Goal: Task Accomplishment & Management: Manage account settings

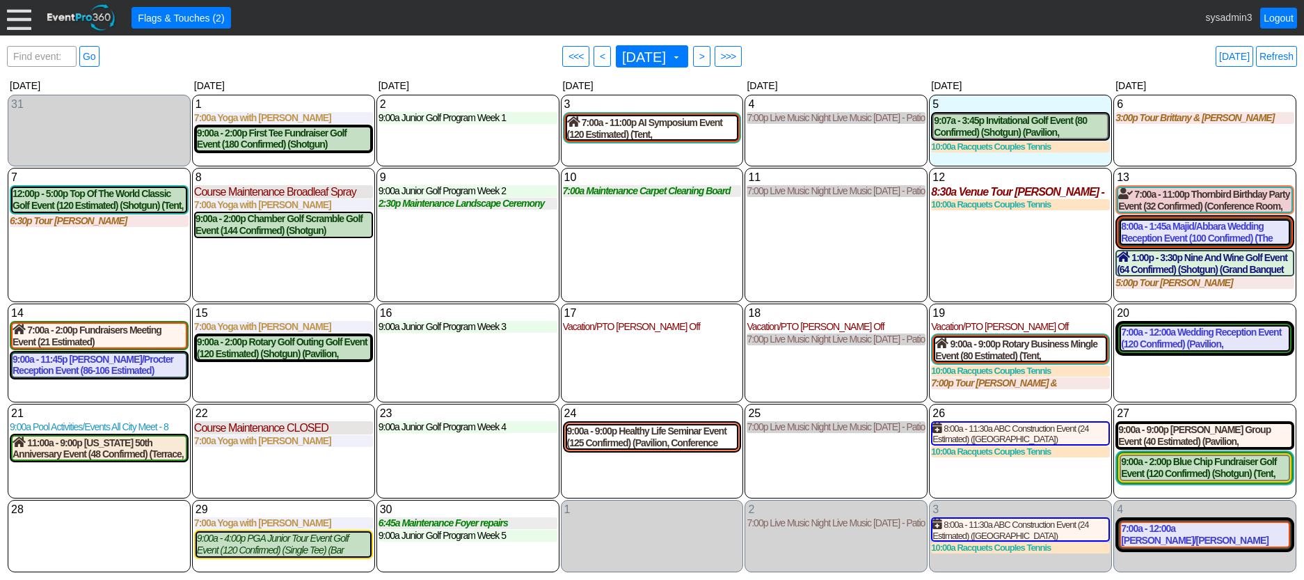
click at [1032, 262] on div "12 Friday 8:30a Venue Tour Teresa Collins - Wants to visit on her lunch hour to…" at bounding box center [1020, 235] width 183 height 134
click at [22, 16] on div at bounding box center [19, 18] width 24 height 24
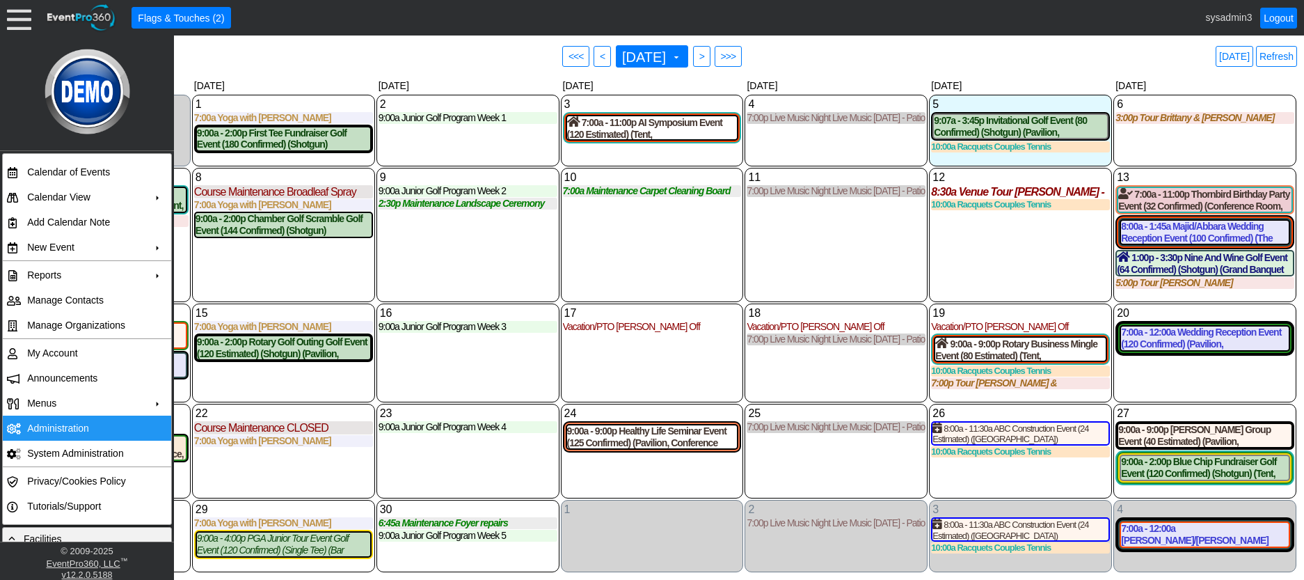
click at [54, 430] on td "Administration" at bounding box center [84, 428] width 125 height 25
click at [459, 255] on div "9 Tuesday 9:00a Junior Golf Program Week 2 Week 2 at Demo Venue 1 Type: Junior …" at bounding box center [468, 235] width 183 height 134
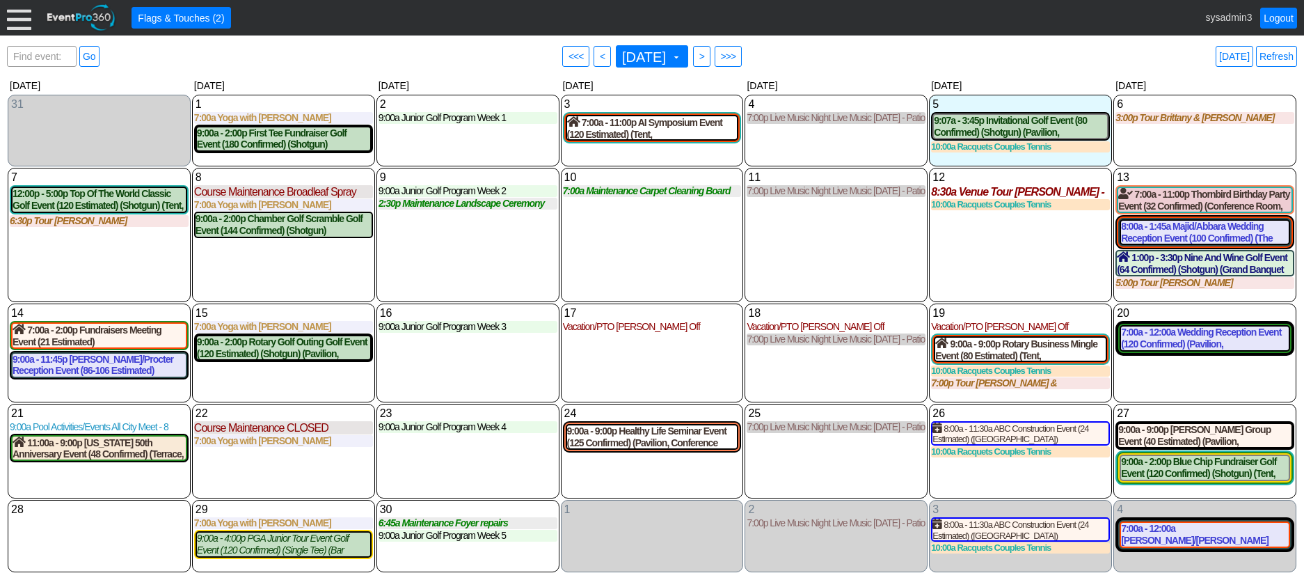
click at [23, 22] on div at bounding box center [19, 18] width 24 height 24
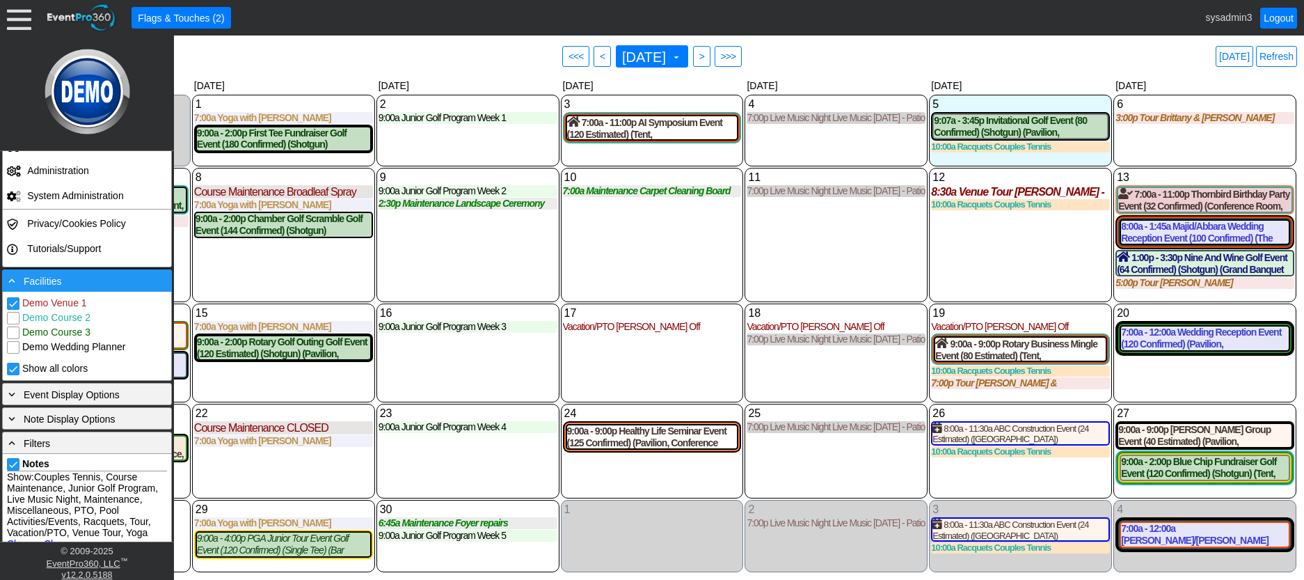
scroll to position [348, 0]
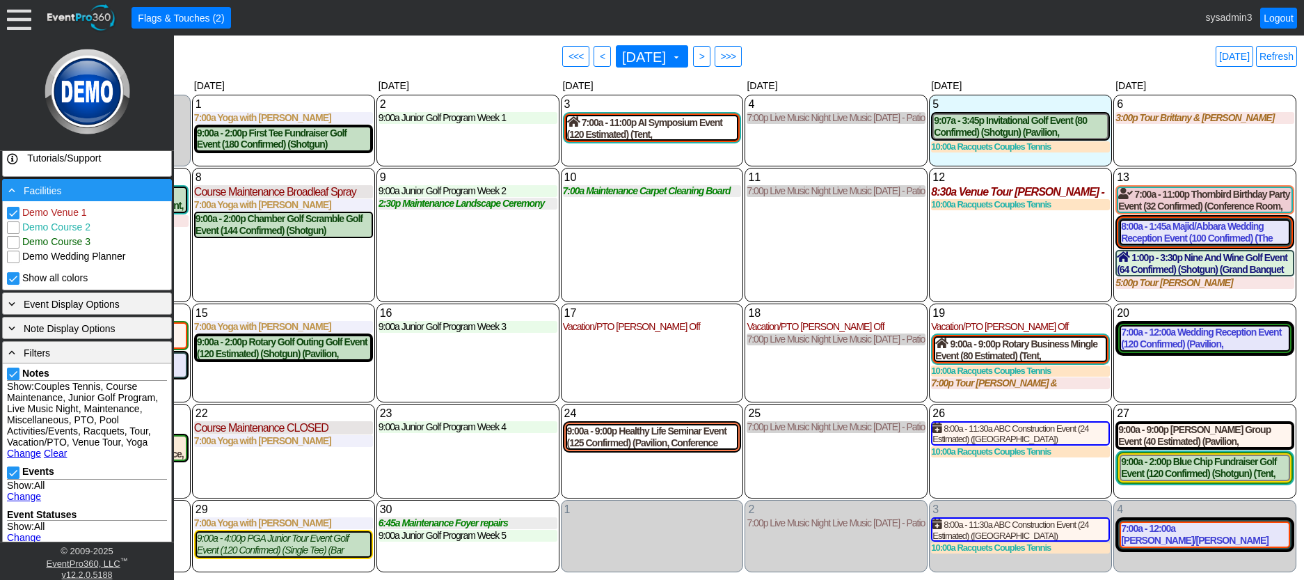
click at [111, 194] on div "- Facilities" at bounding box center [87, 189] width 163 height 15
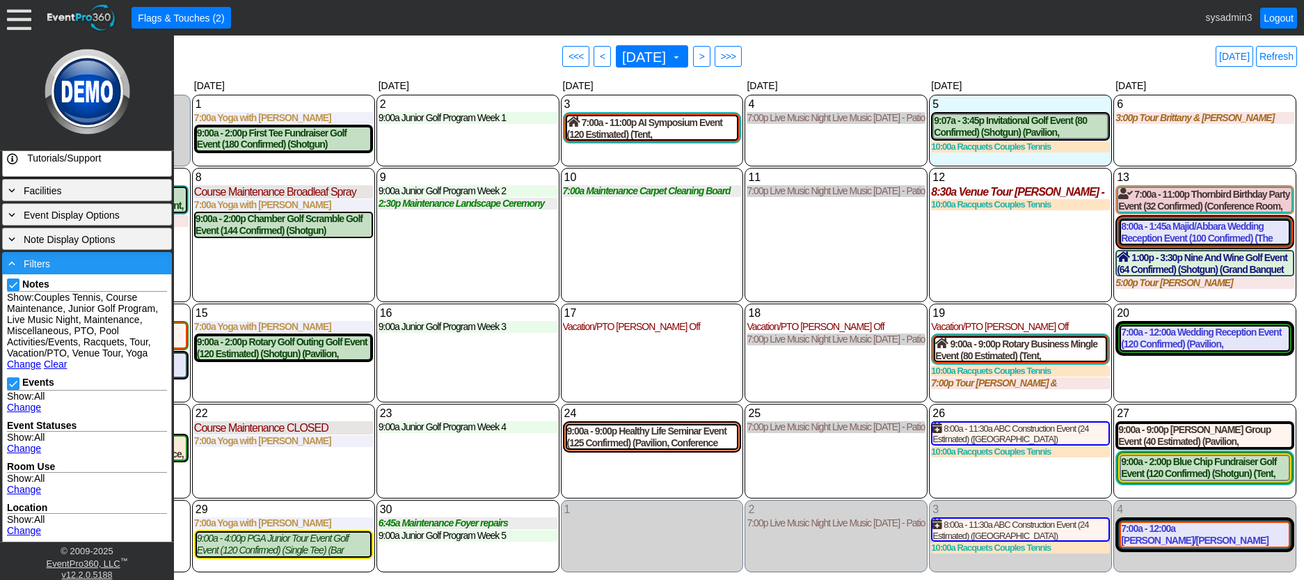
click at [108, 262] on div "- Filters" at bounding box center [87, 262] width 163 height 15
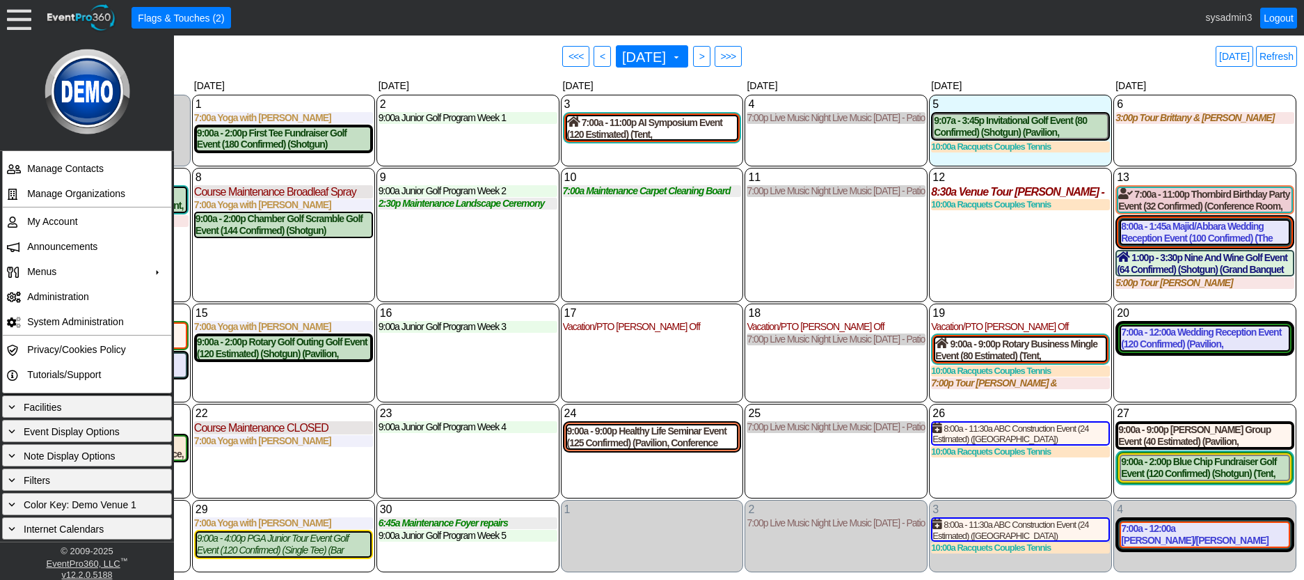
click at [633, 252] on div "10 Wednesday 7:00a Maintenance Carpet Cleaning Board Rooms Carpet Cleaning Boar…" at bounding box center [652, 235] width 183 height 134
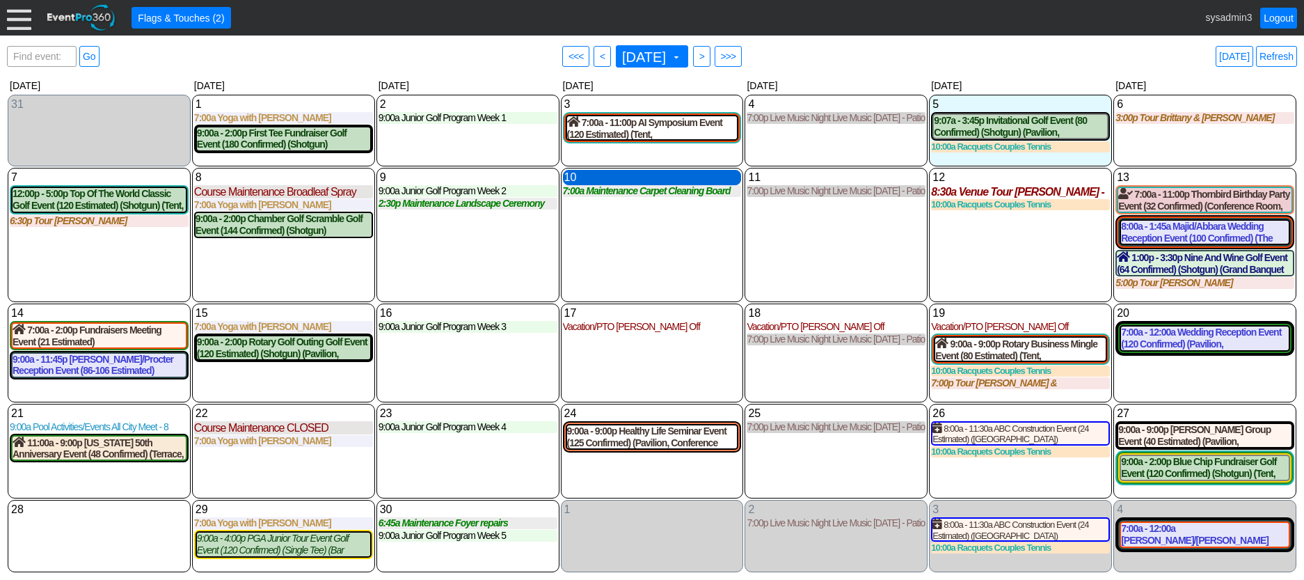
click at [640, 180] on div "10 Wednesday" at bounding box center [652, 177] width 179 height 15
click at [599, 244] on div "10 Wednesday 7:00a Maintenance Carpet Cleaning Board Rooms Carpet Cleaning Boar…" at bounding box center [652, 235] width 183 height 134
click at [620, 178] on div "10 Wednesday" at bounding box center [652, 177] width 179 height 15
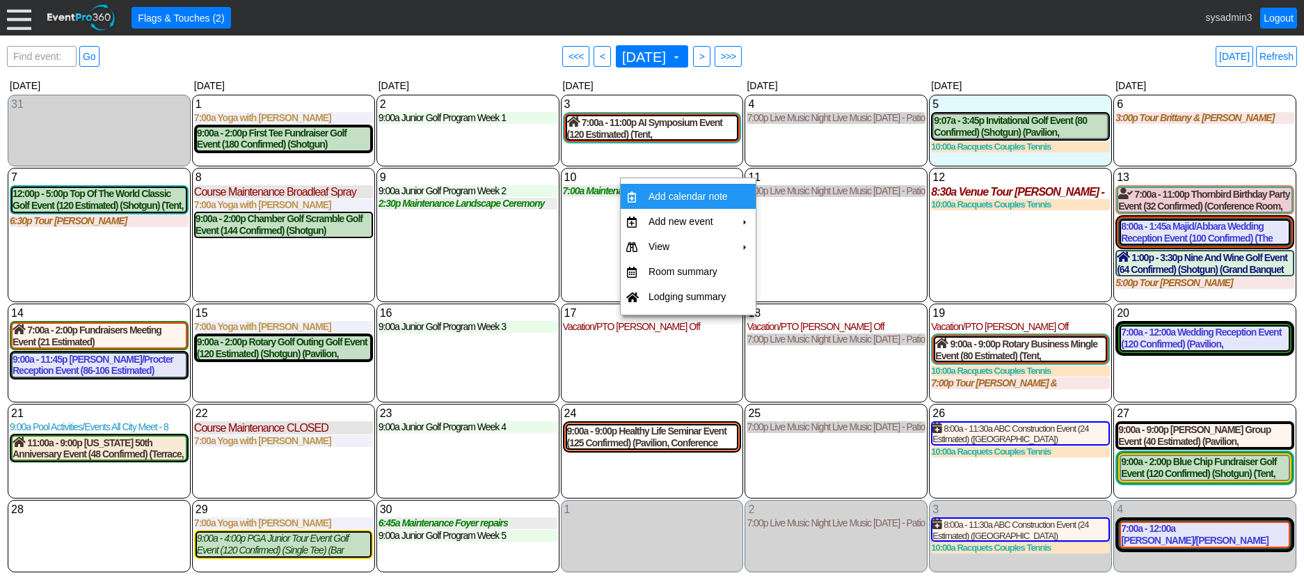
click at [700, 191] on td "Add calendar note" at bounding box center [688, 196] width 90 height 25
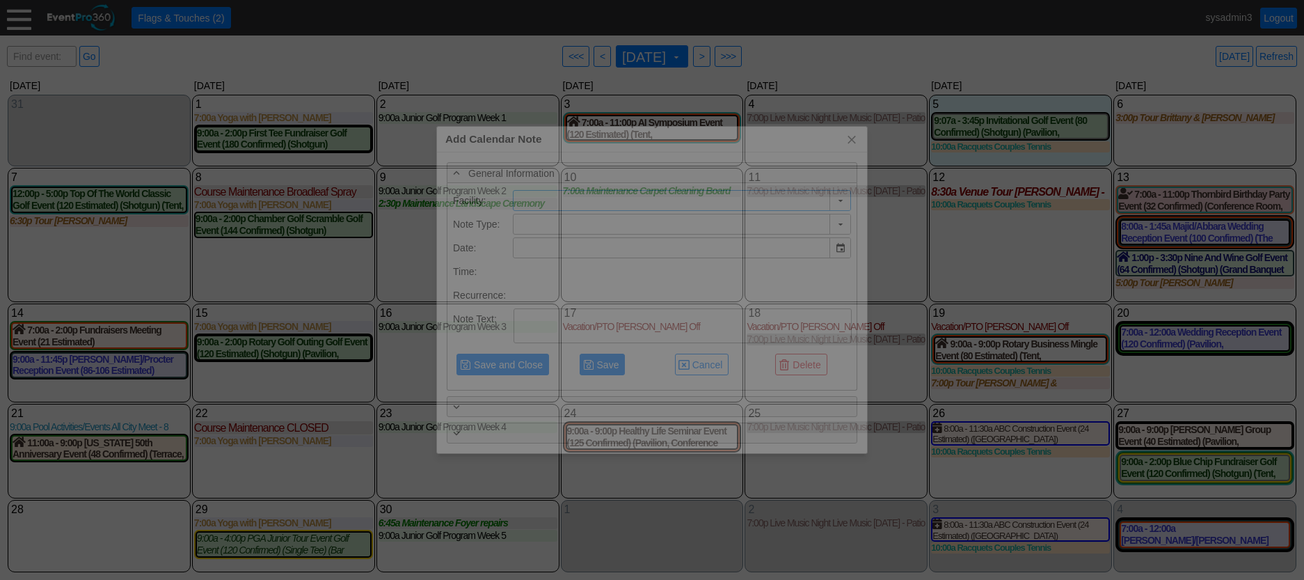
type input "Demo Venue 1"
type input "9/10/2025"
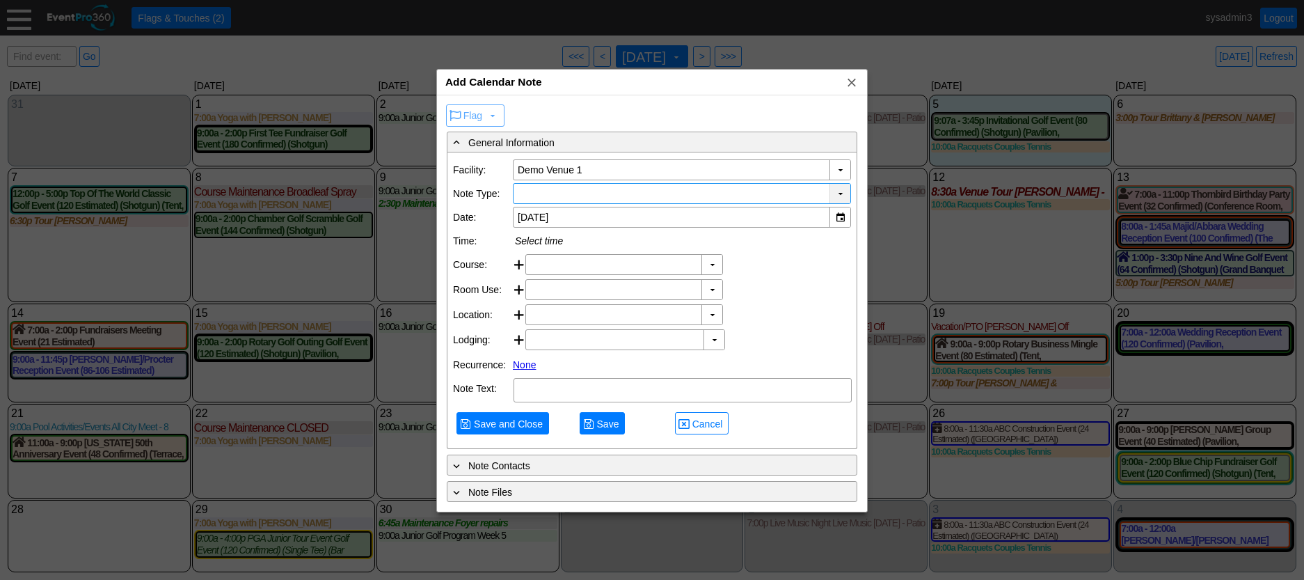
click at [842, 190] on div "▼" at bounding box center [840, 193] width 21 height 19
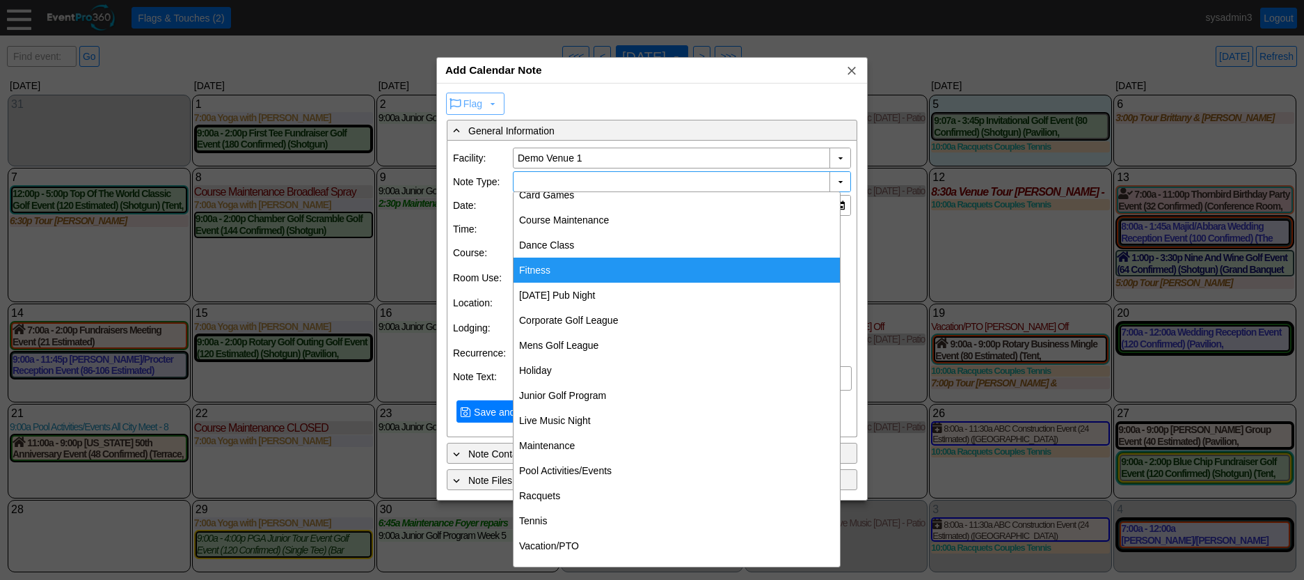
scroll to position [63, 0]
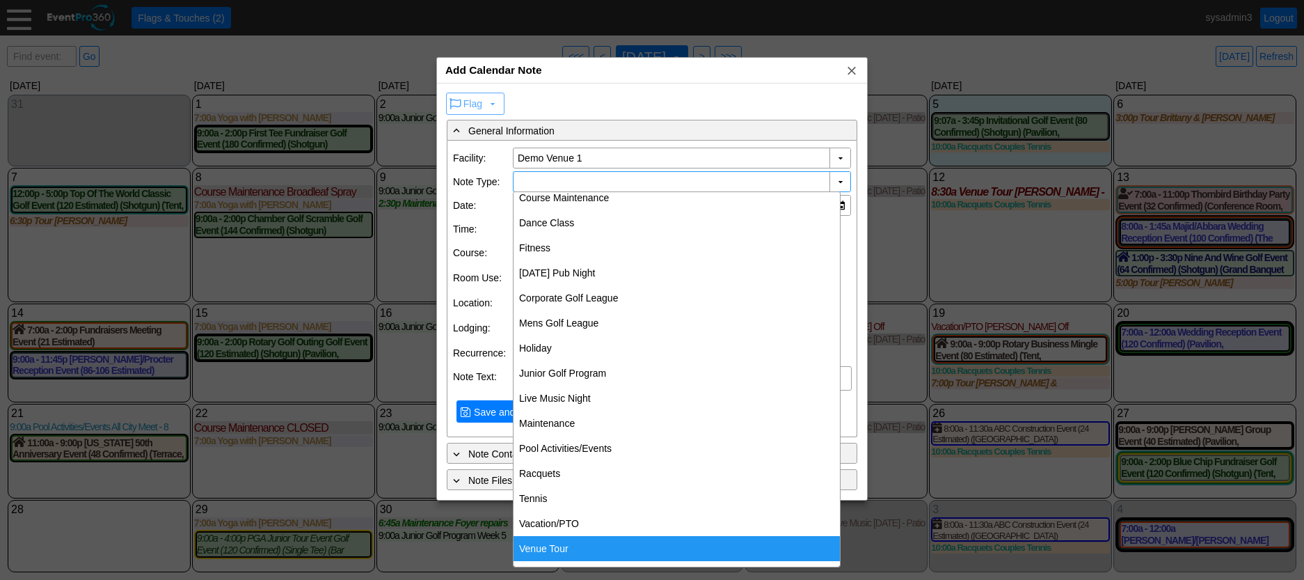
click at [561, 549] on div "Venue Tour" at bounding box center [677, 548] width 326 height 25
type input "Venue Tour"
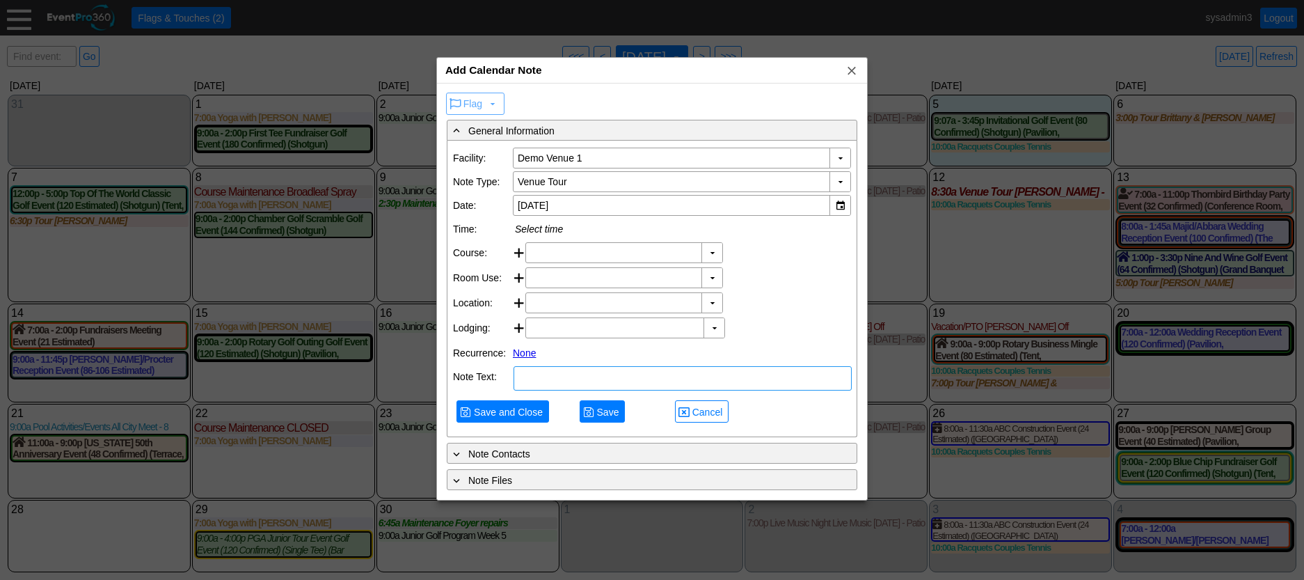
click at [564, 391] on textarea at bounding box center [683, 378] width 338 height 24
type textarea "NOTE"
click at [513, 419] on span "Save and Close" at bounding box center [508, 412] width 74 height 14
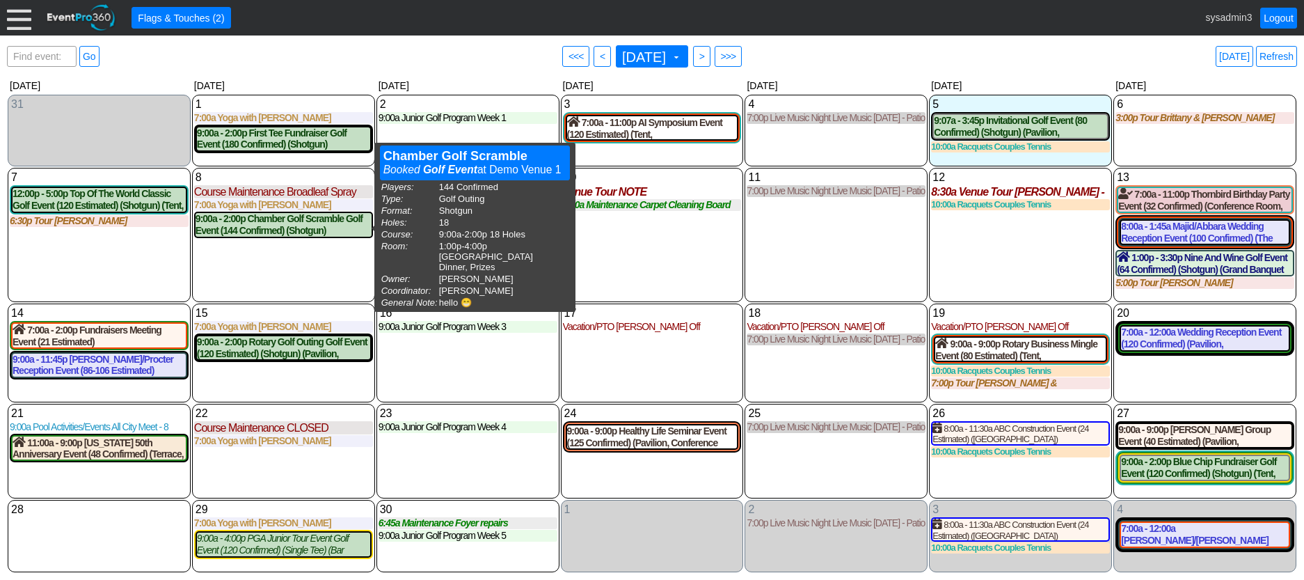
click at [312, 264] on div "8 Monday Course Maintenance Broadleaf Spray Broadleaf Spray at Demo Venue 1 Typ…" at bounding box center [283, 235] width 183 height 134
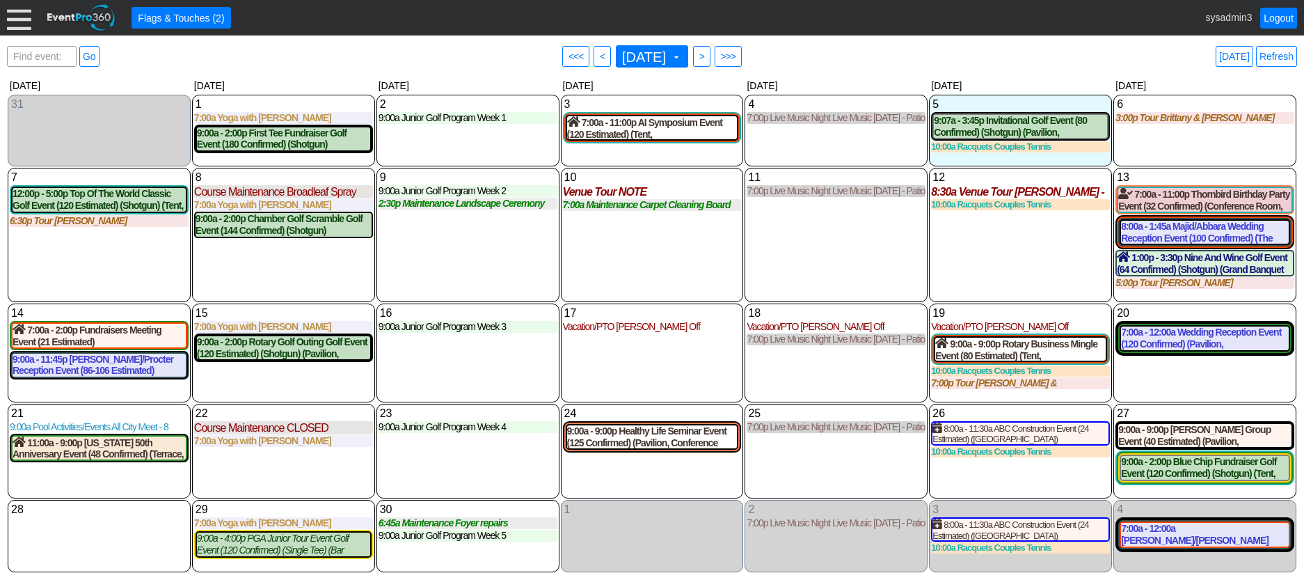
click at [1039, 276] on div "12 Friday 8:30a Venue Tour Teresa Collins - Wants to visit on her lunch hour to…" at bounding box center [1020, 235] width 183 height 134
click at [1188, 175] on div "13 Saturday" at bounding box center [1205, 177] width 179 height 15
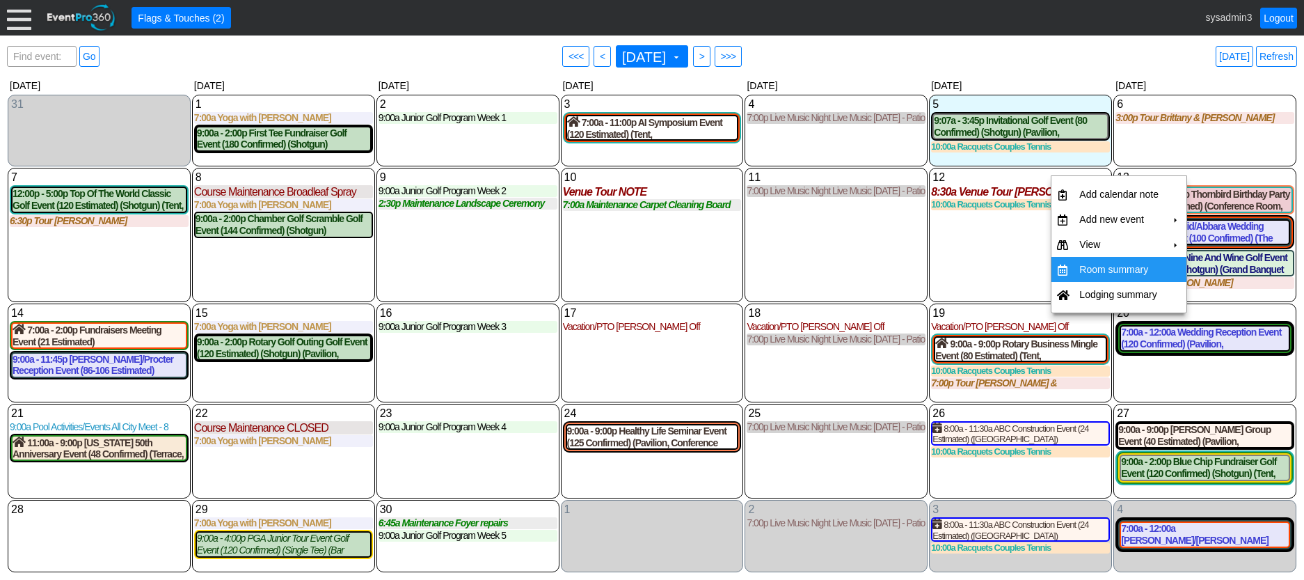
click at [1110, 269] on td "Room summary" at bounding box center [1119, 269] width 90 height 25
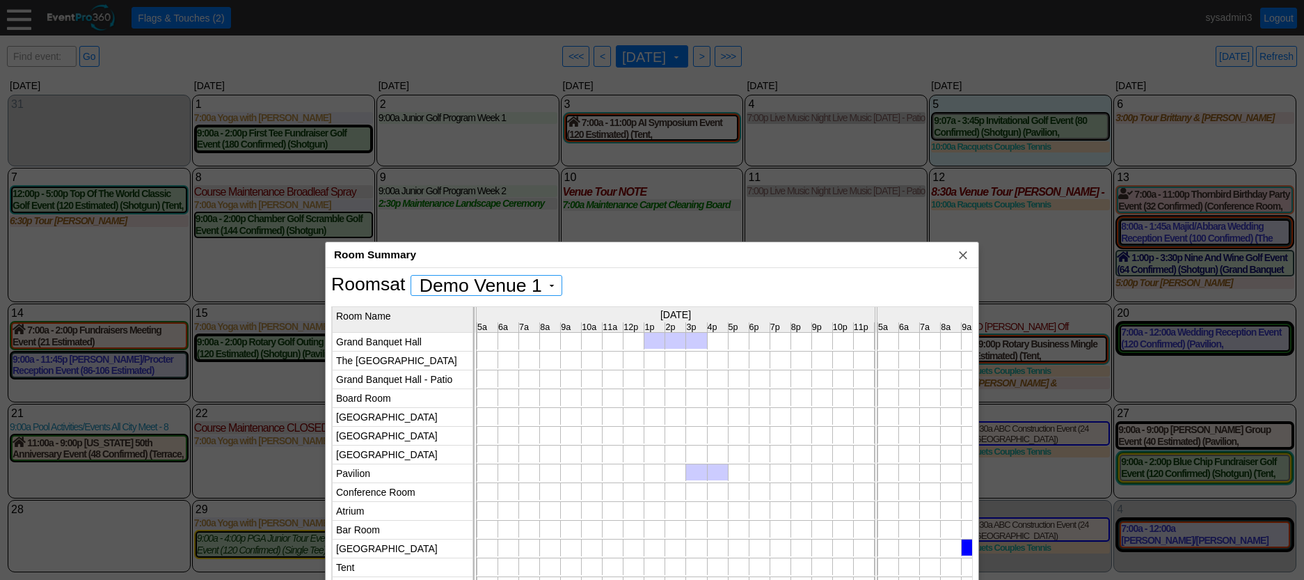
scroll to position [0, 0]
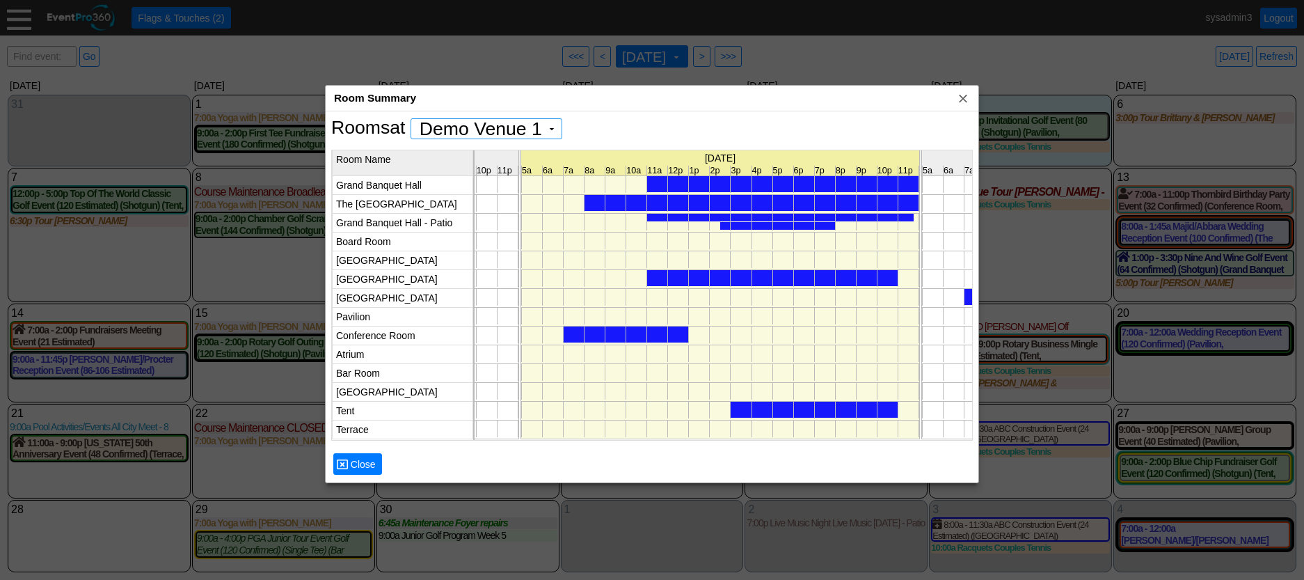
click at [717, 203] on div at bounding box center [752, 203] width 334 height 16
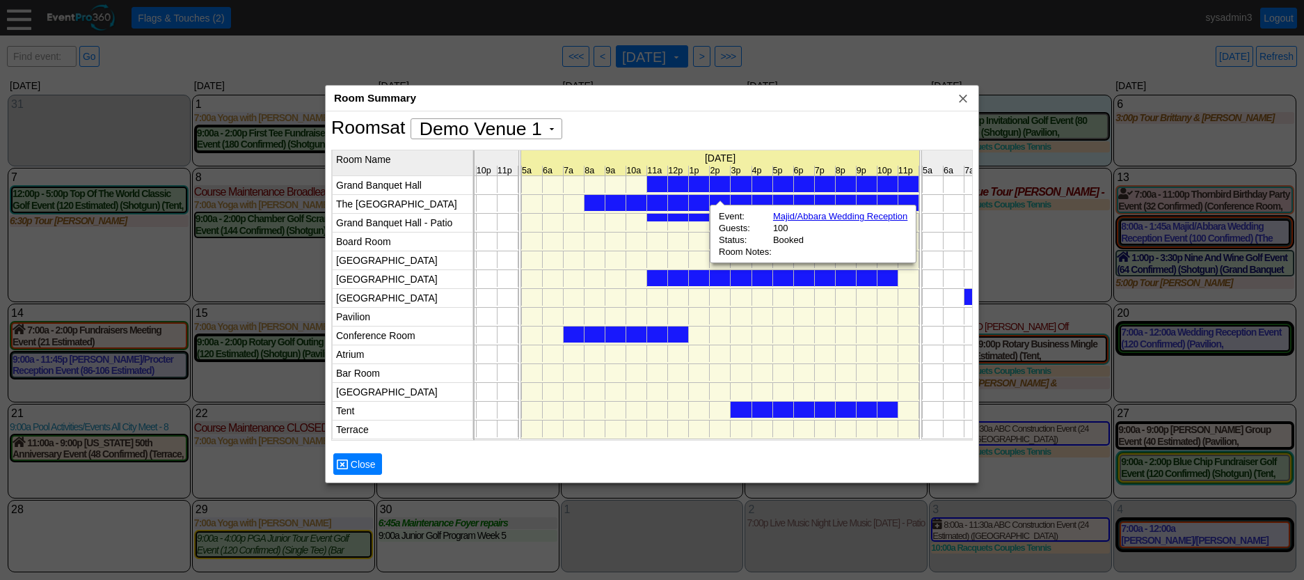
click at [702, 280] on div at bounding box center [772, 278] width 251 height 16
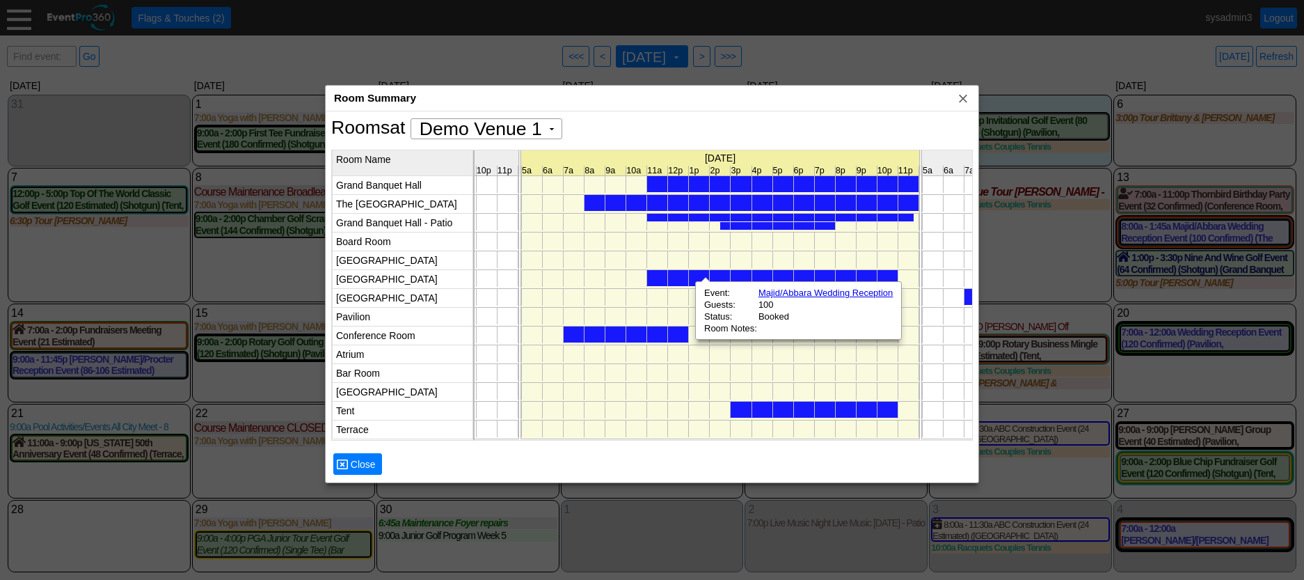
click at [662, 333] on div at bounding box center [626, 334] width 125 height 16
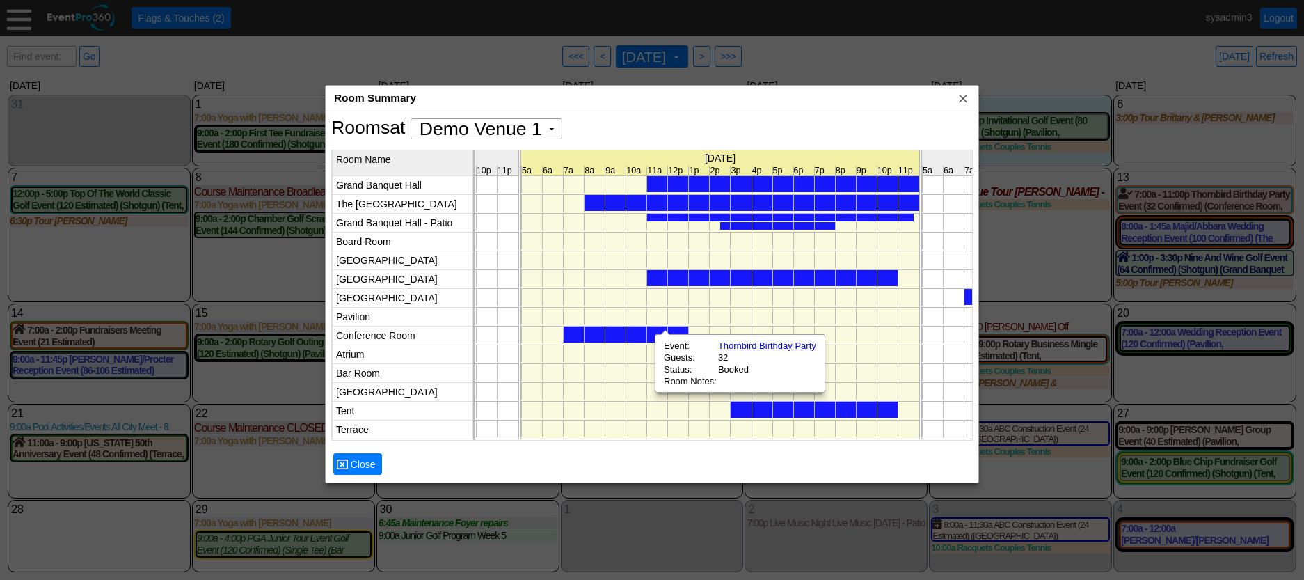
scroll to position [0, 4962]
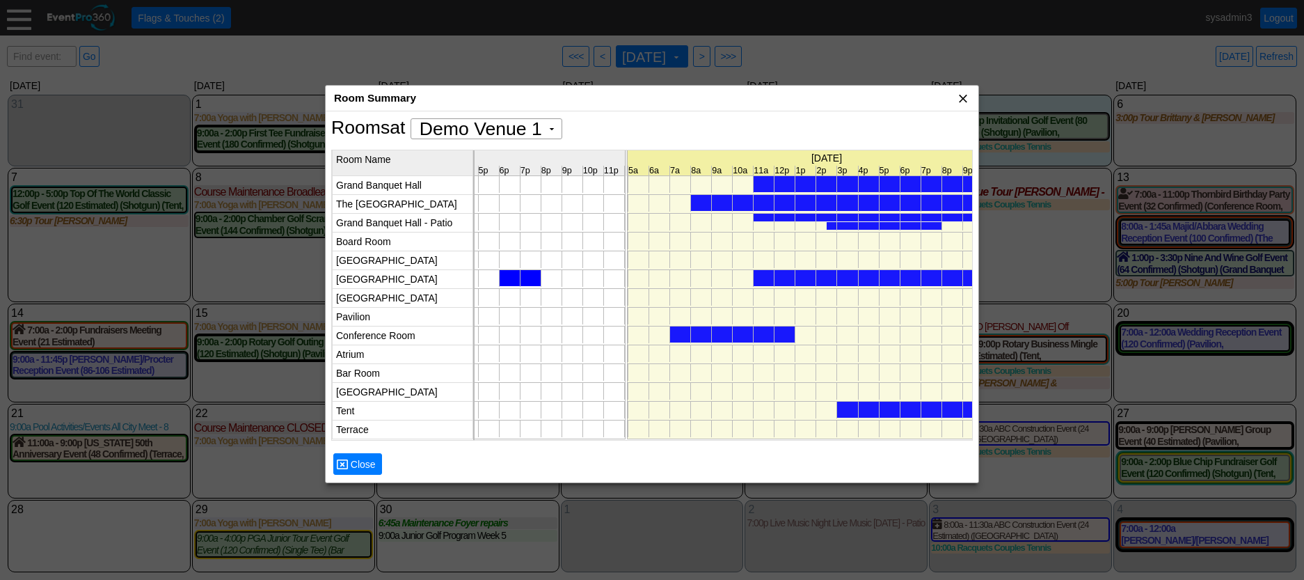
click at [965, 103] on span "x" at bounding box center [963, 98] width 14 height 14
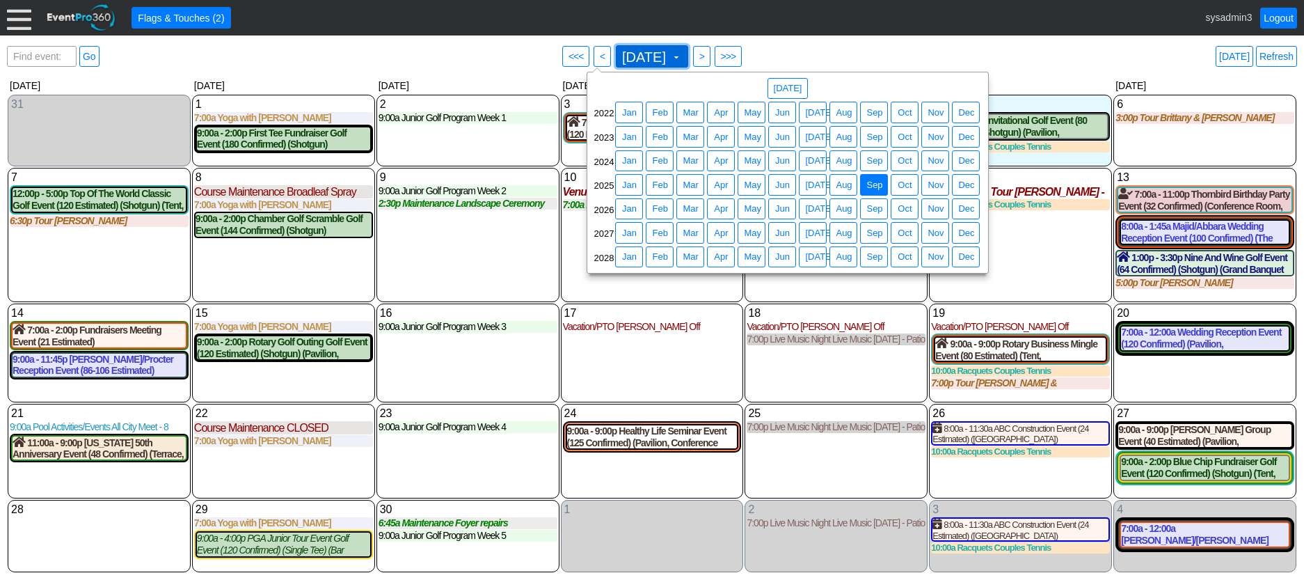
click at [664, 56] on span "September 2025" at bounding box center [644, 57] width 49 height 14
click at [759, 211] on span "May" at bounding box center [752, 209] width 23 height 14
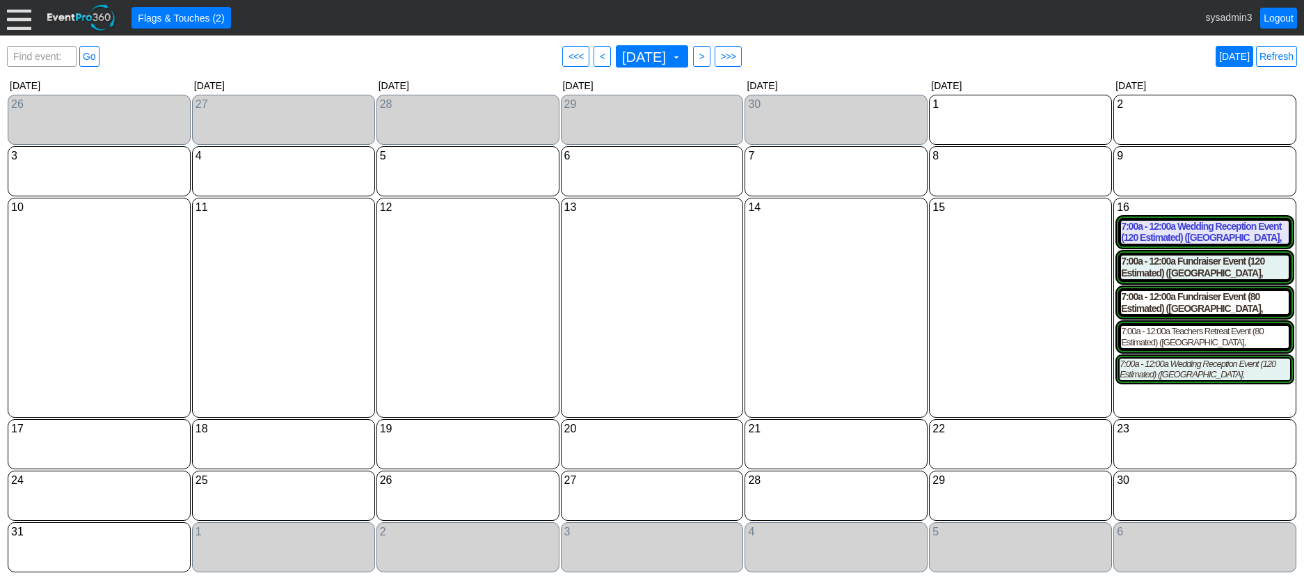
click at [1237, 56] on link "Today" at bounding box center [1235, 56] width 38 height 21
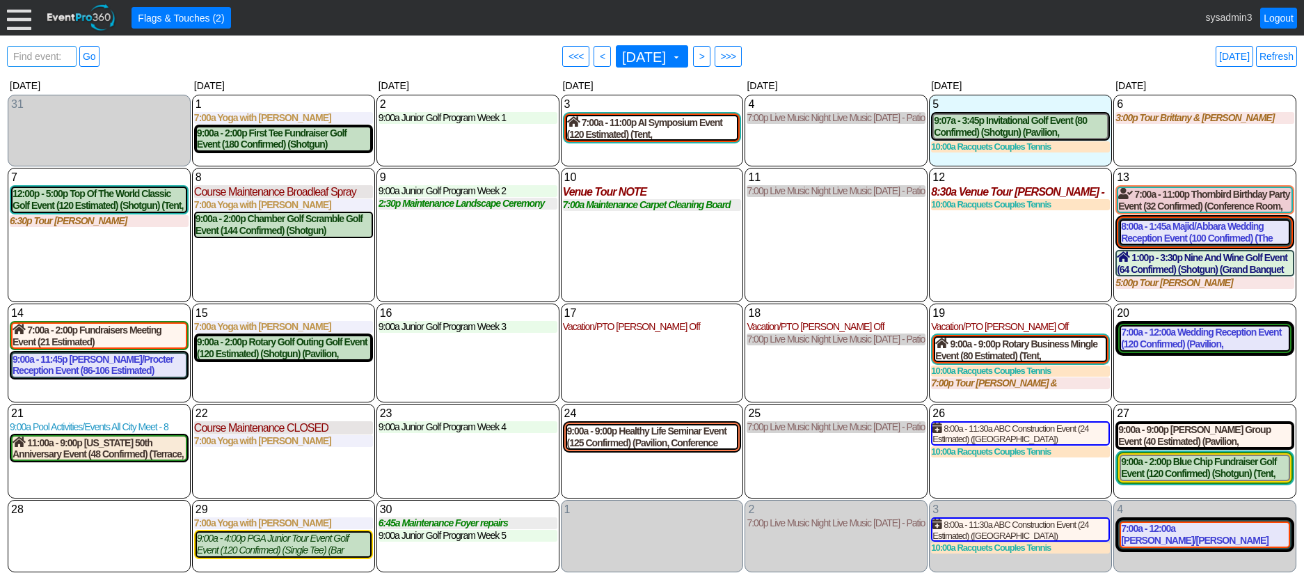
click at [36, 52] on span "Find event: enter title" at bounding box center [41, 63] width 63 height 33
type input "red cr"
click at [88, 53] on link "Go" at bounding box center [89, 56] width 20 height 21
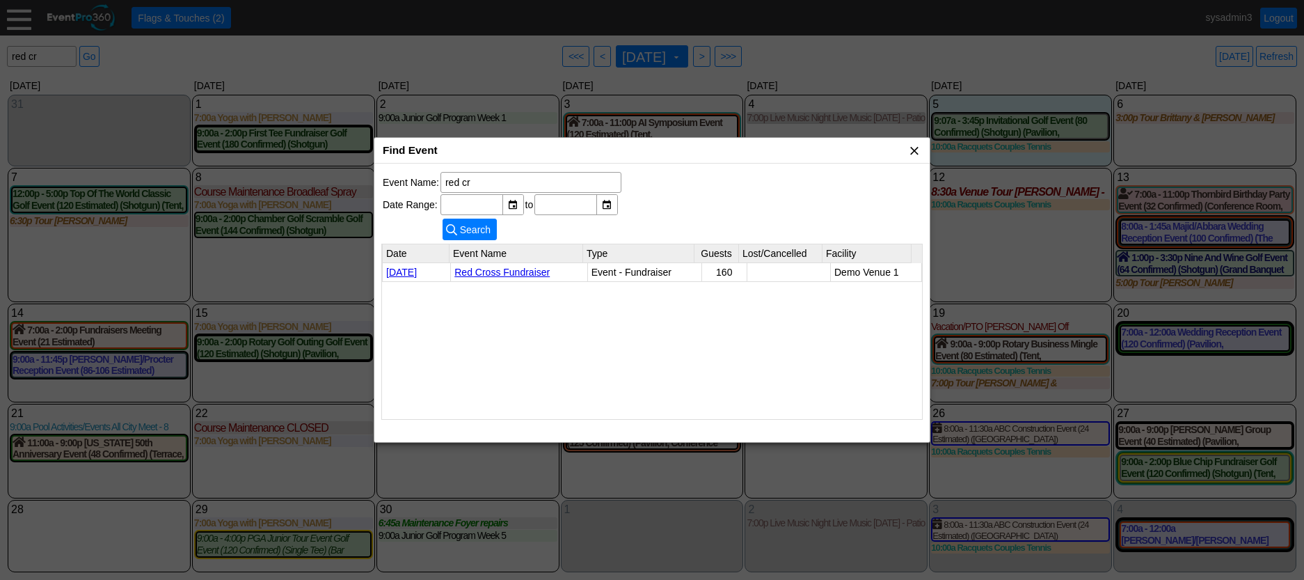
click at [917, 154] on span "x" at bounding box center [915, 150] width 14 height 14
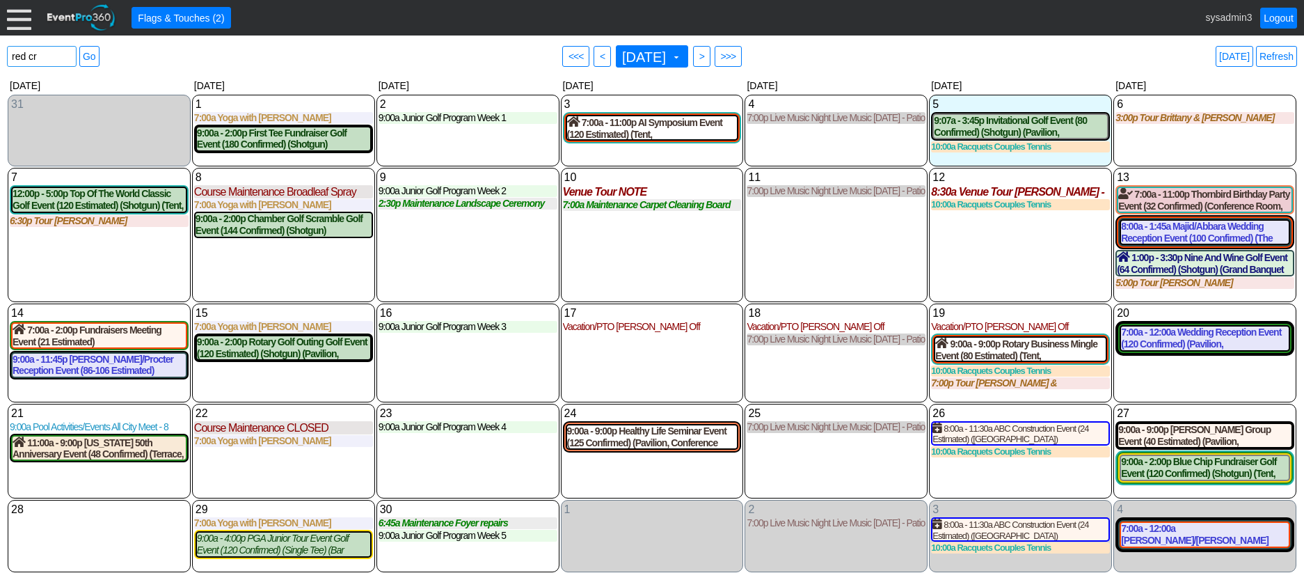
drag, startPoint x: 49, startPoint y: 58, endPoint x: -19, endPoint y: 52, distance: 67.8
click at [0, 52] on html "Calendar of Events + Calendar View + Add Calendar Note + New Event + Reports + …" at bounding box center [652, 290] width 1304 height 580
click at [828, 265] on div "11 Thursday 7:00p Live Music Night Live Music Thursday - Patio Room Live Music …" at bounding box center [836, 235] width 183 height 134
click at [822, 178] on div "11 Thursday" at bounding box center [836, 177] width 179 height 15
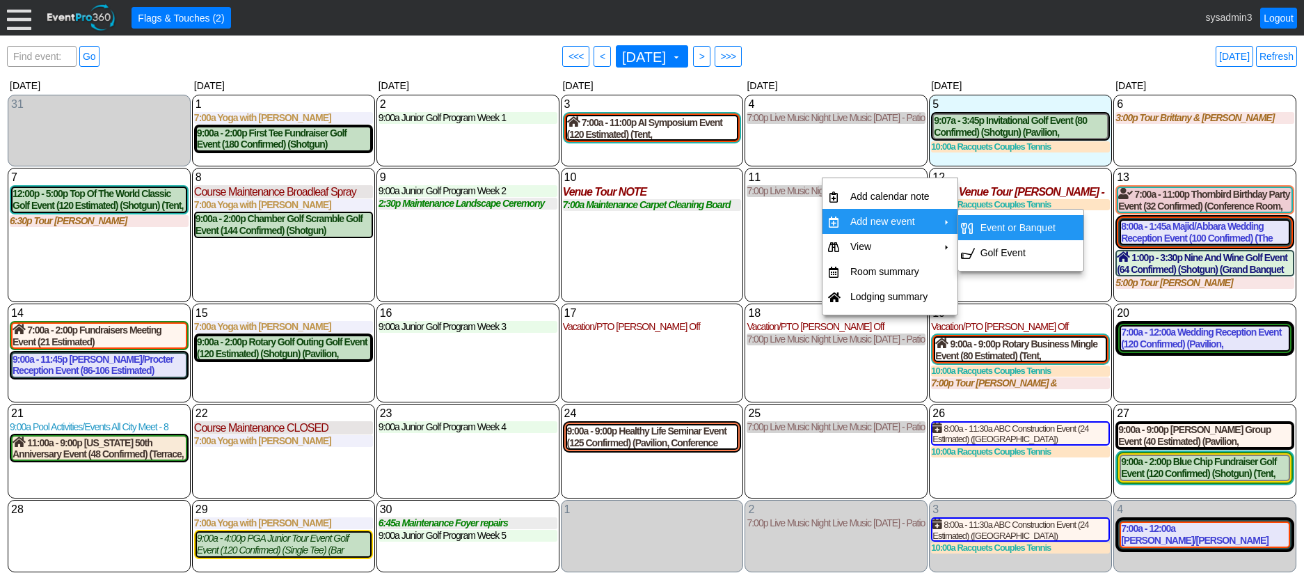
click at [998, 228] on td "Event or Banquet" at bounding box center [1018, 227] width 86 height 25
type input "9/11/2025"
type input "Lead"
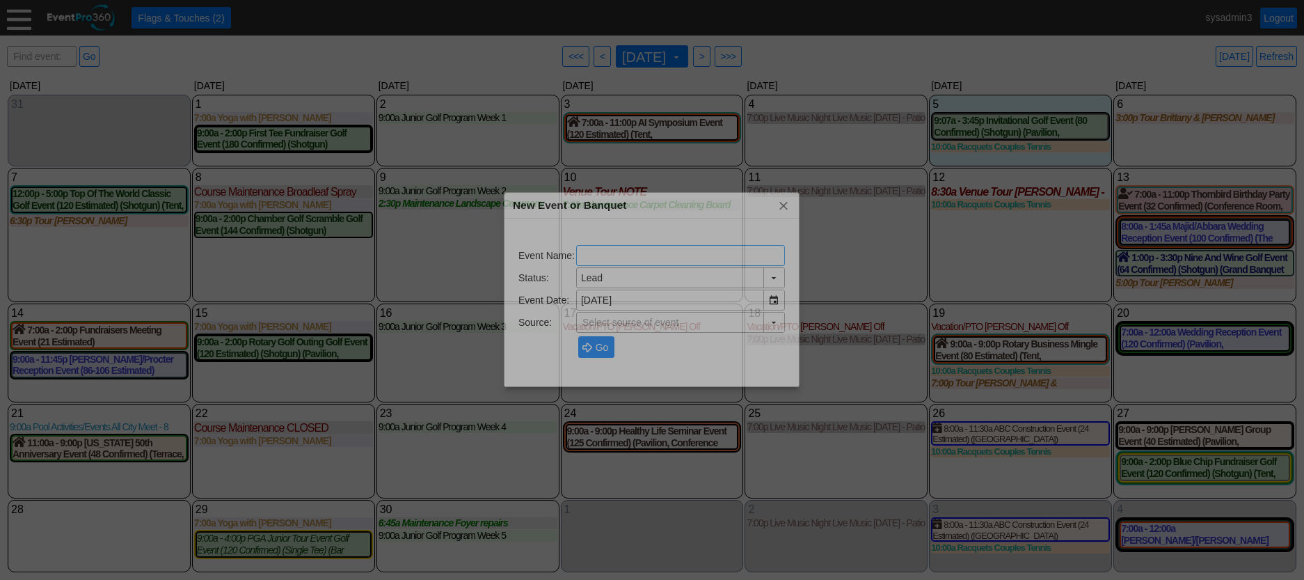
type input "Demo Venue 1"
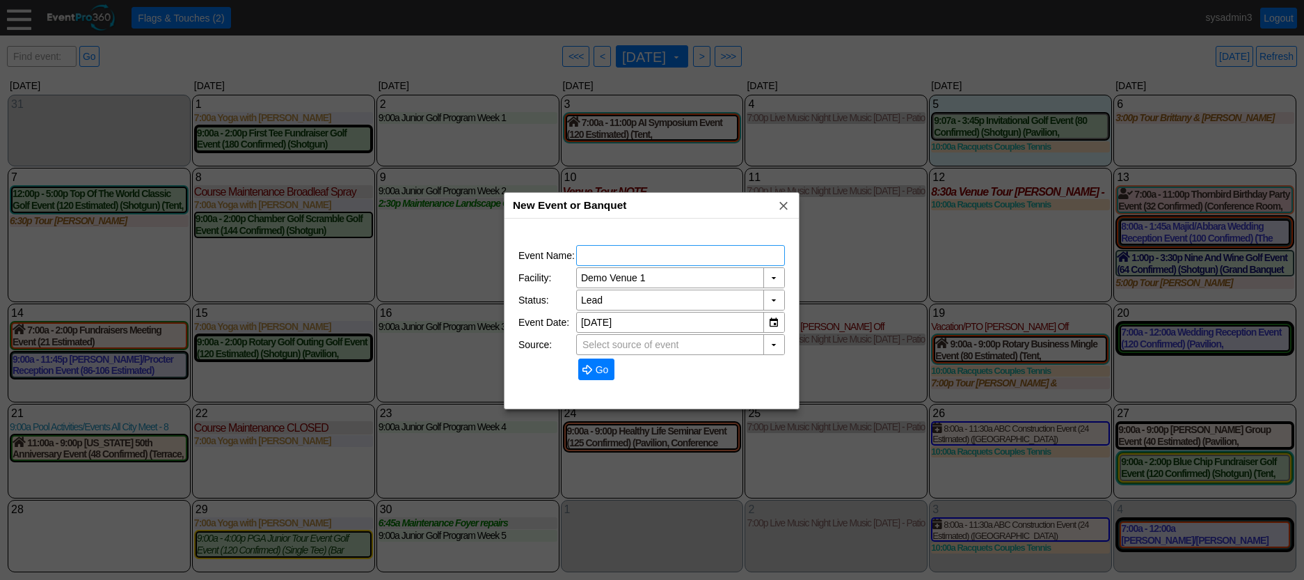
click at [658, 251] on input "text" at bounding box center [680, 255] width 199 height 19
type input "TEST"
click at [606, 373] on span "Go" at bounding box center [602, 370] width 19 height 14
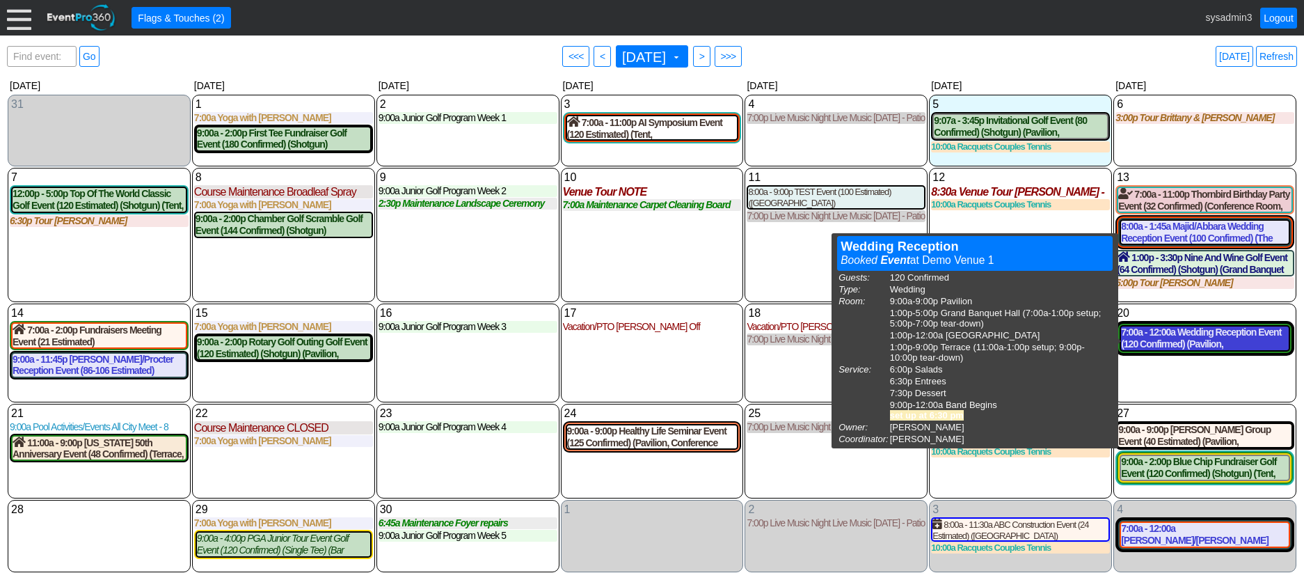
click at [1209, 336] on div "7:00a - 12:00a Wedding Reception Event (120 Confirmed) (Pavilion, Grand Banquet…" at bounding box center [1205, 338] width 168 height 24
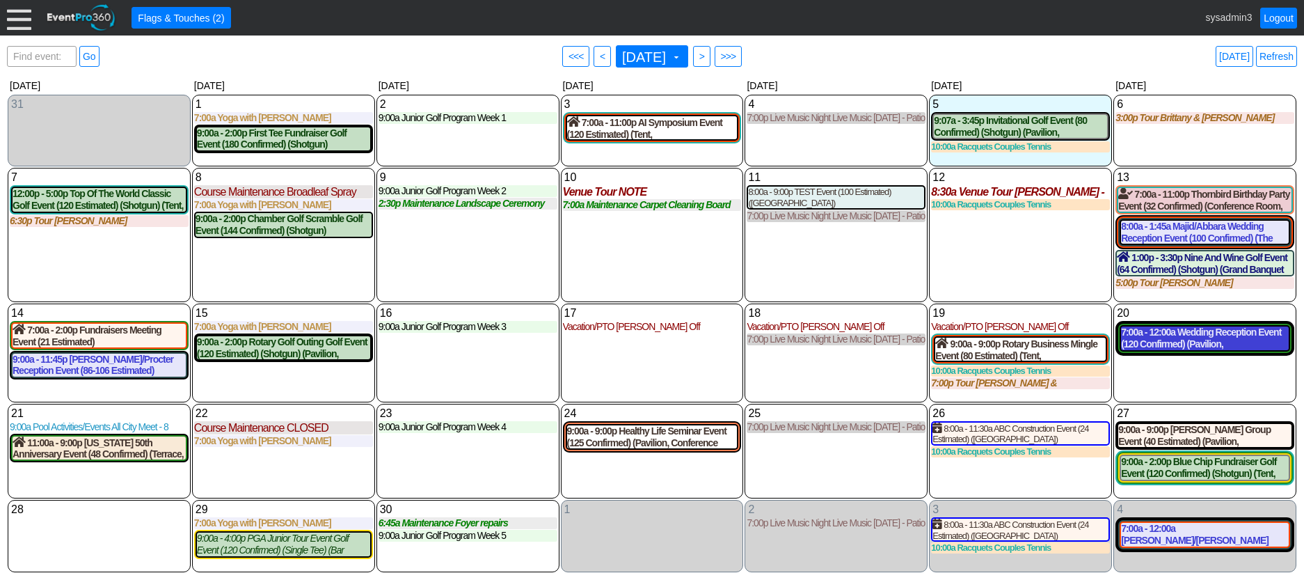
click at [1208, 342] on div "7:00a - 12:00a Wedding Reception Event (120 Confirmed) (Pavilion, Grand Banquet…" at bounding box center [1205, 338] width 168 height 24
click at [1201, 340] on div "7:00a - 12:00a Wedding Reception Event (120 Confirmed) (Pavilion, Grand Banquet…" at bounding box center [1205, 338] width 168 height 24
click at [176, 14] on span "Flags & Touches (2)" at bounding box center [181, 18] width 92 height 14
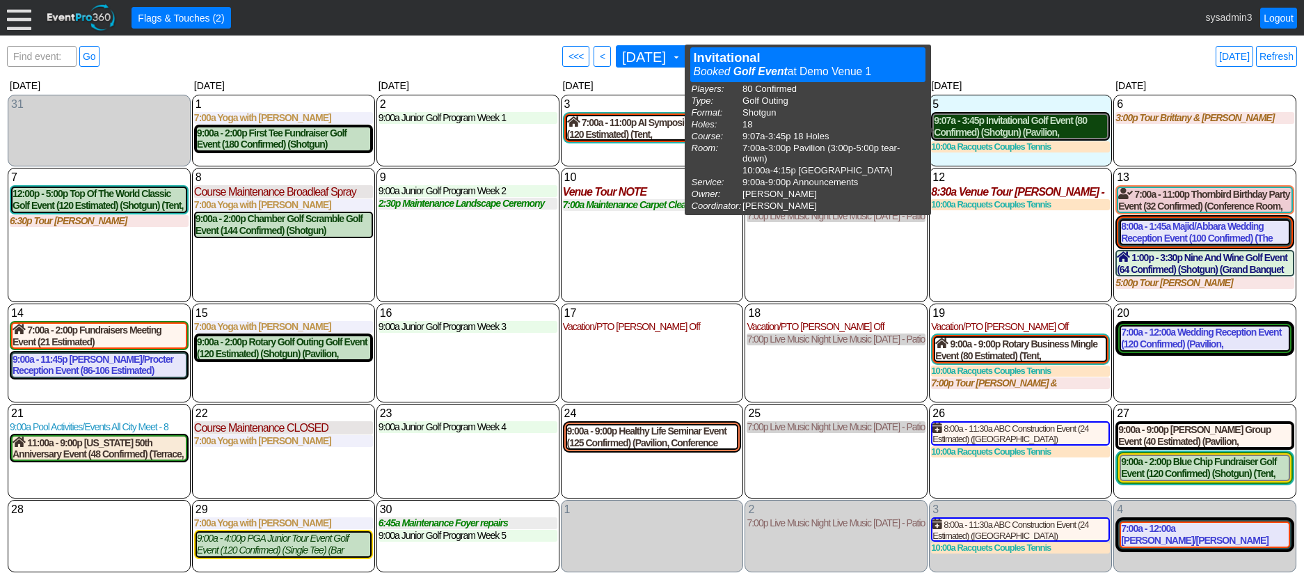
click at [1009, 133] on div "9:07a - 3:45p Invitational Golf Event (80 Confirmed) (Shotgun) (Pavilion, East …" at bounding box center [1020, 127] width 173 height 24
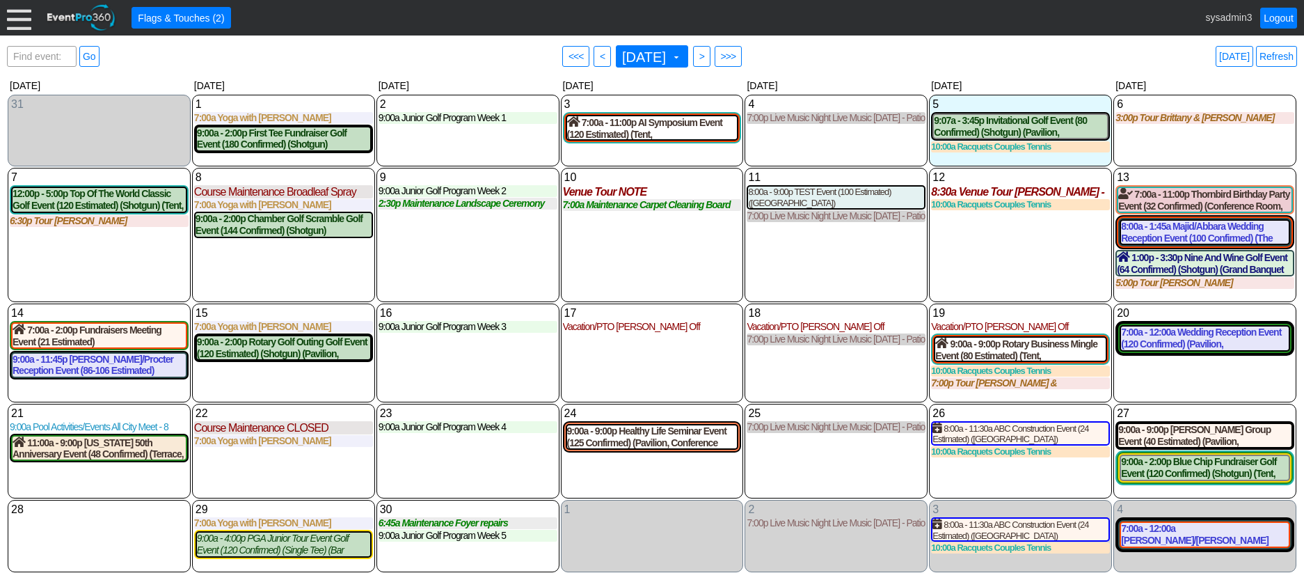
click at [622, 245] on div "10 Wednesday Venue Tour NOTE NOTE at Demo Venue 1 Type: Venue Tour Author: Syst…" at bounding box center [652, 235] width 183 height 134
click at [20, 16] on div at bounding box center [19, 18] width 24 height 24
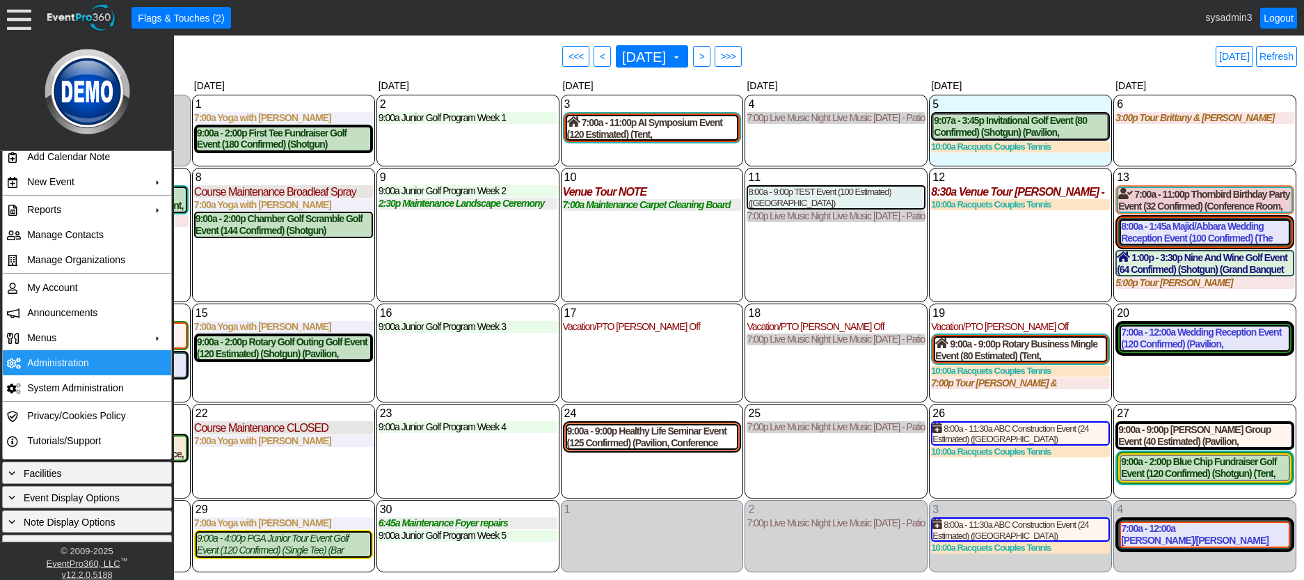
scroll to position [0, 0]
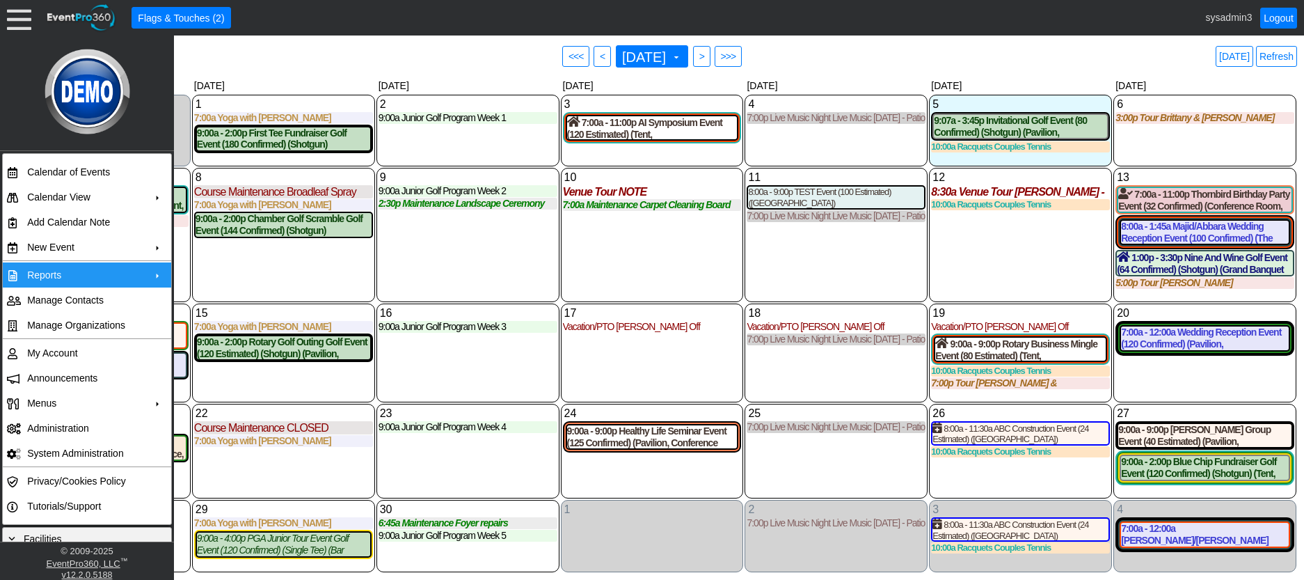
click at [95, 268] on td "Reports" at bounding box center [84, 274] width 125 height 25
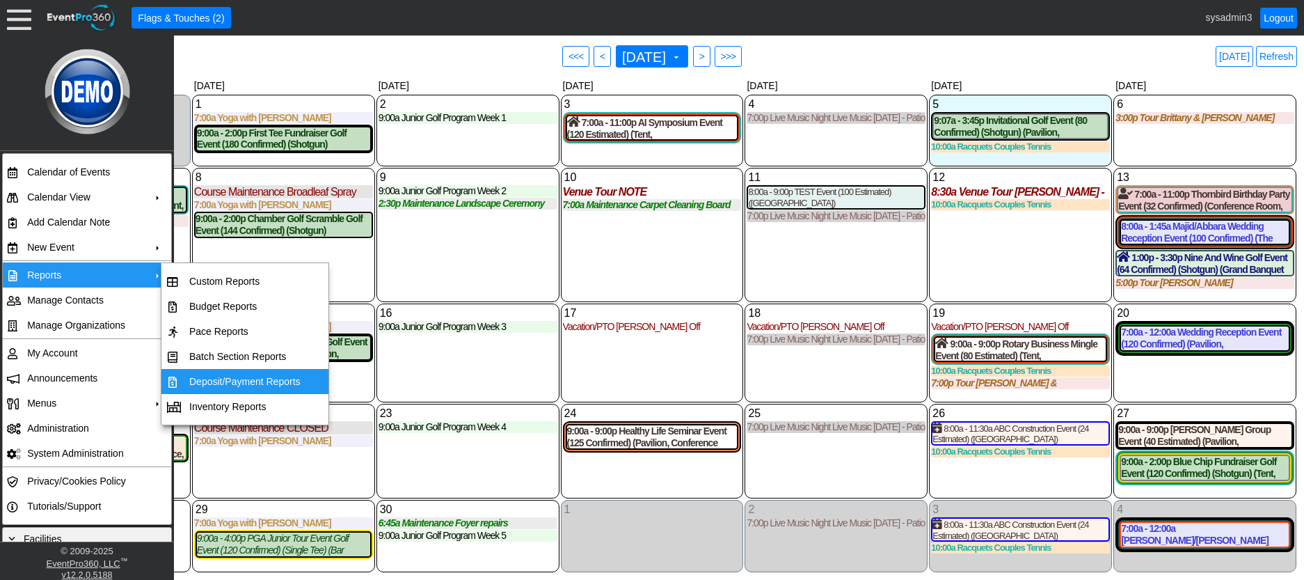
click at [407, 377] on div "16 Tuesday 9:00a Junior Golf Program Week 3 Week 3 at Demo Venue 1 Type: Junior…" at bounding box center [468, 352] width 183 height 99
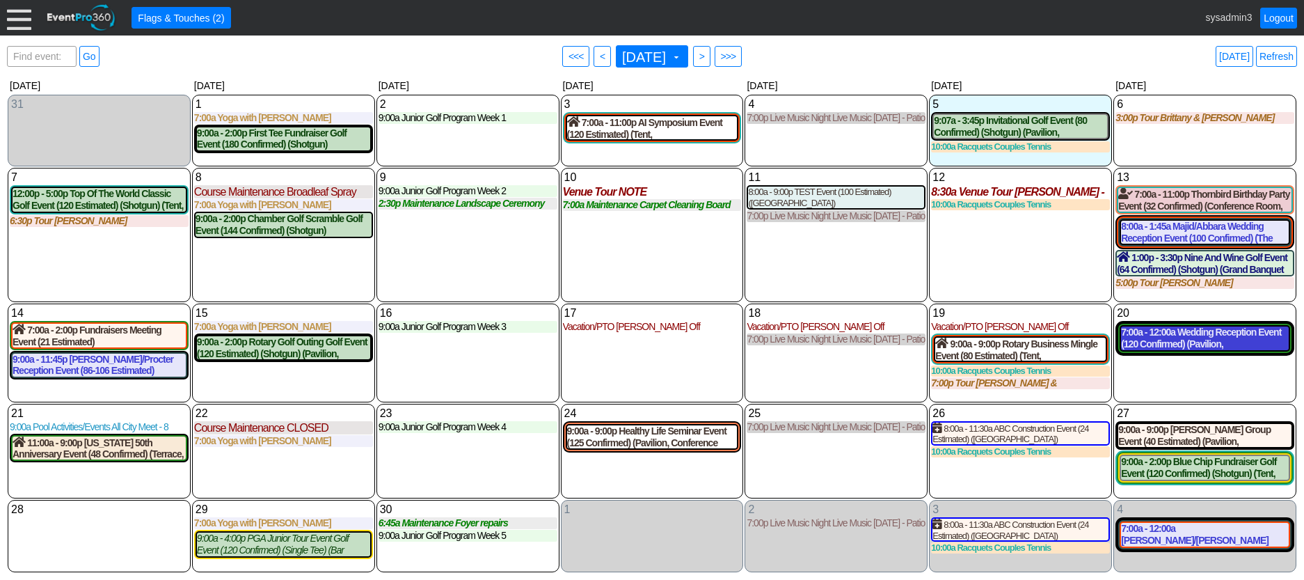
click at [1178, 336] on div "7:00a - 12:00a Wedding Reception Event (120 Confirmed) (Pavilion, Grand Banquet…" at bounding box center [1205, 338] width 168 height 24
click at [18, 18] on div at bounding box center [19, 18] width 24 height 24
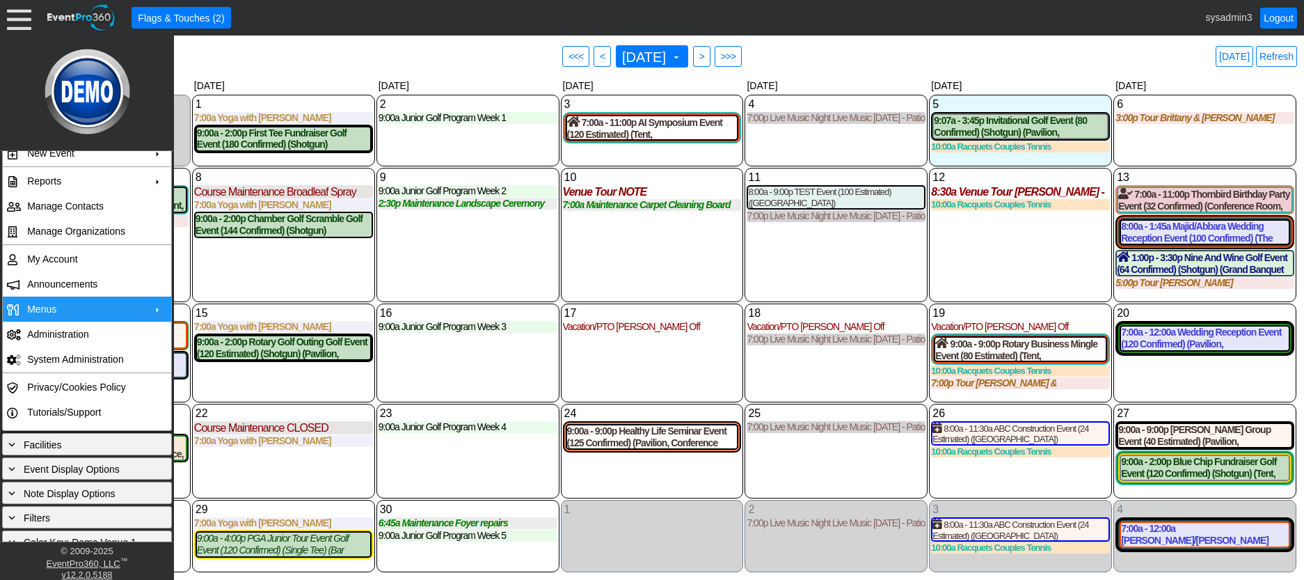
scroll to position [132, 0]
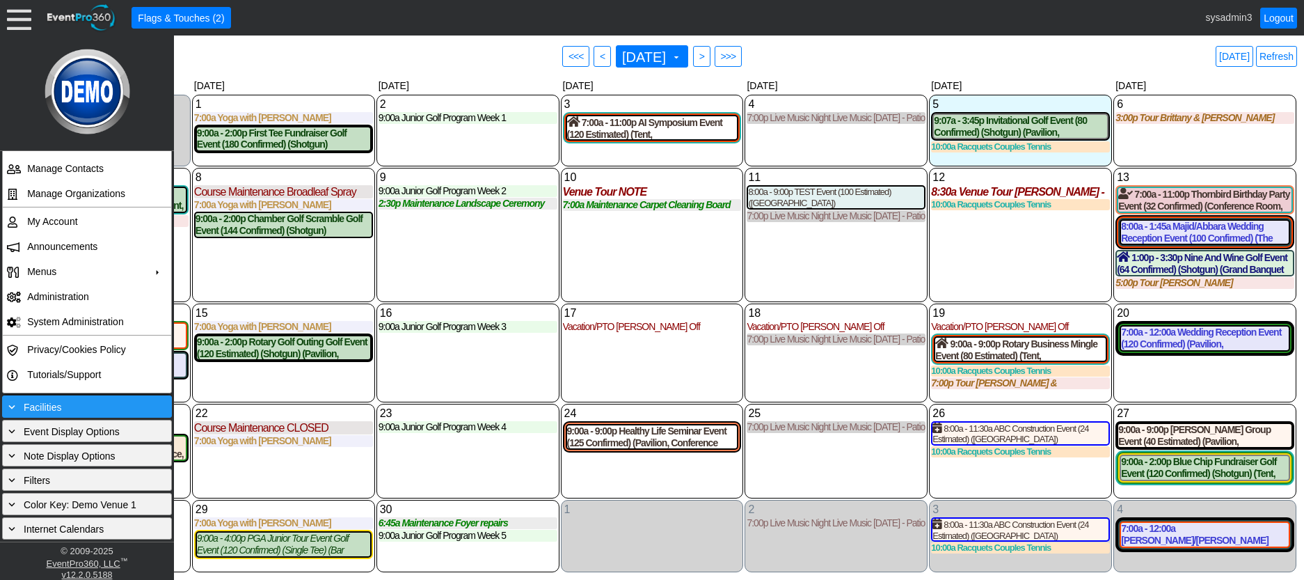
click at [78, 409] on div "+ Facilities" at bounding box center [87, 406] width 163 height 15
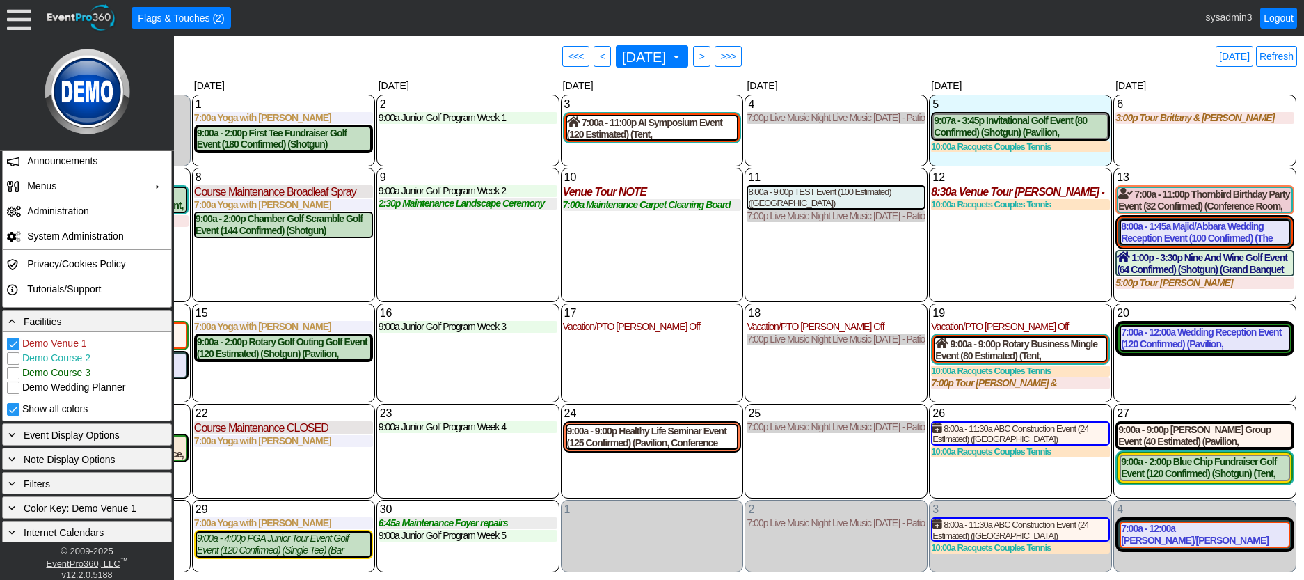
scroll to position [221, 0]
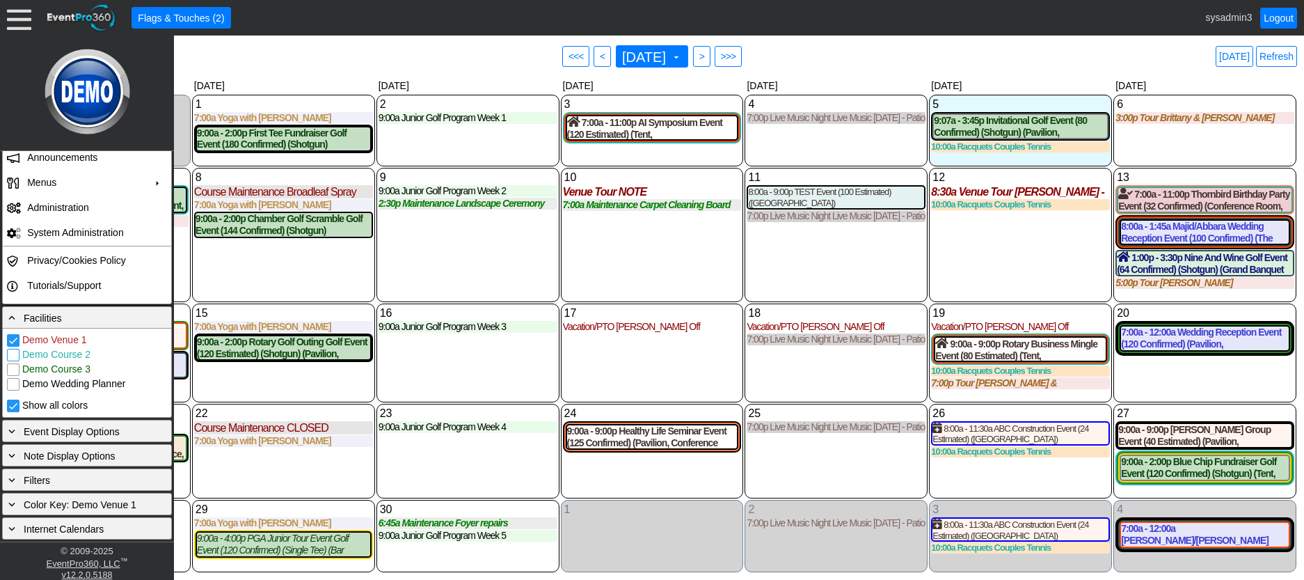
click at [11, 354] on input "Demo Course 2" at bounding box center [15, 356] width 14 height 14
checkbox input "true"
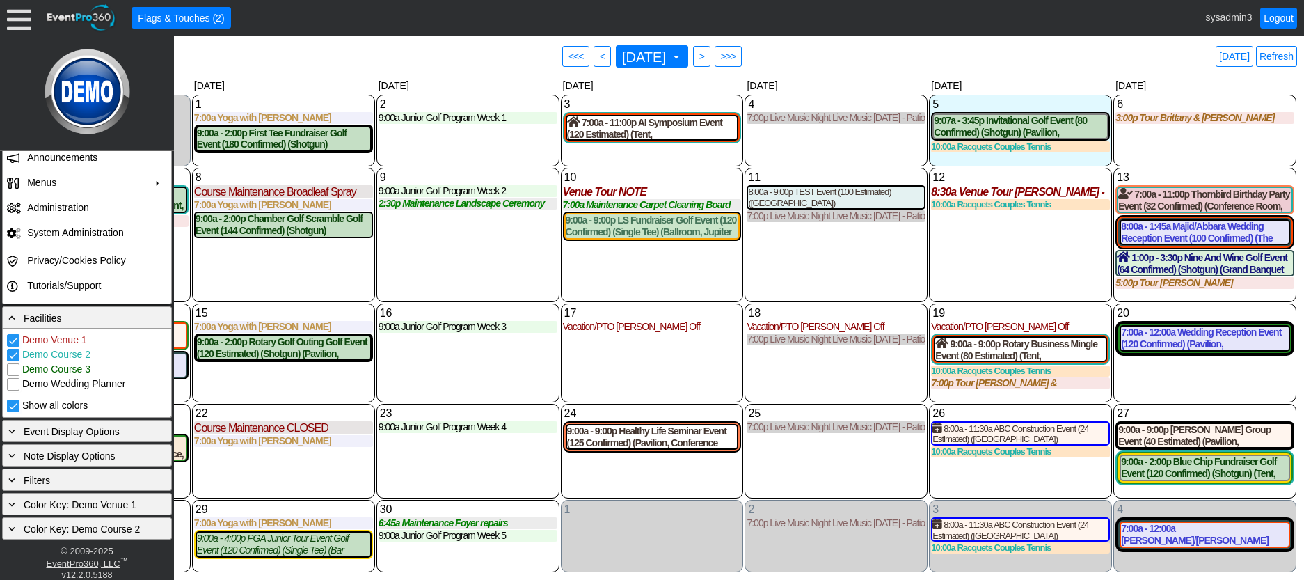
click at [621, 294] on div "10 Wednesday Venue Tour NOTE NOTE at Demo Venue 1 Type: Venue Tour Author: Syst…" at bounding box center [652, 235] width 183 height 134
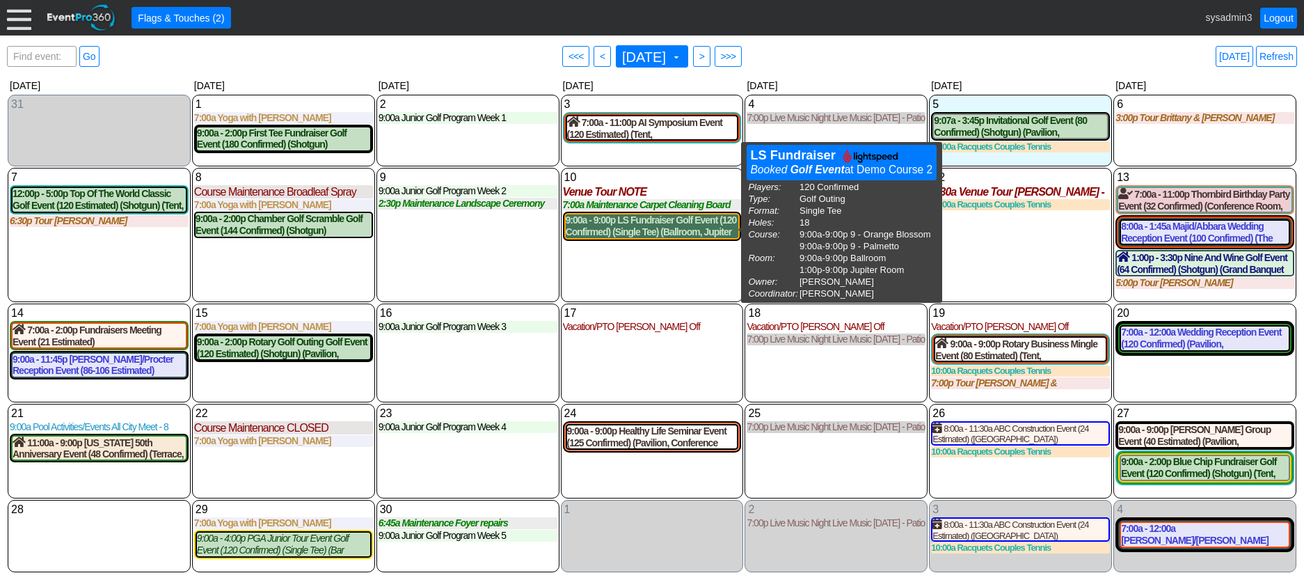
click at [658, 228] on div "9:00a - 9:00p LS Fundraiser Golf Event (120 Confirmed) (Single Tee) (Ballroom, …" at bounding box center [652, 226] width 173 height 24
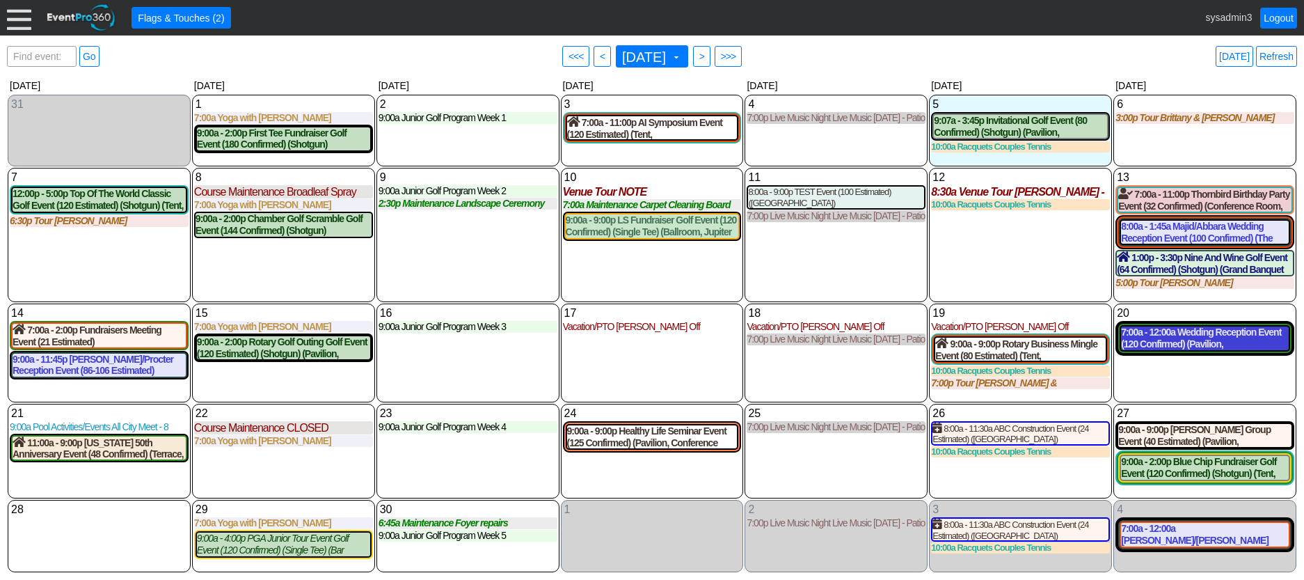
click at [1197, 345] on div "7:00a - 12:00a Wedding Reception Event (120 Confirmed) (Pavilion, Grand Banquet…" at bounding box center [1205, 338] width 168 height 24
click at [1272, 57] on link "Refresh" at bounding box center [1276, 56] width 41 height 21
click at [1270, 55] on link "Refresh" at bounding box center [1276, 56] width 41 height 21
click at [1276, 14] on link "Logout" at bounding box center [1279, 18] width 37 height 21
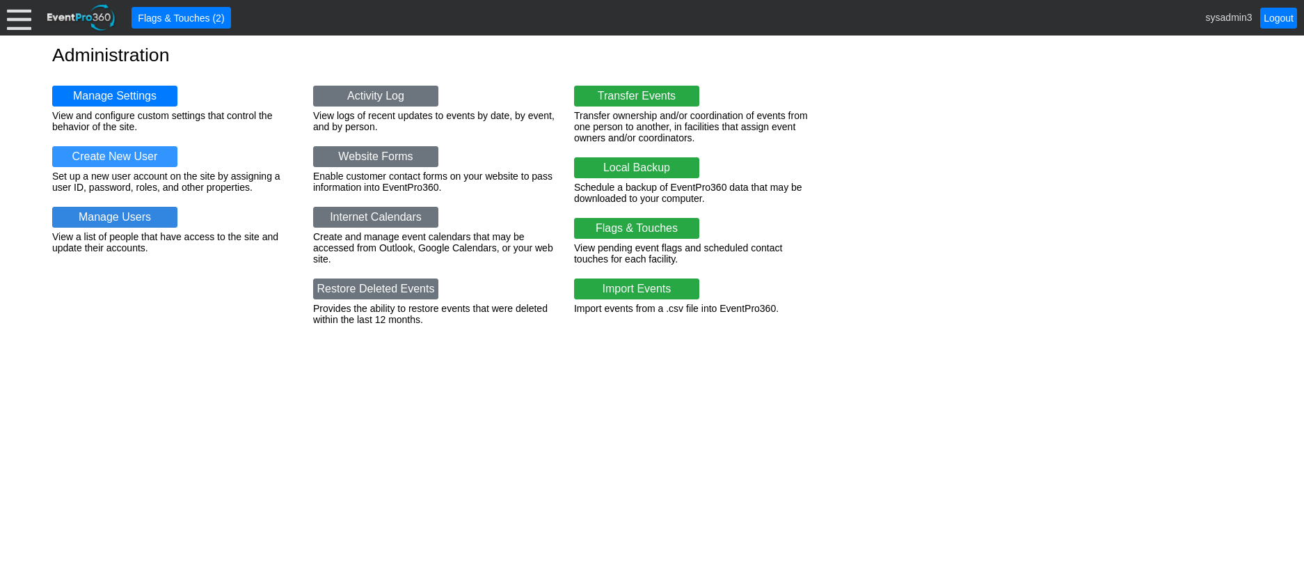
click at [120, 215] on link "Manage Users" at bounding box center [114, 217] width 125 height 21
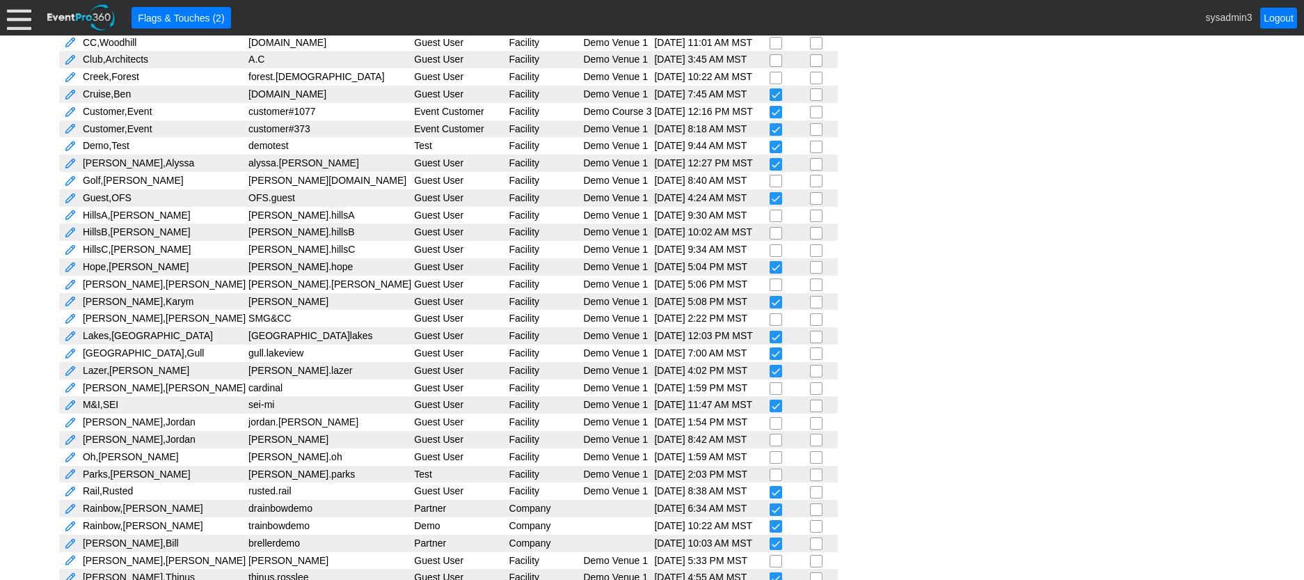
scroll to position [418, 0]
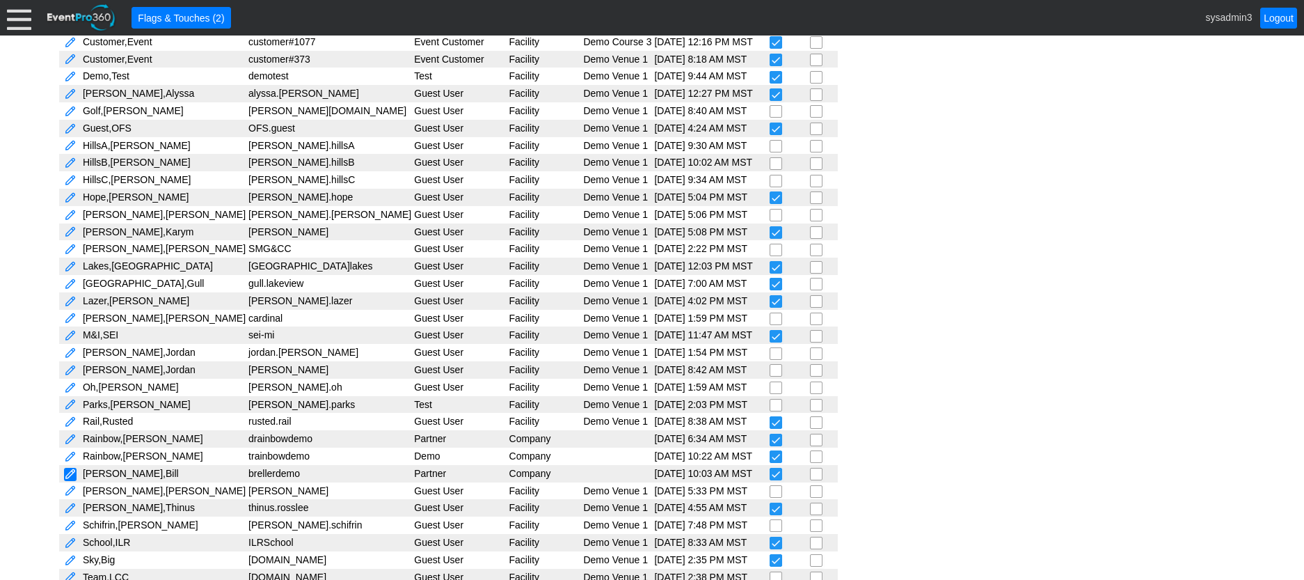
click at [64, 472] on link at bounding box center [70, 474] width 13 height 13
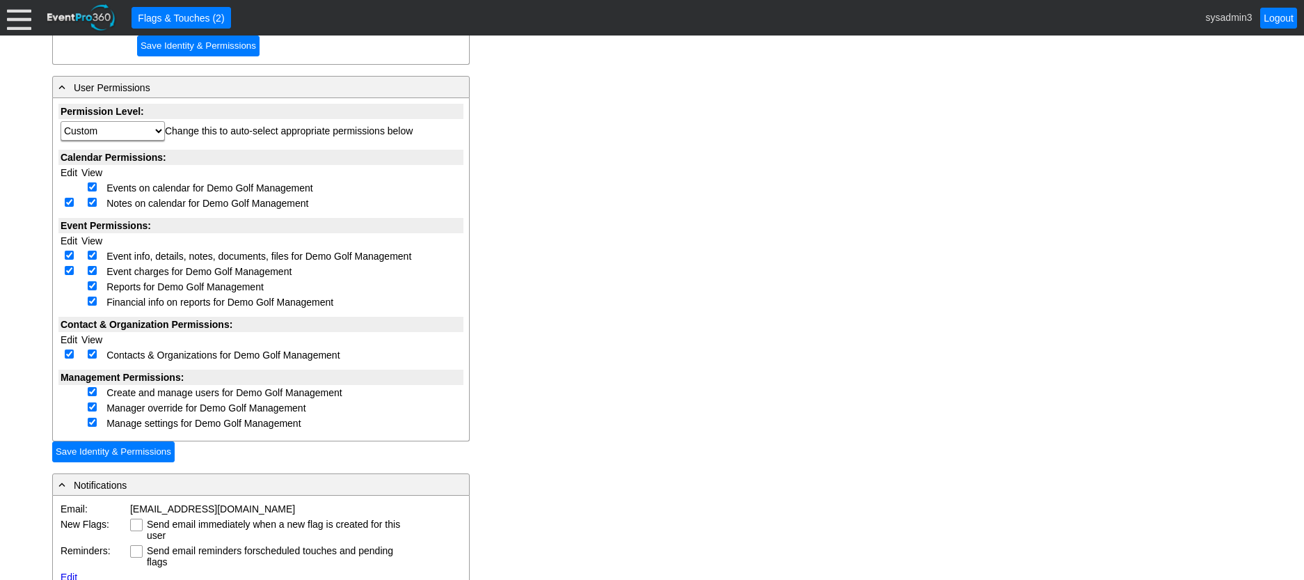
scroll to position [348, 0]
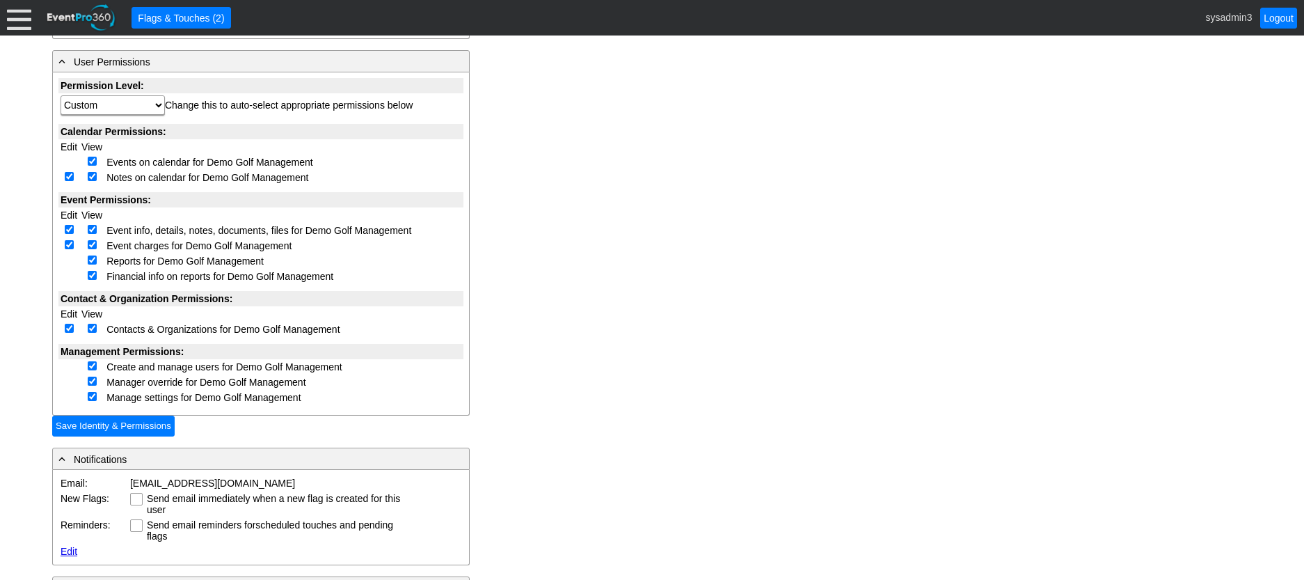
click at [72, 177] on input "checkbox" at bounding box center [69, 176] width 9 height 9
checkbox input "false"
select select "Custom"
click at [70, 225] on input "checkbox" at bounding box center [69, 229] width 9 height 9
checkbox input "false"
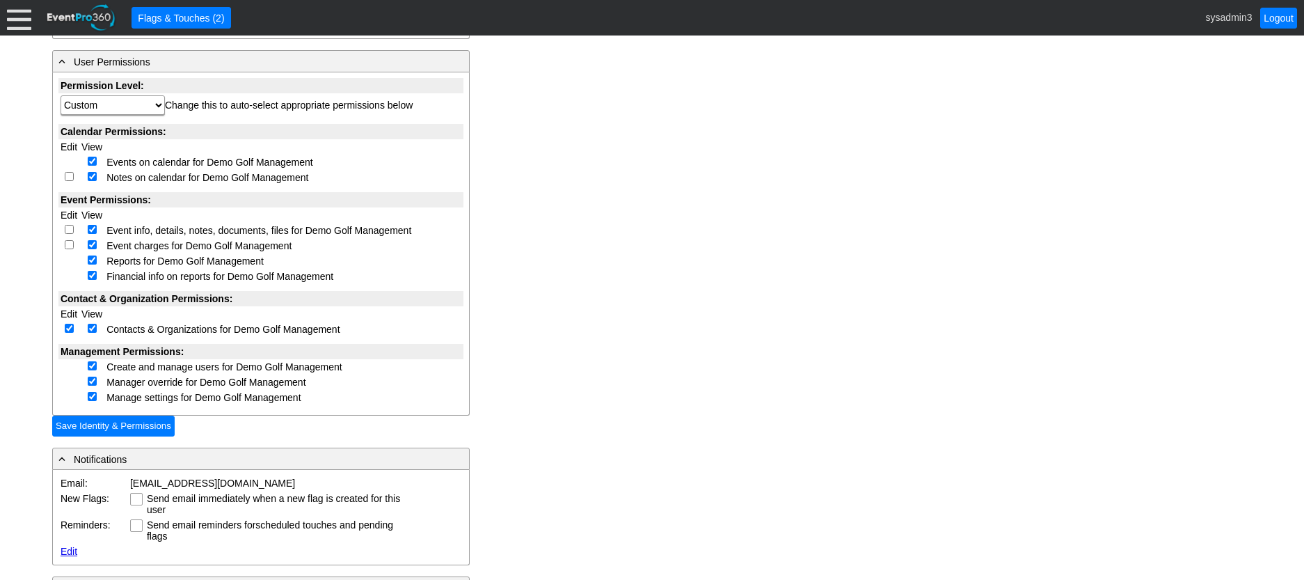
select select "Custom"
checkbox input "false"
click at [73, 322] on td at bounding box center [68, 329] width 21 height 15
click at [70, 327] on input "checkbox" at bounding box center [69, 328] width 9 height 9
checkbox input "false"
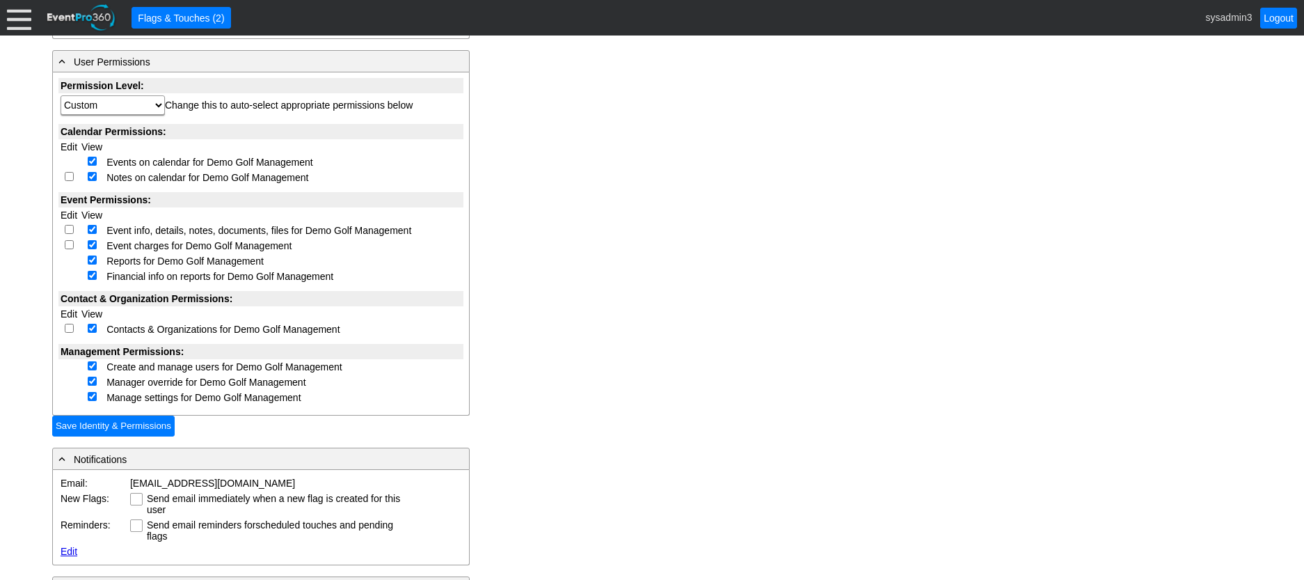
select select "Custom"
click at [86, 368] on td at bounding box center [91, 366] width 25 height 15
click at [93, 365] on input "checkbox" at bounding box center [92, 365] width 9 height 9
checkbox input "false"
select select "Custom"
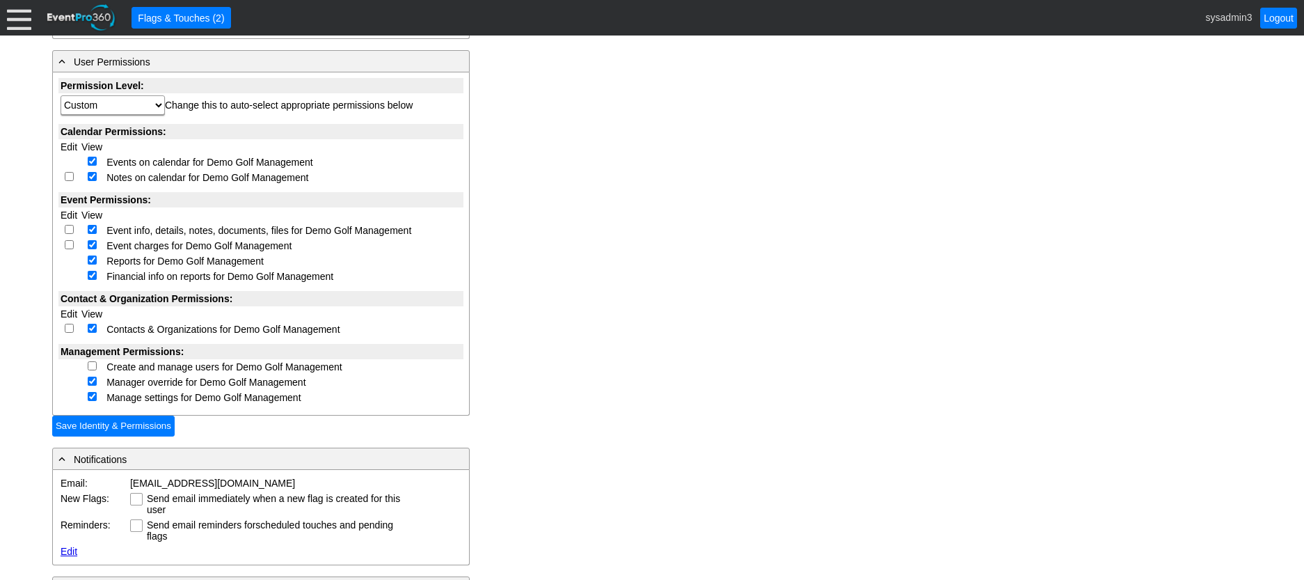
click at [89, 382] on input "checkbox" at bounding box center [92, 381] width 9 height 9
checkbox input "false"
select select "Custom"
click at [94, 396] on input "checkbox" at bounding box center [92, 396] width 9 height 9
checkbox input "false"
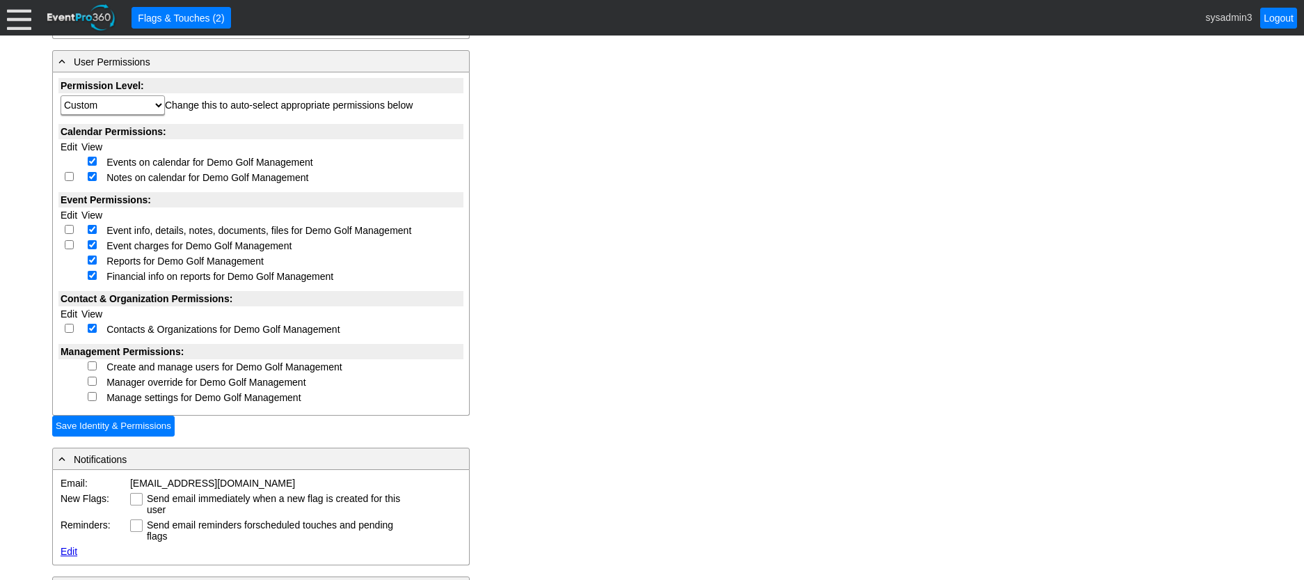
select select "Custom"
click at [94, 396] on input "checkbox" at bounding box center [92, 396] width 9 height 9
checkbox input "true"
select select "Custom"
drag, startPoint x: 93, startPoint y: 383, endPoint x: 93, endPoint y: 374, distance: 9.0
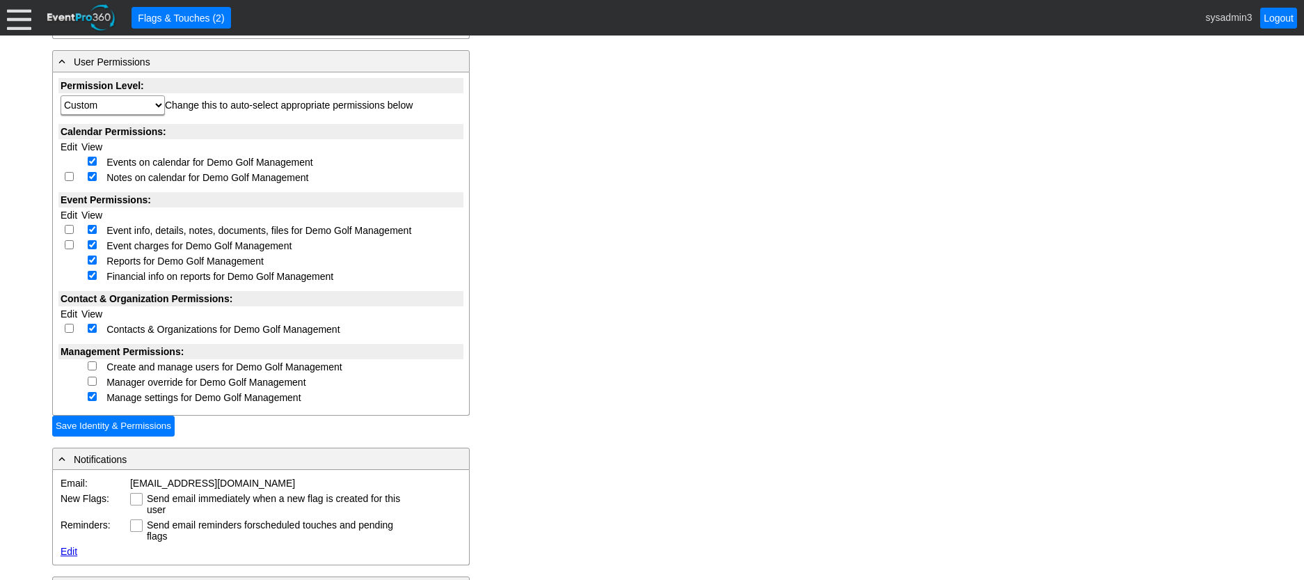
click at [93, 382] on input "checkbox" at bounding box center [92, 381] width 9 height 9
checkbox input "true"
select select "Custom"
click at [93, 362] on input "checkbox" at bounding box center [92, 365] width 9 height 9
checkbox input "true"
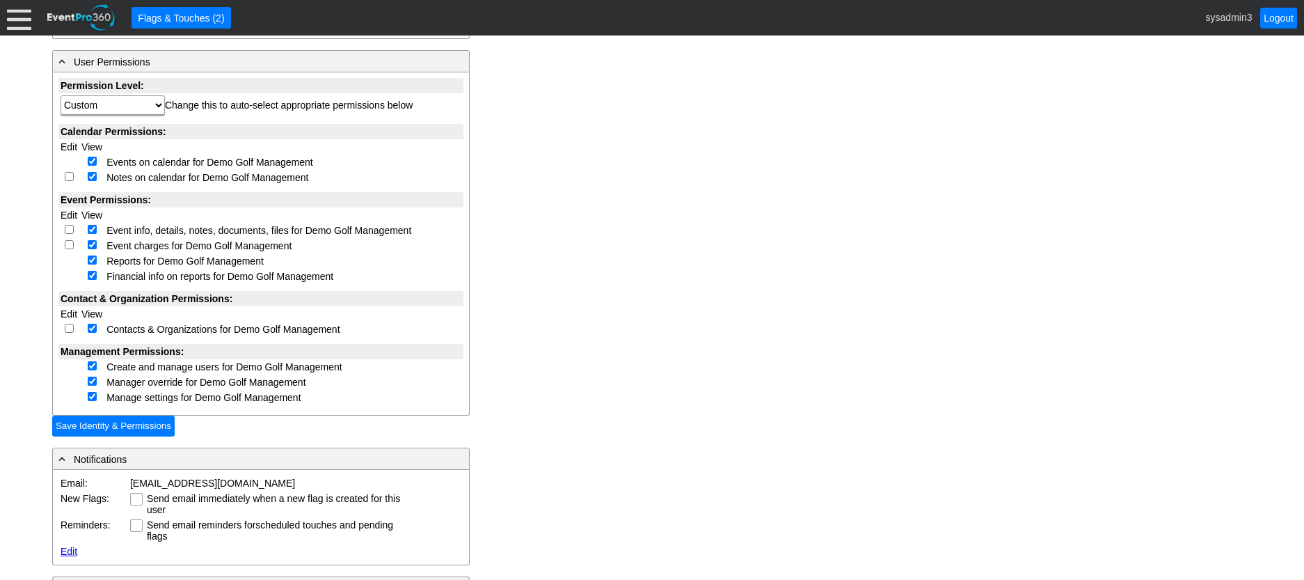
select select "Custom"
click at [71, 328] on input "checkbox" at bounding box center [69, 328] width 9 height 9
checkbox input "true"
select select "Custom"
click at [73, 244] on td at bounding box center [68, 245] width 21 height 15
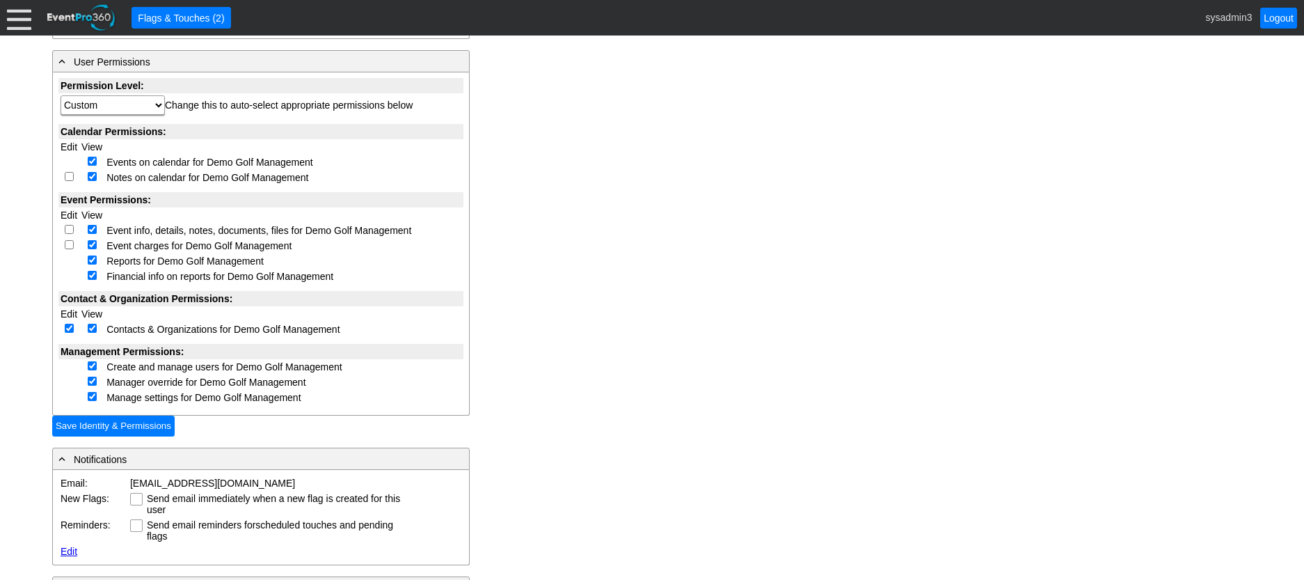
click at [68, 229] on input "checkbox" at bounding box center [69, 229] width 9 height 9
checkbox input "true"
select select "Custom"
click at [68, 249] on td at bounding box center [68, 245] width 21 height 15
click at [68, 244] on input "checkbox" at bounding box center [69, 244] width 9 height 9
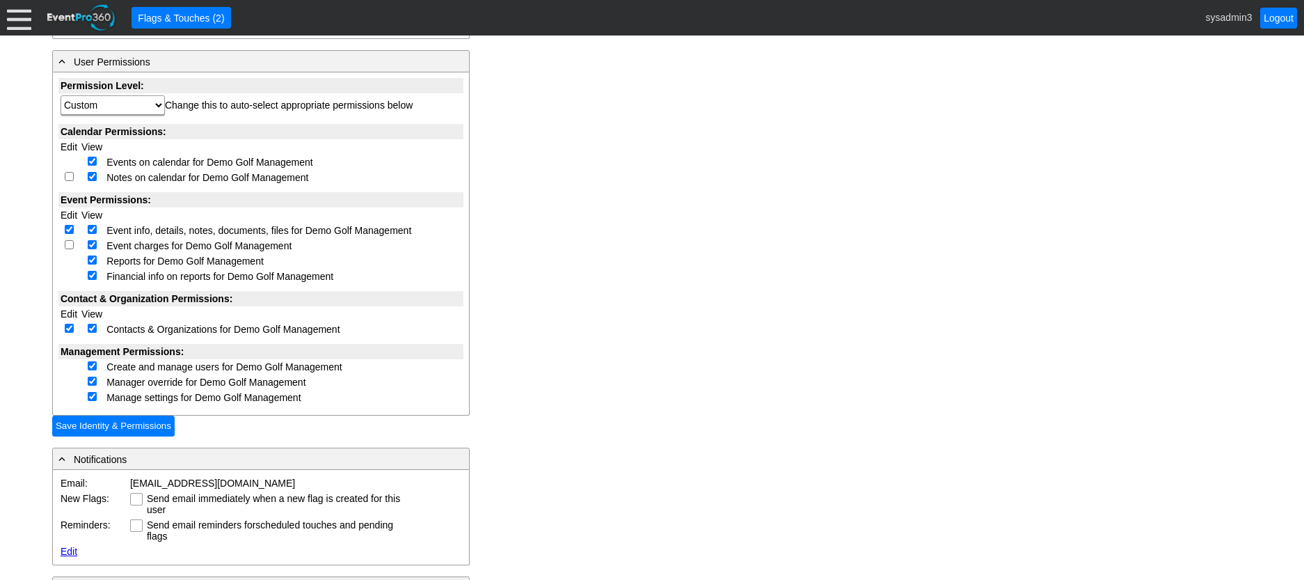
checkbox input "true"
select select "Custom"
click at [69, 176] on input "checkbox" at bounding box center [69, 176] width 9 height 9
checkbox input "true"
select select "Custom"
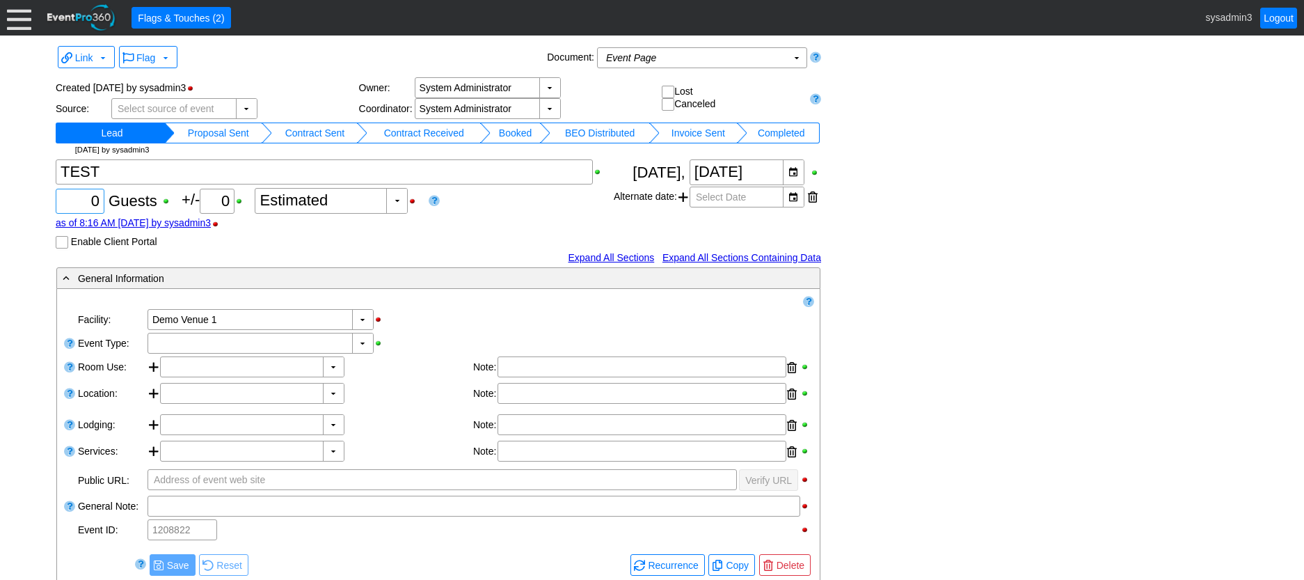
click at [97, 200] on input "0" at bounding box center [80, 201] width 39 height 24
type input "100"
click at [365, 338] on div "▼" at bounding box center [362, 342] width 21 height 19
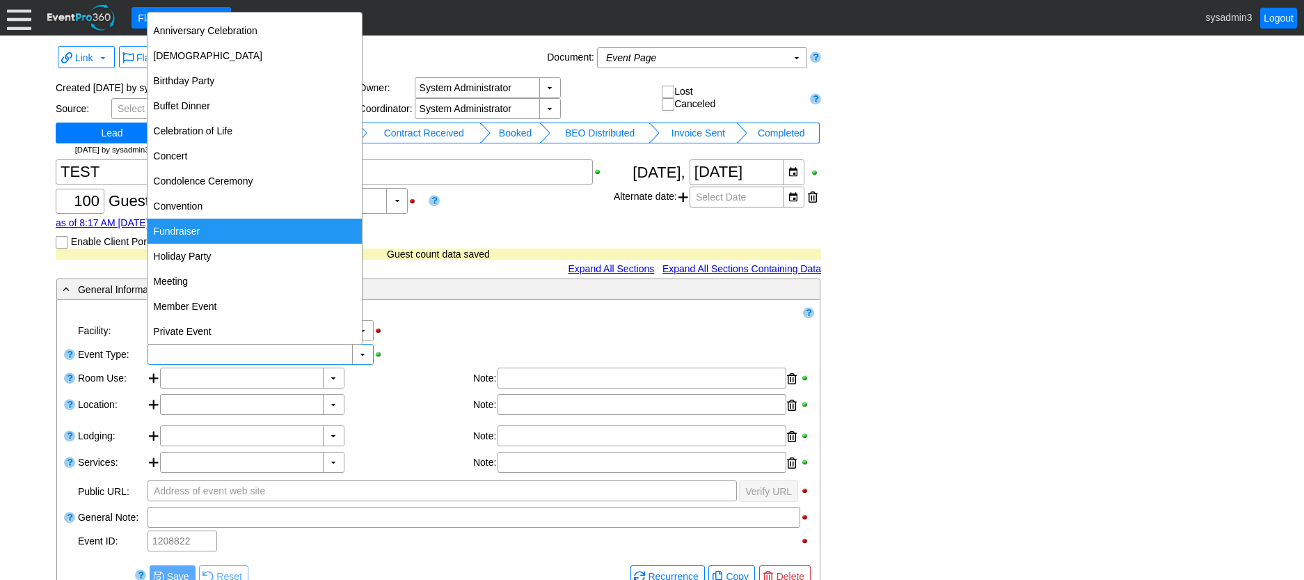
click at [195, 226] on div "Fundraiser" at bounding box center [255, 231] width 214 height 25
type input "Fundraiser"
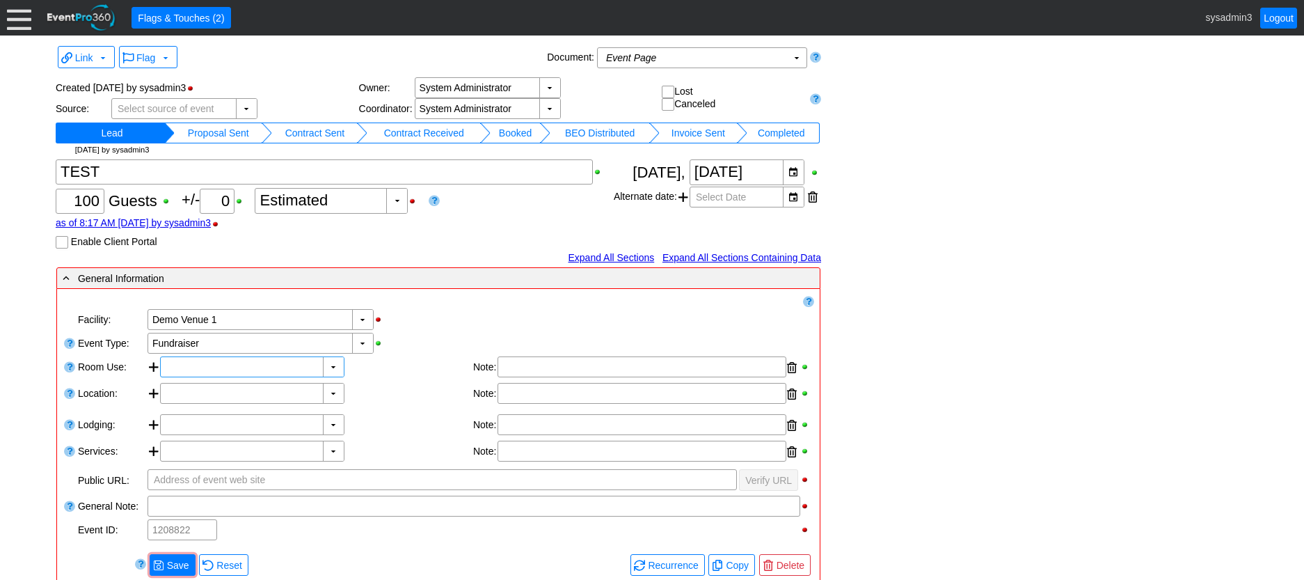
click at [333, 377] on div "▼ Χ" at bounding box center [252, 366] width 184 height 21
click at [333, 370] on div "▼" at bounding box center [333, 366] width 21 height 19
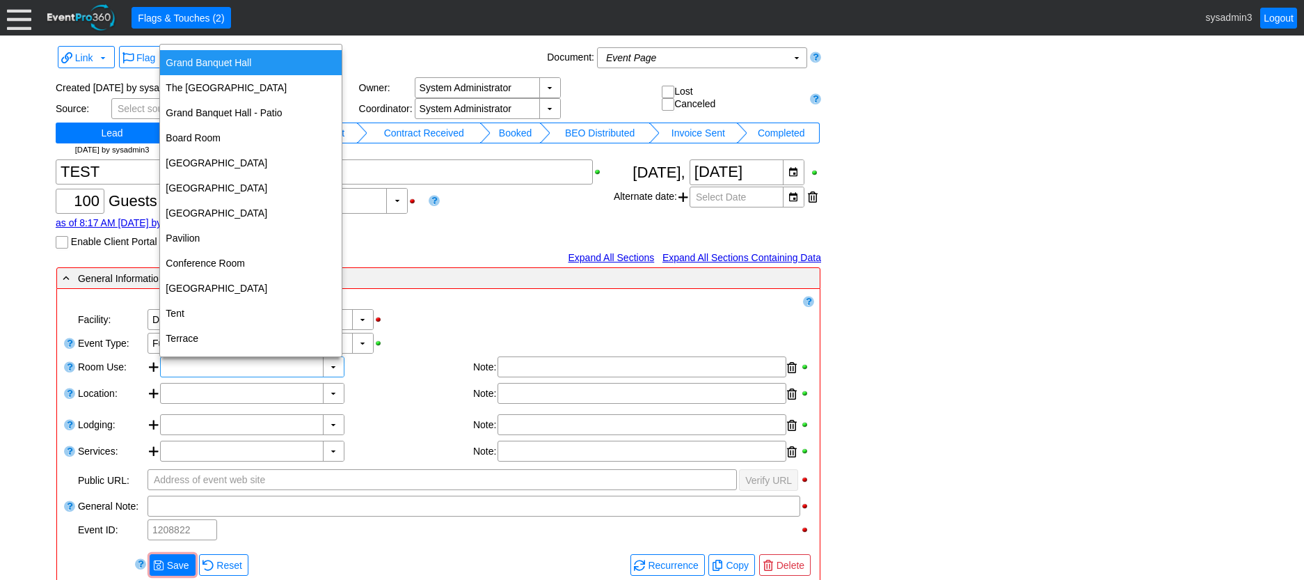
click at [228, 65] on div "Grand Banquet Hall" at bounding box center [251, 62] width 182 height 25
type input "Grand Banquet Hall"
type input "0:00"
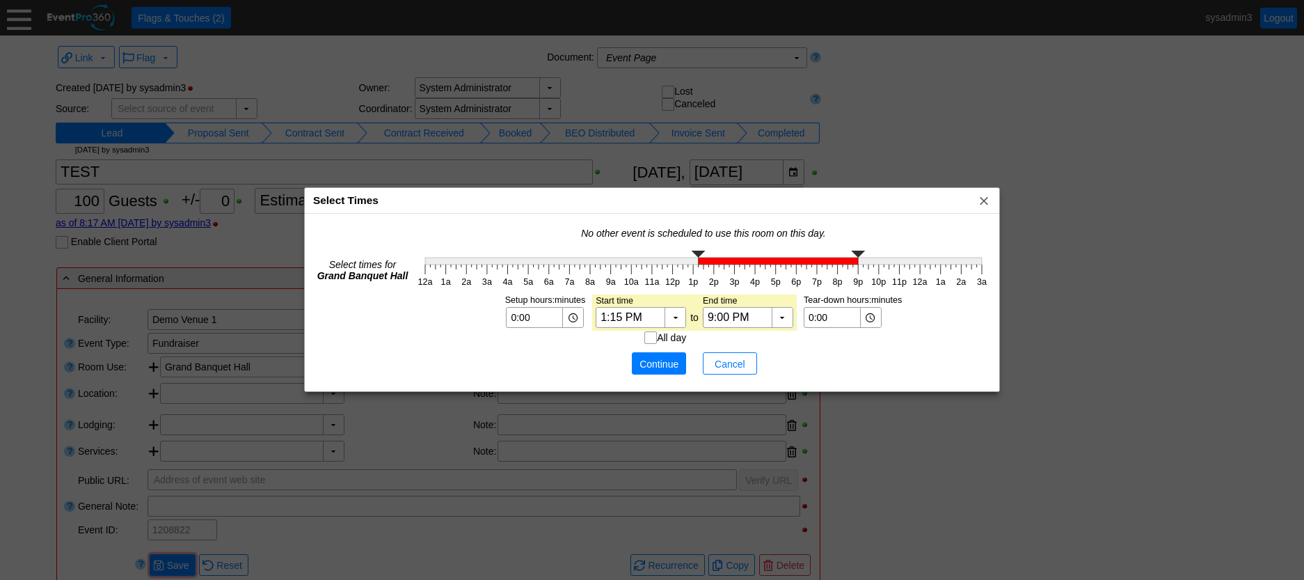
type input "1:00 PM"
click at [694, 269] on g "12a 1a 2a 3a 4a 5a 6a 7a 8a 9a 10a 11a 12p 1p 2p 3p 4p 5p 6p 7p 8p 9p 10p 11p 1…" at bounding box center [704, 269] width 578 height 44
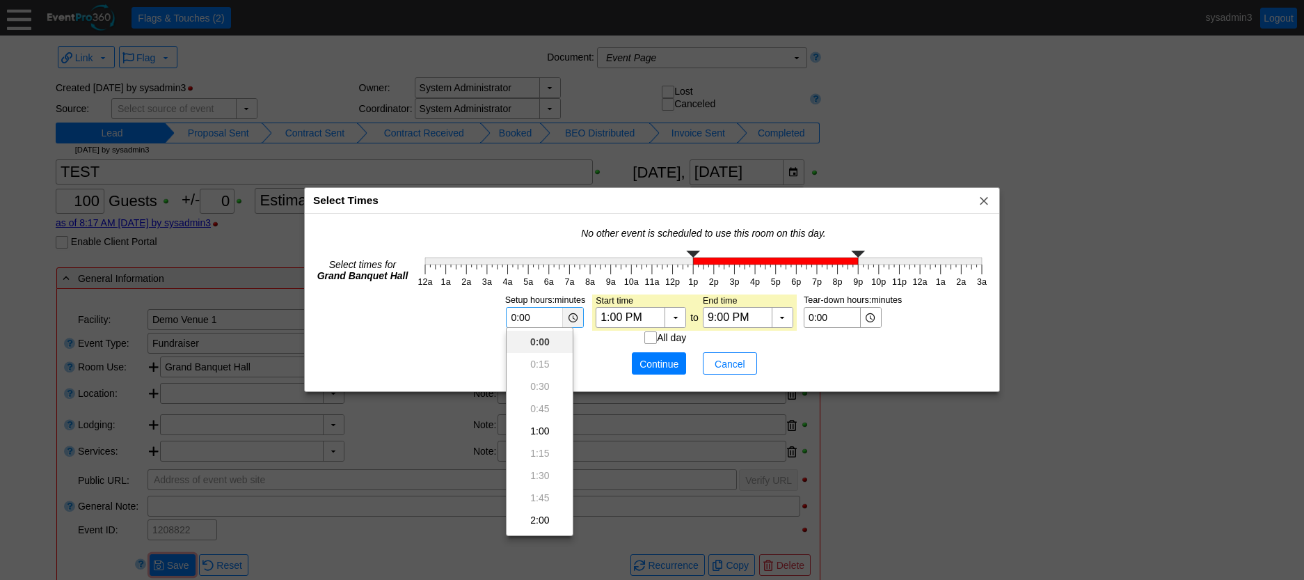
click at [572, 316] on div "▼" at bounding box center [572, 317] width 21 height 19
click at [536, 434] on div "5:00" at bounding box center [540, 439] width 66 height 22
type input "5:00"
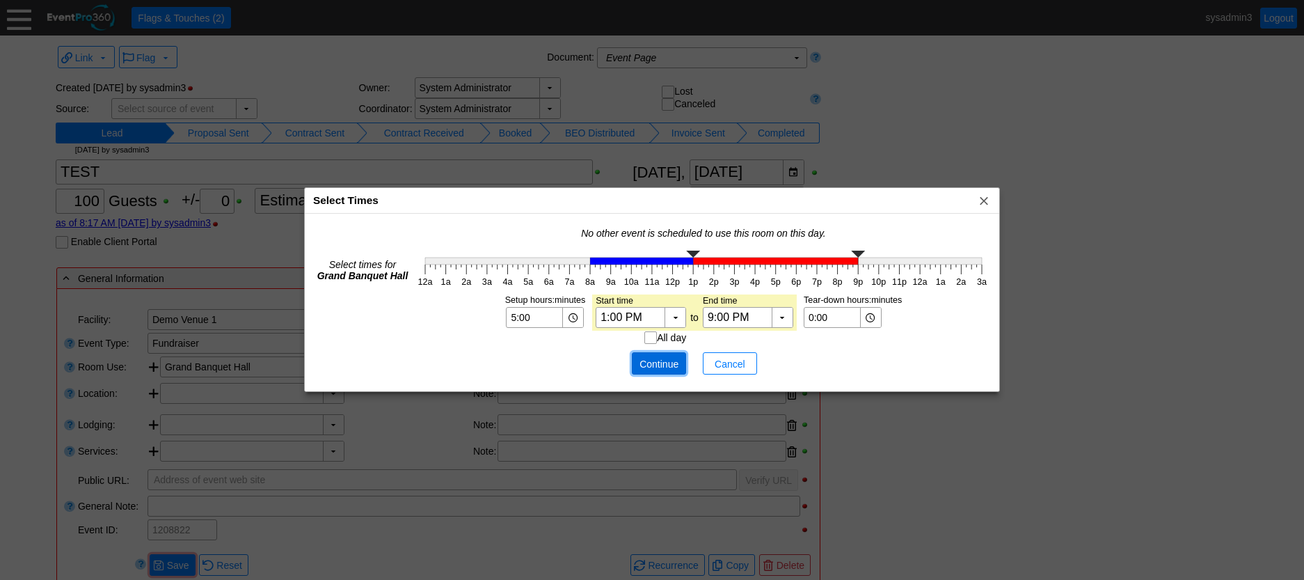
click at [666, 364] on span "Continue" at bounding box center [659, 364] width 42 height 14
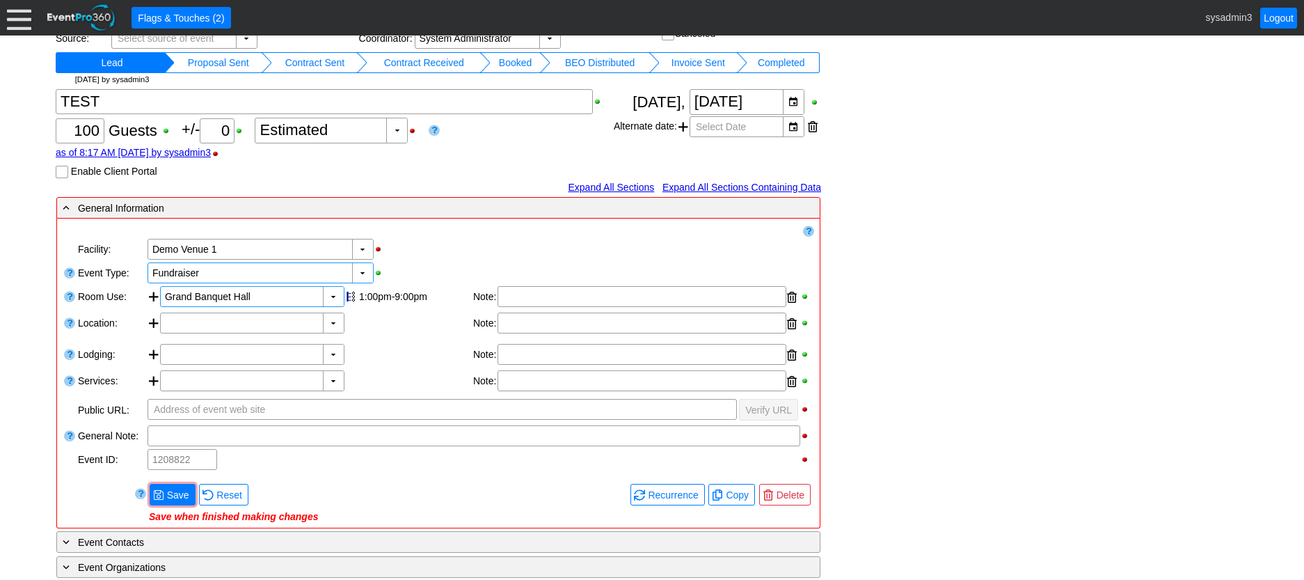
scroll to position [139, 0]
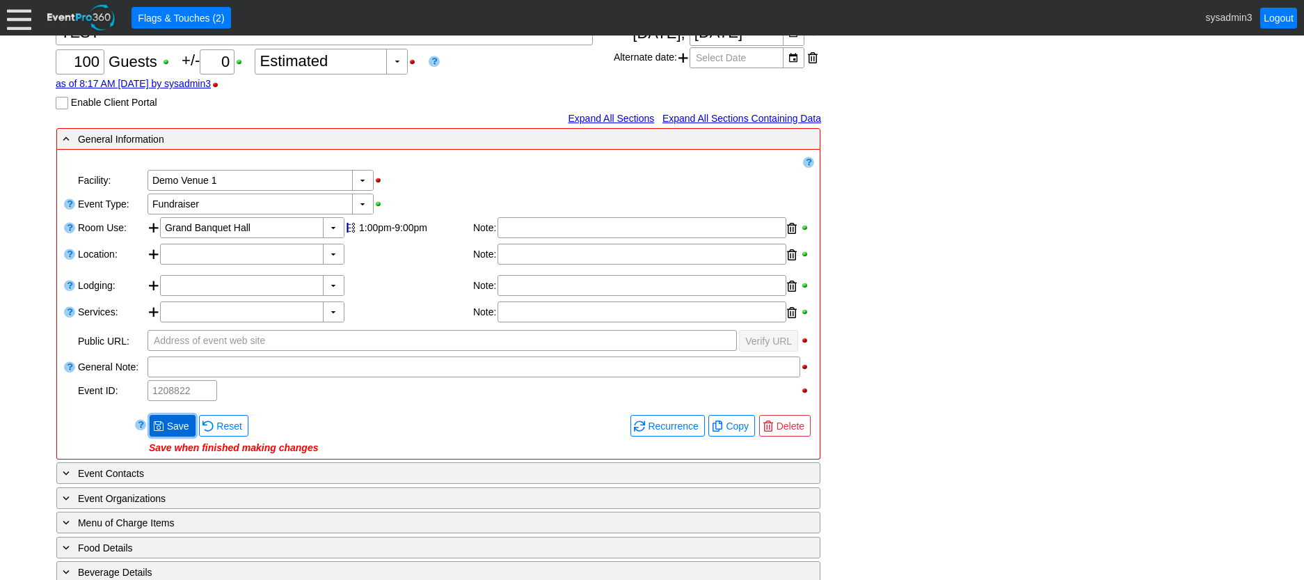
click at [186, 425] on span "Save" at bounding box center [178, 426] width 28 height 14
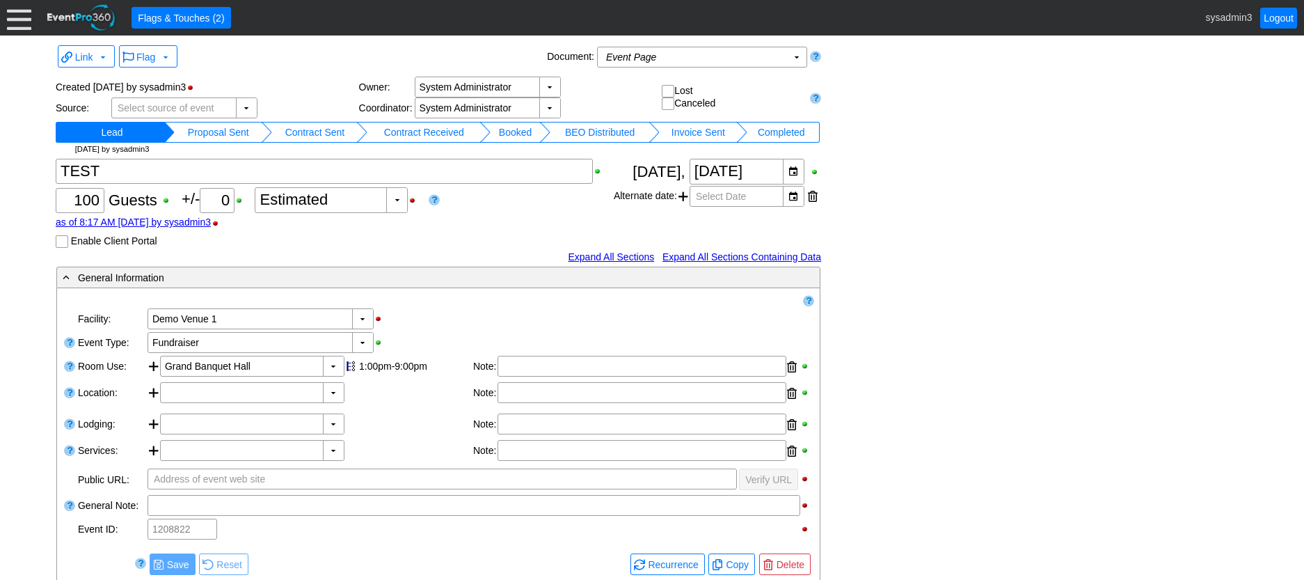
scroll to position [0, 0]
click at [231, 130] on td "Proposal Sent" at bounding box center [218, 133] width 87 height 21
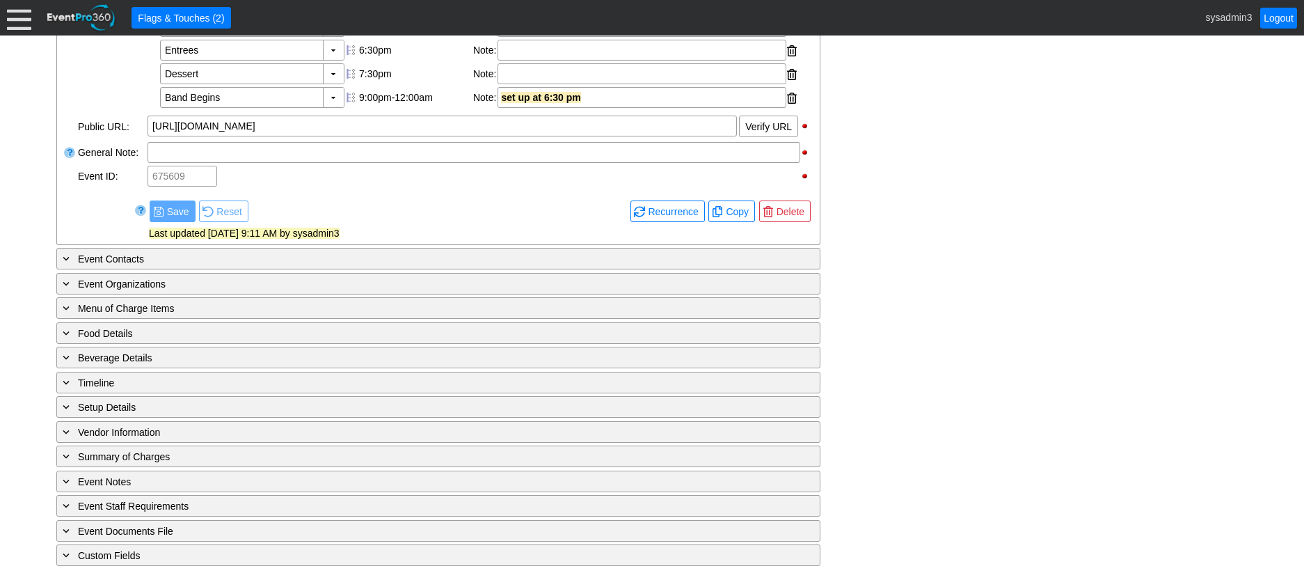
scroll to position [537, 0]
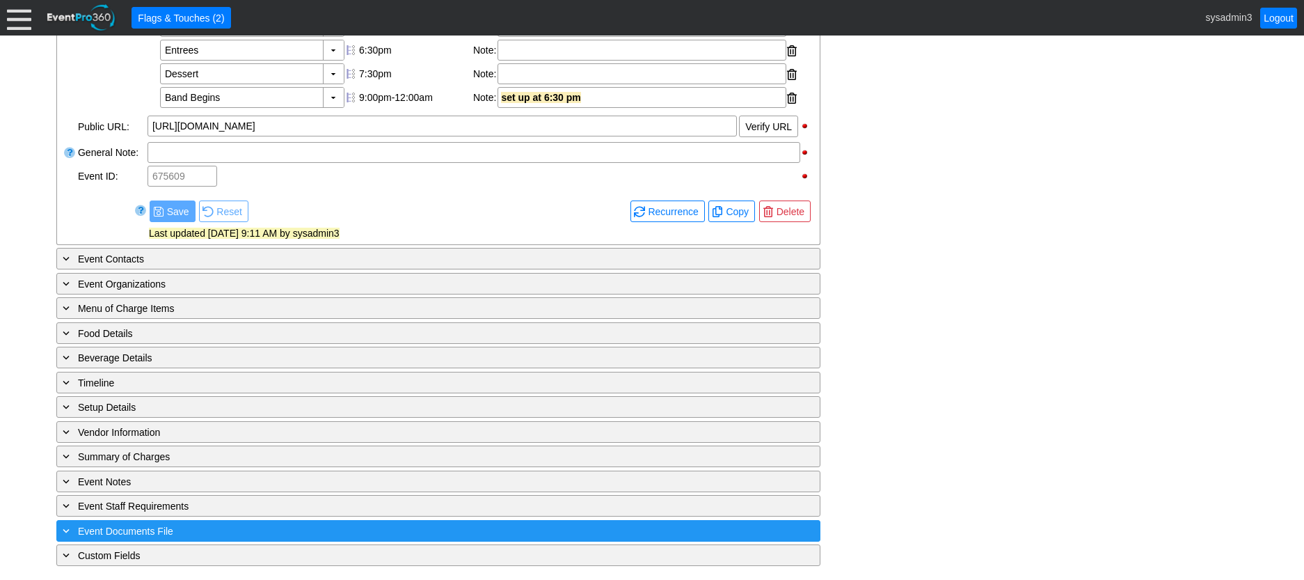
click at [243, 523] on div "+ Event Documents File" at bounding box center [410, 531] width 700 height 16
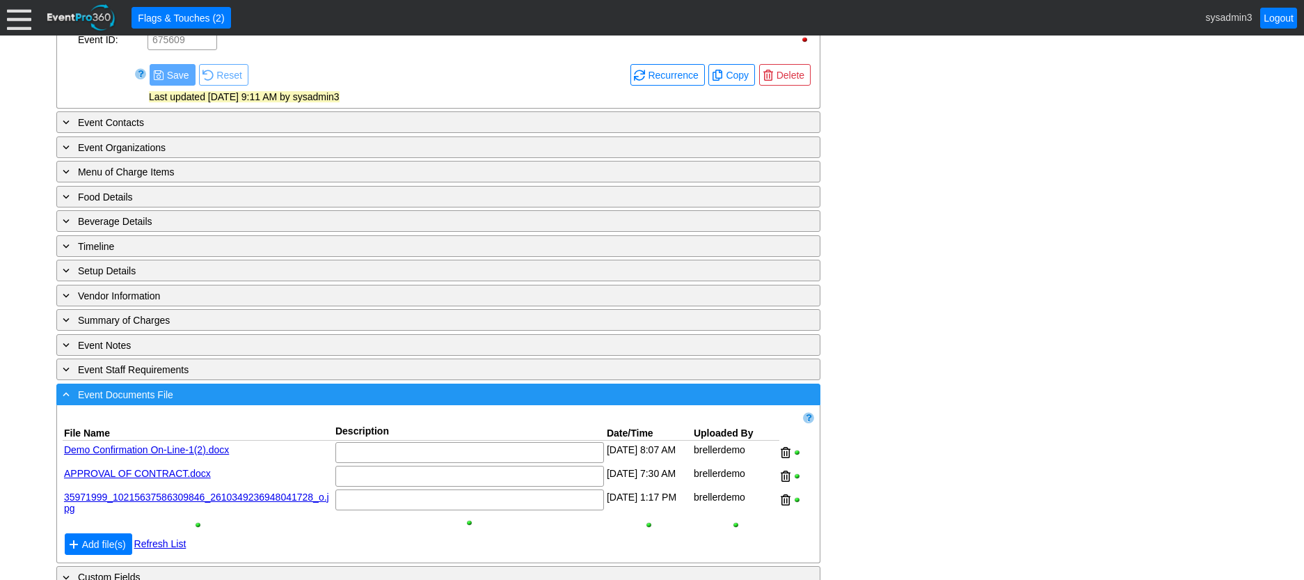
scroll to position [695, 0]
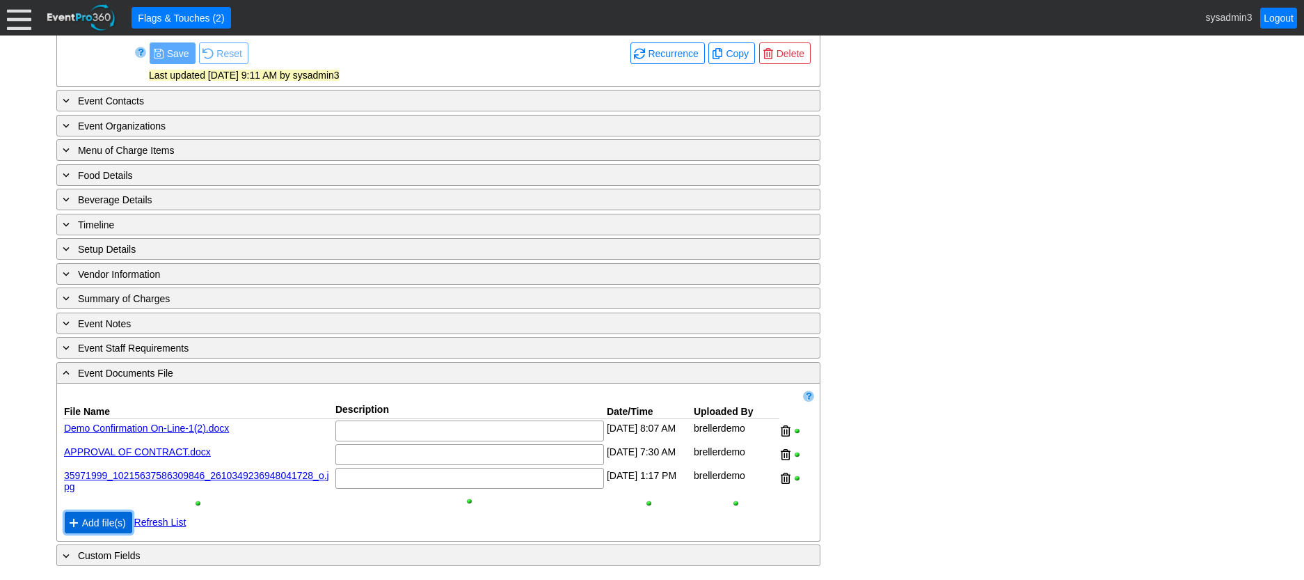
click at [102, 522] on span "Add file(s)" at bounding box center [103, 523] width 49 height 14
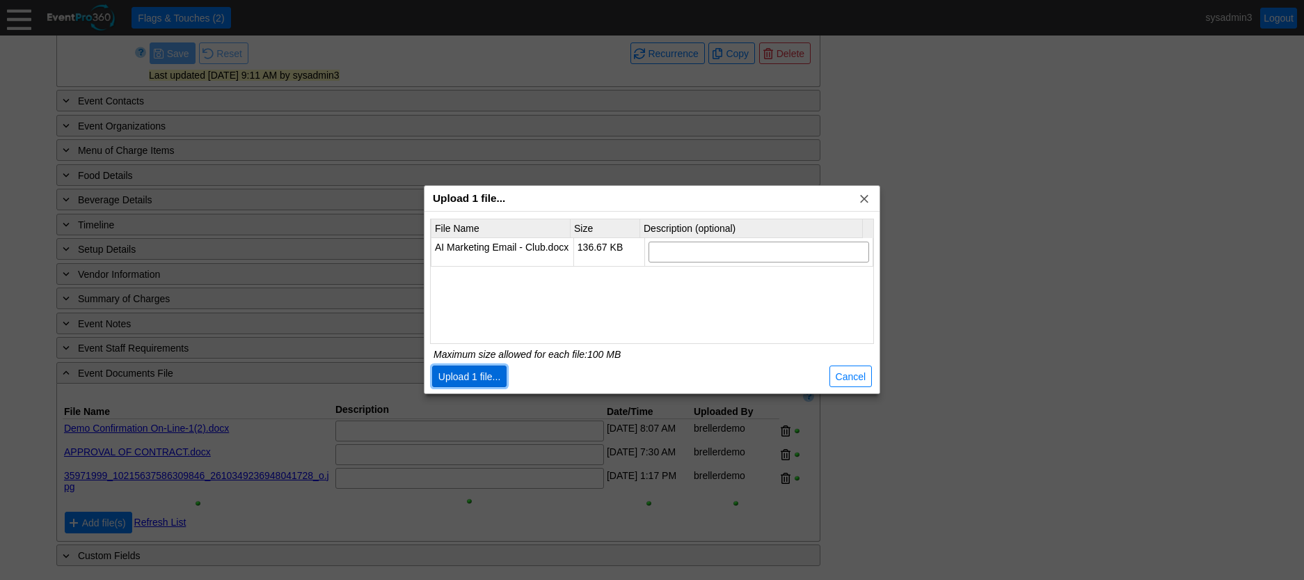
click at [480, 377] on span "Upload 1 file..." at bounding box center [470, 377] width 68 height 14
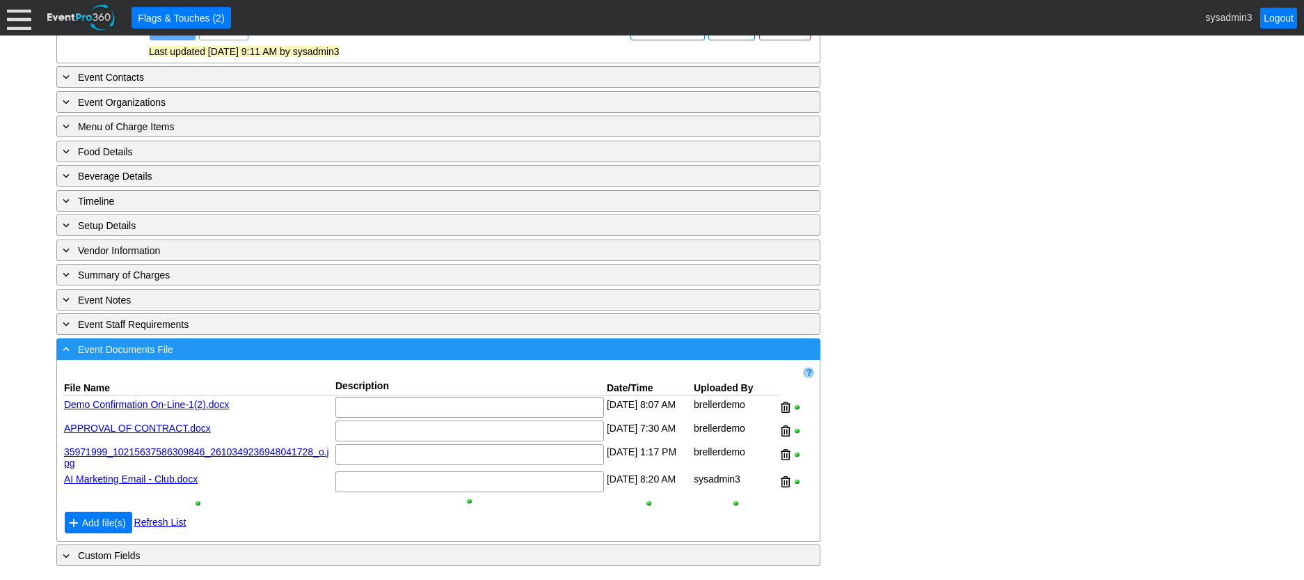
click at [249, 357] on div "- Event Documents File" at bounding box center [410, 349] width 700 height 16
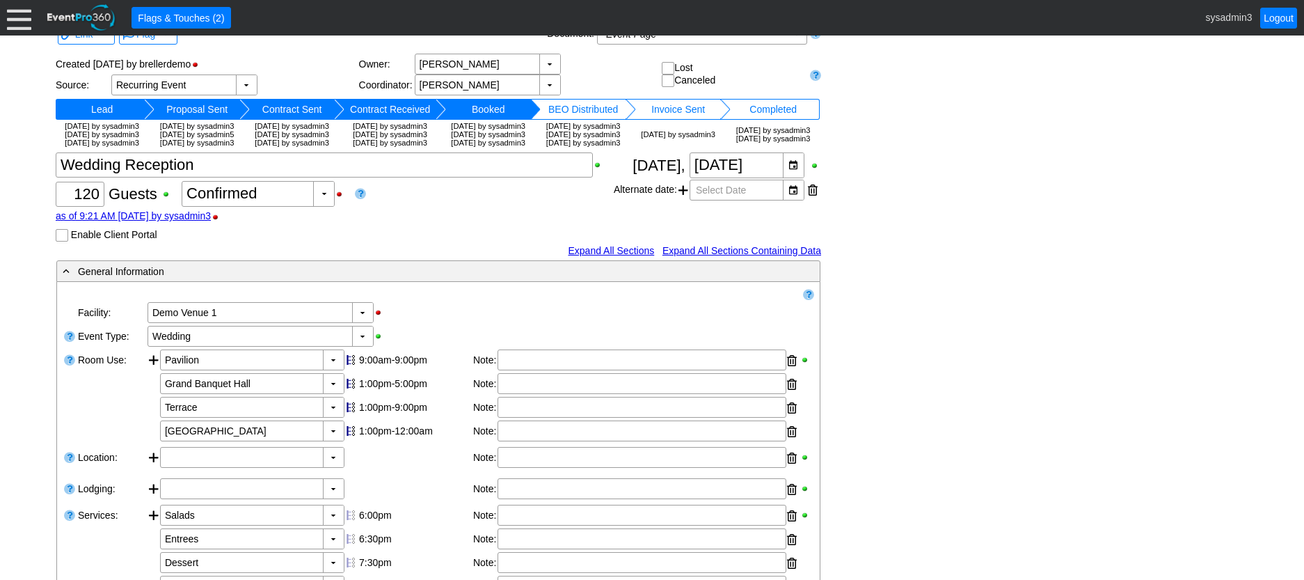
scroll to position [0, 0]
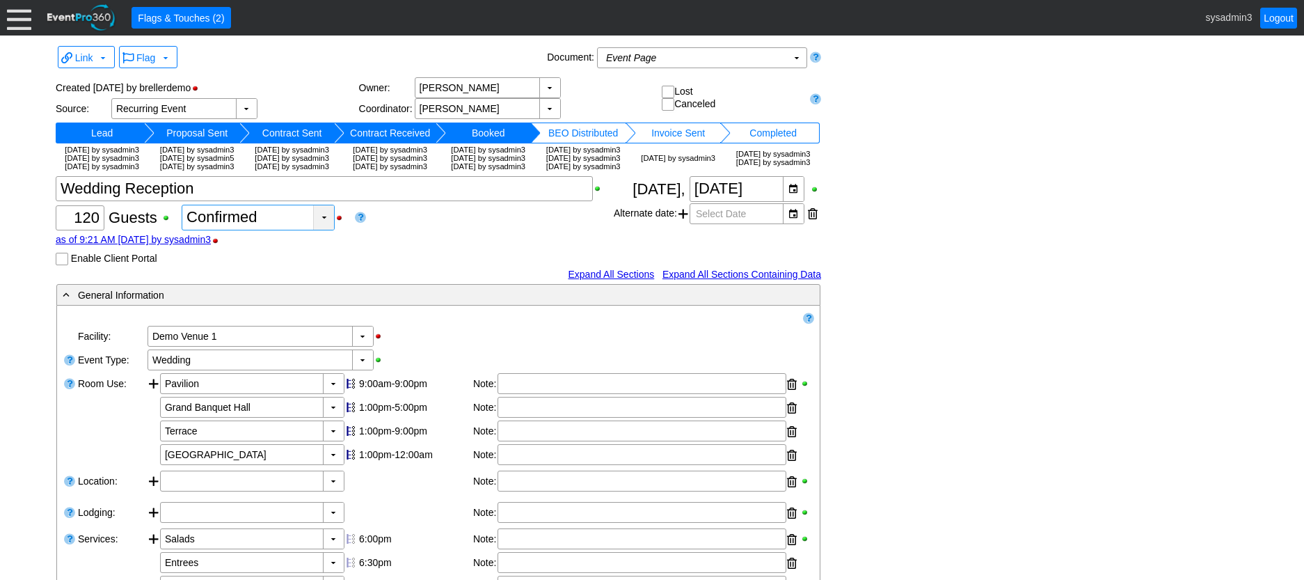
click at [322, 230] on div "▼" at bounding box center [323, 217] width 21 height 24
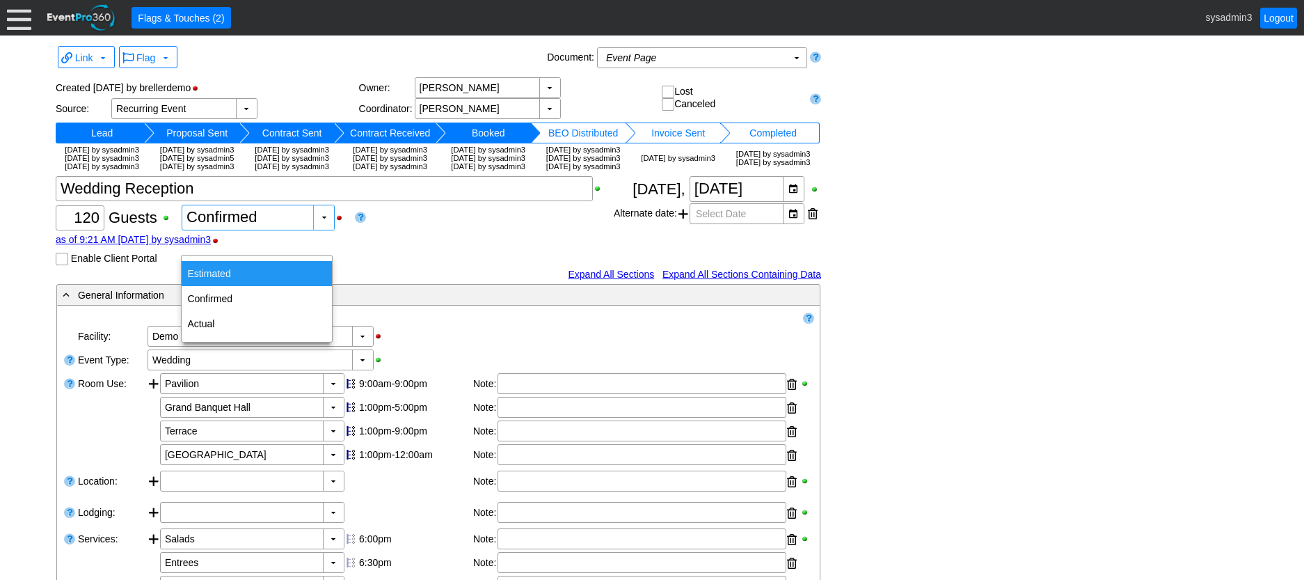
click at [228, 271] on div "Estimated" at bounding box center [257, 273] width 150 height 25
type input "Estimated"
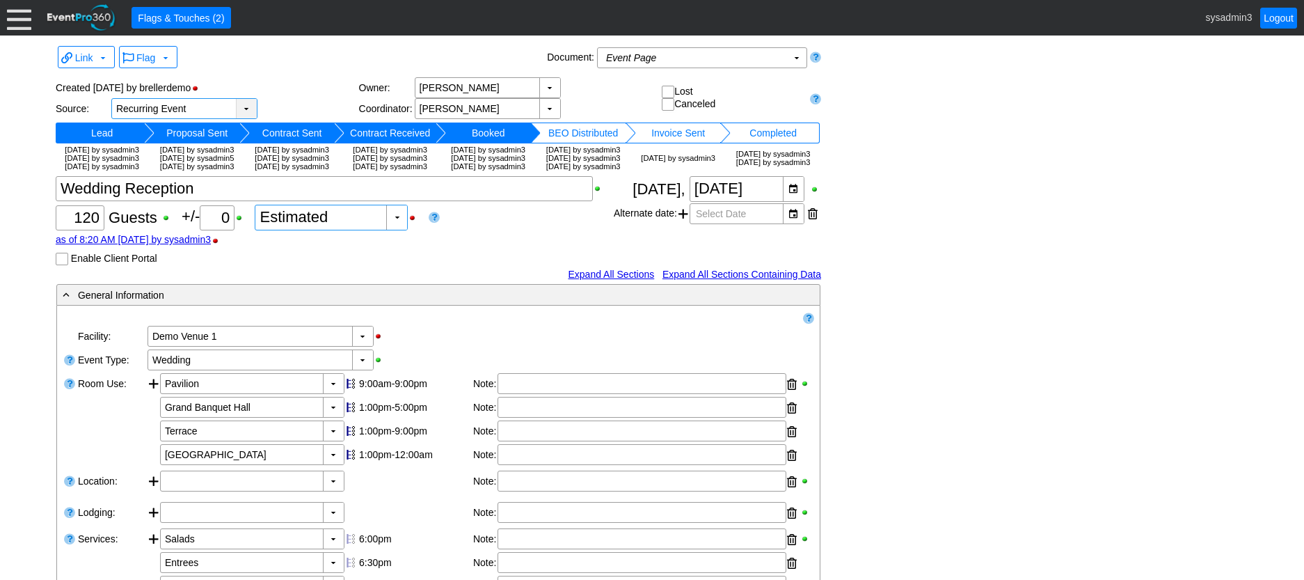
click at [251, 104] on div "▼" at bounding box center [246, 108] width 21 height 19
click at [285, 73] on div "Created 6/16/2022 by brellerdemo Source: ▼ Χ Recurring Event Select source of e…" at bounding box center [439, 123] width 766 height 102
click at [553, 110] on div "▼" at bounding box center [549, 108] width 21 height 19
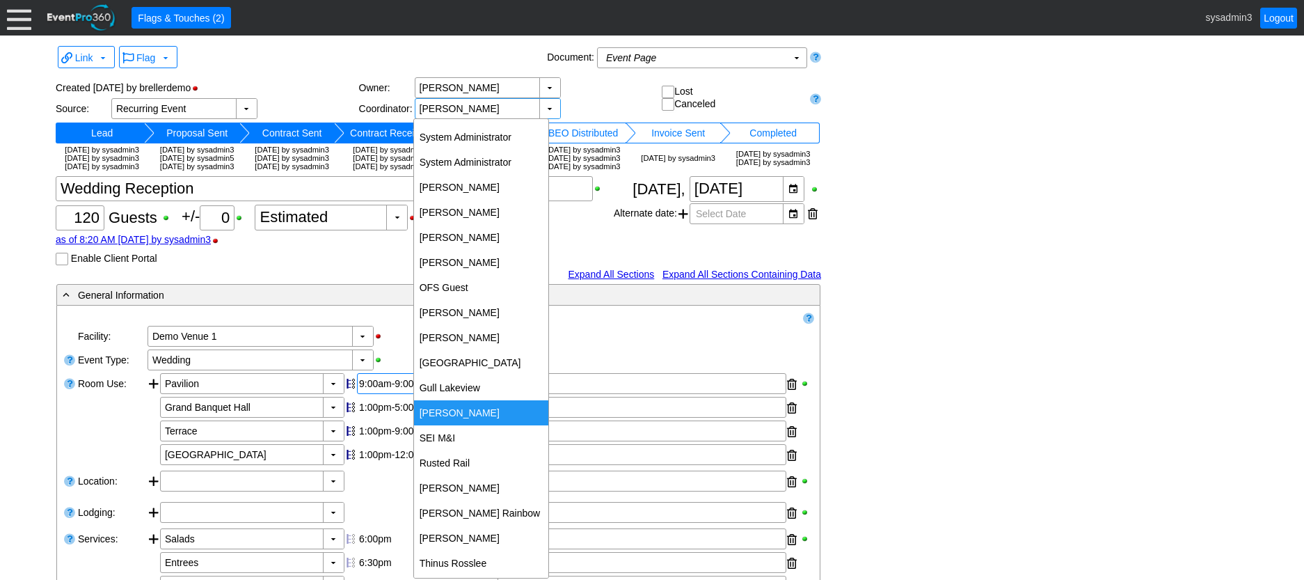
click at [459, 409] on div "[PERSON_NAME]" at bounding box center [481, 412] width 134 height 25
type input "[PERSON_NAME]"
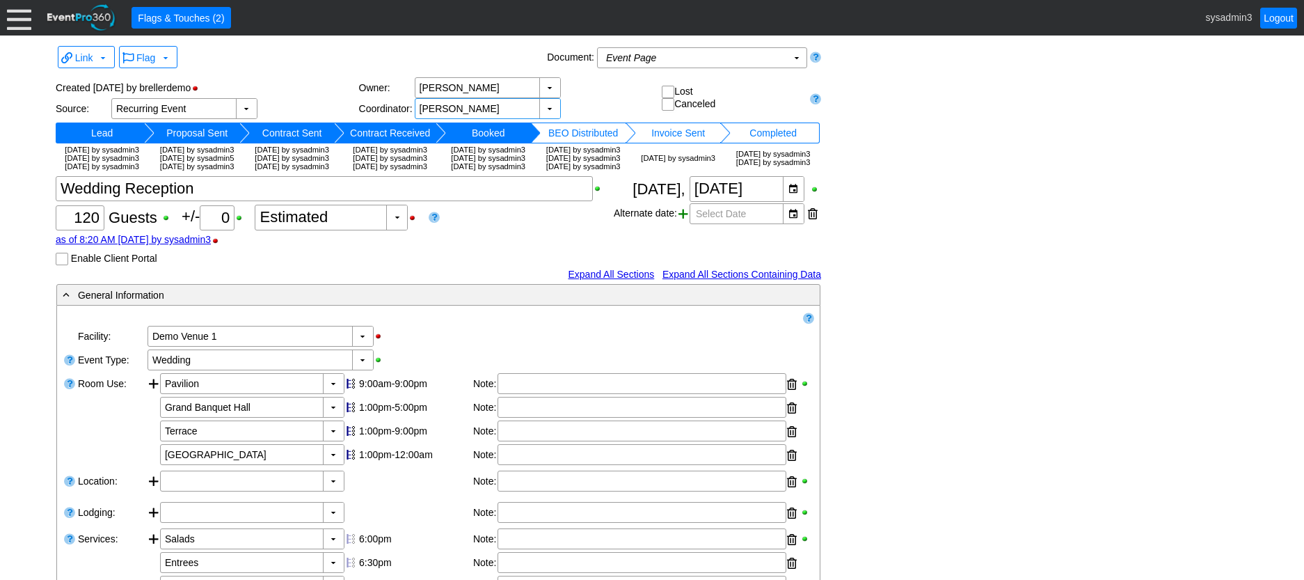
click at [686, 224] on span at bounding box center [684, 213] width 10 height 21
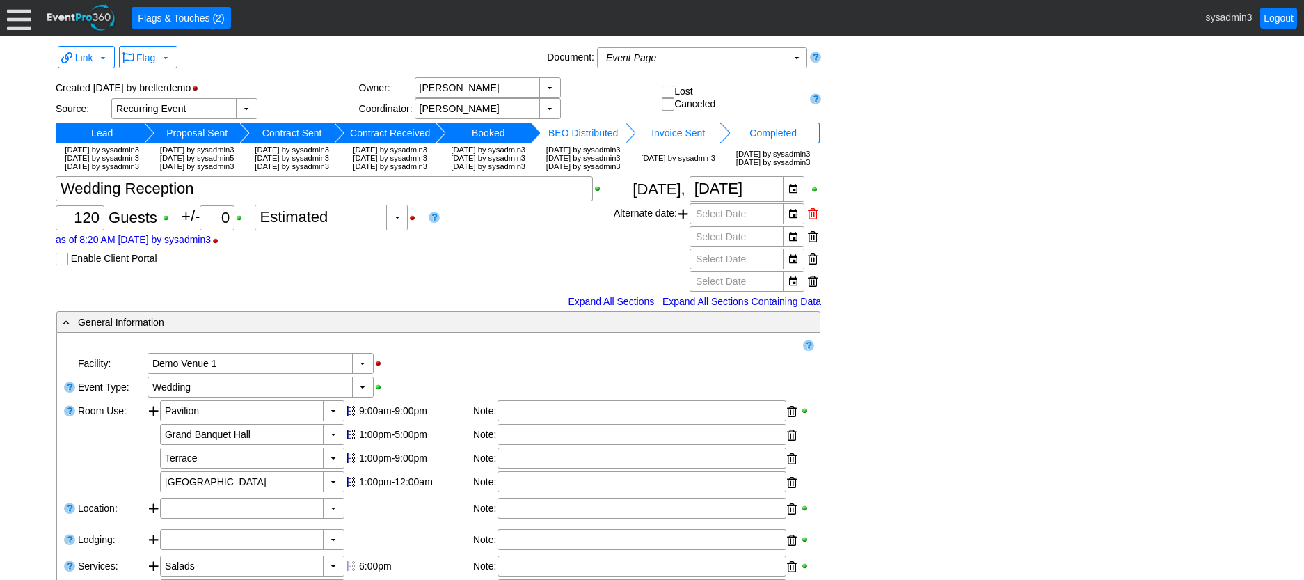
click at [812, 224] on div at bounding box center [813, 213] width 10 height 21
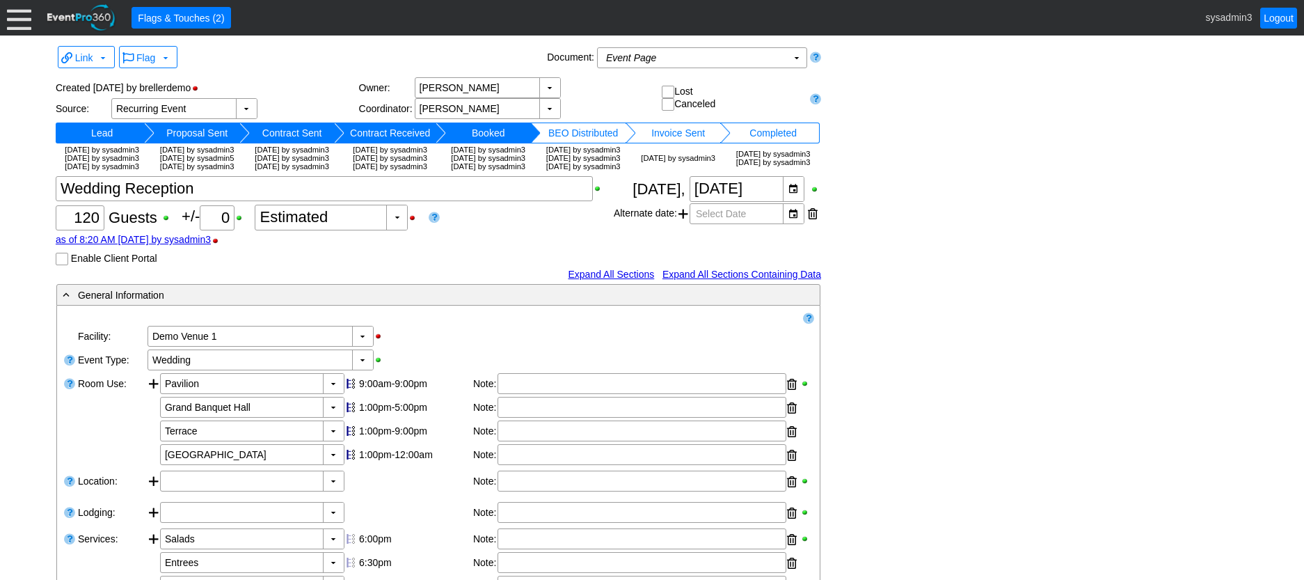
click at [475, 265] on div "Χ 120 Guests +/- Χ 0 ▼ Χ Estimated as of 8:20 AM on Friday, 9/5/2025 by sysadmi…" at bounding box center [335, 220] width 558 height 89
click at [400, 230] on div "▼" at bounding box center [396, 217] width 21 height 24
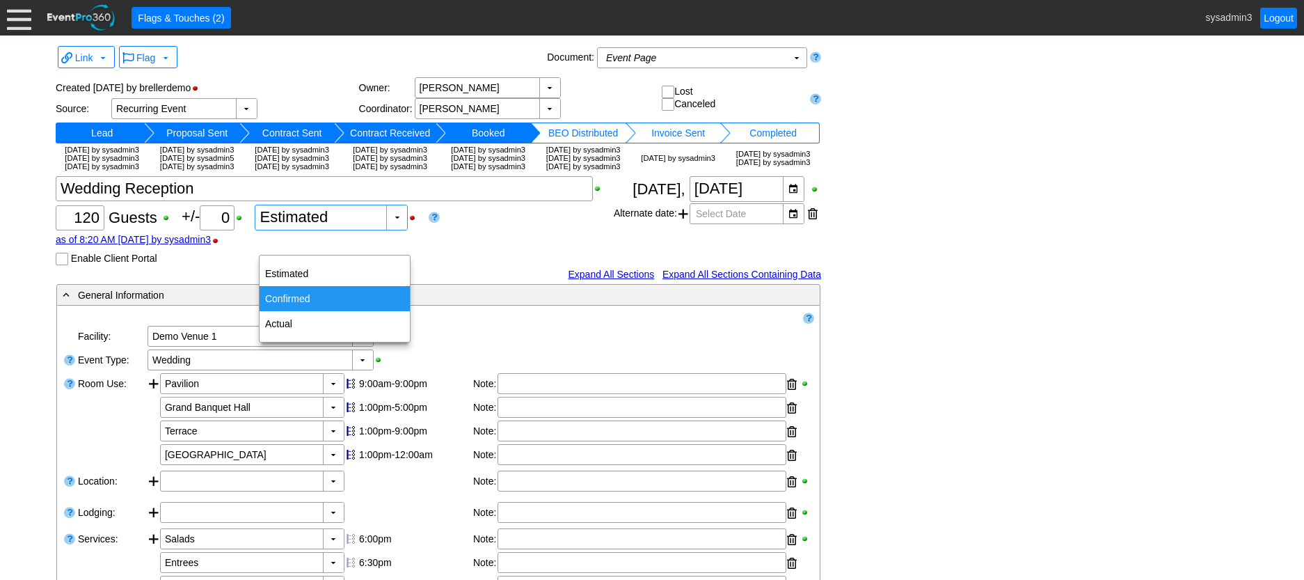
click at [290, 297] on div "Confirmed" at bounding box center [335, 298] width 150 height 25
type input "Confirmed"
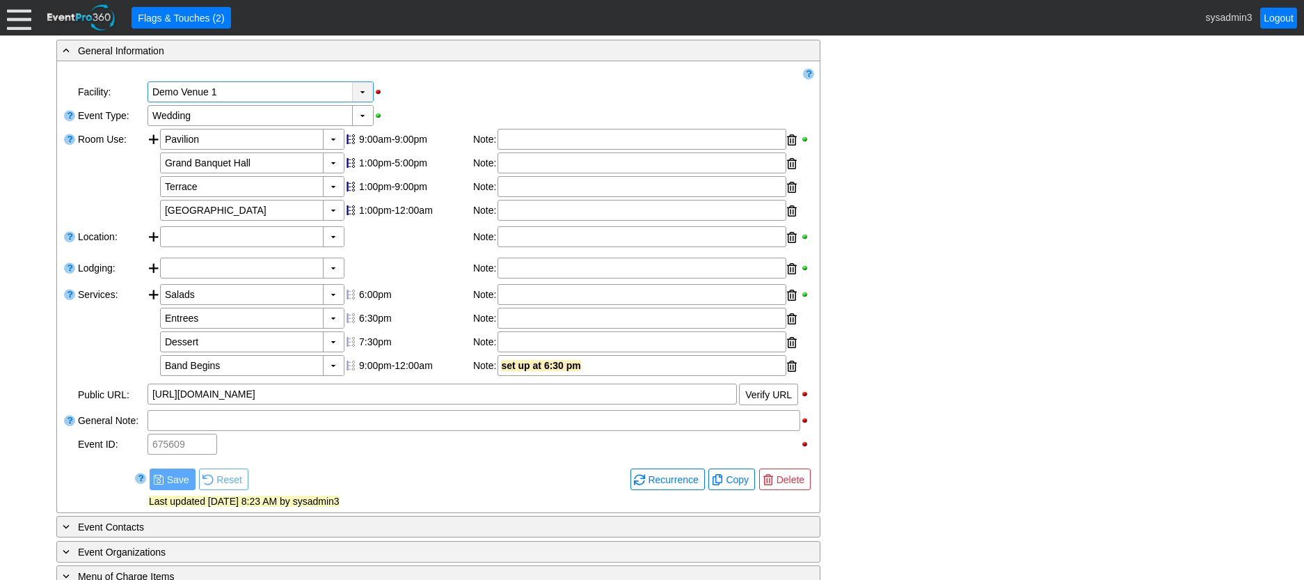
scroll to position [348, 0]
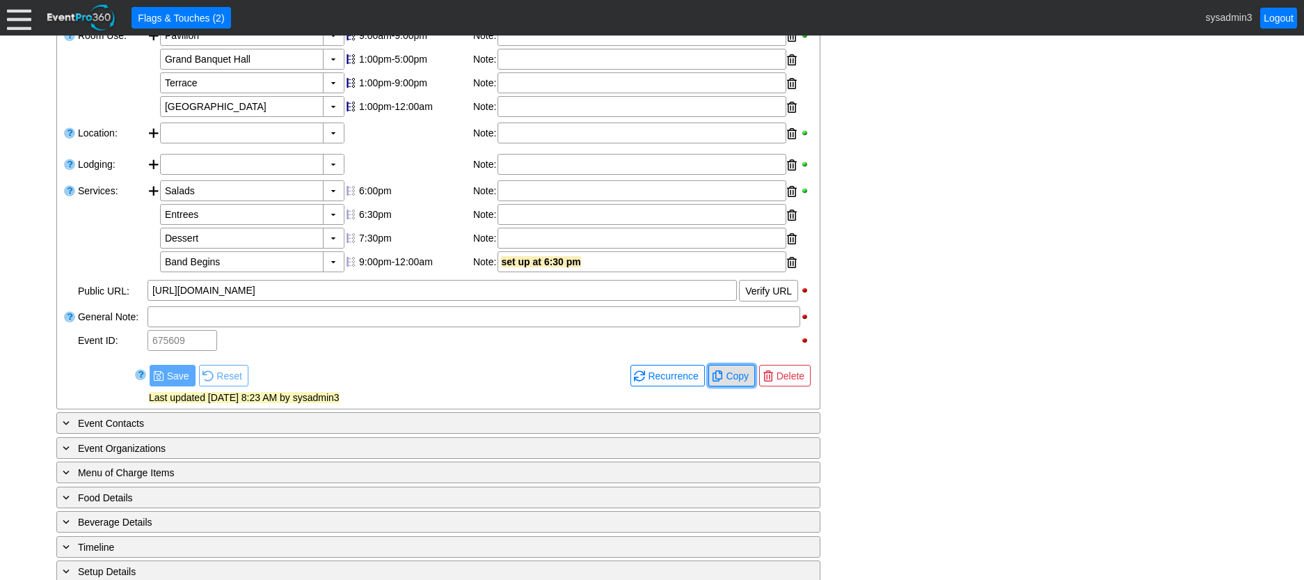
click at [736, 383] on span "Copy" at bounding box center [737, 376] width 29 height 14
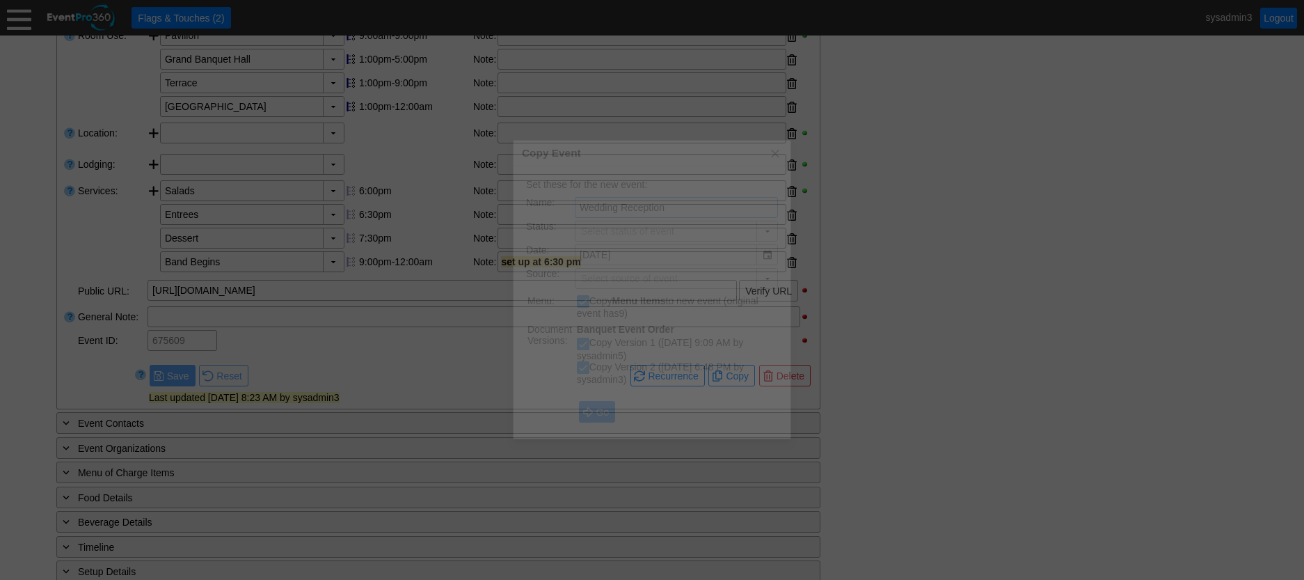
type input "Lead"
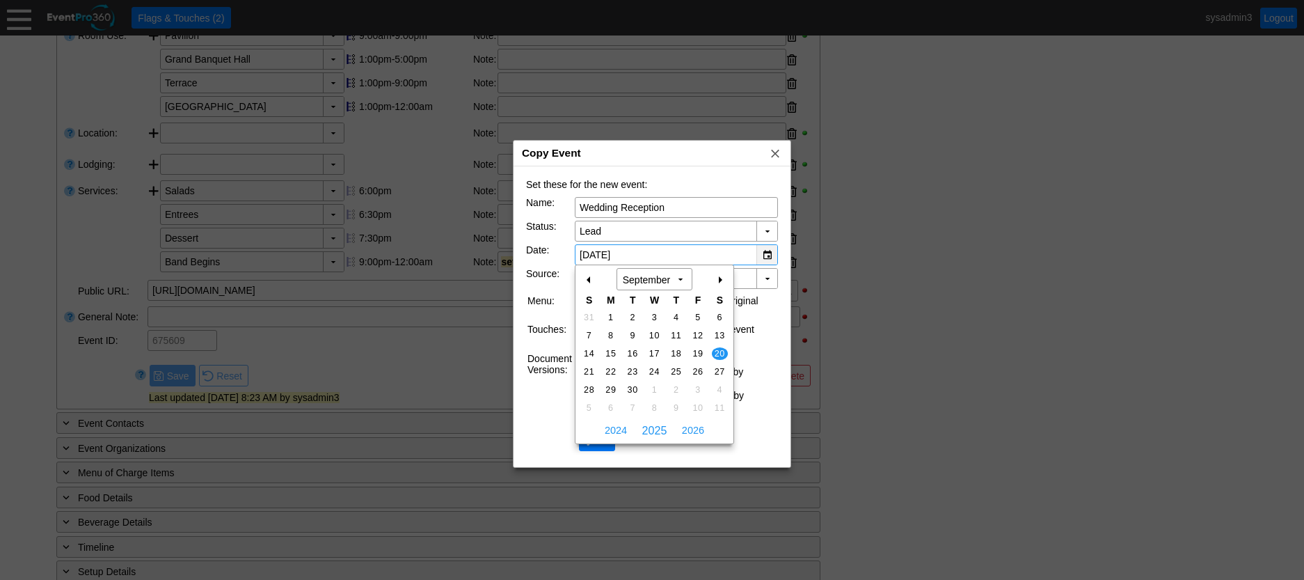
click at [765, 253] on div "▼" at bounding box center [767, 254] width 21 height 19
click at [691, 430] on span "2026" at bounding box center [693, 430] width 29 height 21
click at [721, 354] on span "19" at bounding box center [720, 353] width 16 height 13
type input "9/19/2026"
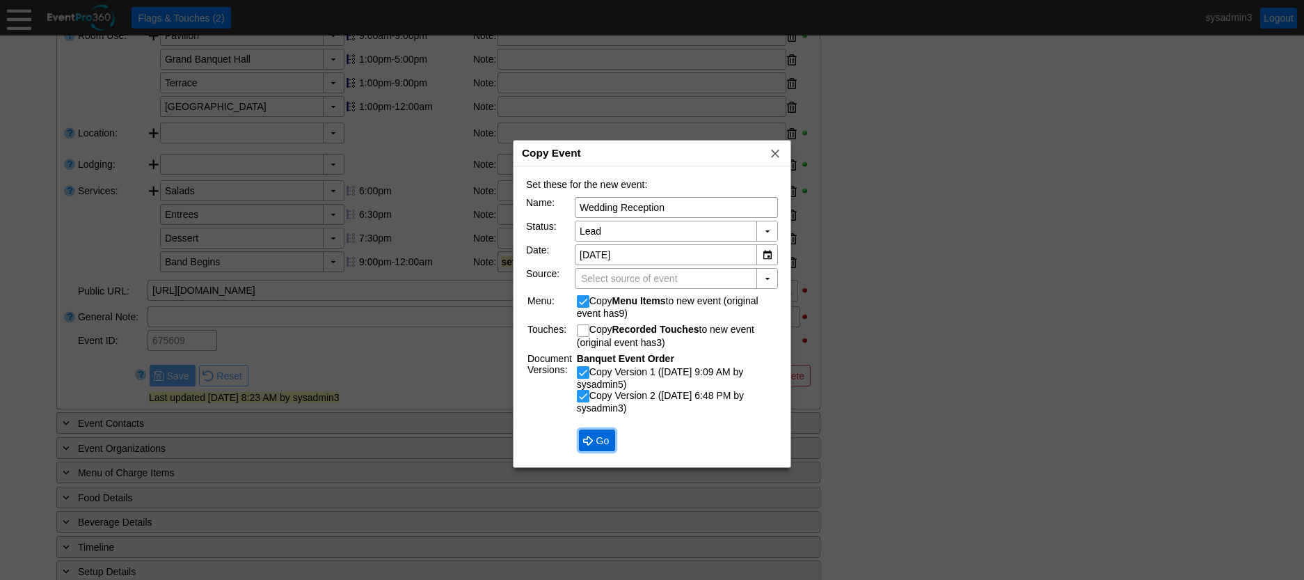
click at [597, 443] on span "Go" at bounding box center [603, 441] width 19 height 14
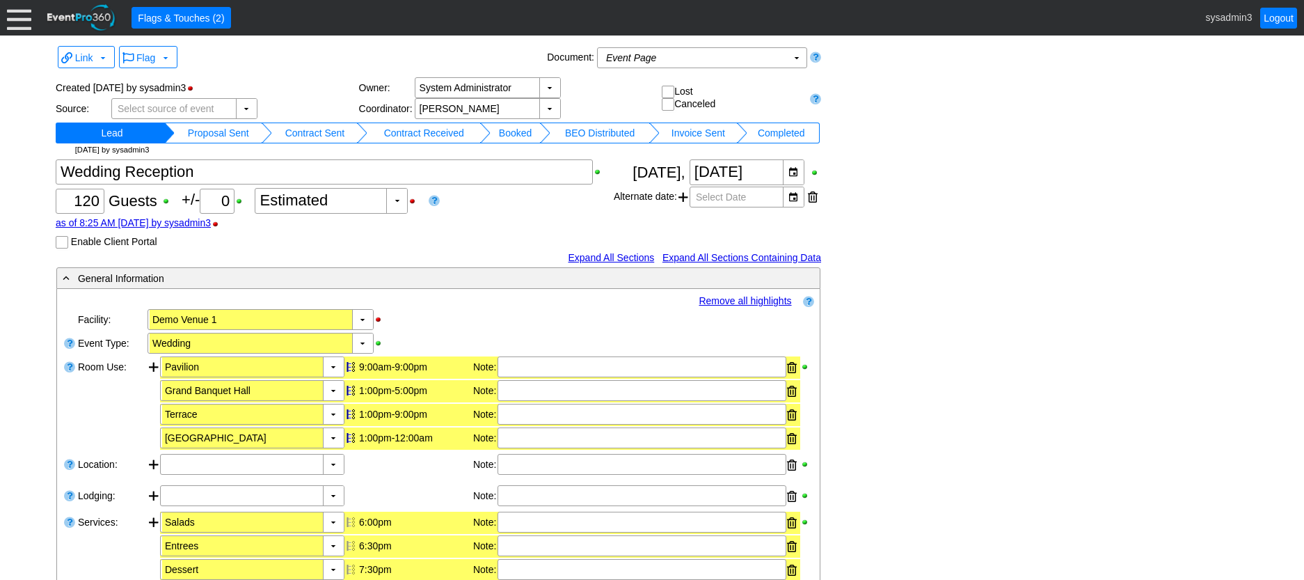
click at [524, 132] on td "Booked" at bounding box center [515, 133] width 49 height 21
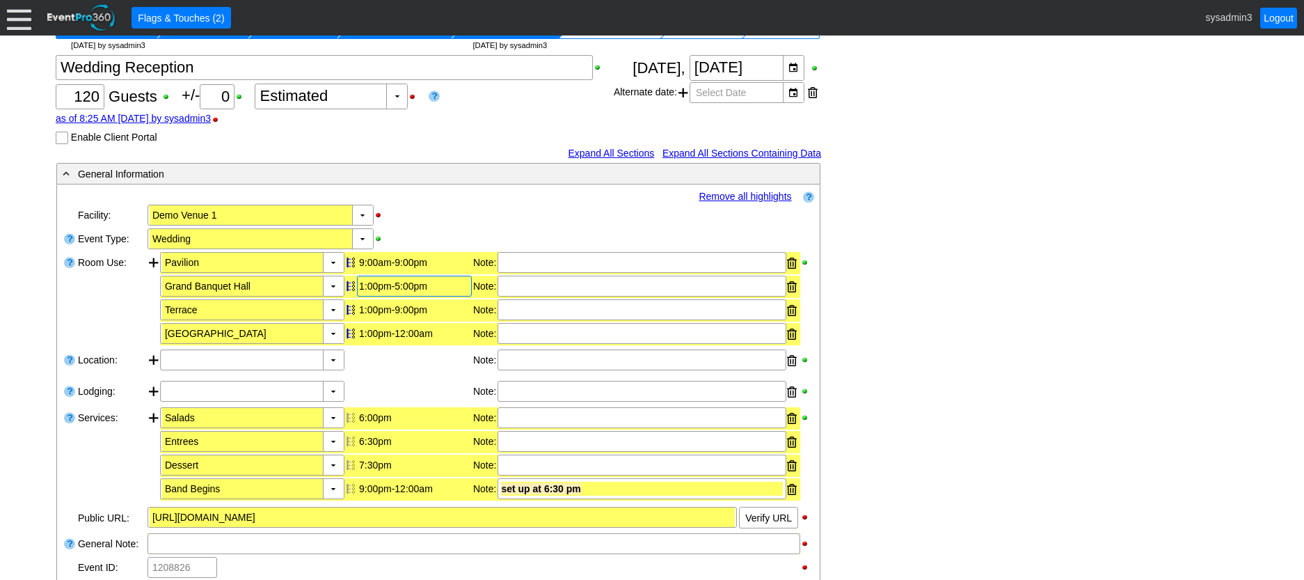
scroll to position [139, 0]
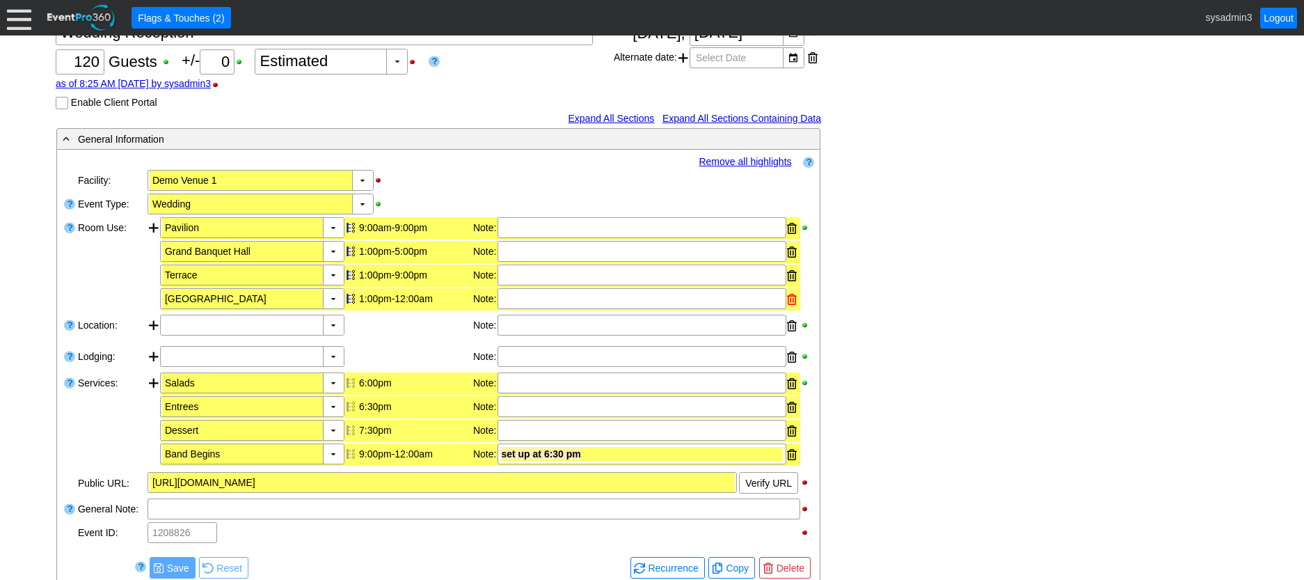
click at [789, 297] on div at bounding box center [792, 299] width 10 height 21
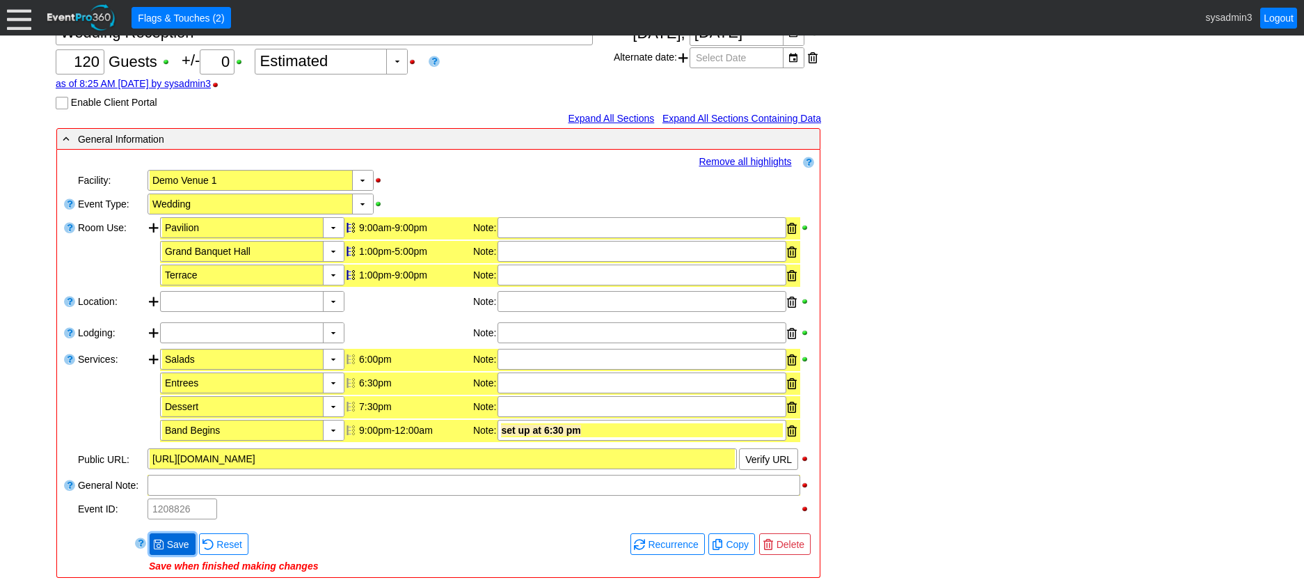
click at [177, 547] on span "Save" at bounding box center [178, 544] width 28 height 14
click at [756, 159] on link "Remove all highlights" at bounding box center [745, 161] width 93 height 11
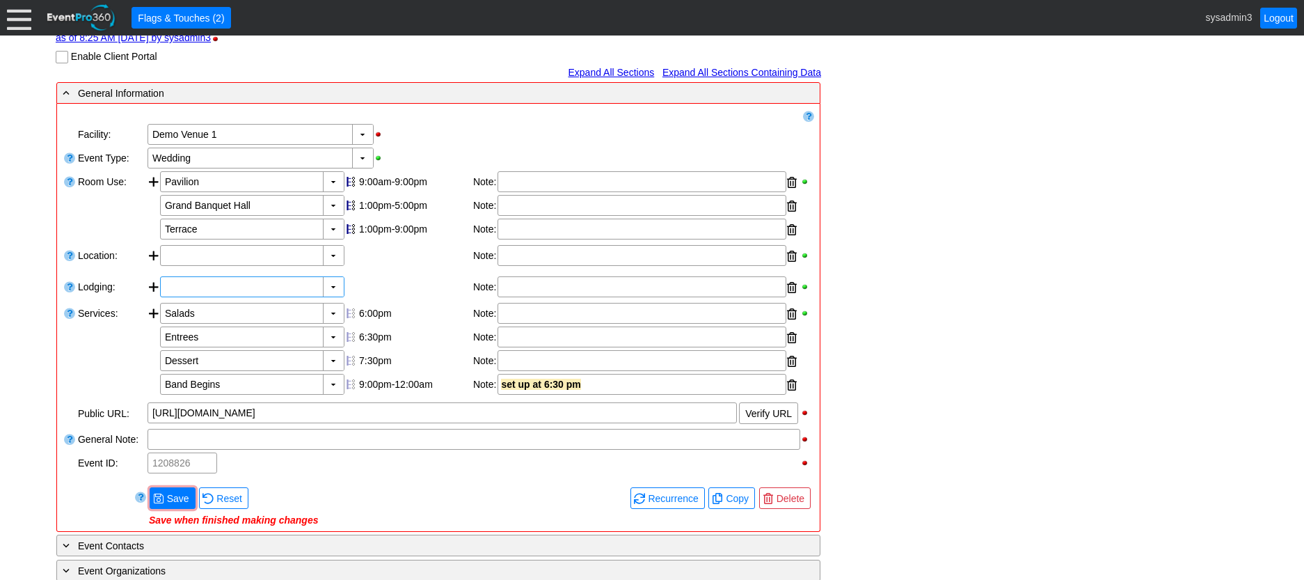
scroll to position [278, 0]
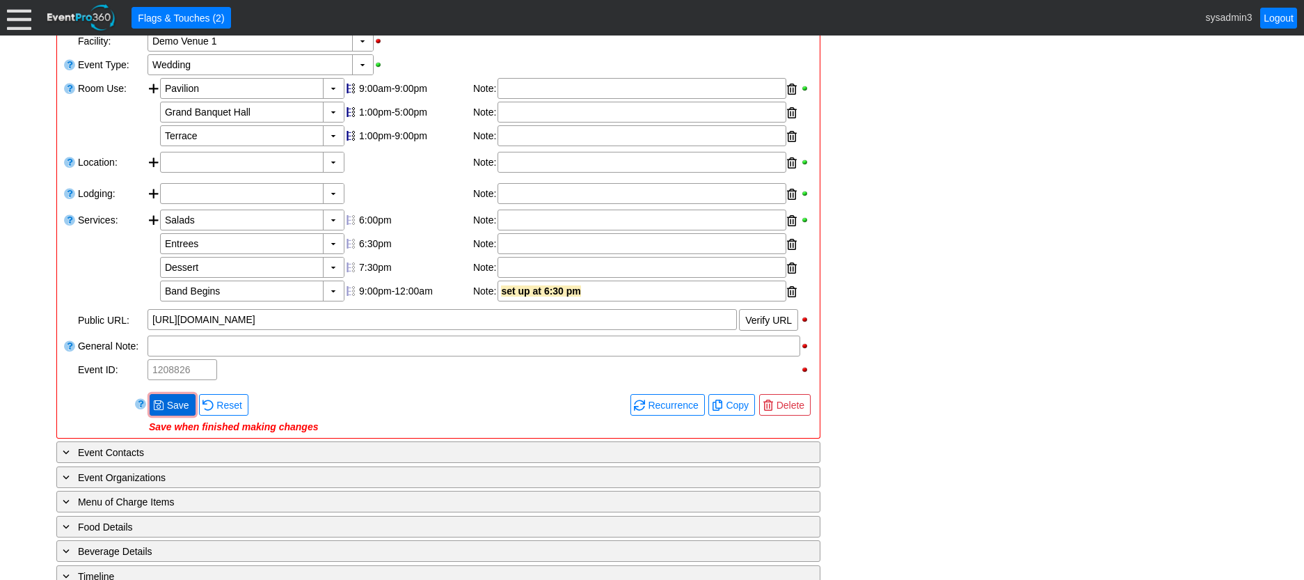
click at [181, 406] on span "Save" at bounding box center [178, 405] width 28 height 14
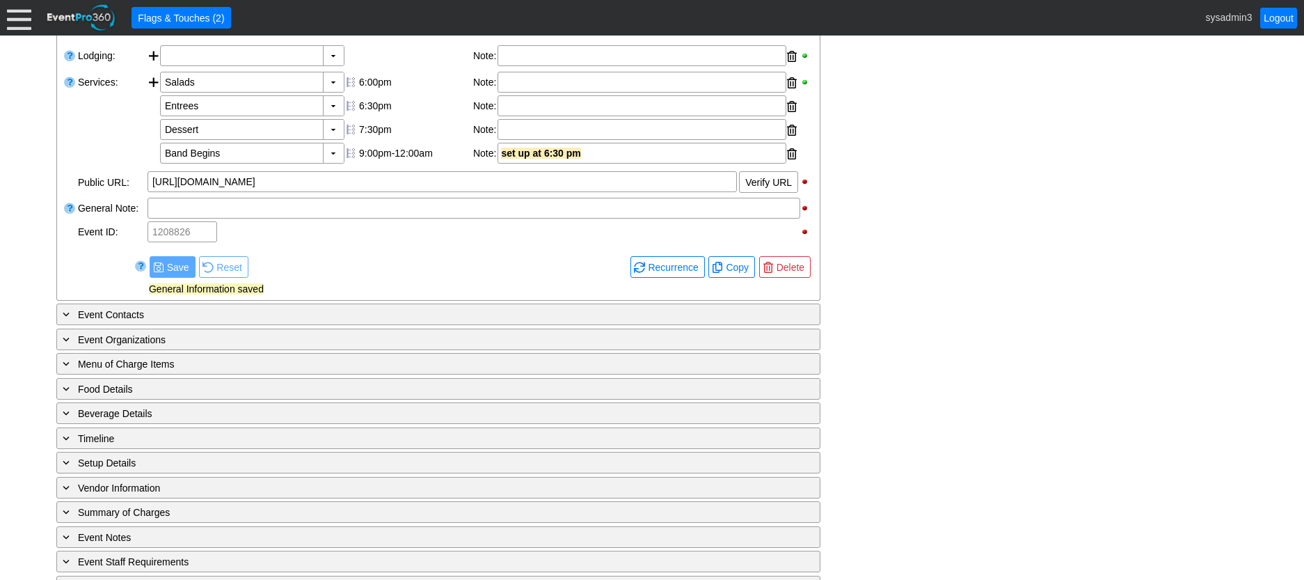
scroll to position [418, 0]
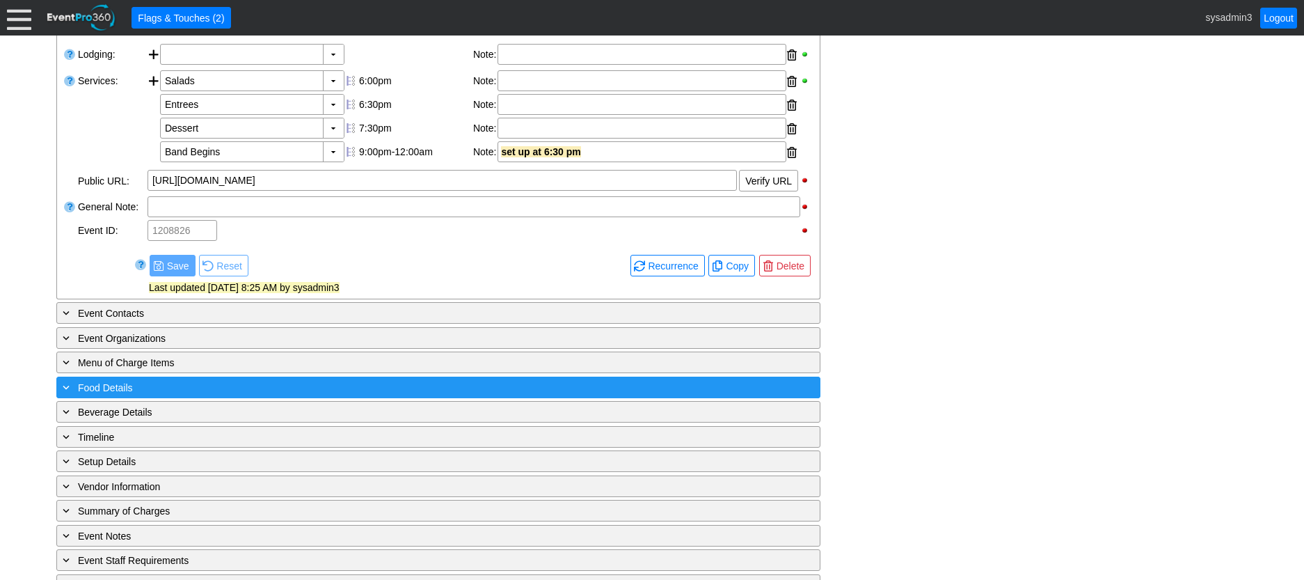
click at [235, 386] on div "+ Food Details" at bounding box center [410, 387] width 700 height 16
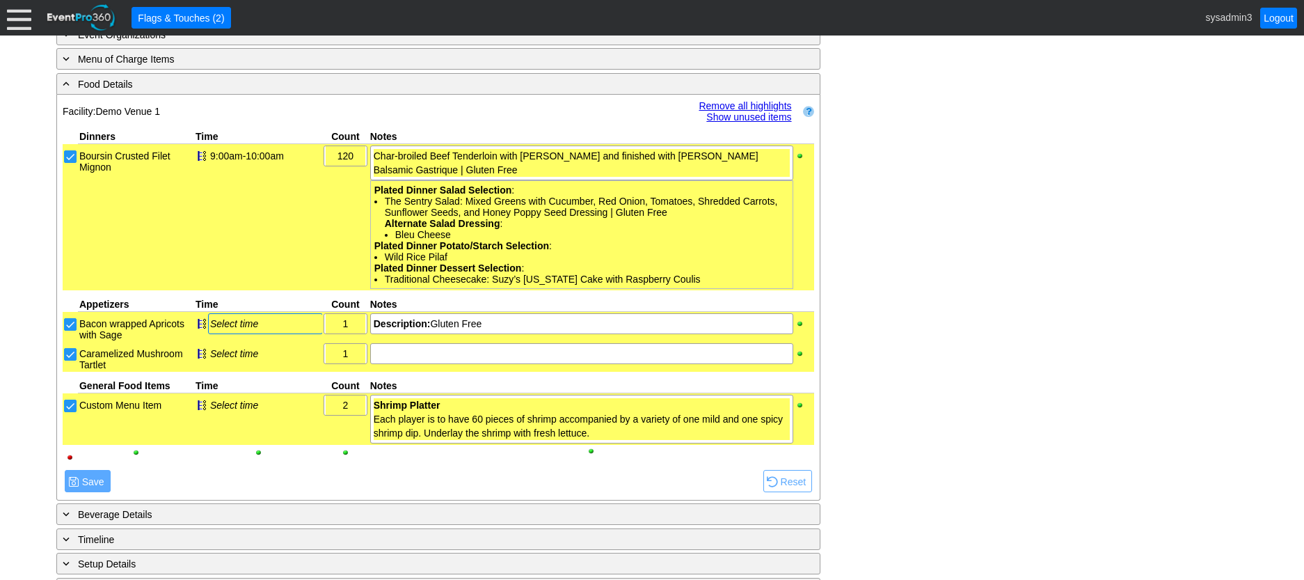
scroll to position [753, 0]
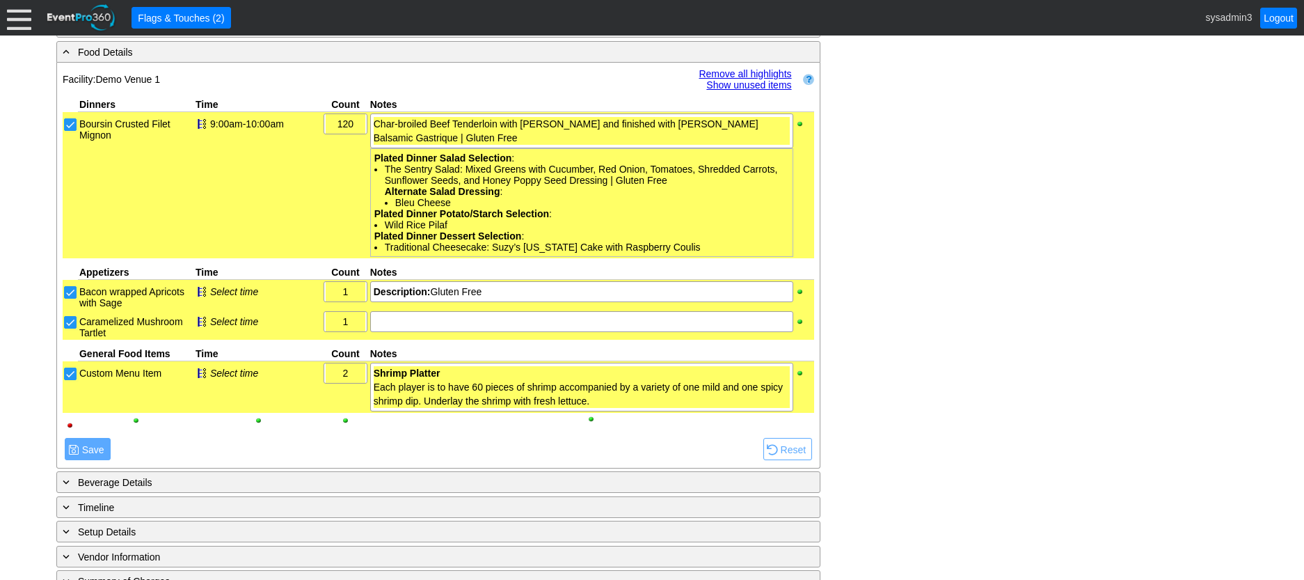
click at [723, 70] on link "Remove all highlights" at bounding box center [745, 73] width 93 height 11
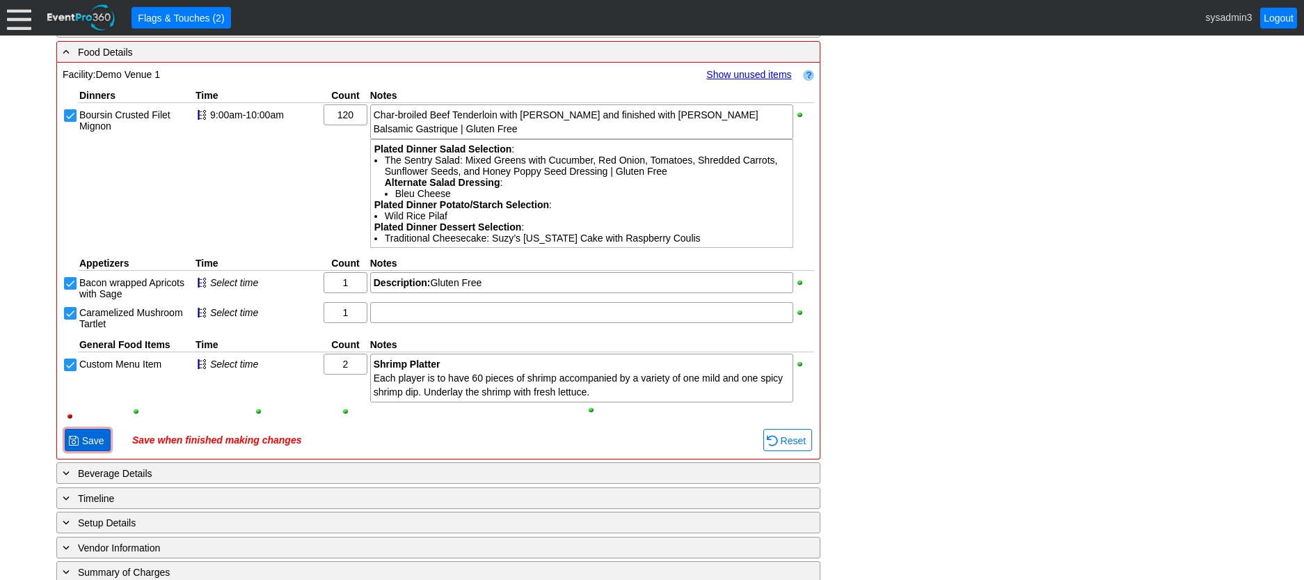
click at [90, 442] on span "Save" at bounding box center [93, 441] width 28 height 14
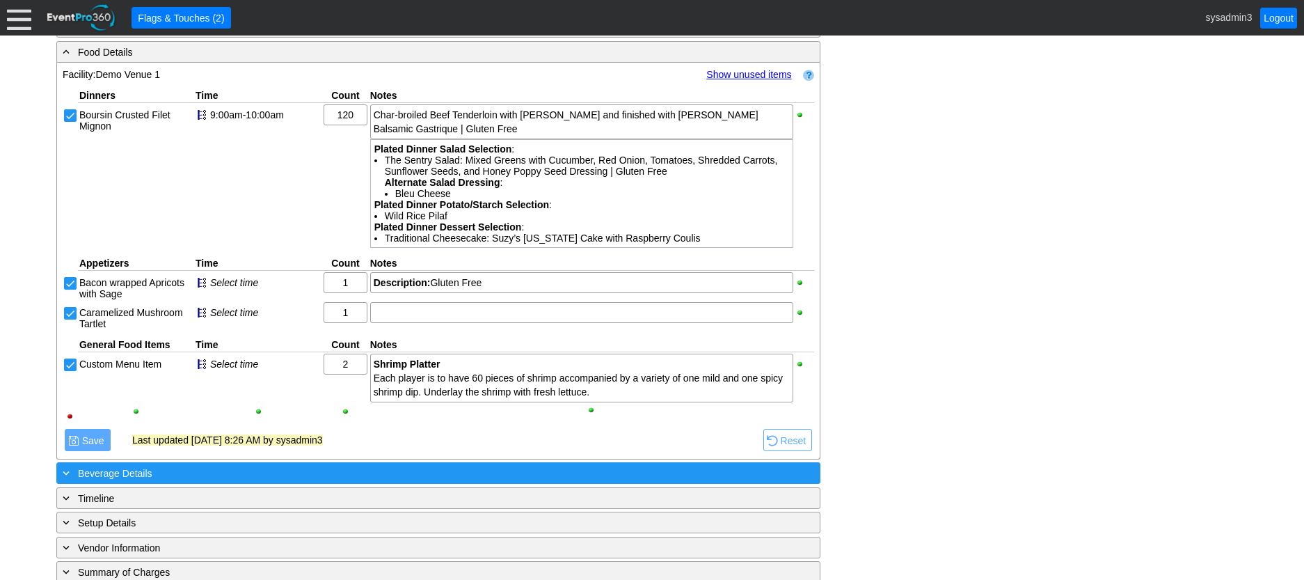
click at [260, 472] on div "+ Beverage Details" at bounding box center [410, 473] width 700 height 16
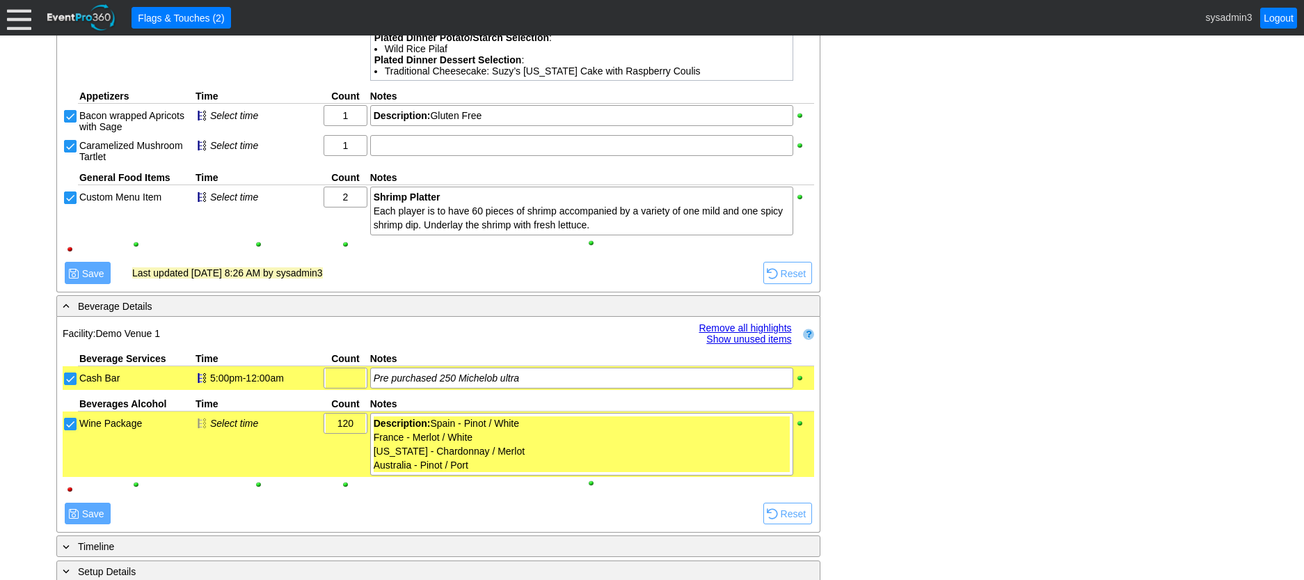
scroll to position [1011, 0]
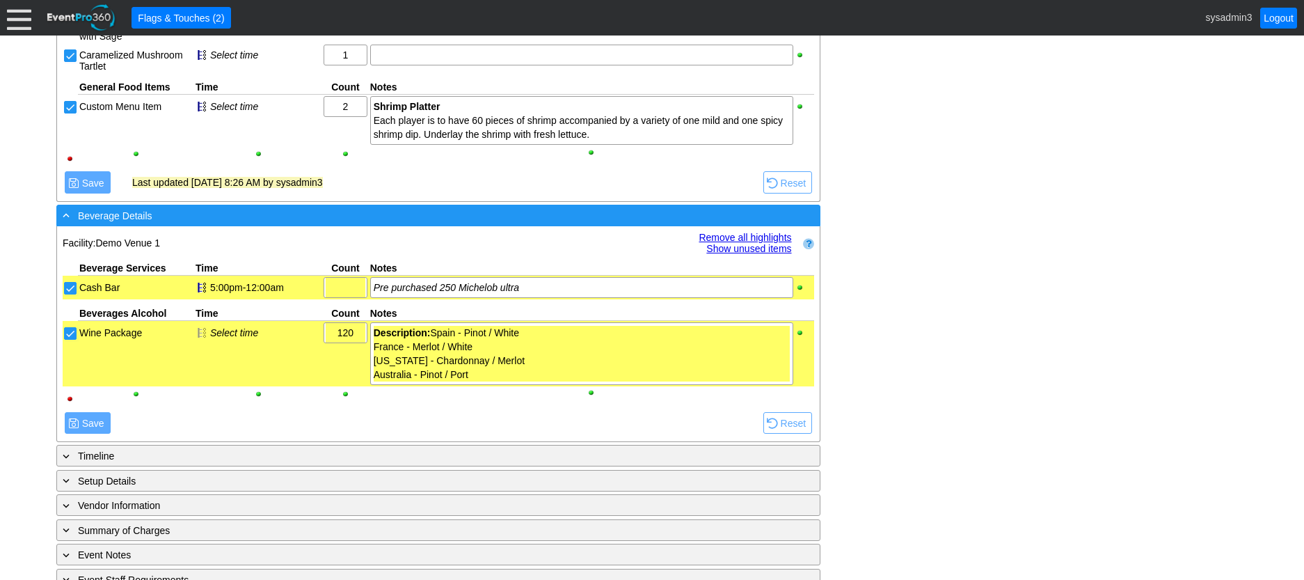
click at [467, 219] on div "- Beverage Details" at bounding box center [410, 215] width 700 height 16
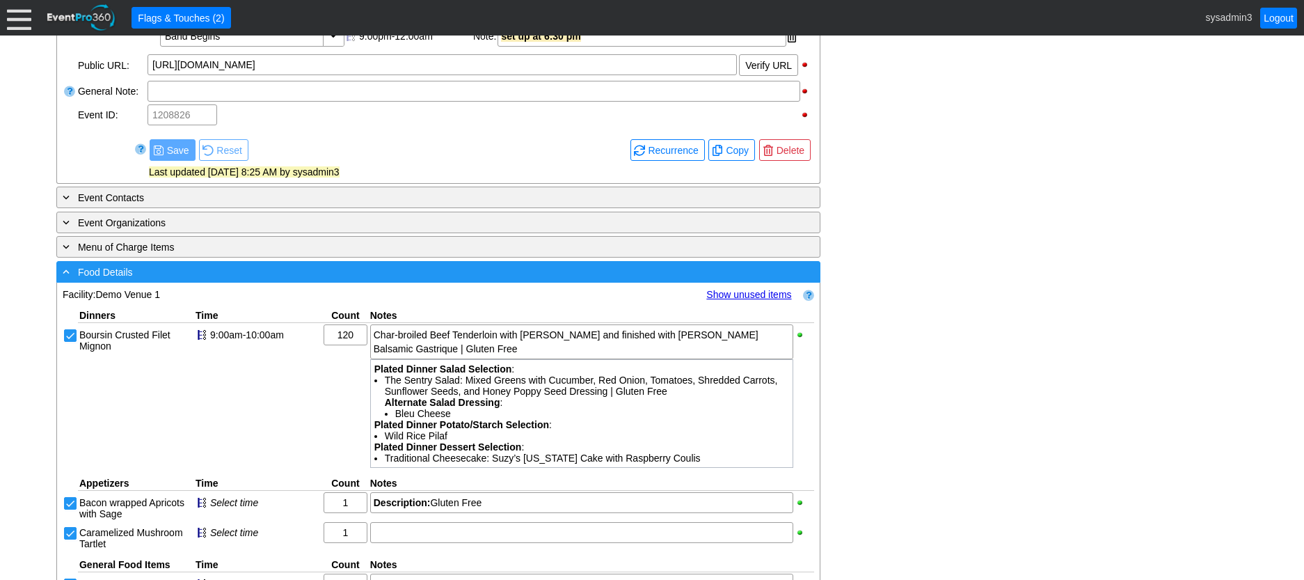
scroll to position [521, 0]
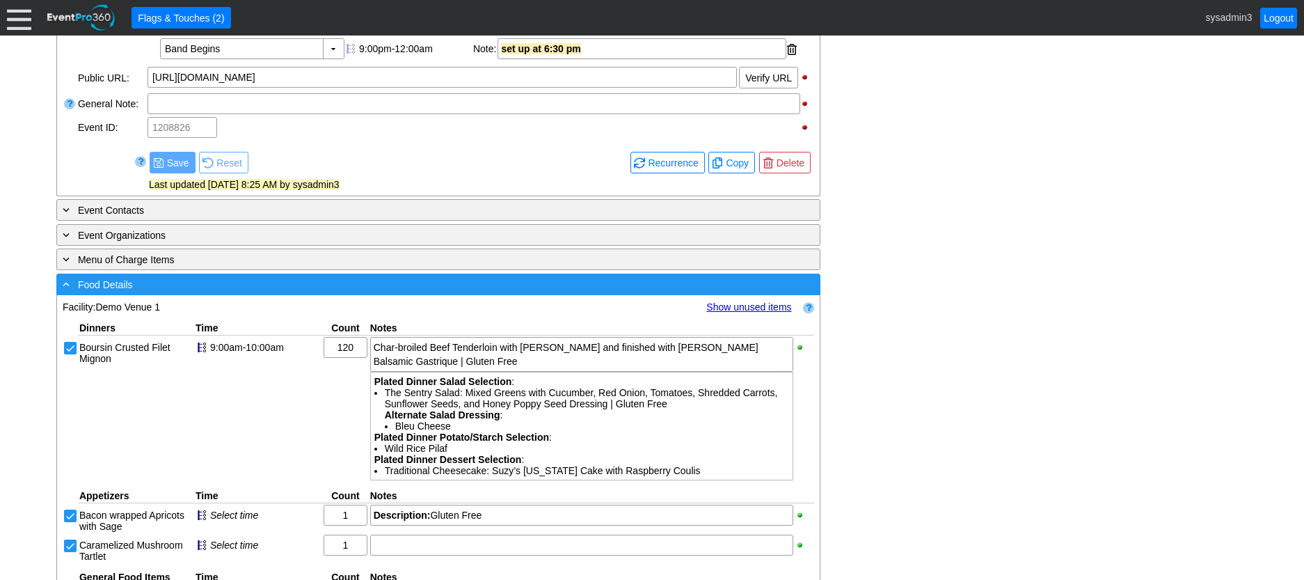
click at [423, 281] on div "- Food Details" at bounding box center [410, 284] width 700 height 16
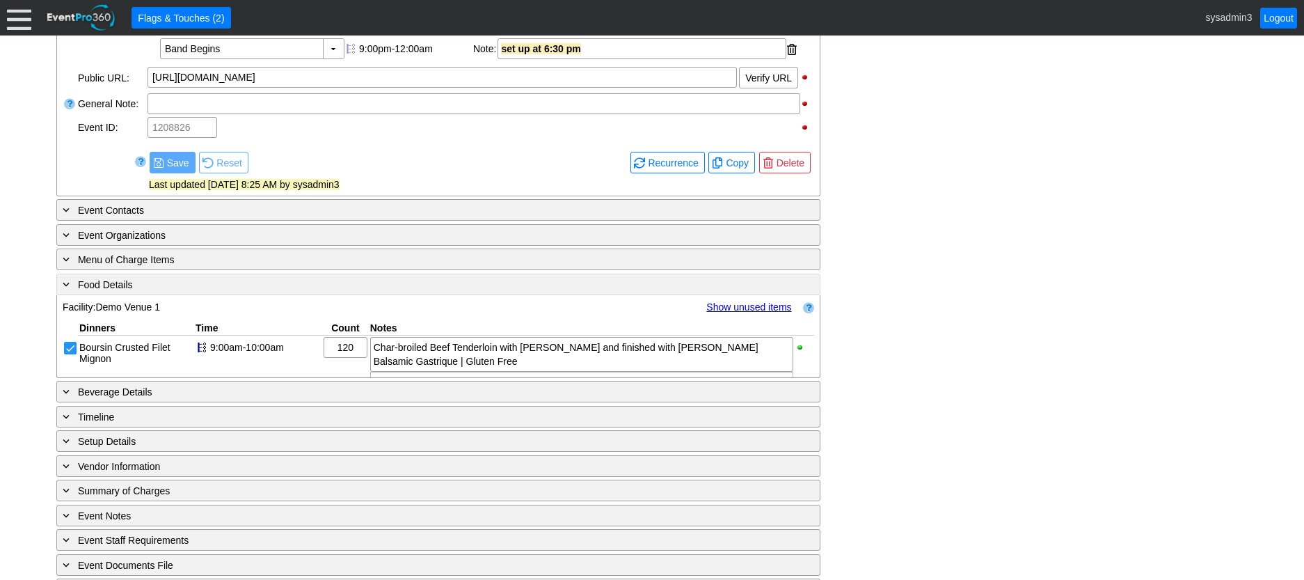
scroll to position [472, 0]
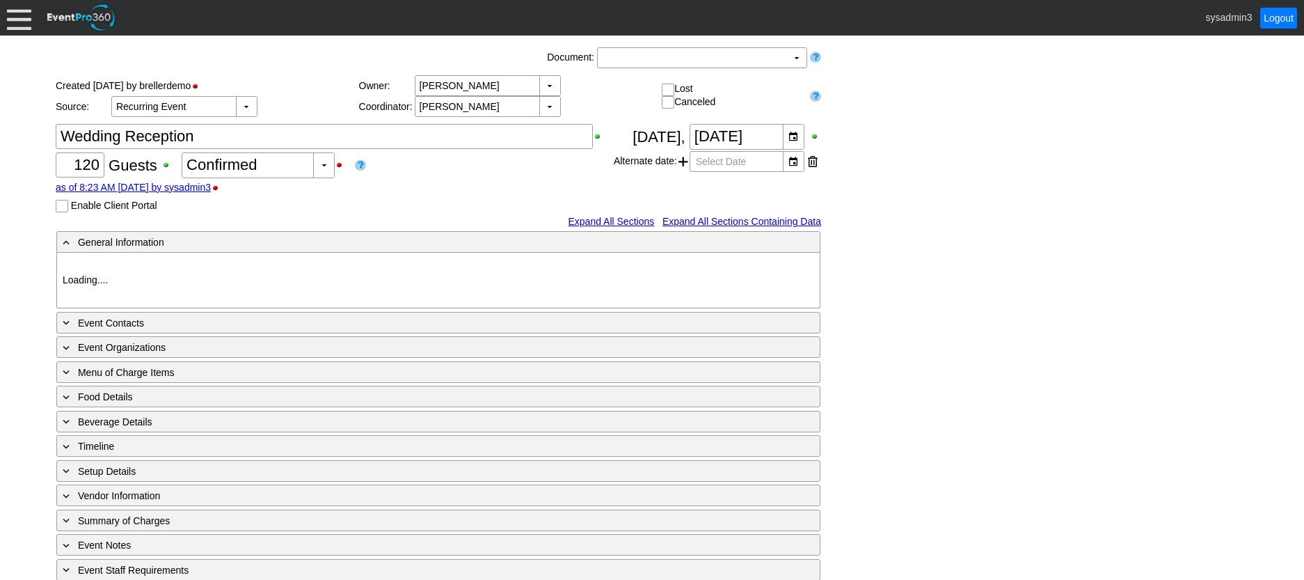
type input "Demo Venue 1"
type input "Wedding"
type input "[URL][DOMAIN_NAME]"
type input "675609"
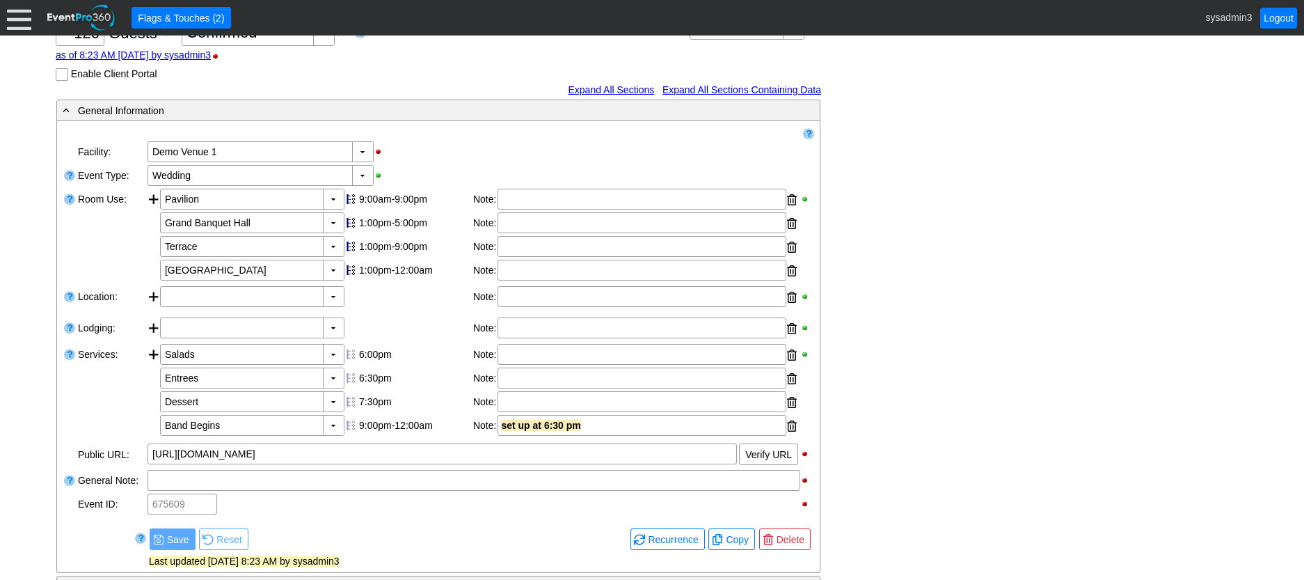
scroll to position [209, 0]
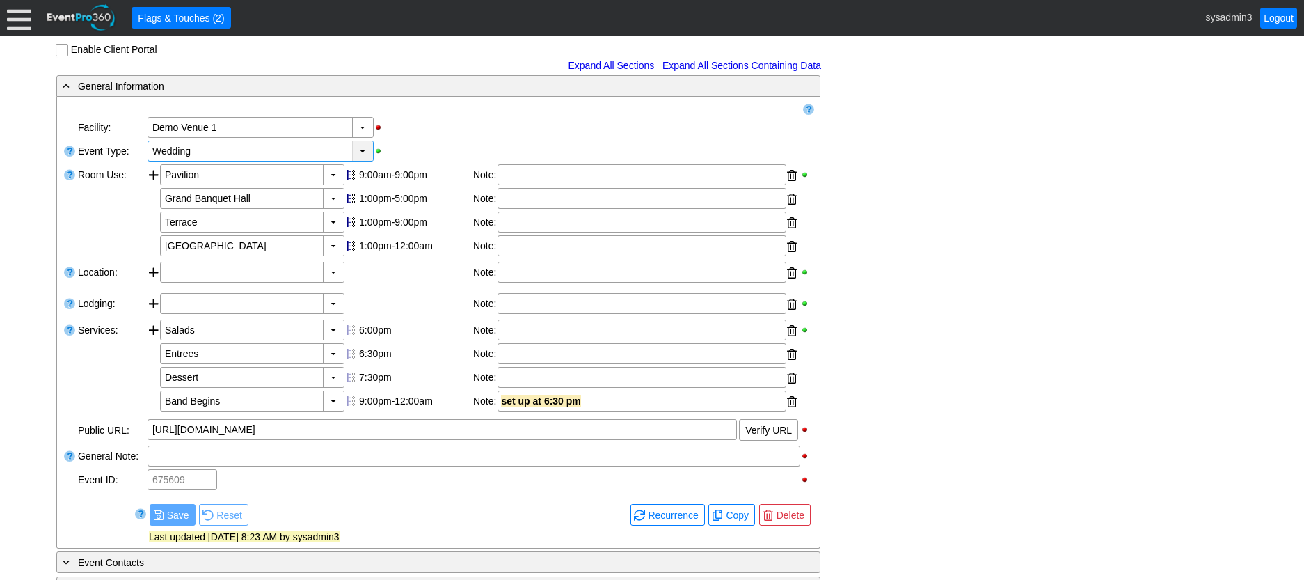
click at [365, 161] on div "▼" at bounding box center [362, 150] width 21 height 19
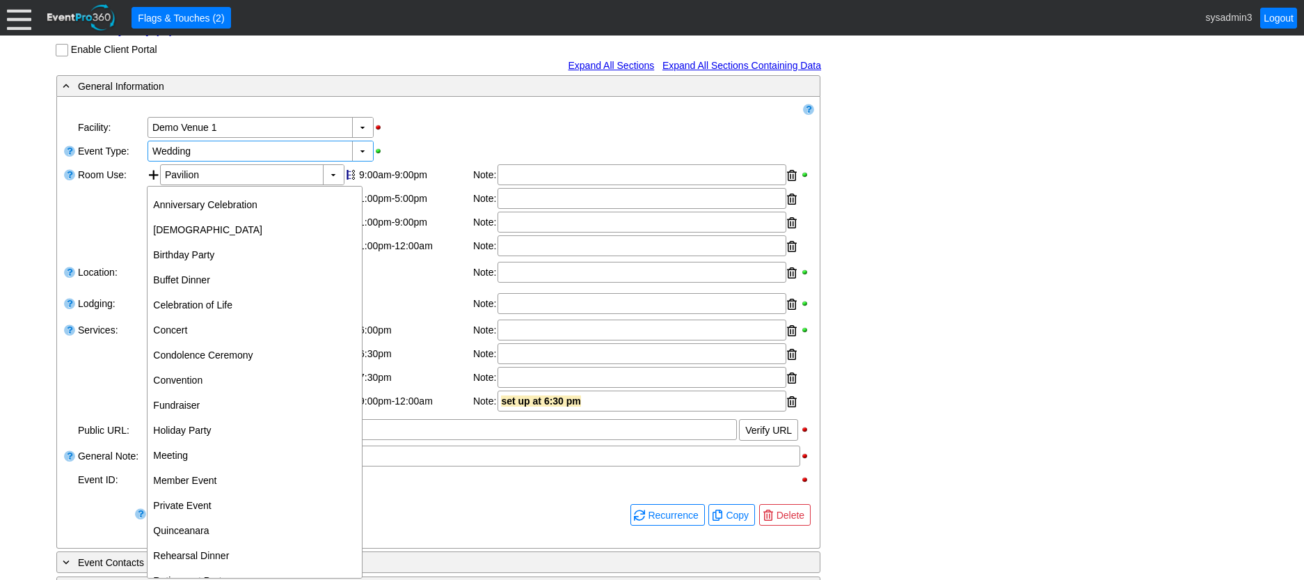
click at [450, 139] on div "▼ Χ Demo Venue 1" at bounding box center [480, 128] width 668 height 24
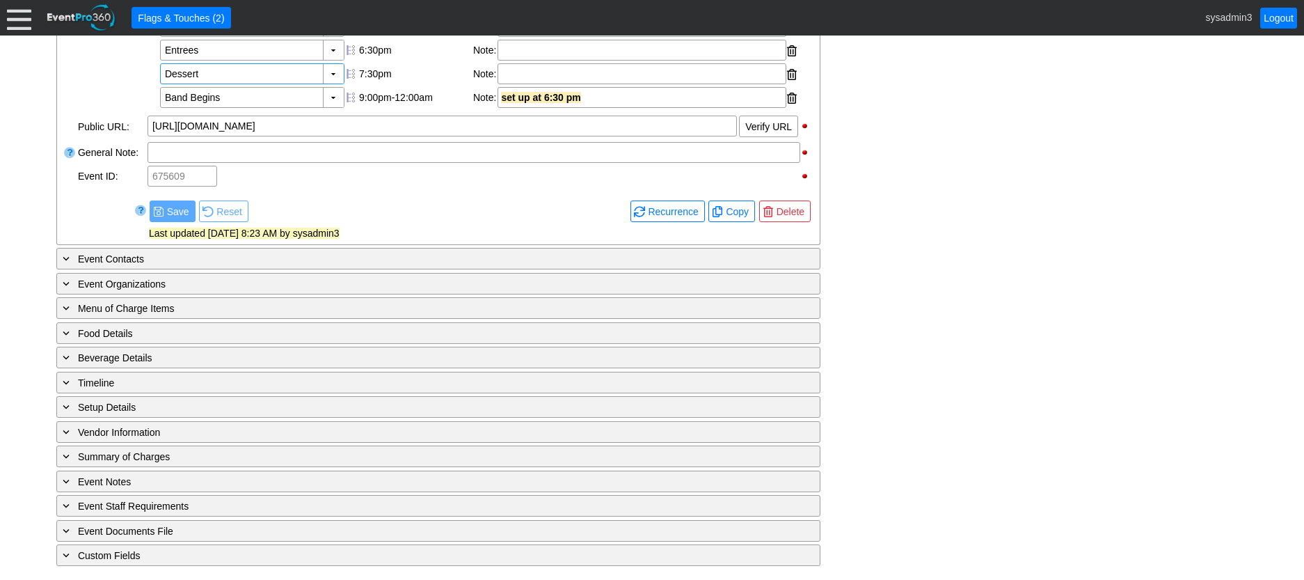
scroll to position [537, 0]
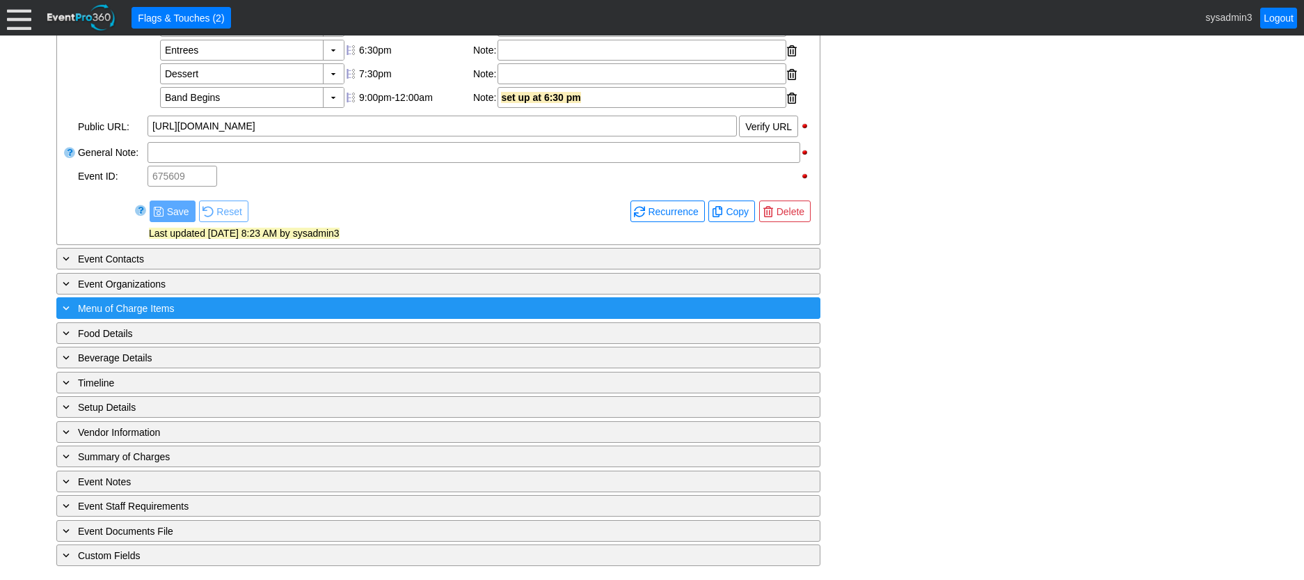
click at [226, 307] on div "+ Menu of Charge Items" at bounding box center [410, 308] width 700 height 16
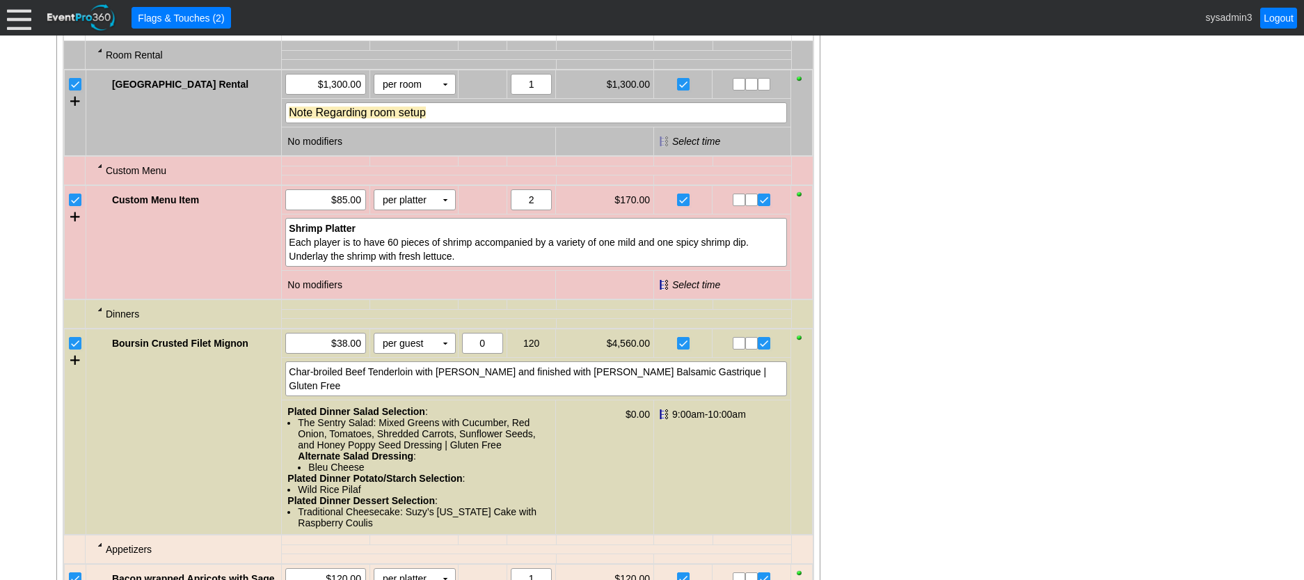
scroll to position [955, 0]
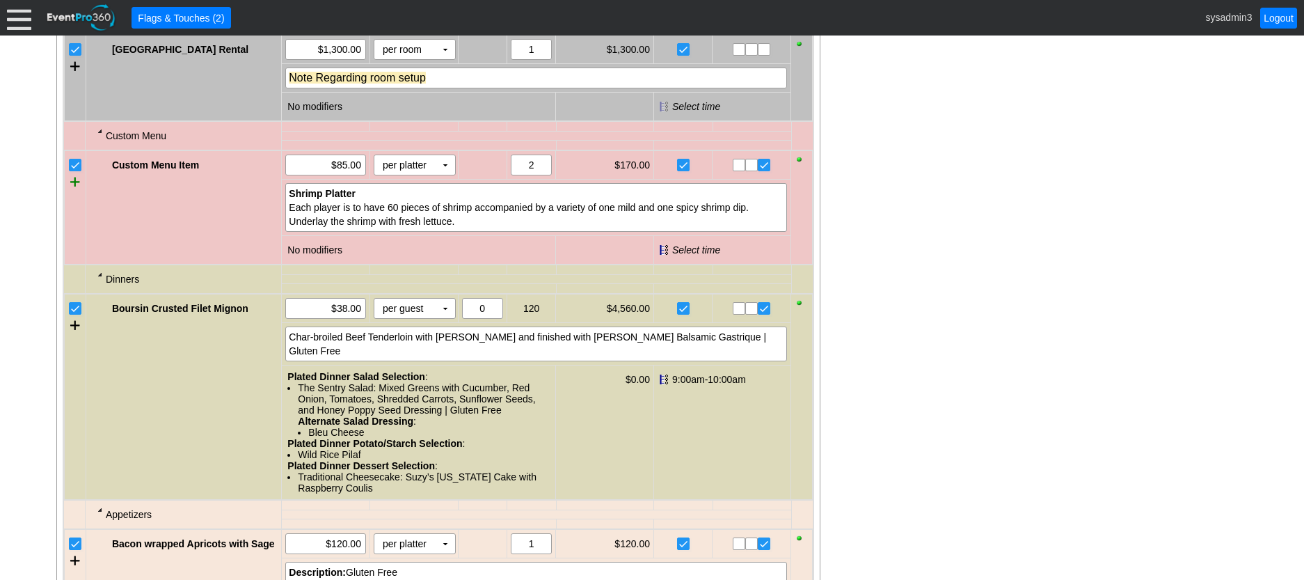
click at [74, 192] on div at bounding box center [75, 181] width 10 height 21
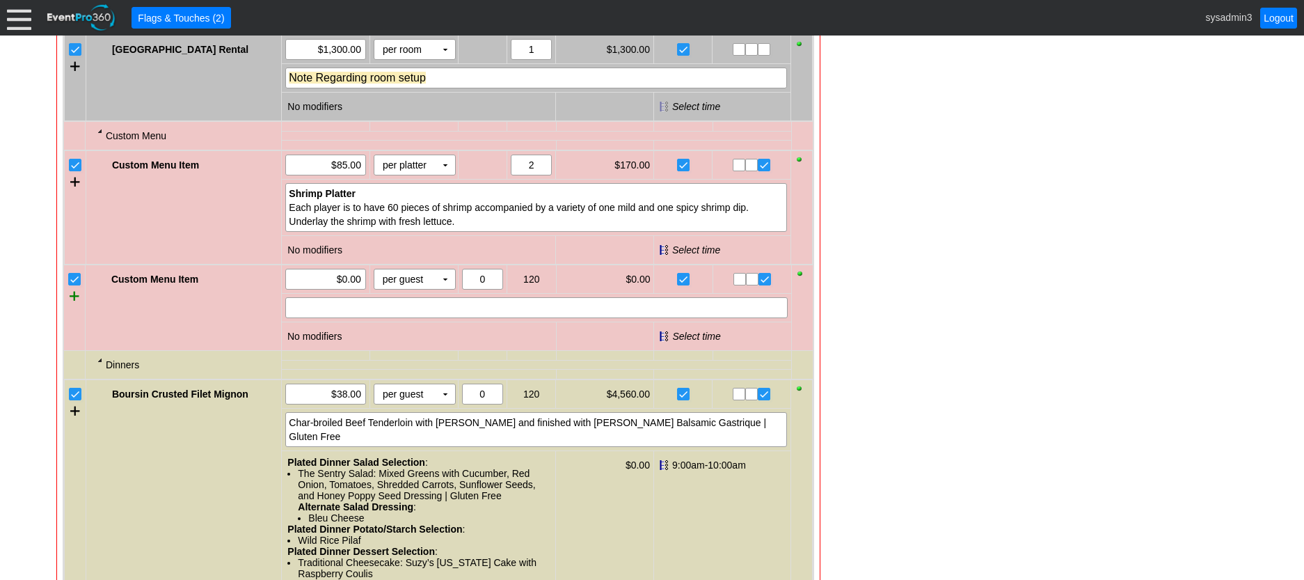
click at [76, 306] on div at bounding box center [75, 295] width 10 height 21
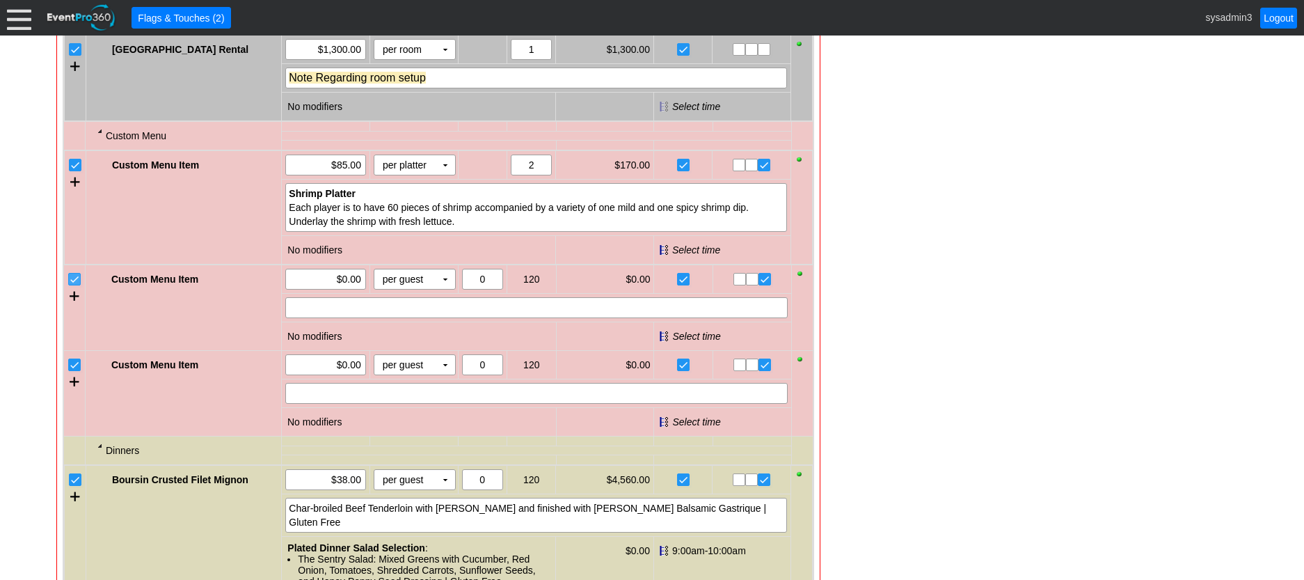
click at [71, 287] on input "checkbox" at bounding box center [76, 281] width 14 height 14
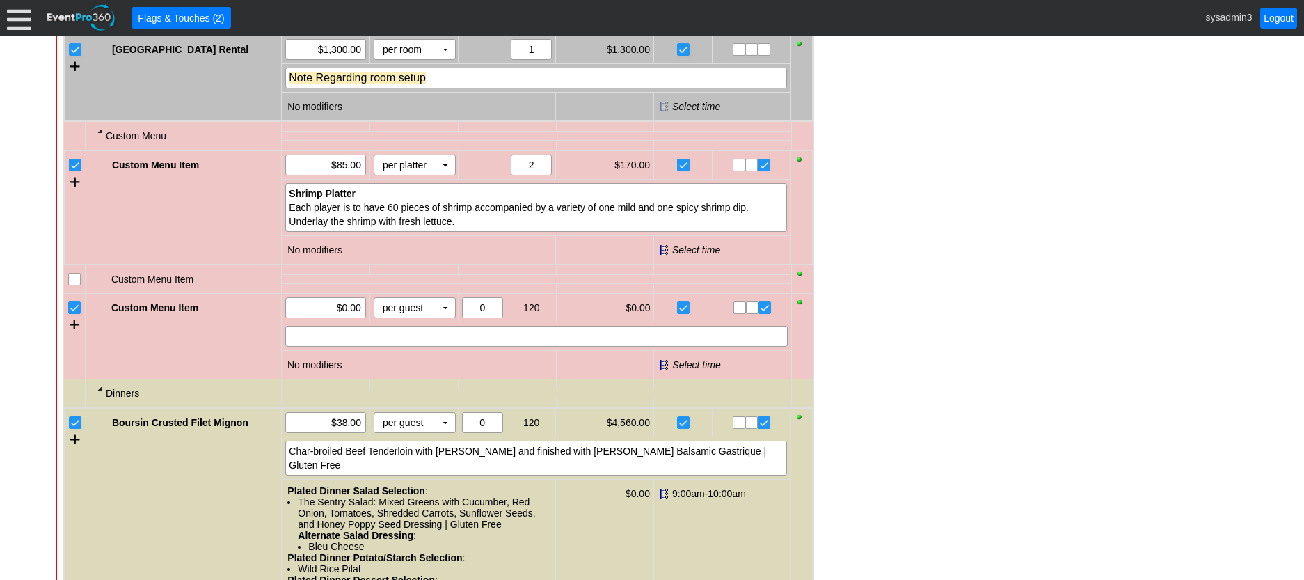
click at [74, 316] on input "checkbox" at bounding box center [76, 309] width 14 height 14
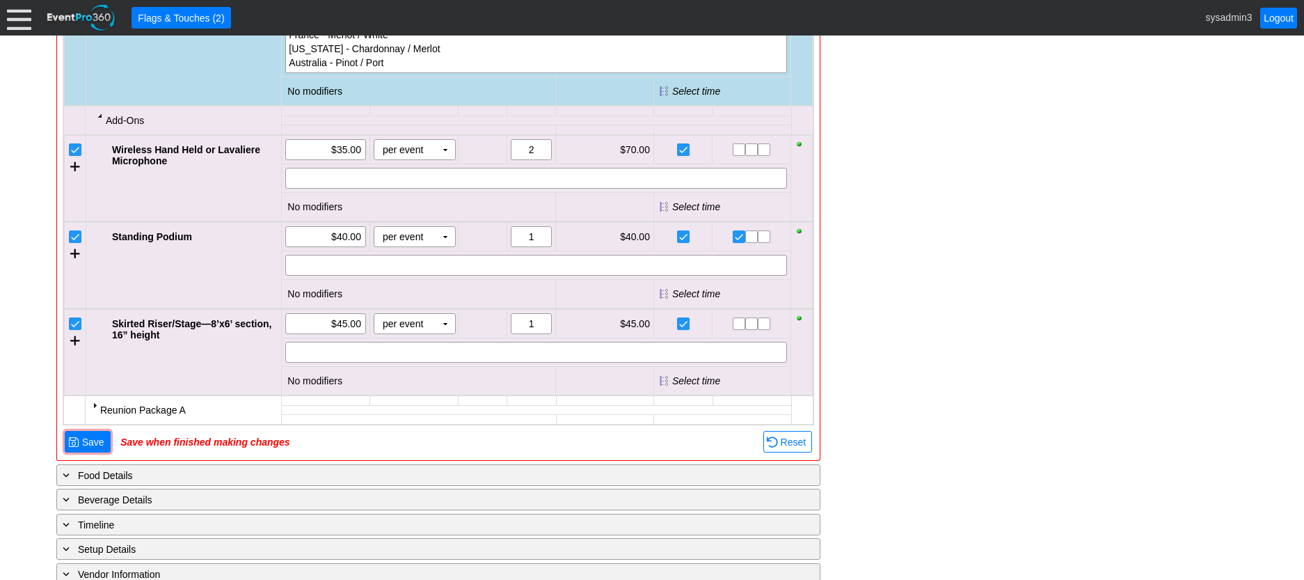
scroll to position [1790, 0]
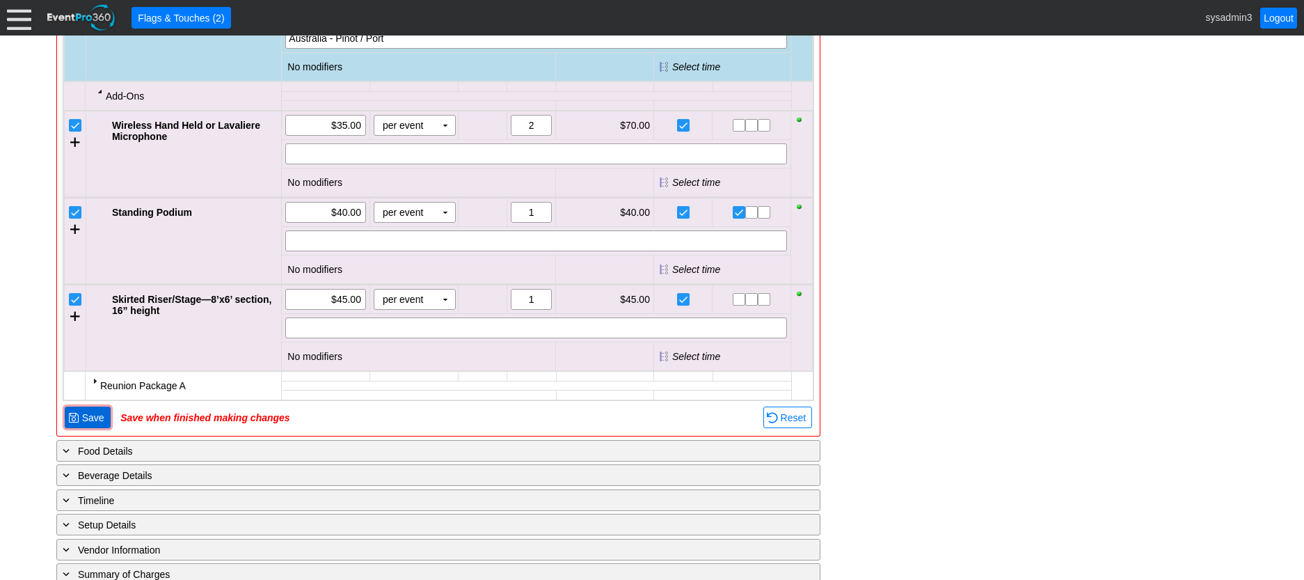
click at [90, 425] on span "Save" at bounding box center [93, 418] width 28 height 14
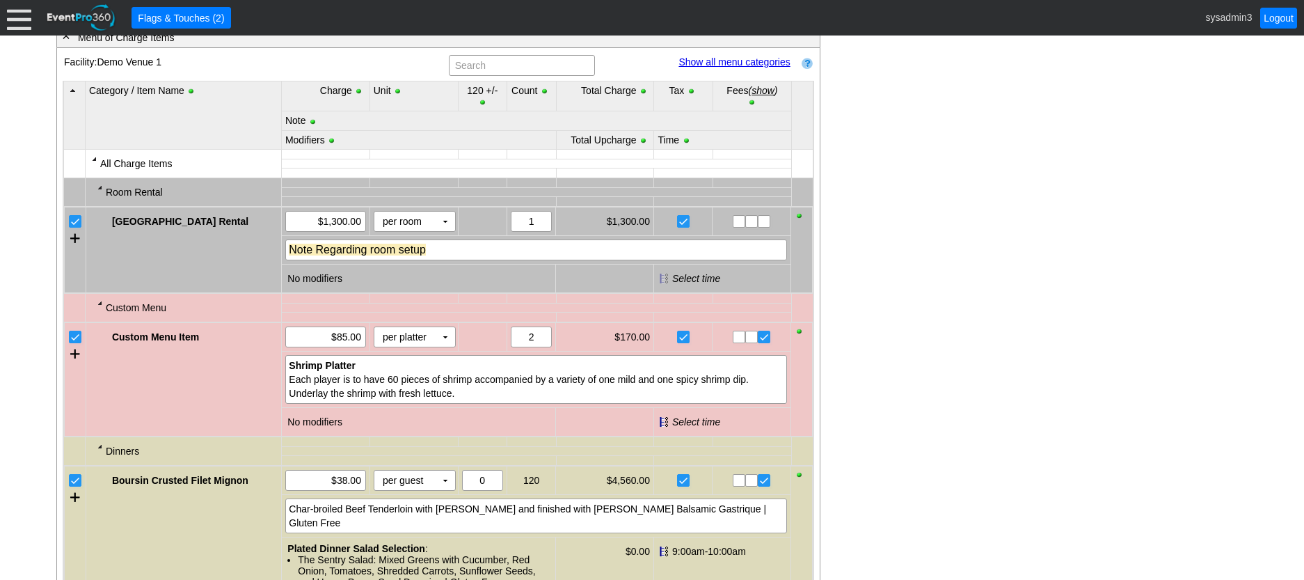
scroll to position [782, 0]
click at [734, 68] on link "Show all menu categories" at bounding box center [734, 62] width 111 height 11
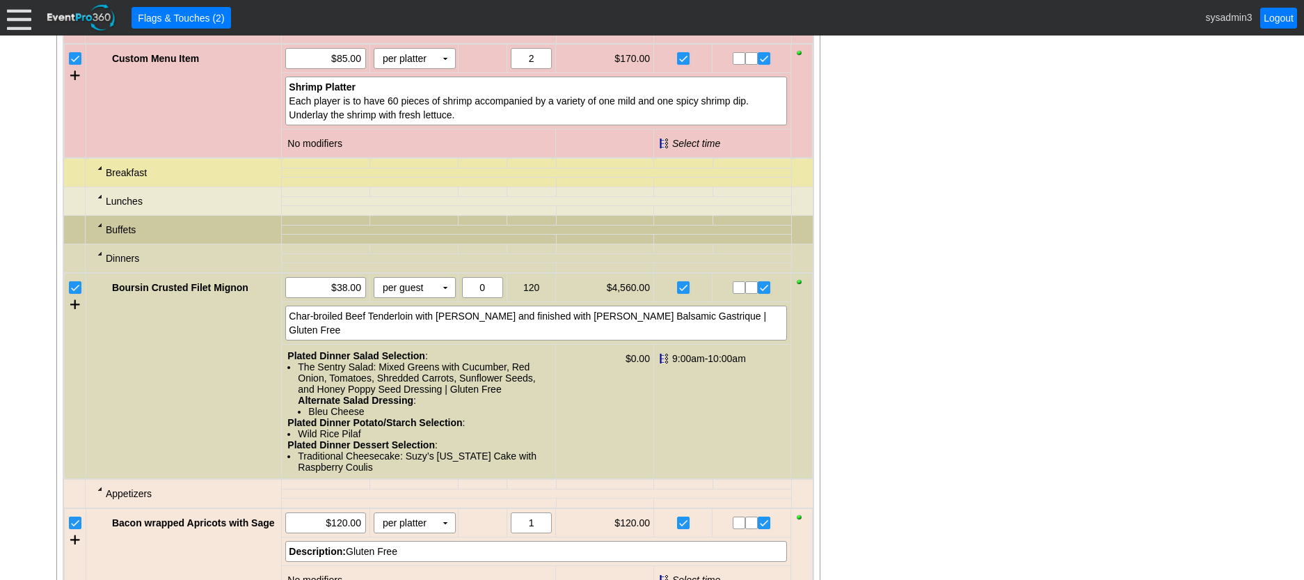
scroll to position [1130, 0]
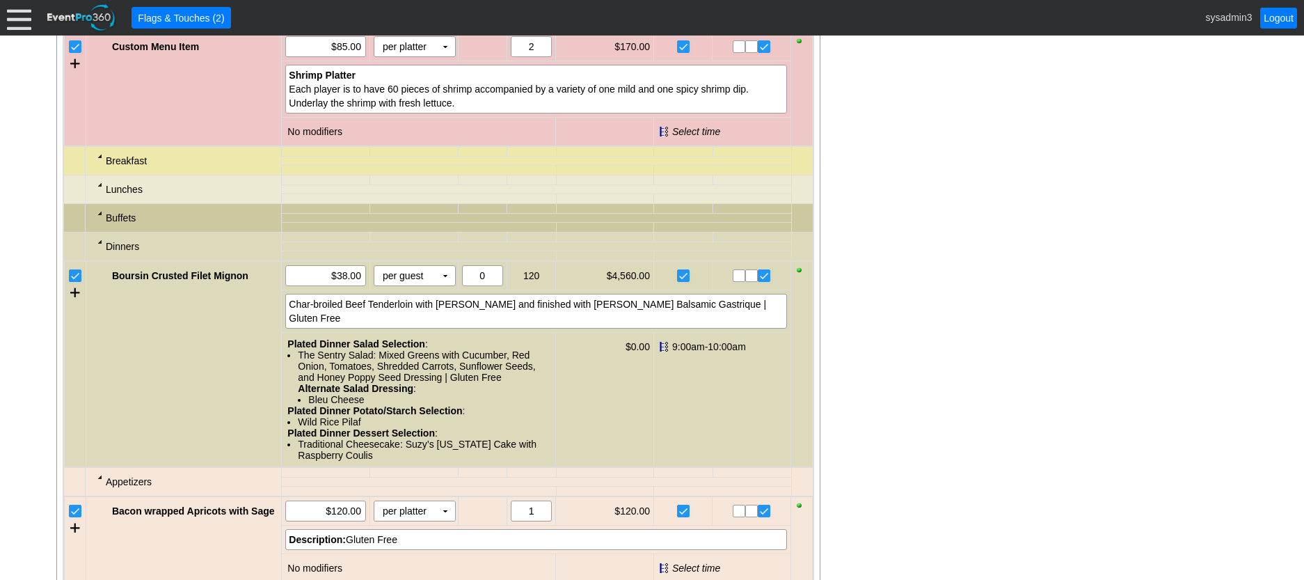
click at [100, 161] on div at bounding box center [100, 155] width 11 height 11
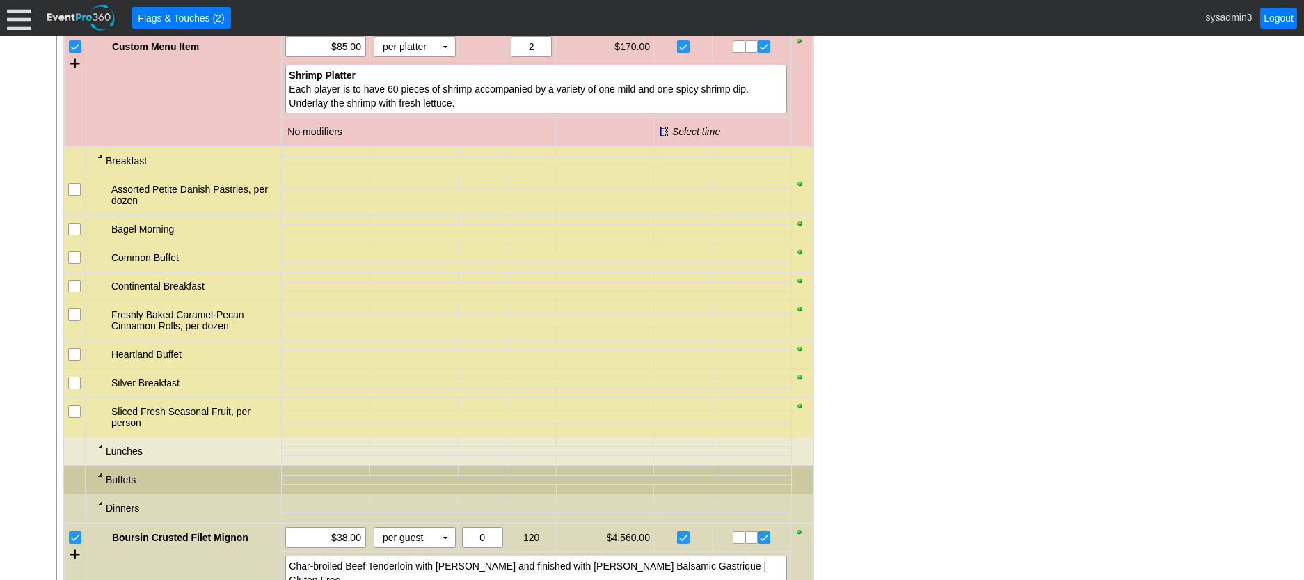
click at [98, 161] on div at bounding box center [100, 155] width 11 height 11
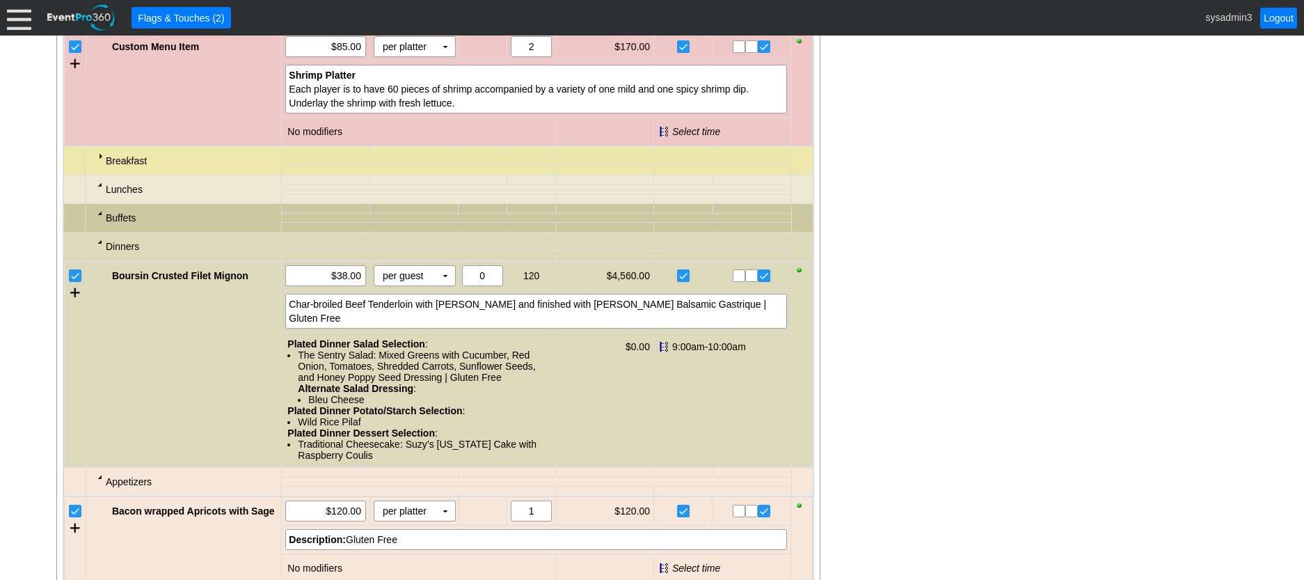
click at [100, 190] on div at bounding box center [100, 184] width 11 height 11
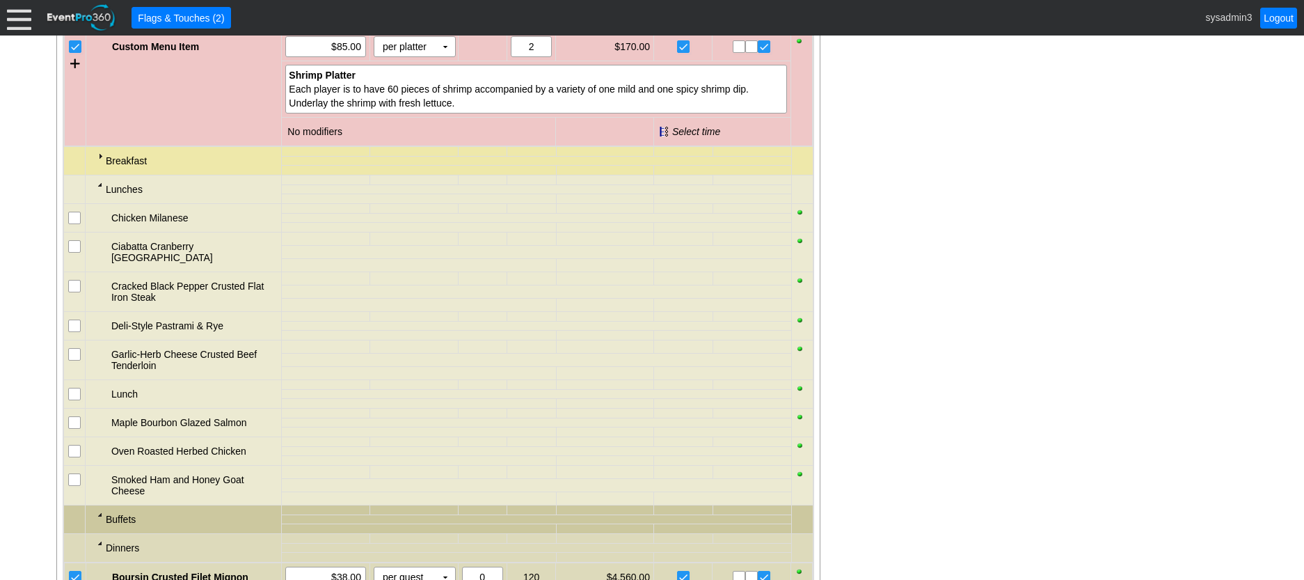
click at [99, 190] on div at bounding box center [100, 184] width 11 height 11
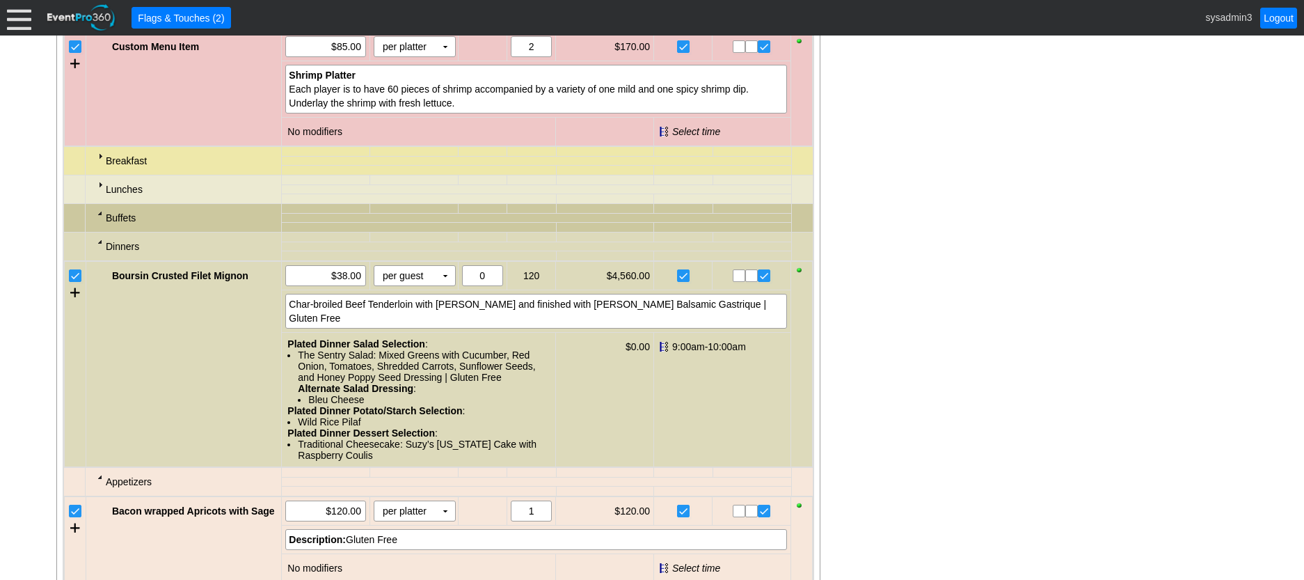
click at [100, 247] on div at bounding box center [100, 241] width 11 height 11
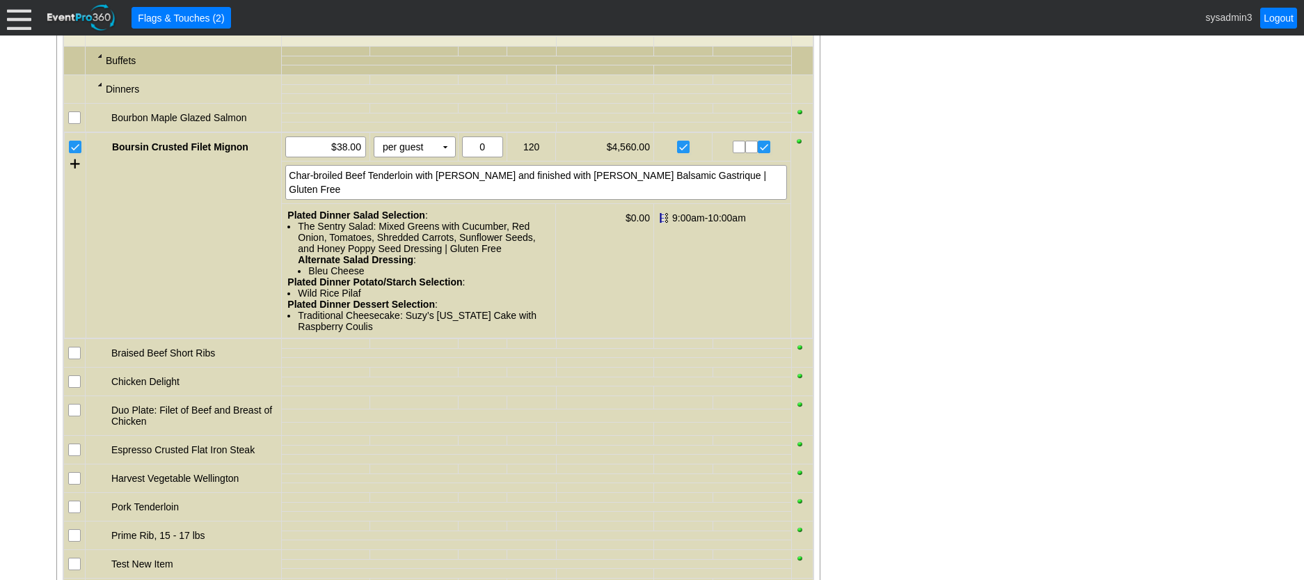
scroll to position [1339, 0]
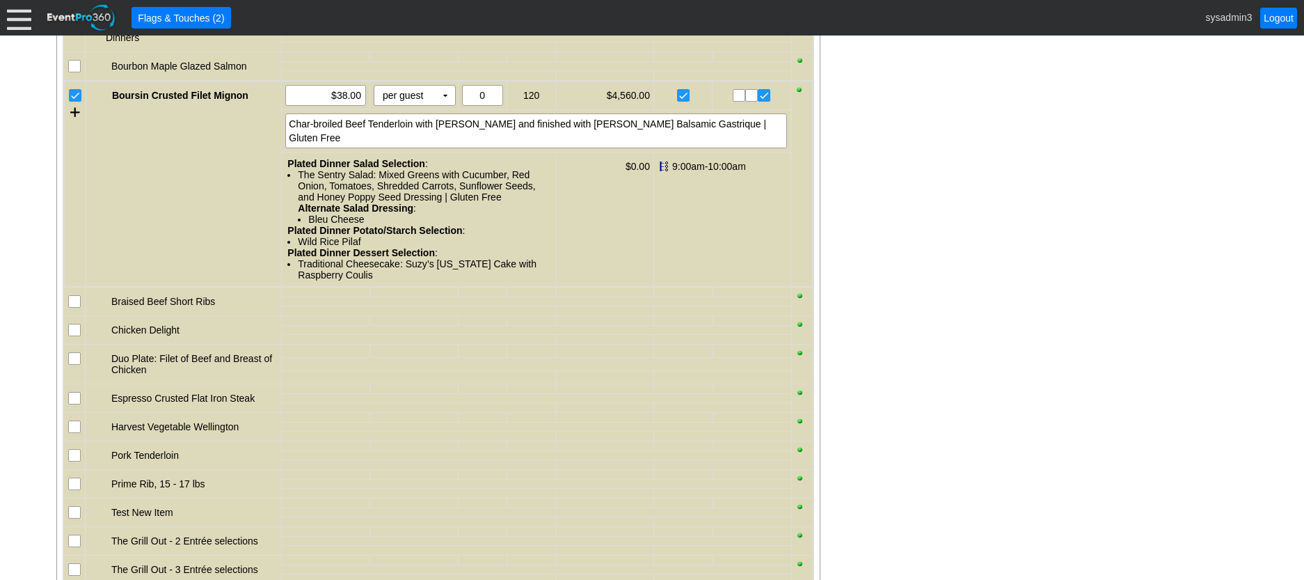
click at [73, 338] on input "checkbox" at bounding box center [76, 331] width 14 height 14
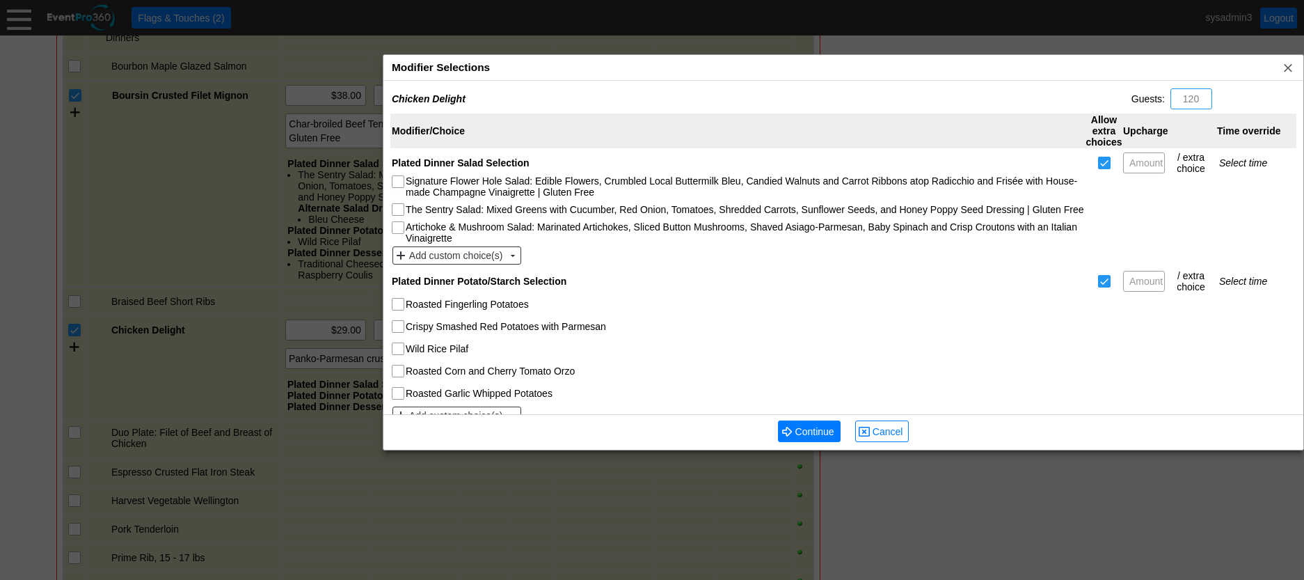
click at [520, 70] on div "Modifier Selections x" at bounding box center [844, 68] width 920 height 26
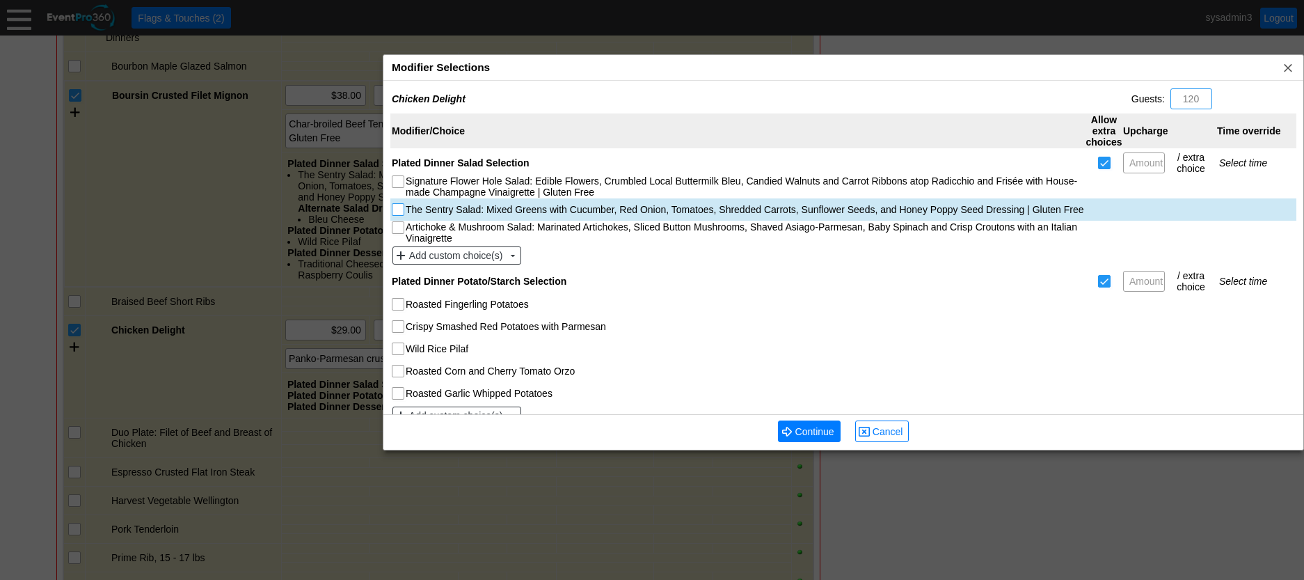
click at [397, 204] on input "The Sentry Salad: Mixed Greens with Cucumber, Red Onion, Tomatoes, Shredded Car…" at bounding box center [400, 211] width 14 height 14
checkbox input "true"
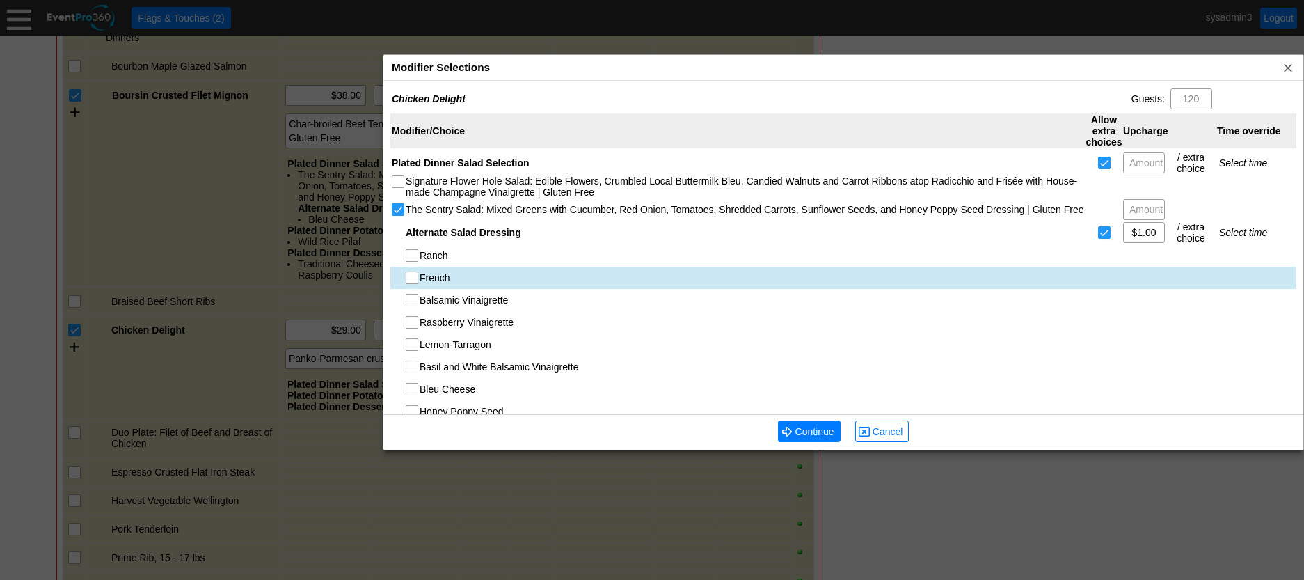
click at [413, 281] on input "French" at bounding box center [414, 279] width 14 height 14
checkbox input "true"
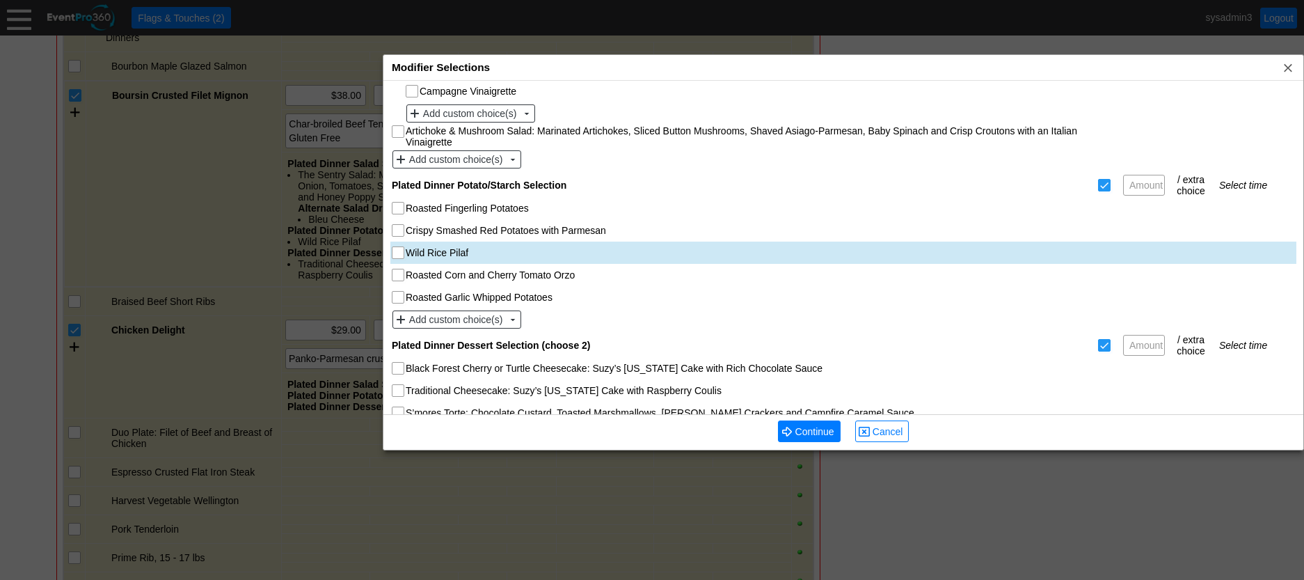
scroll to position [348, 0]
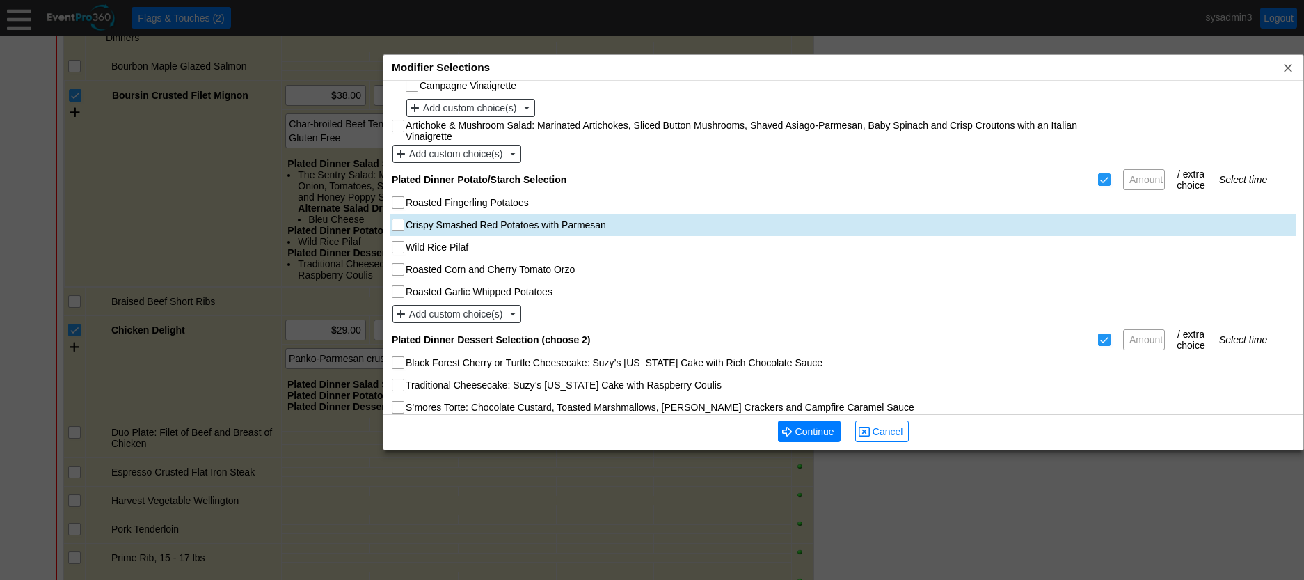
click at [401, 226] on input "Crispy Smashed Red Potatoes with Parmesan" at bounding box center [400, 226] width 14 height 14
checkbox input "true"
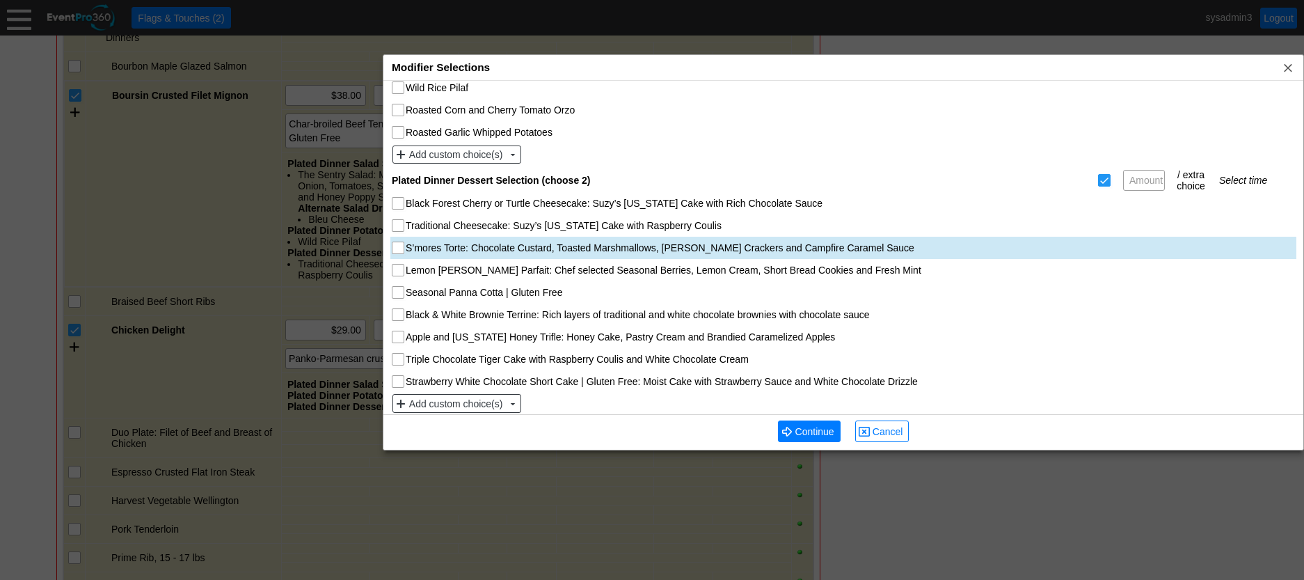
scroll to position [516, 0]
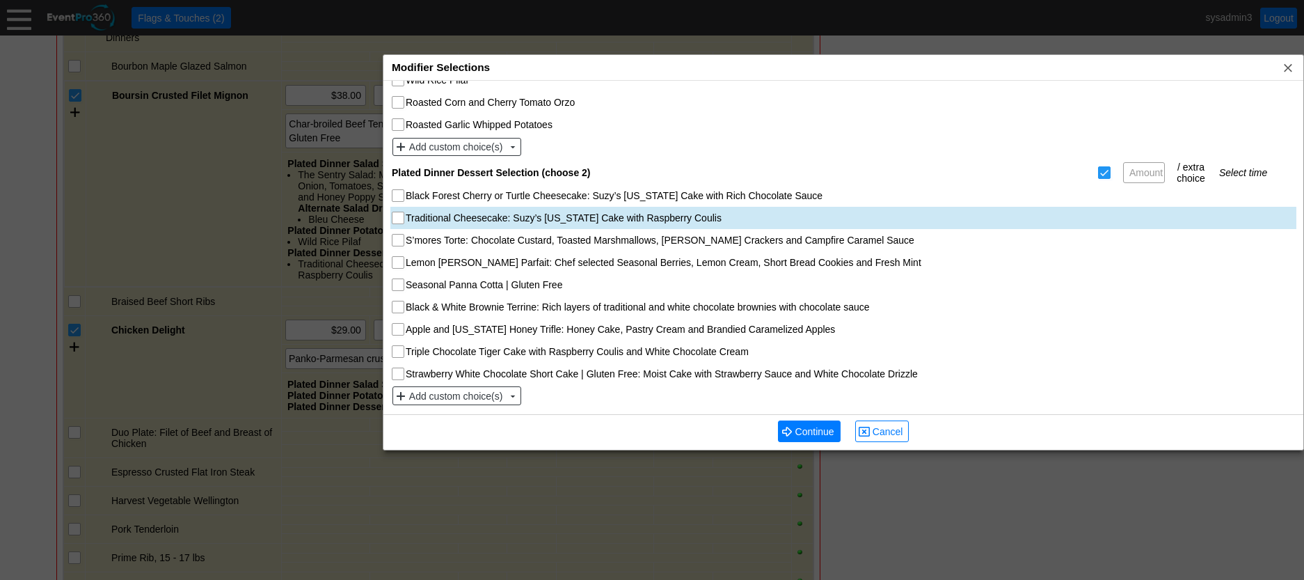
click at [397, 218] on input "Traditional Cheesecake: Suzy’s [US_STATE] Cake with Raspberry Coulis" at bounding box center [400, 219] width 14 height 14
checkbox input "true"
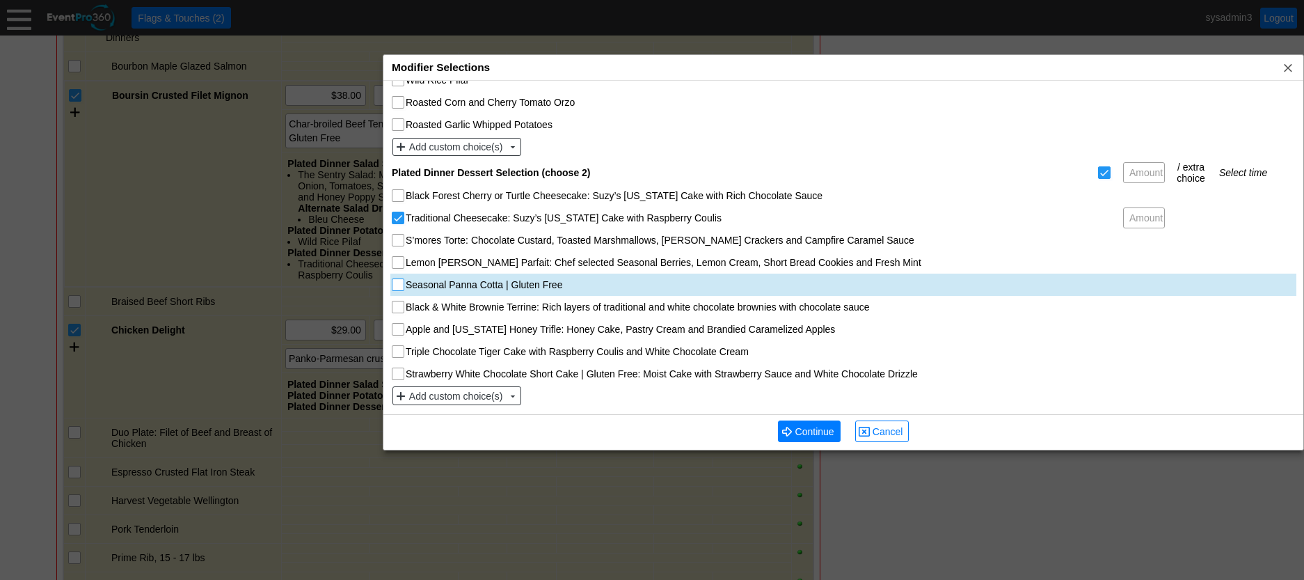
click at [397, 291] on input "Seasonal Panna Cotta | Gluten Free" at bounding box center [400, 286] width 14 height 14
checkbox input "true"
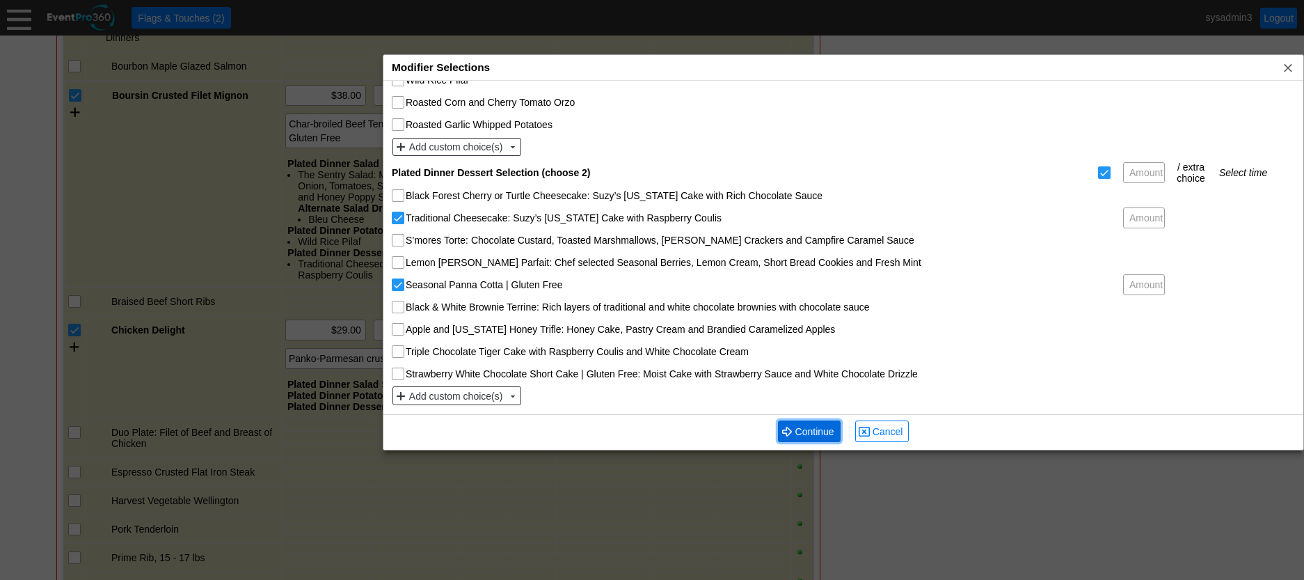
click at [813, 434] on span "Continue" at bounding box center [815, 432] width 45 height 14
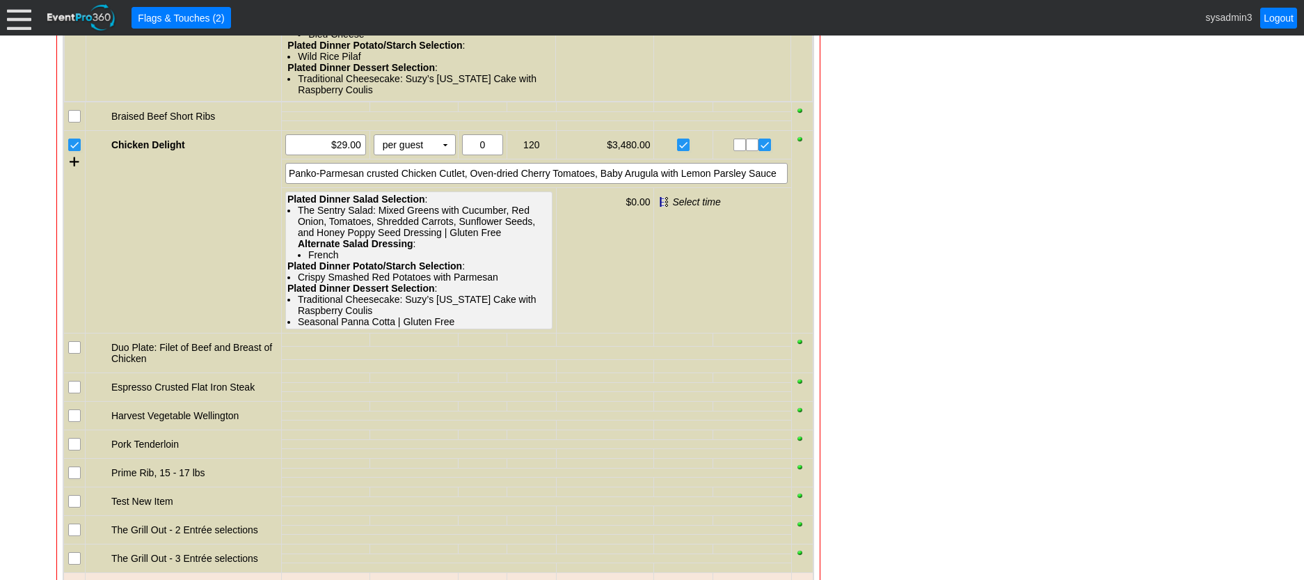
scroll to position [1548, 0]
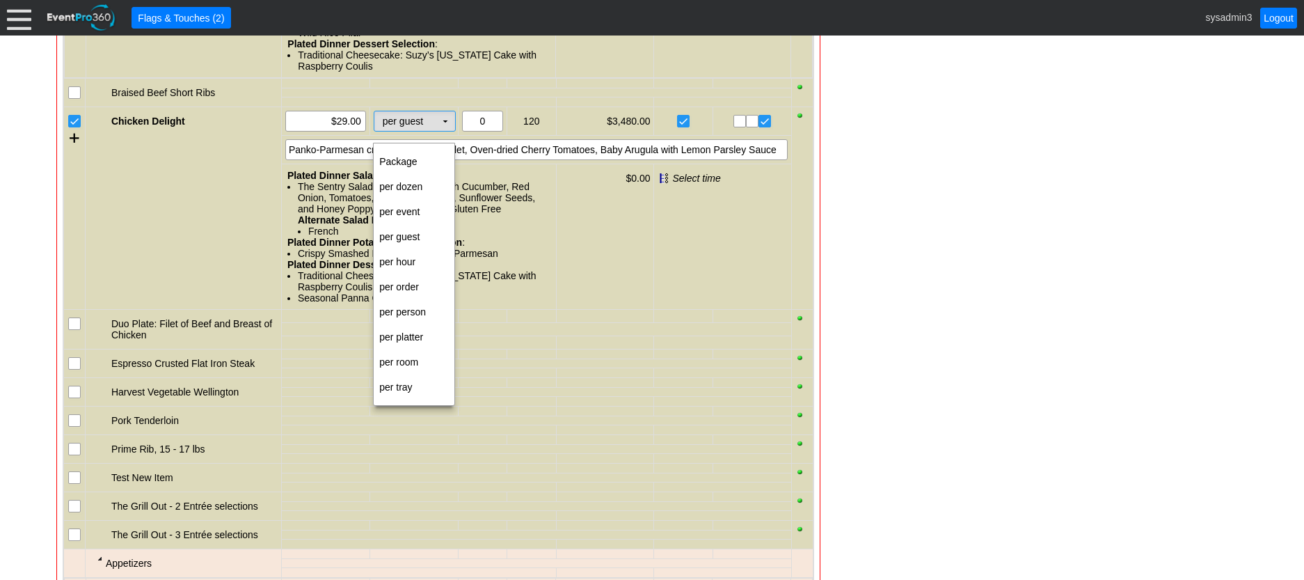
click at [445, 131] on td "▼" at bounding box center [445, 120] width 19 height 19
click at [398, 308] on td "per person" at bounding box center [414, 311] width 81 height 25
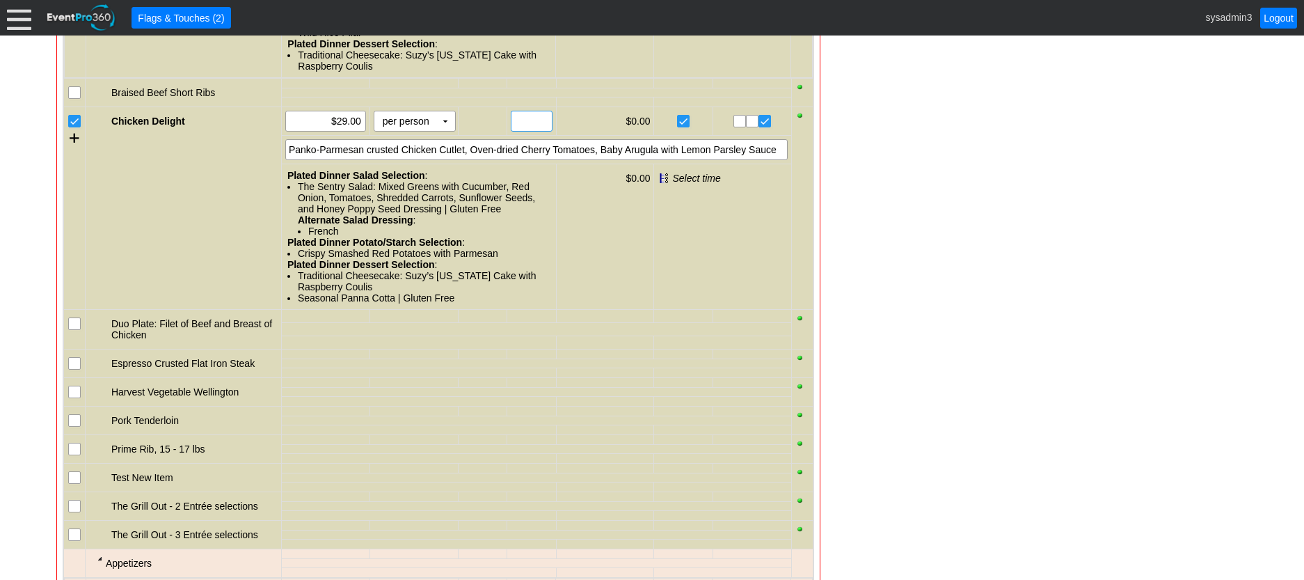
click at [529, 131] on input "text" at bounding box center [531, 120] width 31 height 19
type input "110"
click at [652, 159] on div "Panko-Parmesan crusted Chicken Cutlet, Oven-dried Cherry Tomatoes, Baby Arugula…" at bounding box center [536, 149] width 503 height 21
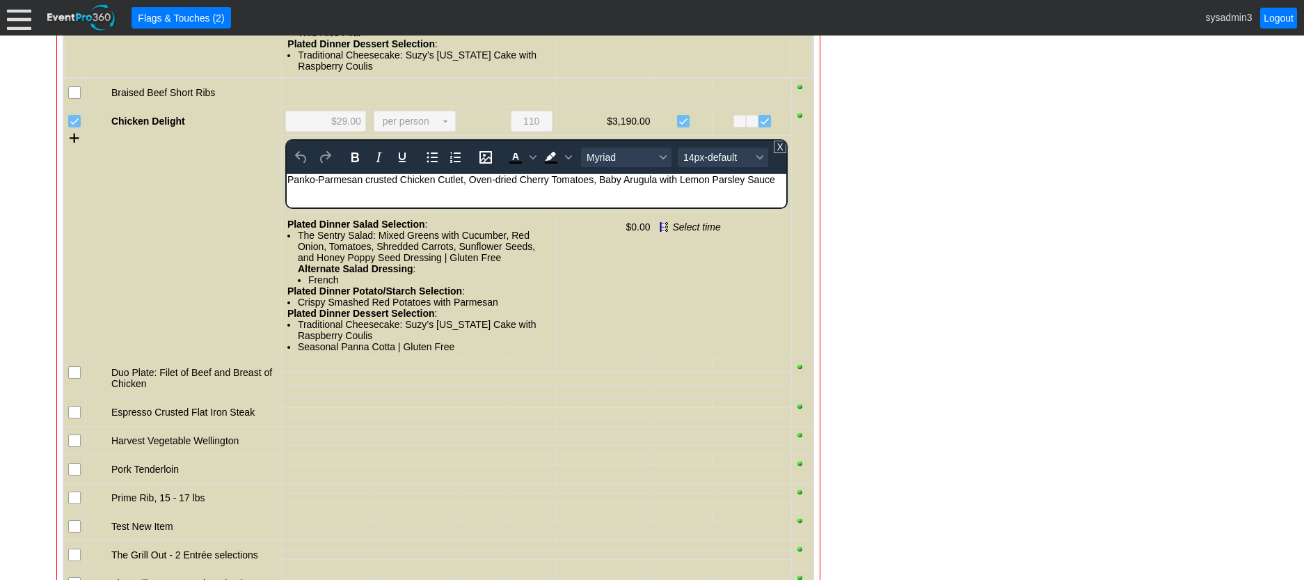
scroll to position [0, 0]
click at [775, 178] on div "Panko-Parmesan crusted Chicken Cutlet, Oven-dried Cherry Tomatoes, Baby Arugula…" at bounding box center [536, 179] width 498 height 11
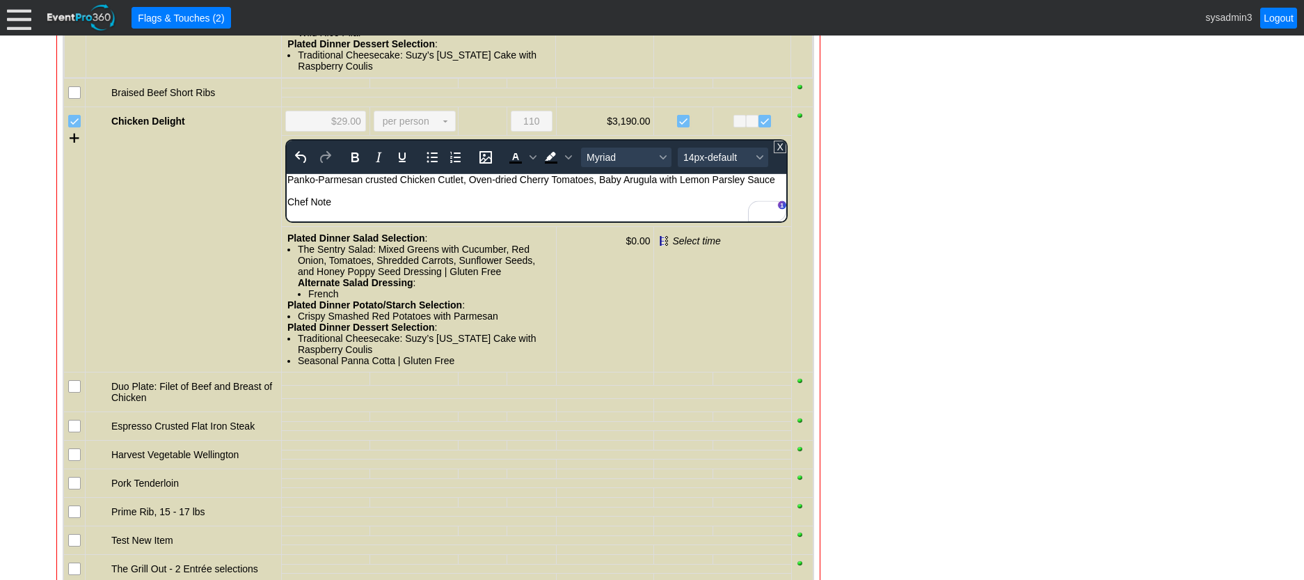
click at [352, 200] on div "Chef Note" at bounding box center [536, 201] width 498 height 11
drag, startPoint x: 352, startPoint y: 200, endPoint x: 283, endPoint y: 200, distance: 68.9
click at [286, 200] on html "Panko-Parmesan crusted Chicken Cutlet, Oven-dried Cherry Tomatoes, Baby Arugula…" at bounding box center [536, 194] width 500 height 40
click at [358, 166] on icon "Bold" at bounding box center [355, 157] width 17 height 17
click at [732, 163] on span "14px-default" at bounding box center [718, 157] width 68 height 11
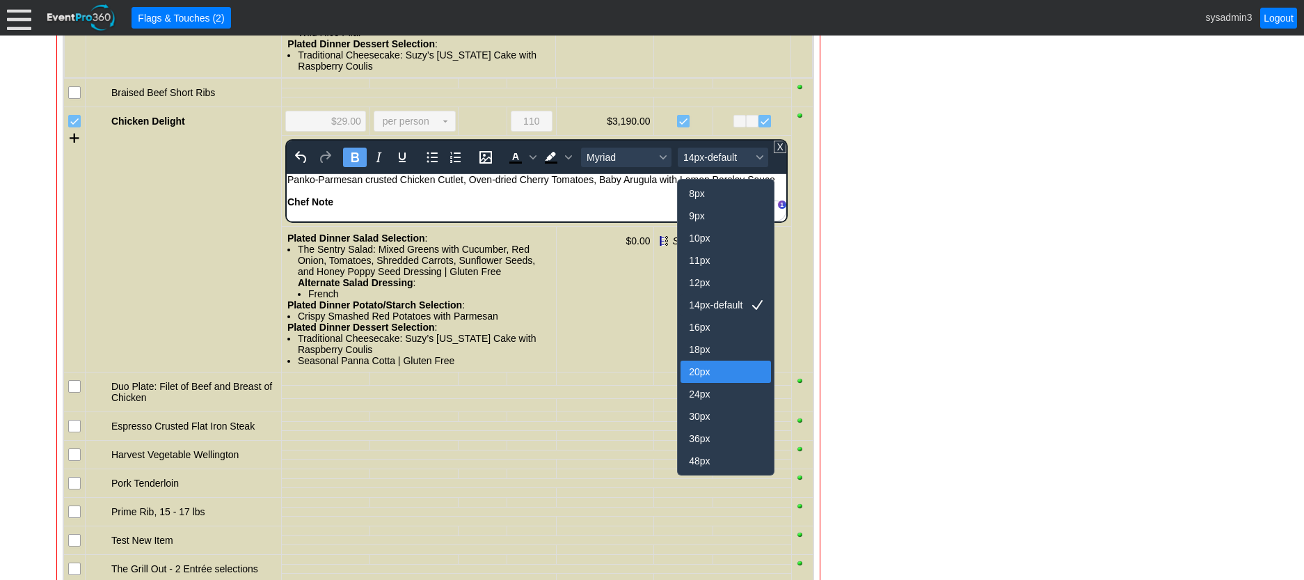
click at [700, 368] on div "20px" at bounding box center [716, 371] width 54 height 17
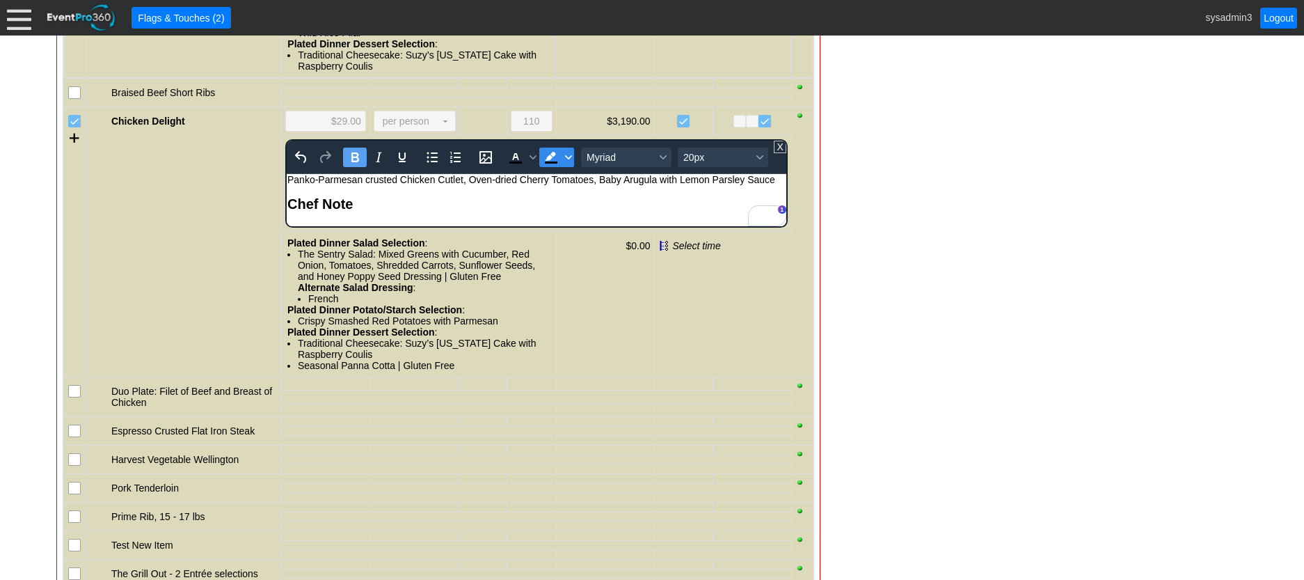
click at [571, 167] on span "Background color Black" at bounding box center [568, 157] width 11 height 19
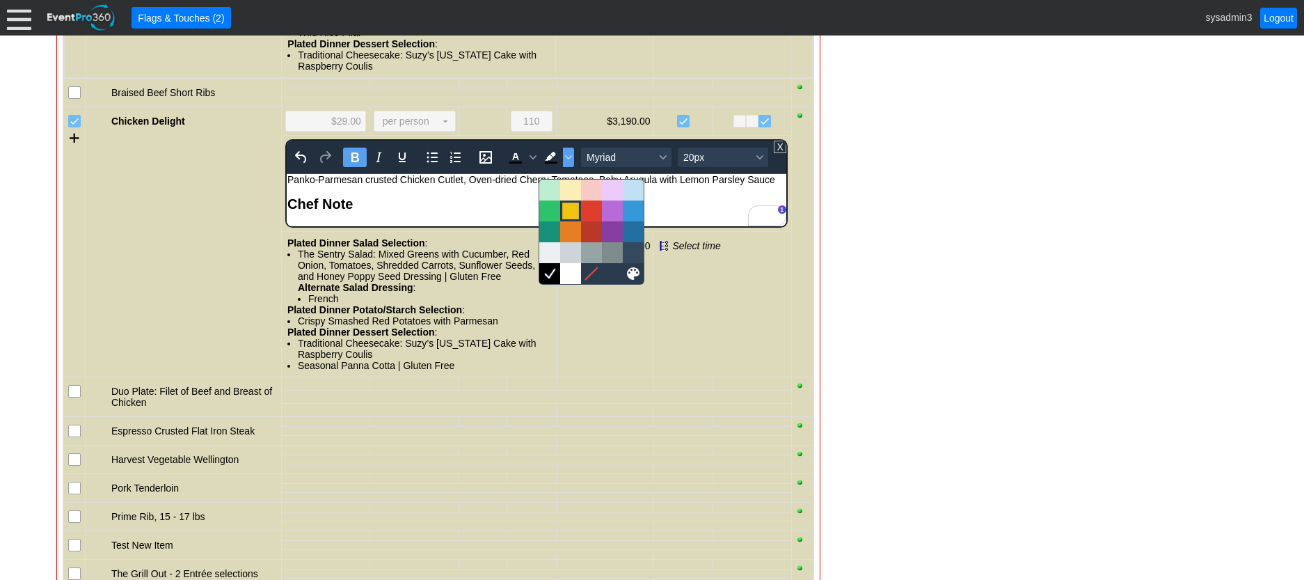
drag, startPoint x: 567, startPoint y: 212, endPoint x: 364, endPoint y: 23, distance: 277.8
click at [567, 212] on div at bounding box center [570, 211] width 17 height 17
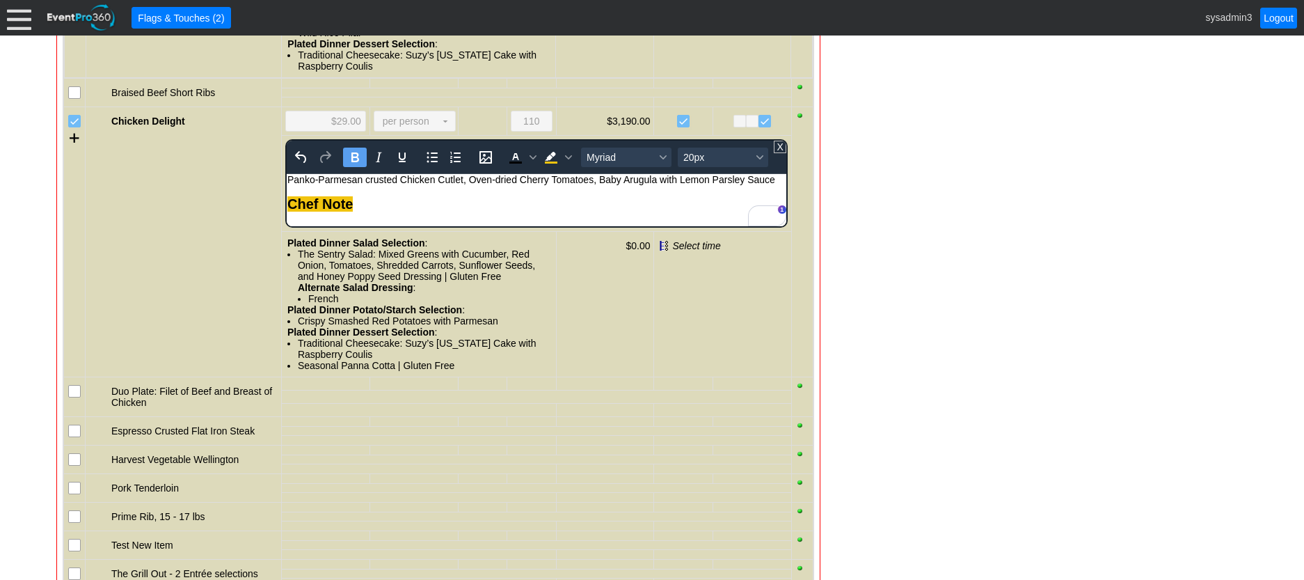
click at [647, 207] on div "Chef Note" at bounding box center [536, 204] width 498 height 16
click at [381, 204] on div "Chef Note" at bounding box center [536, 204] width 498 height 16
click at [461, 197] on div "Chef Note" at bounding box center [536, 204] width 498 height 16
click at [1015, 198] on div "- General Information ▼ Loading.... Remove all highlights Facility: ▼ Χ Demo Ve…" at bounding box center [652, 271] width 1200 height 3072
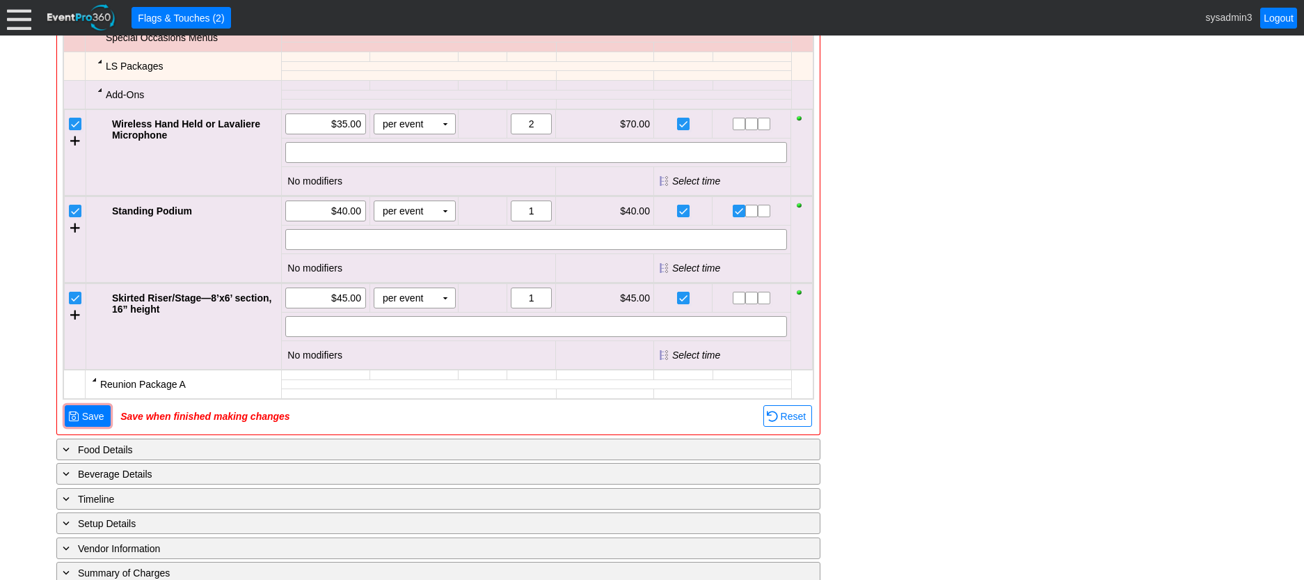
scroll to position [2662, 0]
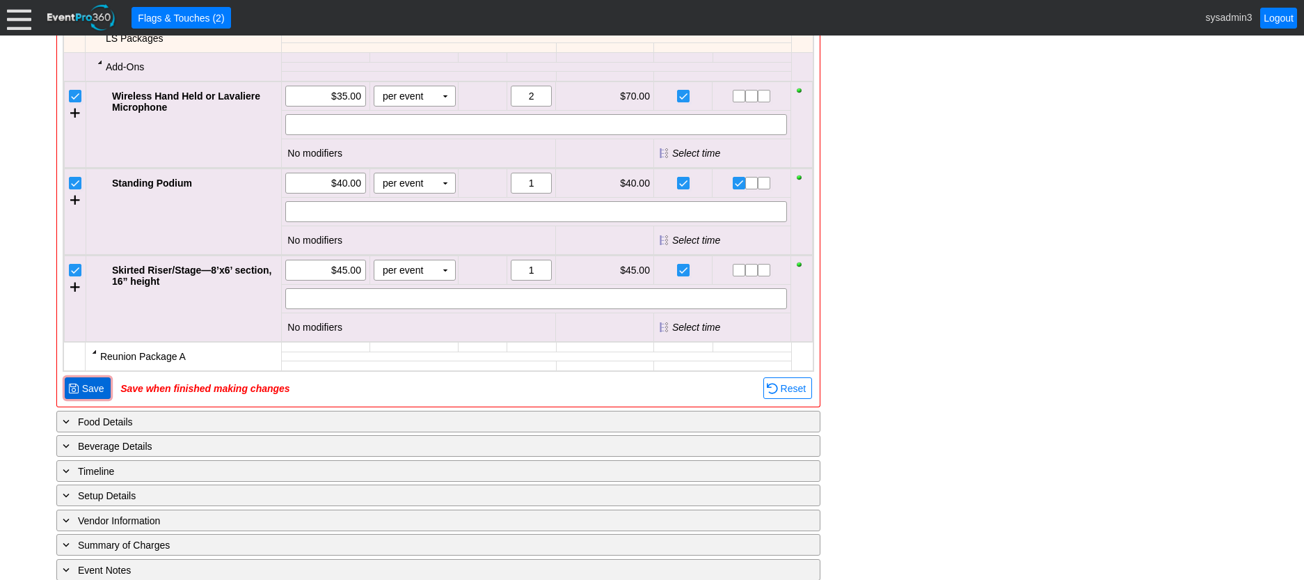
click at [88, 395] on span "Save" at bounding box center [93, 388] width 28 height 14
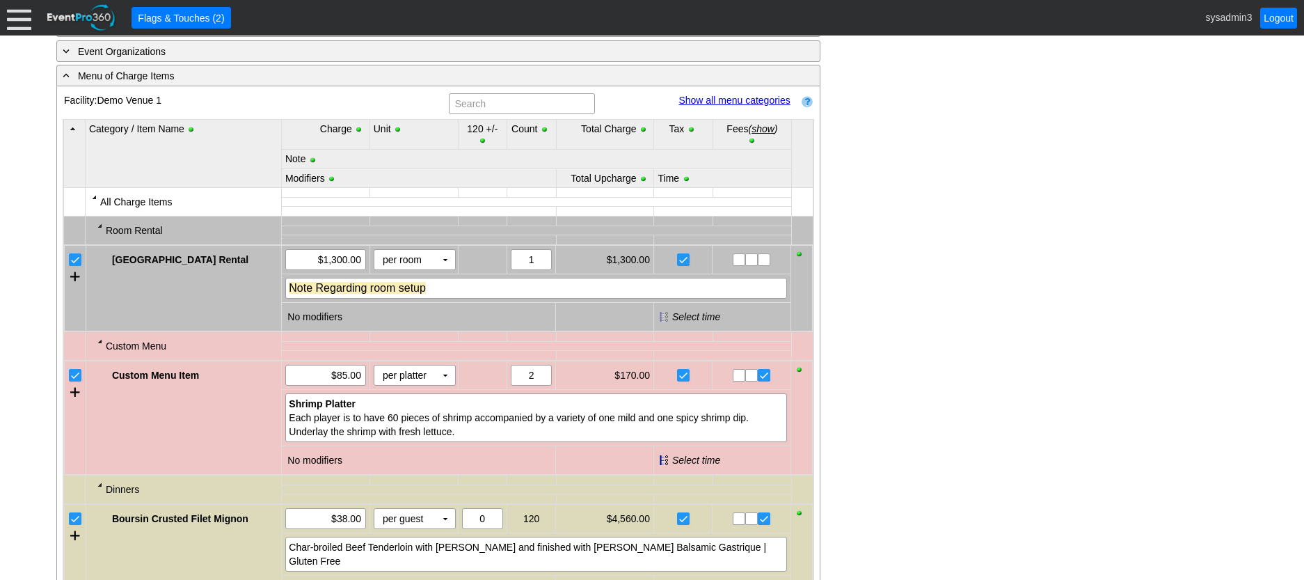
scroll to position [732, 0]
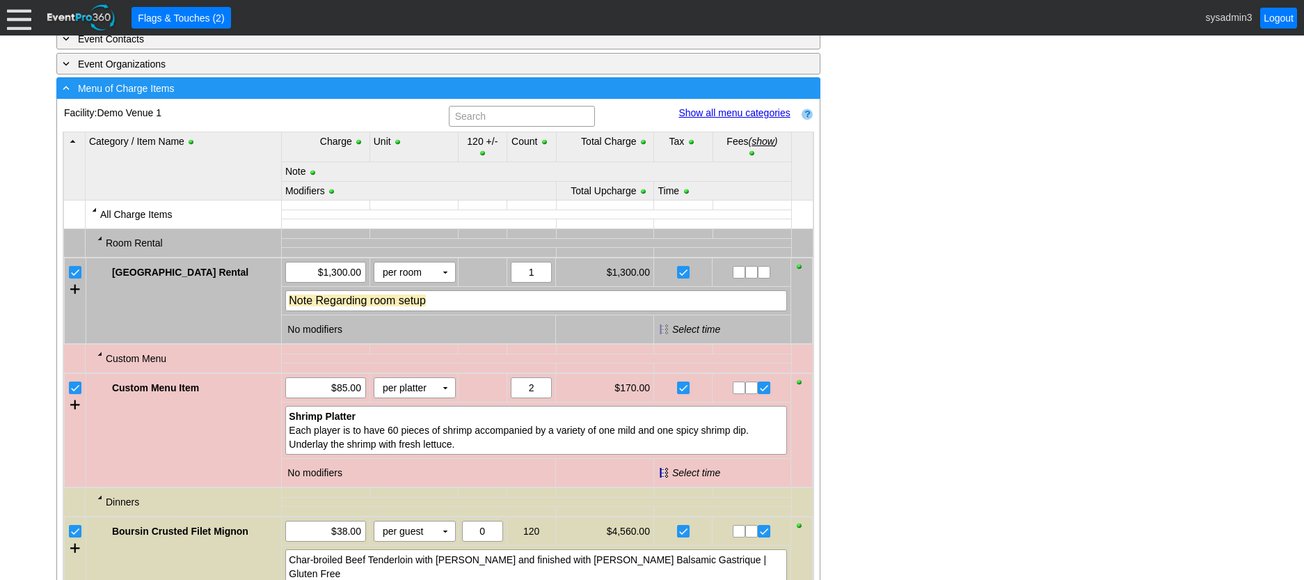
click at [253, 96] on div "- Menu of Charge Items" at bounding box center [410, 88] width 700 height 16
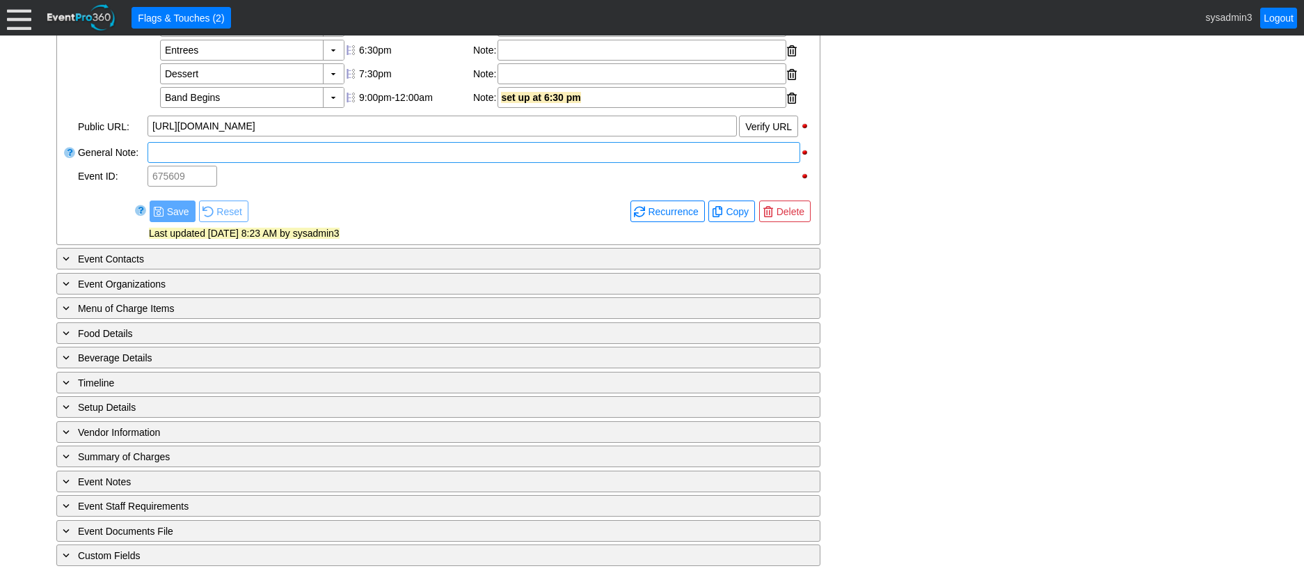
scroll to position [537, 0]
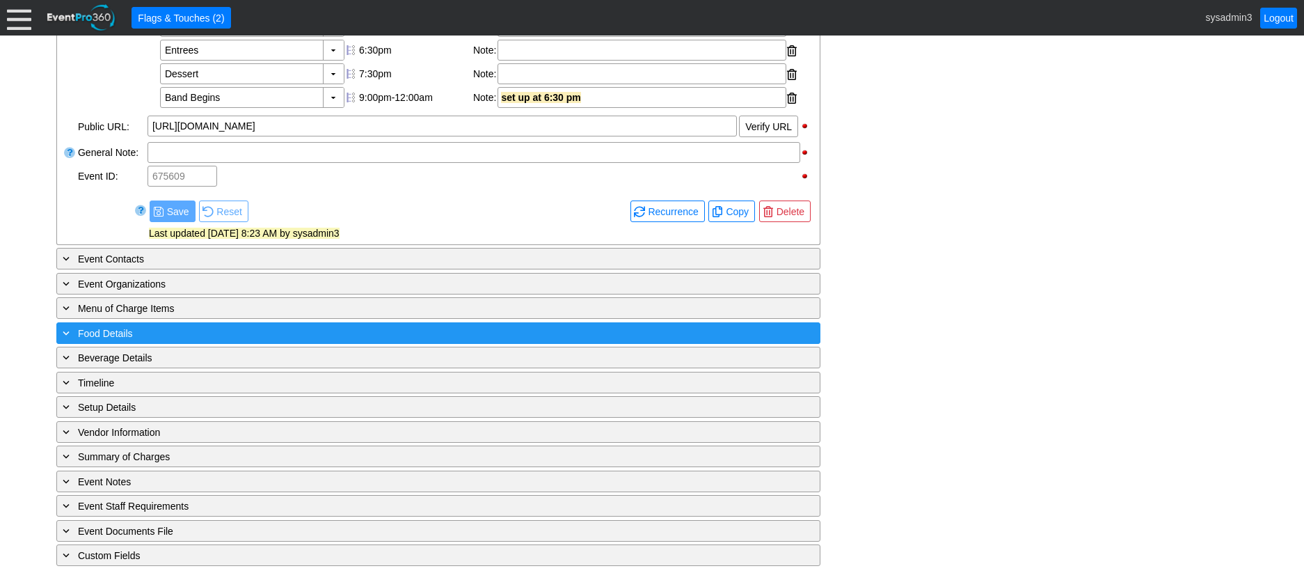
click at [182, 331] on div "+ Food Details" at bounding box center [410, 333] width 700 height 16
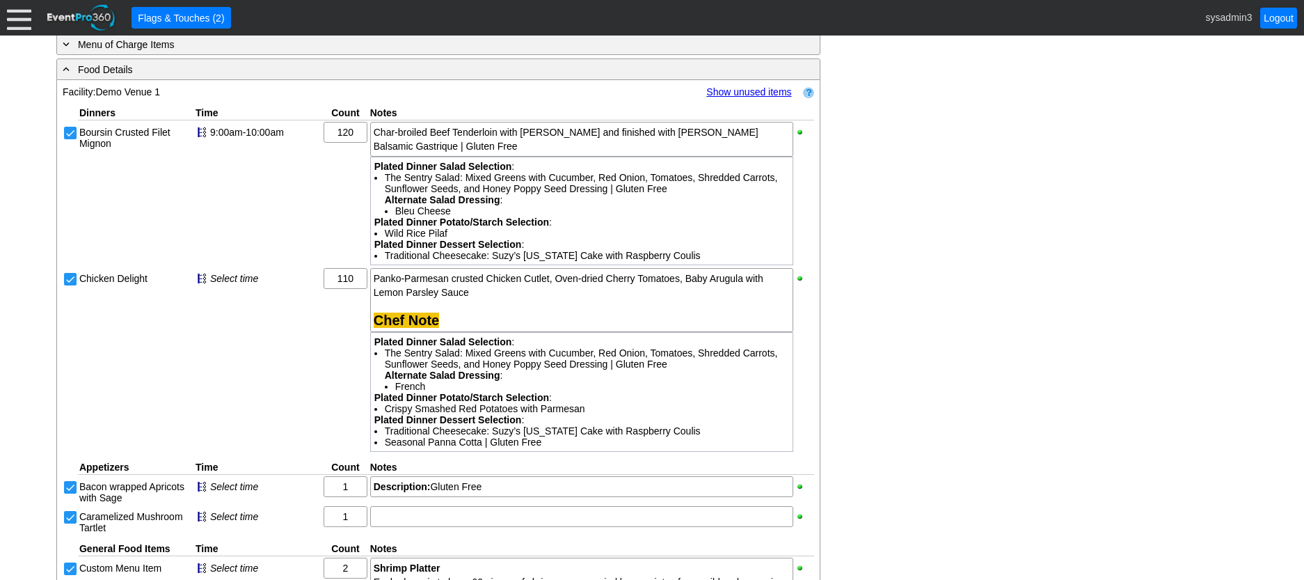
scroll to position [746, 0]
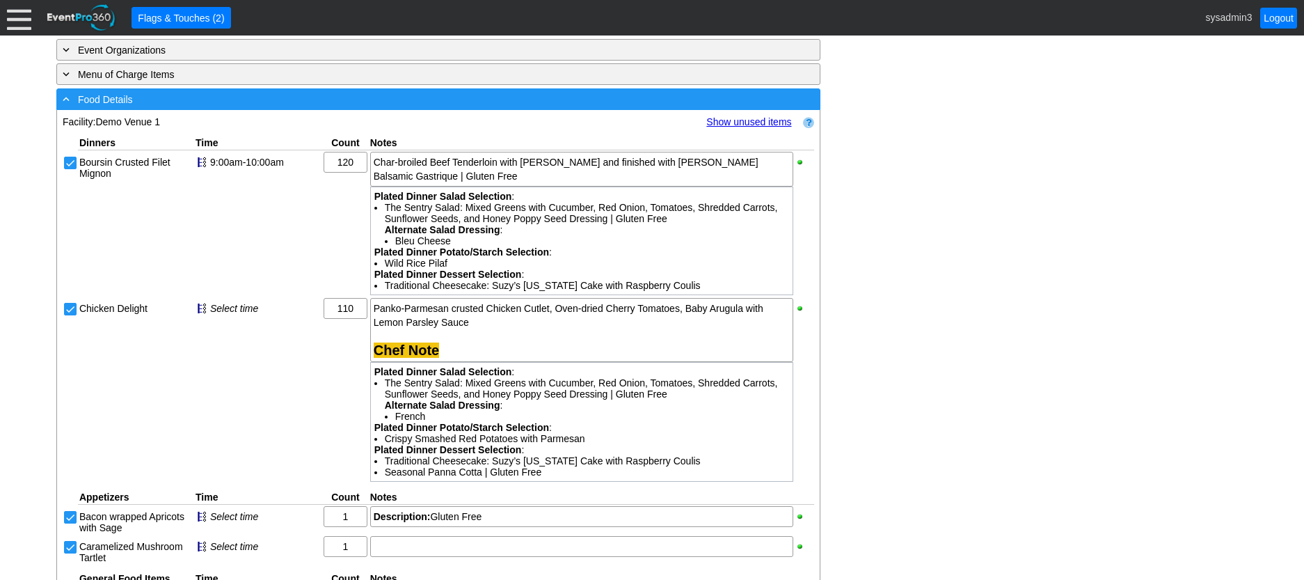
click at [299, 107] on div "- Food Details" at bounding box center [410, 99] width 700 height 16
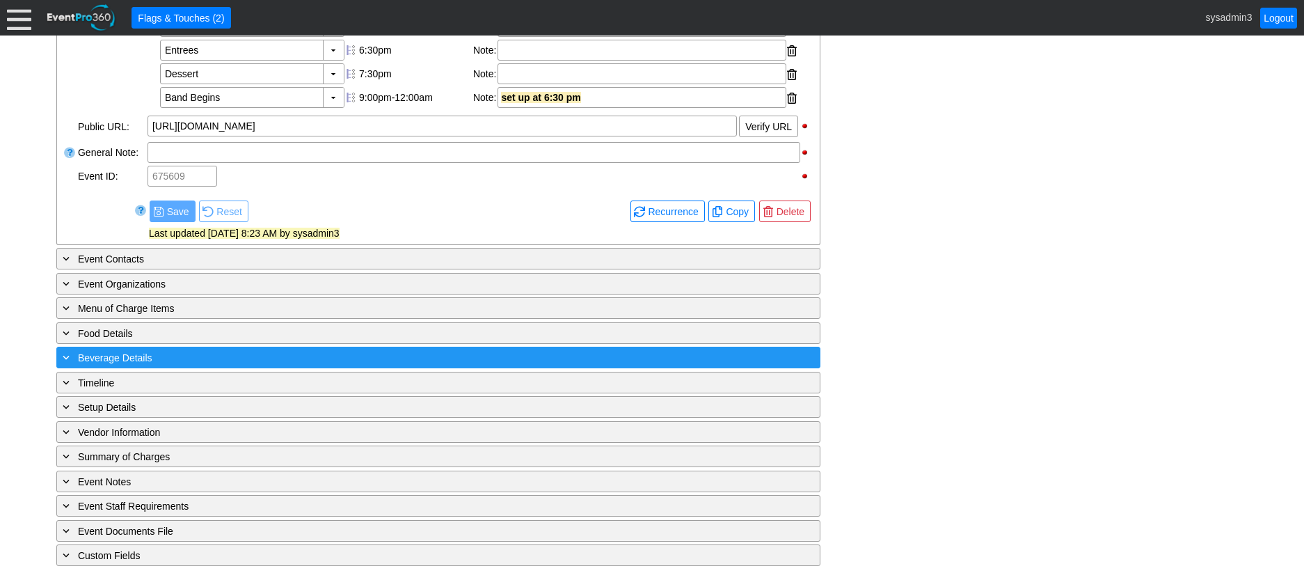
click at [213, 354] on div "+ Beverage Details" at bounding box center [410, 357] width 700 height 16
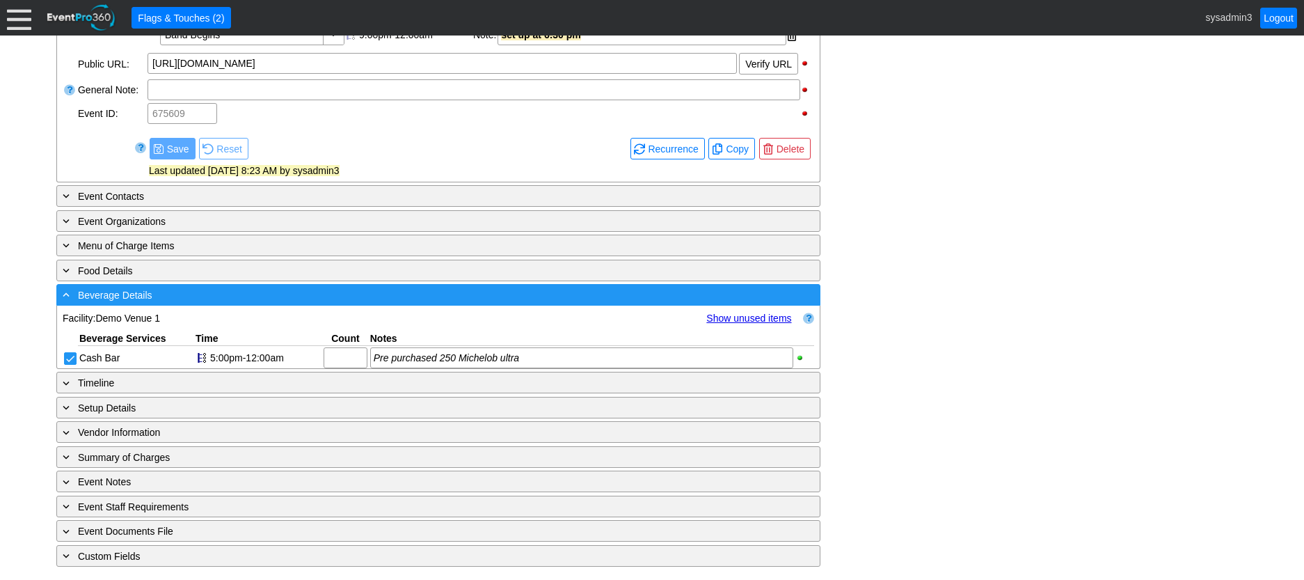
scroll to position [744, 0]
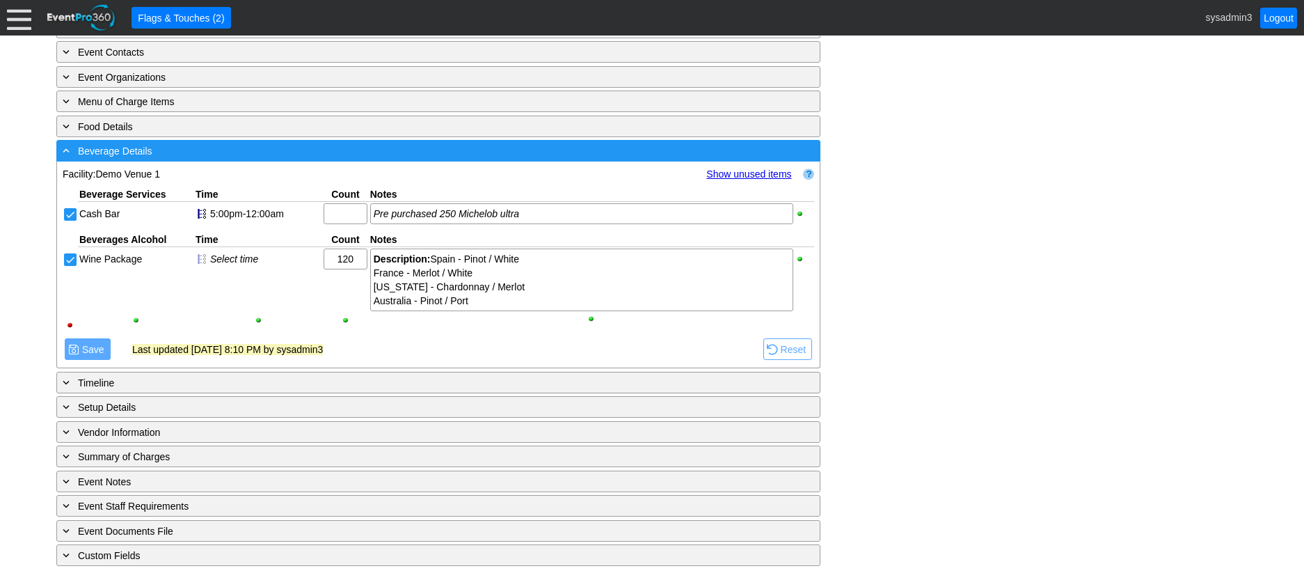
click at [324, 150] on div "- Beverage Details" at bounding box center [410, 151] width 700 height 16
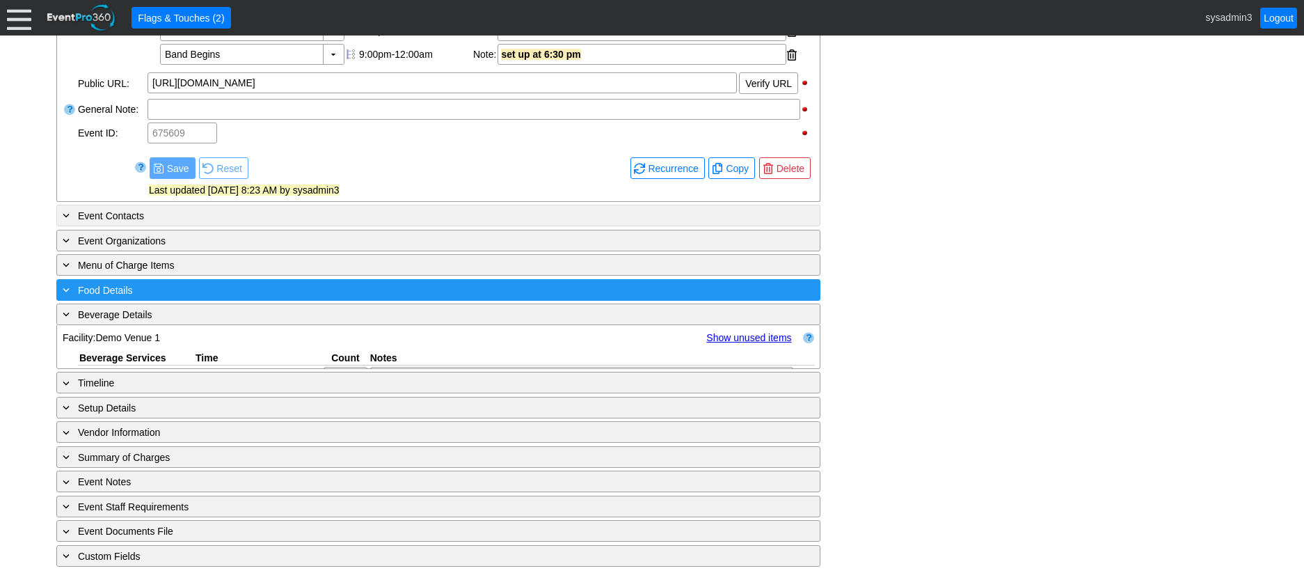
scroll to position [537, 0]
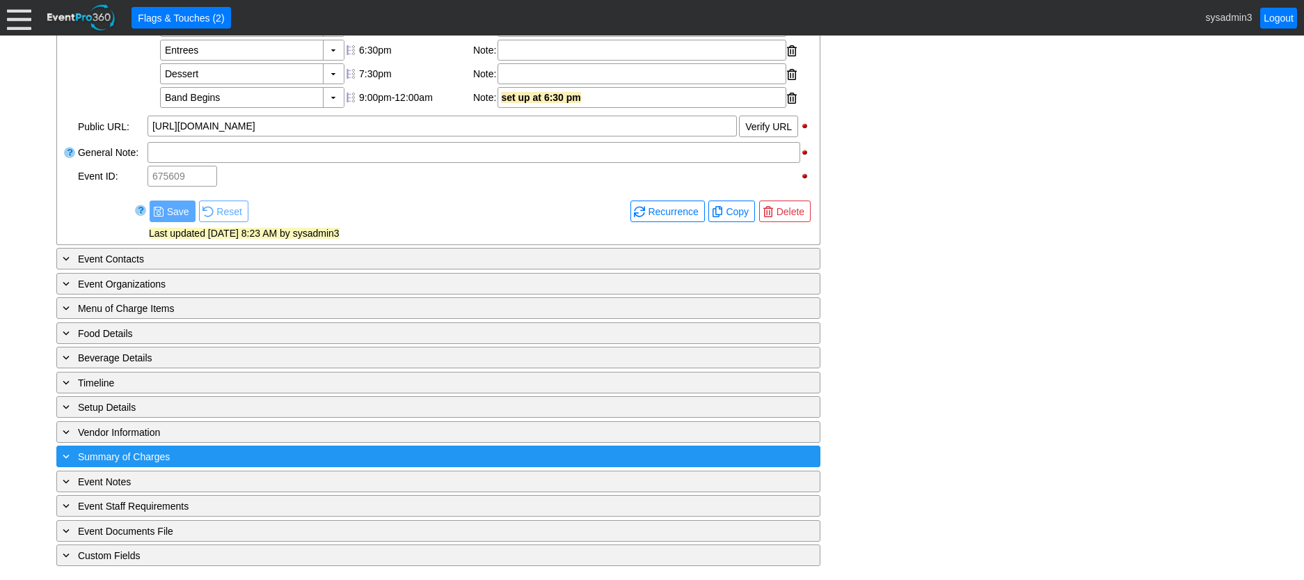
click at [310, 458] on div "+ Summary of Charges" at bounding box center [410, 456] width 700 height 16
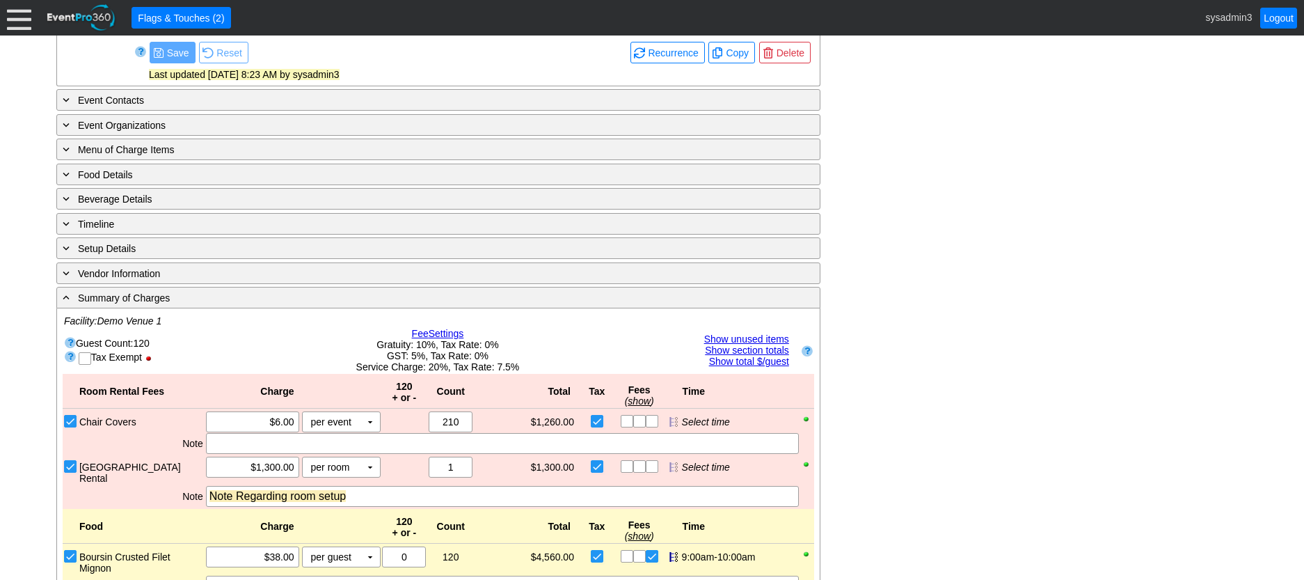
scroll to position [661, 0]
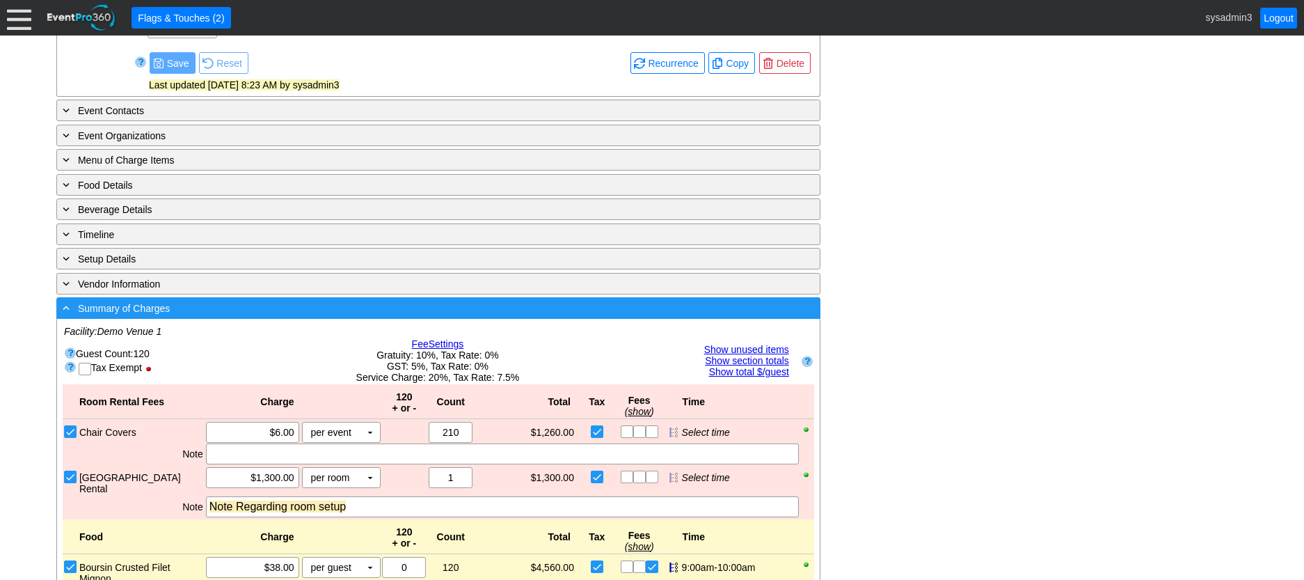
click at [338, 316] on div "- Summary of Charges" at bounding box center [410, 308] width 700 height 16
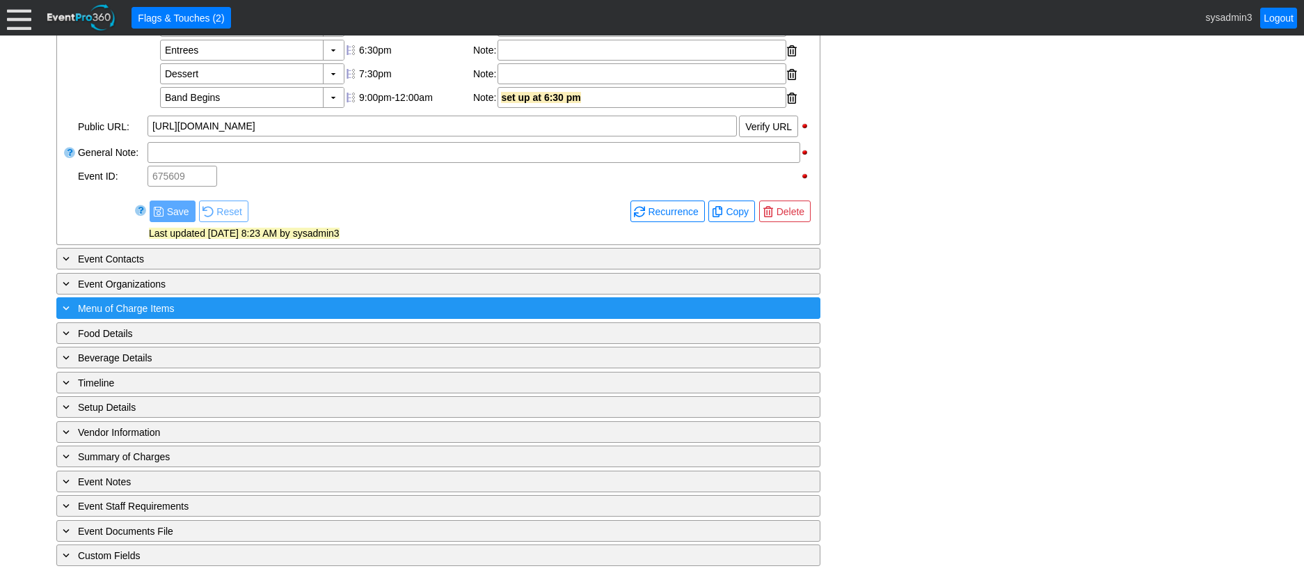
click at [244, 308] on div "+ Menu of Charge Items" at bounding box center [410, 308] width 700 height 16
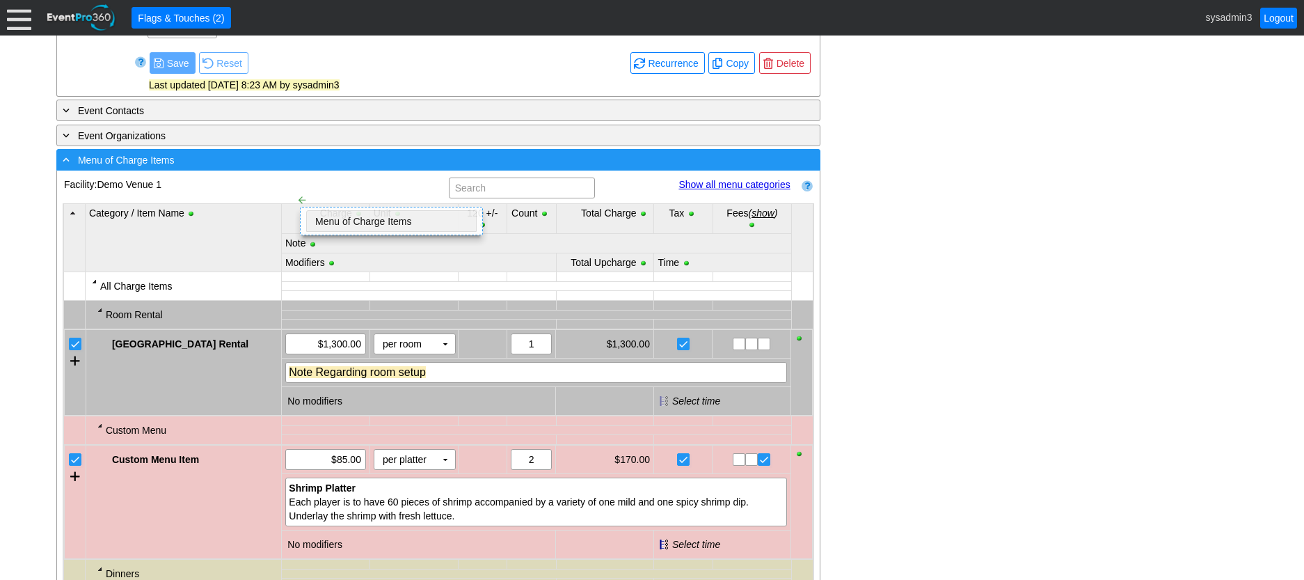
click at [284, 168] on div "- Menu of Charge Items" at bounding box center [410, 160] width 700 height 16
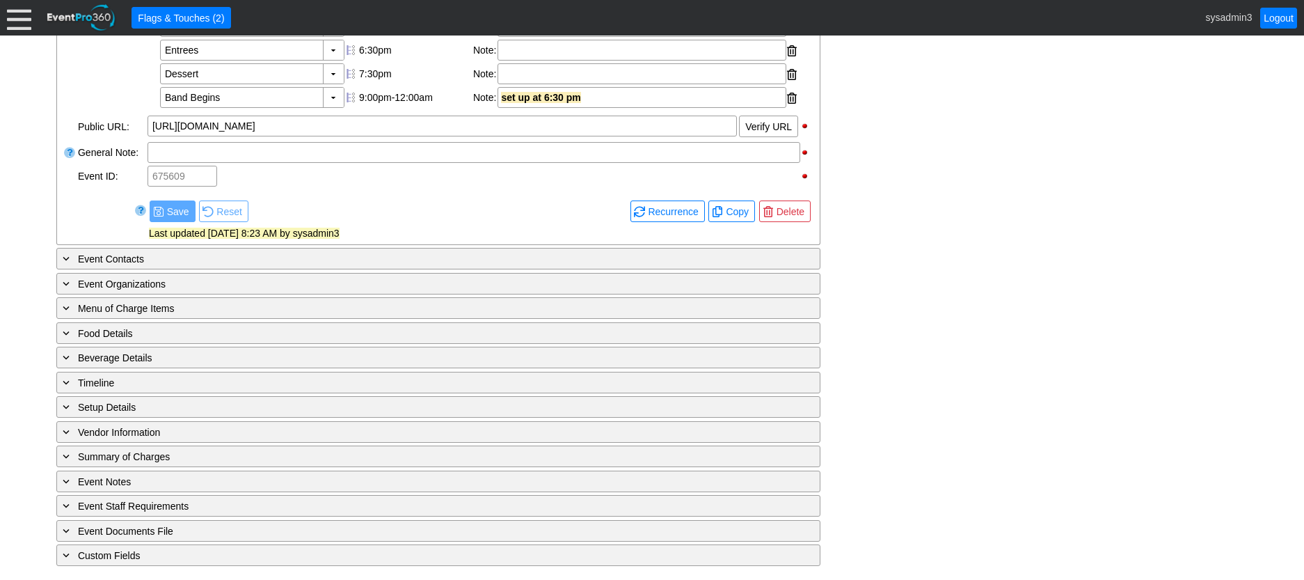
scroll to position [537, 0]
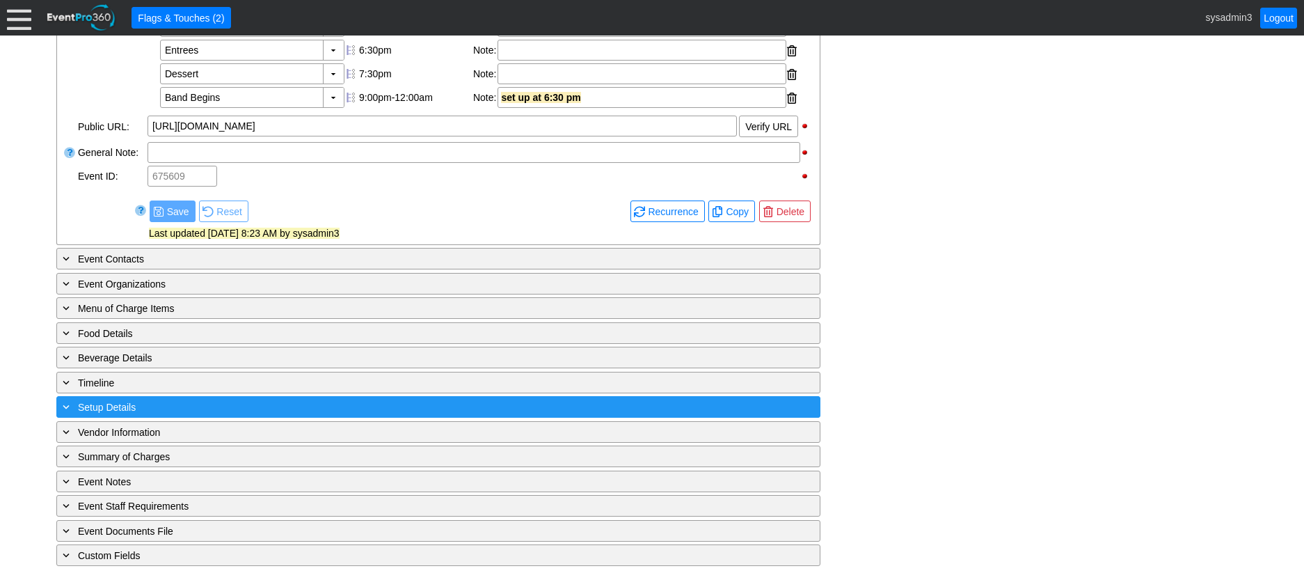
click at [226, 404] on div "+ Setup Details" at bounding box center [410, 407] width 700 height 16
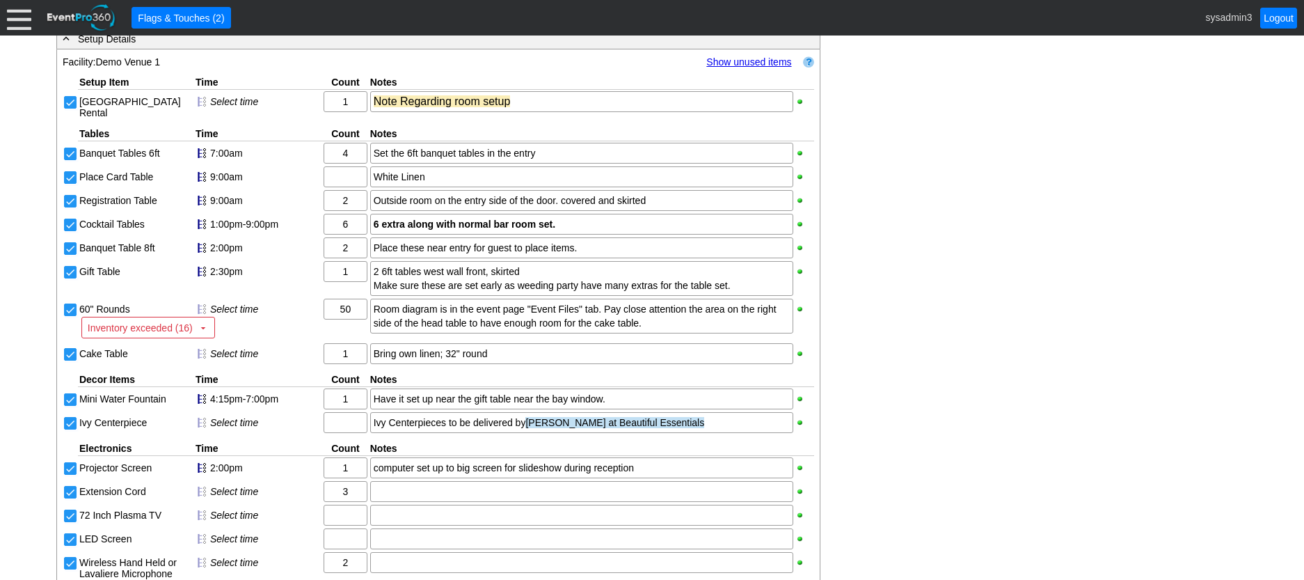
scroll to position [869, 0]
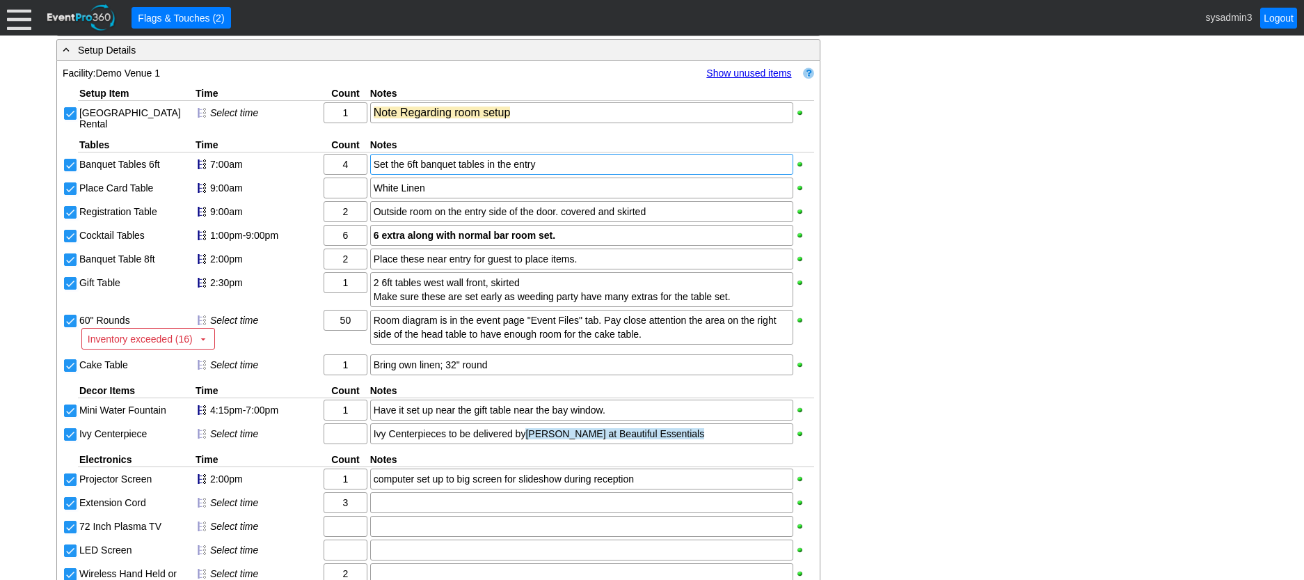
click at [548, 171] on div "Set the 6ft banquet tables in the entry" at bounding box center [582, 164] width 416 height 14
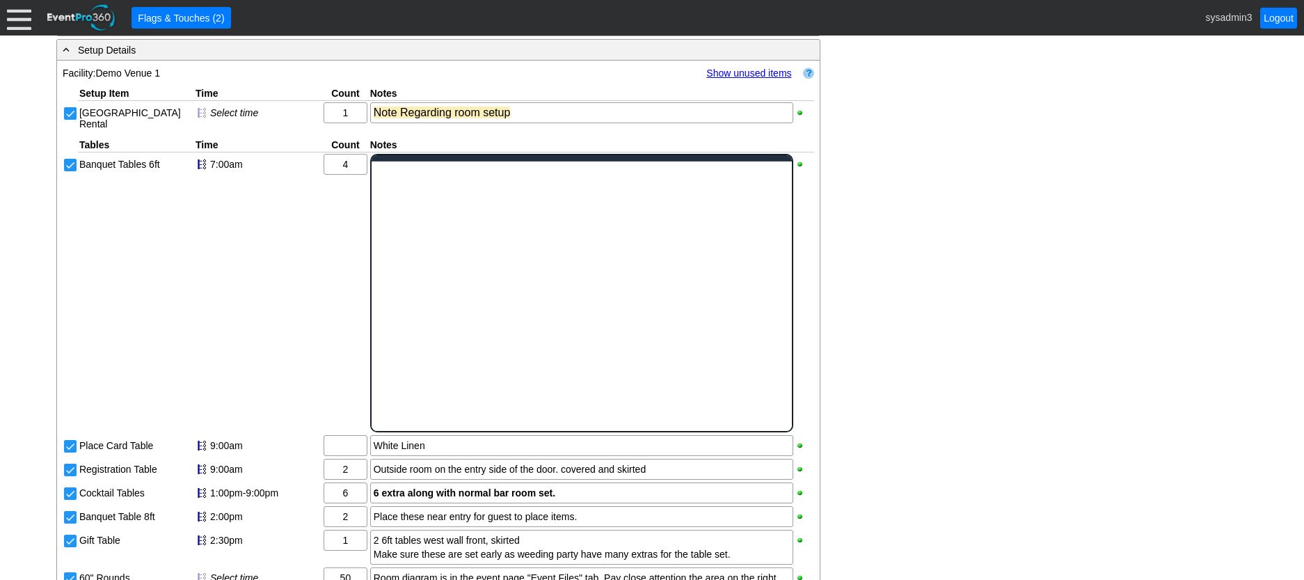
scroll to position [0, 0]
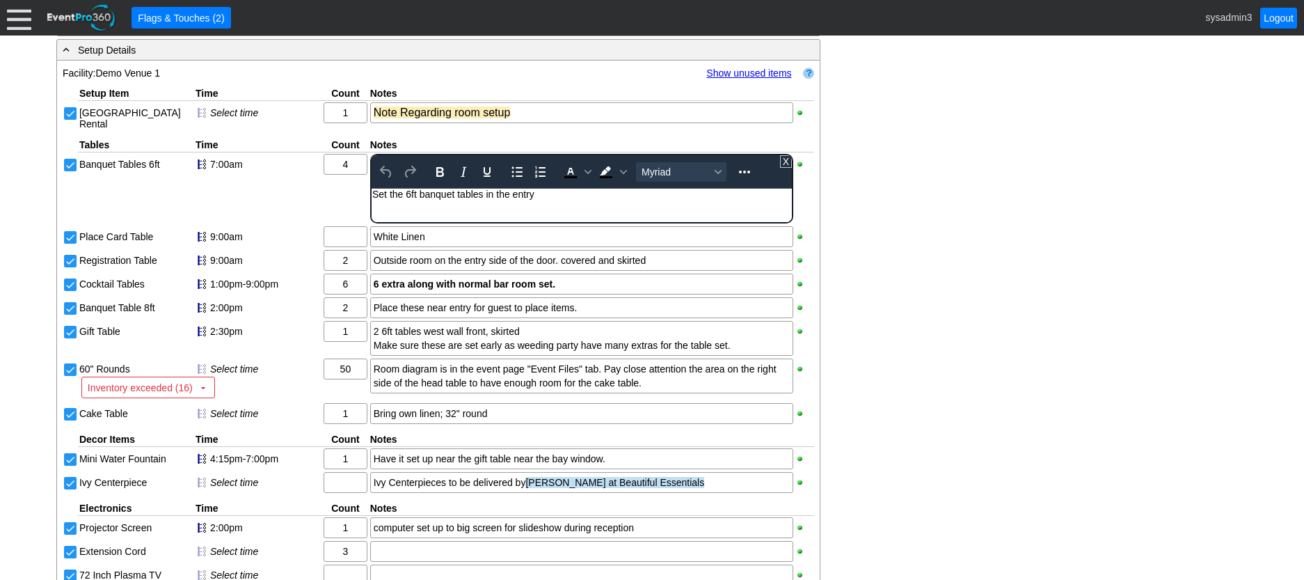
click at [549, 195] on div "Set the 6ft banquet tables in the entry" at bounding box center [581, 194] width 419 height 11
click at [915, 194] on div "- General Information ▼ Loading.... Remove all highlights Facility: ▼ Χ Demo Ve…" at bounding box center [652, 220] width 1200 height 1613
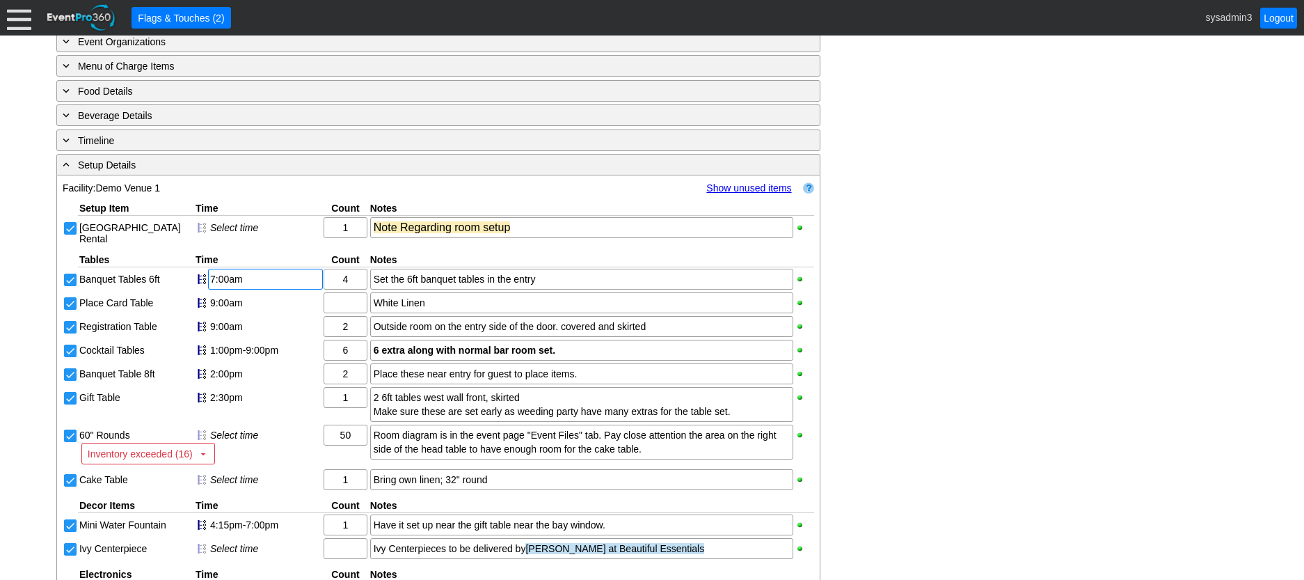
scroll to position [730, 0]
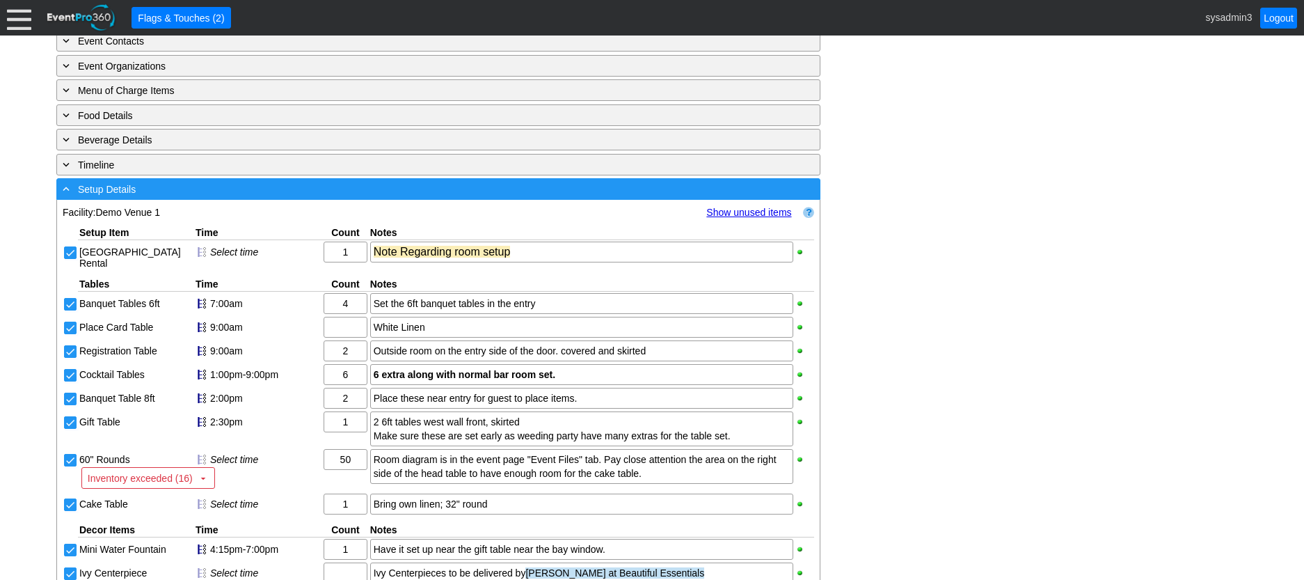
click at [286, 197] on div "- Setup Details" at bounding box center [410, 189] width 700 height 16
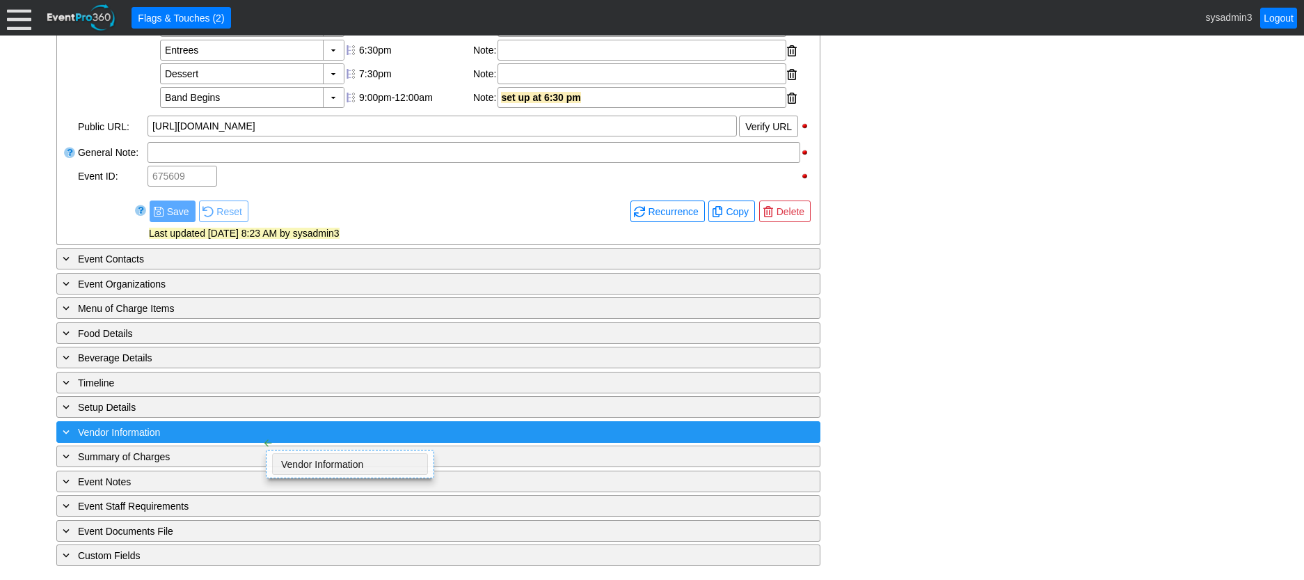
click at [251, 425] on div "+ Vendor Information" at bounding box center [410, 432] width 700 height 16
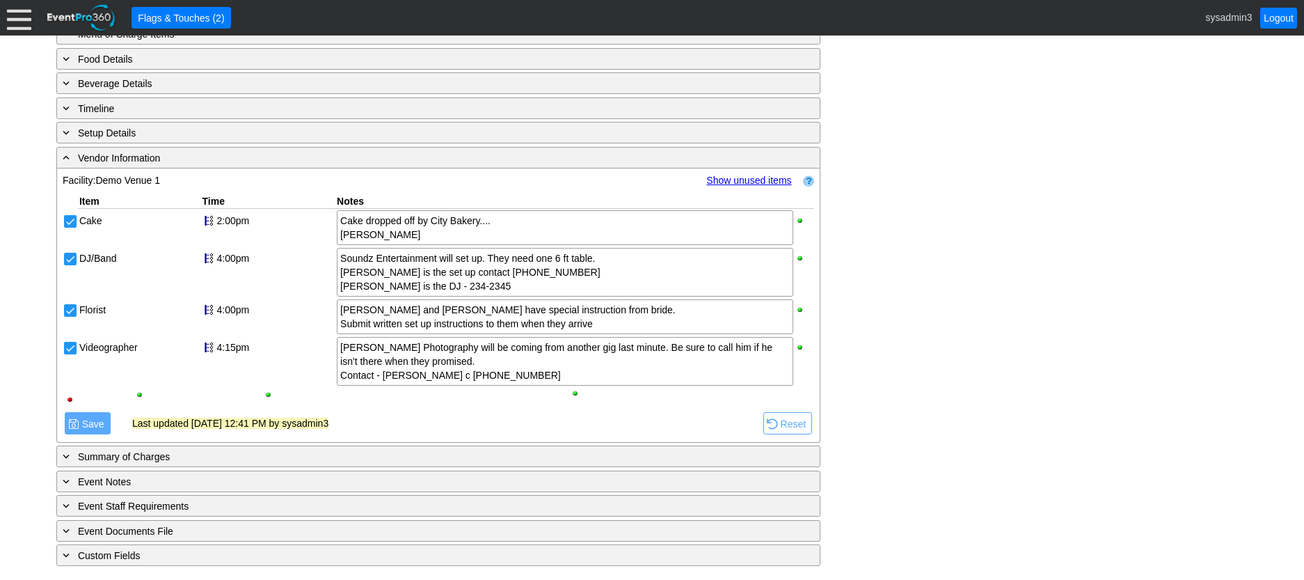
scroll to position [812, 0]
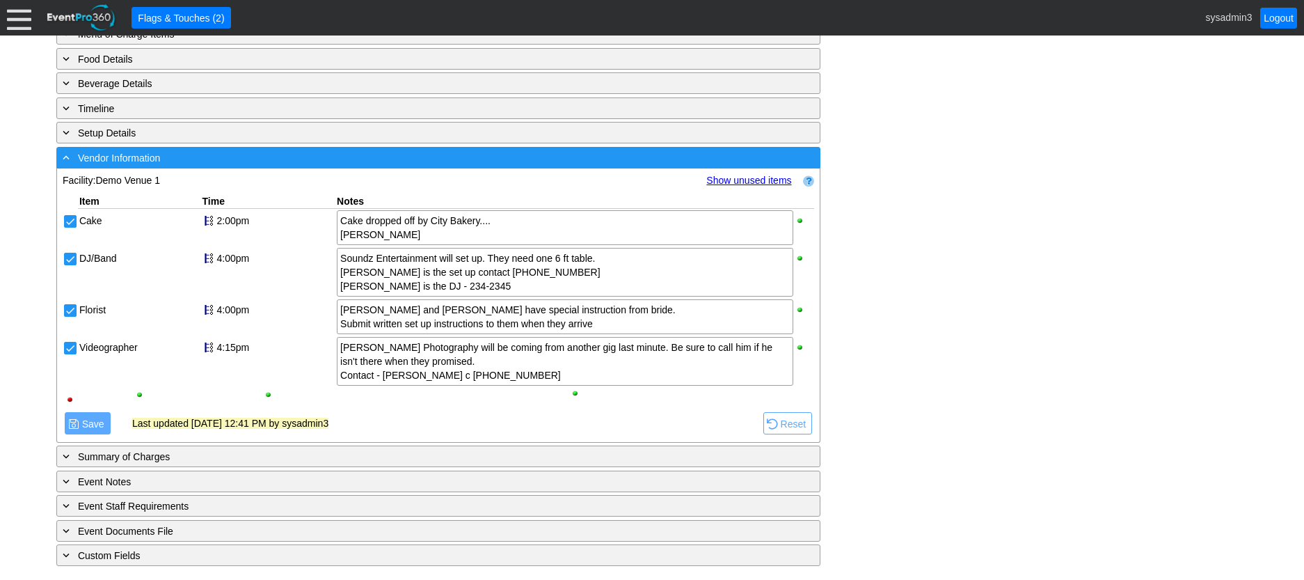
click at [249, 159] on div "- Vendor Information" at bounding box center [410, 158] width 700 height 16
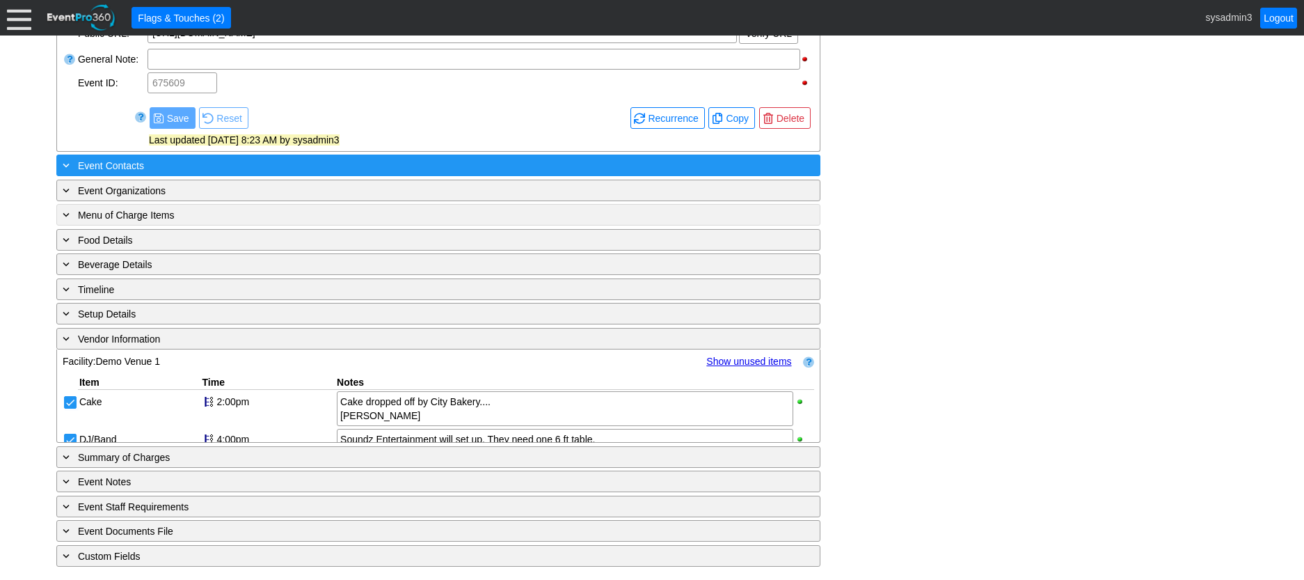
scroll to position [537, 0]
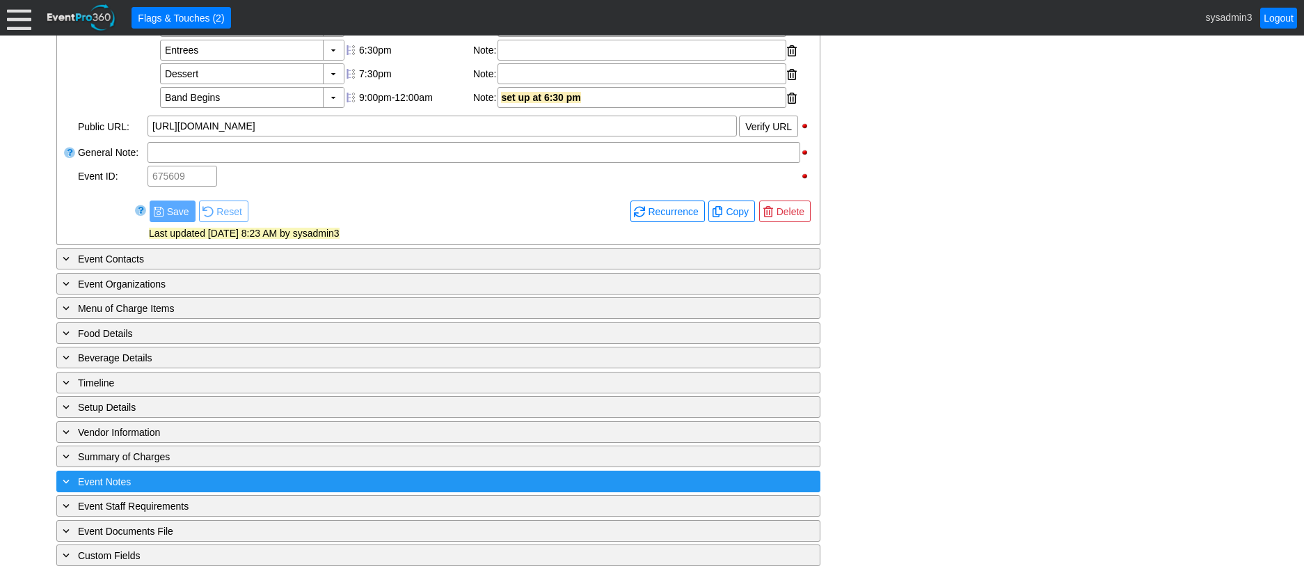
click at [233, 473] on div "+ Event Notes" at bounding box center [410, 481] width 700 height 16
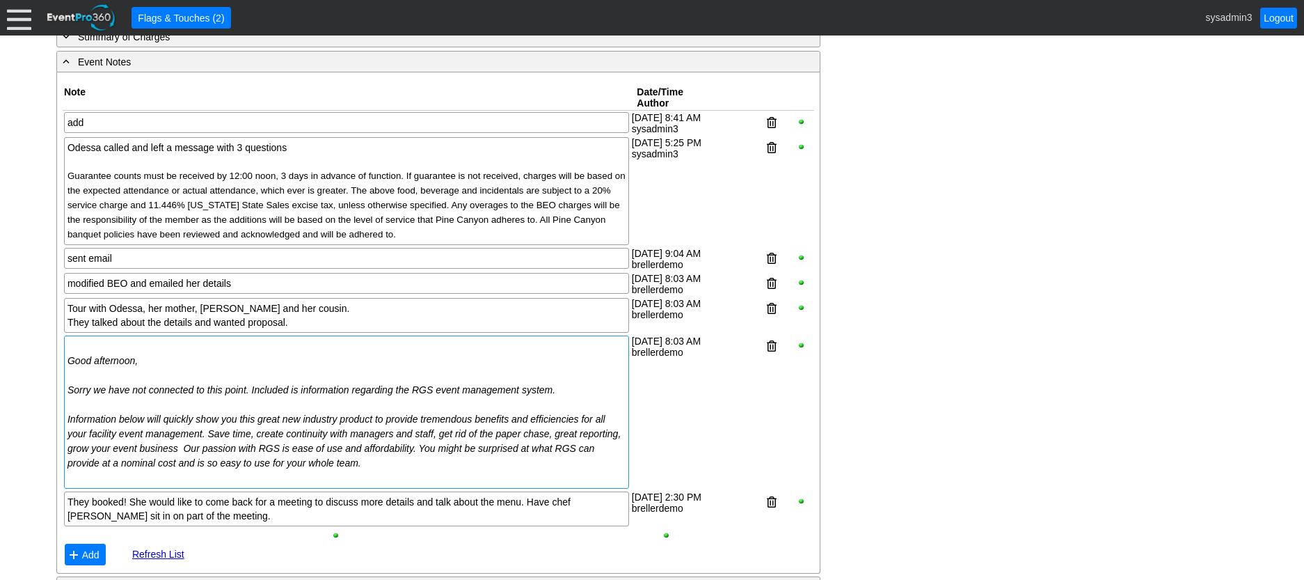
scroll to position [899, 0]
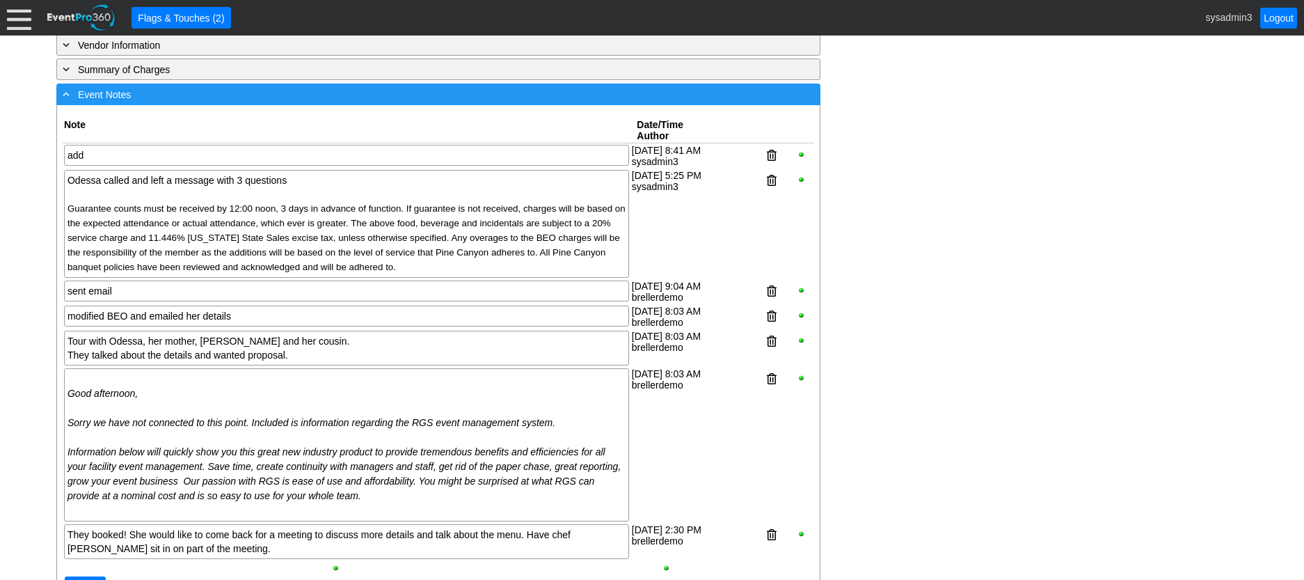
click at [264, 102] on div "- Event Notes" at bounding box center [410, 94] width 700 height 16
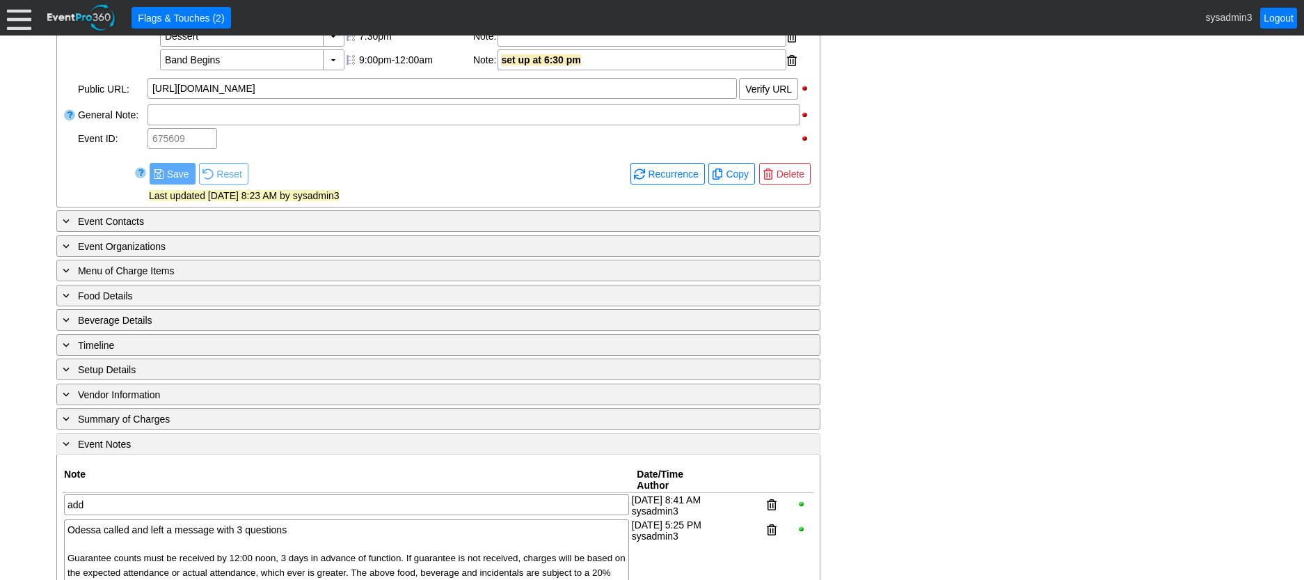
scroll to position [537, 0]
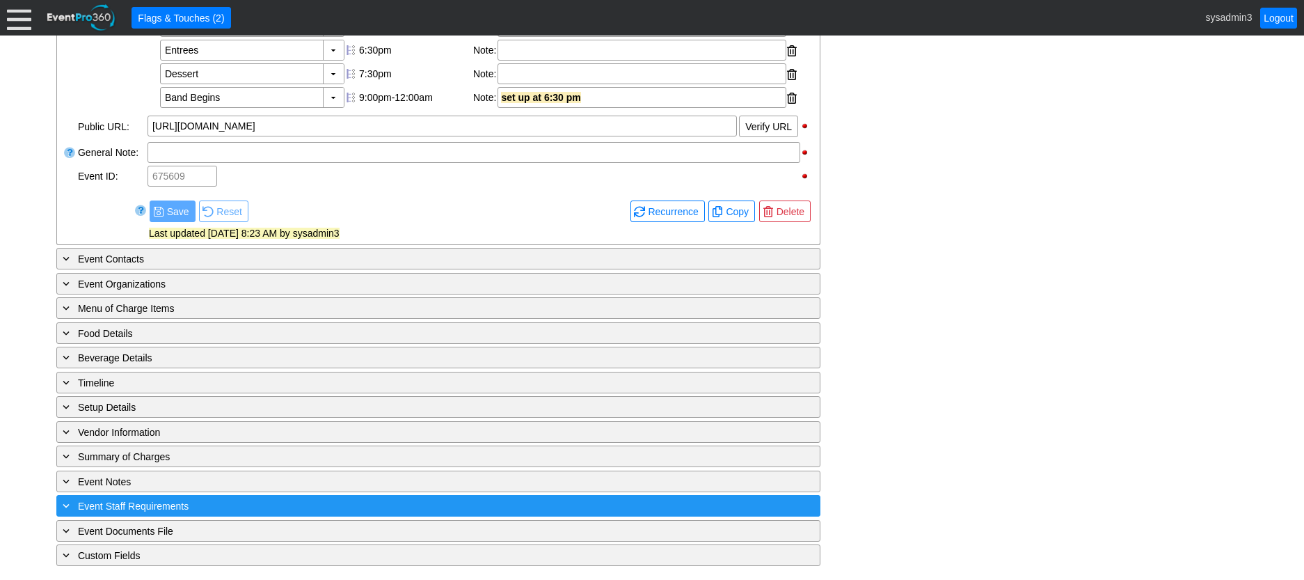
click at [248, 507] on div "+ Event Staff Requirements" at bounding box center [410, 506] width 700 height 16
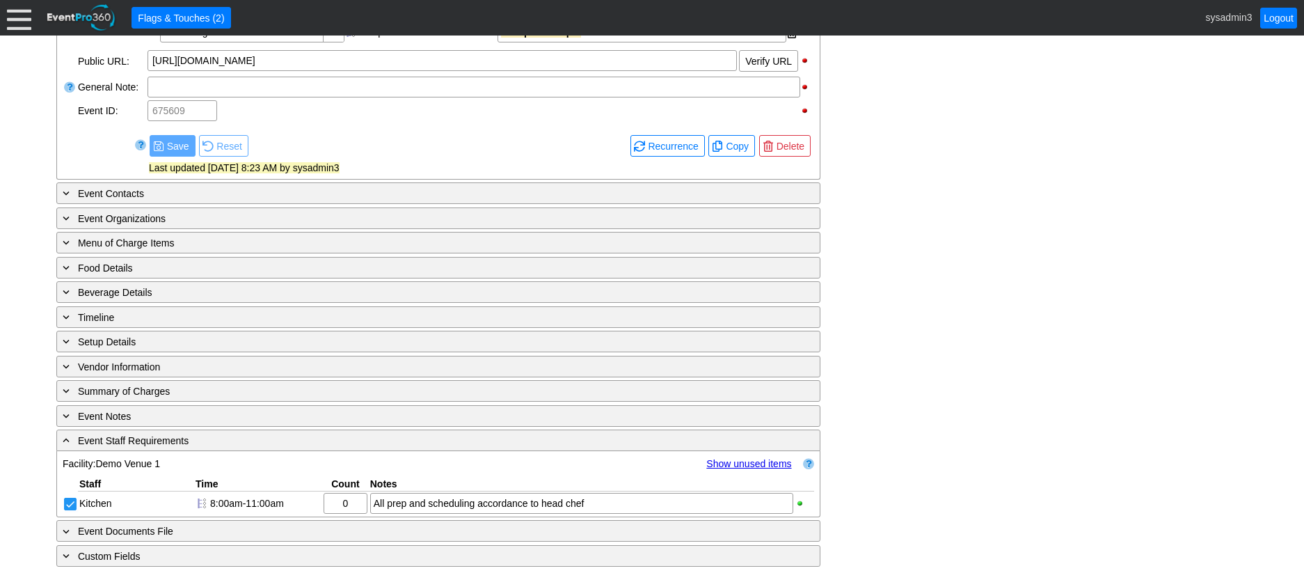
scroll to position [876, 0]
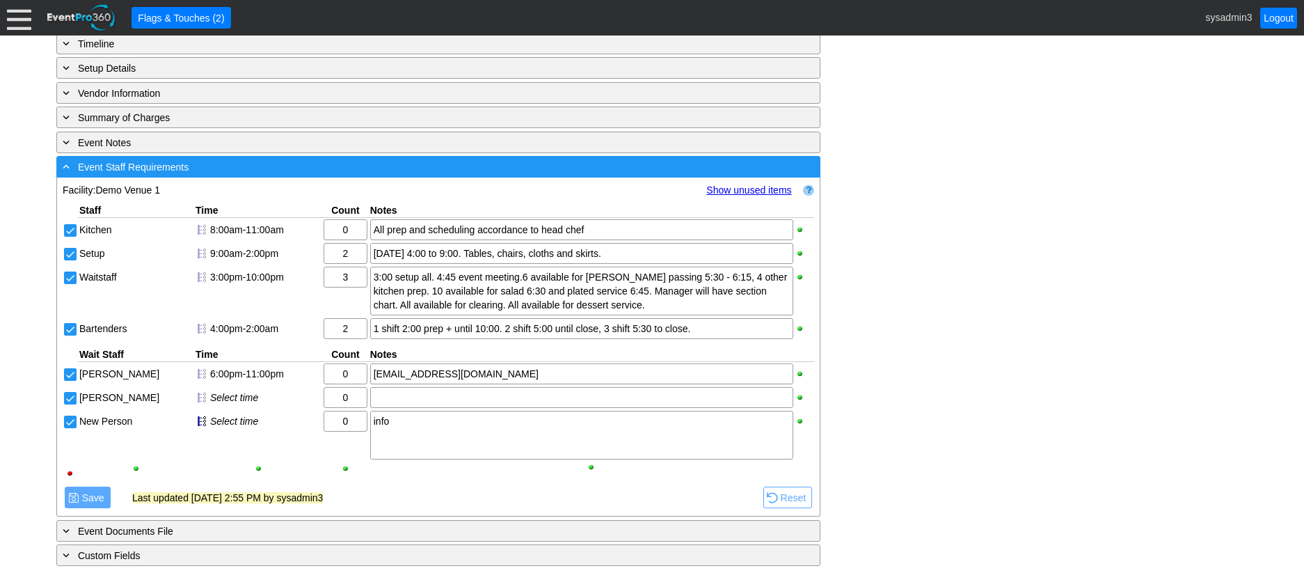
click at [250, 164] on div "- Event Staff Requirements" at bounding box center [410, 167] width 700 height 16
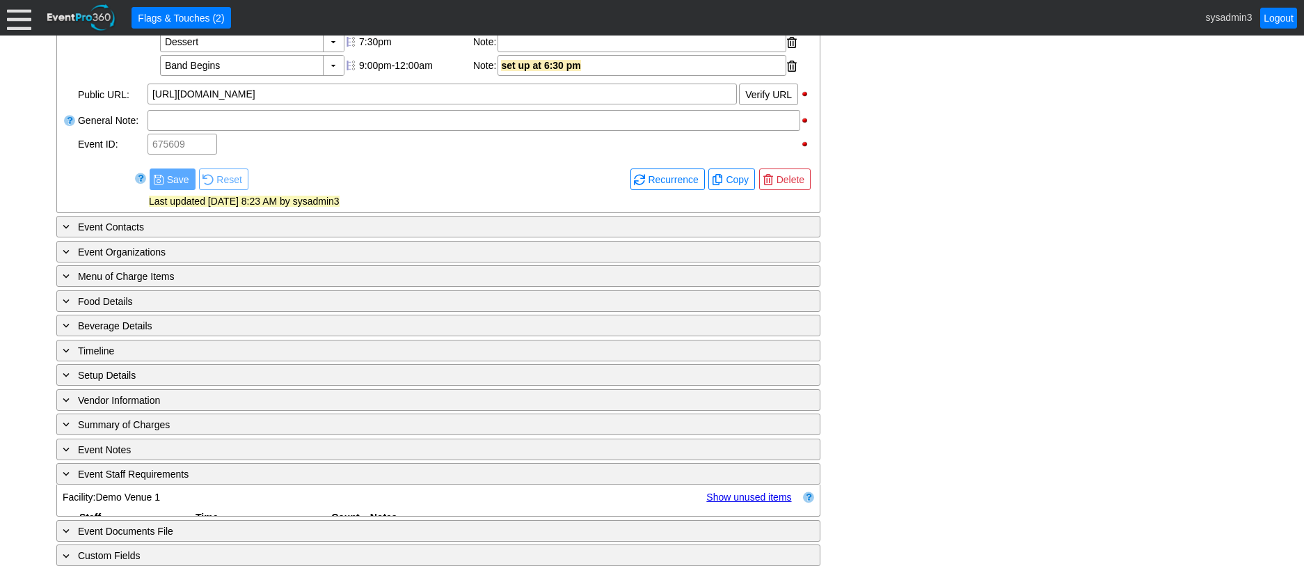
scroll to position [537, 0]
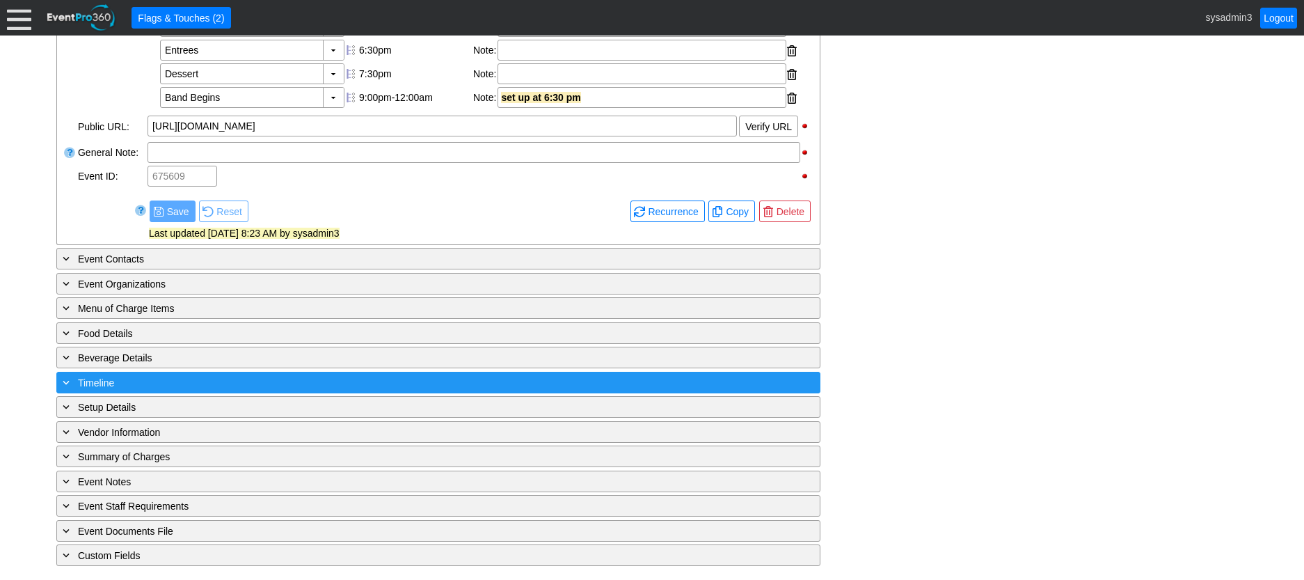
click at [210, 377] on div "+ Timeline" at bounding box center [410, 382] width 700 height 16
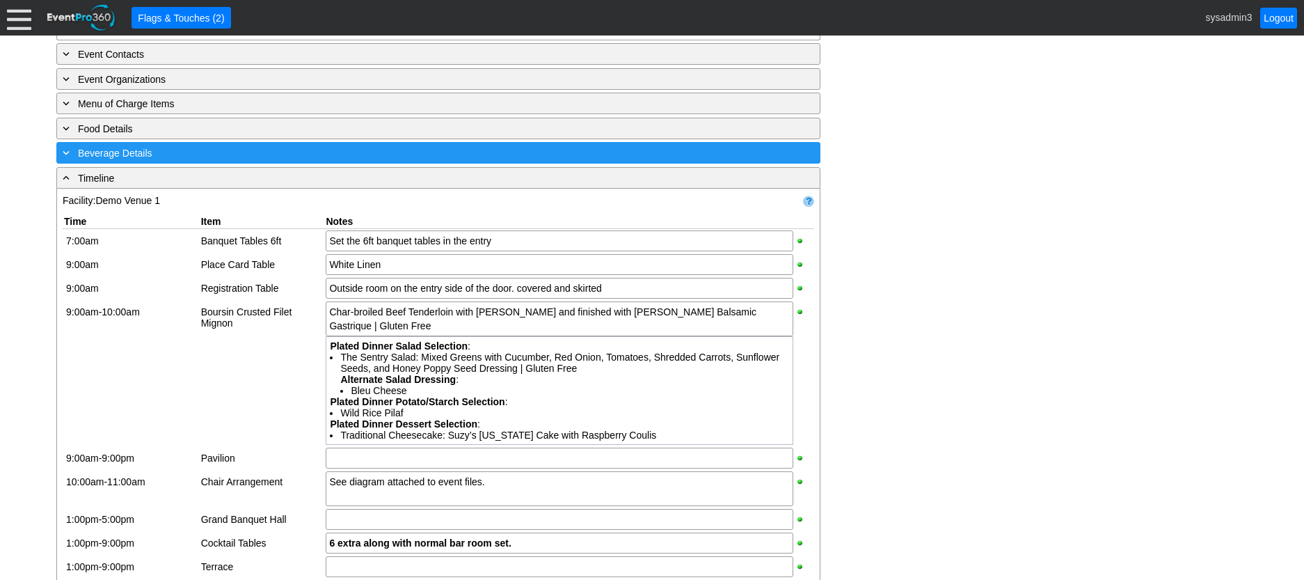
scroll to position [641, 0]
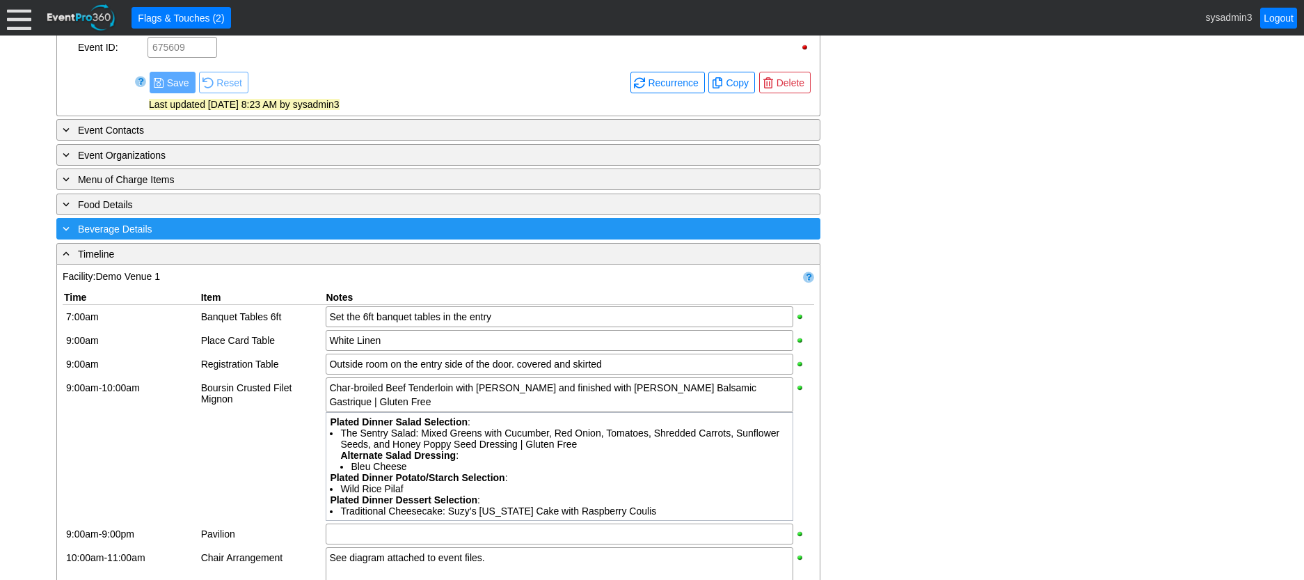
click at [254, 237] on div "+ Beverage Details" at bounding box center [410, 229] width 700 height 16
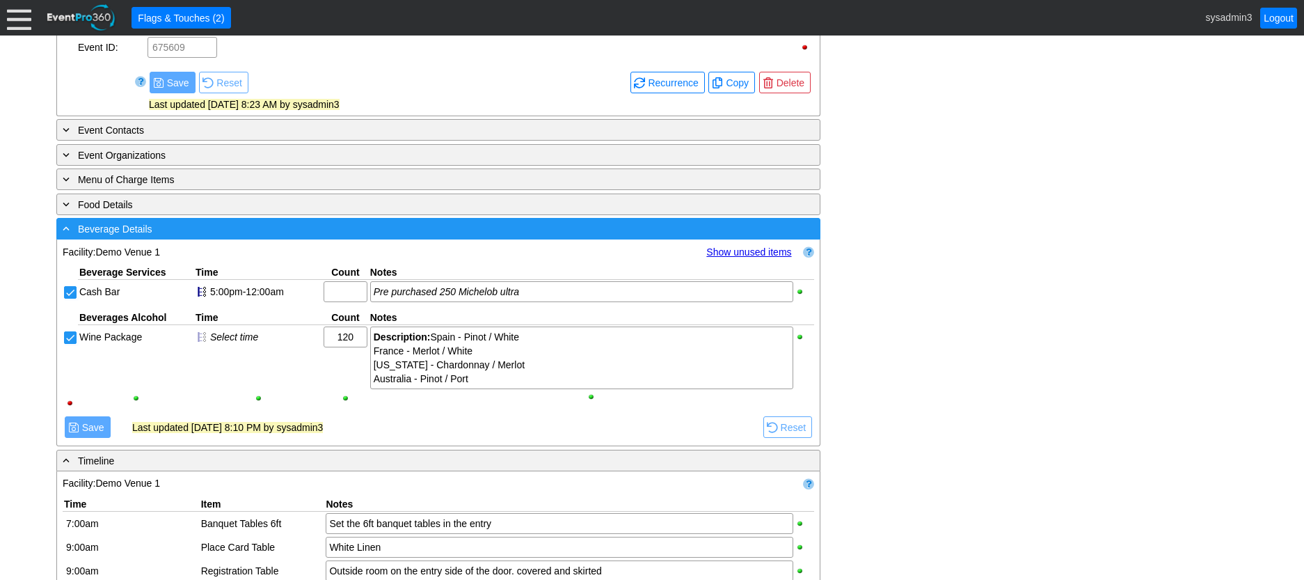
click at [283, 237] on div "- Beverage Details" at bounding box center [410, 229] width 700 height 16
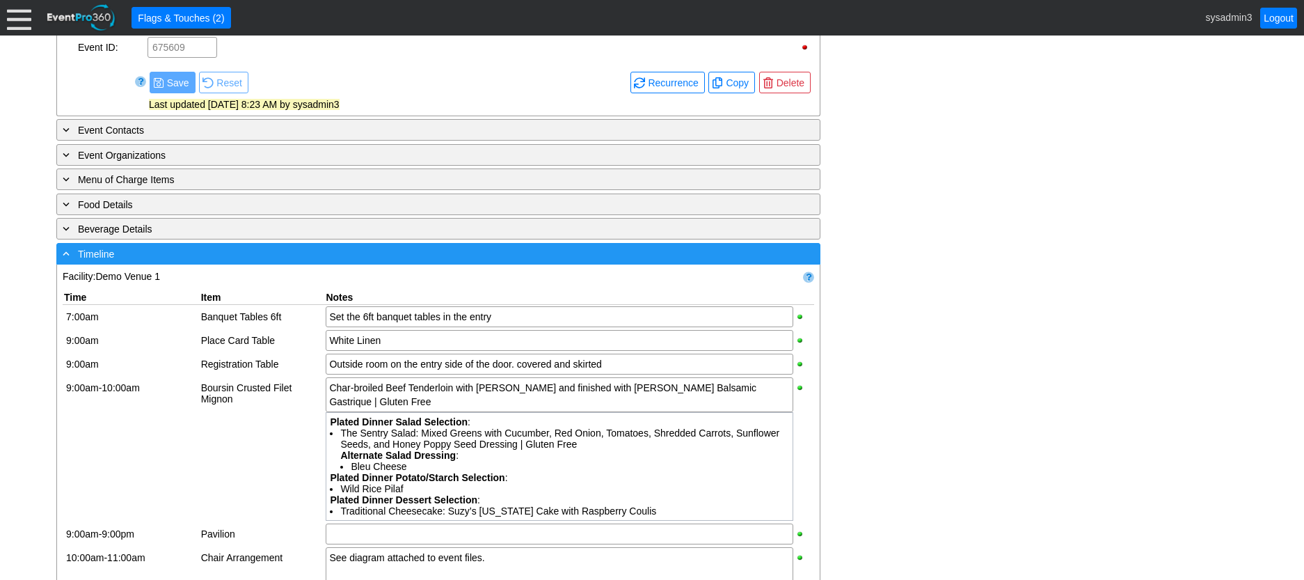
click at [282, 262] on div "- Timeline" at bounding box center [410, 254] width 700 height 16
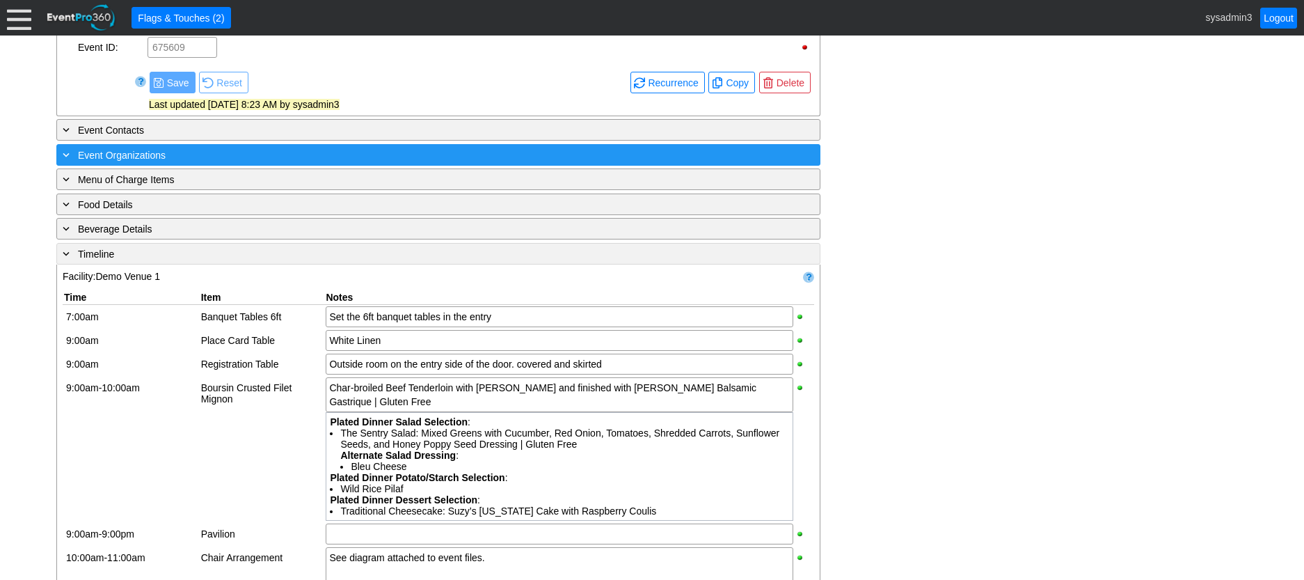
scroll to position [537, 0]
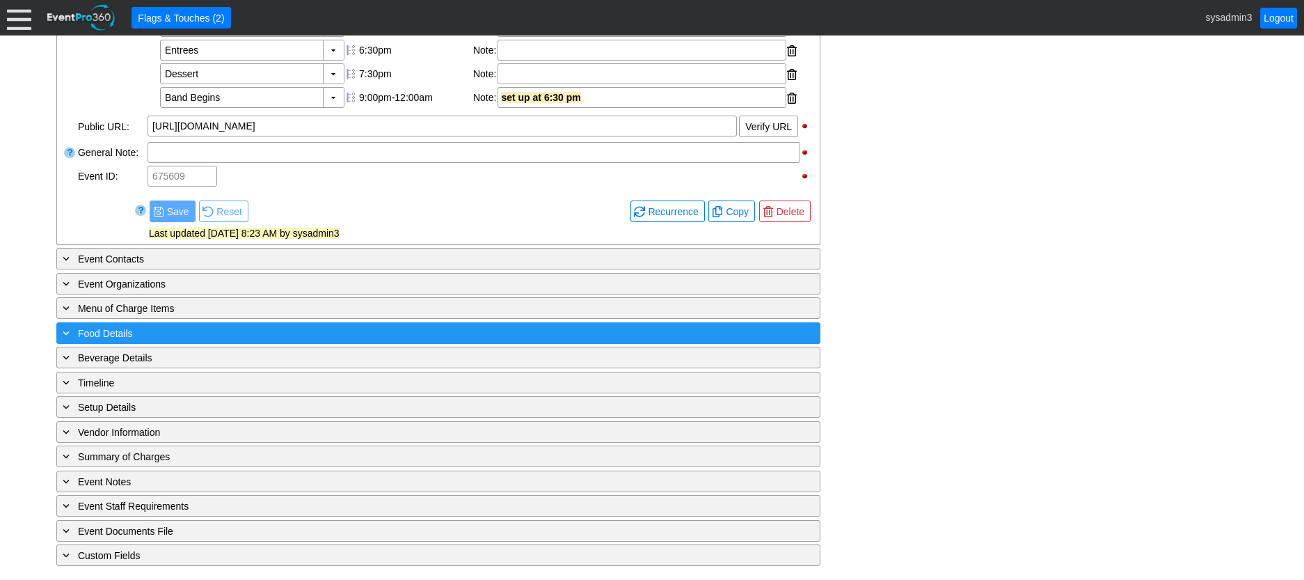
click at [324, 328] on div "+ Food Details" at bounding box center [410, 333] width 700 height 16
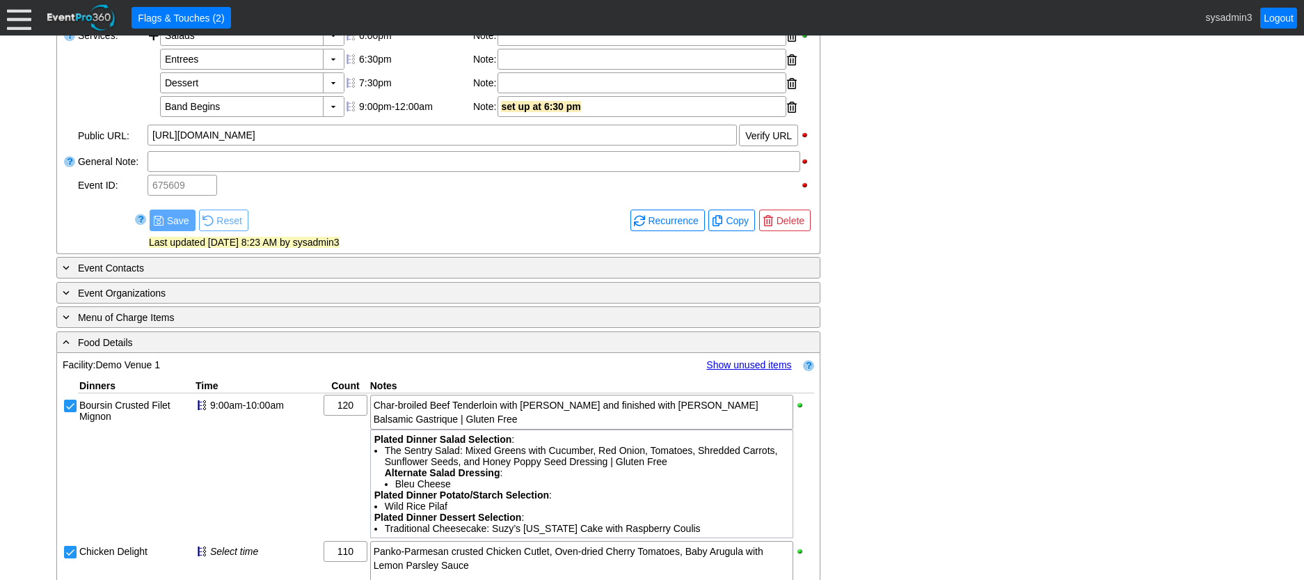
scroll to position [571, 0]
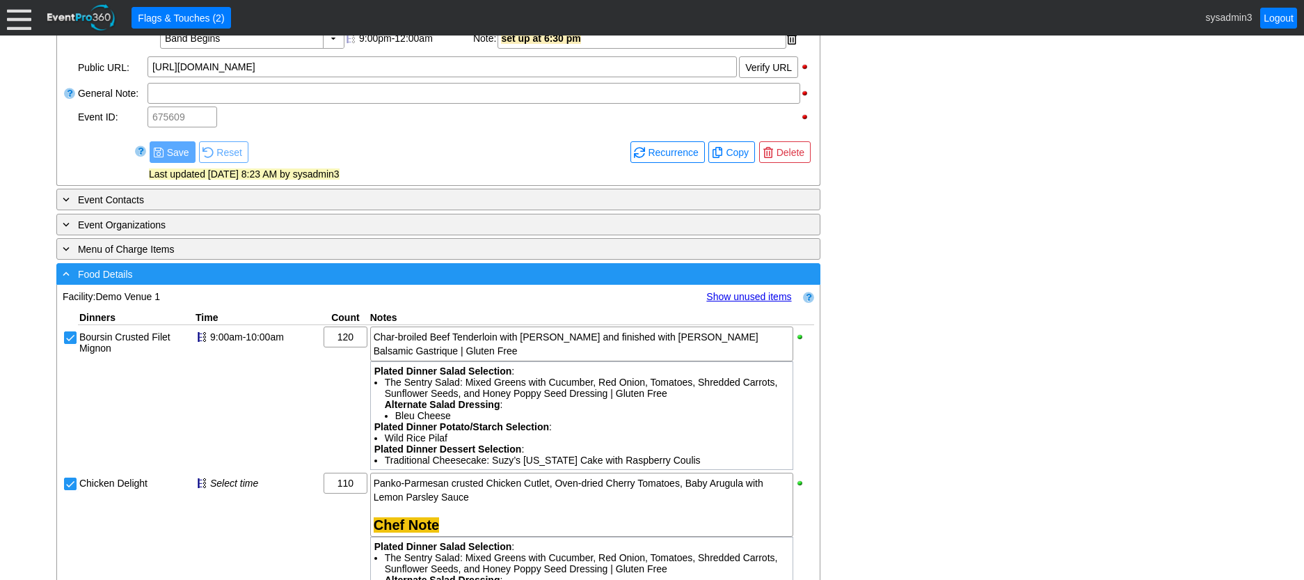
click at [349, 282] on div "- Food Details" at bounding box center [410, 274] width 700 height 16
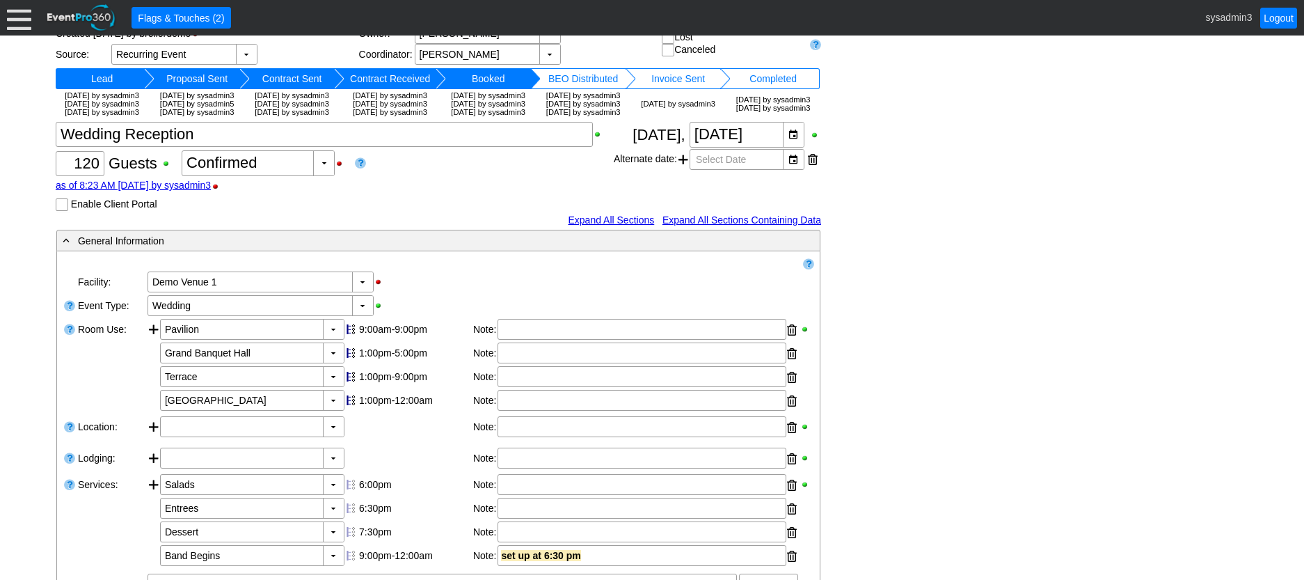
scroll to position [0, 0]
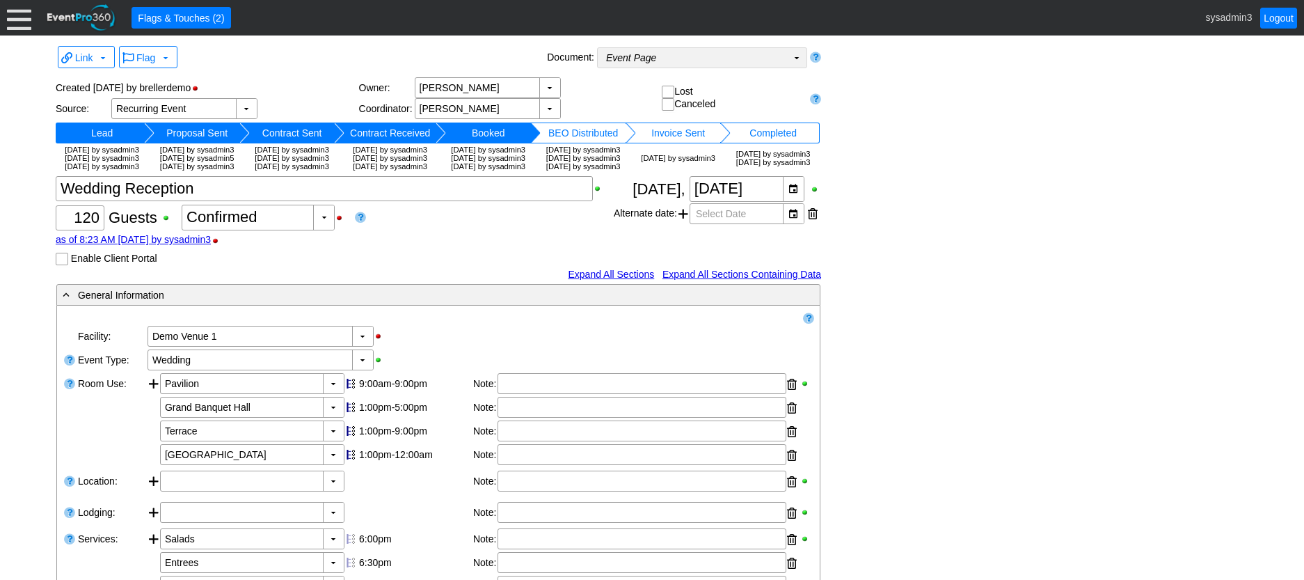
click at [743, 55] on td "Event Page Χ" at bounding box center [692, 57] width 189 height 19
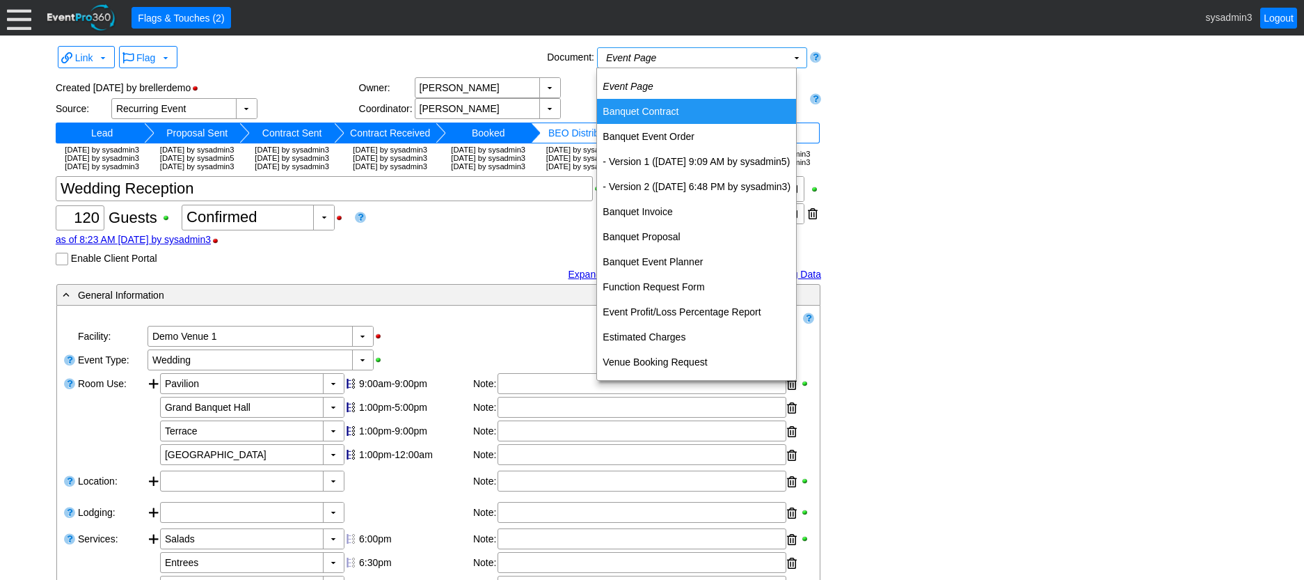
click at [654, 109] on td "Banquet Contract" at bounding box center [696, 111] width 199 height 25
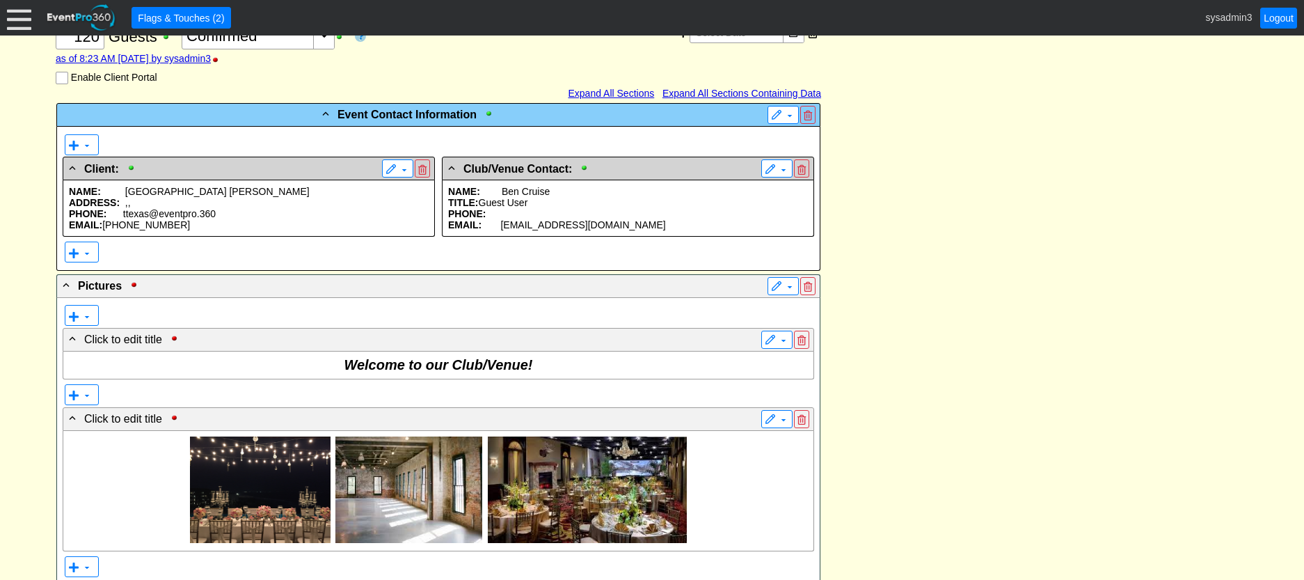
scroll to position [278, 0]
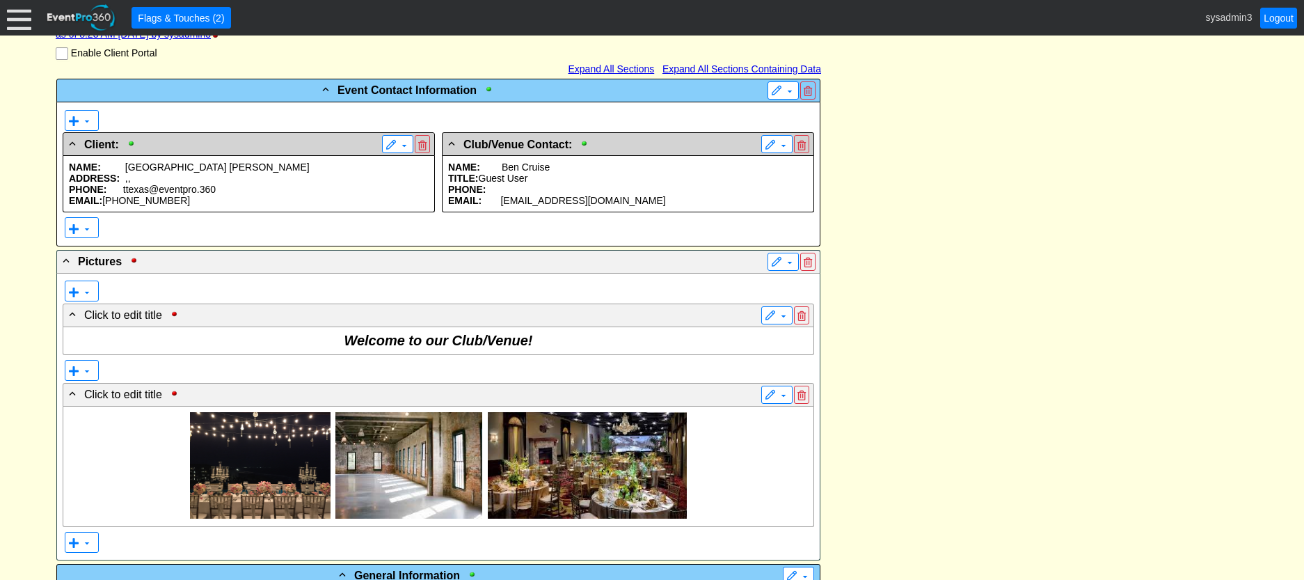
click at [233, 195] on p "PHONE: ttexas@eventpro.360" at bounding box center [249, 189] width 360 height 11
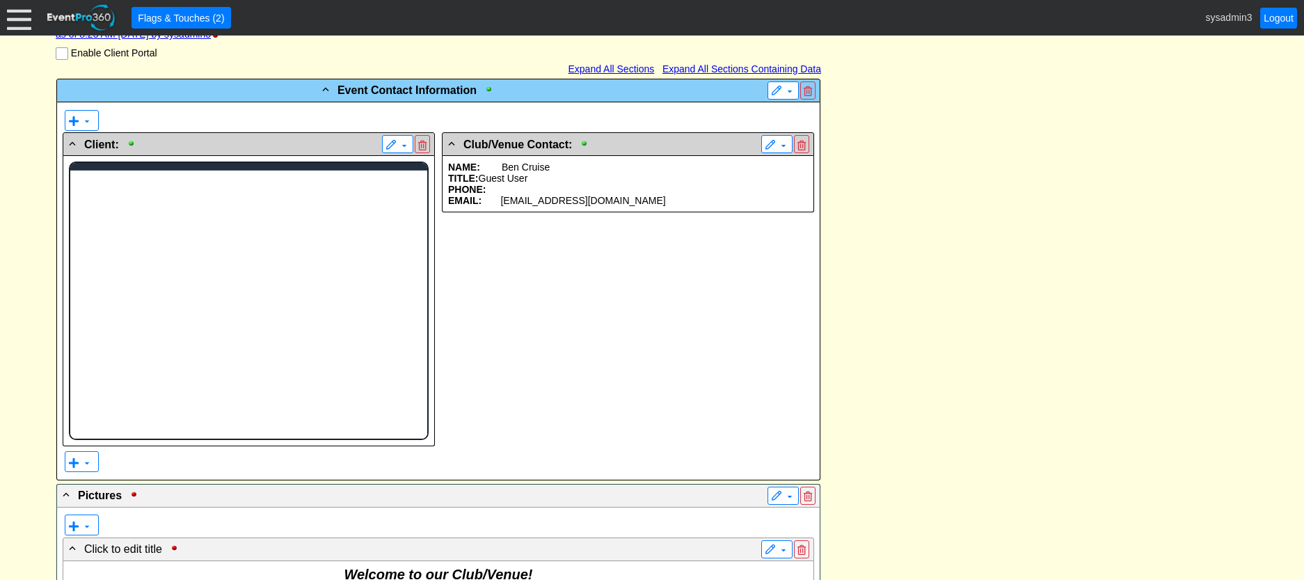
scroll to position [0, 0]
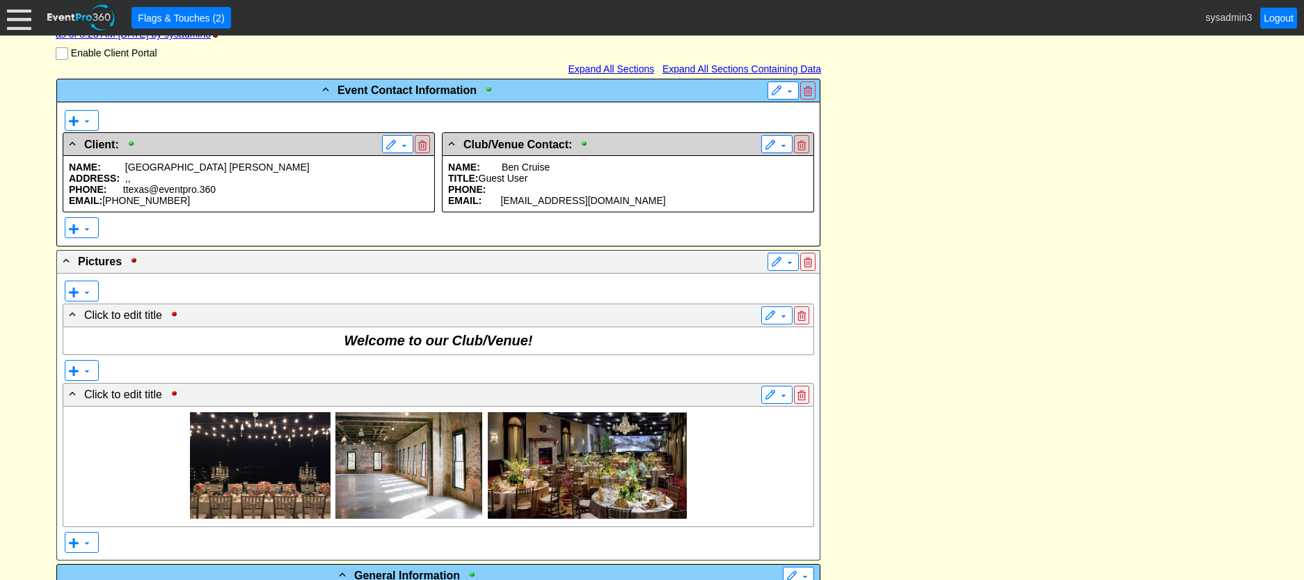
click at [548, 173] on span "Cruise" at bounding box center [536, 166] width 28 height 11
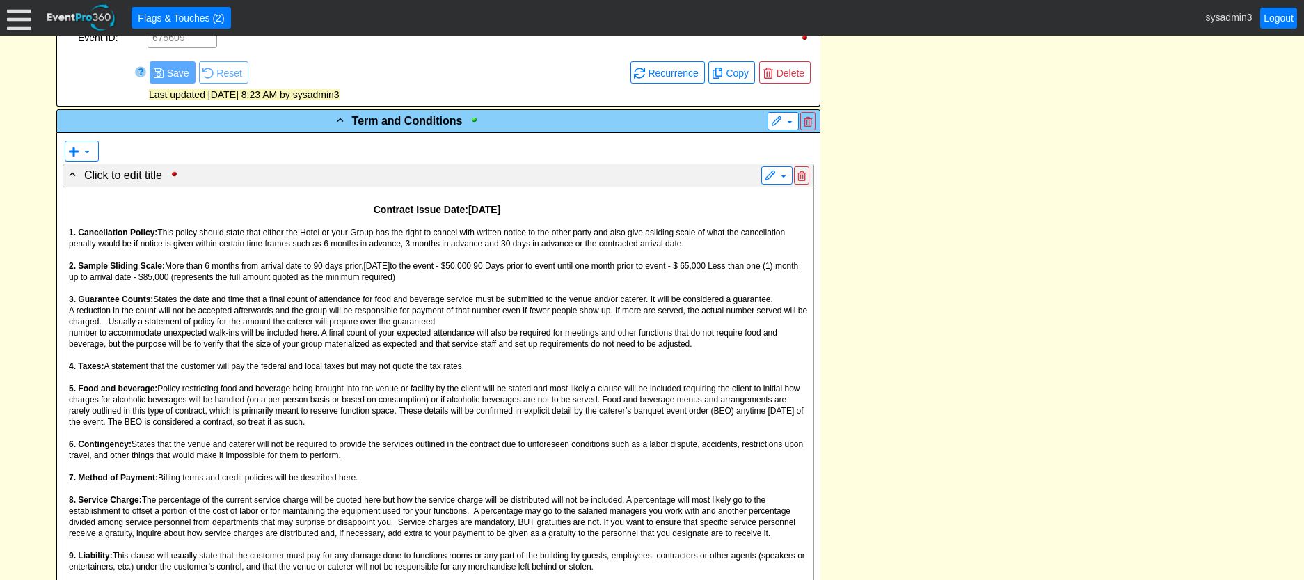
scroll to position [1253, 0]
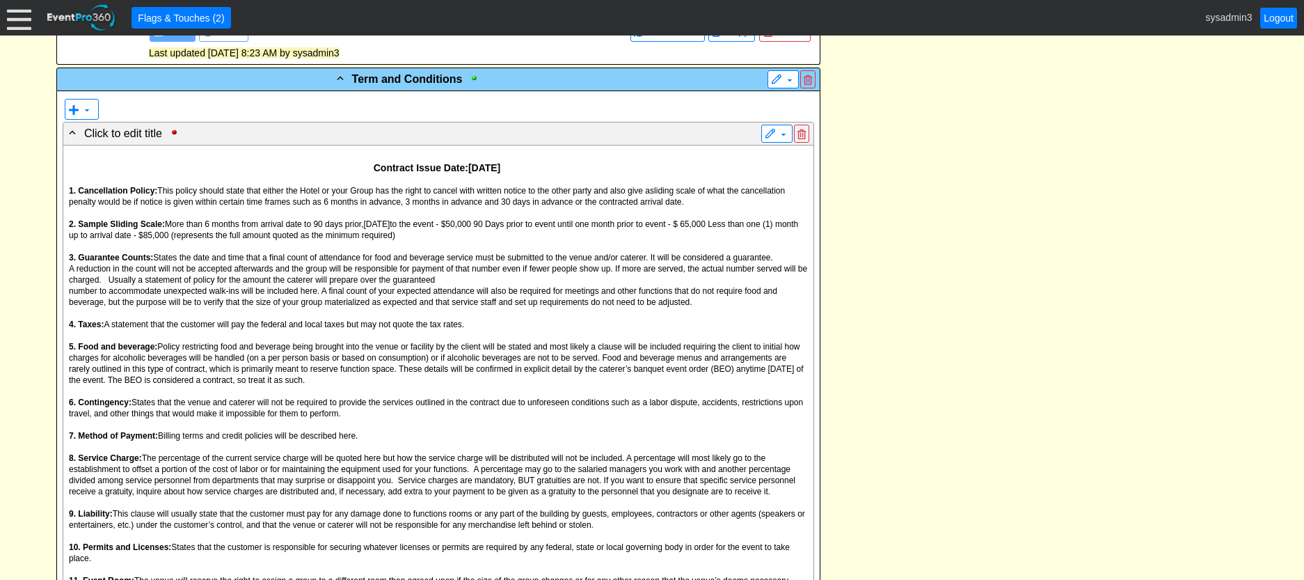
click at [452, 262] on p "3. Guarantee Counts: States the date and time that a final count of attendance …" at bounding box center [438, 256] width 739 height 11
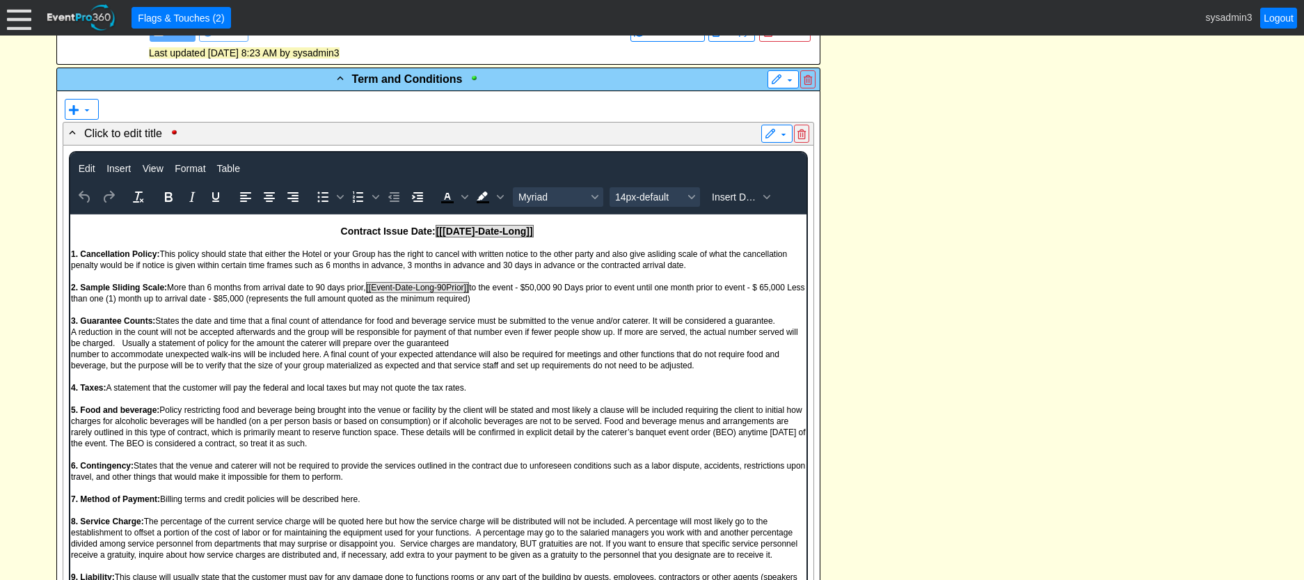
click at [986, 276] on div "- Event Contact Information ▼ ▼ - Client: ▼ NAME: Odessa Jones ADDRESS: , , PHO…" at bounding box center [652, 407] width 1200 height 2608
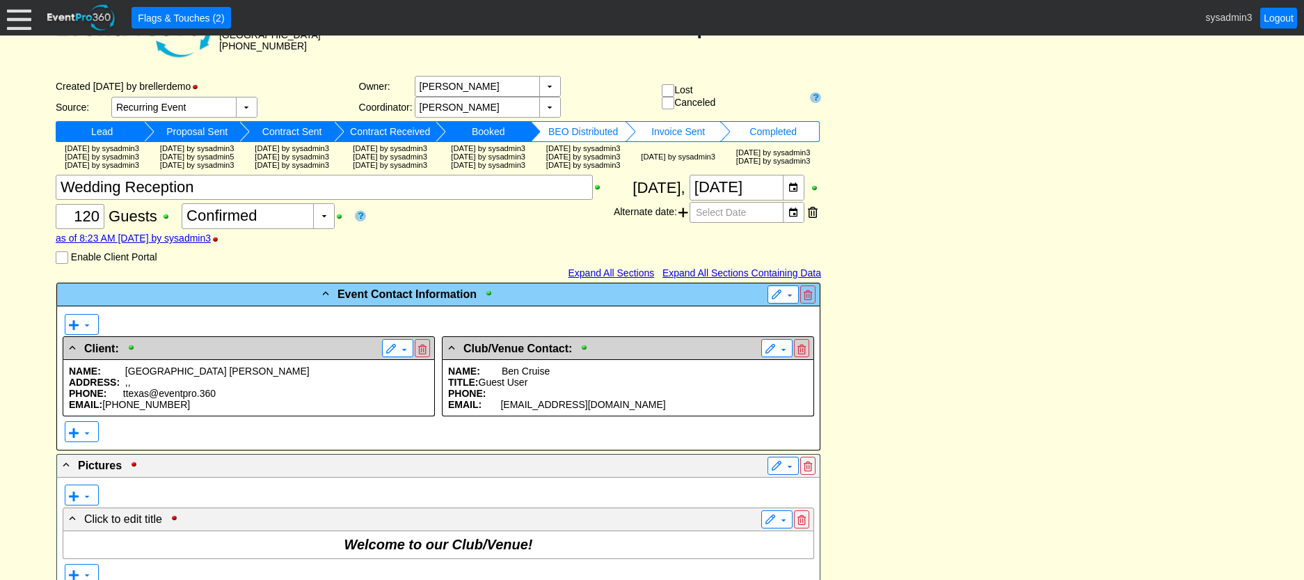
scroll to position [0, 0]
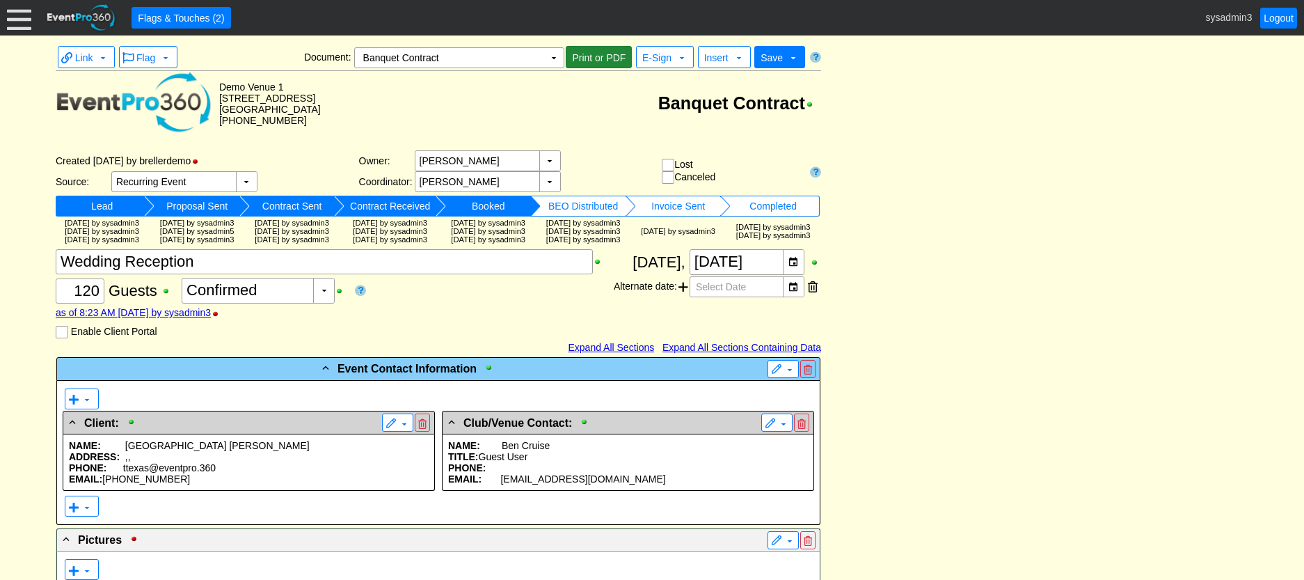
click at [599, 54] on span "Print or PDF" at bounding box center [598, 58] width 59 height 14
click at [656, 56] on span "E-Sign" at bounding box center [656, 57] width 29 height 11
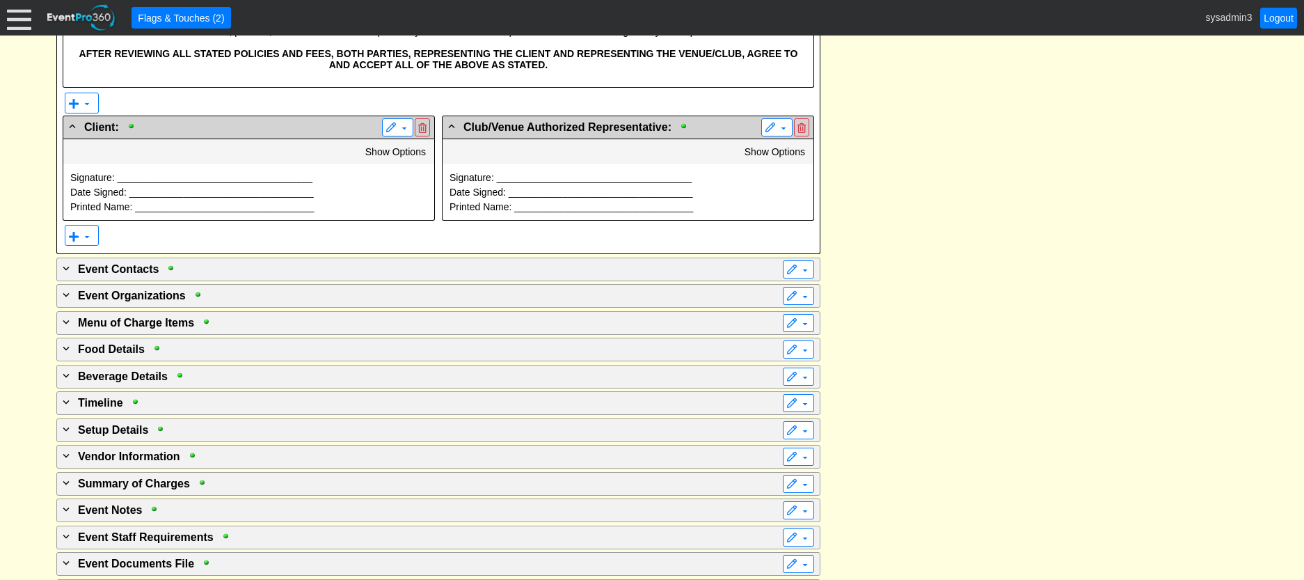
scroll to position [2295, 0]
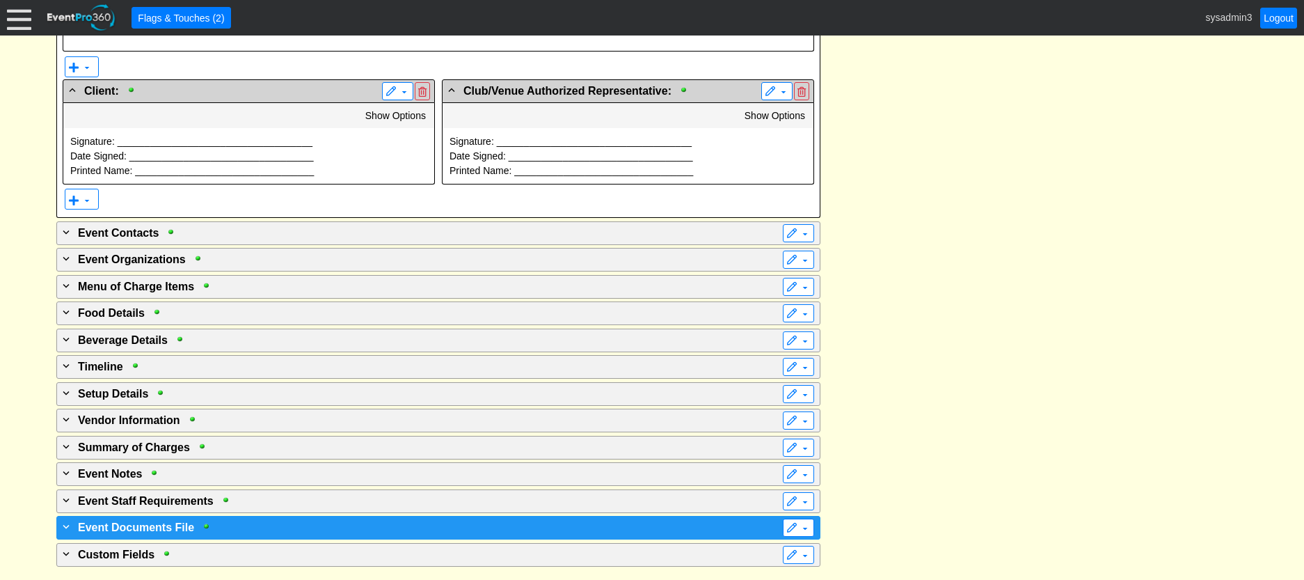
click at [228, 519] on div "+ Event Documents File" at bounding box center [410, 527] width 700 height 17
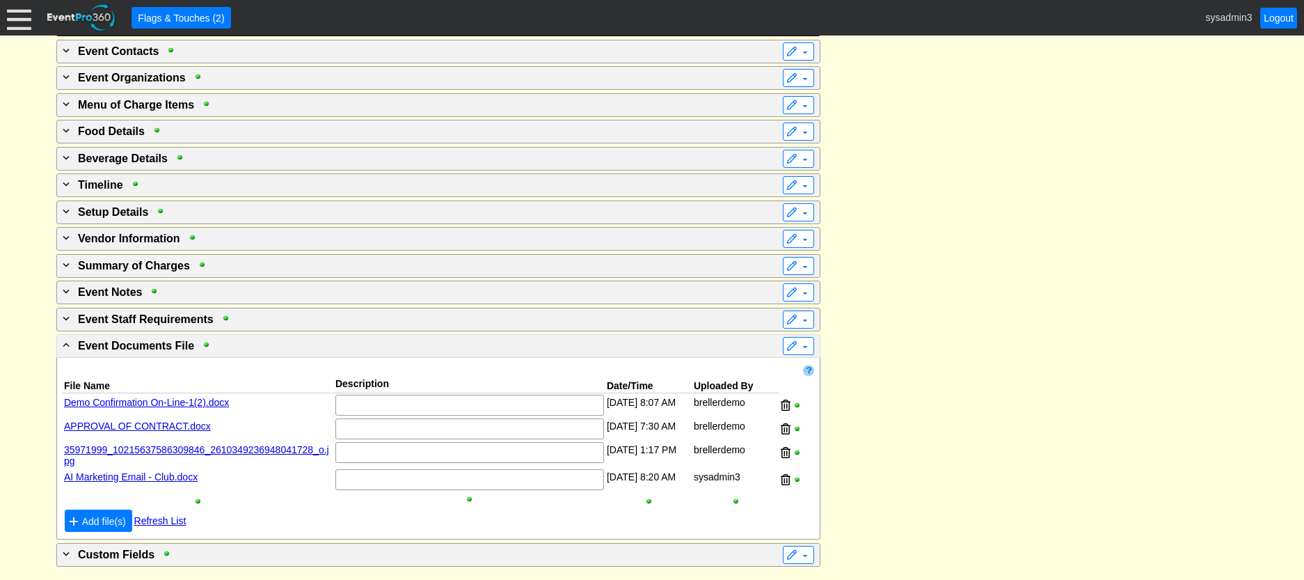
scroll to position [2477, 0]
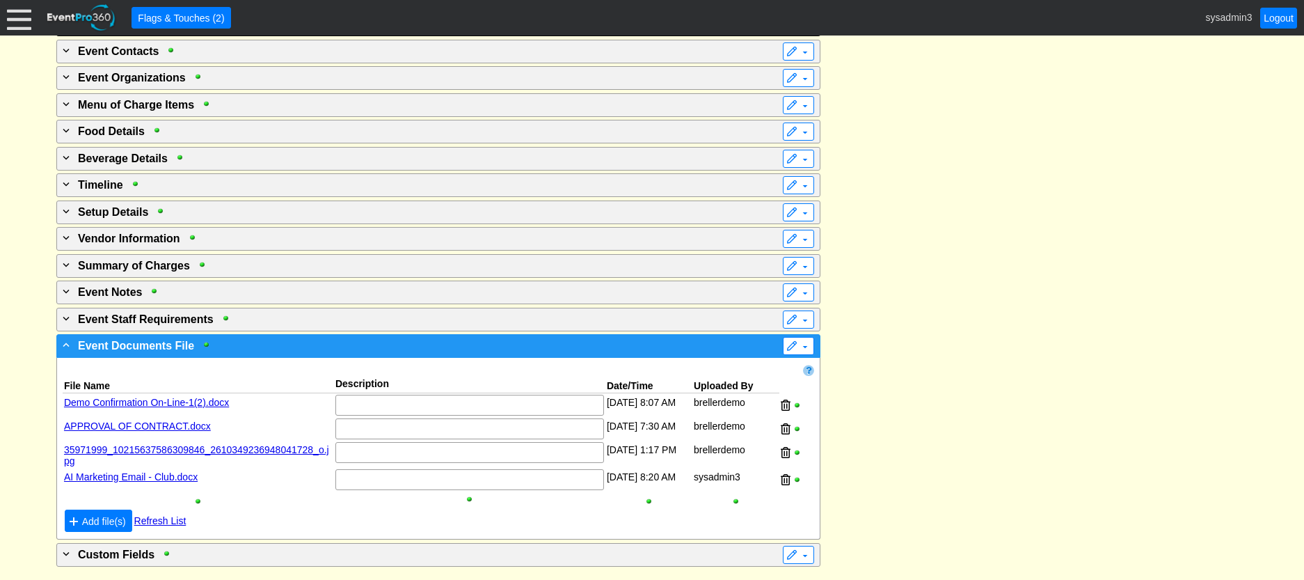
click at [417, 347] on div "- Event Documents File" at bounding box center [410, 345] width 700 height 17
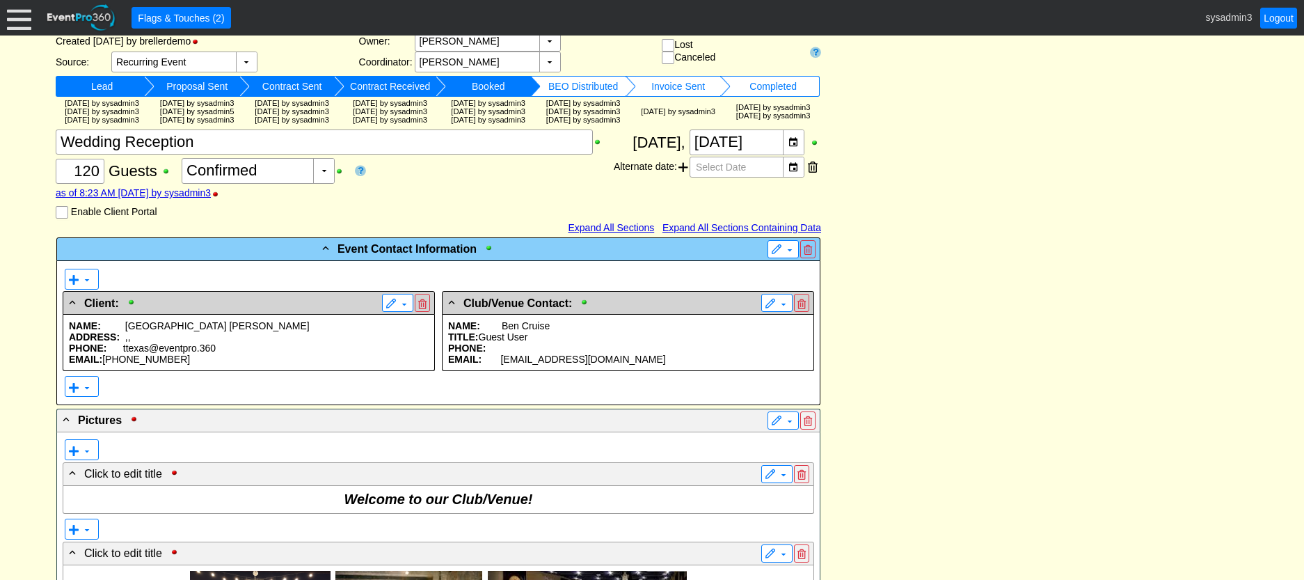
scroll to position [0, 0]
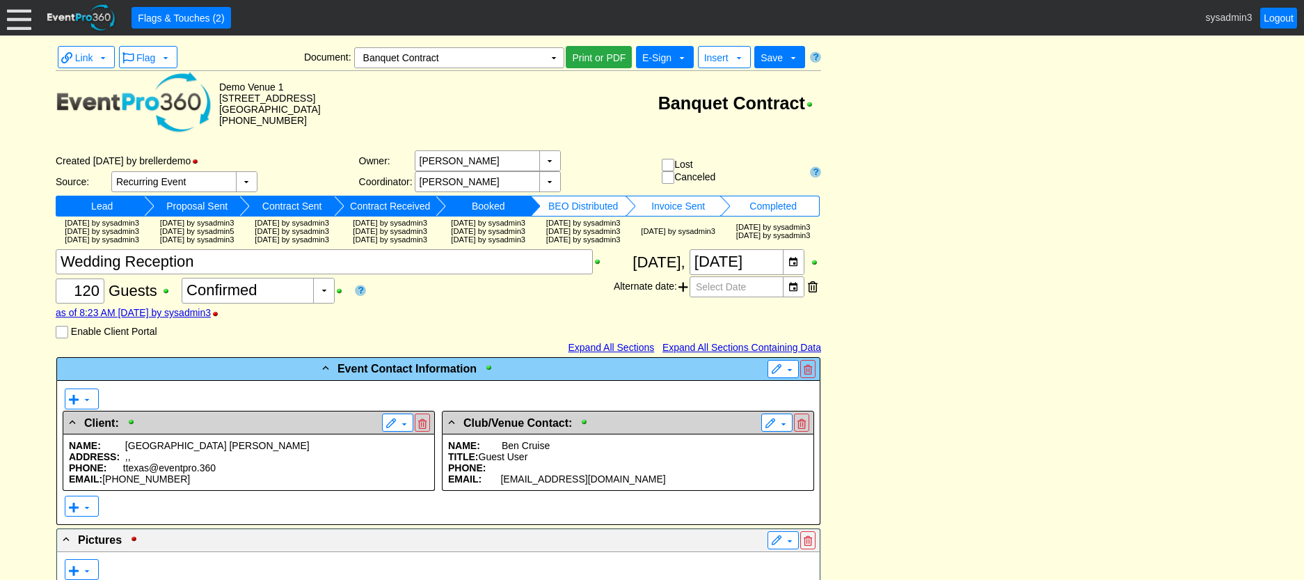
click at [663, 61] on span "E-Sign" at bounding box center [656, 57] width 29 height 11
click at [553, 59] on td "▼" at bounding box center [553, 57] width 19 height 19
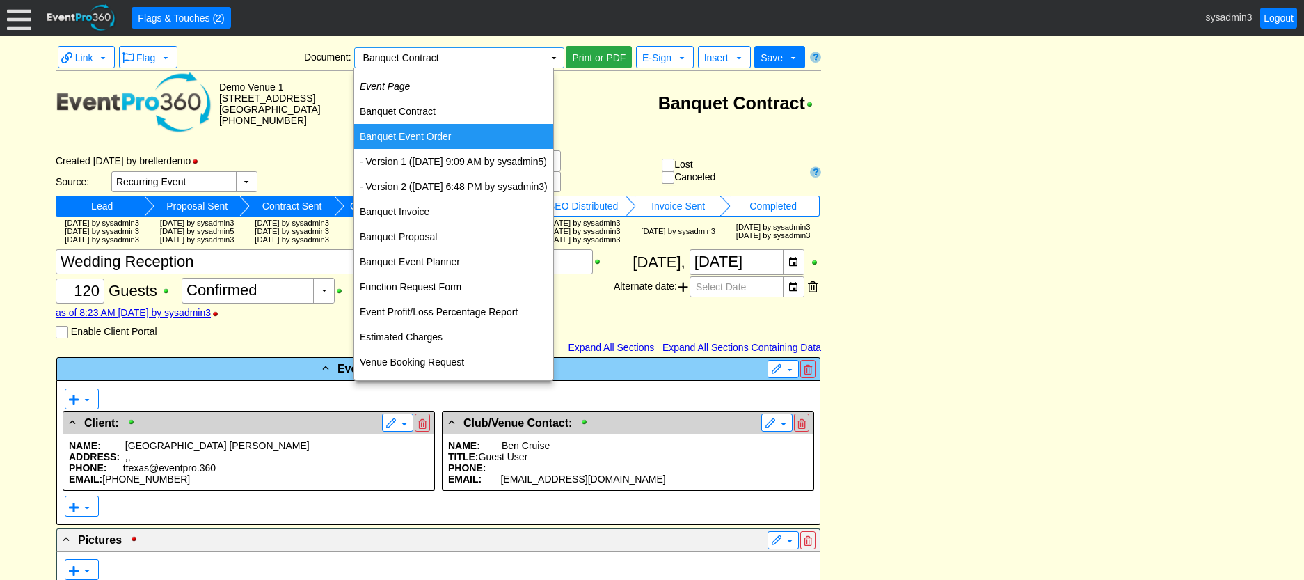
click at [411, 134] on td "Banquet Event Order" at bounding box center [453, 136] width 199 height 25
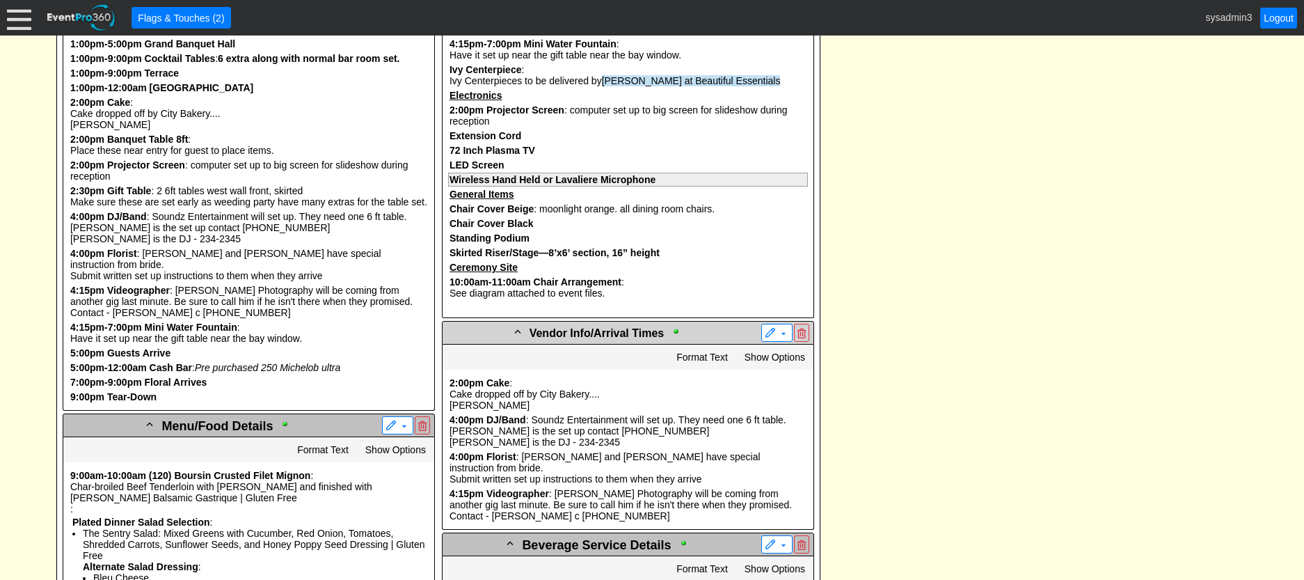
scroll to position [1392, 0]
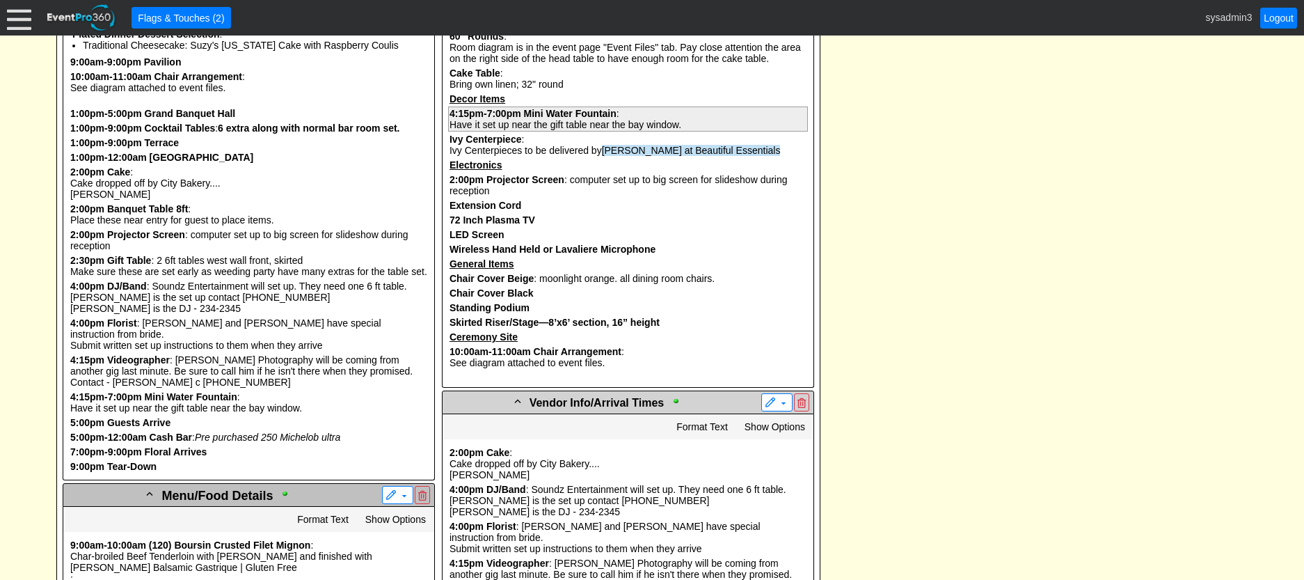
click at [582, 119] on b "Mini Water Fountain" at bounding box center [570, 113] width 93 height 11
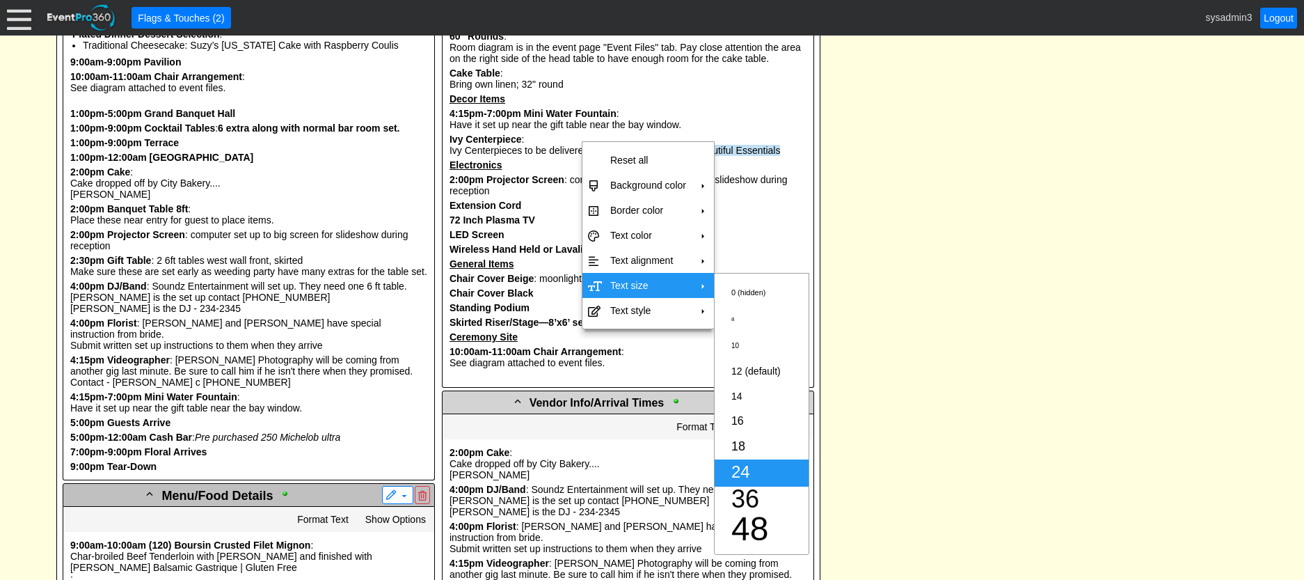
click at [743, 473] on span "24" at bounding box center [741, 471] width 19 height 19
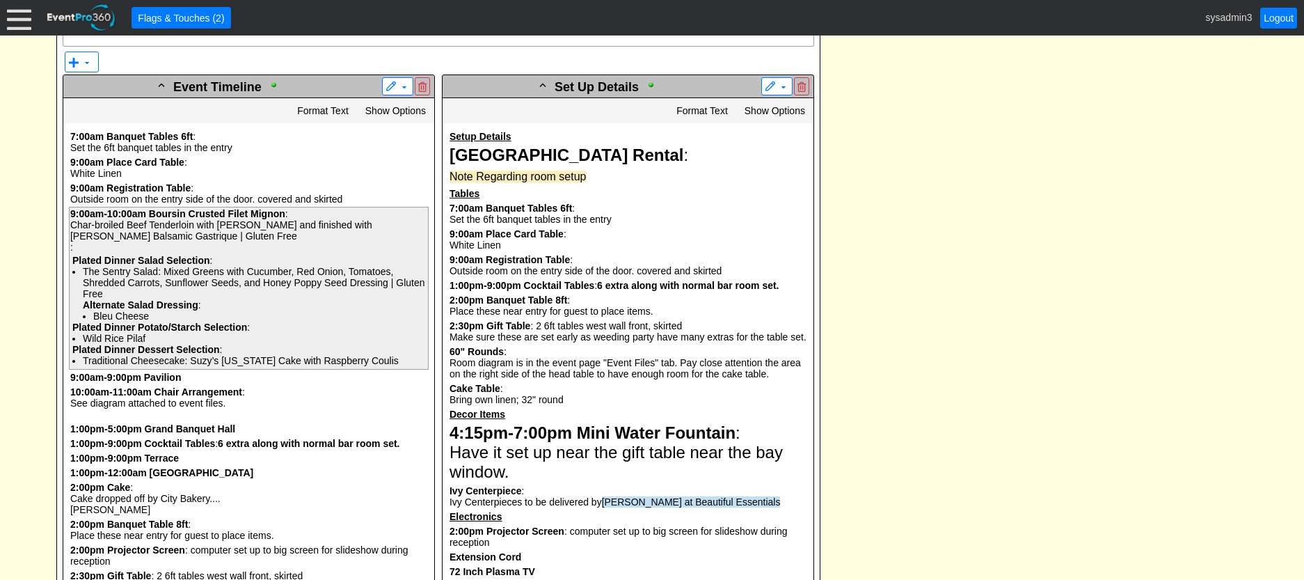
scroll to position [1044, 0]
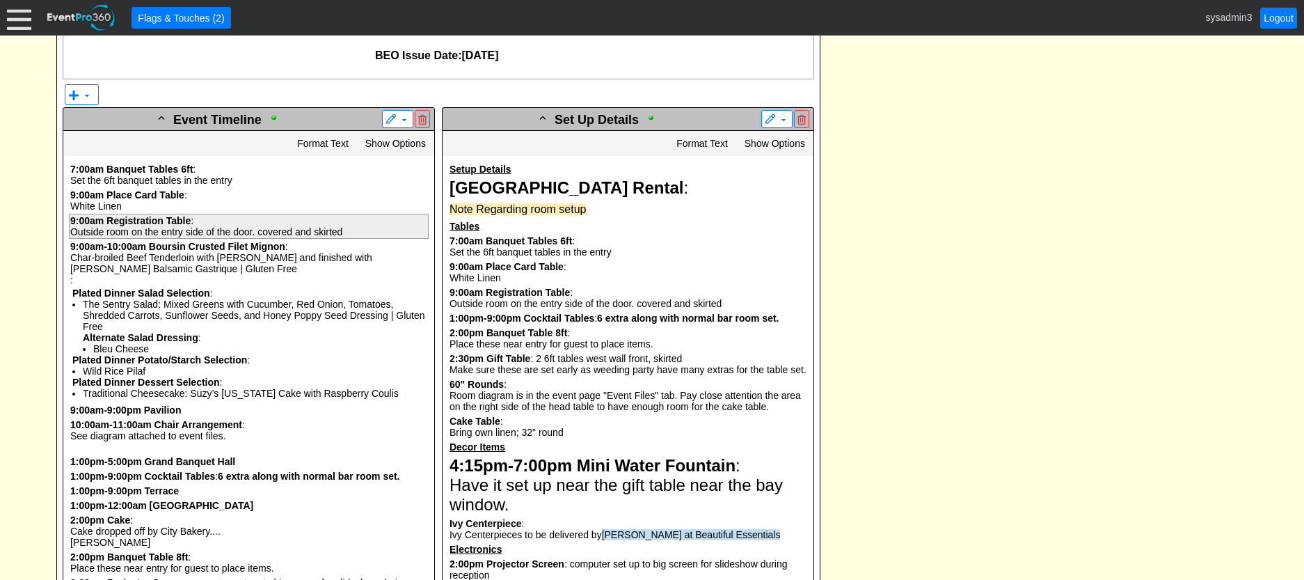
click at [182, 226] on b "Registration Table" at bounding box center [149, 220] width 84 height 11
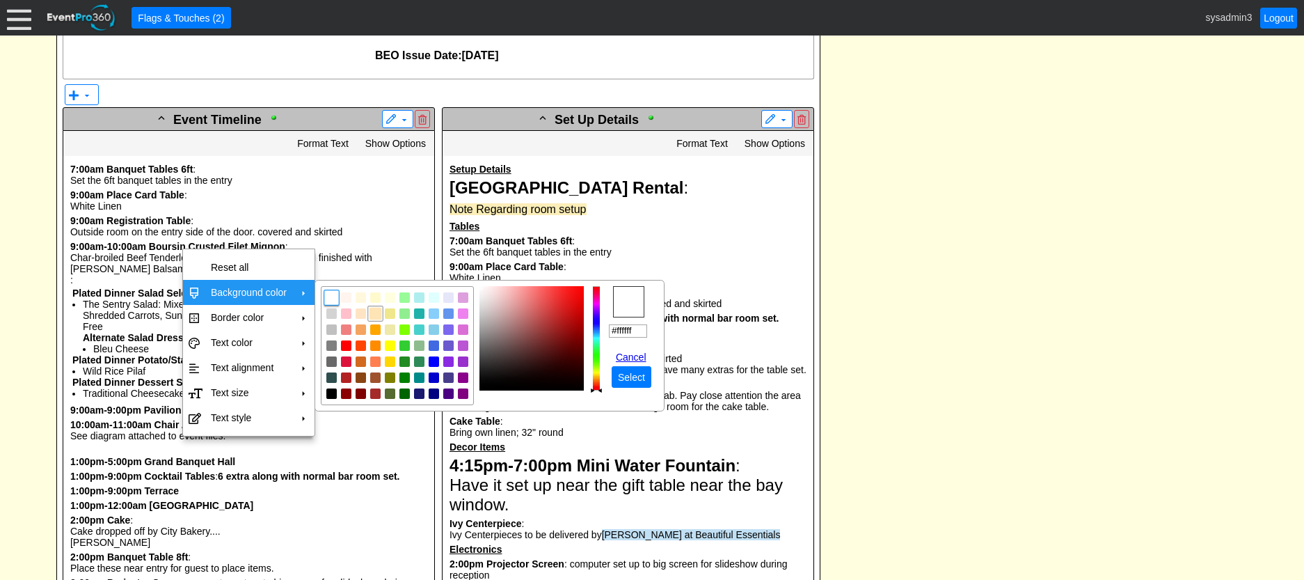
click at [377, 313] on img "focusNode" at bounding box center [375, 314] width 13 height 13
type input "#ffe4b5"
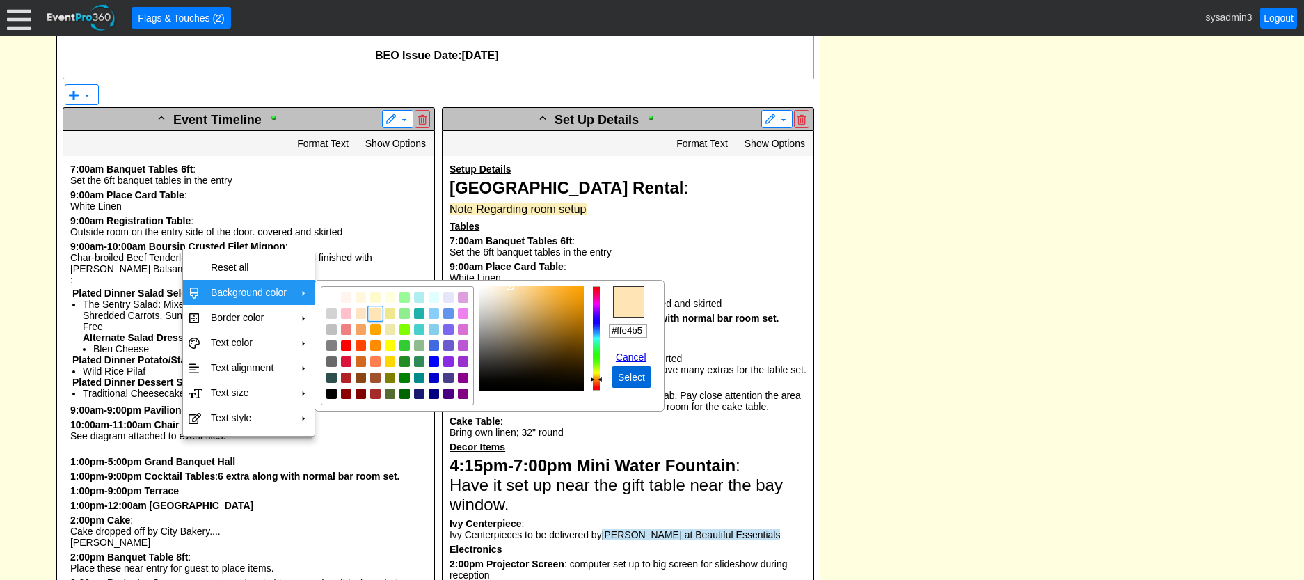
click at [633, 377] on span "Select" at bounding box center [631, 377] width 33 height 14
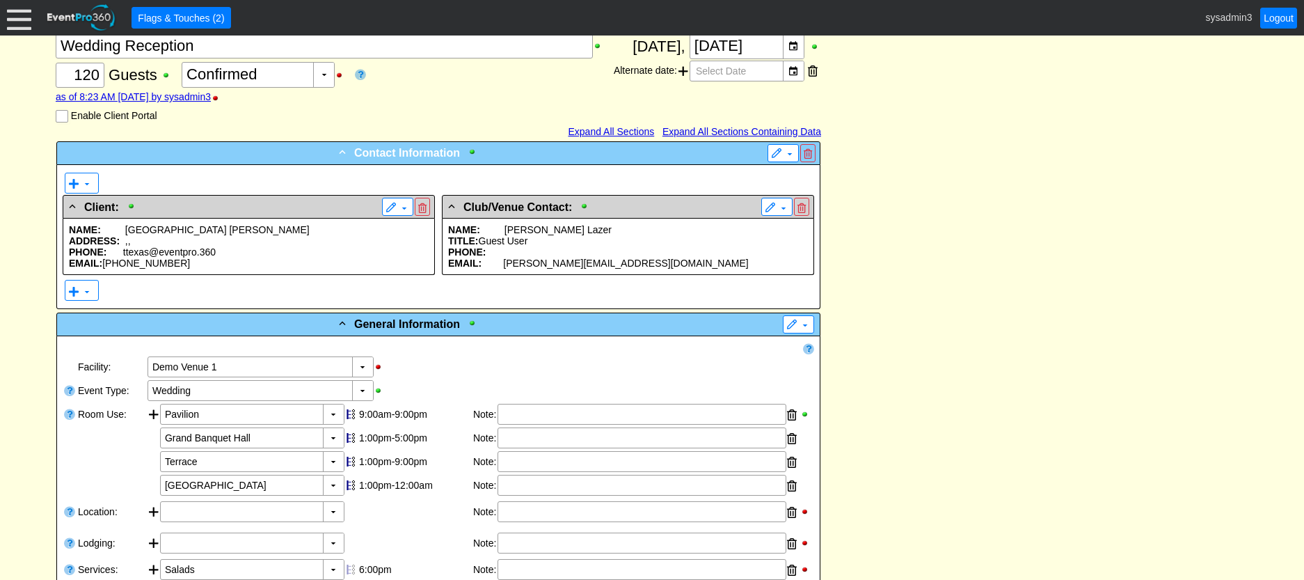
scroll to position [0, 0]
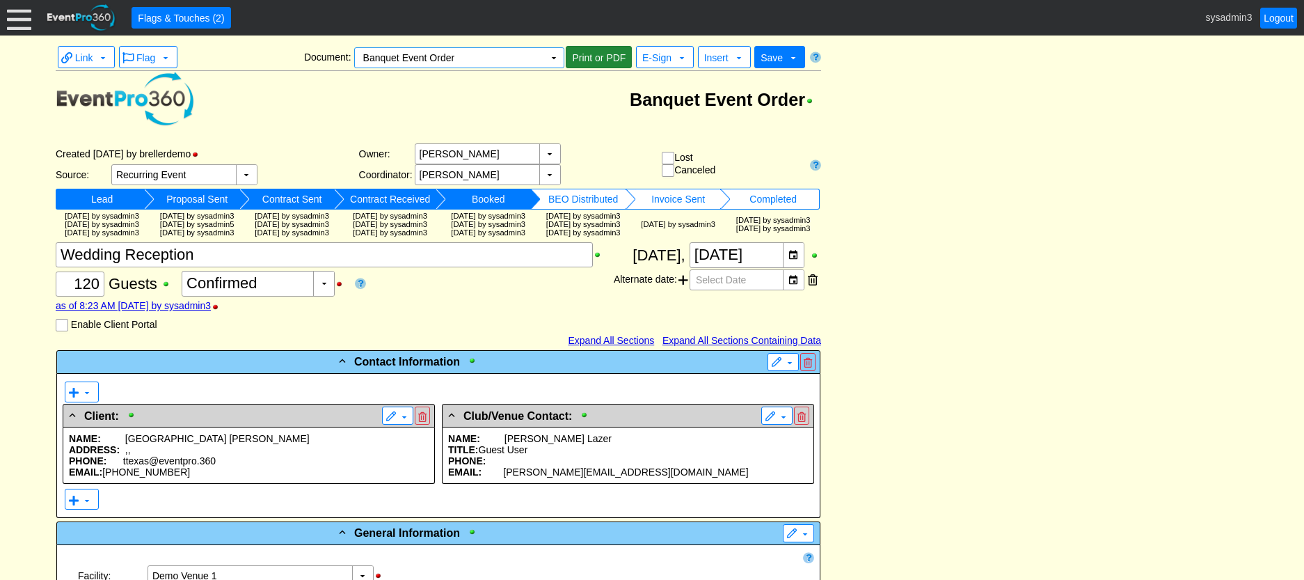
click at [592, 54] on span "Print or PDF" at bounding box center [598, 58] width 59 height 14
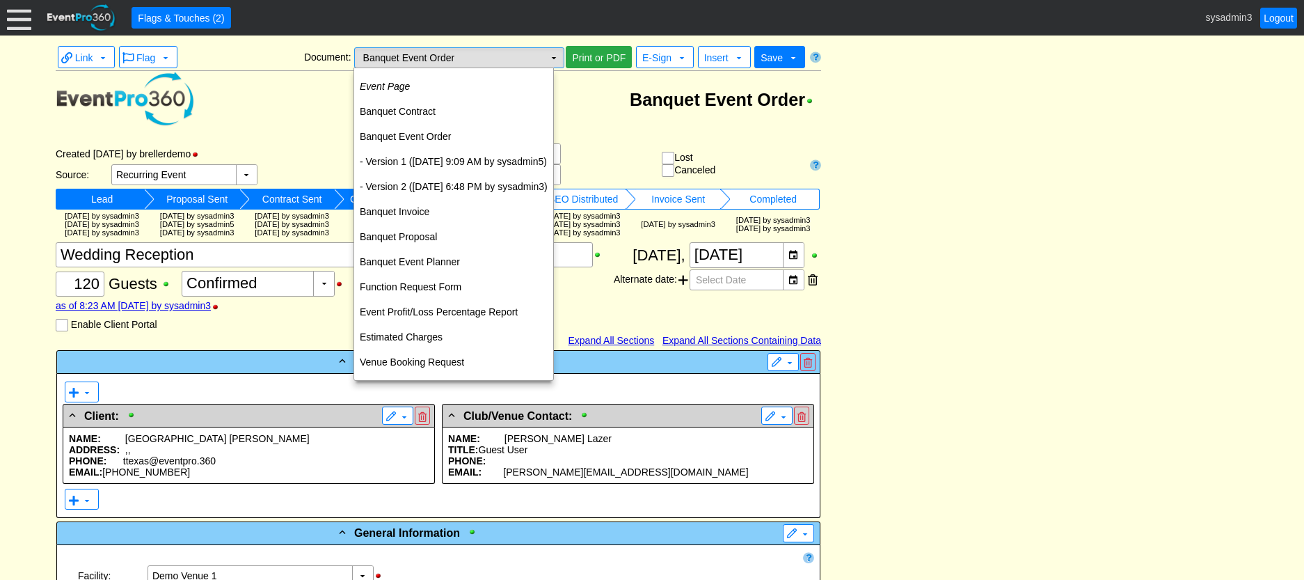
click at [553, 61] on td "▼" at bounding box center [553, 57] width 19 height 19
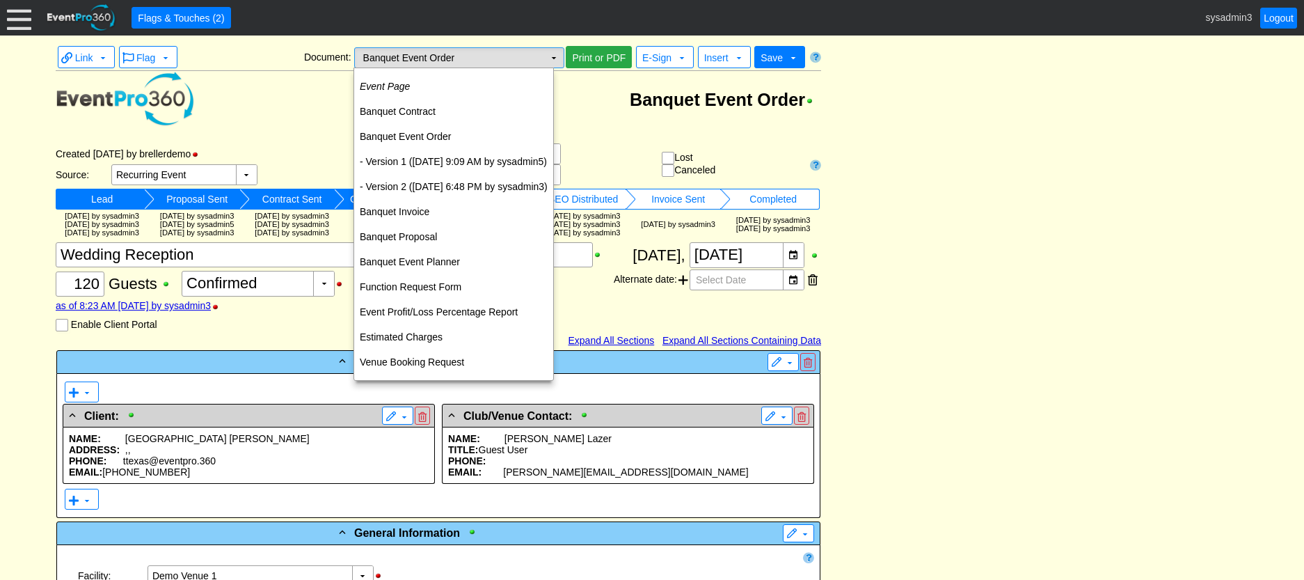
click at [525, 58] on td "Banquet Event Order Χ" at bounding box center [449, 57] width 189 height 19
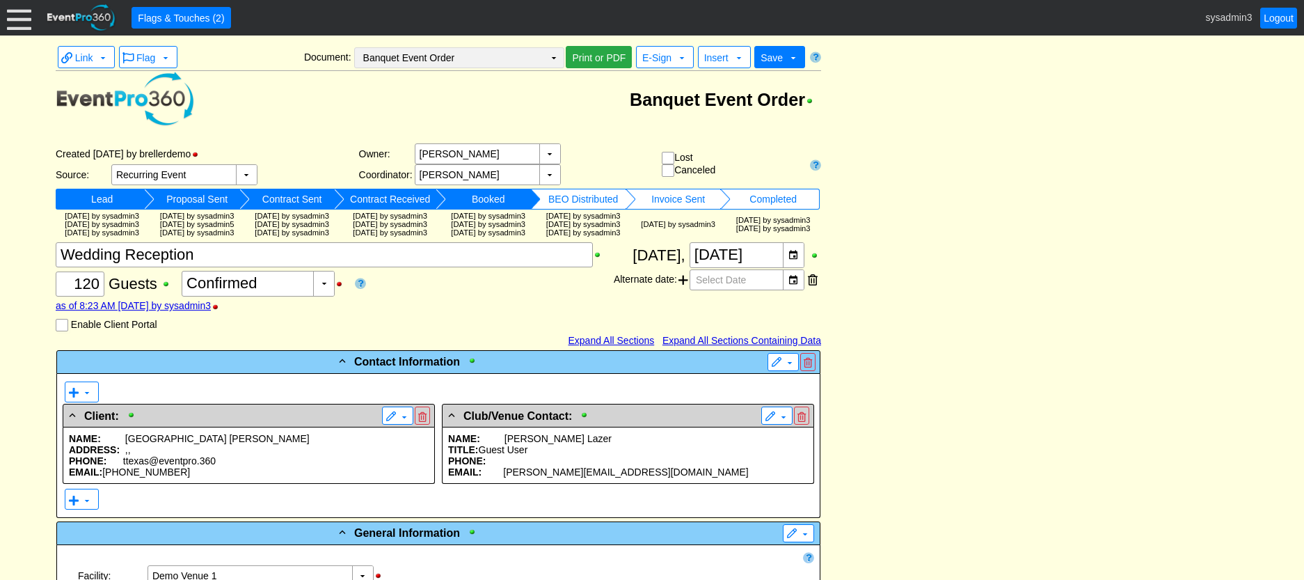
click at [551, 59] on td "▼" at bounding box center [553, 57] width 19 height 19
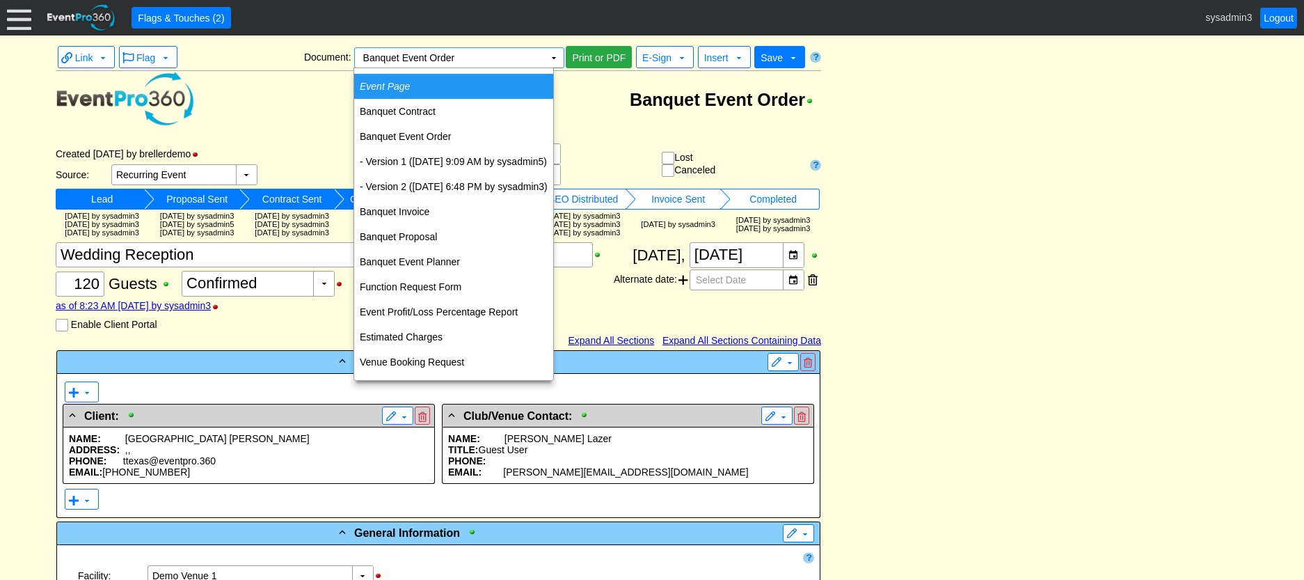
click at [402, 88] on icon "Event Page" at bounding box center [385, 86] width 50 height 11
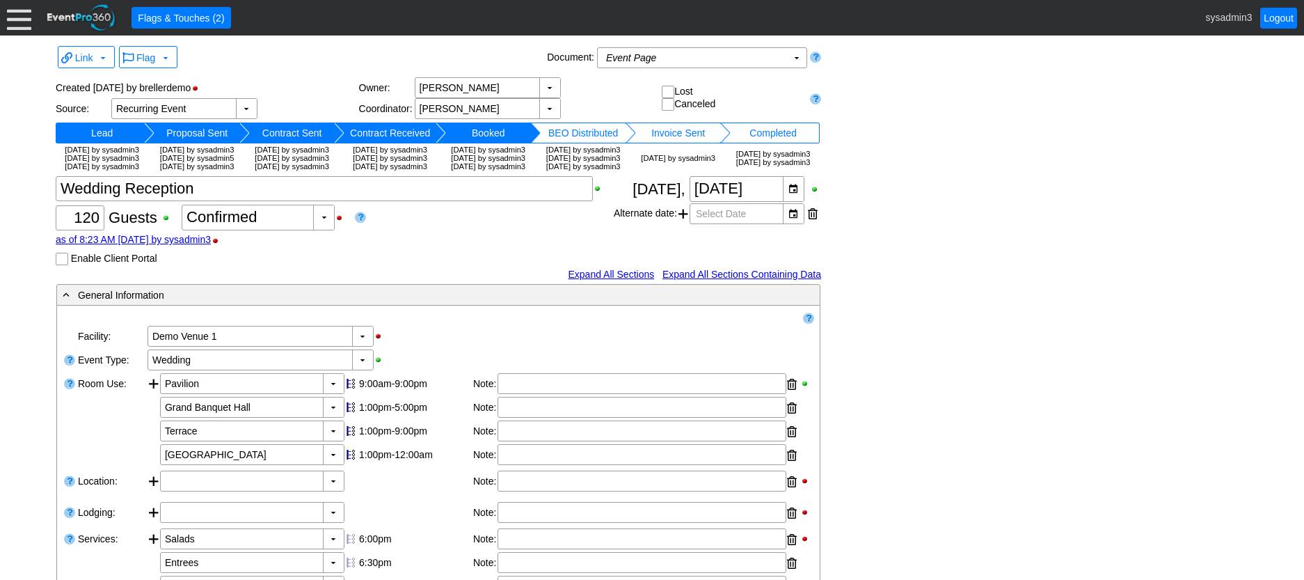
click at [15, 17] on div at bounding box center [19, 18] width 24 height 24
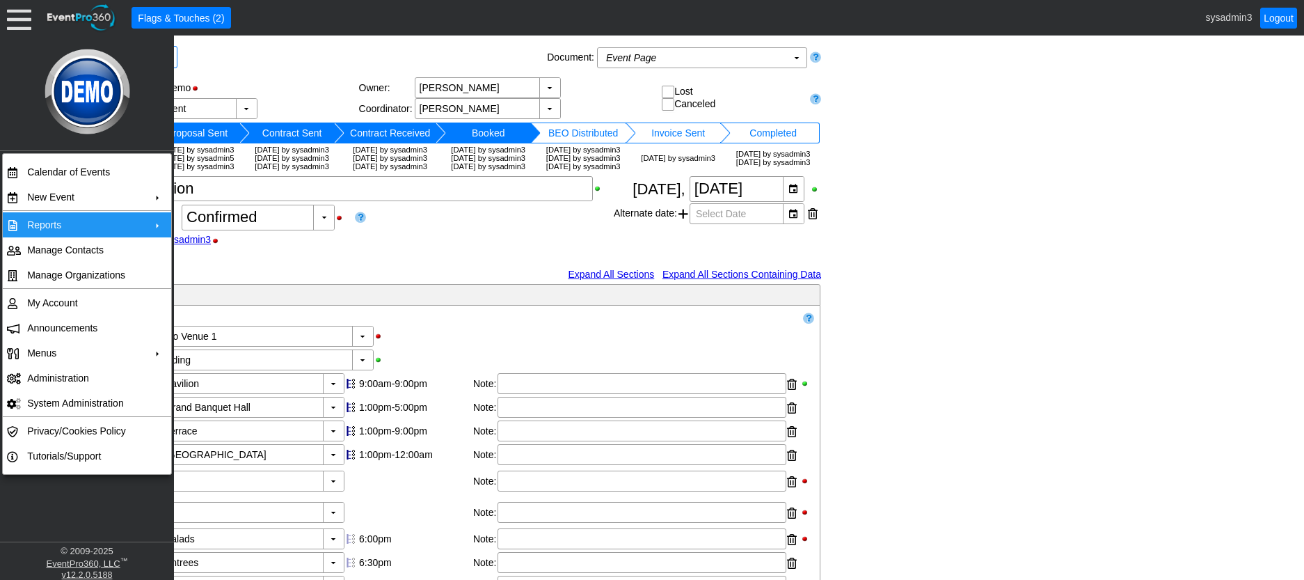
click at [56, 220] on td "Reports" at bounding box center [84, 224] width 125 height 25
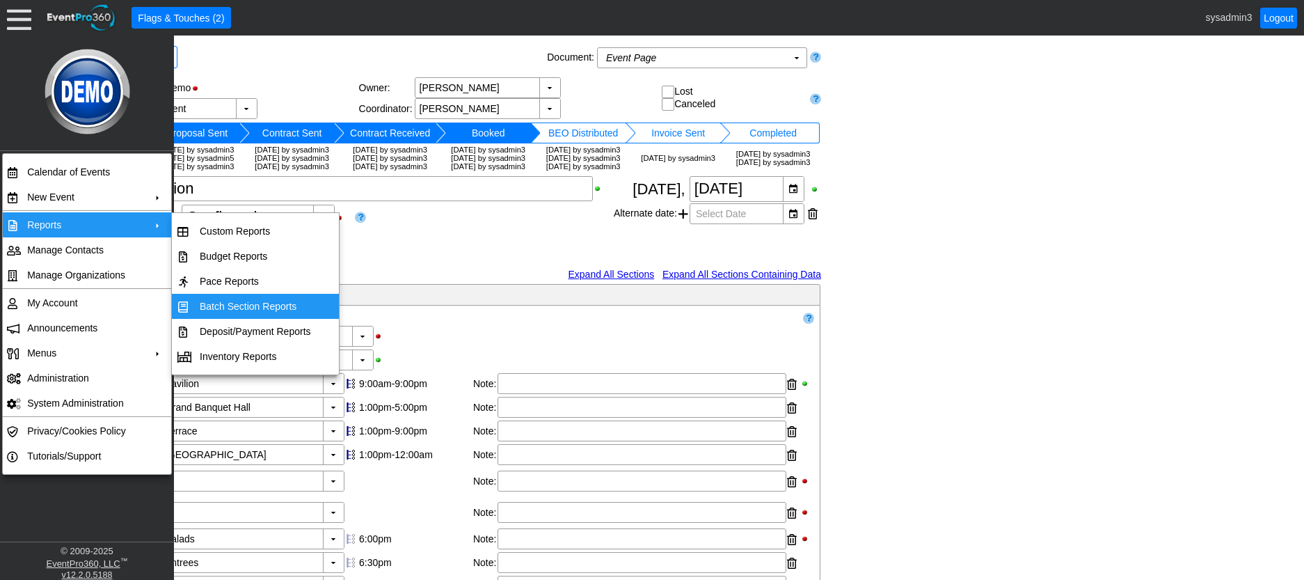
click at [247, 306] on td "Batch Section Reports" at bounding box center [255, 306] width 123 height 25
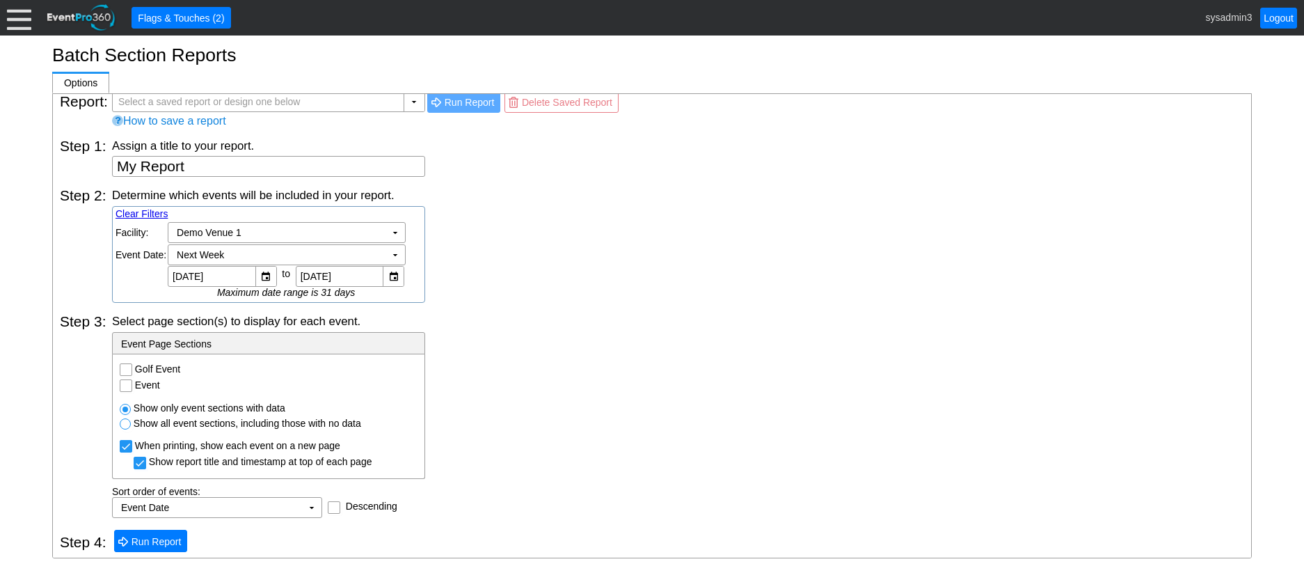
scroll to position [15, 0]
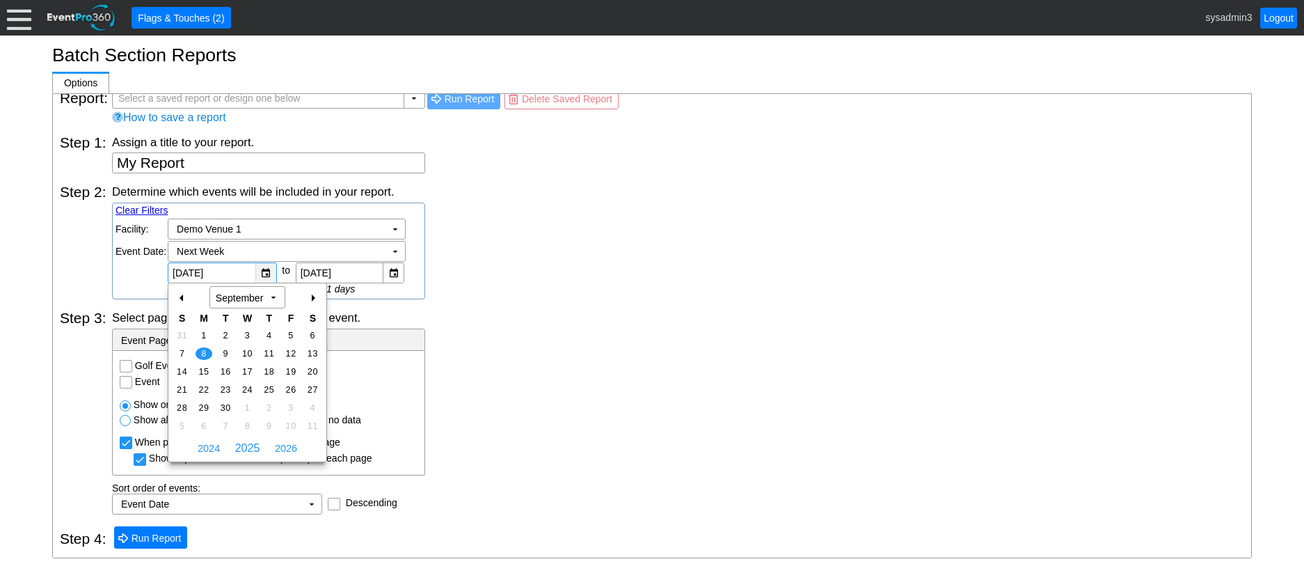
click at [263, 271] on div "▼" at bounding box center [265, 272] width 21 height 19
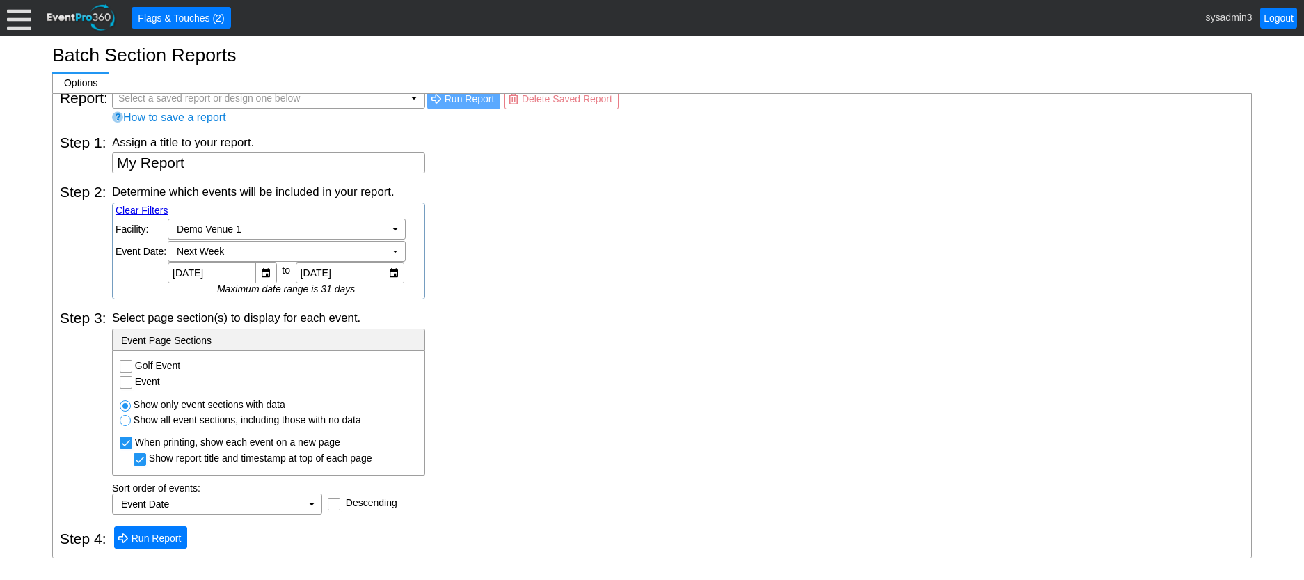
click at [498, 274] on div "Determine which events will be included in your report. Clear Filters Region: Χ…" at bounding box center [678, 242] width 1133 height 116
click at [125, 364] on input "Golf Event" at bounding box center [127, 368] width 14 height 14
checkbox input "true"
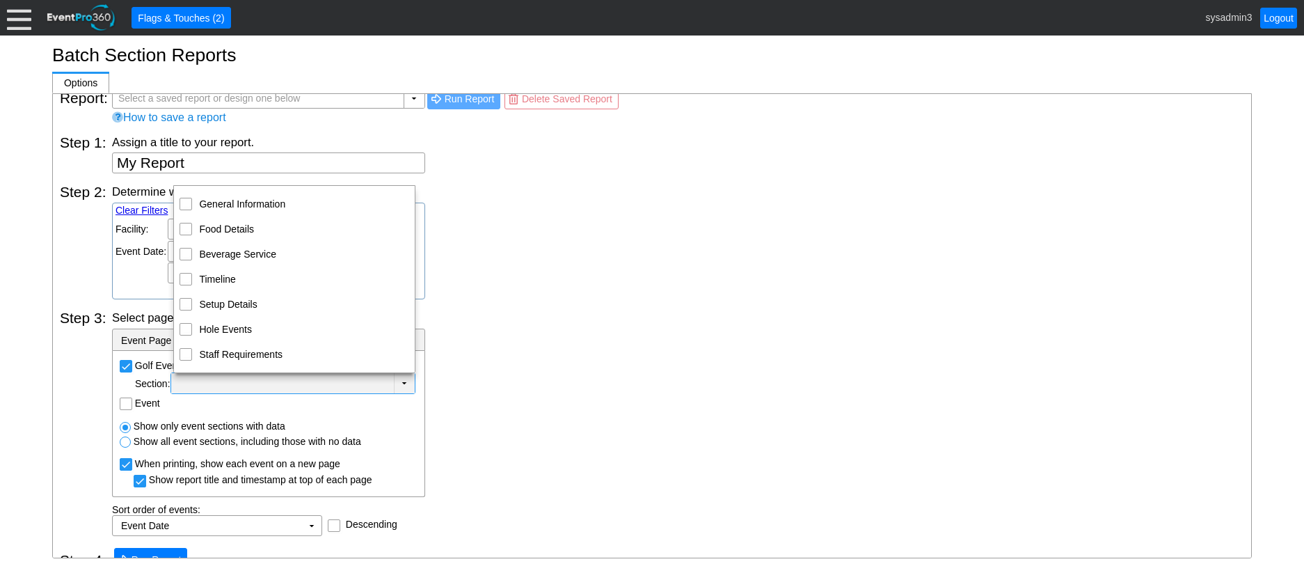
click at [407, 381] on td "▼" at bounding box center [404, 383] width 21 height 20
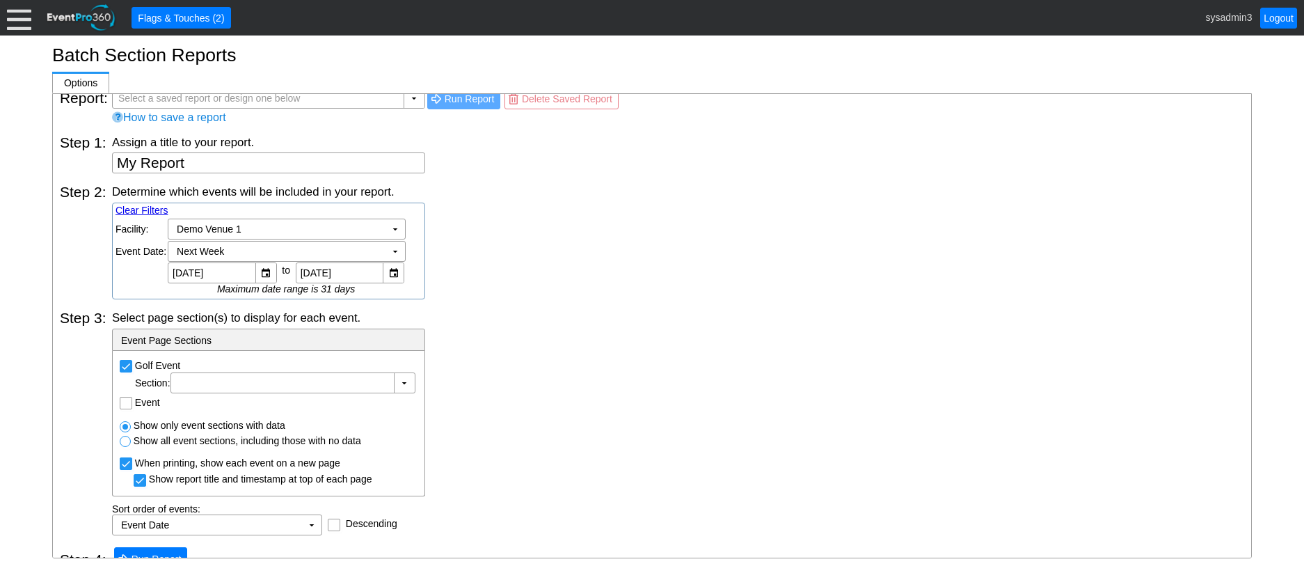
click at [493, 340] on div "Select page section(s) to display for each event. - Event Page Sections Golf Ev…" at bounding box center [678, 423] width 1133 height 226
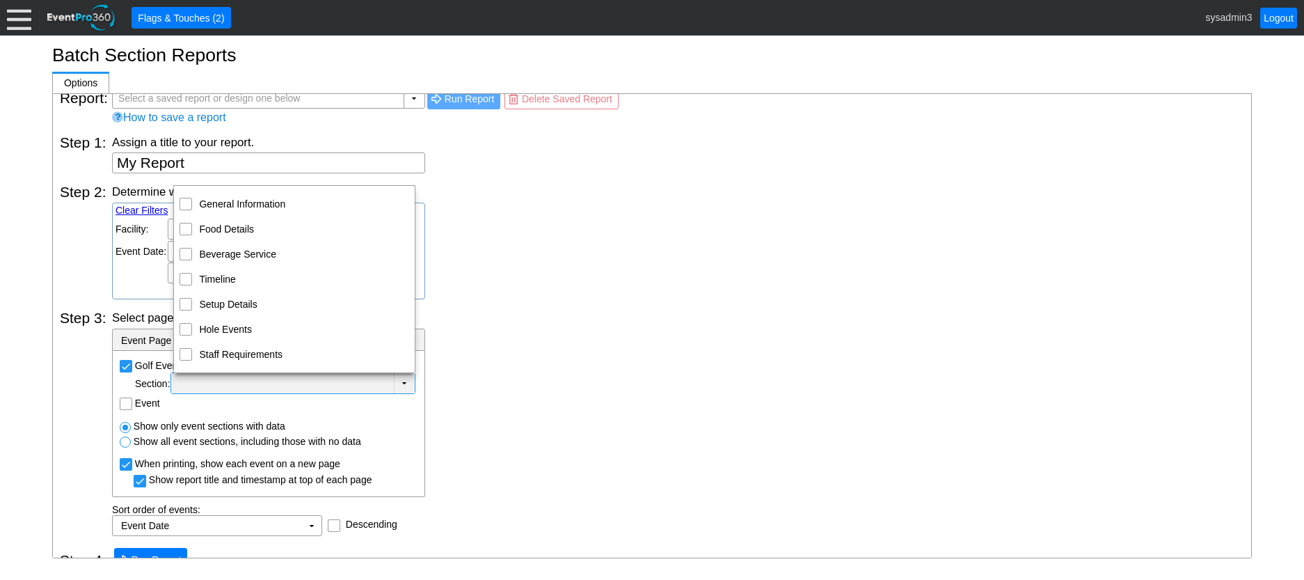
click at [407, 381] on td "▼" at bounding box center [404, 383] width 21 height 20
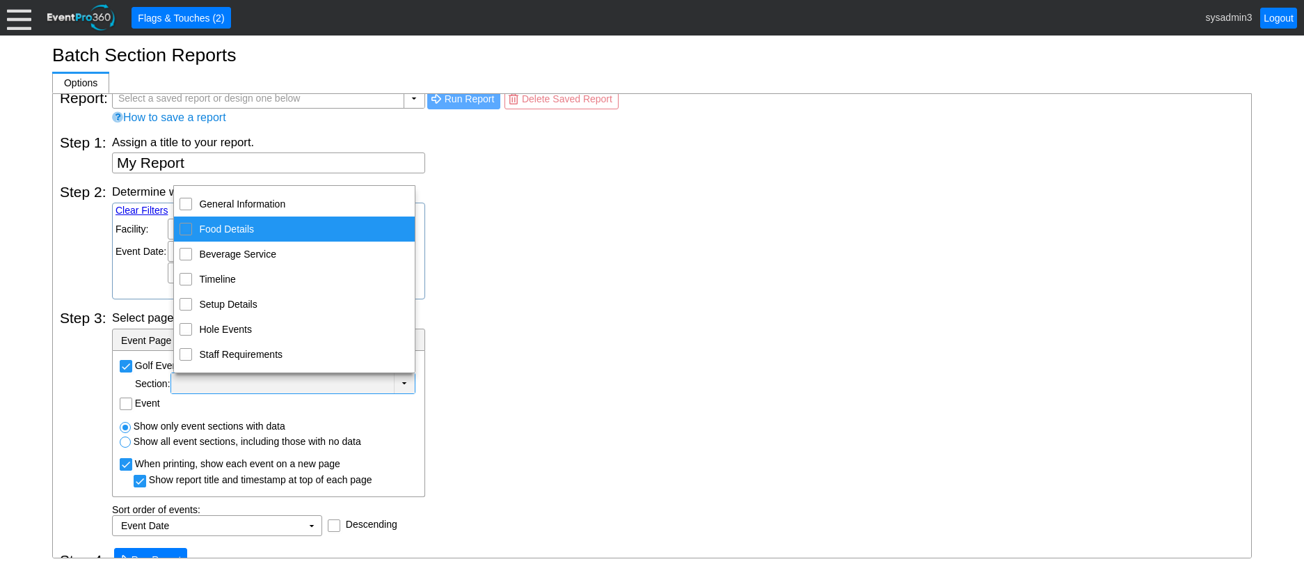
click at [186, 230] on input "Food Details" at bounding box center [186, 227] width 9 height 9
checkbox input "true"
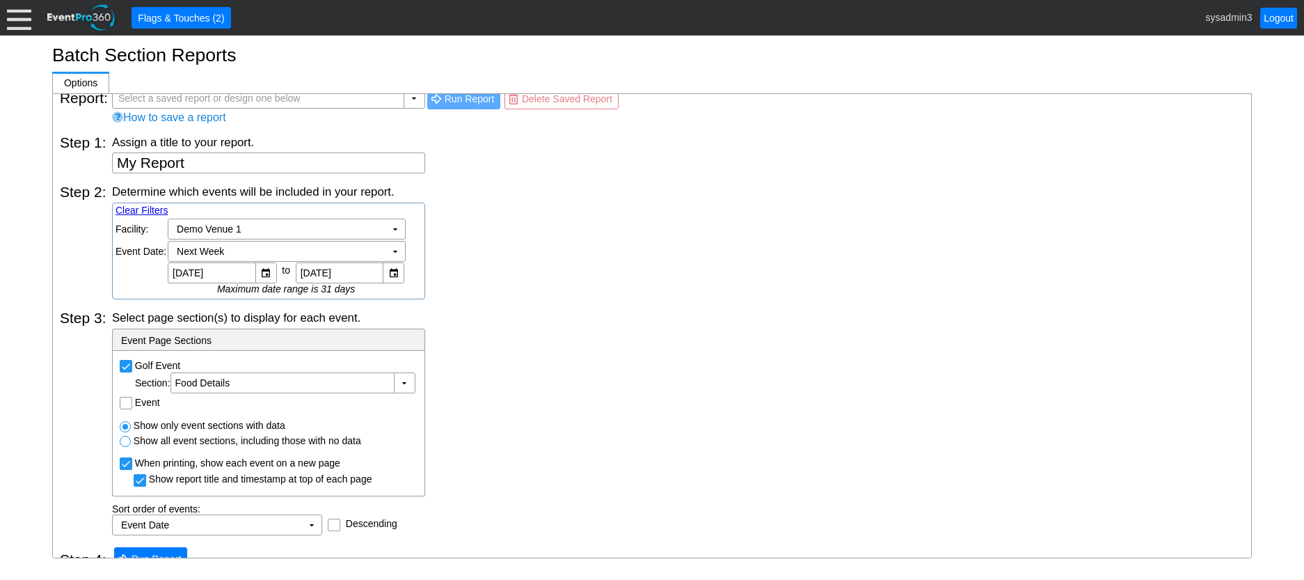
click at [457, 230] on div "Determine which events will be included in your report. Clear Filters Region: Χ…" at bounding box center [678, 242] width 1133 height 116
click at [123, 404] on input "Event" at bounding box center [127, 404] width 14 height 14
checkbox input "true"
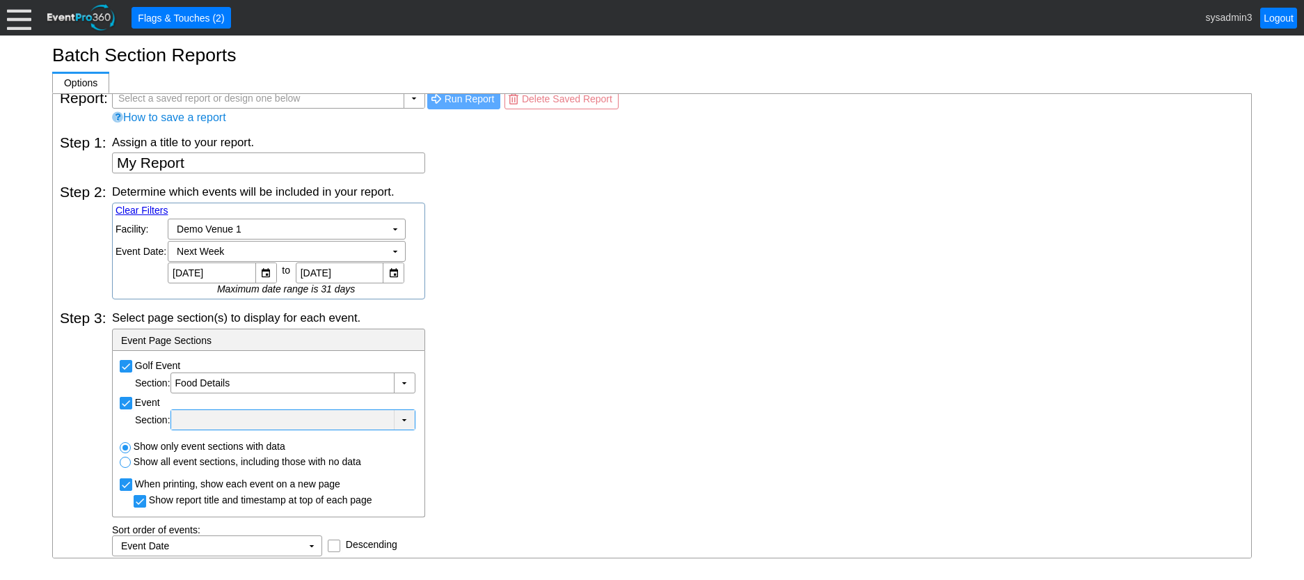
click at [253, 418] on div at bounding box center [282, 420] width 217 height 14
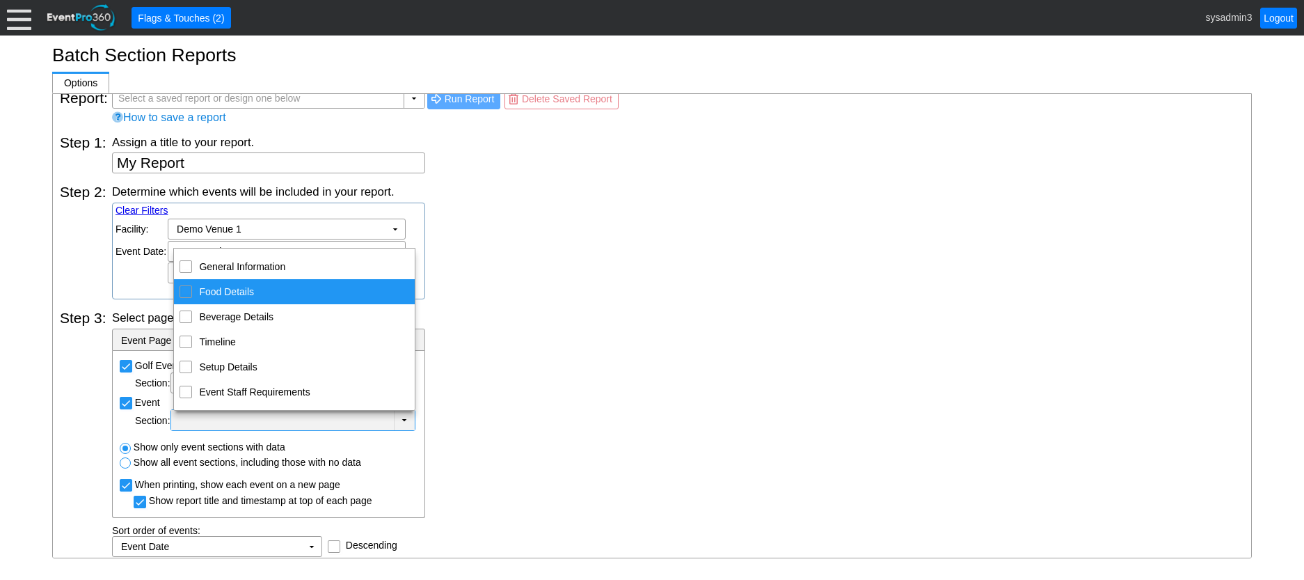
click at [186, 294] on input "Food Details" at bounding box center [186, 290] width 9 height 9
checkbox input "true"
click at [469, 285] on div "Determine which events will be included in your report. Clear Filters Region: Χ…" at bounding box center [678, 242] width 1133 height 116
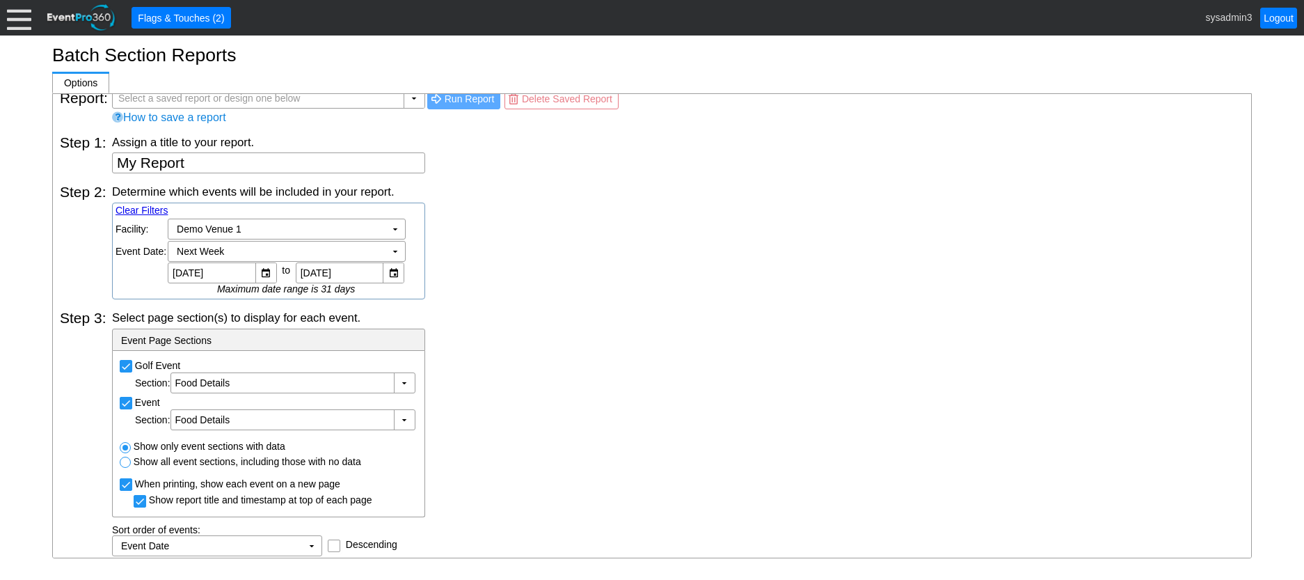
scroll to position [57, 0]
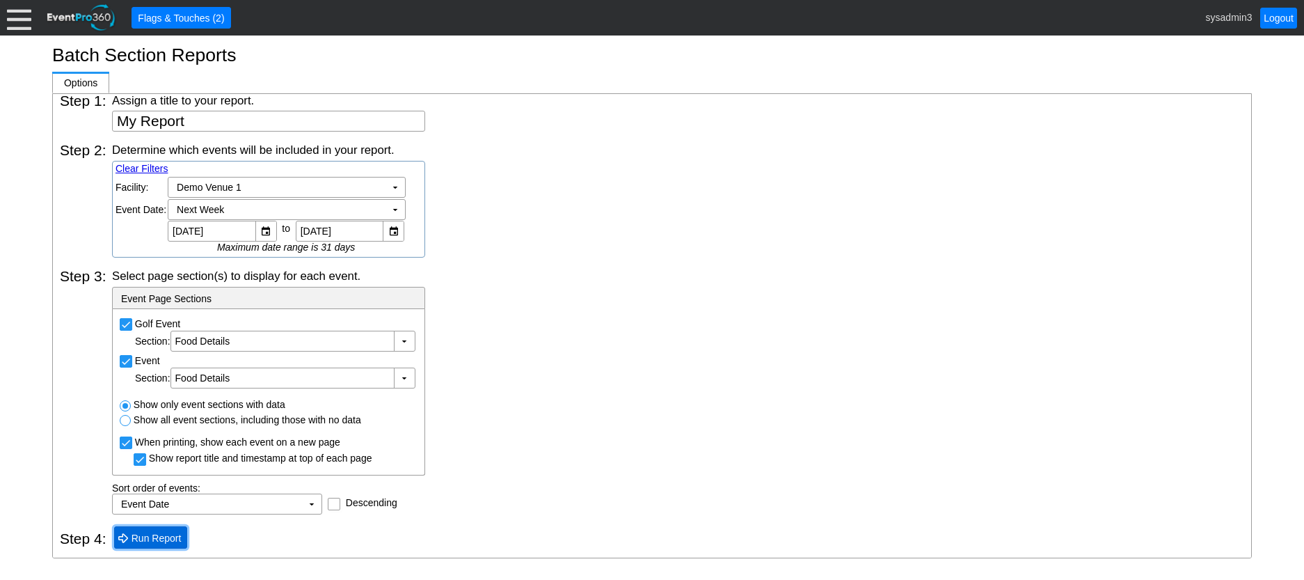
click at [161, 536] on span "Run Report" at bounding box center [157, 538] width 56 height 14
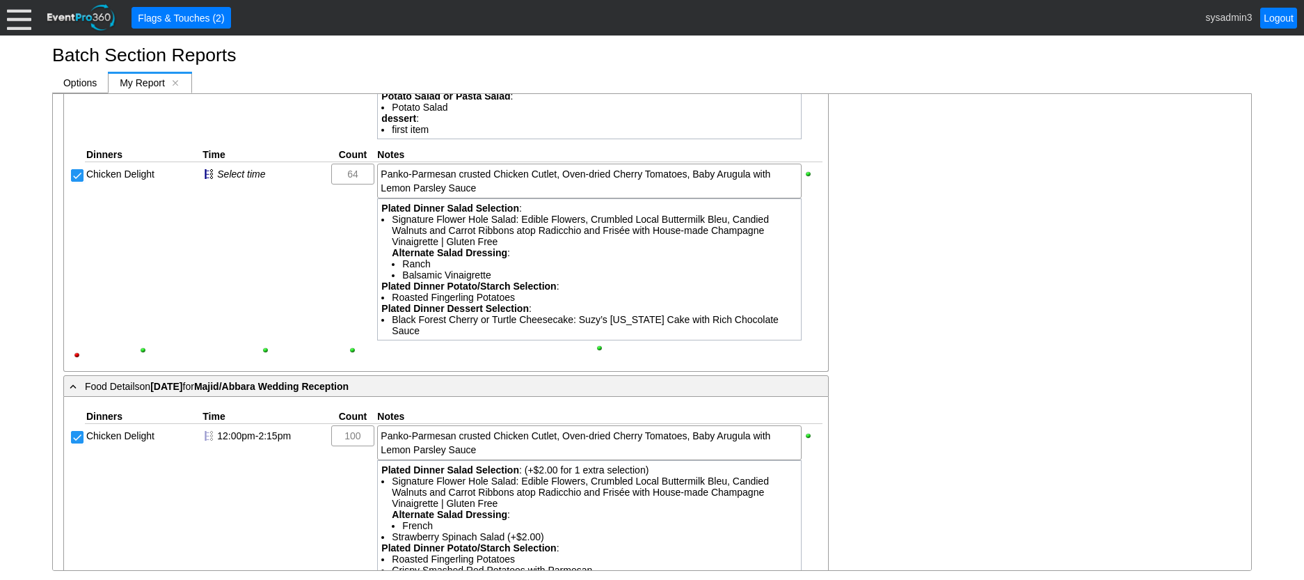
scroll to position [147, 0]
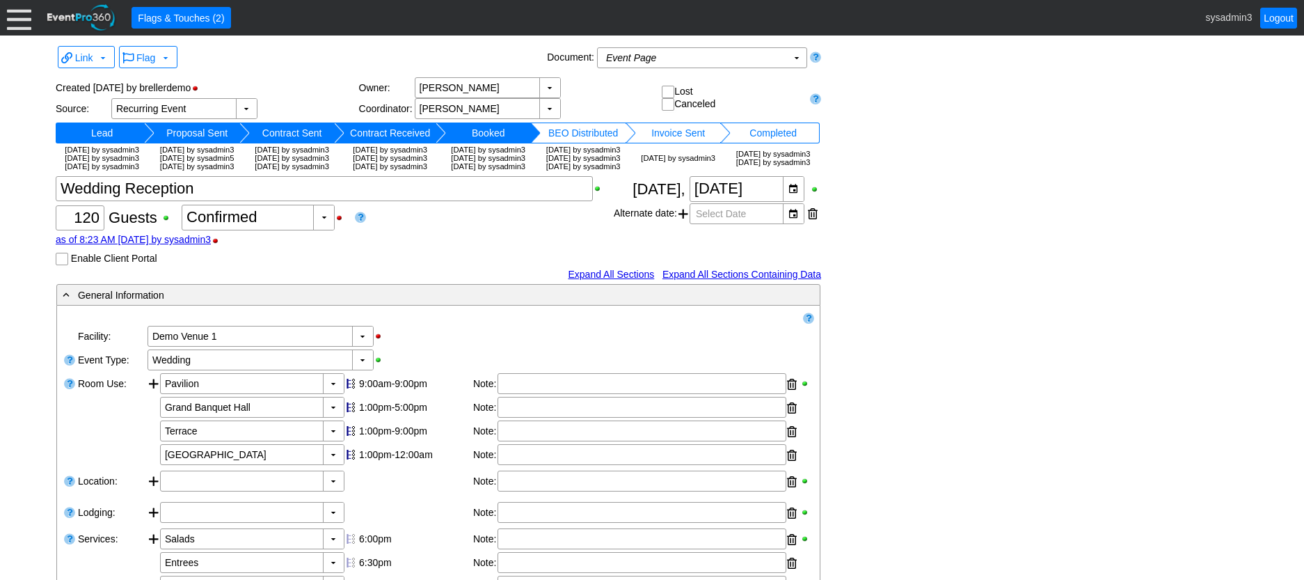
scroll to position [70, 0]
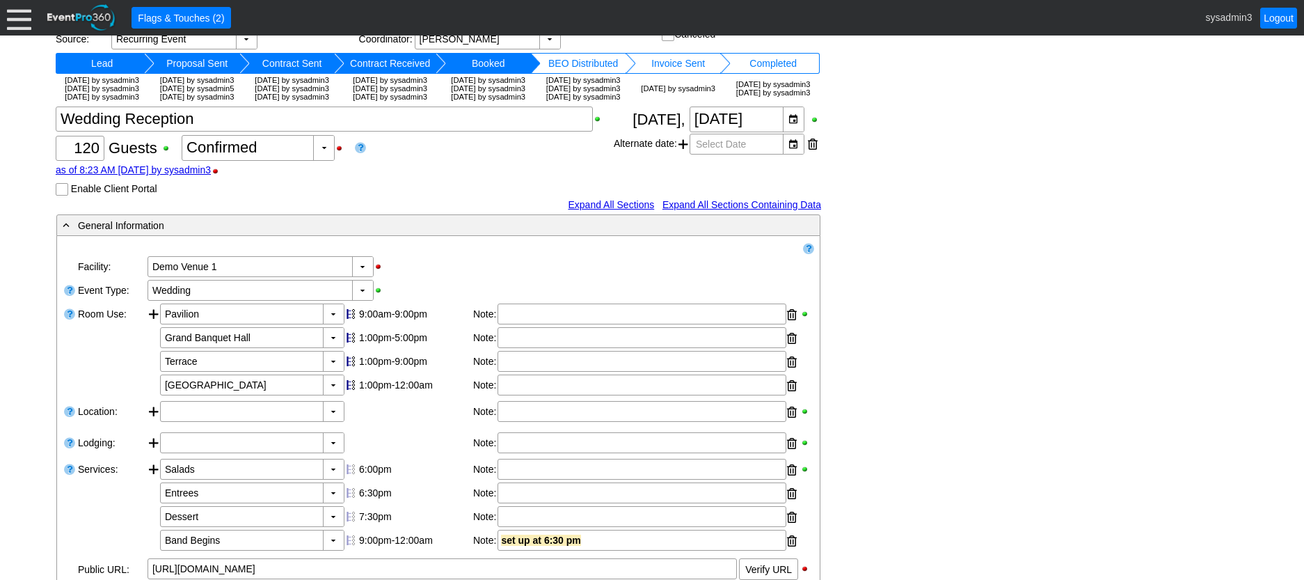
click at [60, 198] on input "Enable Client Portal" at bounding box center [63, 191] width 14 height 14
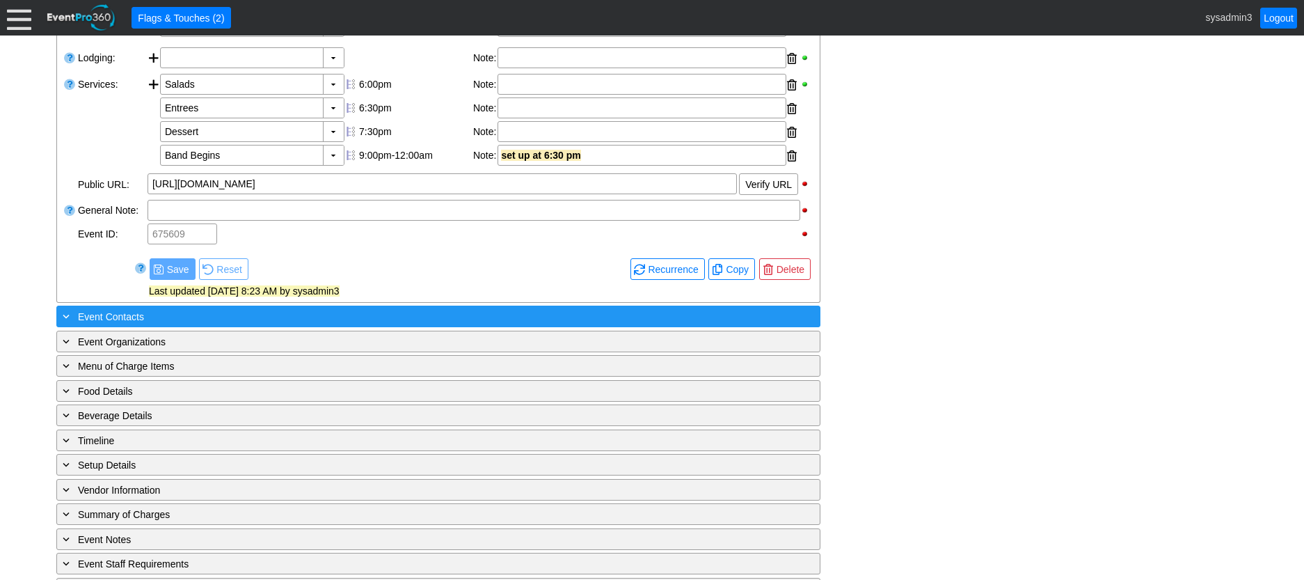
scroll to position [599, 0]
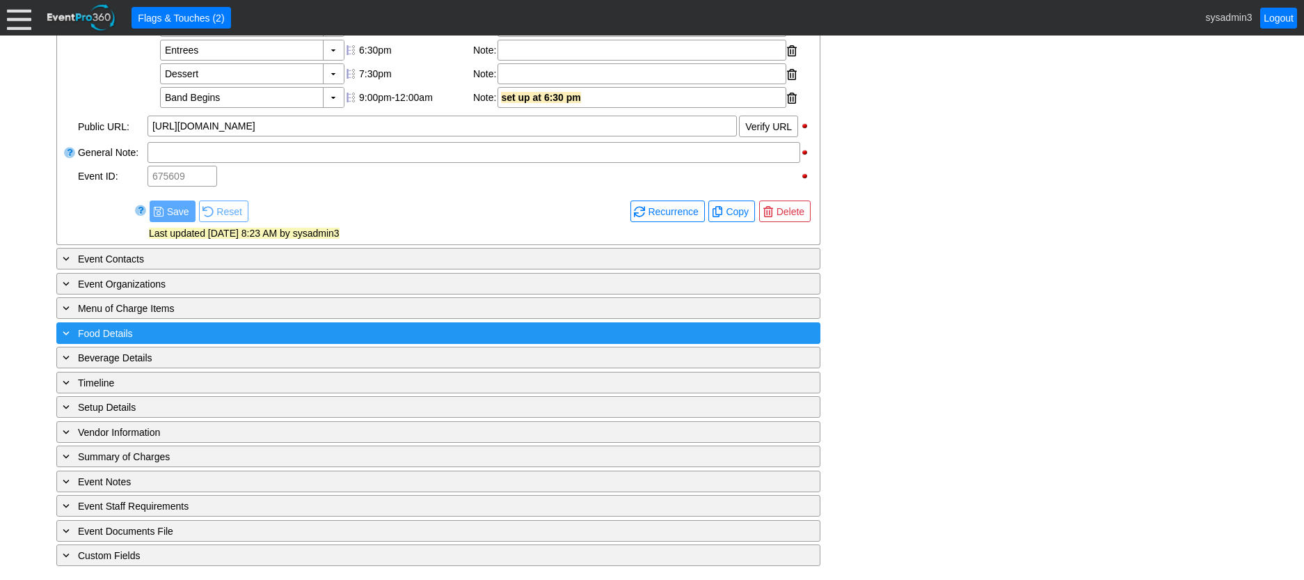
click at [251, 329] on div "+ Food Details" at bounding box center [410, 333] width 700 height 16
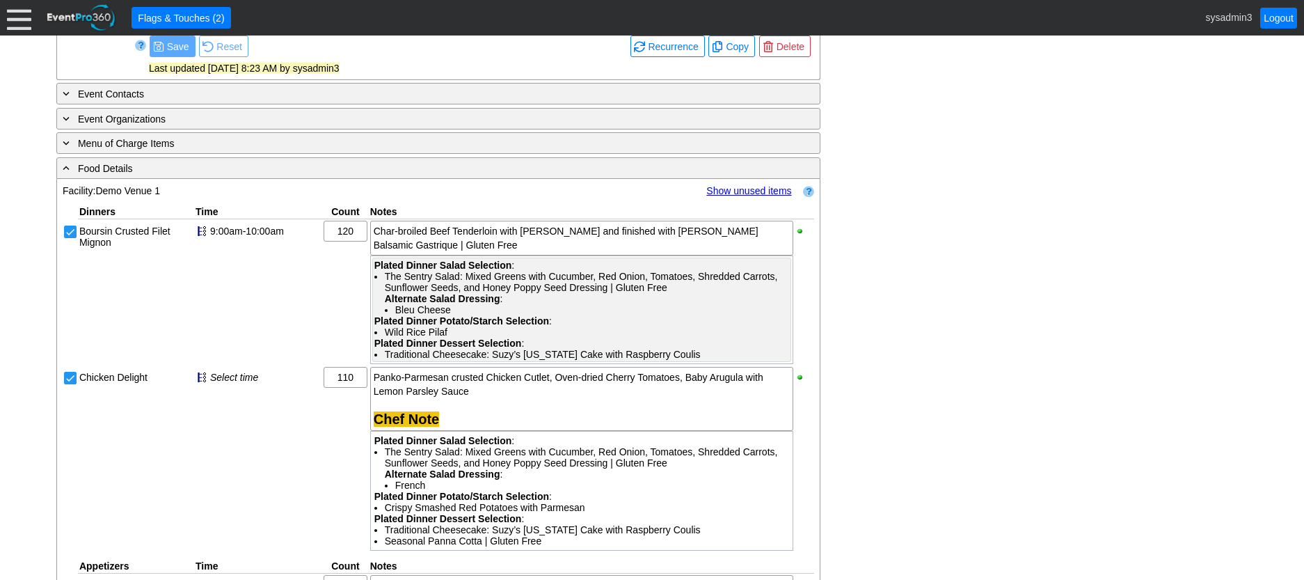
scroll to position [626, 0]
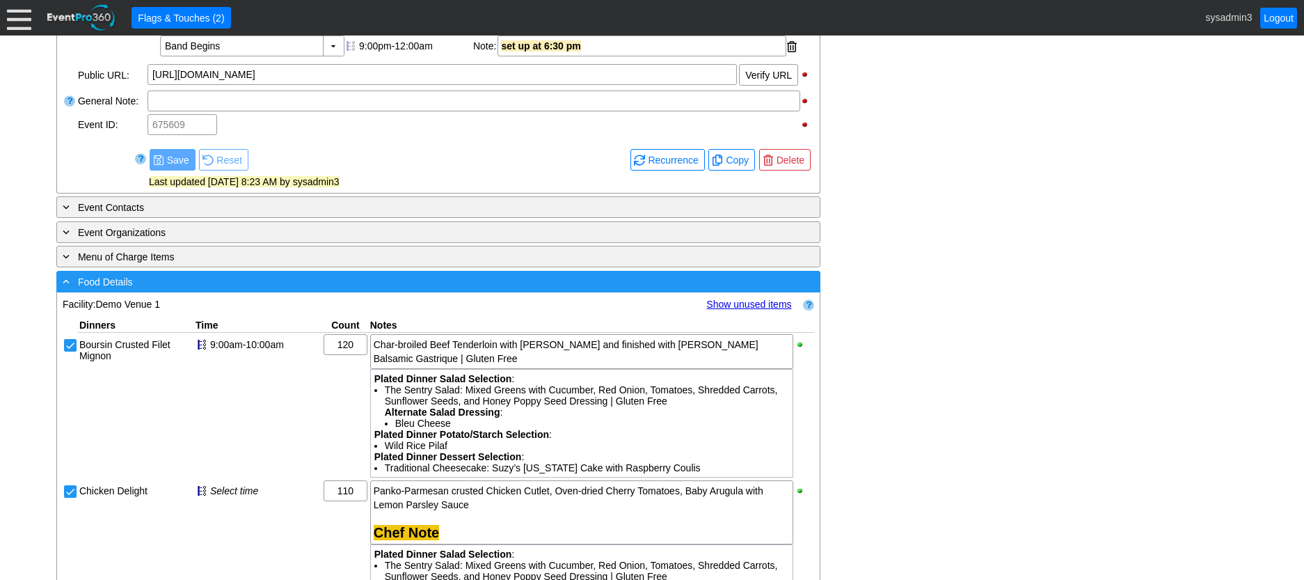
click at [469, 290] on div "- Food Details" at bounding box center [410, 282] width 700 height 16
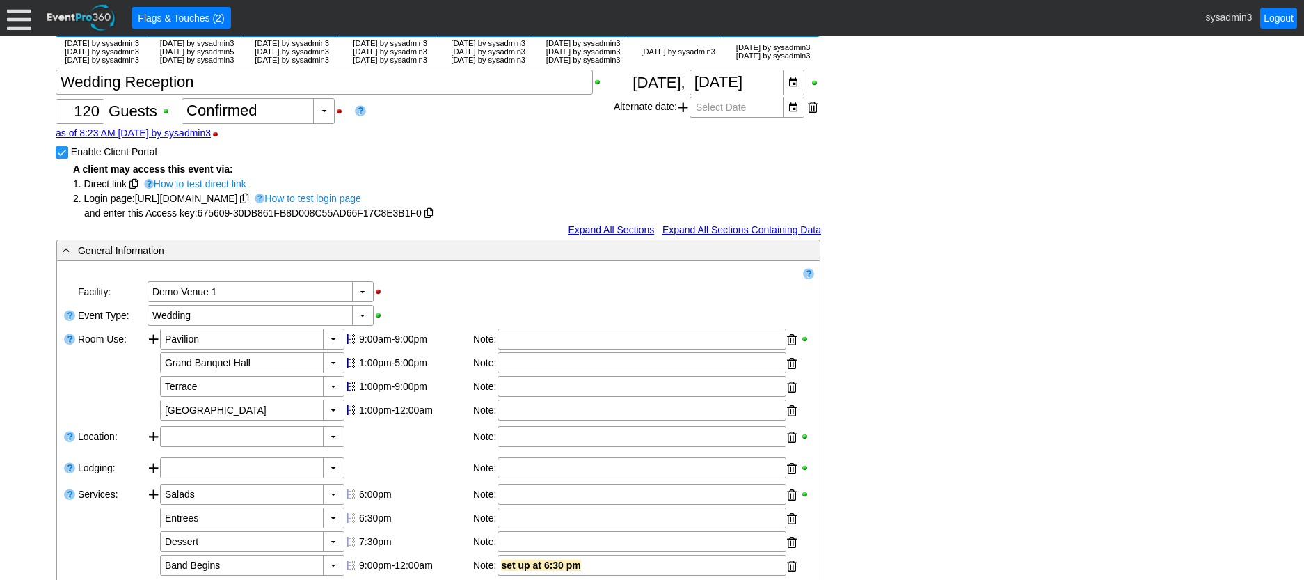
scroll to position [70, 0]
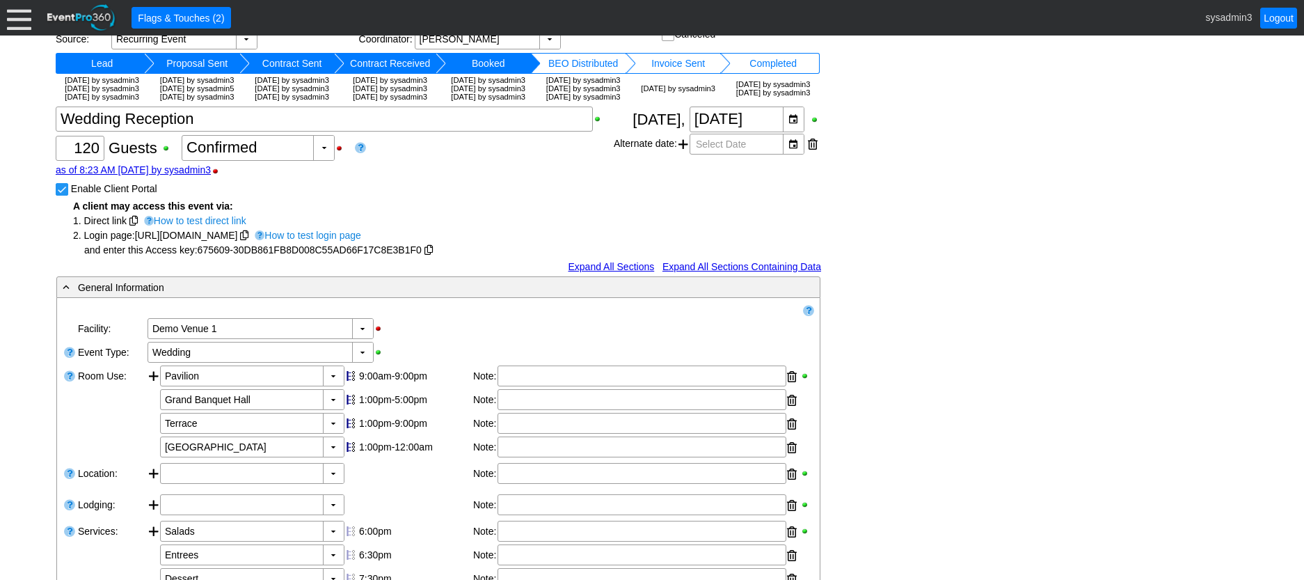
click at [60, 198] on input "Enable Client Portal" at bounding box center [63, 191] width 14 height 14
checkbox input "false"
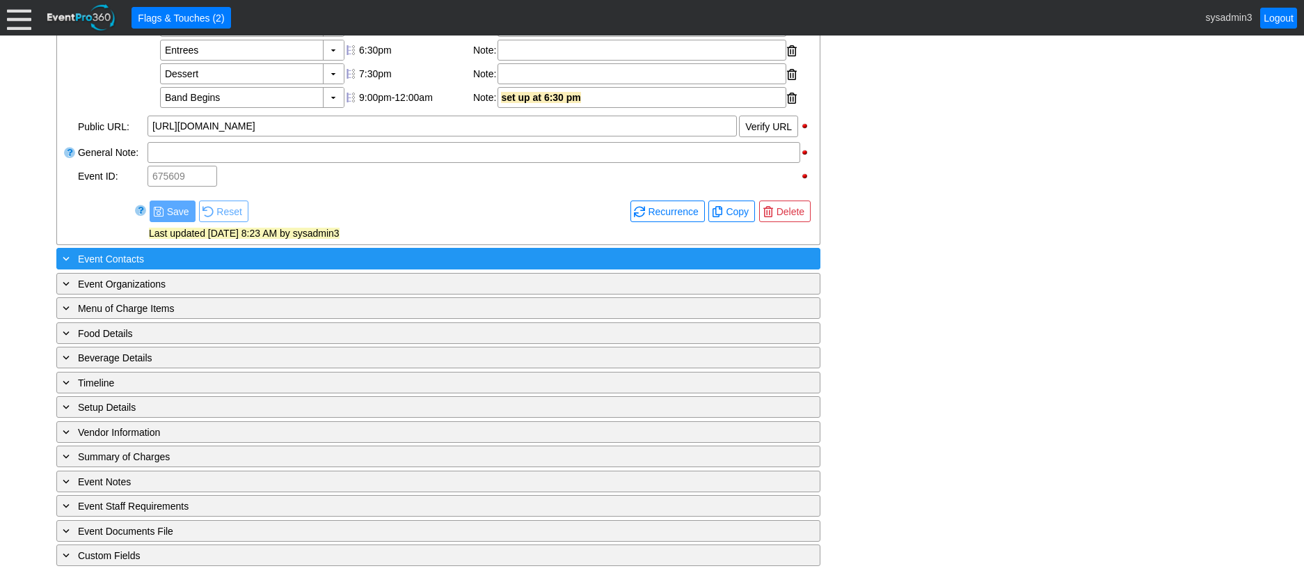
scroll to position [537, 0]
click at [230, 254] on div "+ Event Contacts" at bounding box center [410, 259] width 700 height 16
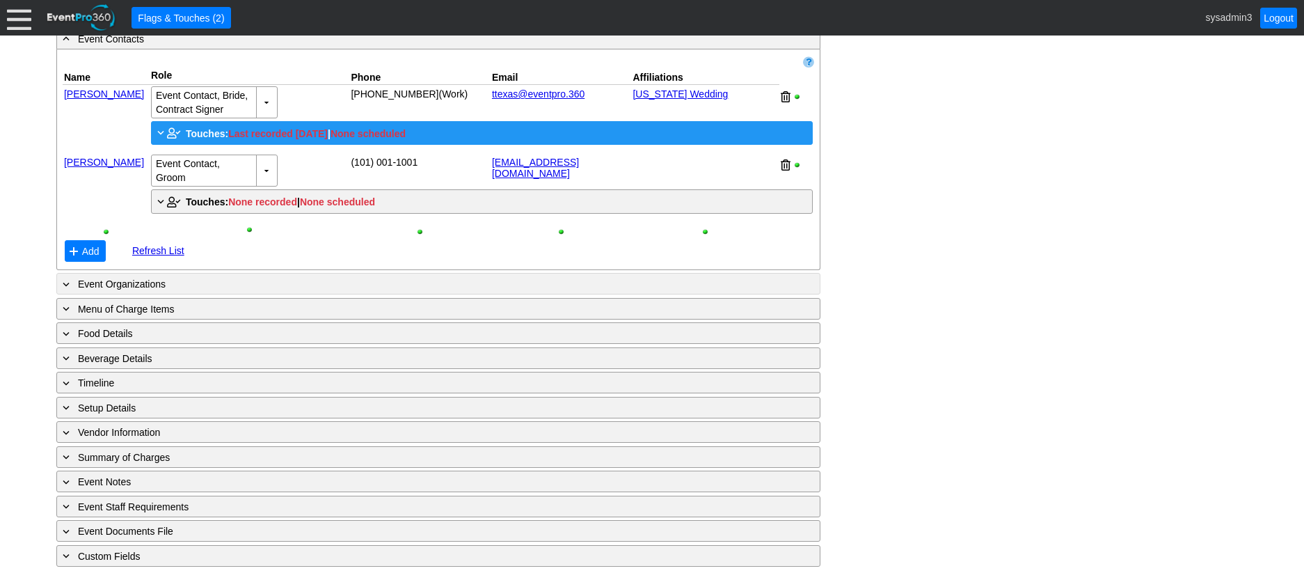
scroll to position [758, 0]
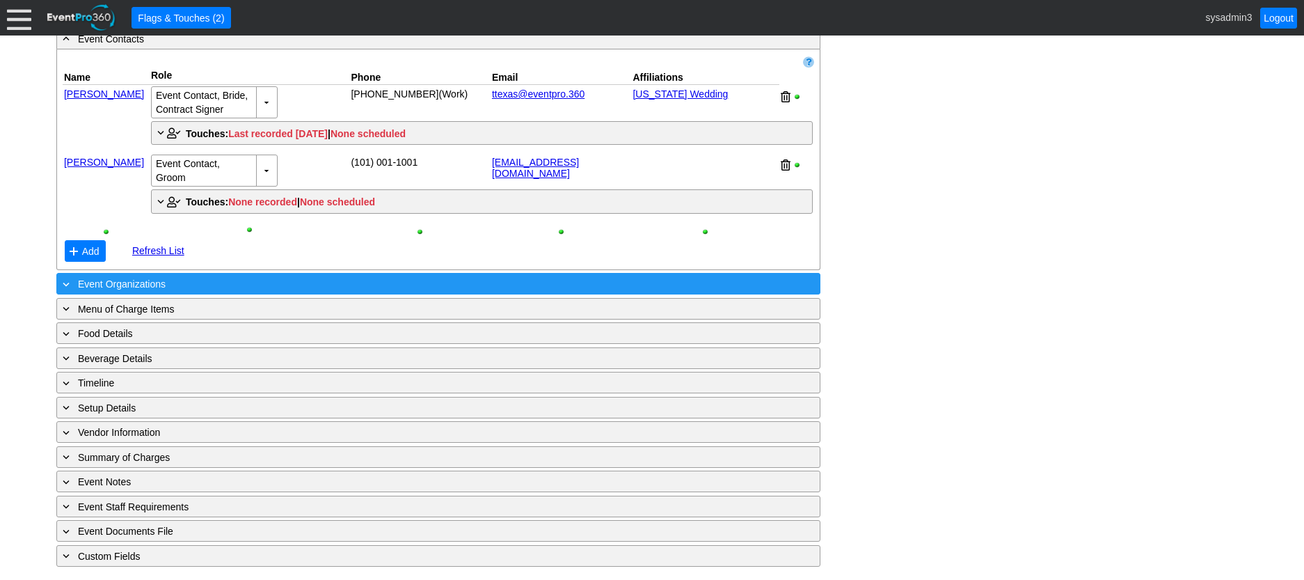
click at [189, 278] on div "+ Event Organizations" at bounding box center [410, 284] width 700 height 16
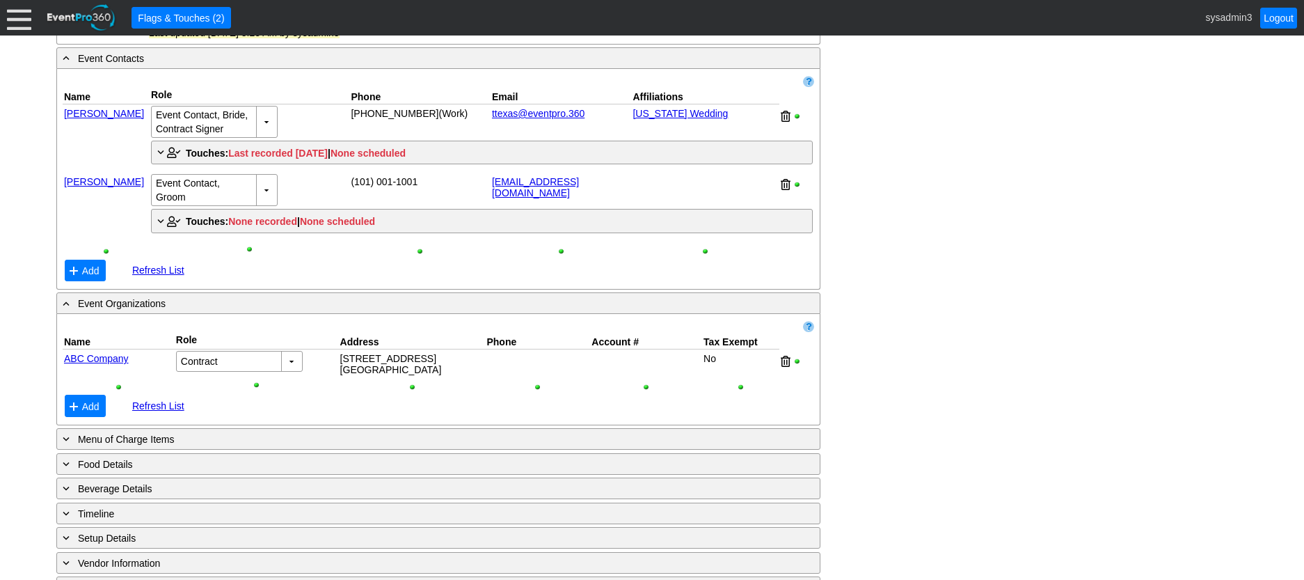
scroll to position [688, 0]
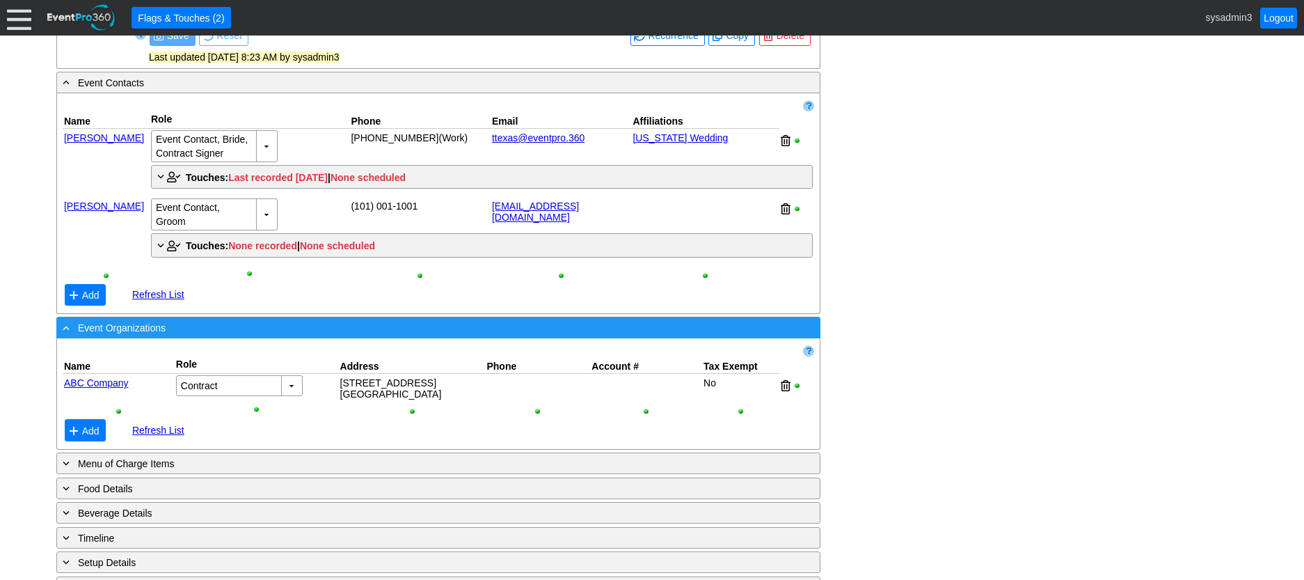
click at [174, 336] on div "- Event Organizations" at bounding box center [410, 328] width 700 height 16
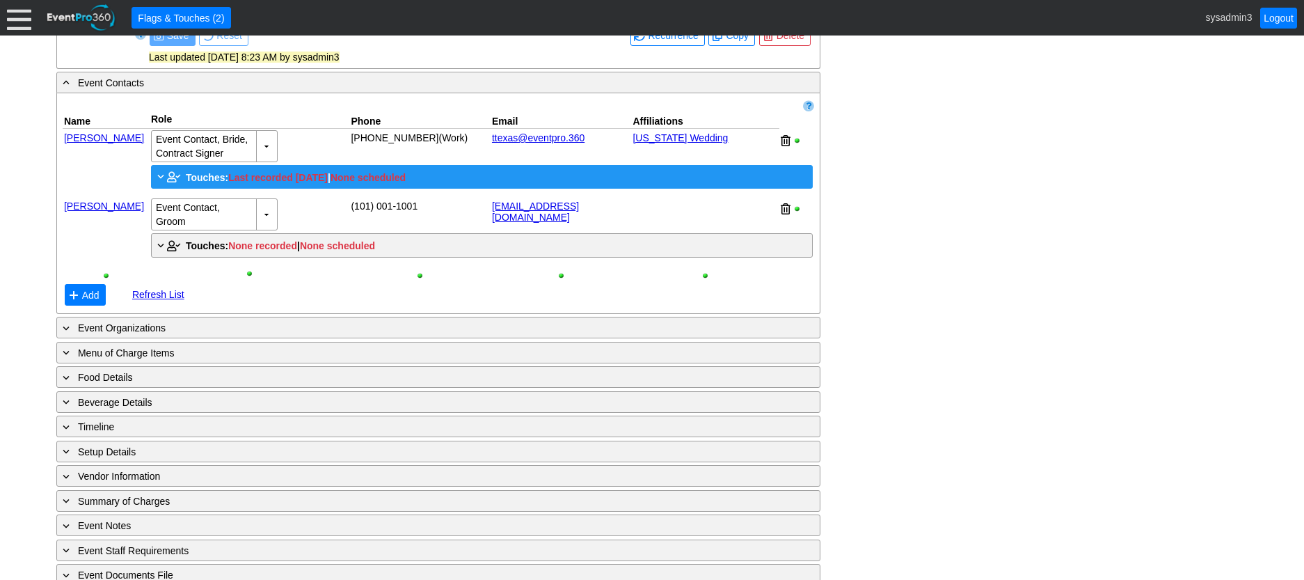
scroll to position [619, 0]
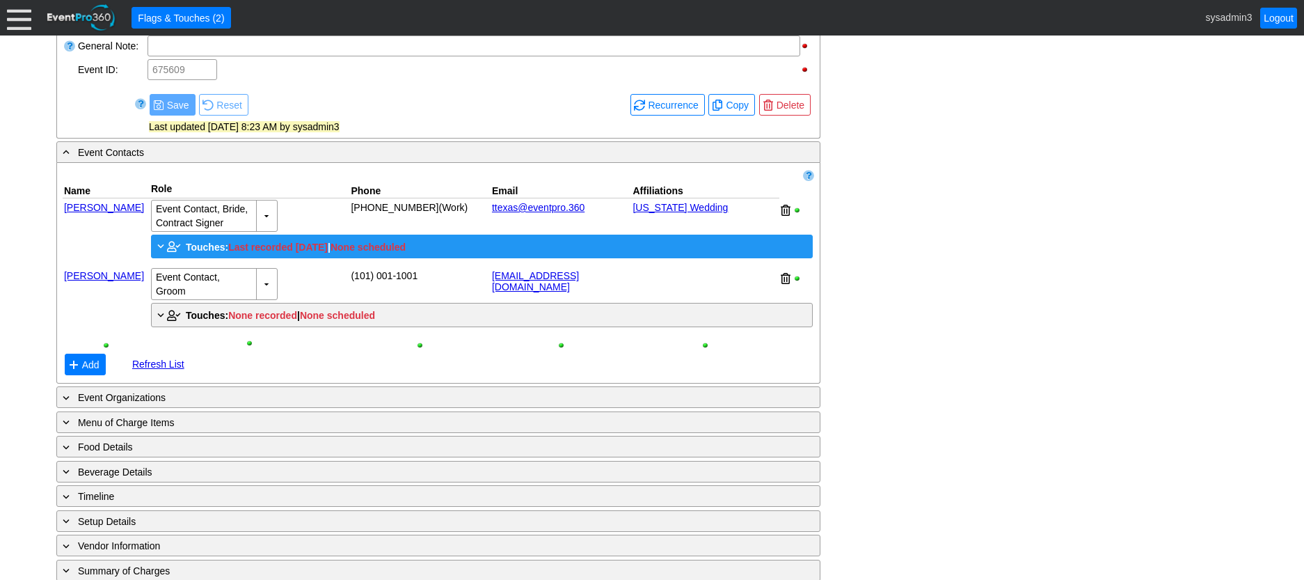
click at [203, 253] on span "Touches:" at bounding box center [207, 247] width 42 height 11
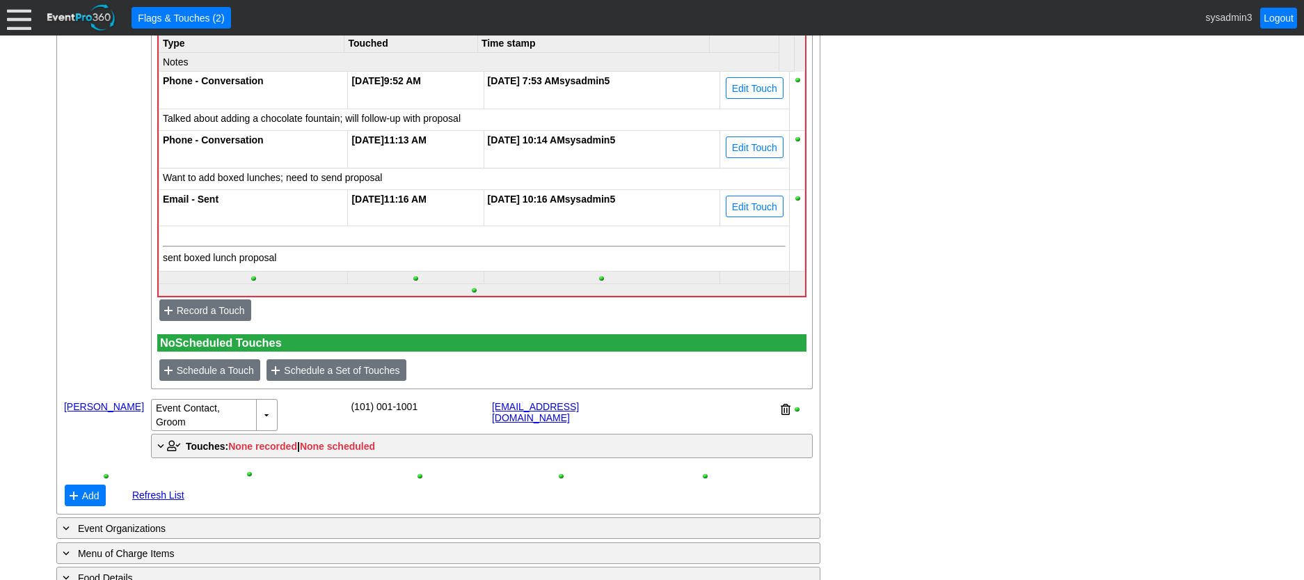
scroll to position [897, 0]
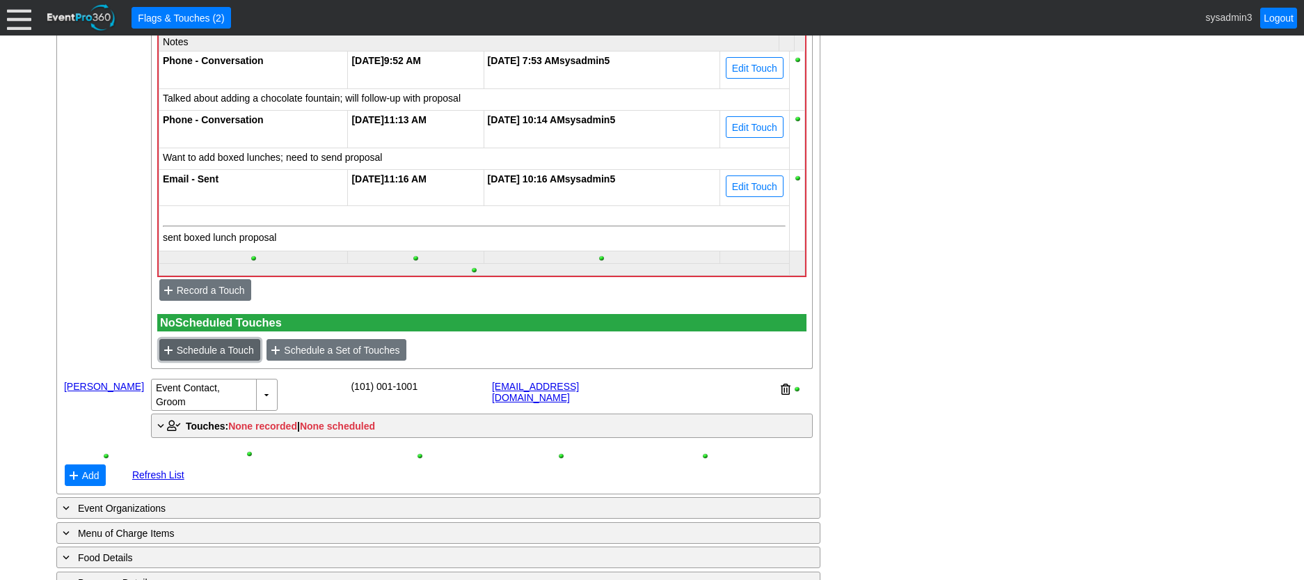
click at [216, 357] on span "Schedule a Touch" at bounding box center [215, 350] width 83 height 14
type input "[DATE]"
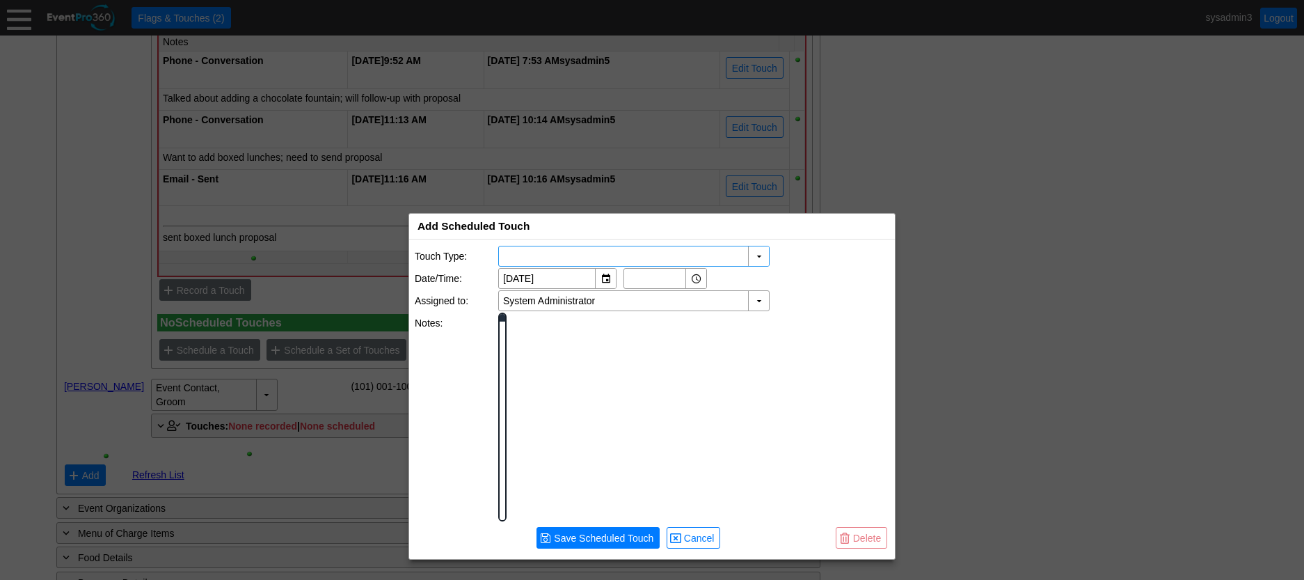
scroll to position [0, 0]
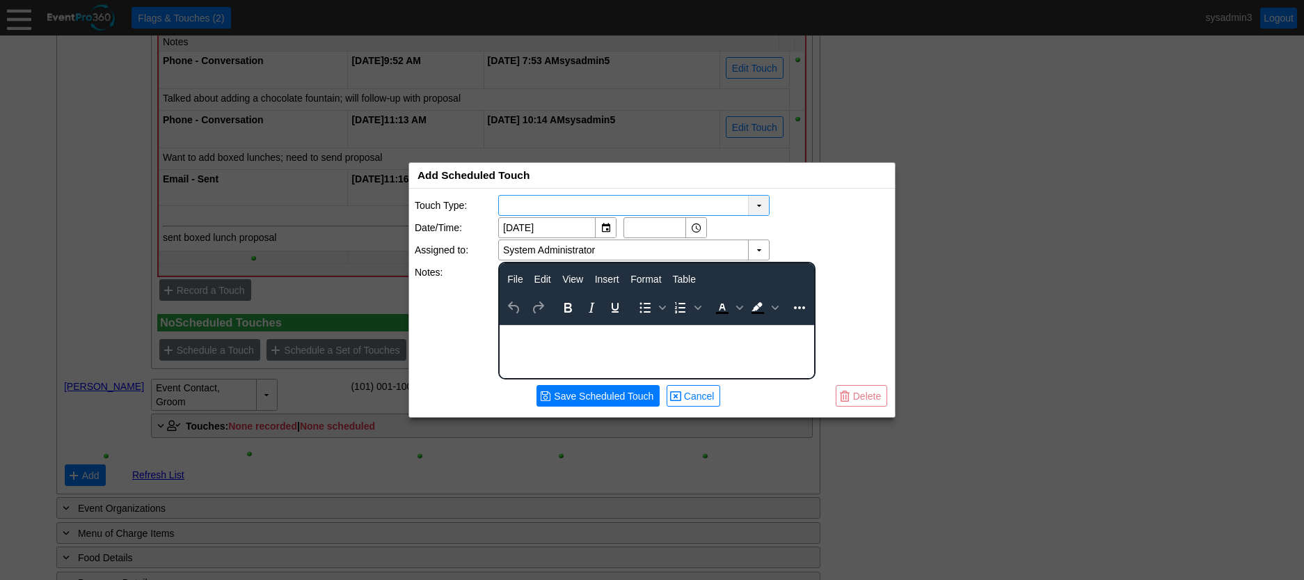
click at [762, 207] on div "▼" at bounding box center [758, 205] width 21 height 19
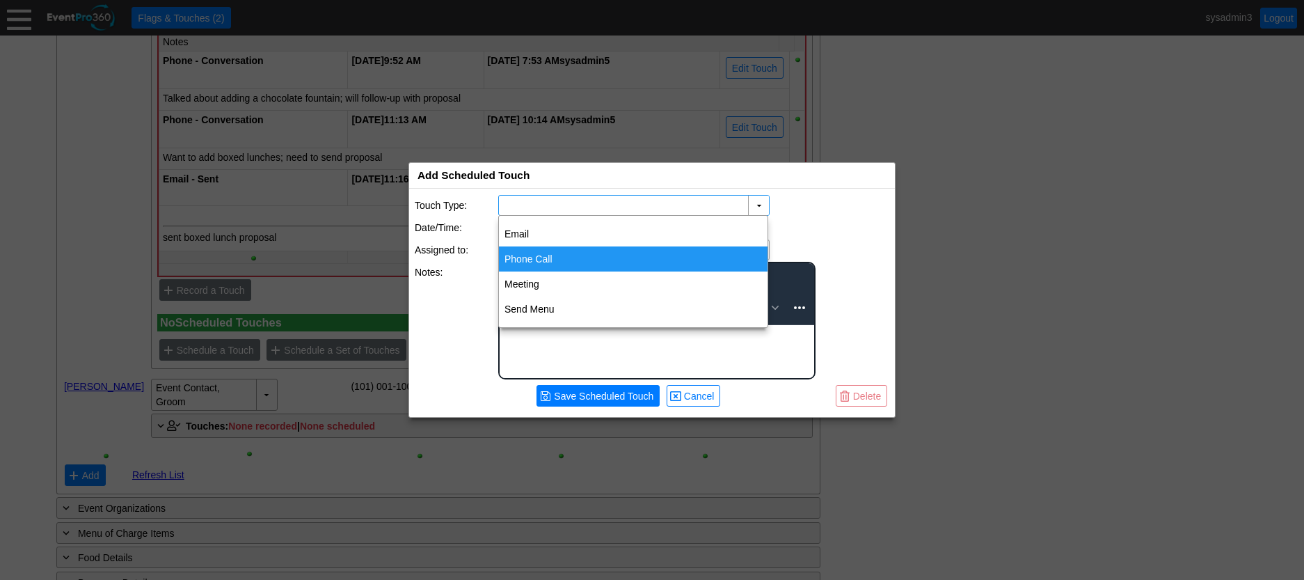
click at [534, 260] on div "Phone Call" at bounding box center [633, 258] width 269 height 25
type input "Phone Call"
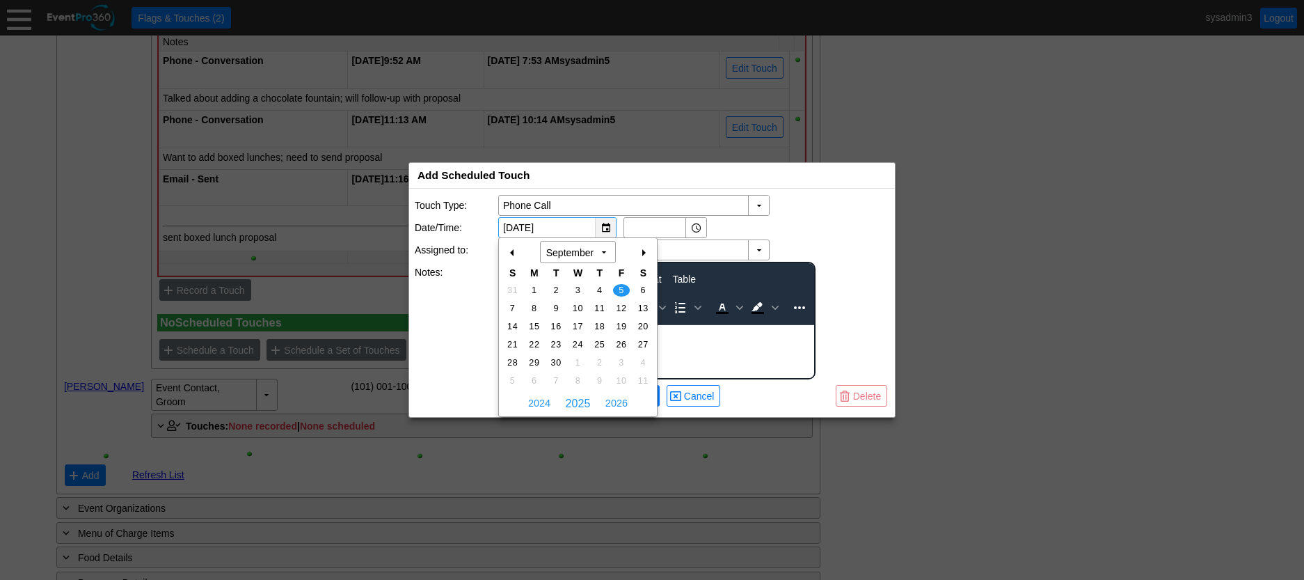
click at [601, 232] on div "▼" at bounding box center [605, 227] width 21 height 19
click at [640, 251] on div "+" at bounding box center [643, 253] width 22 height 24
click at [578, 305] on span "10" at bounding box center [578, 308] width 16 height 13
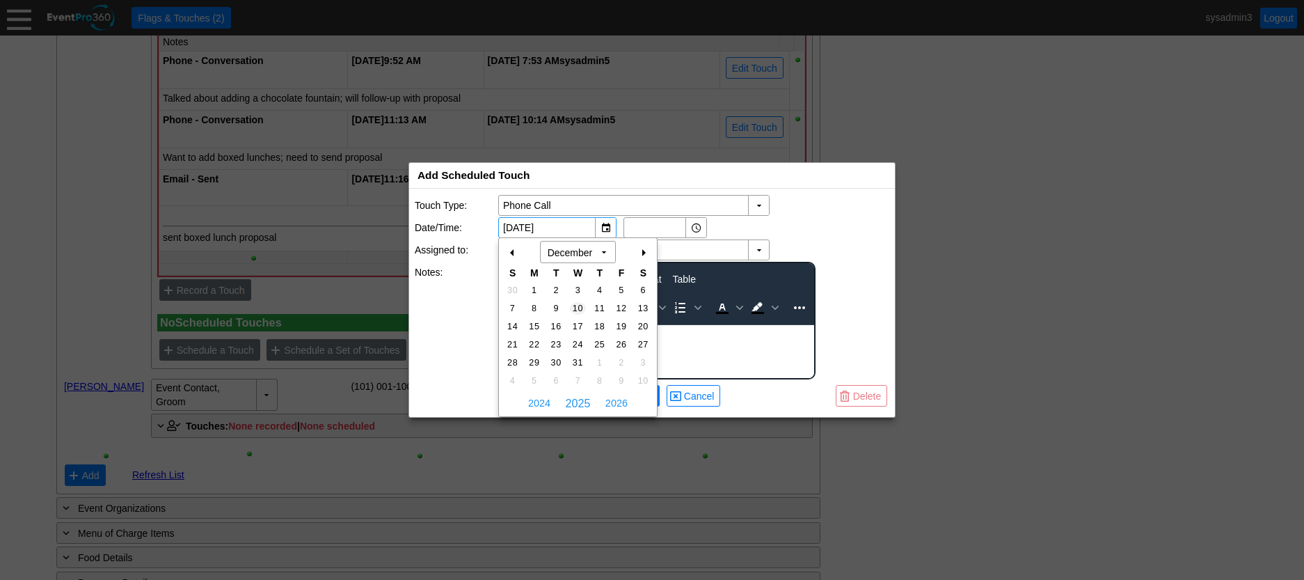
type input "12/10/2025"
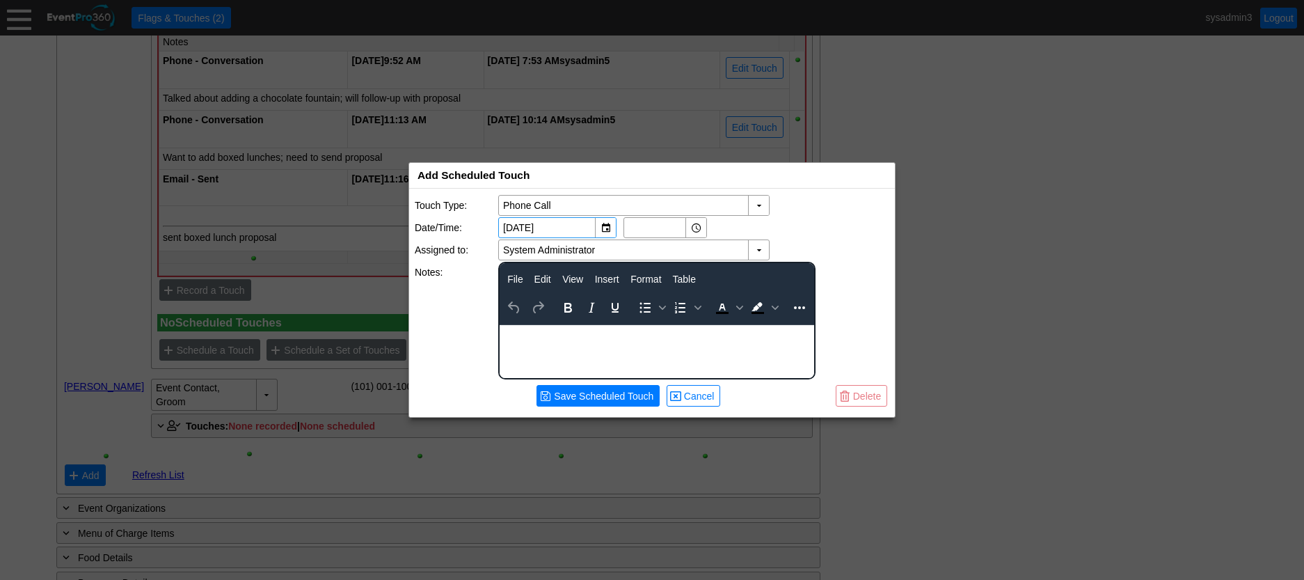
click at [578, 340] on body "Rich Text Area. Press ALT-0 for help." at bounding box center [657, 334] width 315 height 18
click at [605, 398] on span "Save Scheduled Touch" at bounding box center [603, 396] width 105 height 14
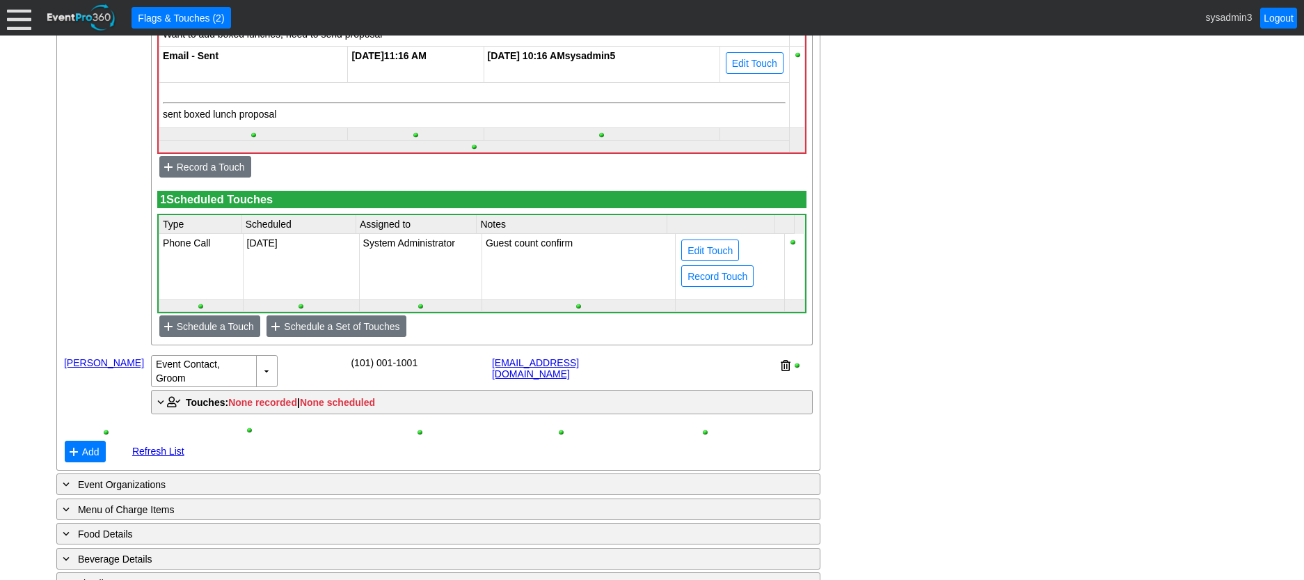
scroll to position [1036, 0]
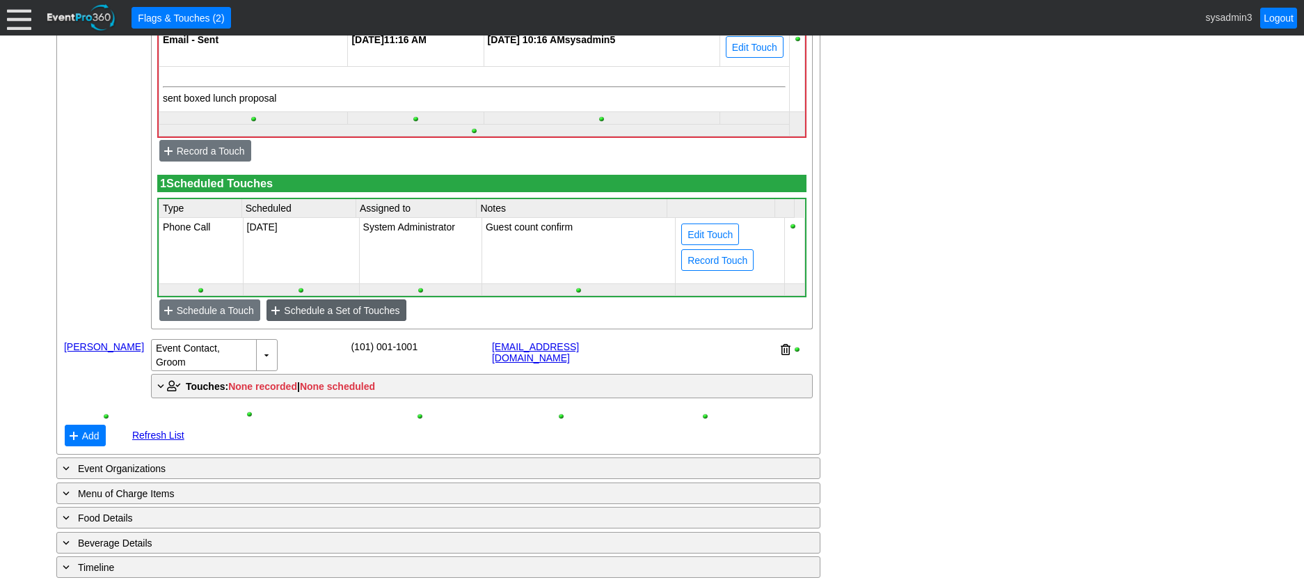
click at [327, 317] on span "Schedule a Set of Touches" at bounding box center [341, 310] width 121 height 14
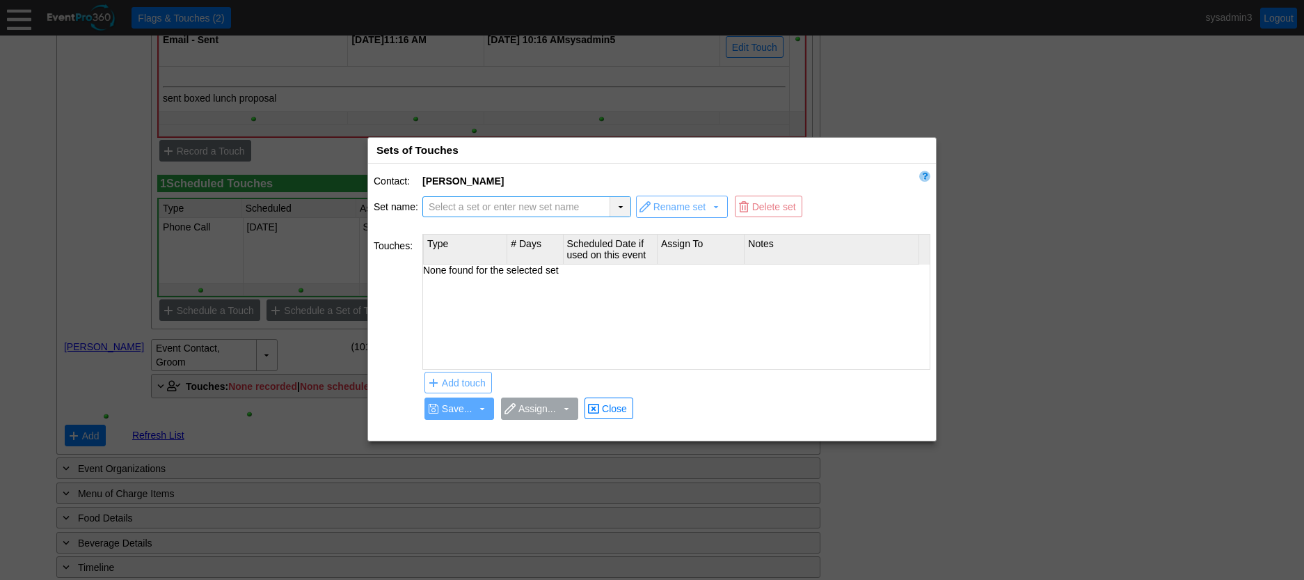
click at [623, 205] on div "▼" at bounding box center [620, 206] width 21 height 19
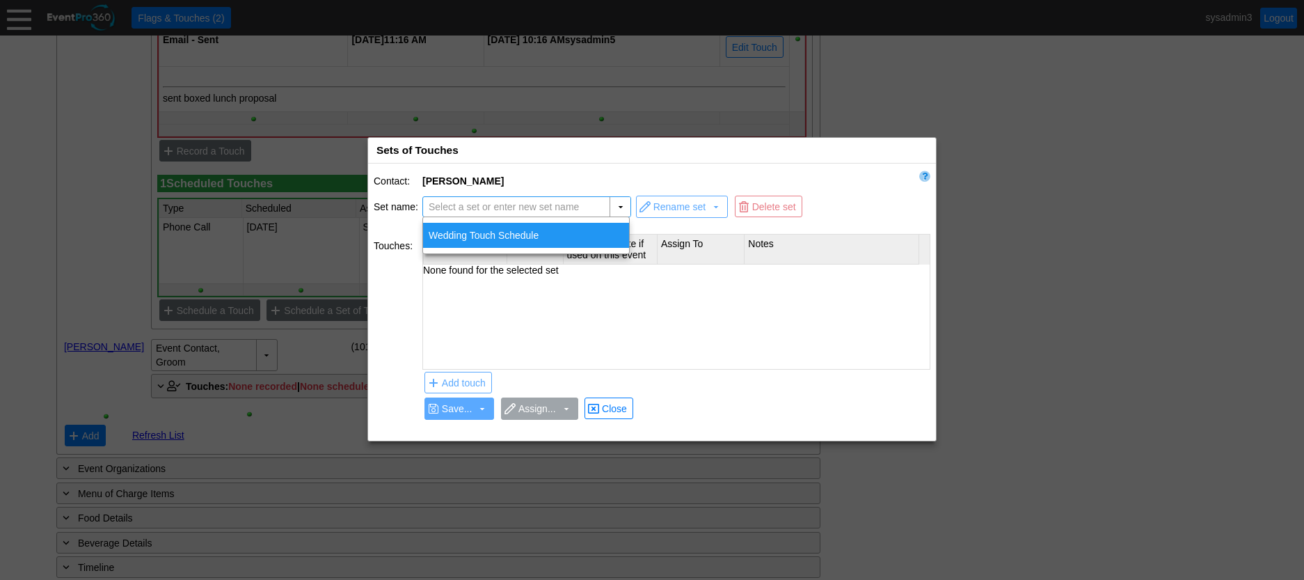
click at [497, 233] on div "Wedding Touch Schedule" at bounding box center [526, 235] width 206 height 25
type input "Wedding Touch Schedule"
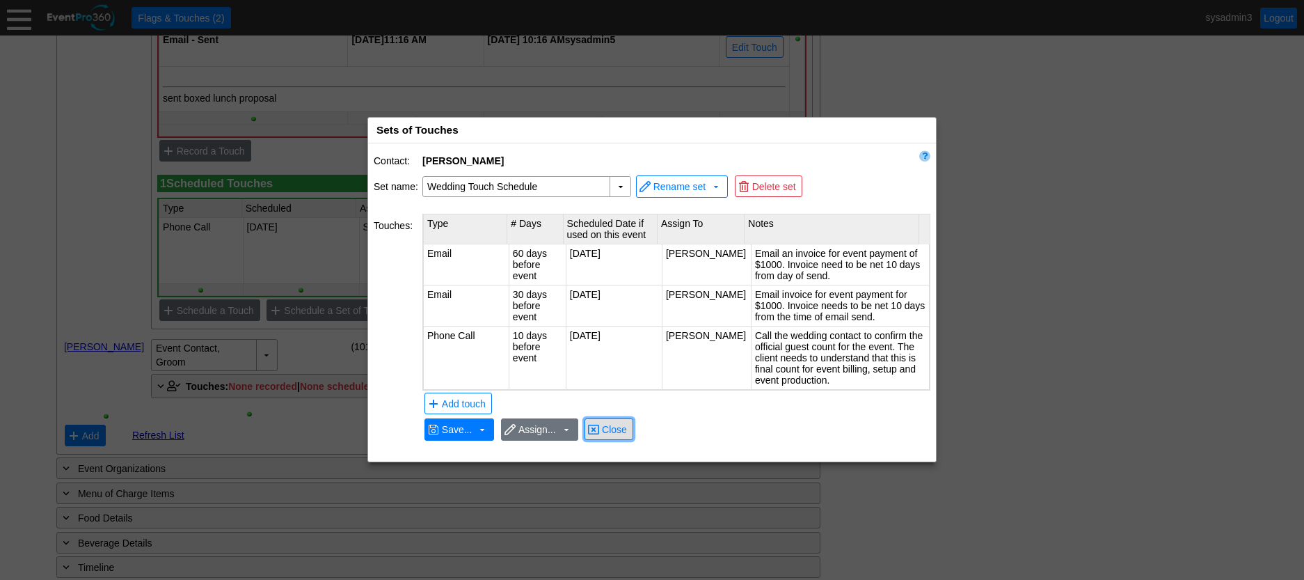
click at [620, 429] on span "Close" at bounding box center [614, 430] width 31 height 14
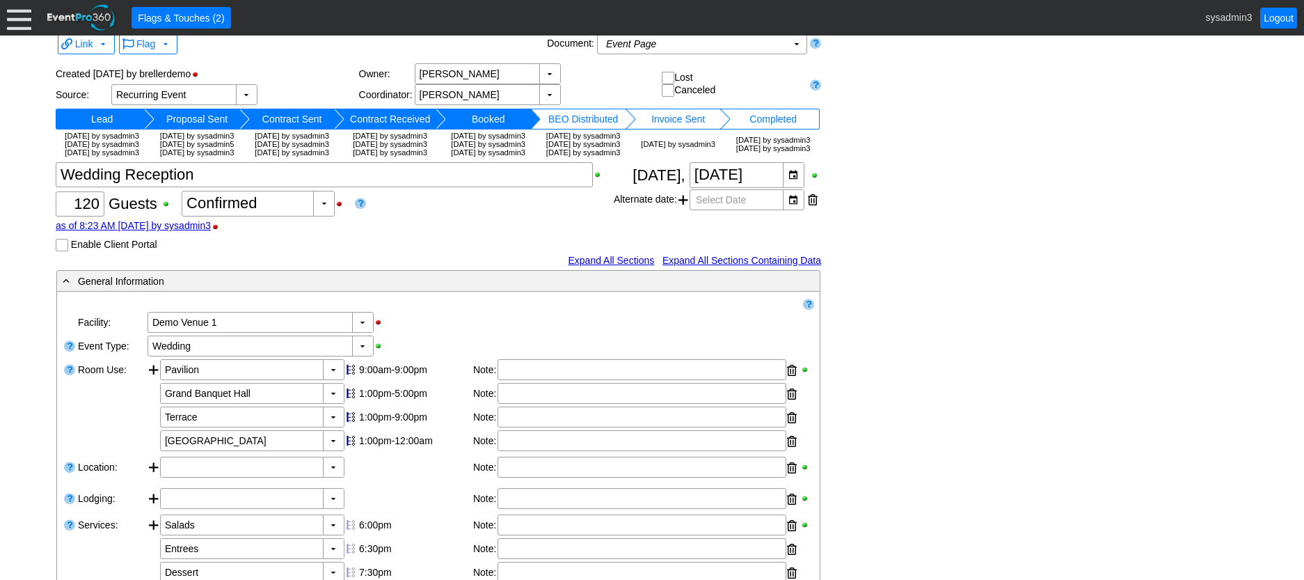
scroll to position [0, 0]
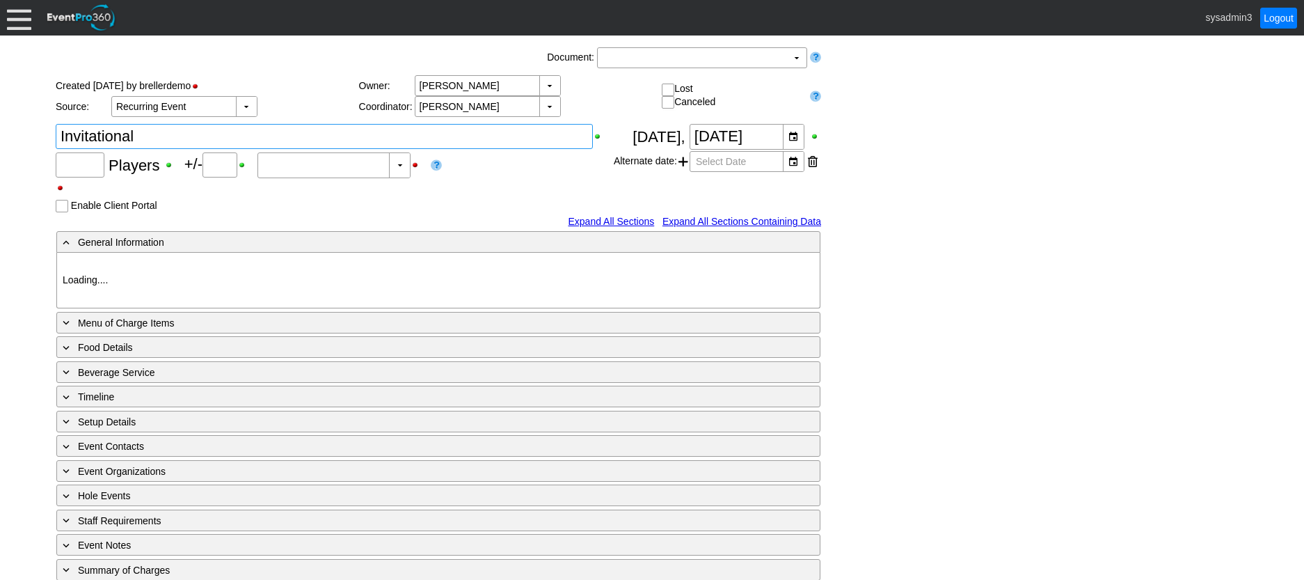
type input "80"
type input "Confirmed"
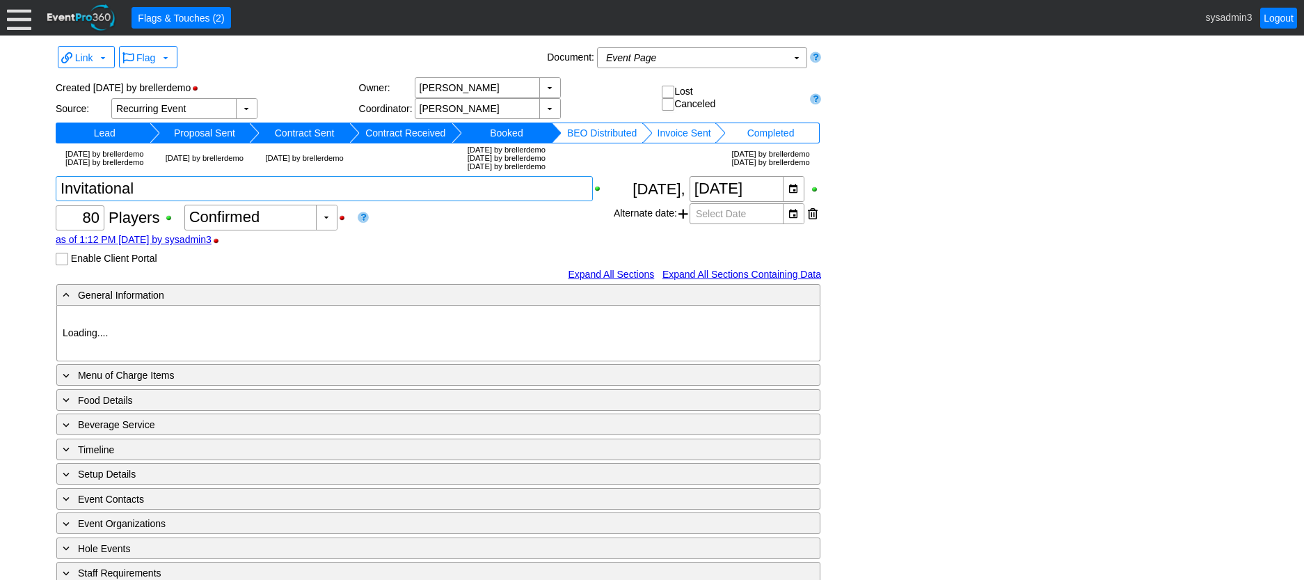
type input "Demo Venue 1"
type input "Golf Outing"
type input "Scramble"
type input "Shotgun"
type input "White"
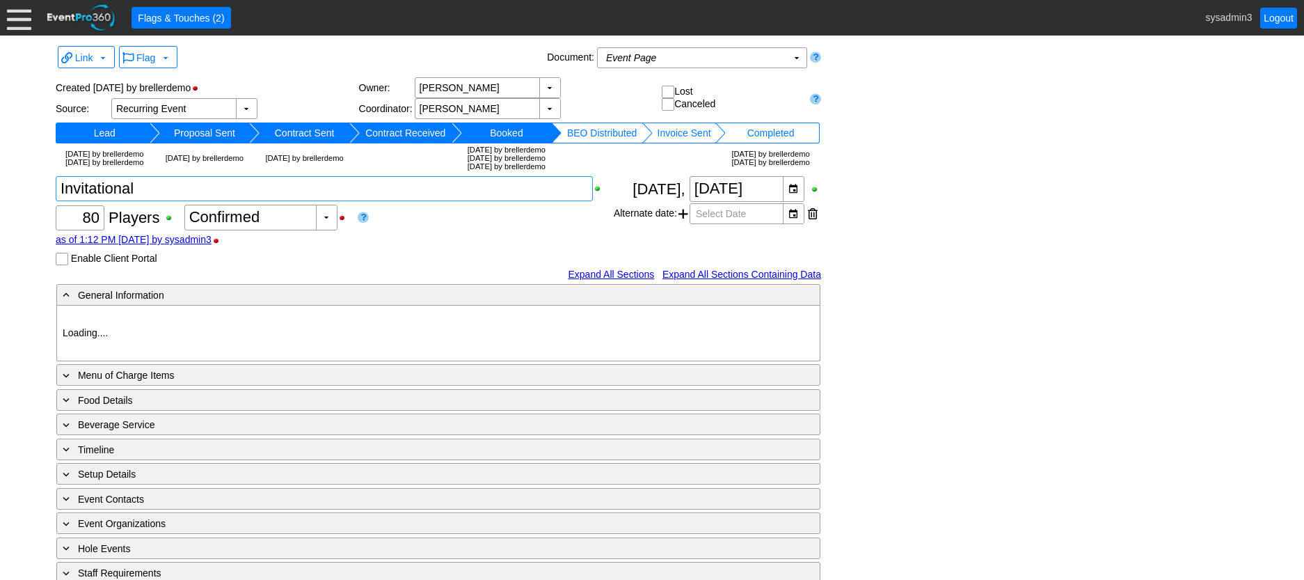
type input "Red"
type input "354064"
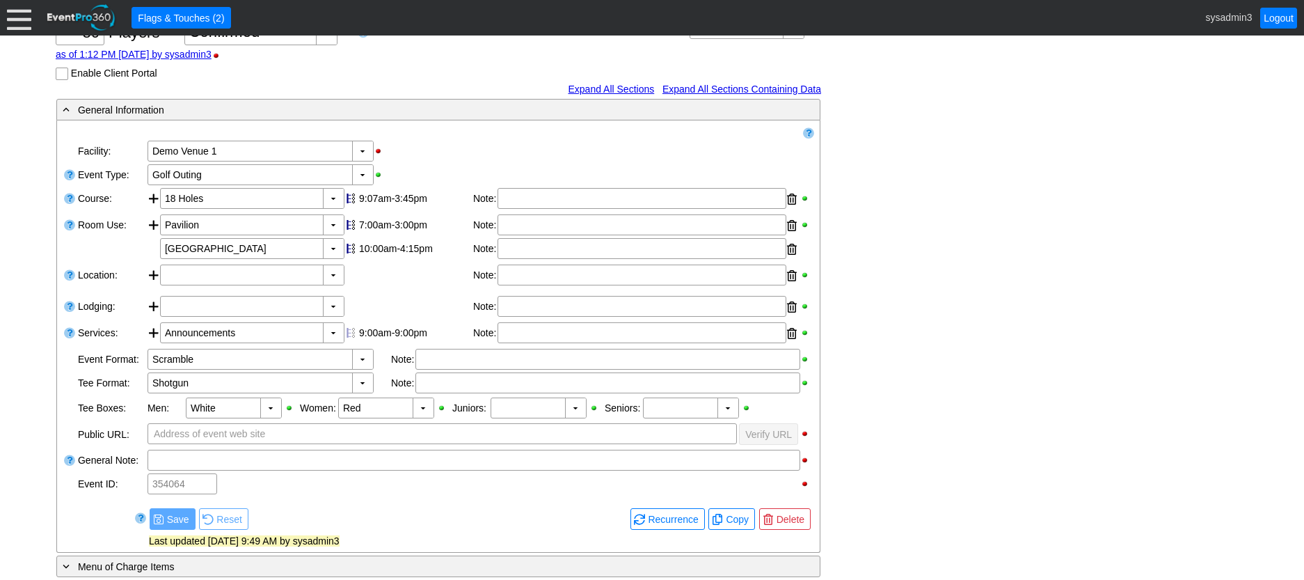
scroll to position [209, 0]
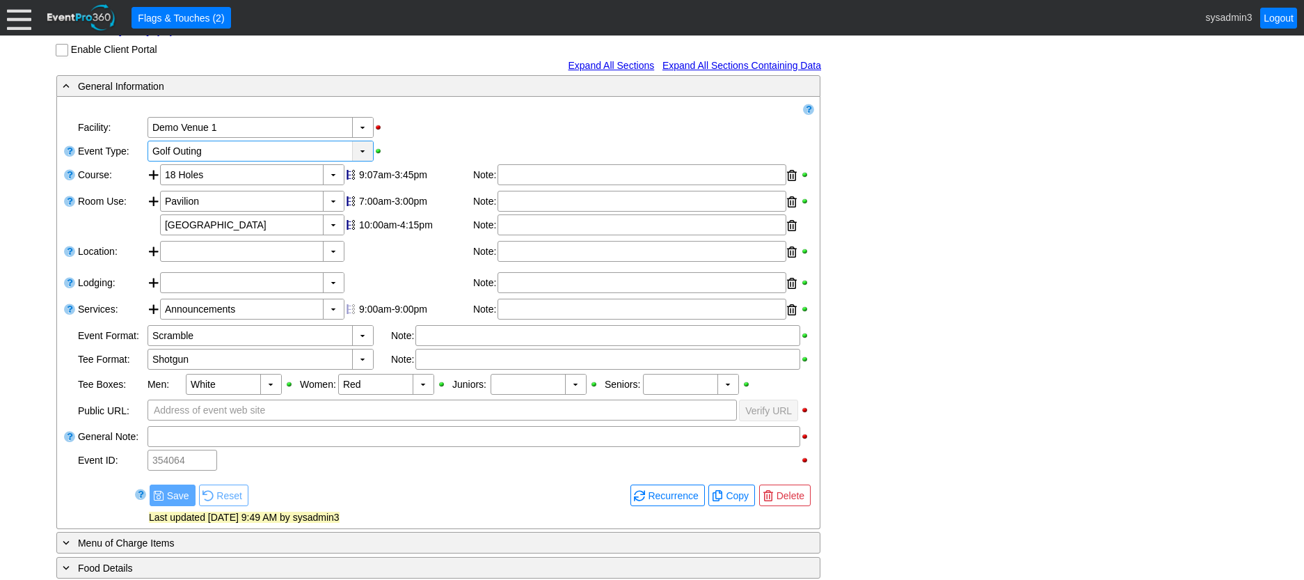
click at [362, 161] on div "▼" at bounding box center [362, 150] width 21 height 19
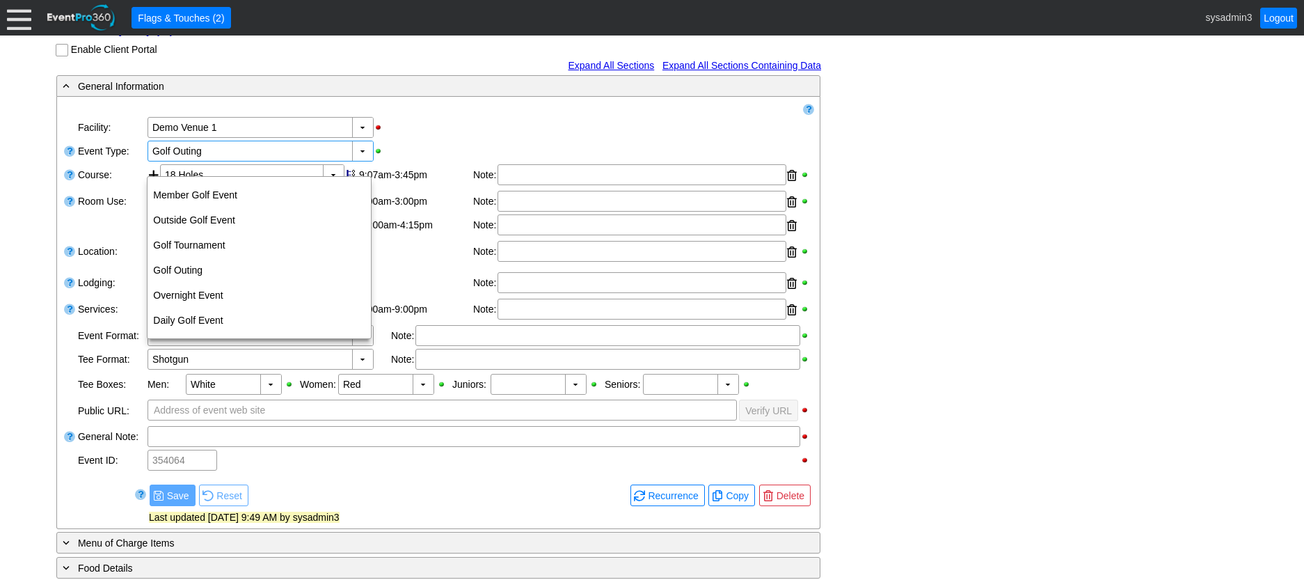
click at [434, 132] on div "▼ Χ Demo Venue 1" at bounding box center [480, 128] width 668 height 24
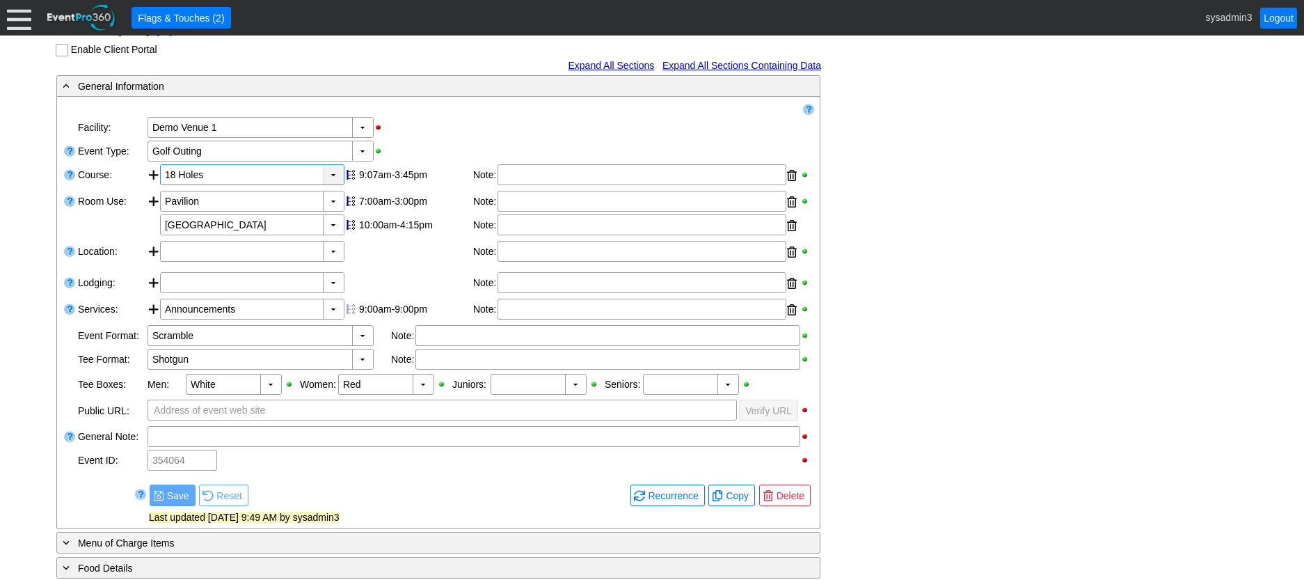
click at [333, 184] on div "▼" at bounding box center [333, 174] width 21 height 19
click at [430, 139] on div "▼ Χ Demo Venue 1" at bounding box center [480, 128] width 668 height 24
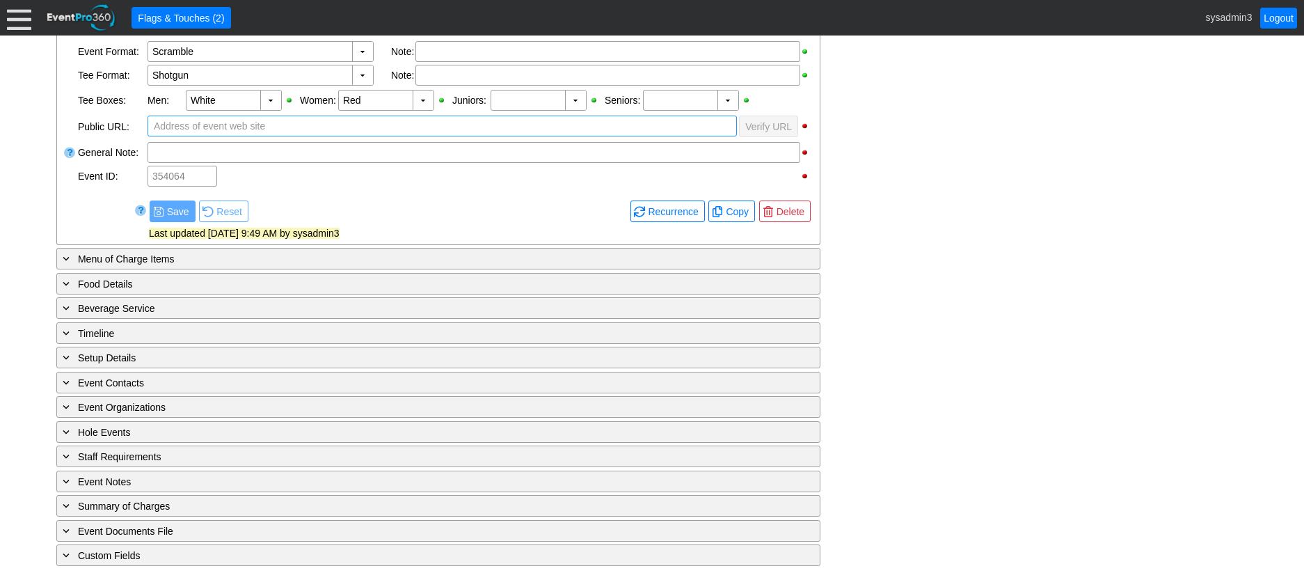
scroll to position [508, 0]
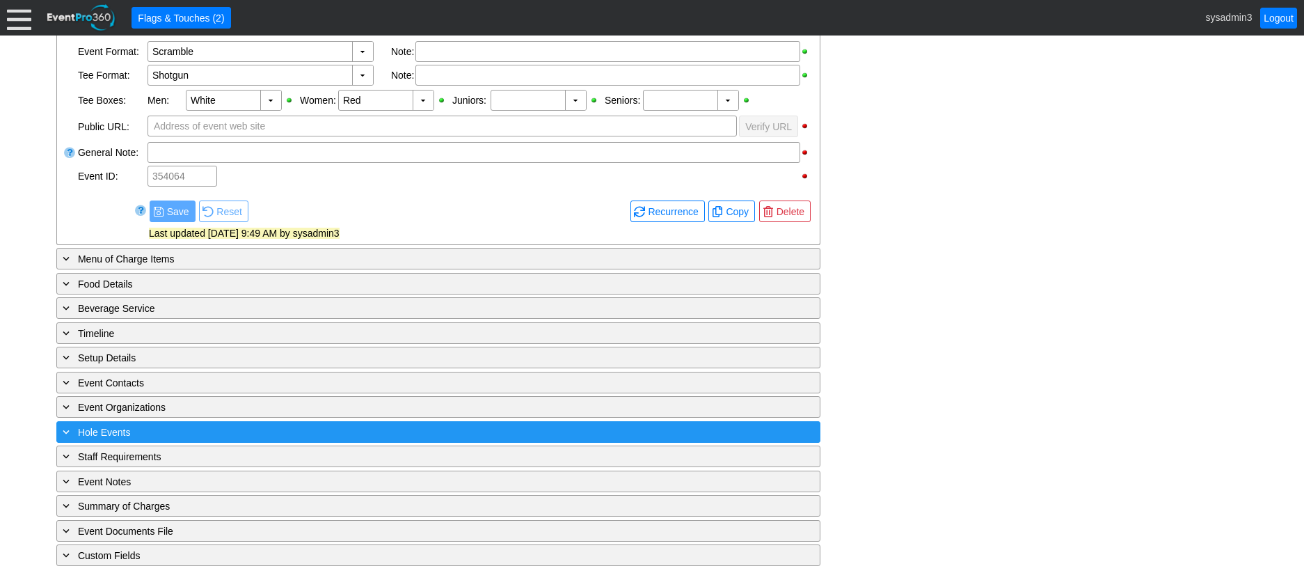
click at [275, 433] on div "+ Hole Events" at bounding box center [410, 432] width 700 height 16
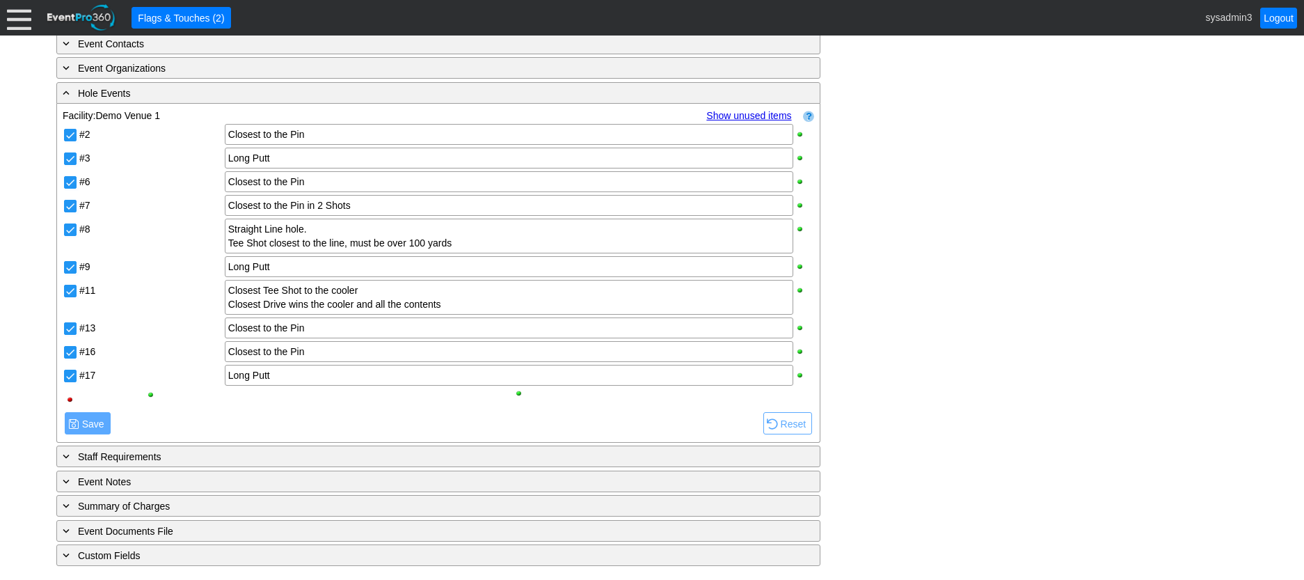
scroll to position [847, 0]
click at [743, 116] on link "Show unused items" at bounding box center [749, 115] width 85 height 11
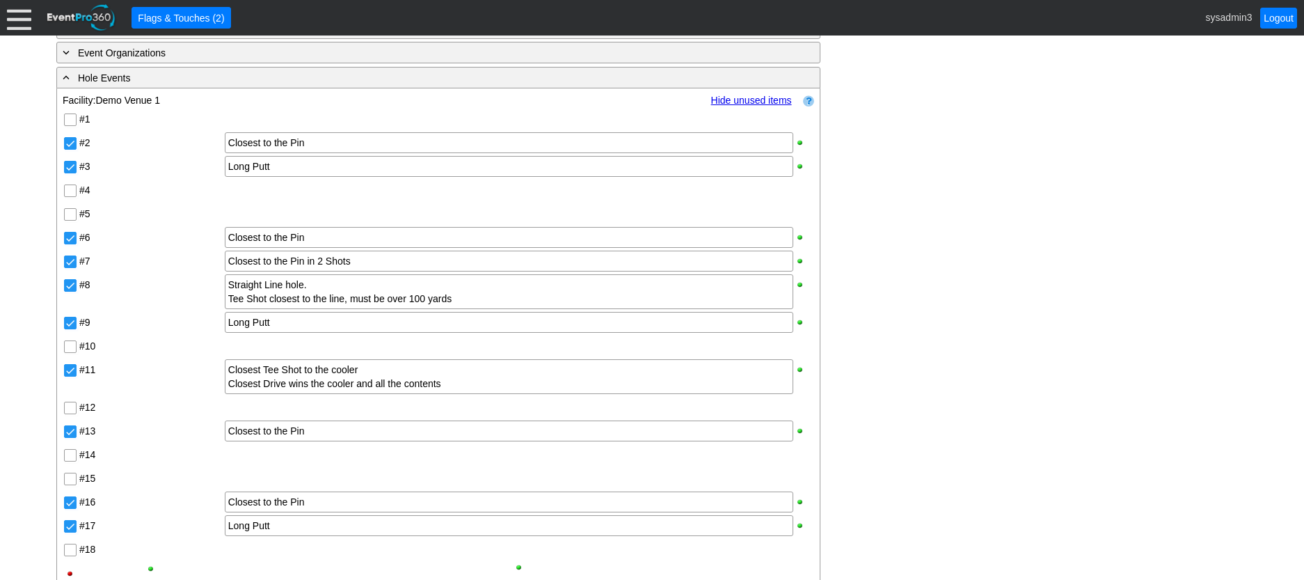
click at [754, 106] on link "Hide unused items" at bounding box center [751, 100] width 81 height 11
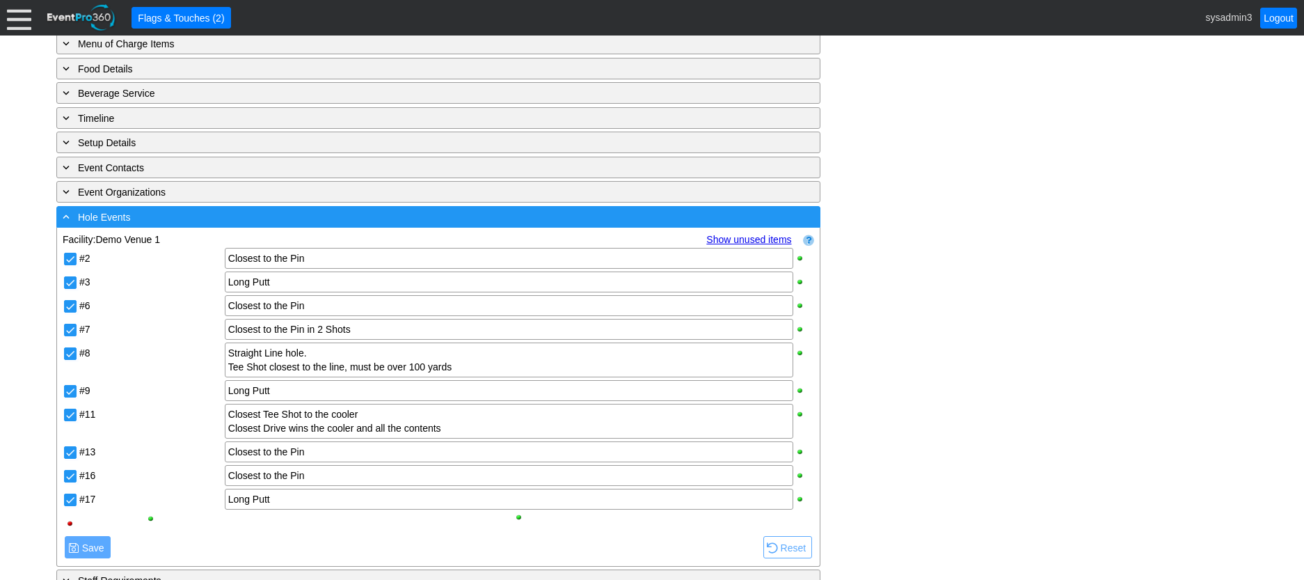
click at [282, 222] on div "- Hole Events ▼" at bounding box center [438, 217] width 764 height 22
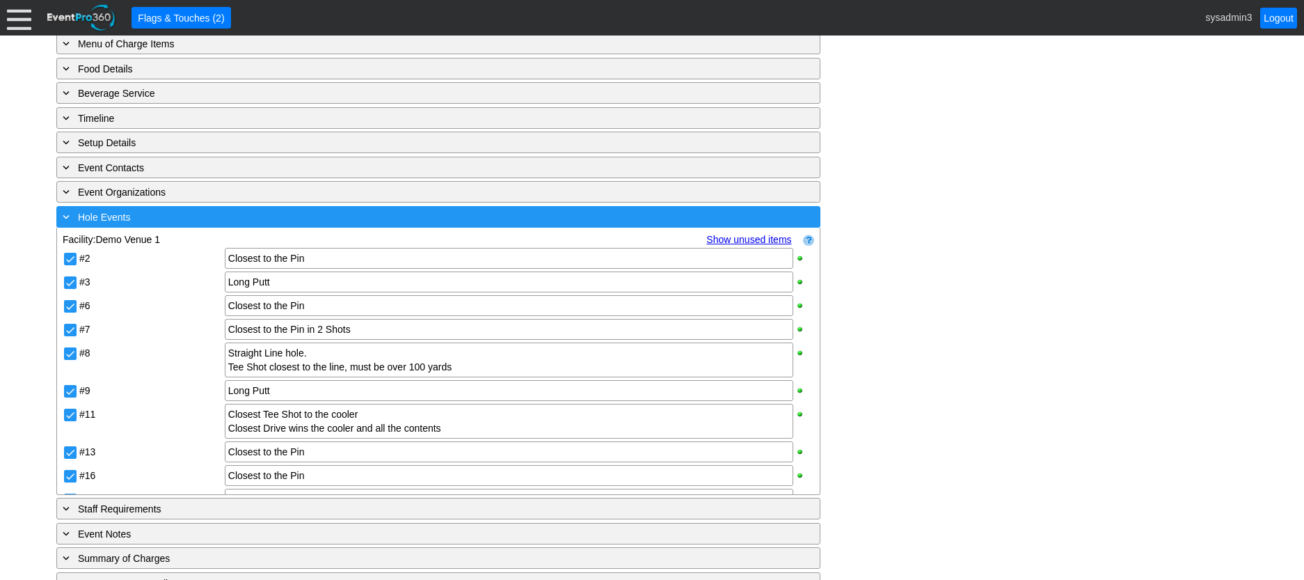
scroll to position [508, 0]
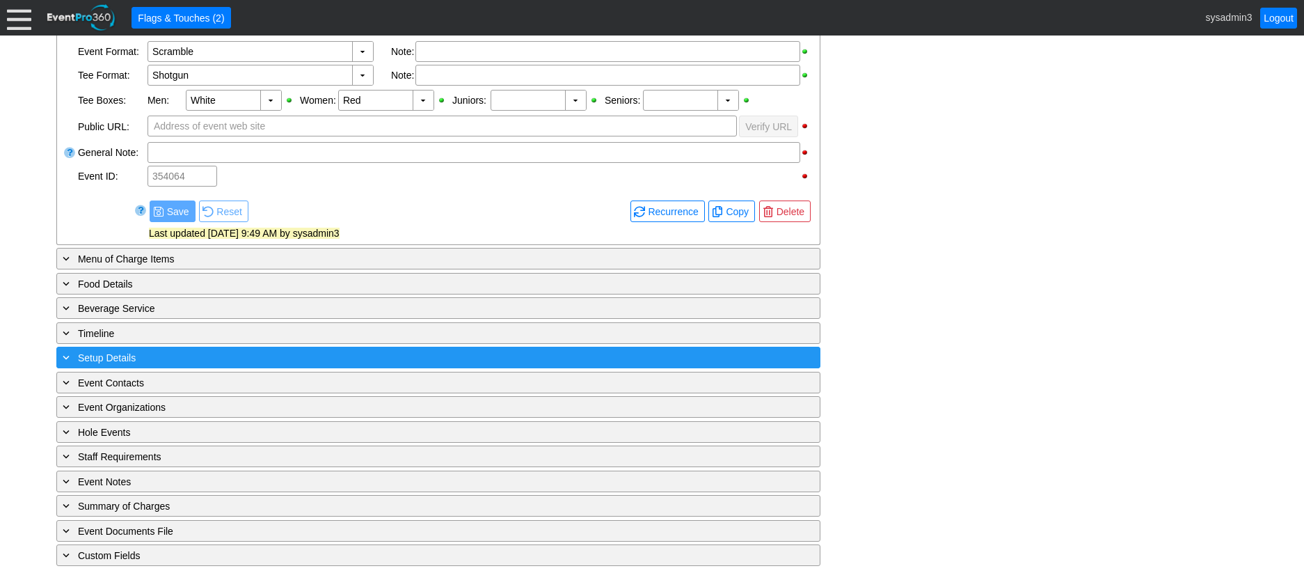
click at [206, 362] on div "+ Setup Details" at bounding box center [410, 357] width 700 height 16
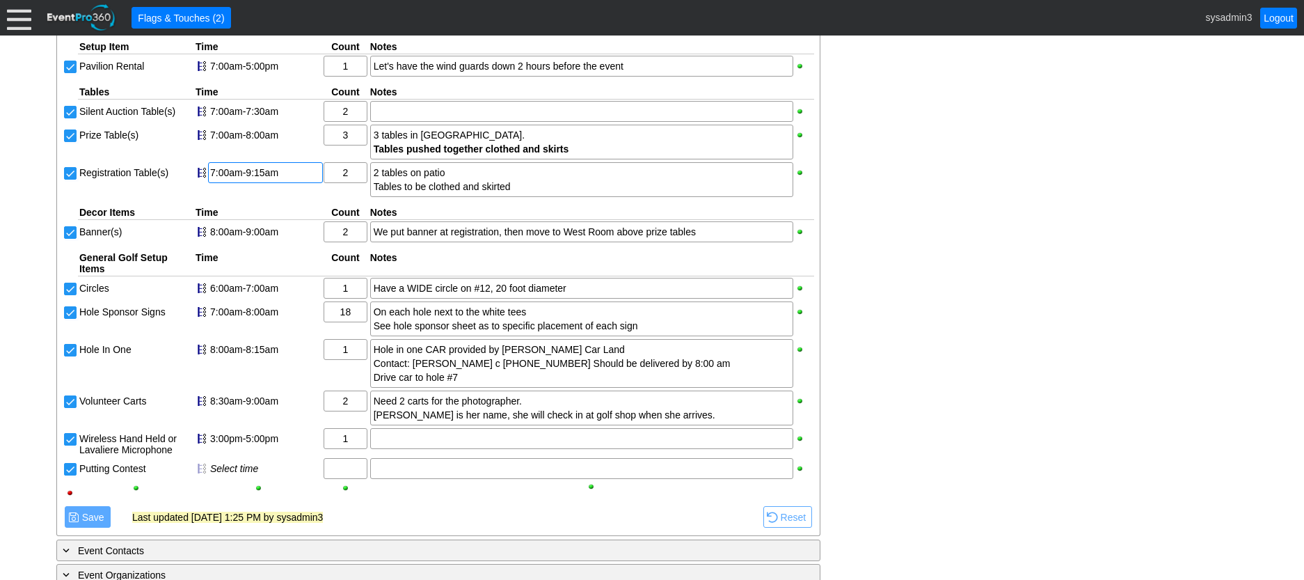
scroll to position [778, 0]
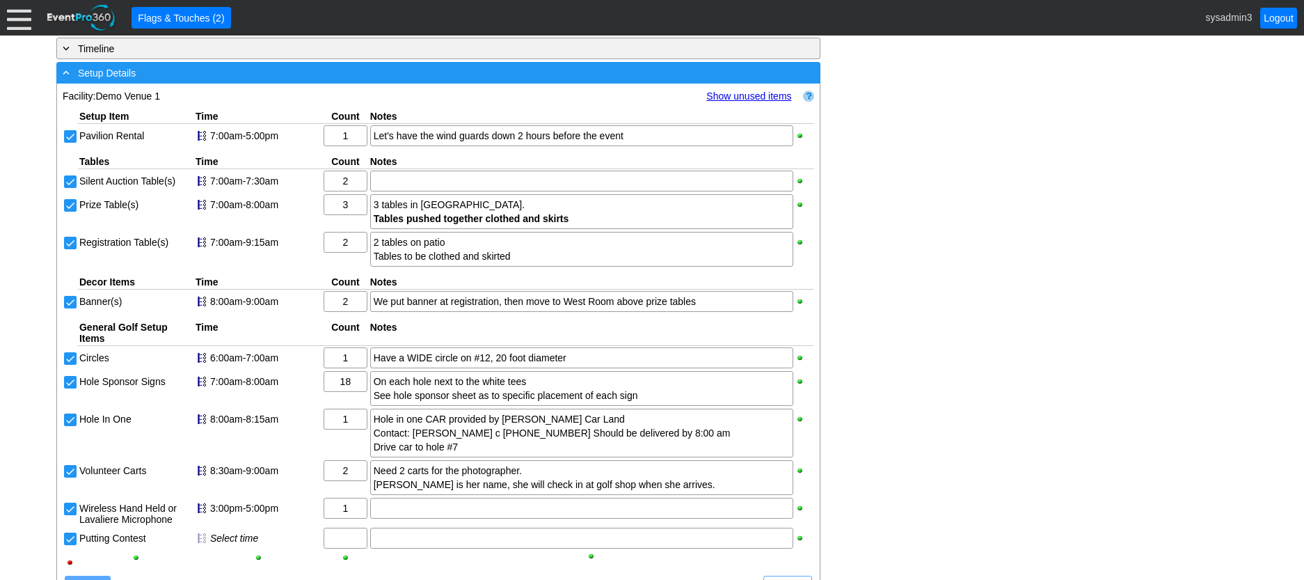
click at [310, 81] on div "- Setup Details" at bounding box center [410, 73] width 700 height 16
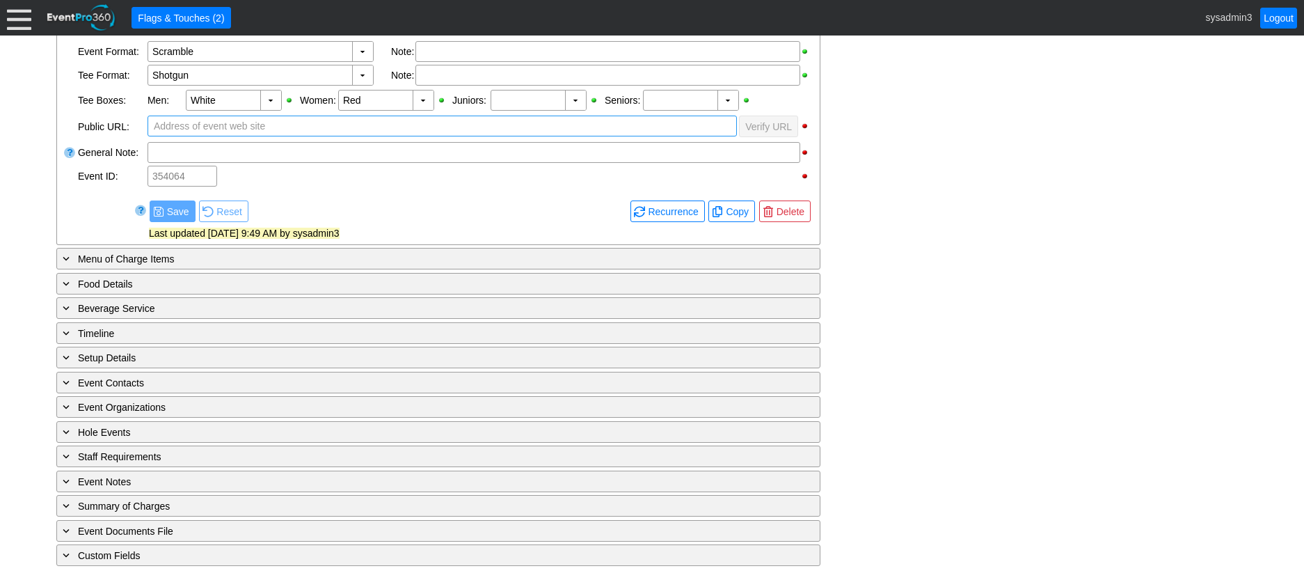
scroll to position [508, 0]
click at [255, 519] on div "+ Event Documents File ▼ File Name Description Date/Time Uploaded By ● Add file…" at bounding box center [439, 530] width 766 height 23
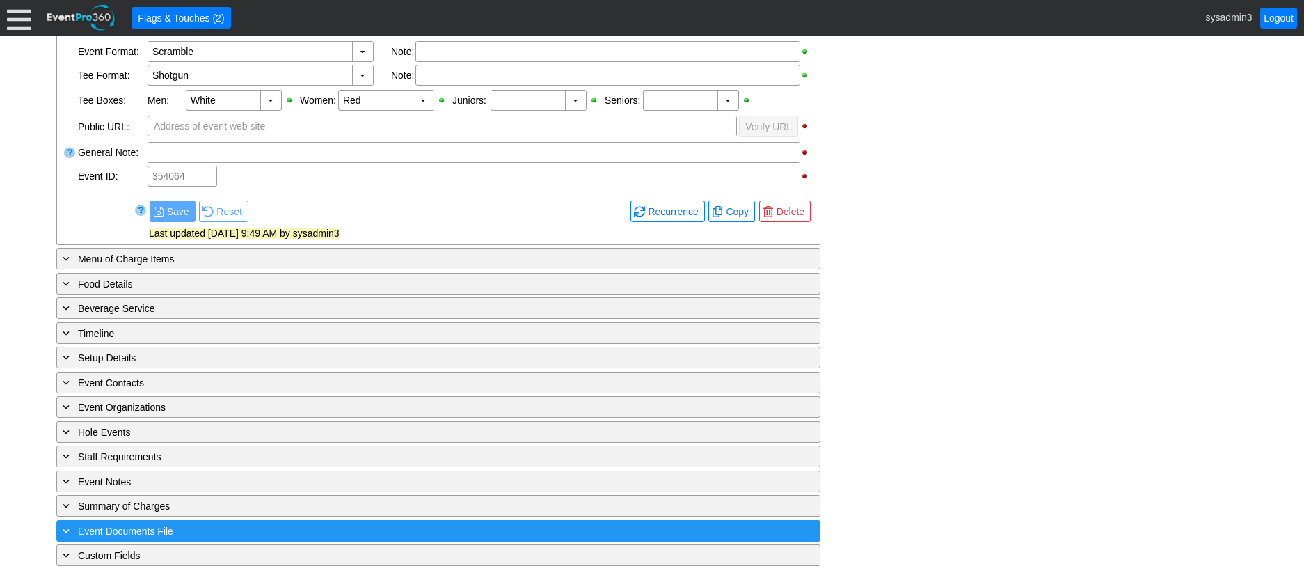
click at [251, 526] on div "+ Event Documents File" at bounding box center [410, 531] width 700 height 16
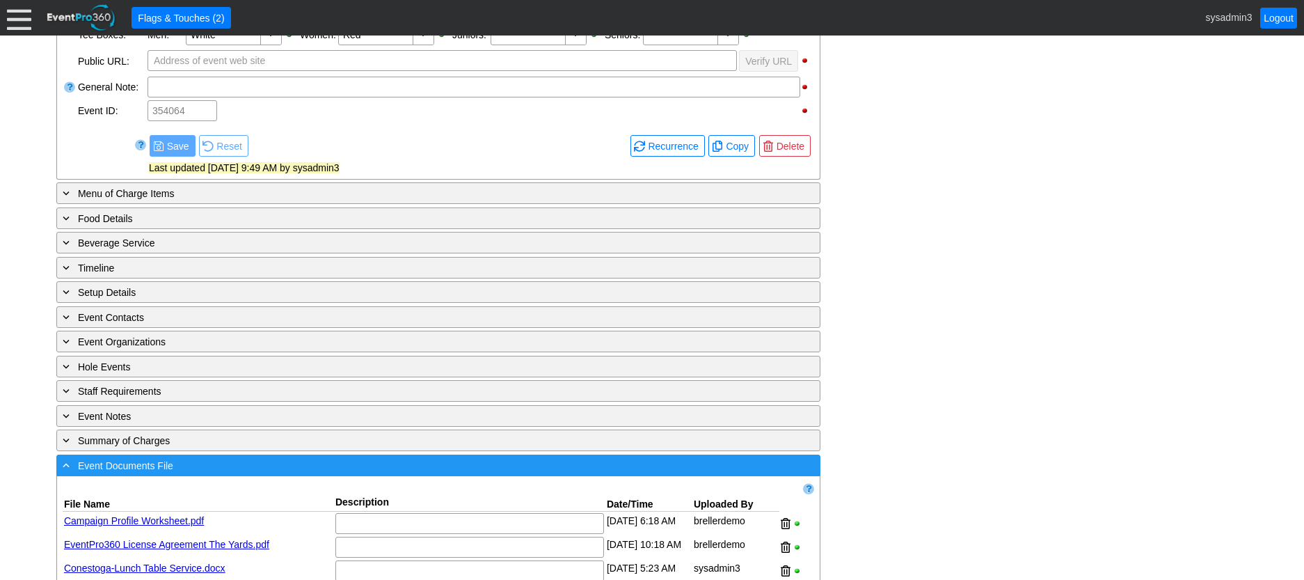
scroll to position [690, 0]
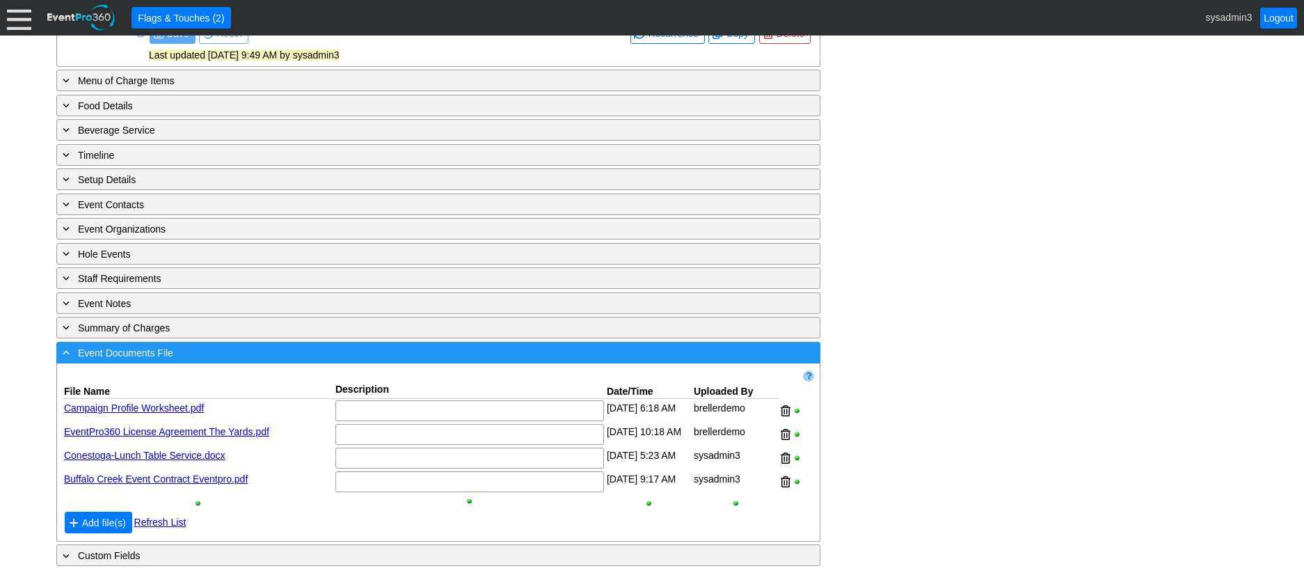
click at [338, 350] on div "- Event Documents File" at bounding box center [410, 353] width 700 height 16
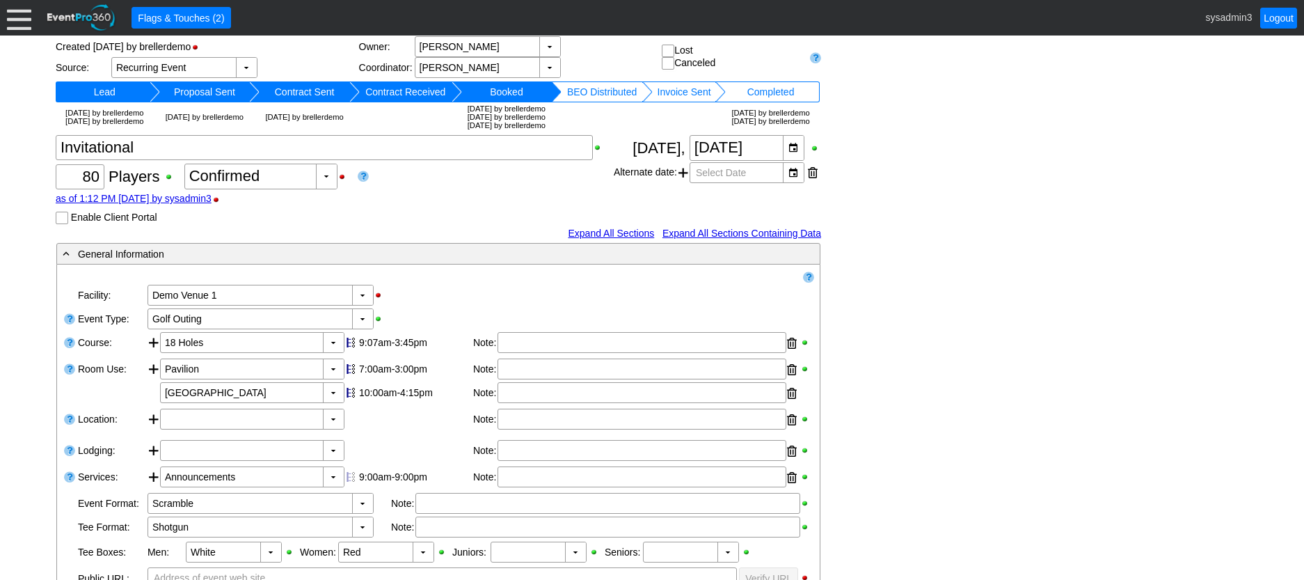
scroll to position [0, 0]
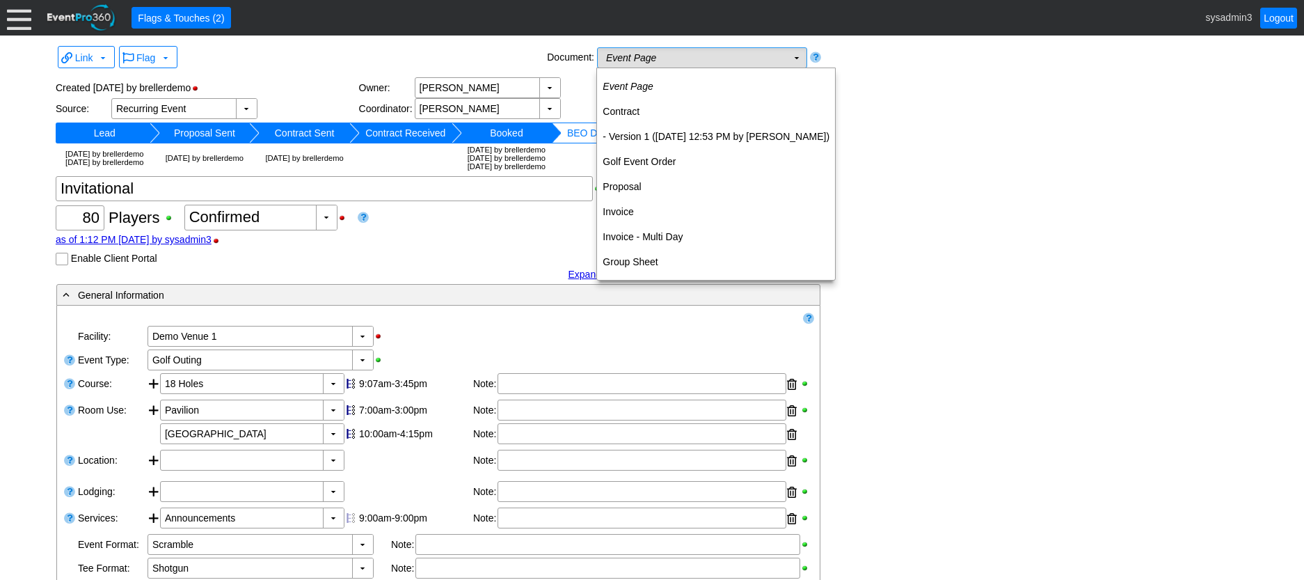
click at [767, 59] on td "Event Page Χ" at bounding box center [692, 57] width 189 height 19
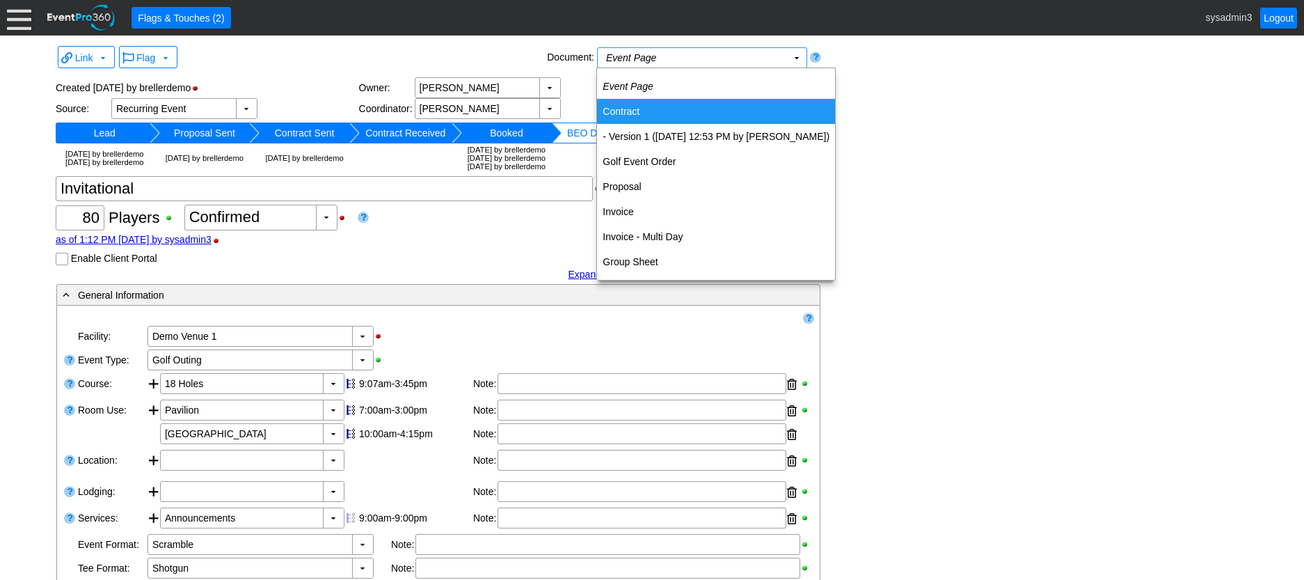
click at [629, 113] on td "Contract" at bounding box center [716, 111] width 238 height 25
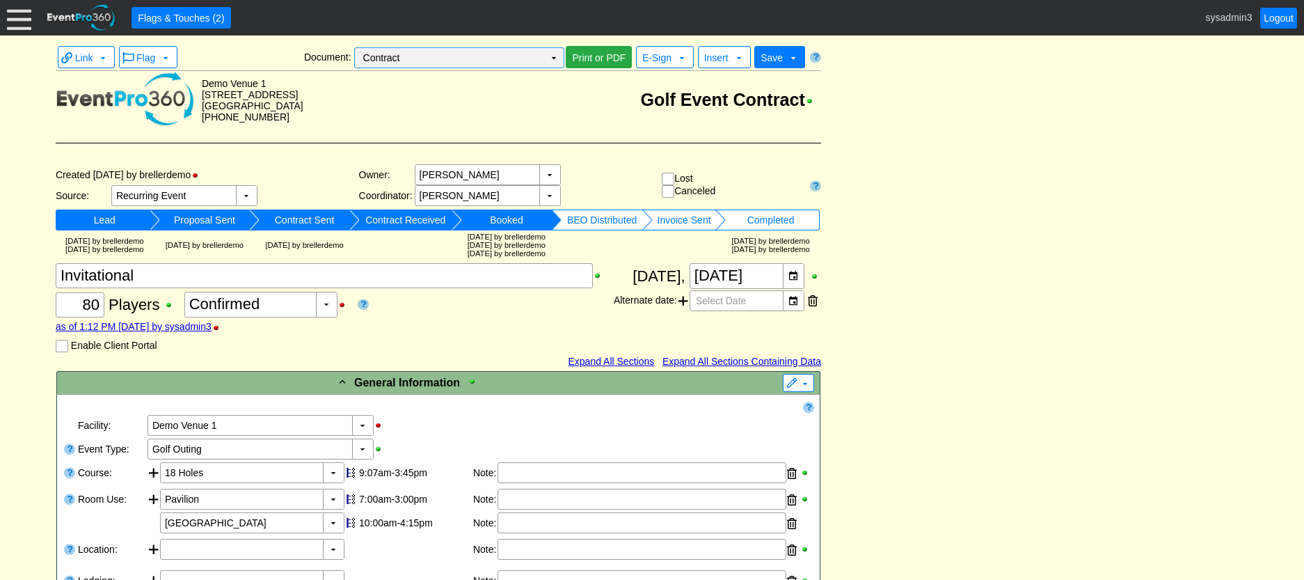
click at [560, 58] on td "▼" at bounding box center [553, 57] width 19 height 19
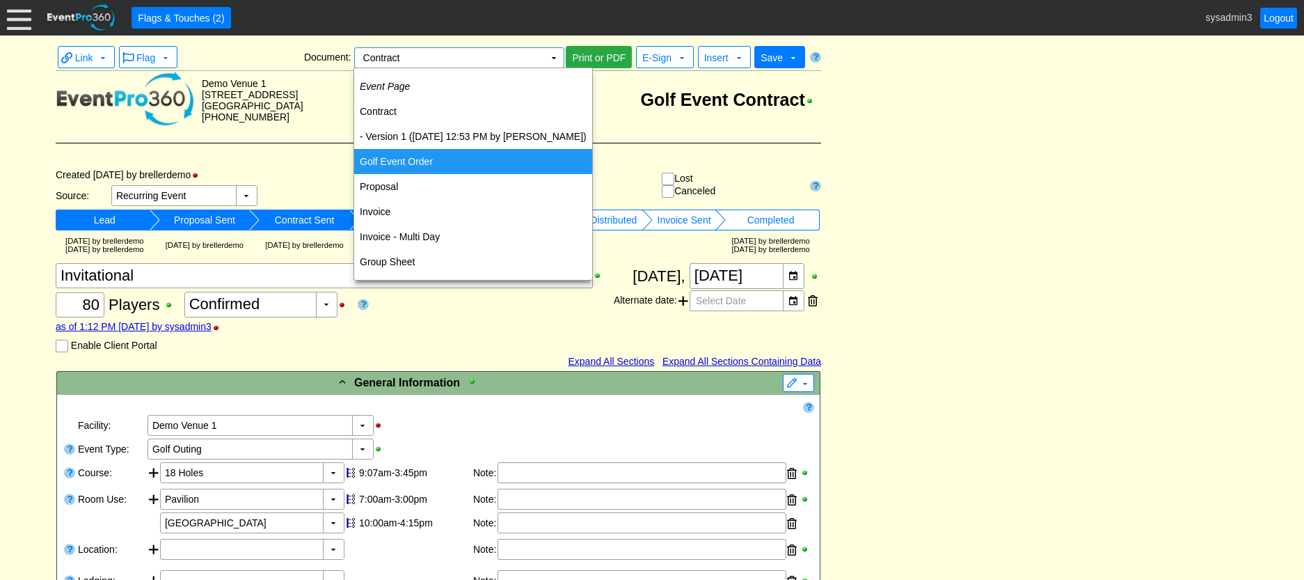
click at [409, 163] on td "Golf Event Order" at bounding box center [473, 161] width 238 height 25
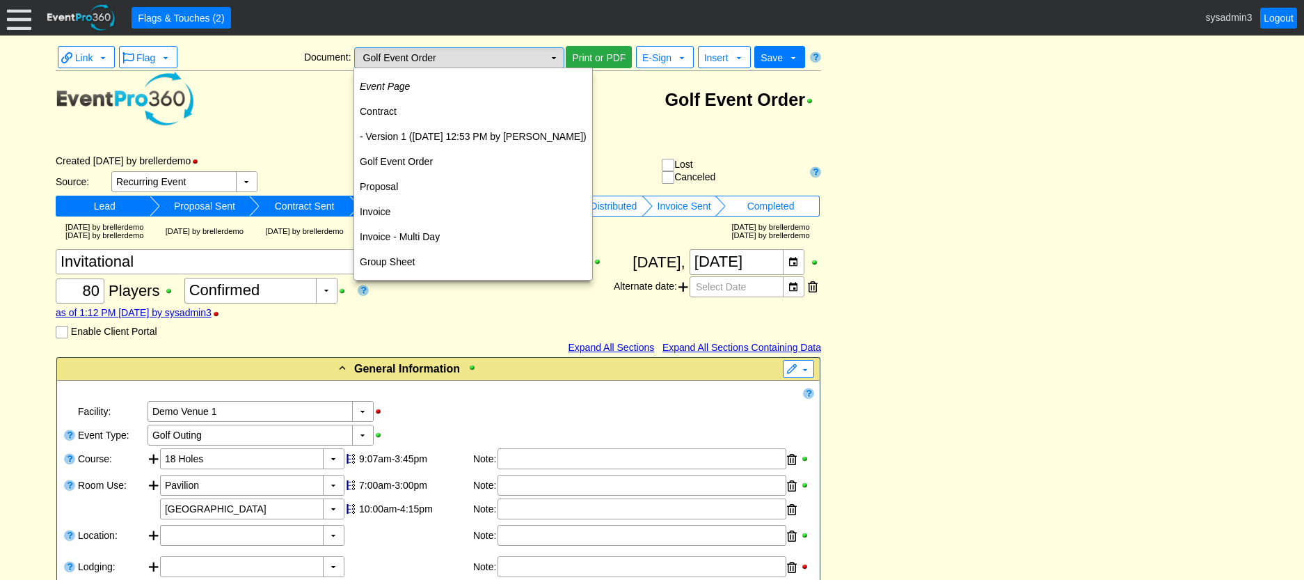
click at [521, 57] on td "Golf Event Order Χ" at bounding box center [449, 57] width 189 height 19
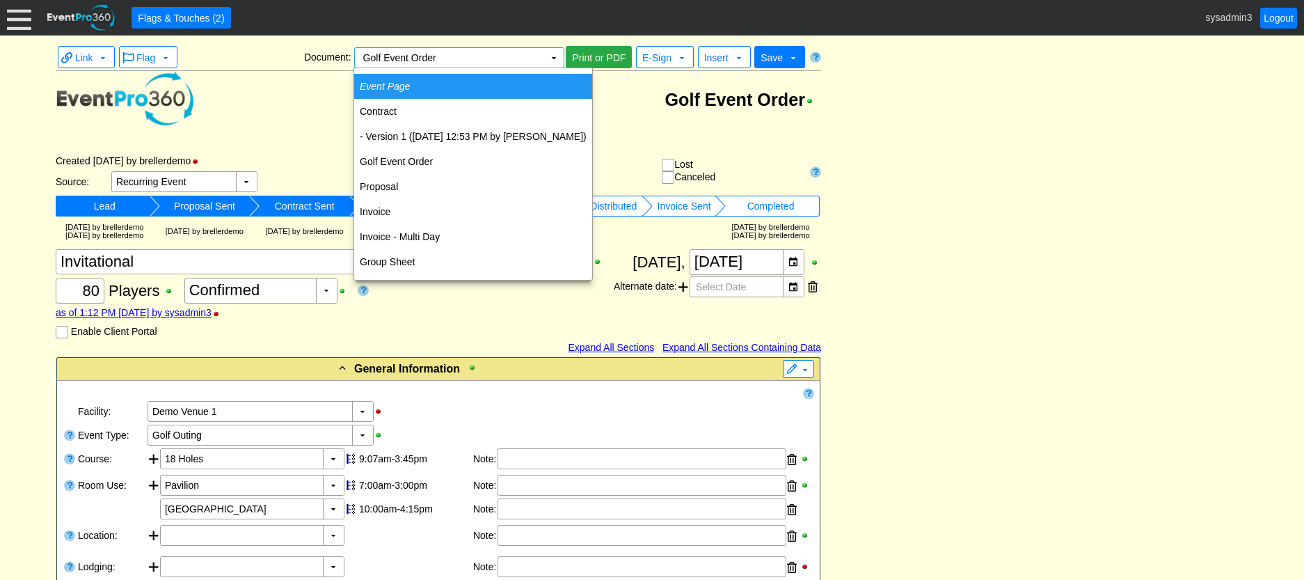
click at [410, 84] on icon "Event Page" at bounding box center [385, 86] width 50 height 11
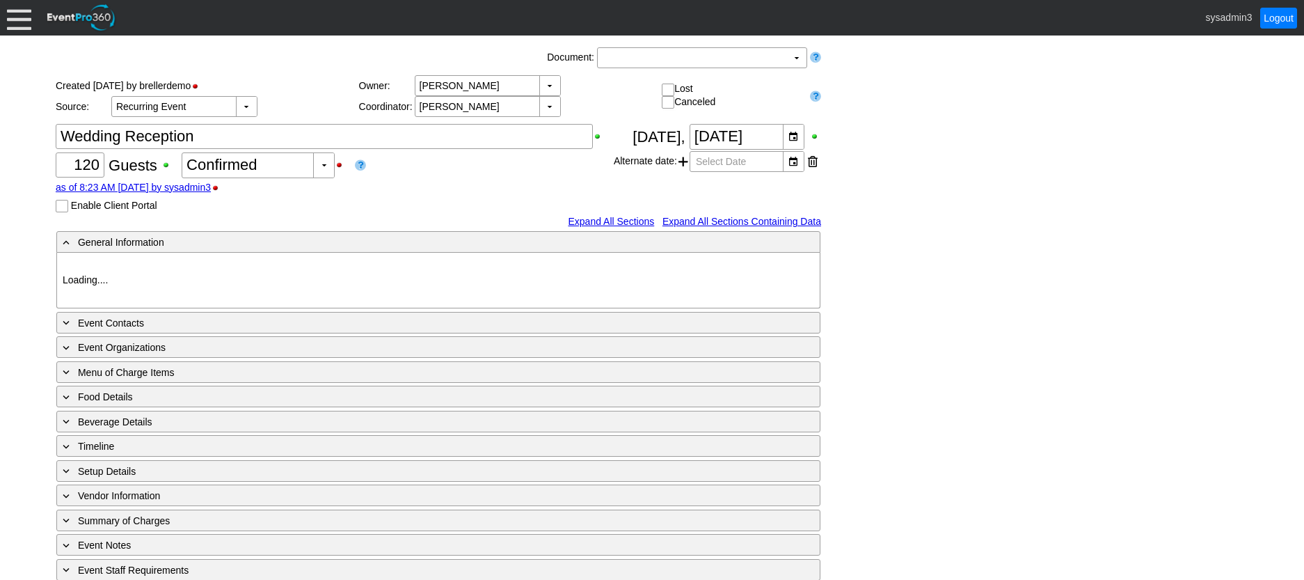
type input "Demo Venue 1"
type input "Wedding"
type input "[URL][DOMAIN_NAME]"
type input "675609"
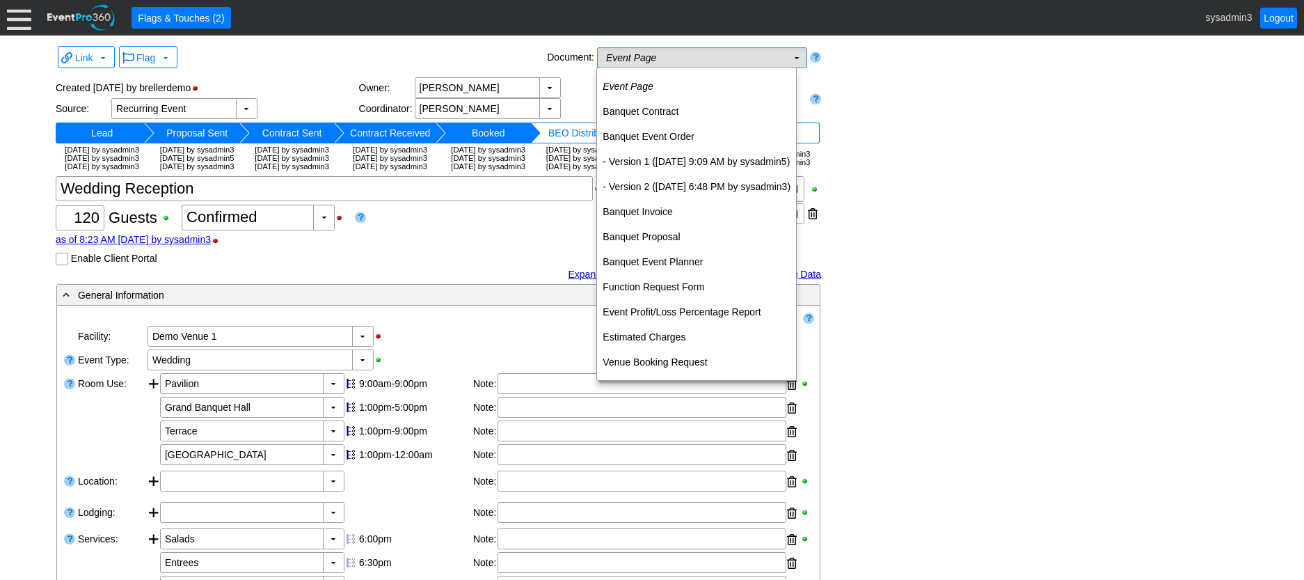
click at [750, 56] on td "Event Page Χ" at bounding box center [692, 57] width 189 height 19
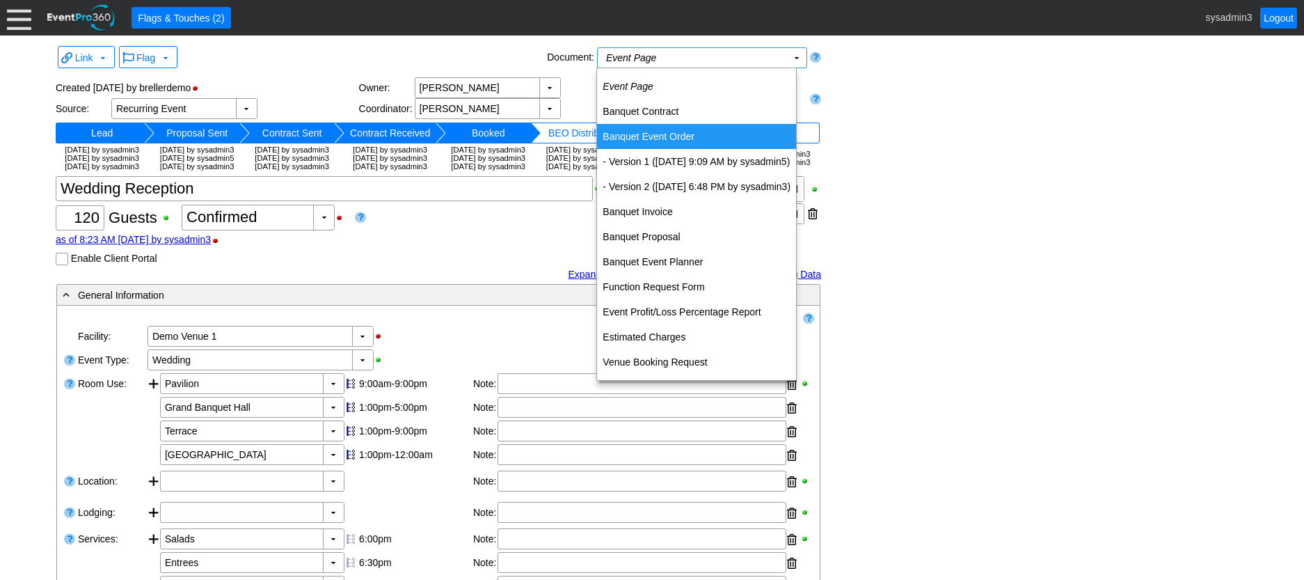
click at [663, 135] on td "Banquet Event Order" at bounding box center [696, 136] width 199 height 25
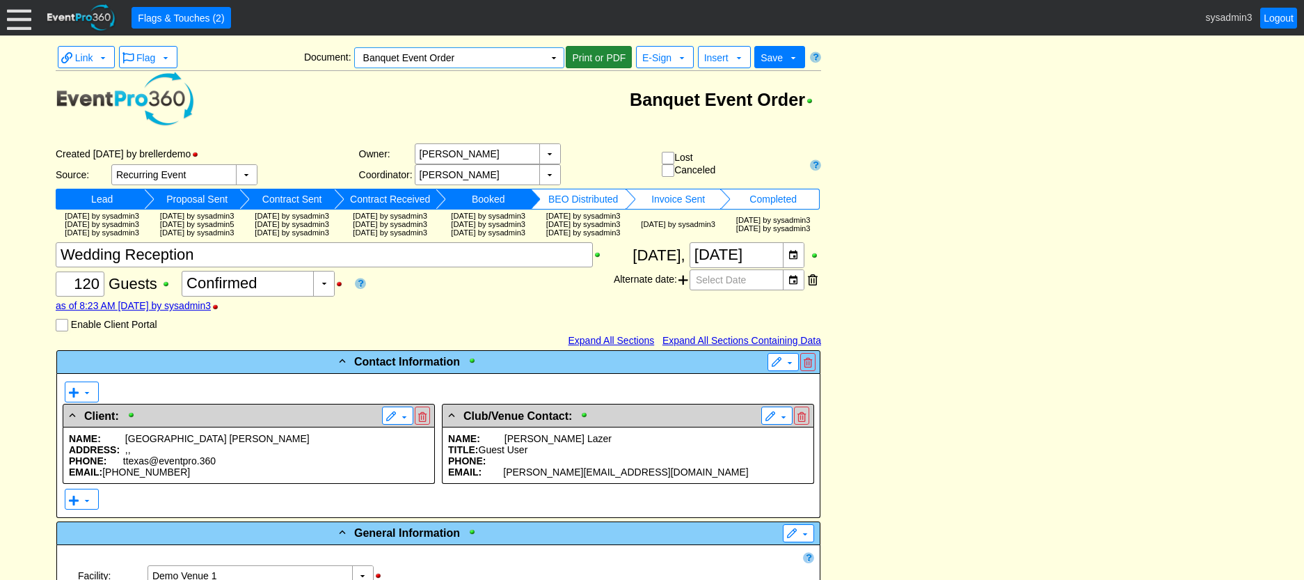
click at [592, 60] on span "Print or PDF" at bounding box center [598, 58] width 59 height 14
click at [555, 55] on td "▼" at bounding box center [553, 57] width 19 height 19
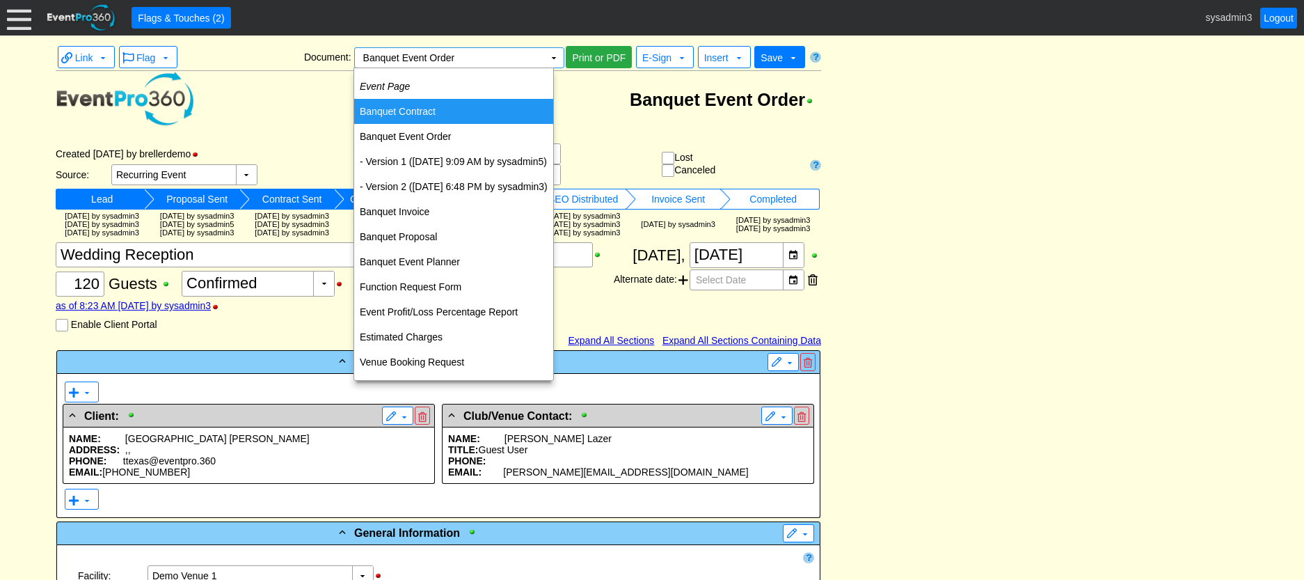
click at [425, 112] on td "Banquet Contract" at bounding box center [453, 111] width 199 height 25
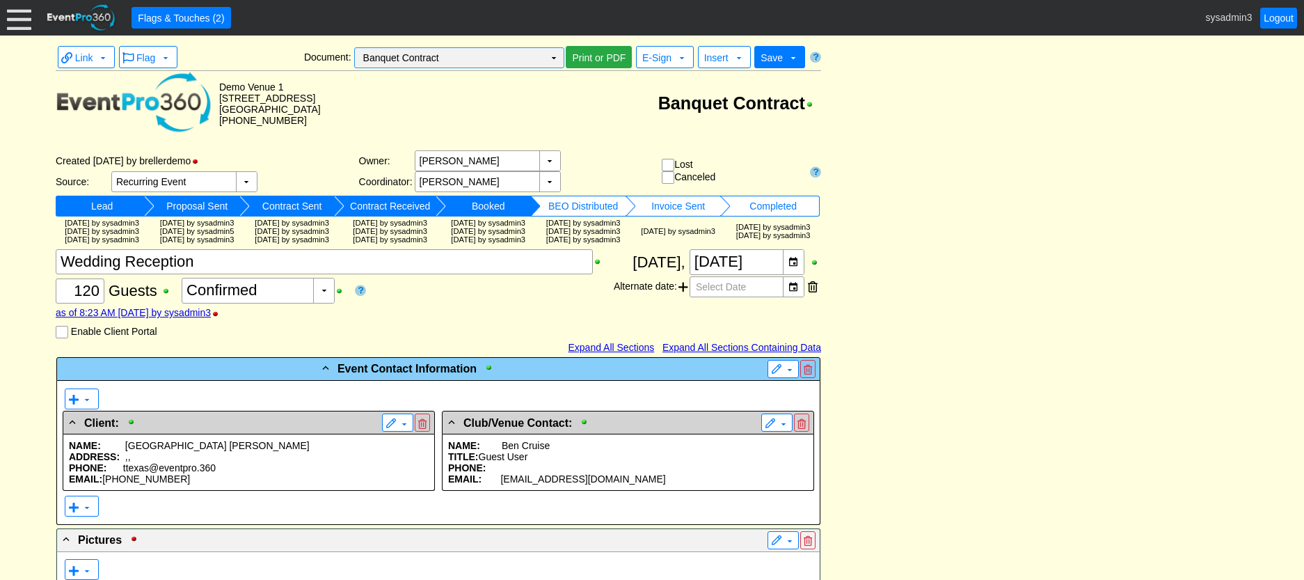
click at [544, 58] on td "▼" at bounding box center [553, 57] width 19 height 19
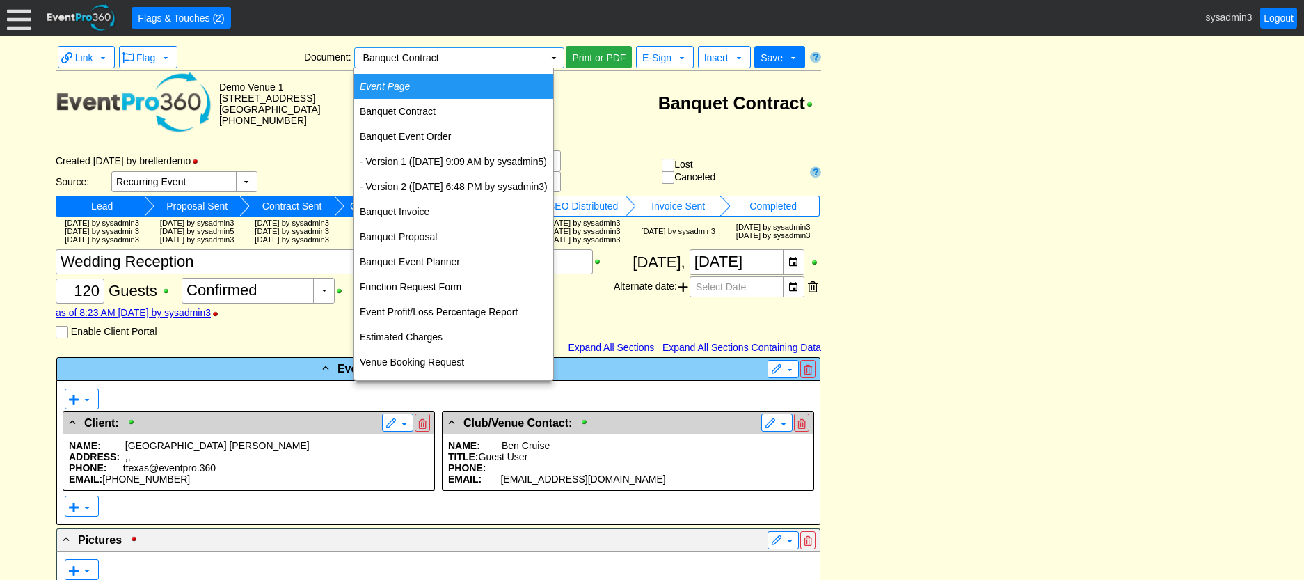
click at [431, 84] on td "Event Page" at bounding box center [453, 86] width 199 height 25
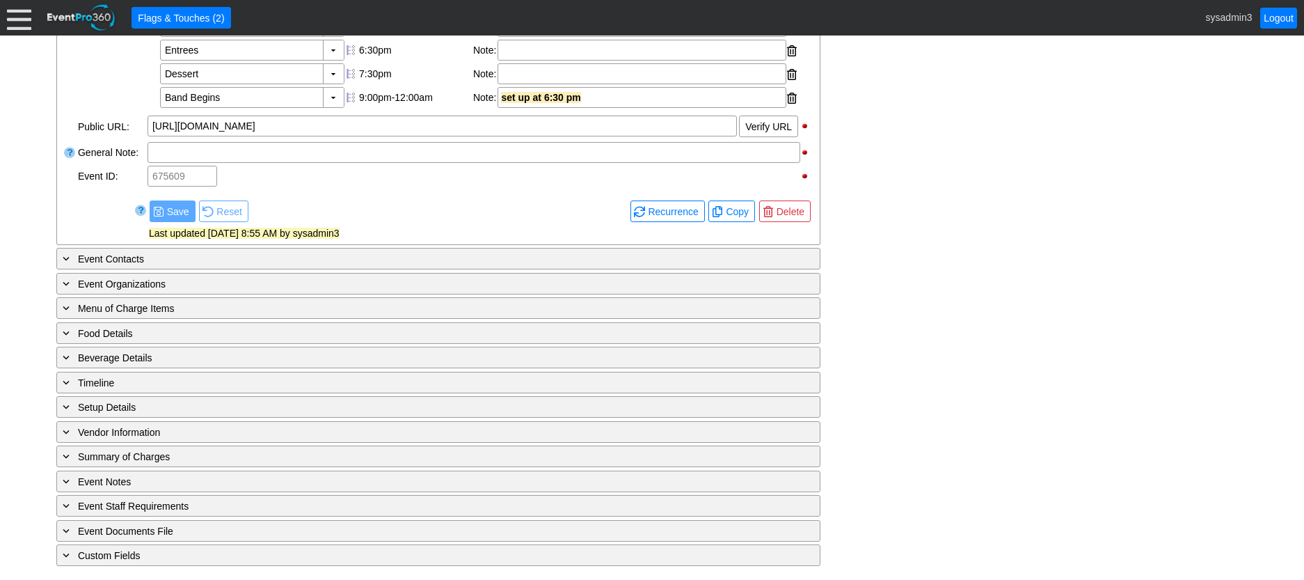
scroll to position [537, 0]
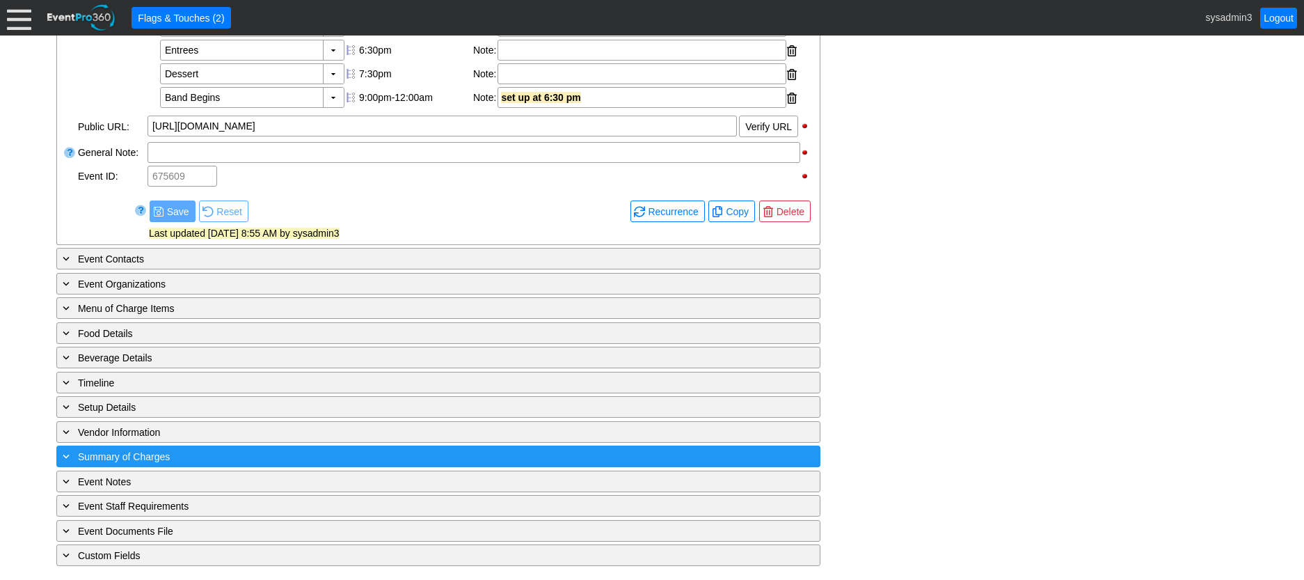
click at [296, 464] on div "+ Summary of Charges" at bounding box center [410, 456] width 700 height 16
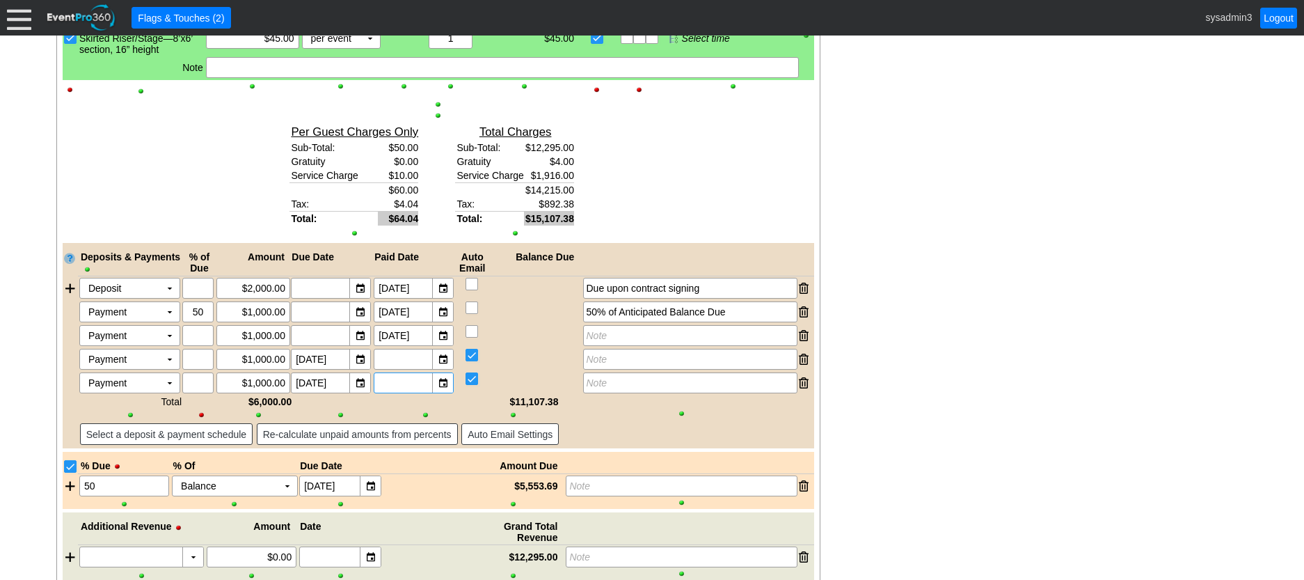
scroll to position [1973, 0]
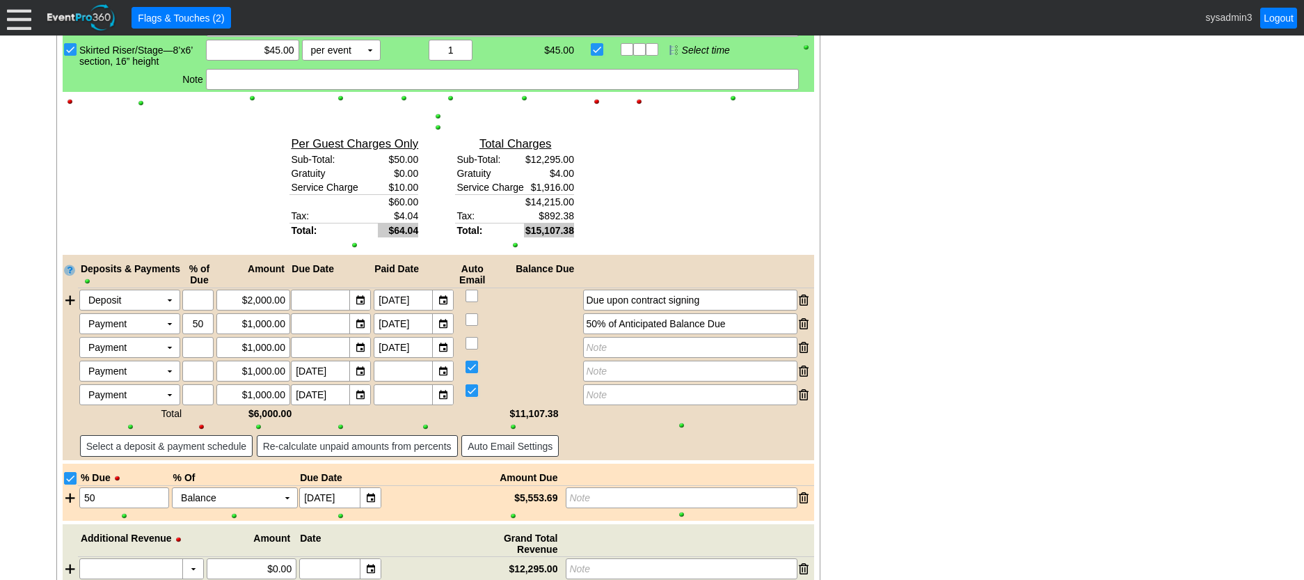
click at [539, 310] on div at bounding box center [535, 300] width 93 height 21
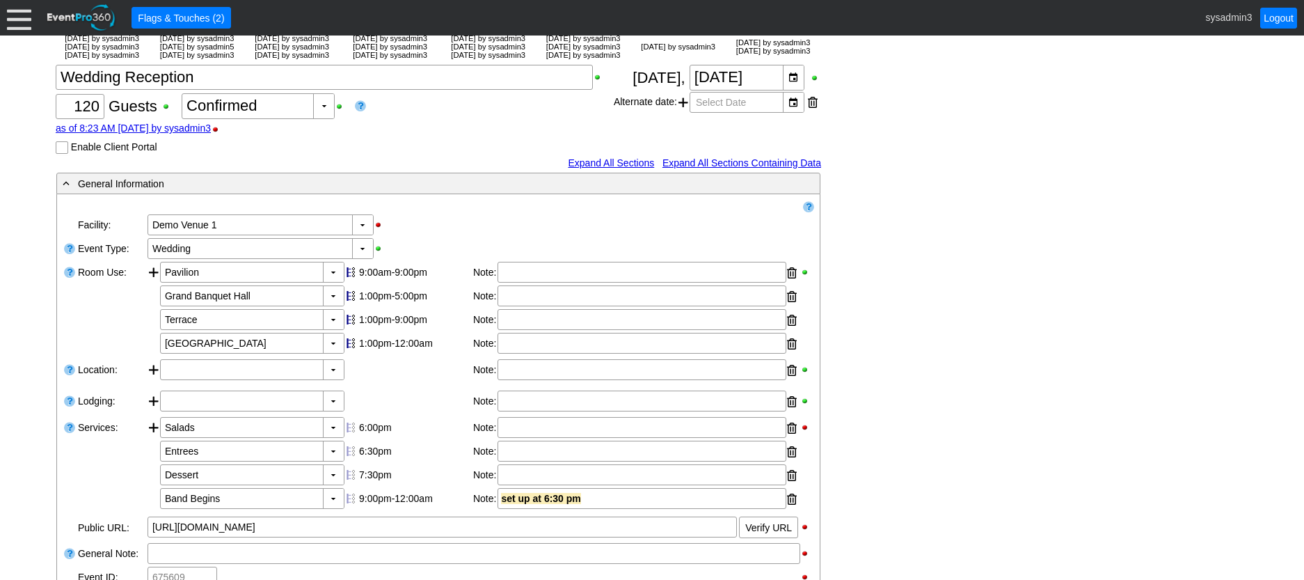
scroll to position [0, 0]
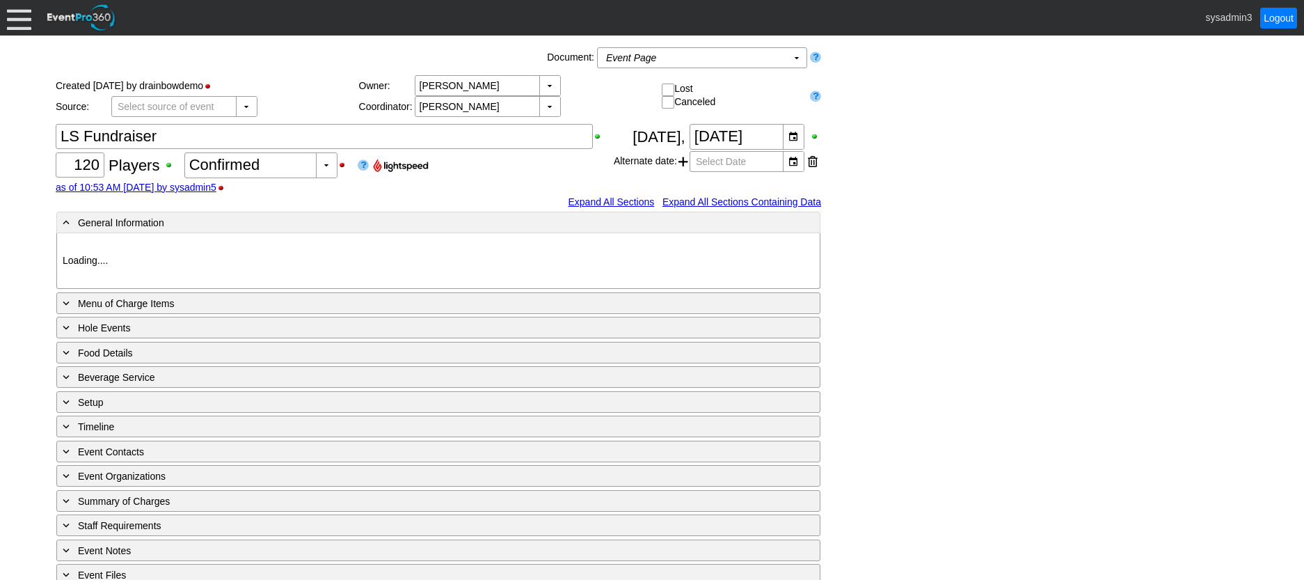
type input "Demo Course 2"
type input "Golf Outing"
type input "Individual"
type input "Single Tee"
type input "Red"
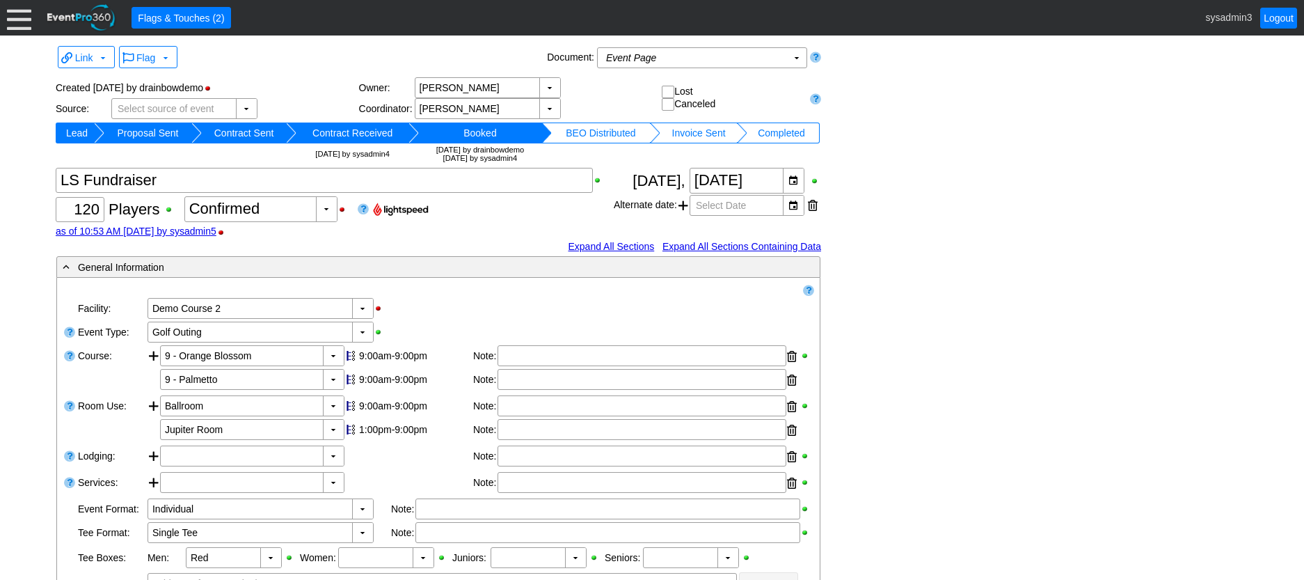
click at [377, 228] on div "as of 10:53 AM [DATE] by sysadmin5" at bounding box center [335, 231] width 558 height 11
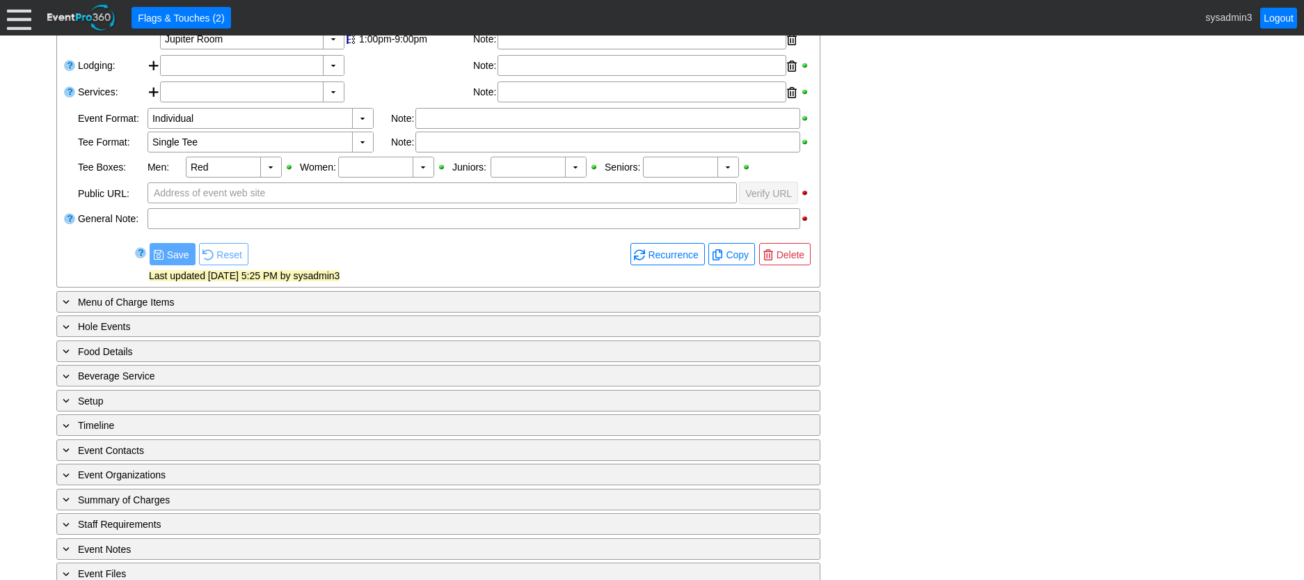
scroll to position [409, 0]
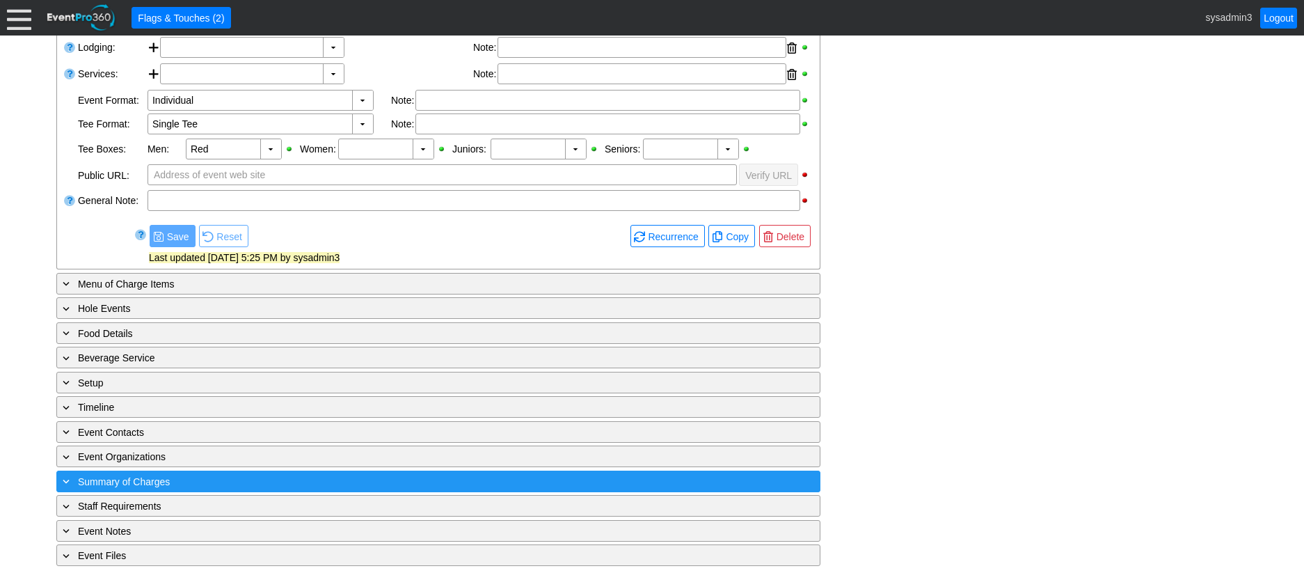
click at [278, 485] on div "+ Summary of Charges" at bounding box center [410, 481] width 700 height 16
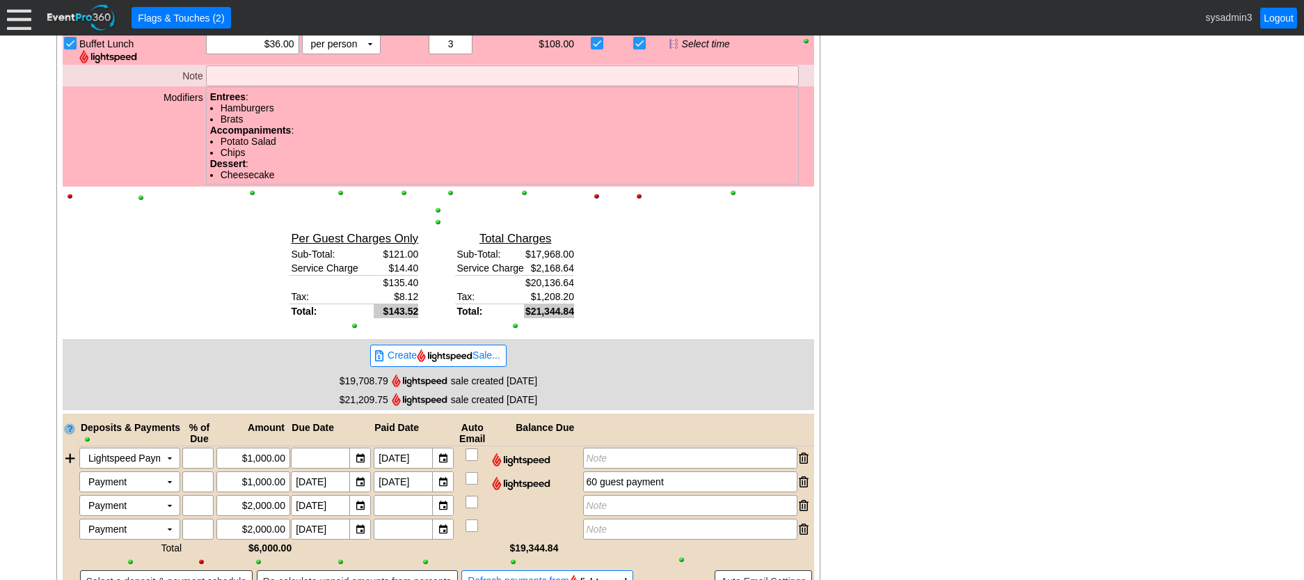
scroll to position [1441, 0]
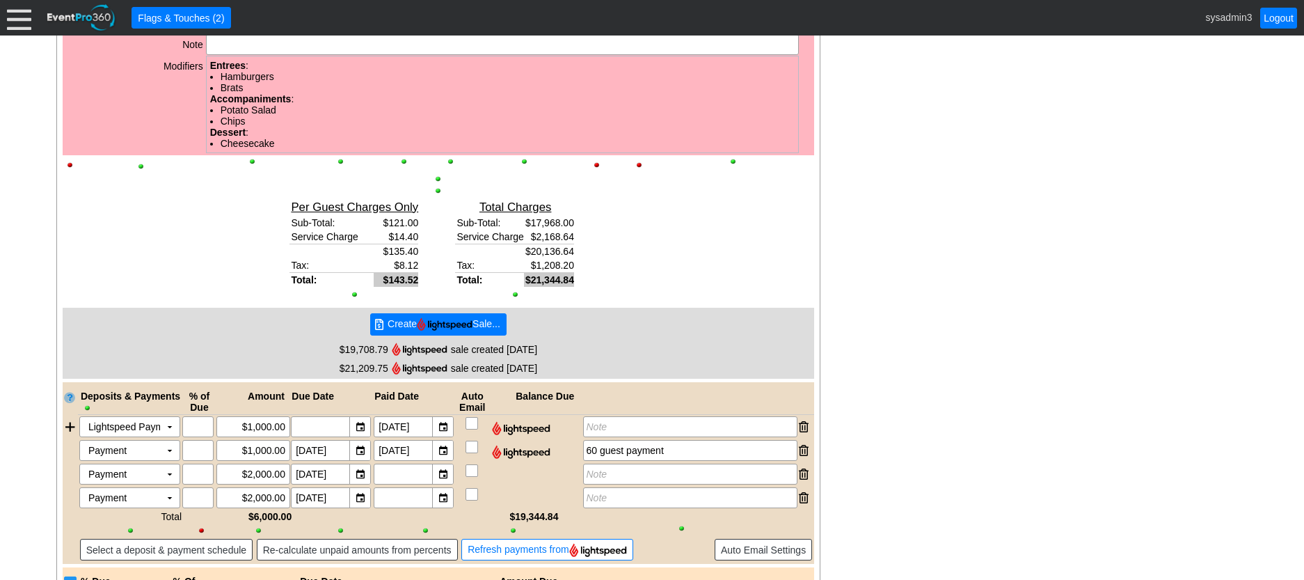
click at [425, 324] on img at bounding box center [445, 323] width 56 height 13
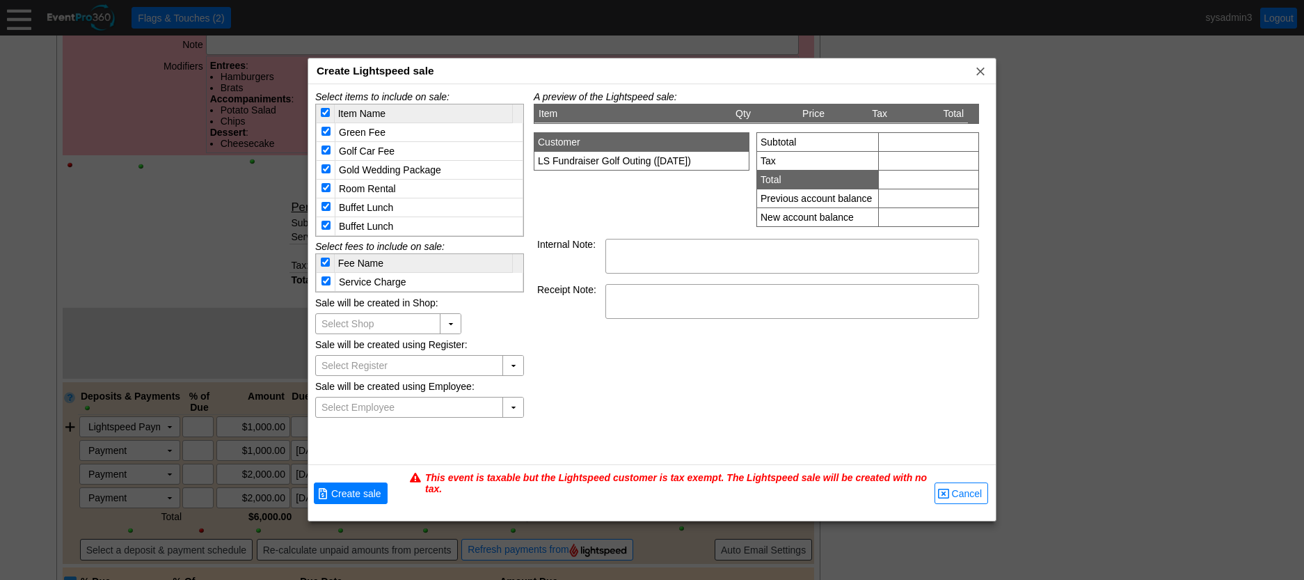
type input "EP360 EventPro 360"
type input "Demo Golf Club"
type input "Register 1"
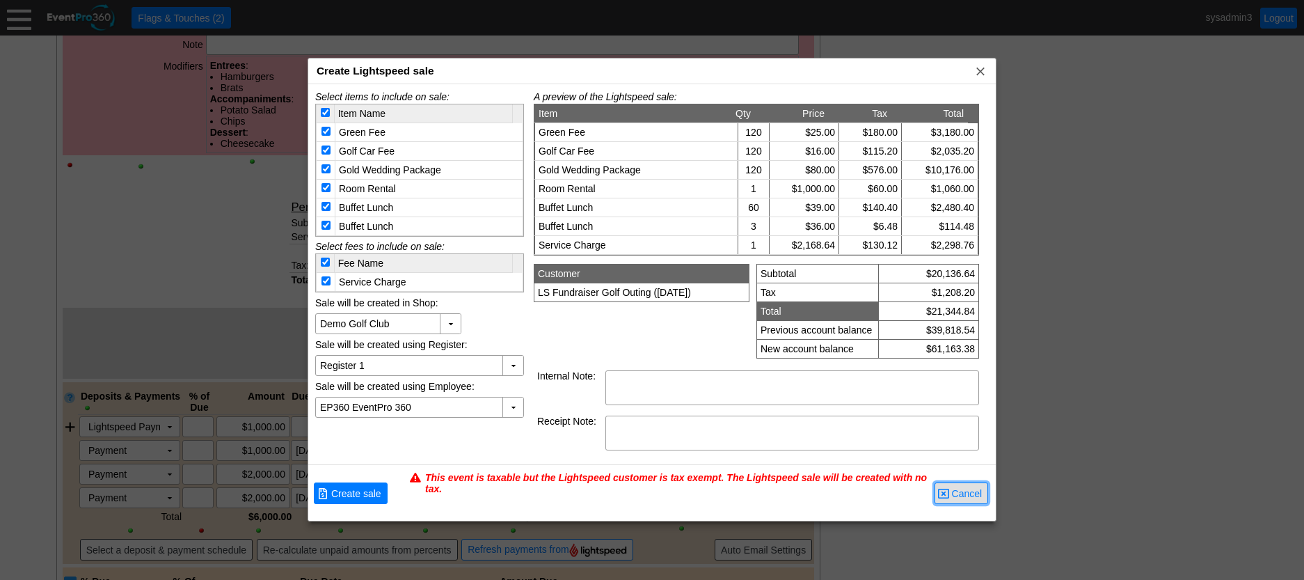
click at [960, 496] on span "Cancel" at bounding box center [967, 494] width 36 height 14
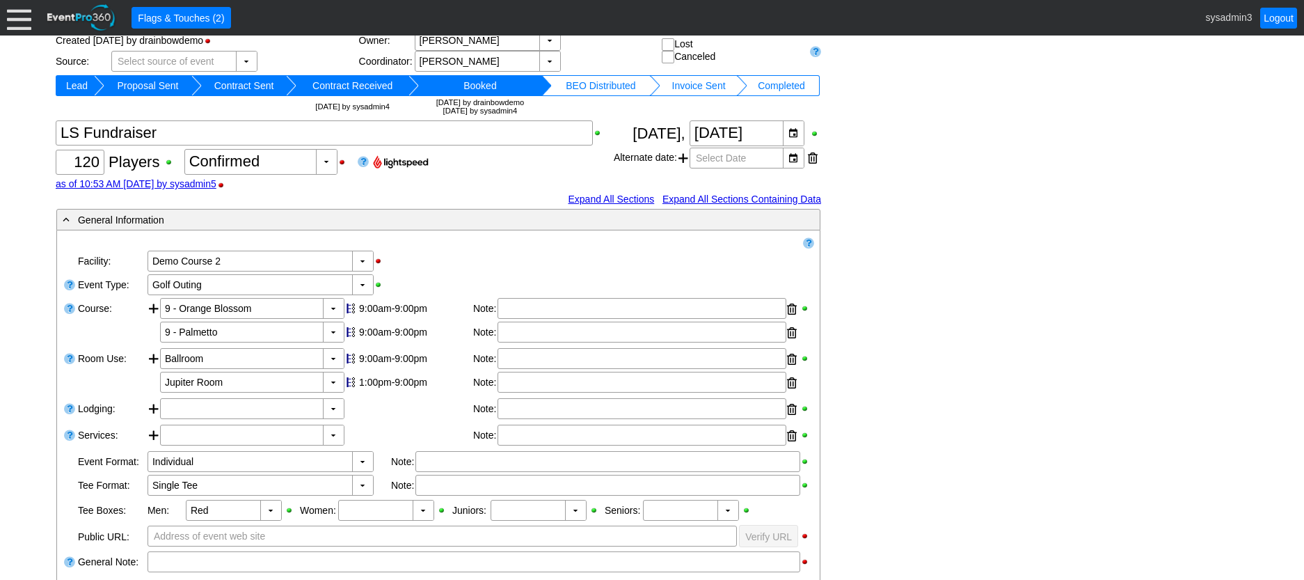
scroll to position [0, 0]
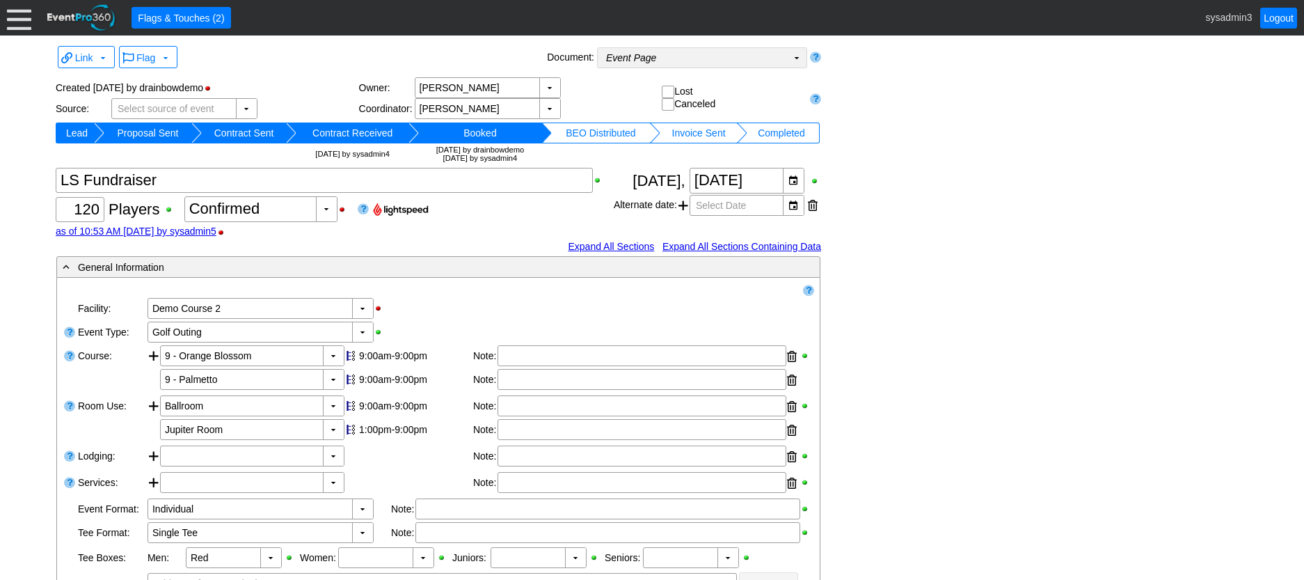
click at [698, 54] on td "Event Page Χ" at bounding box center [692, 57] width 189 height 19
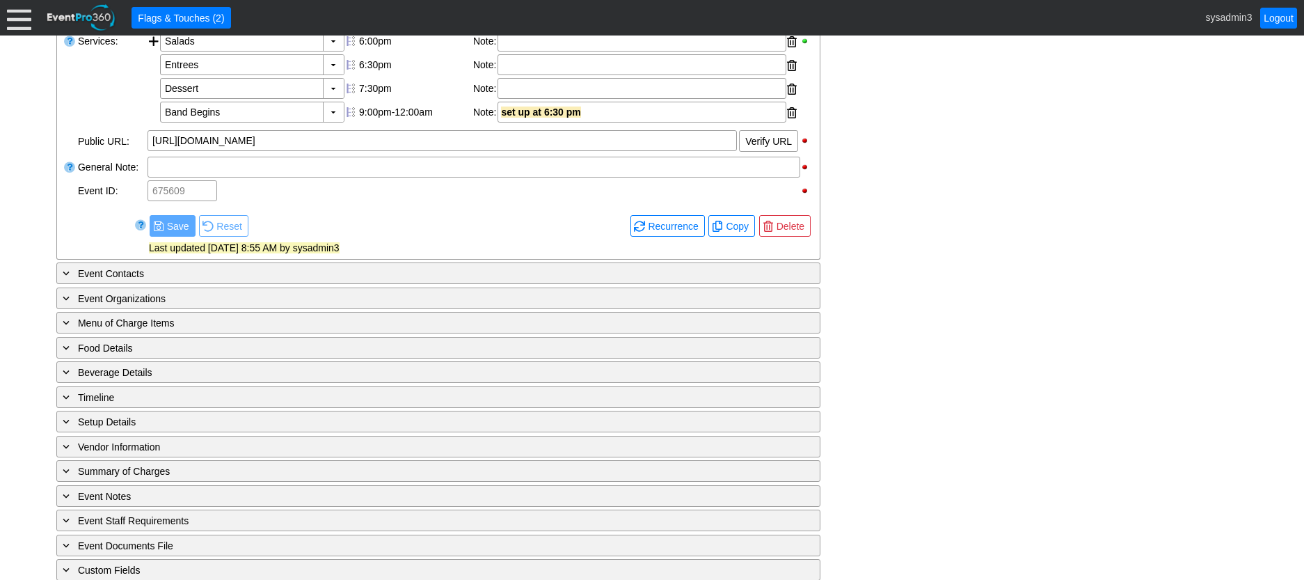
scroll to position [537, 0]
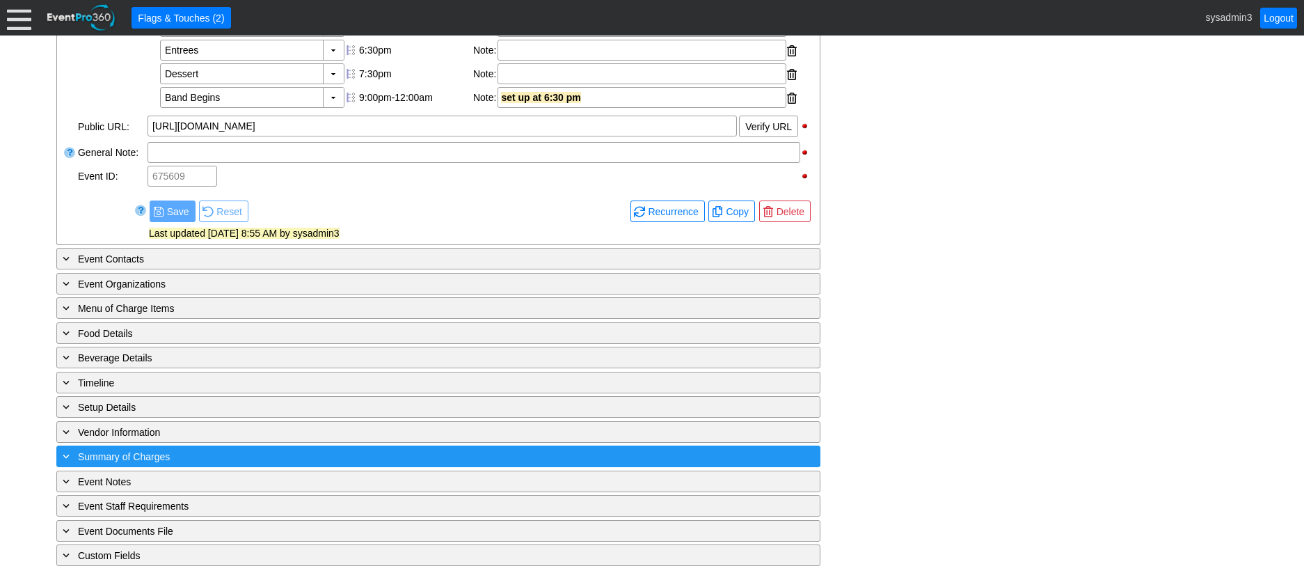
click at [294, 460] on div "+ Summary of Charges" at bounding box center [410, 456] width 700 height 16
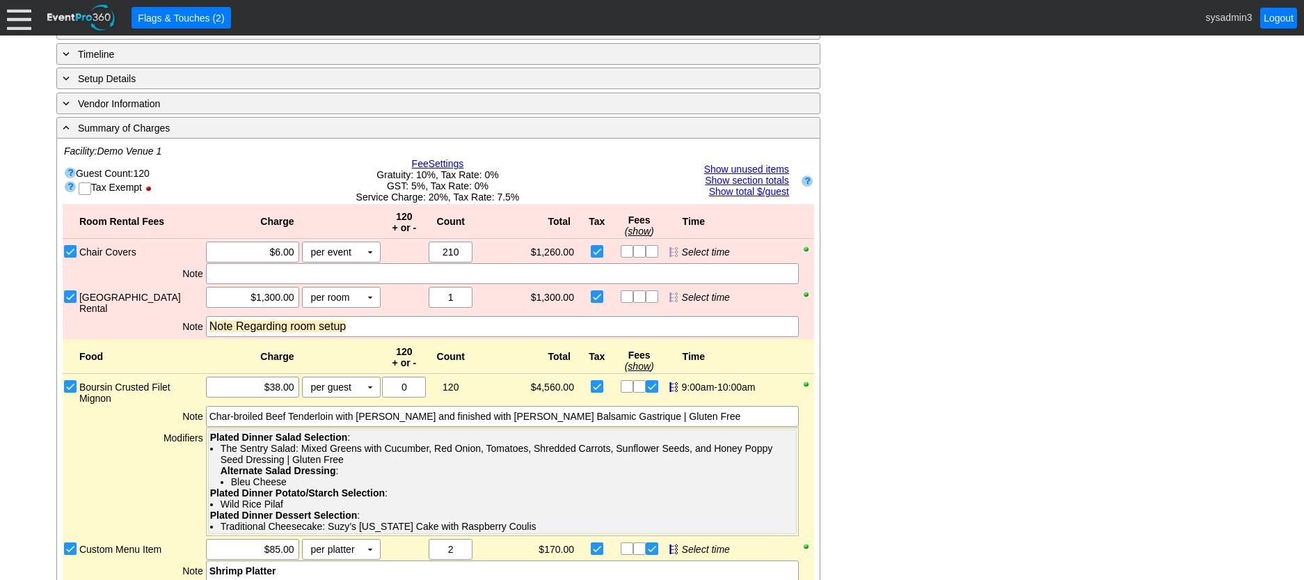
scroll to position [803, 0]
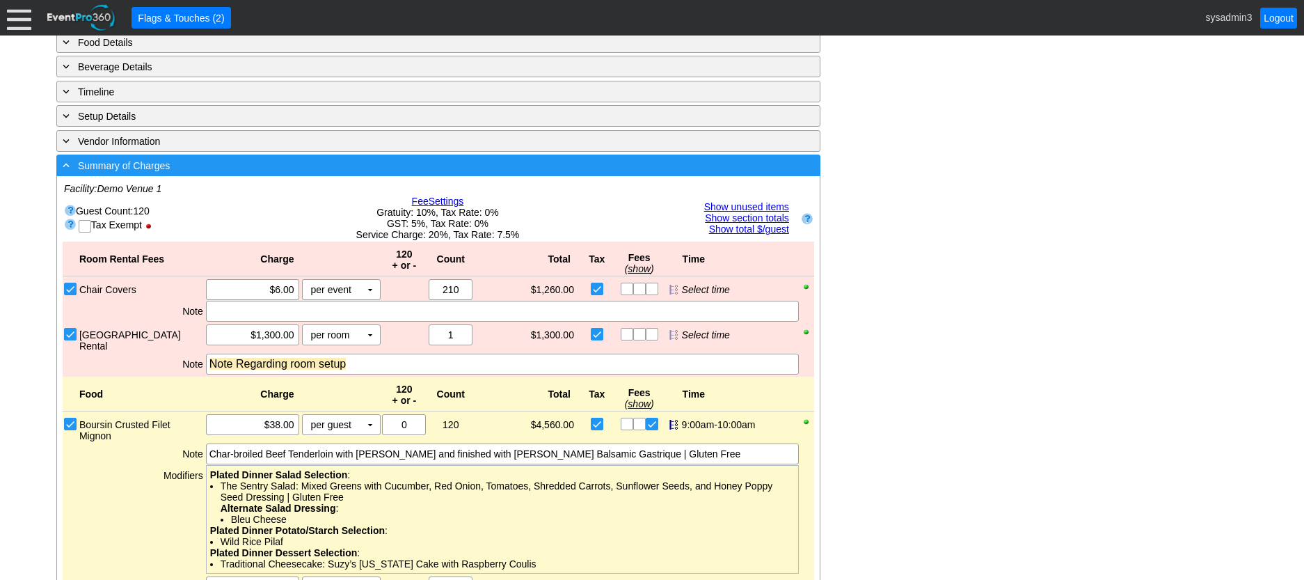
click at [337, 173] on div "- Summary of Charges" at bounding box center [410, 165] width 700 height 16
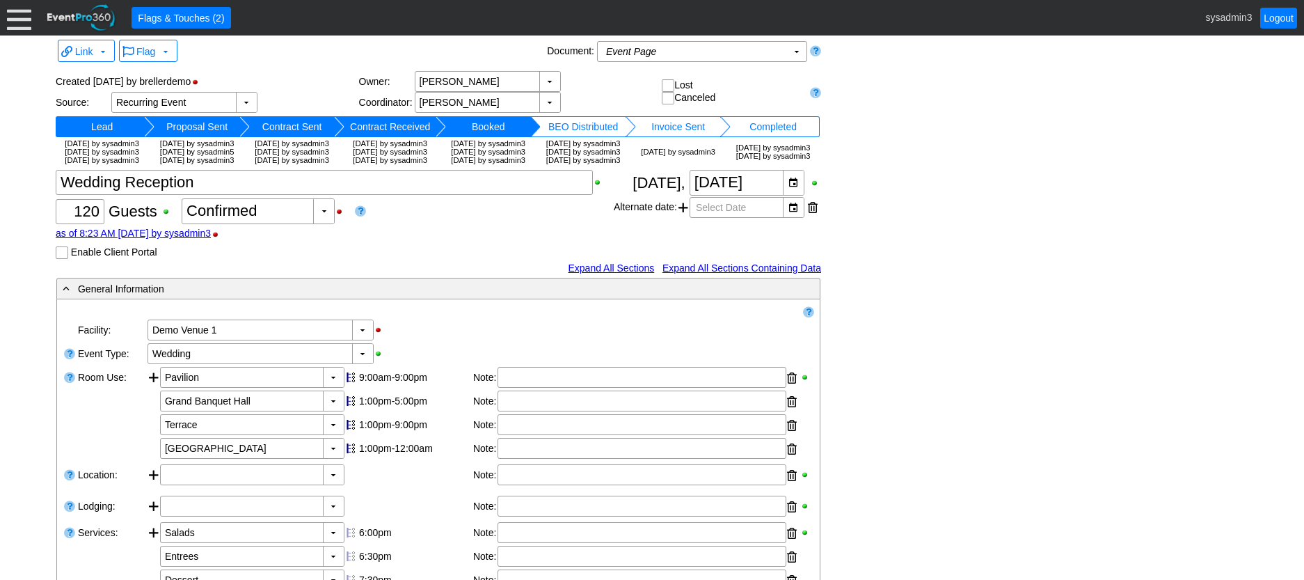
scroll to position [0, 0]
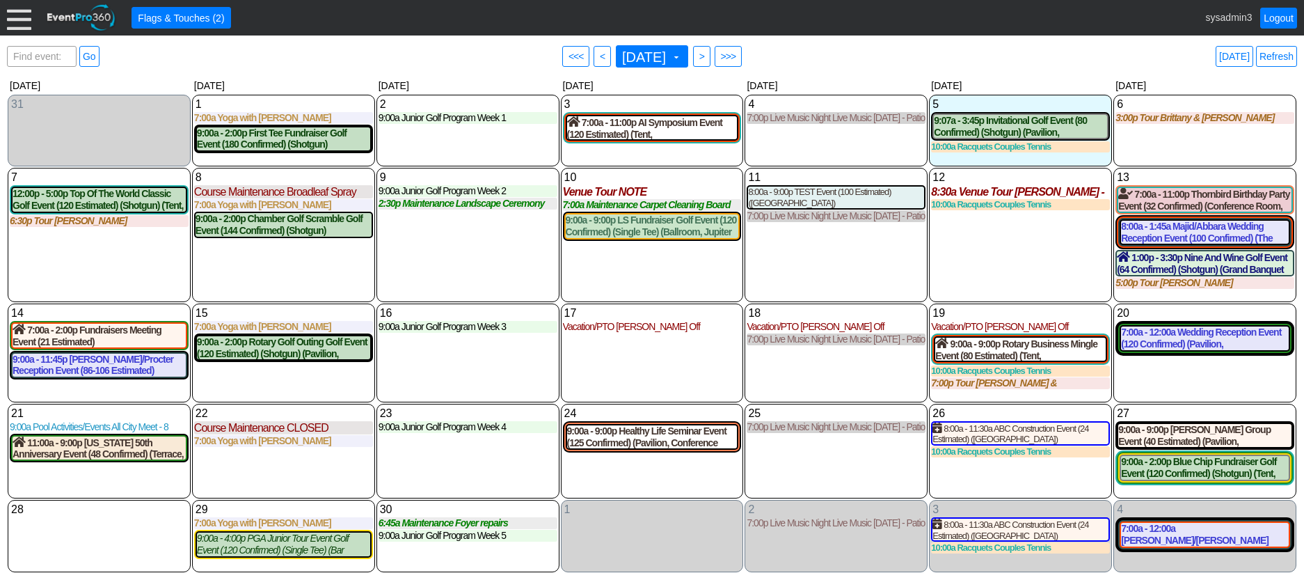
click at [7, 21] on div at bounding box center [19, 18] width 24 height 24
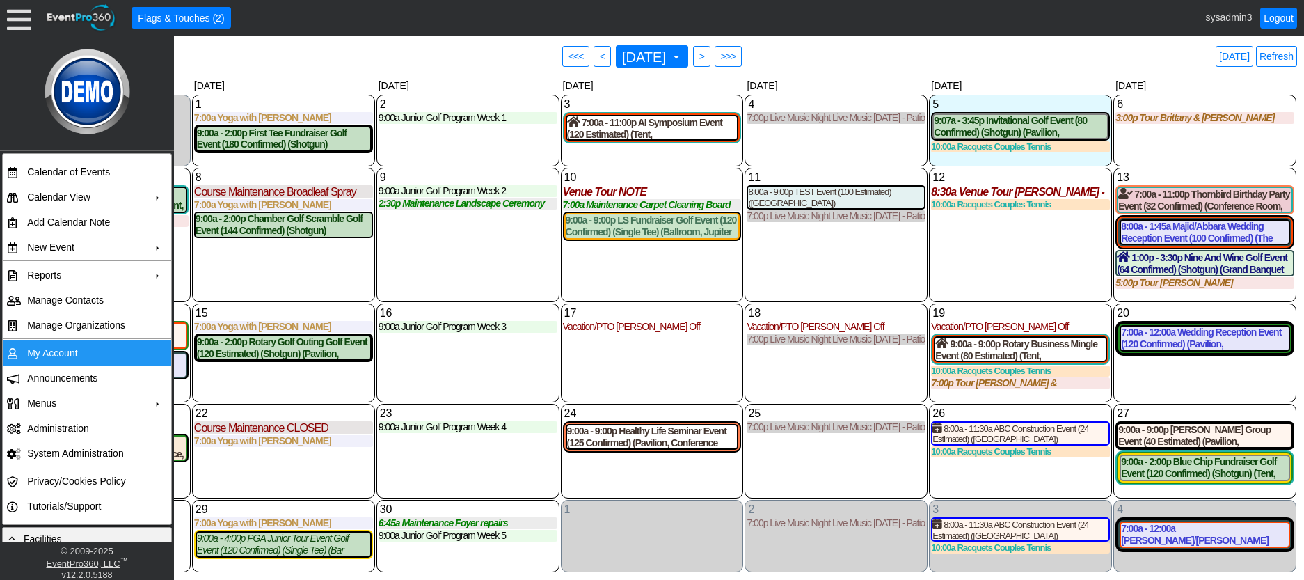
click at [51, 353] on td "My Account" at bounding box center [84, 352] width 125 height 25
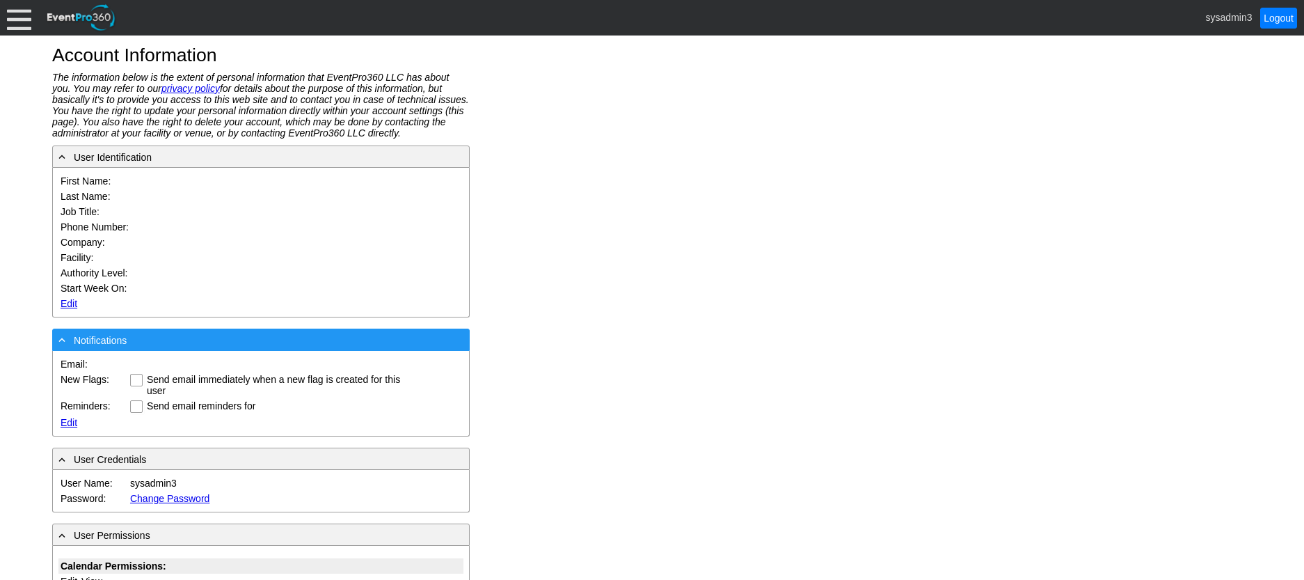
type input "System"
type input "Administrator"
type input "System Administrator"
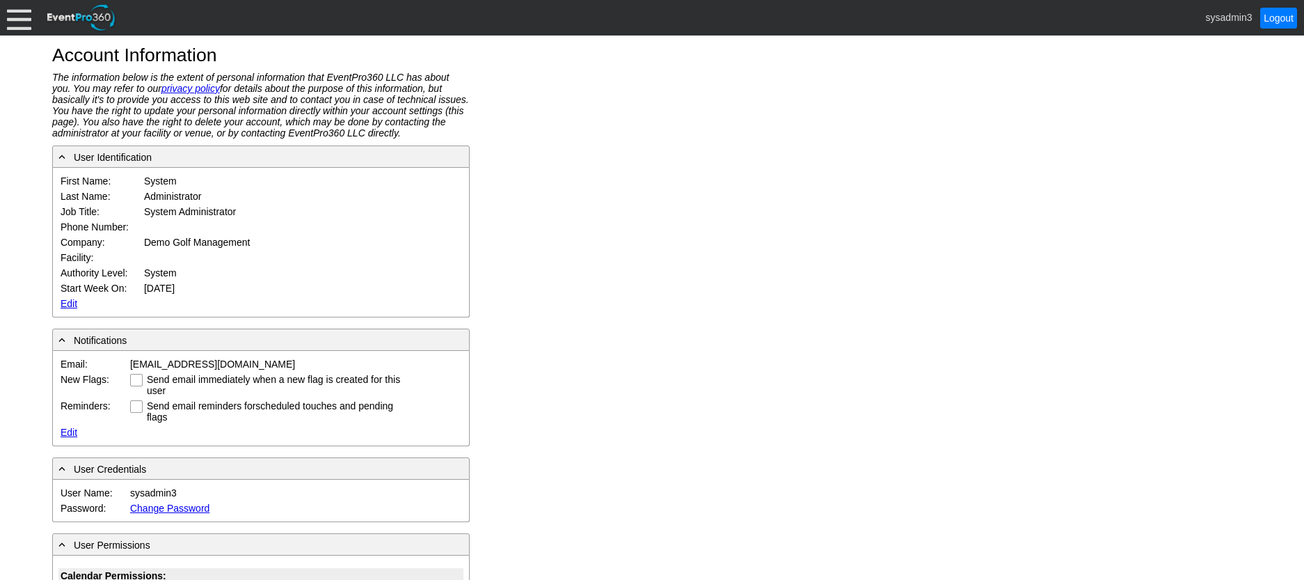
click at [68, 301] on link "Edit" at bounding box center [69, 303] width 17 height 11
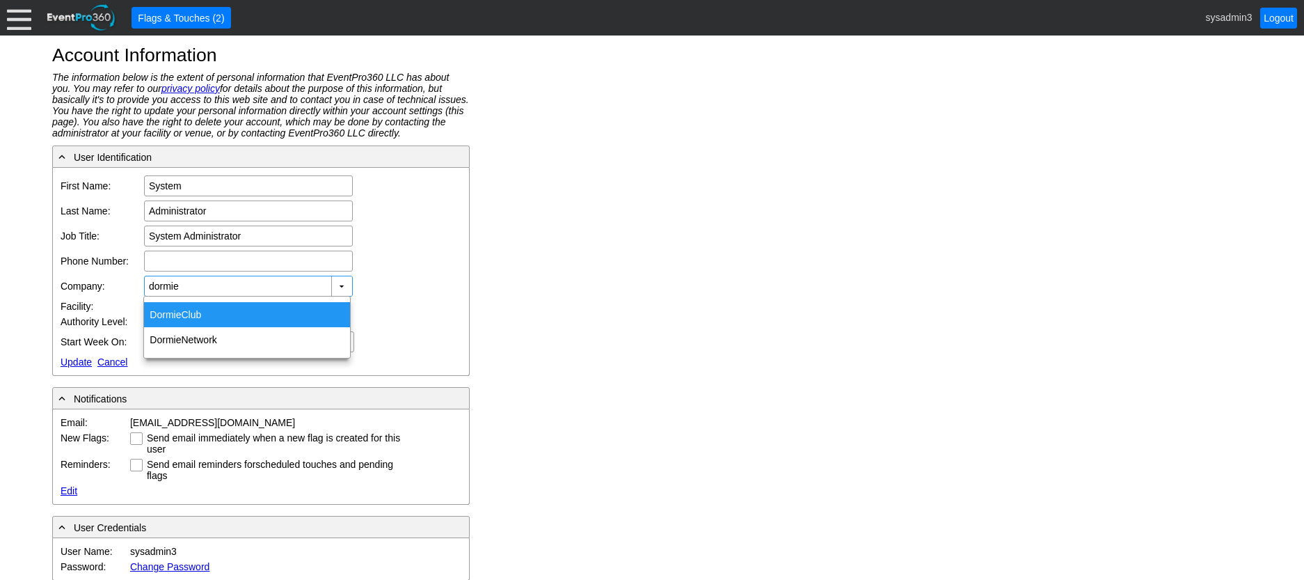
click at [153, 317] on span "Dormie" at bounding box center [165, 314] width 31 height 11
type input "Dormie Club"
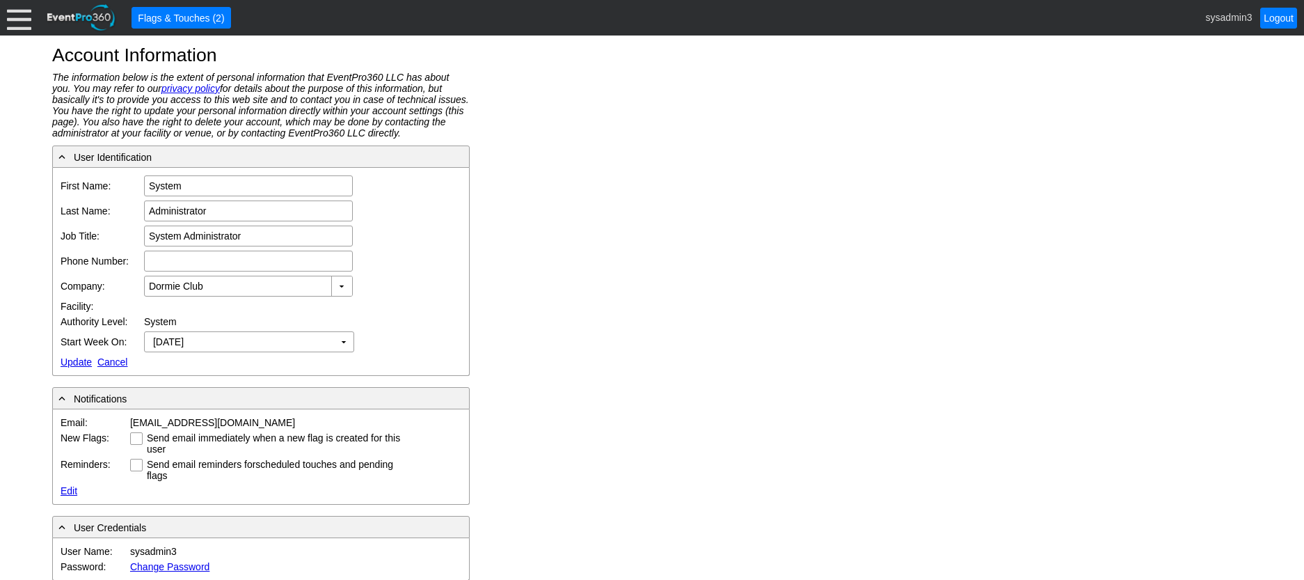
click at [81, 362] on link "Update" at bounding box center [76, 361] width 31 height 11
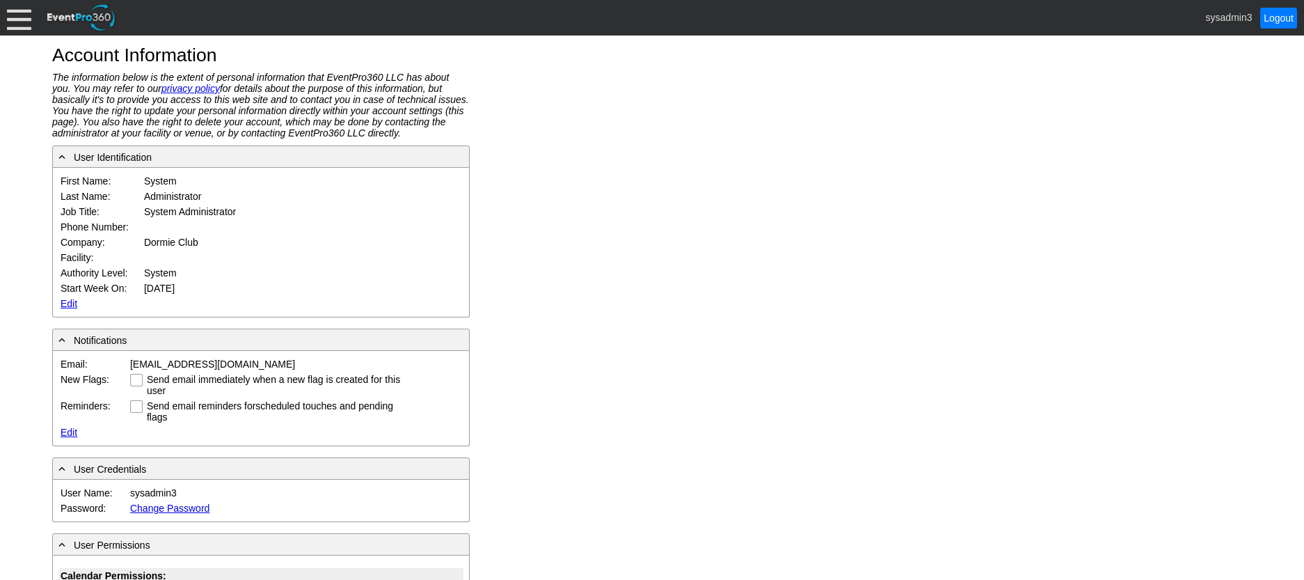
click at [23, 15] on div at bounding box center [19, 18] width 24 height 24
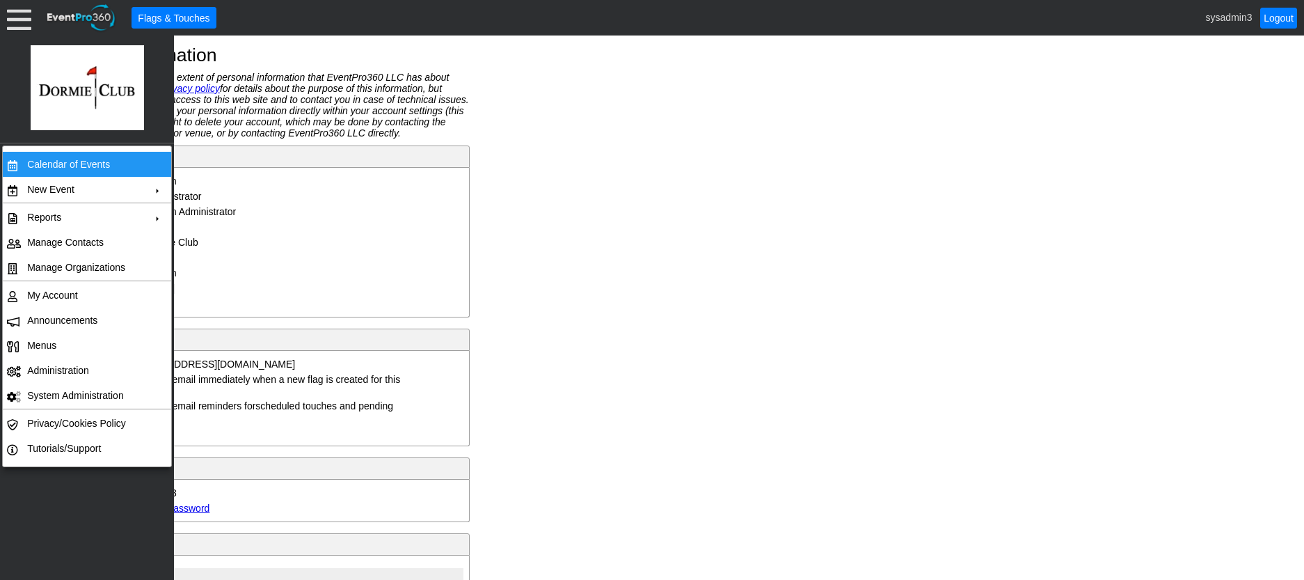
click at [74, 158] on td "Calendar of Events" at bounding box center [84, 164] width 125 height 25
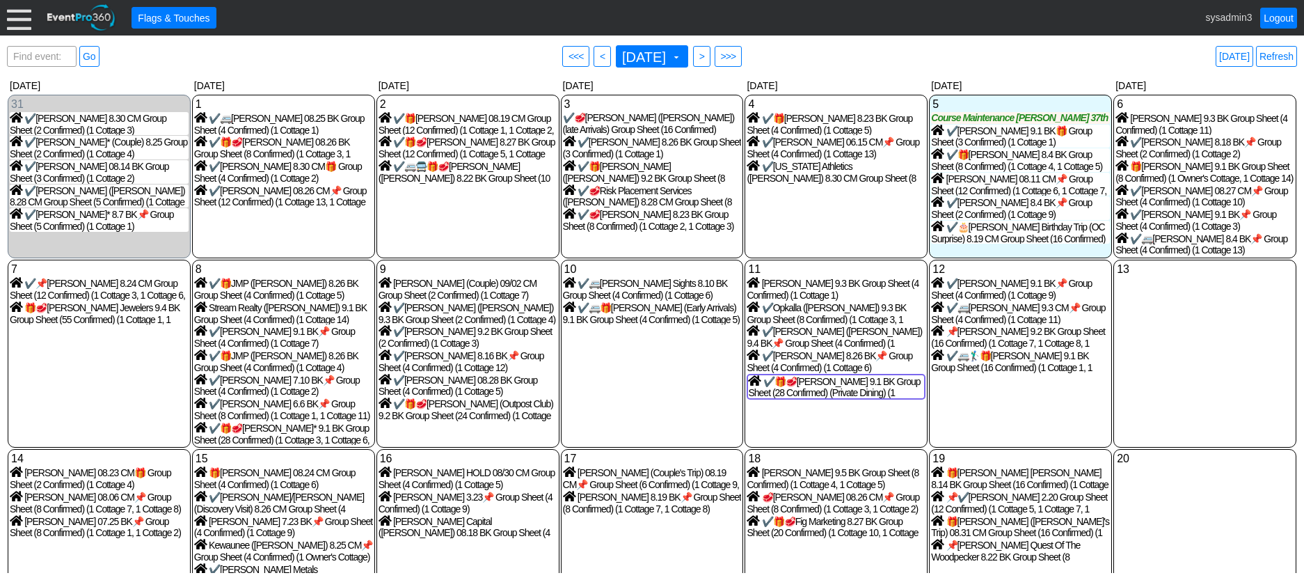
click at [436, 224] on div "2 [DATE] ✔️🎁[PERSON_NAME] 08.19 CM Group Sheet (12 Confirmed) (1 Cottage 1, 1 C…" at bounding box center [468, 177] width 183 height 164
click at [1279, 58] on link "Refresh" at bounding box center [1276, 56] width 41 height 21
click at [24, 19] on div at bounding box center [19, 18] width 24 height 24
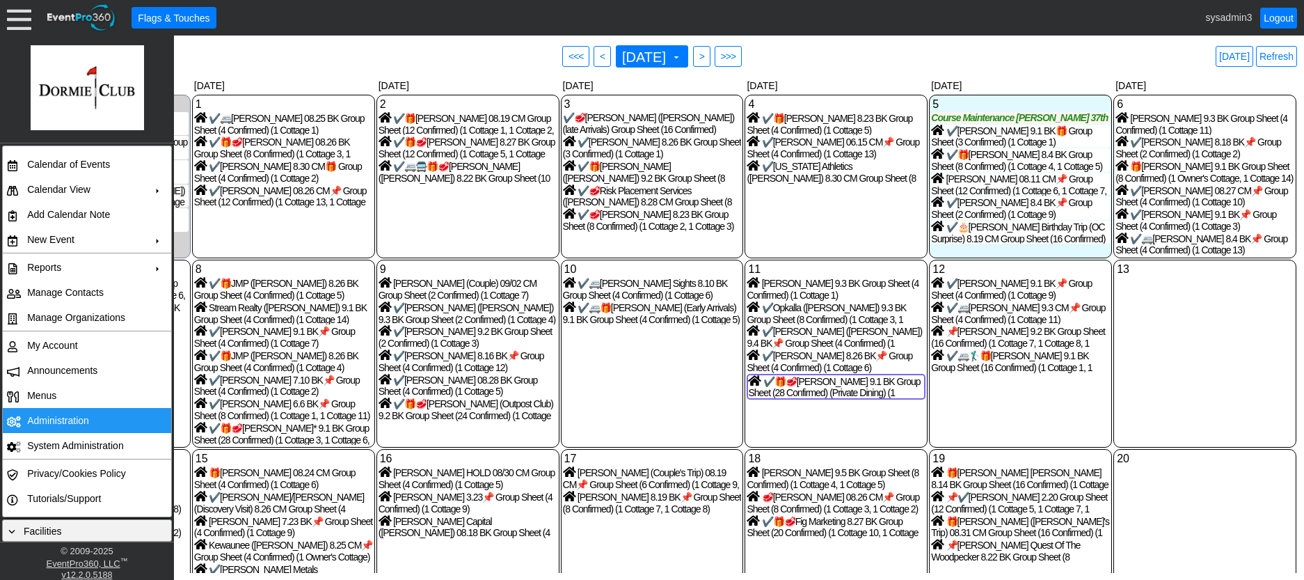
click at [47, 422] on td "Administration" at bounding box center [84, 420] width 125 height 25
click at [483, 242] on div "2 [DATE] ✔️🎁[PERSON_NAME] 08.19 CM Group Sheet (12 Confirmed) (1 Cottage 1, 1 C…" at bounding box center [468, 177] width 183 height 164
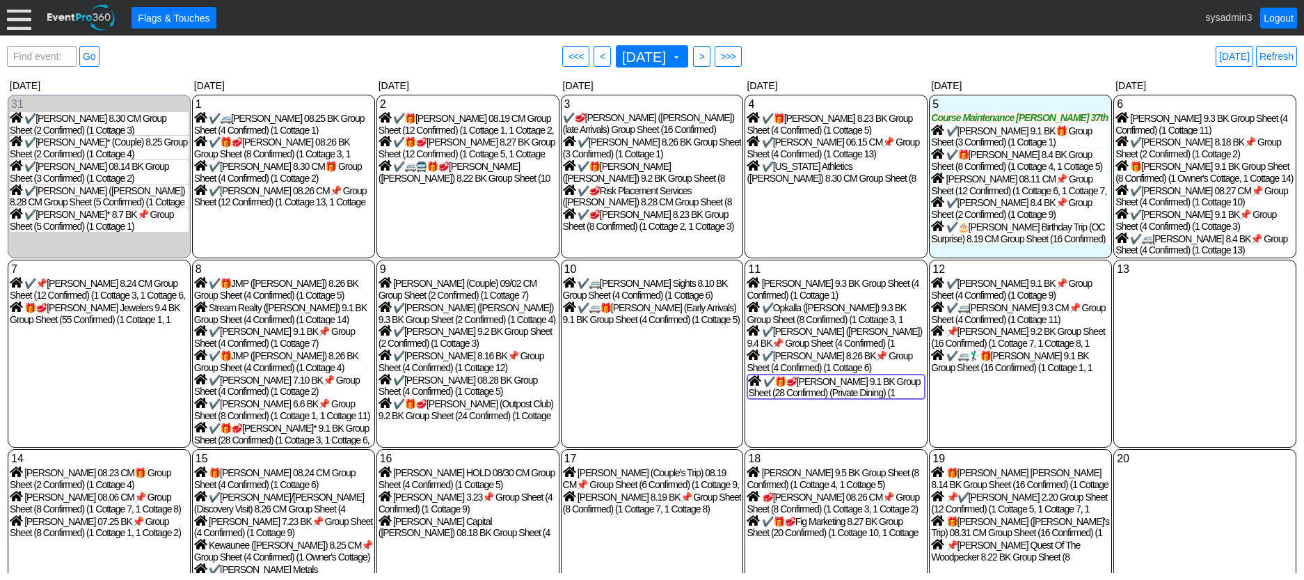
click at [24, 20] on div at bounding box center [19, 18] width 24 height 24
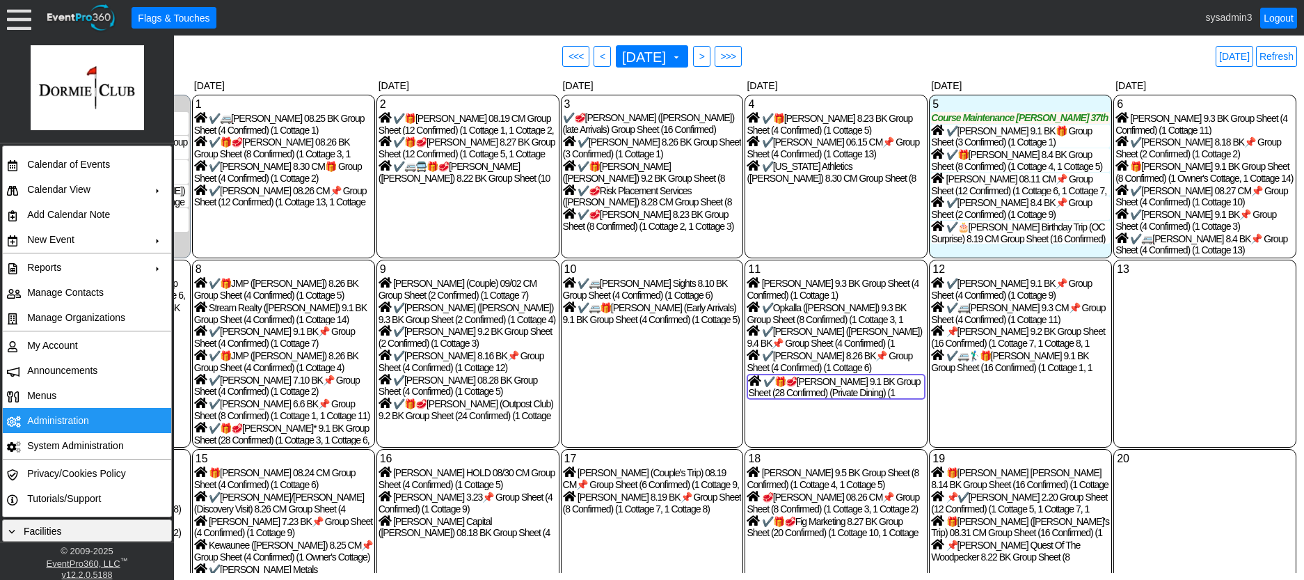
click at [49, 416] on td "Administration" at bounding box center [84, 420] width 125 height 25
click at [1281, 49] on link "Refresh" at bounding box center [1276, 56] width 41 height 21
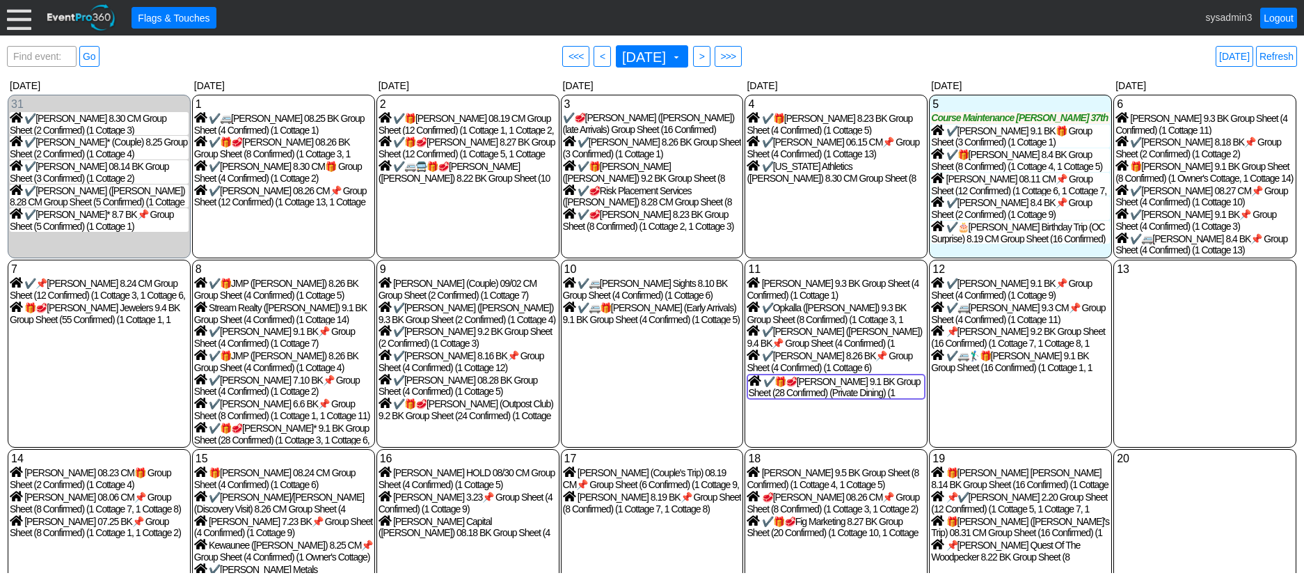
click at [20, 19] on div at bounding box center [19, 18] width 24 height 24
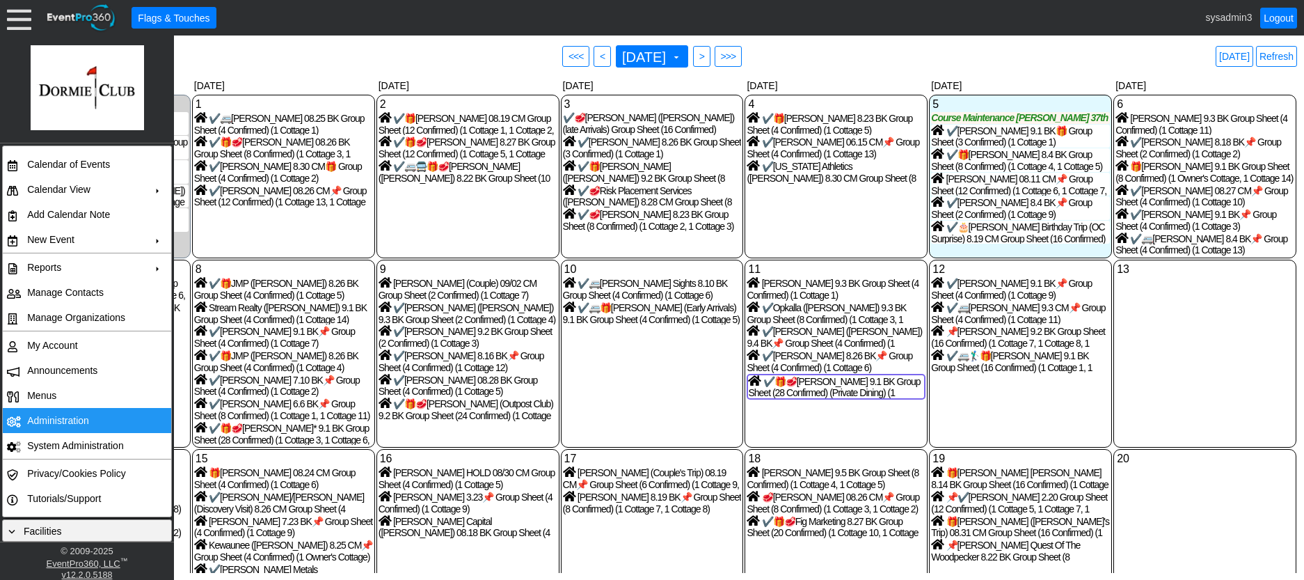
click at [52, 421] on td "Administration" at bounding box center [84, 420] width 125 height 25
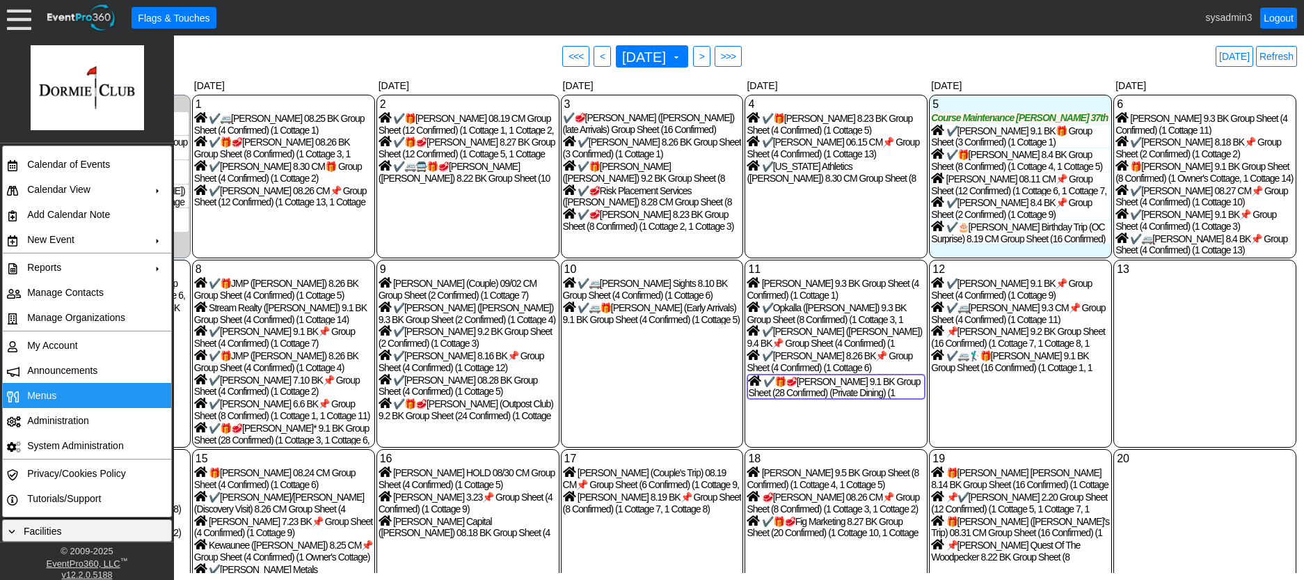
click at [71, 406] on td "Menus" at bounding box center [84, 395] width 125 height 25
click at [1281, 59] on link "Refresh" at bounding box center [1276, 56] width 41 height 21
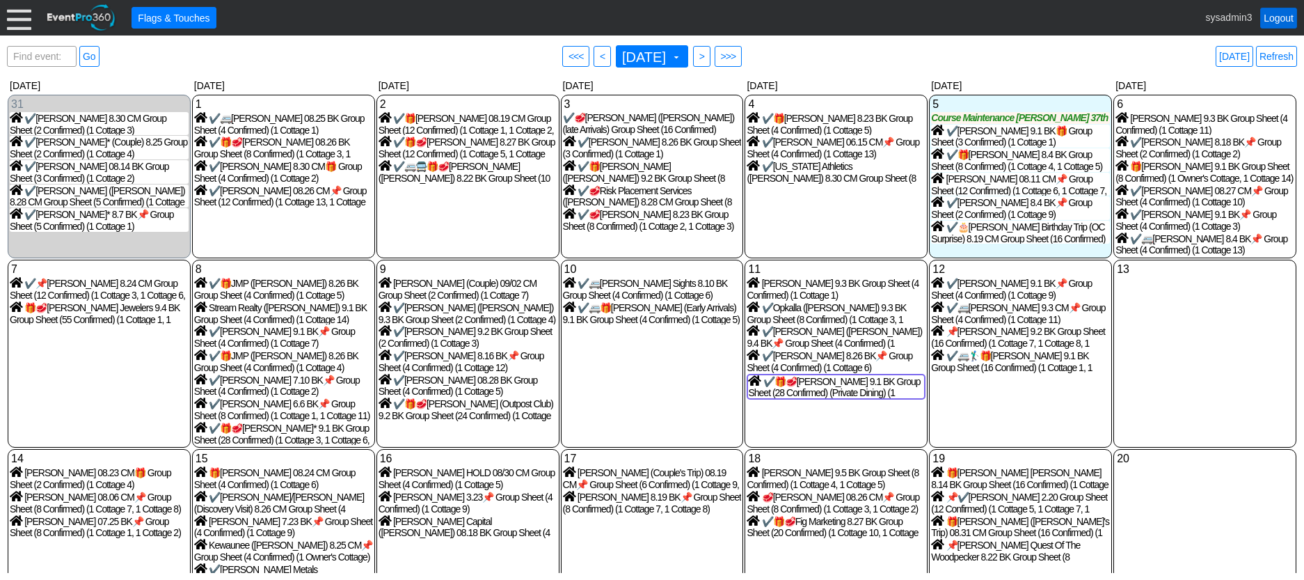
click at [1282, 15] on link "Logout" at bounding box center [1279, 18] width 37 height 21
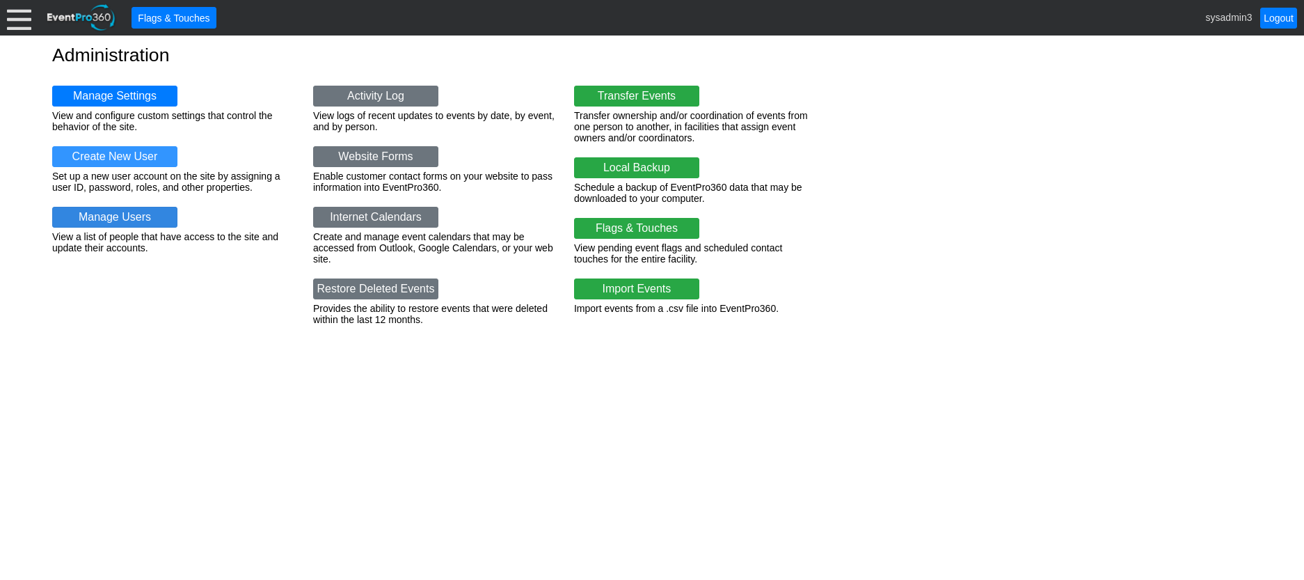
click at [113, 212] on link "Manage Users" at bounding box center [114, 217] width 125 height 21
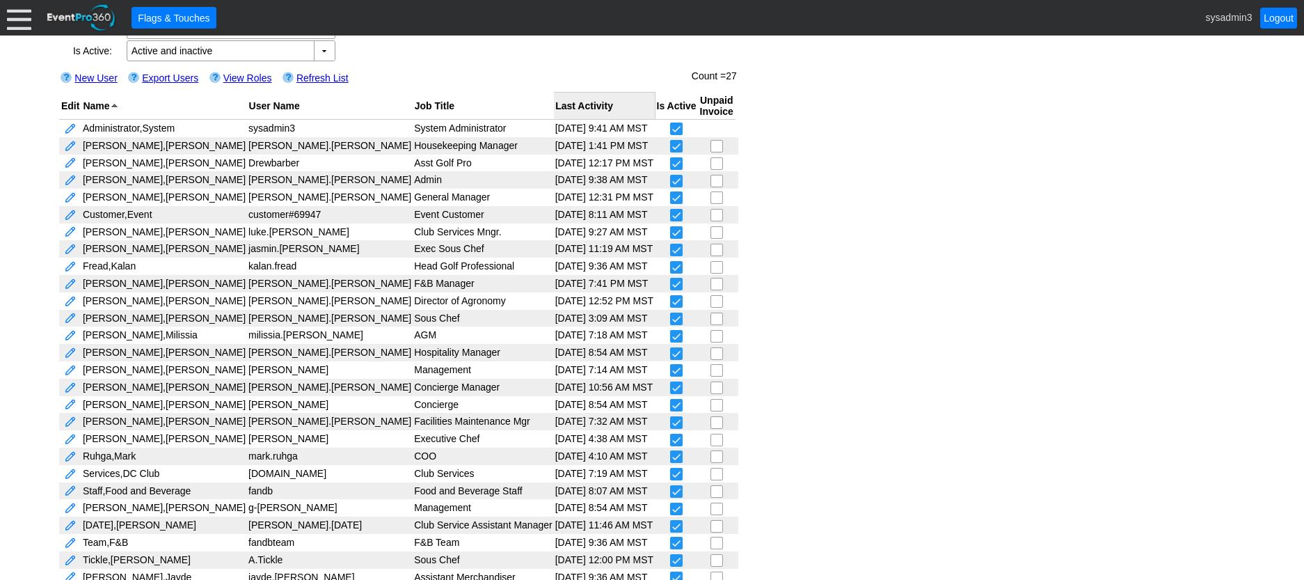
scroll to position [129, 0]
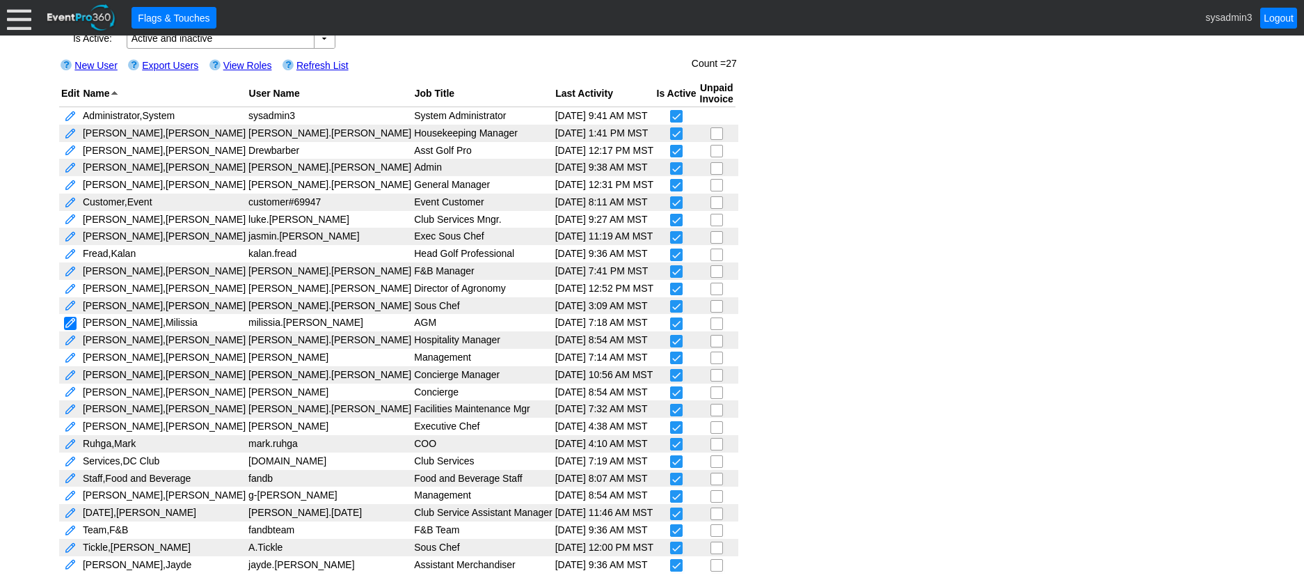
click at [68, 320] on link at bounding box center [70, 323] width 13 height 13
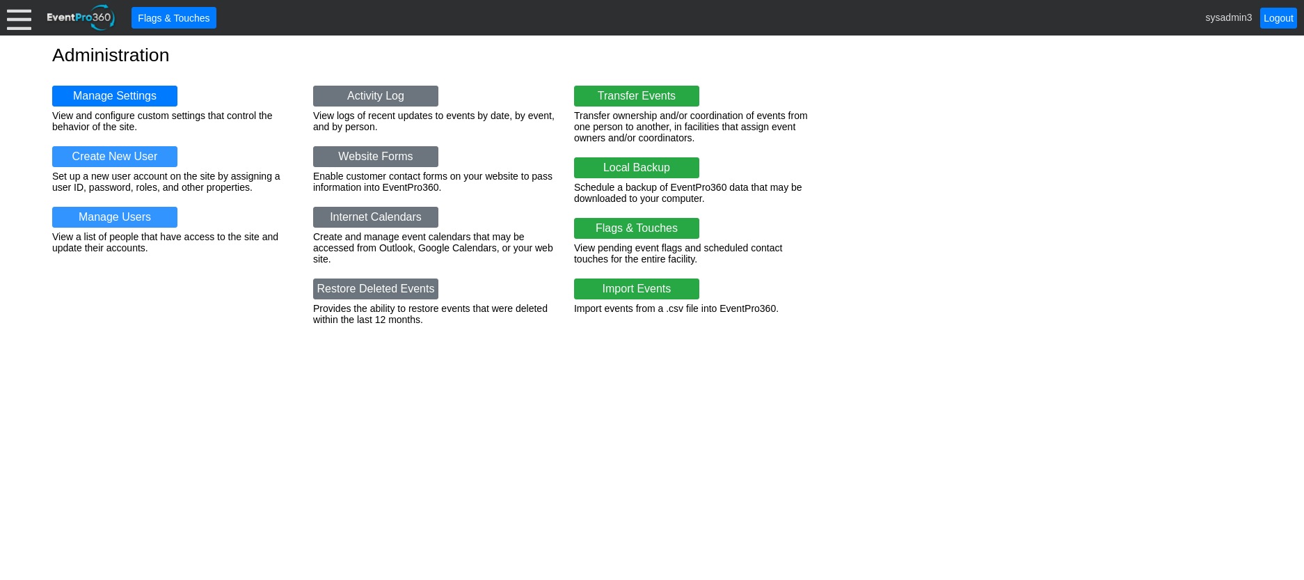
drag, startPoint x: 194, startPoint y: 68, endPoint x: 276, endPoint y: 56, distance: 82.3
click at [276, 56] on h1 "Administration" at bounding box center [652, 55] width 1200 height 19
click at [126, 215] on link "Manage Users" at bounding box center [114, 217] width 125 height 21
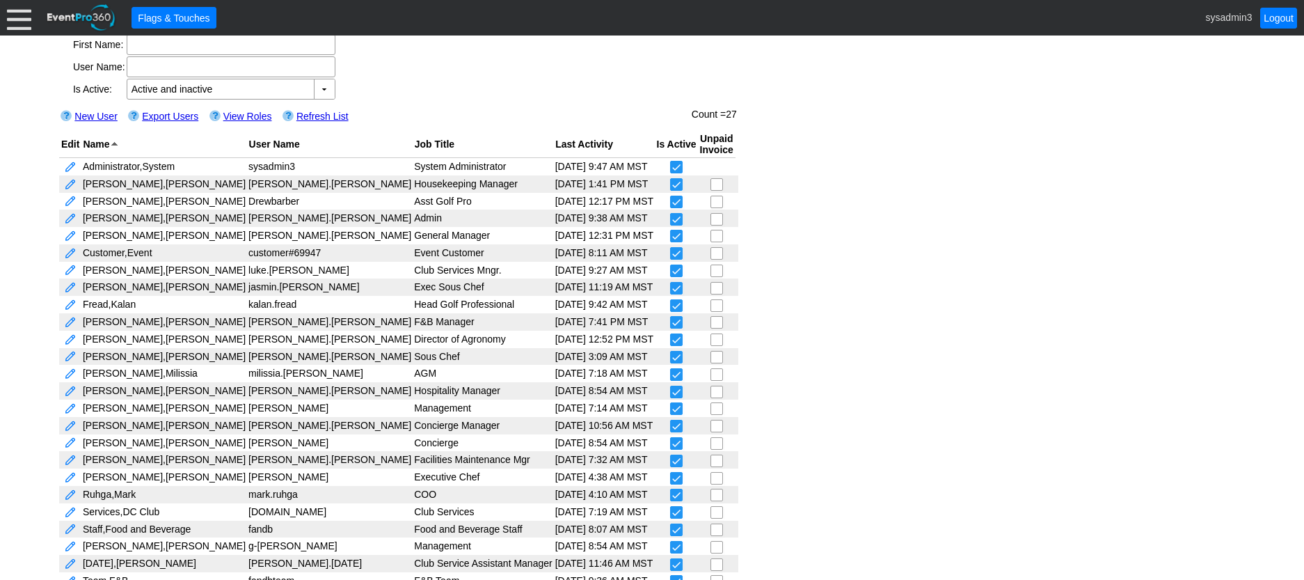
scroll to position [129, 0]
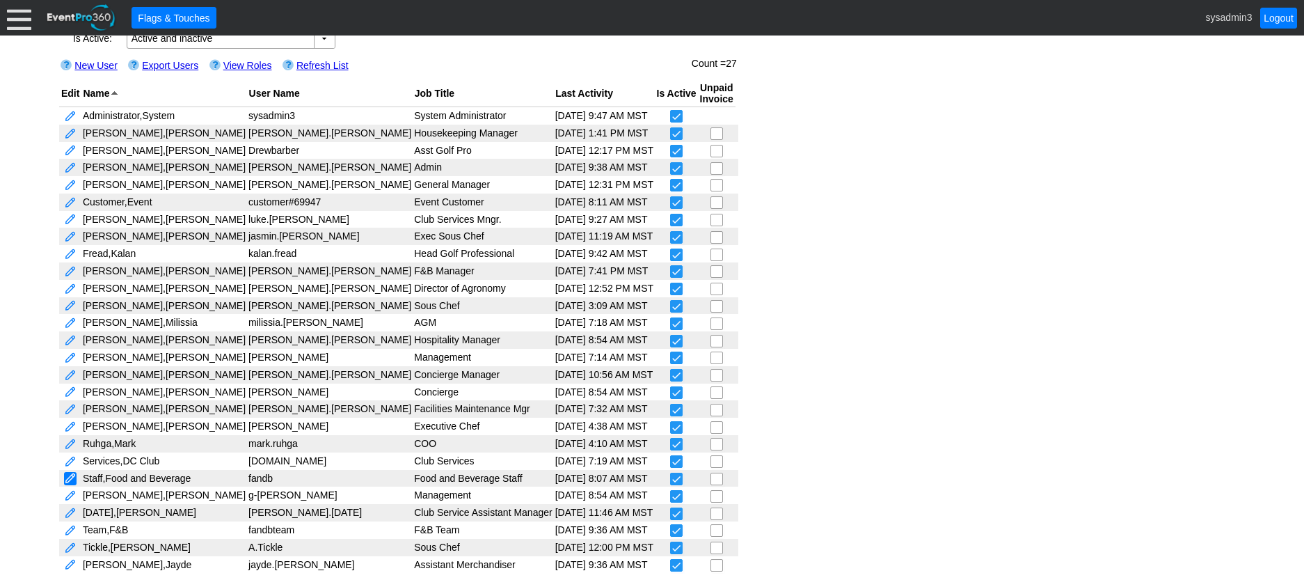
click at [73, 473] on link at bounding box center [70, 478] width 13 height 13
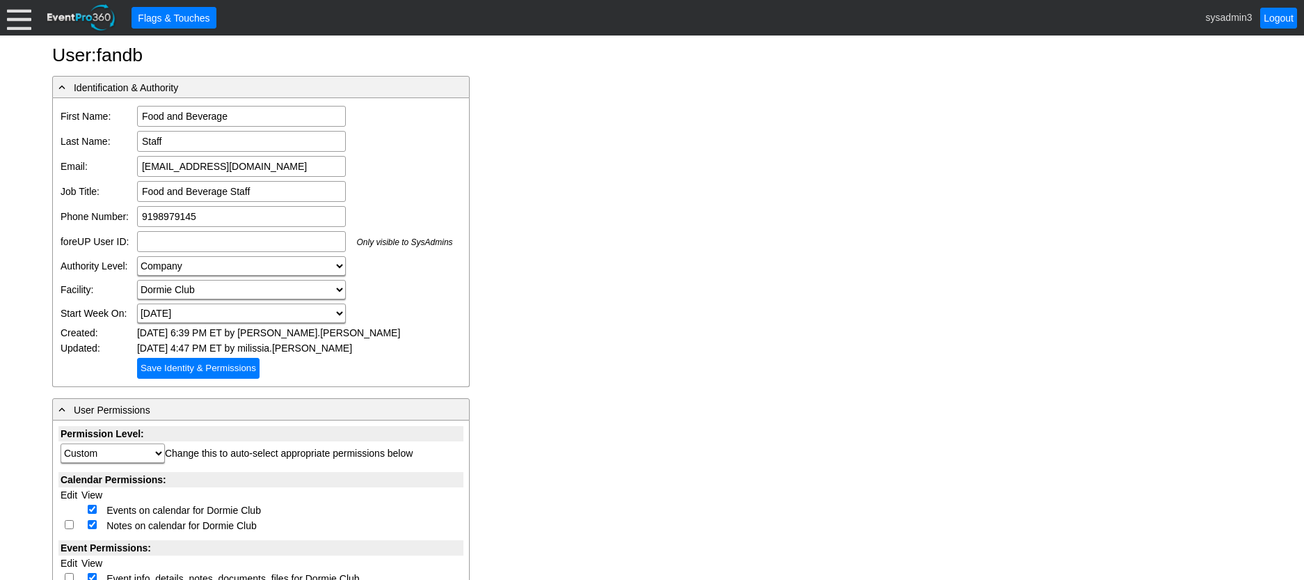
click at [24, 24] on div at bounding box center [19, 18] width 24 height 24
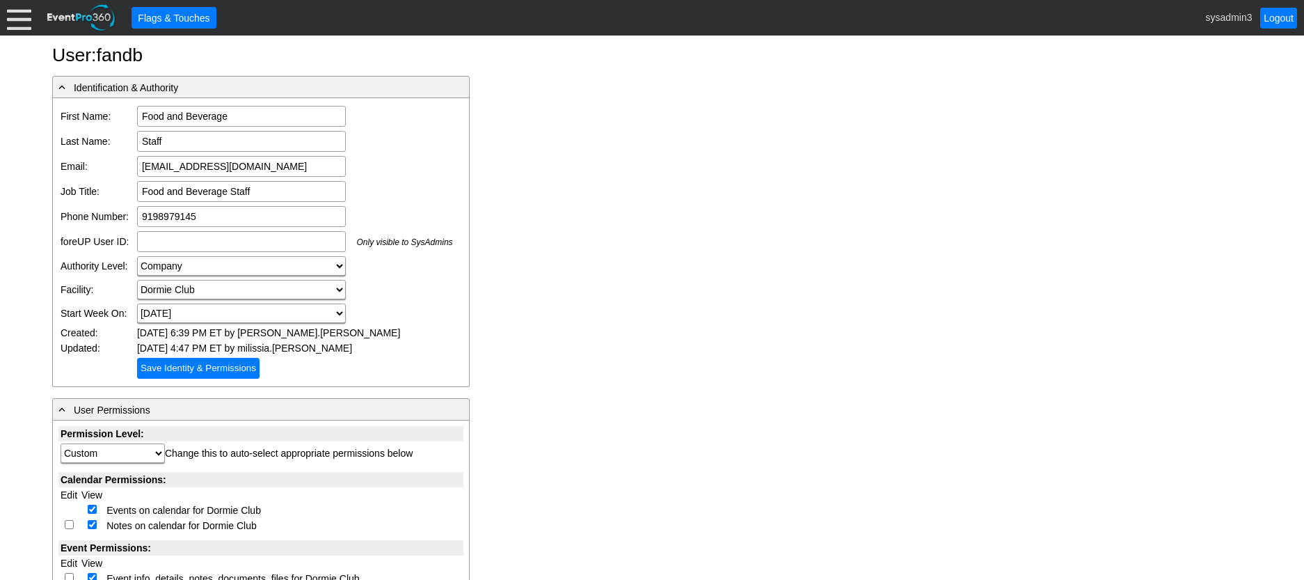
click at [23, 14] on div at bounding box center [19, 18] width 24 height 24
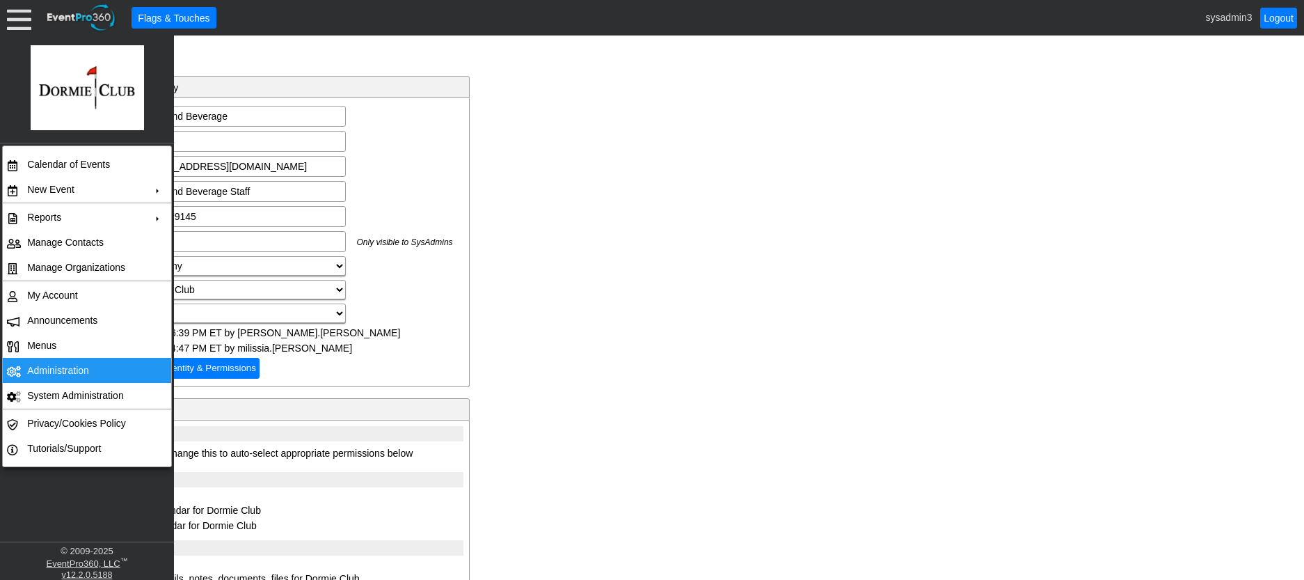
click at [76, 370] on td "Administration" at bounding box center [84, 370] width 125 height 25
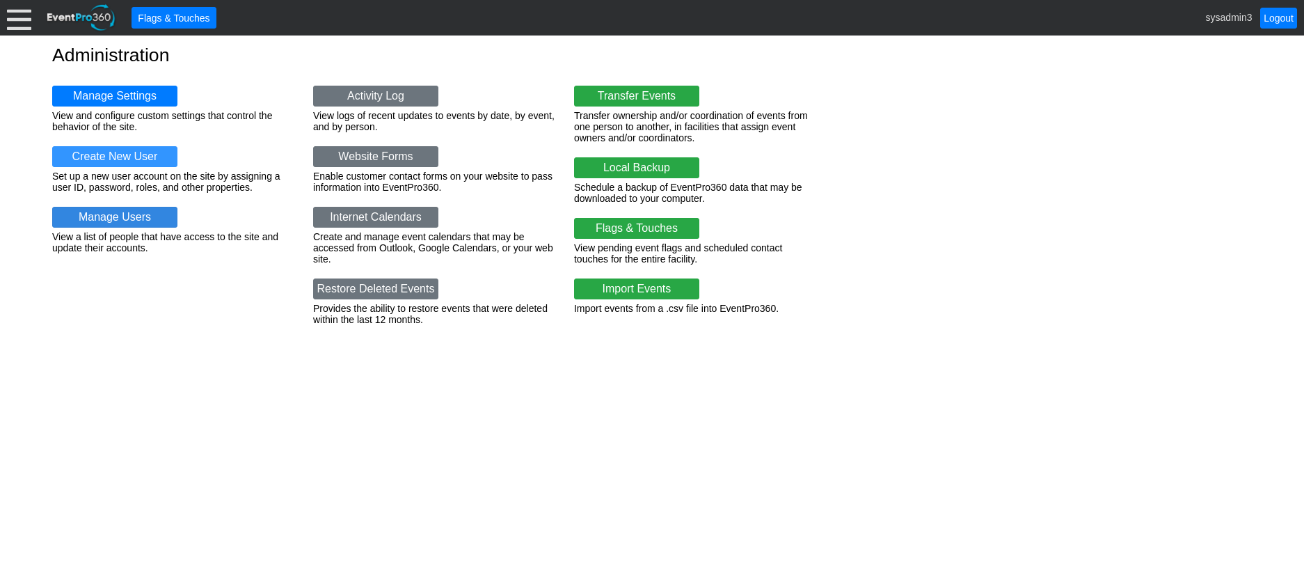
click at [119, 210] on link "Manage Users" at bounding box center [114, 217] width 125 height 21
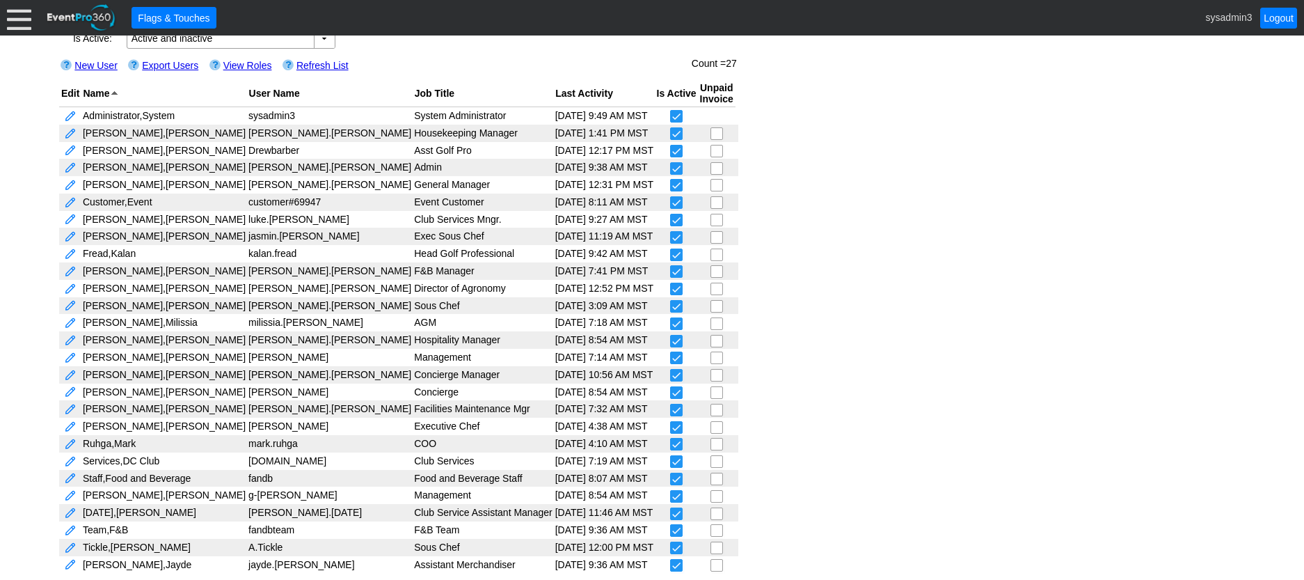
scroll to position [129, 0]
click at [65, 321] on link at bounding box center [70, 323] width 13 height 13
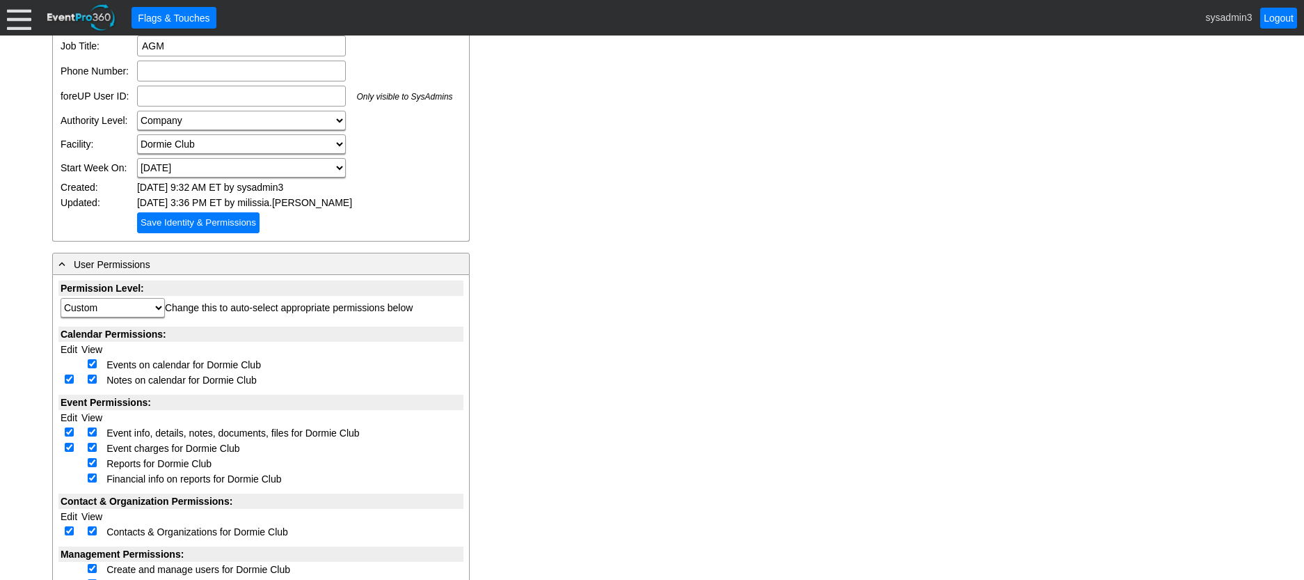
scroll to position [139, 0]
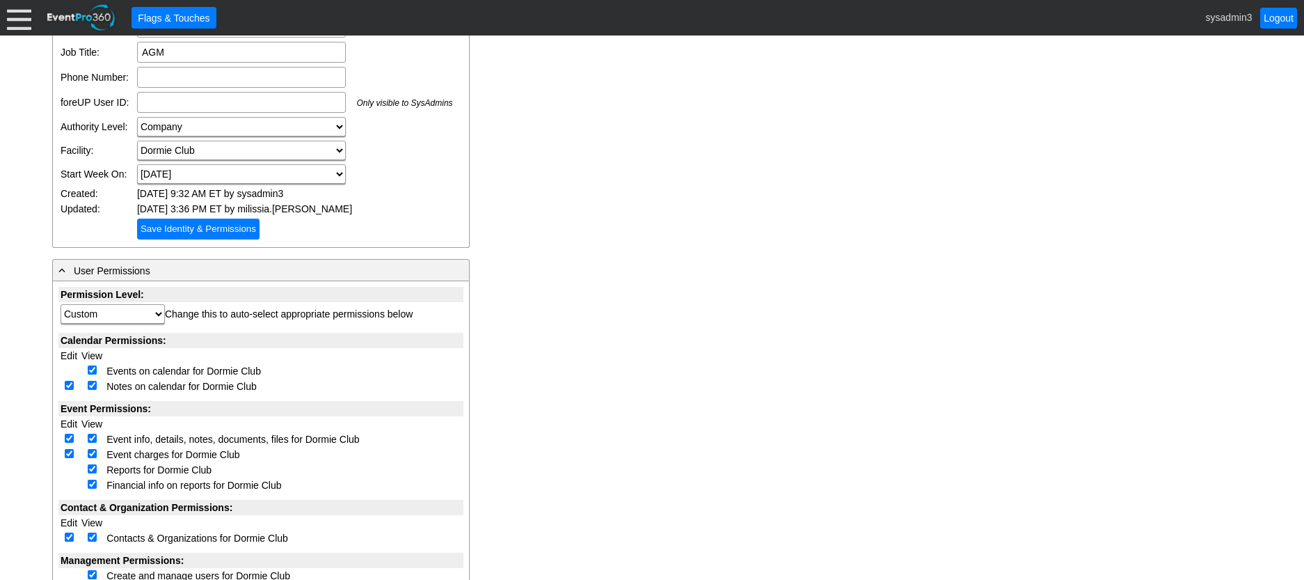
click at [23, 23] on div at bounding box center [19, 18] width 24 height 24
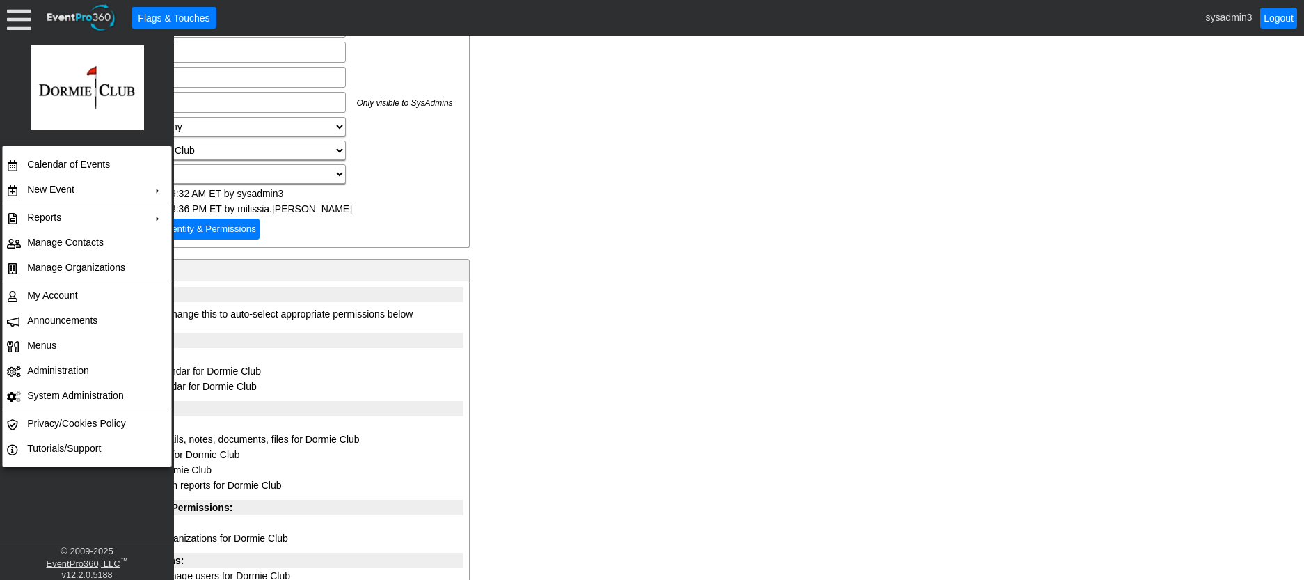
click at [577, 255] on div "- Identification & Authority First Name: Milissia First Name is required Last N…" at bounding box center [652, 542] width 1200 height 1211
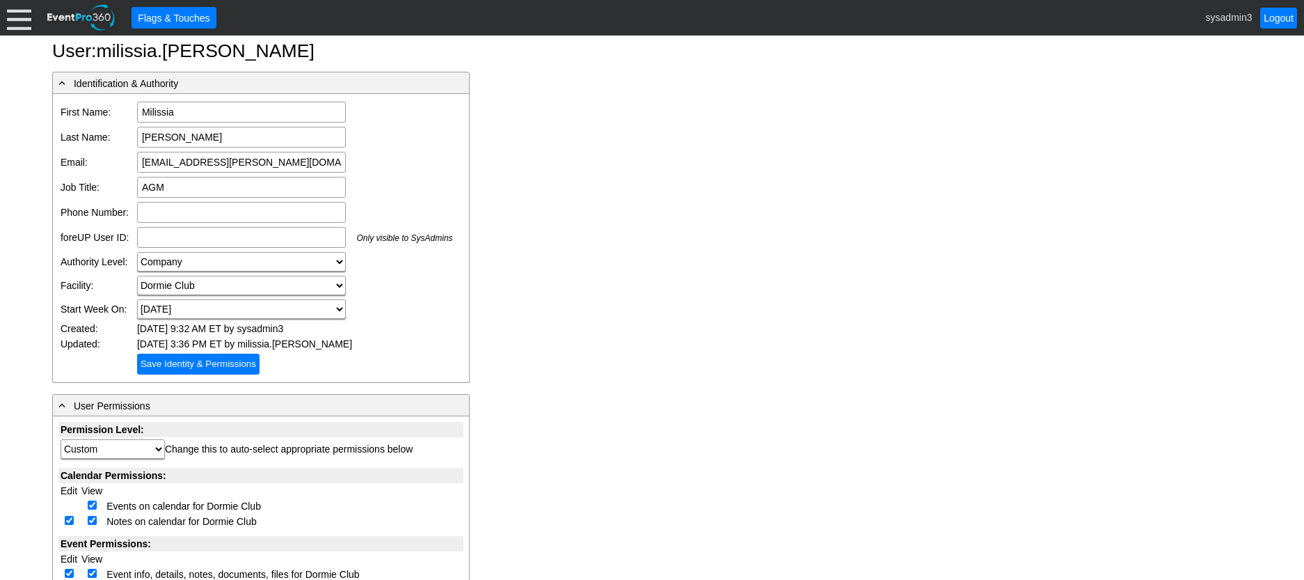
scroll to position [0, 0]
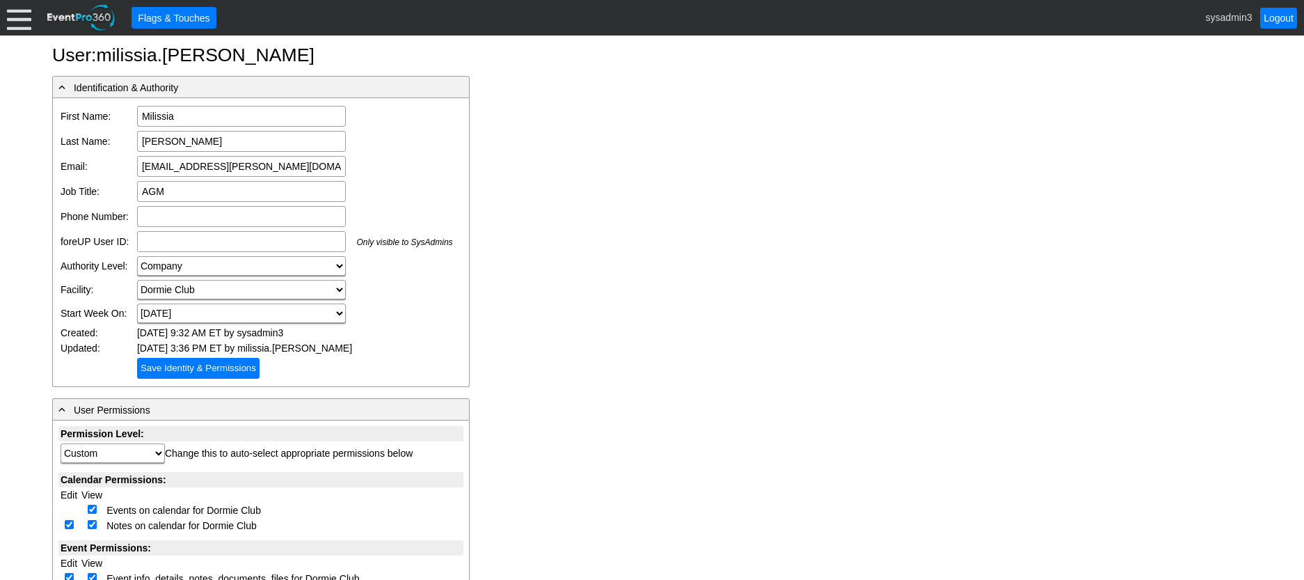
click at [23, 19] on div at bounding box center [19, 18] width 24 height 24
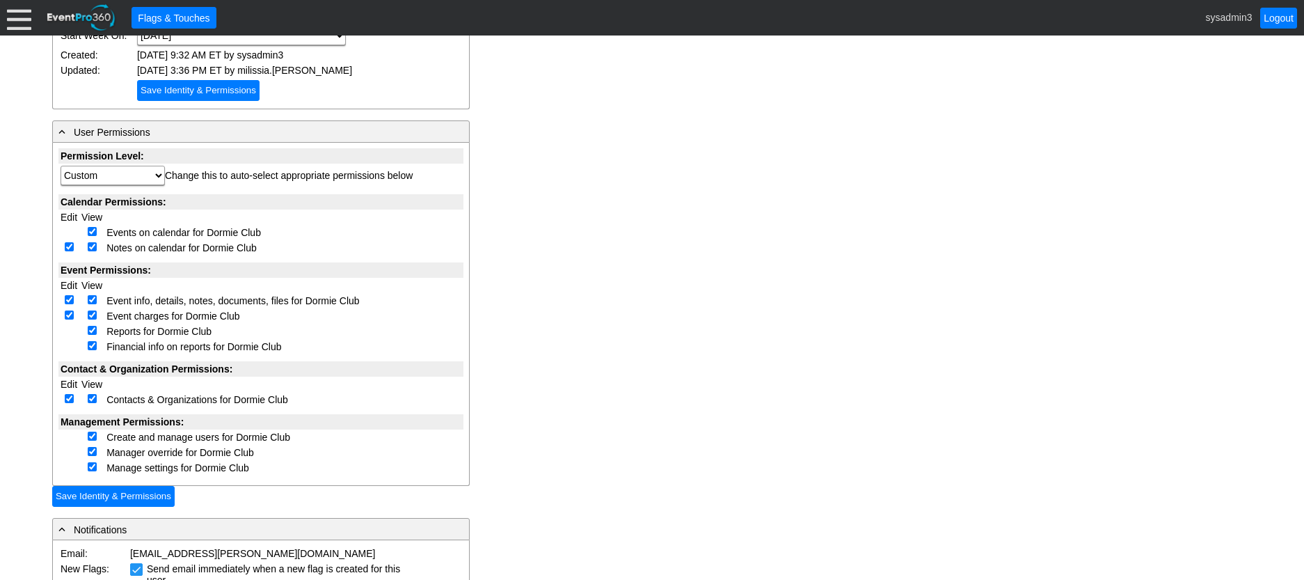
scroll to position [278, 0]
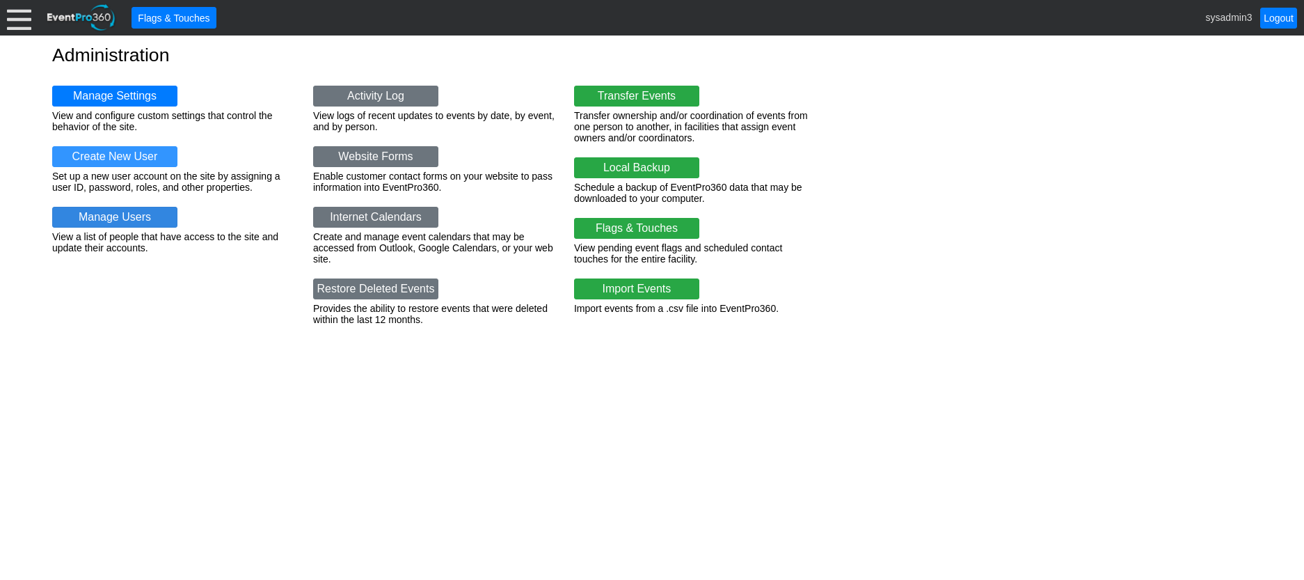
click at [116, 213] on link "Manage Users" at bounding box center [114, 217] width 125 height 21
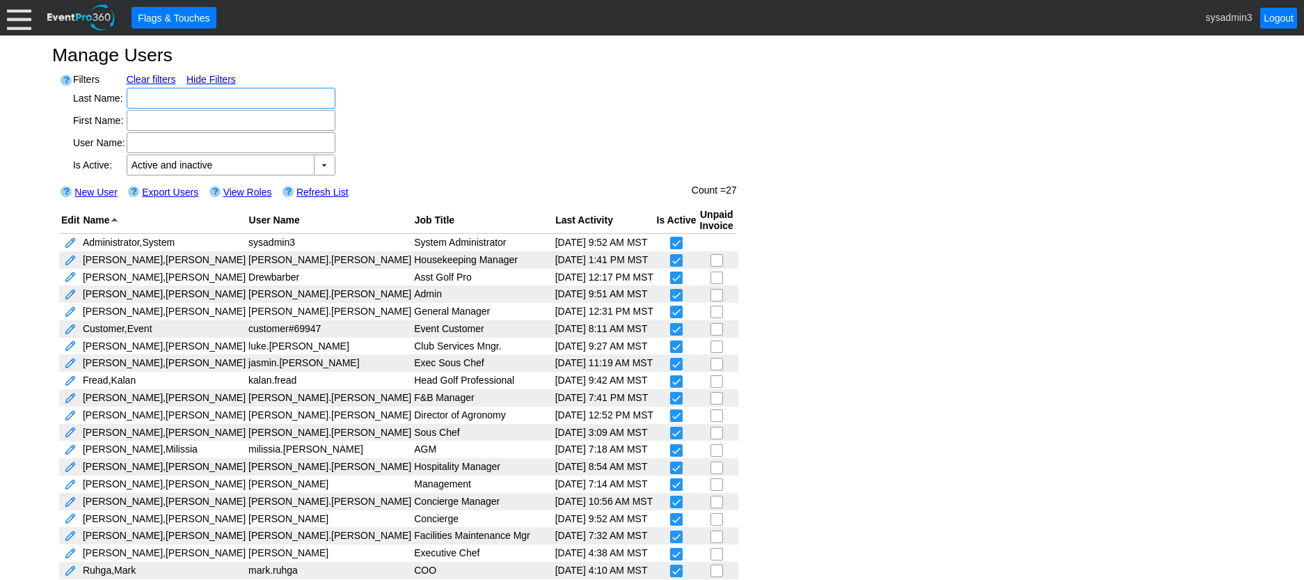
click at [17, 24] on div at bounding box center [19, 18] width 24 height 24
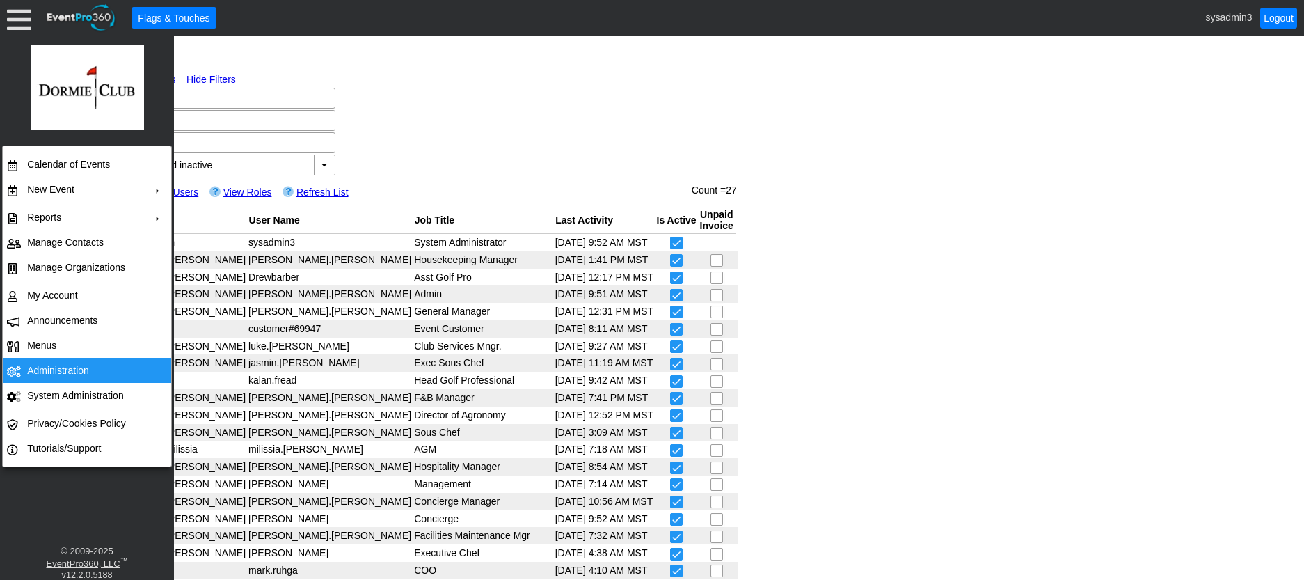
click at [63, 366] on td "Administration" at bounding box center [84, 370] width 125 height 25
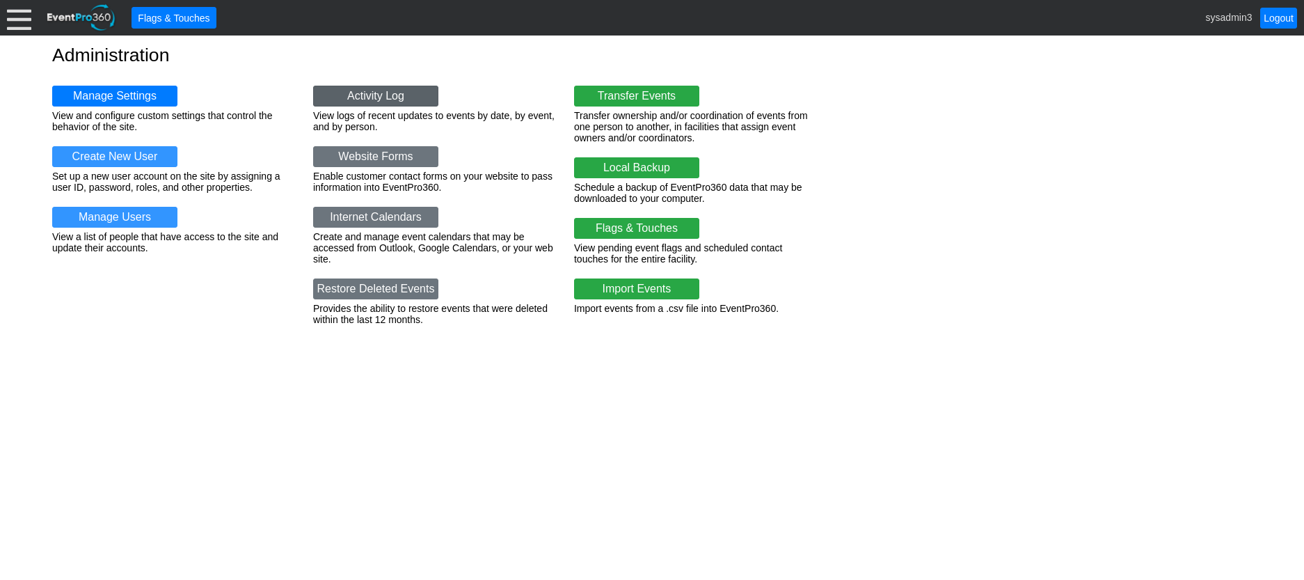
click at [391, 102] on link "Activity Log" at bounding box center [375, 96] width 125 height 21
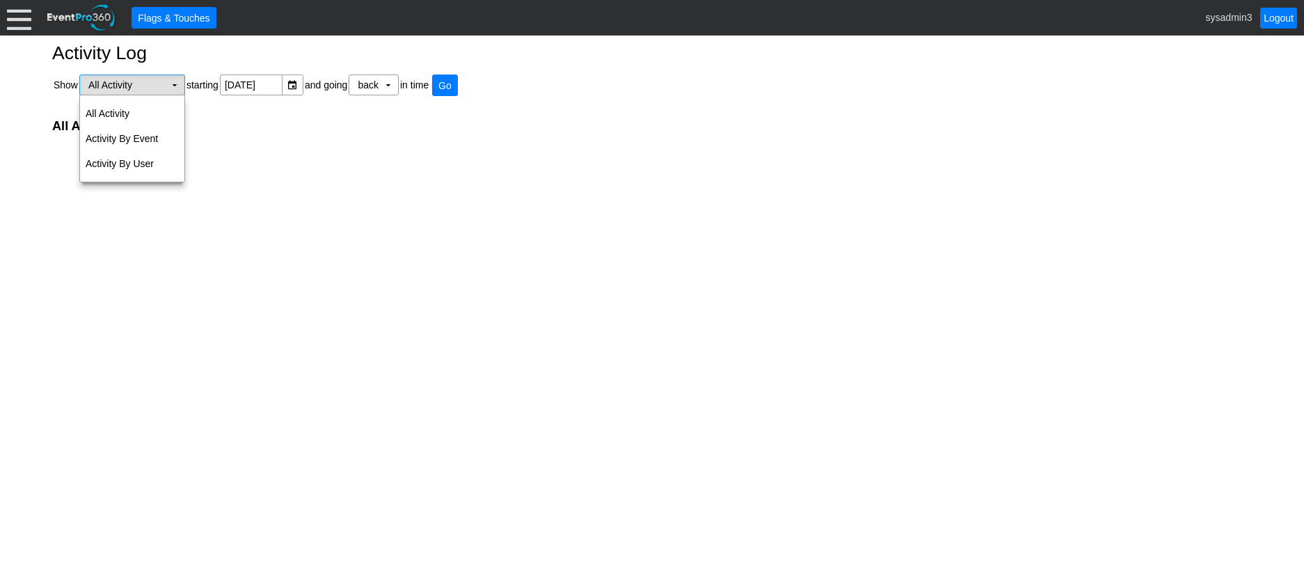
click at [171, 82] on td "▼" at bounding box center [174, 84] width 19 height 19
click at [120, 132] on td "Activity By Event" at bounding box center [132, 138] width 104 height 25
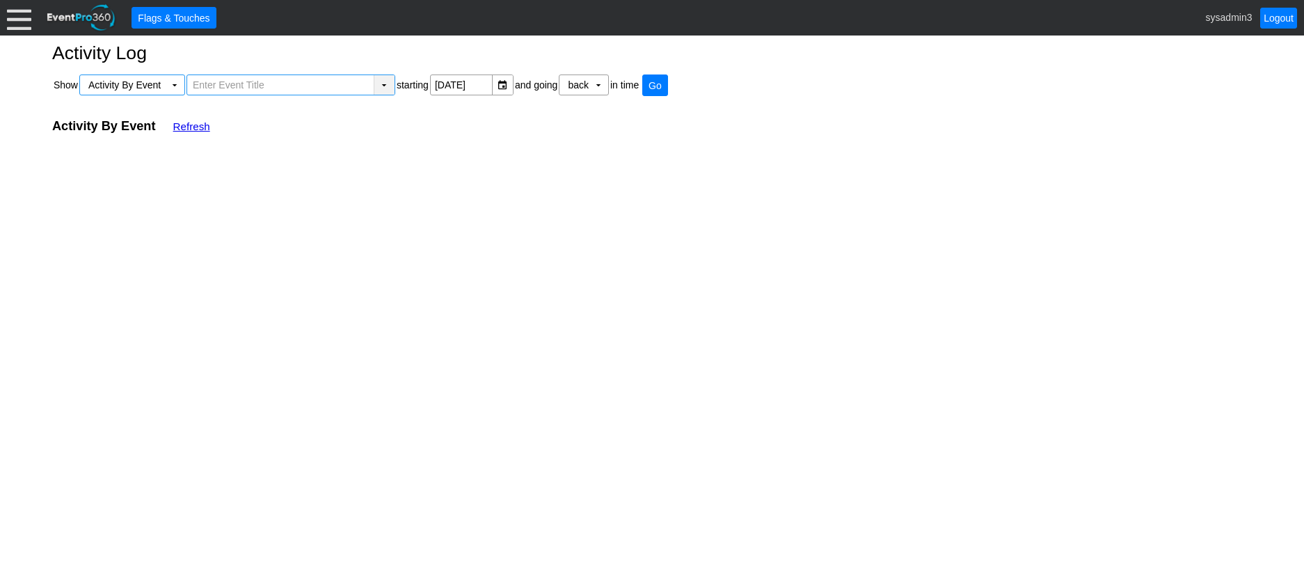
click at [385, 86] on div "▼" at bounding box center [384, 84] width 21 height 19
click at [331, 86] on input "text" at bounding box center [281, 84] width 180 height 19
click at [196, 128] on link "Refresh" at bounding box center [191, 126] width 37 height 12
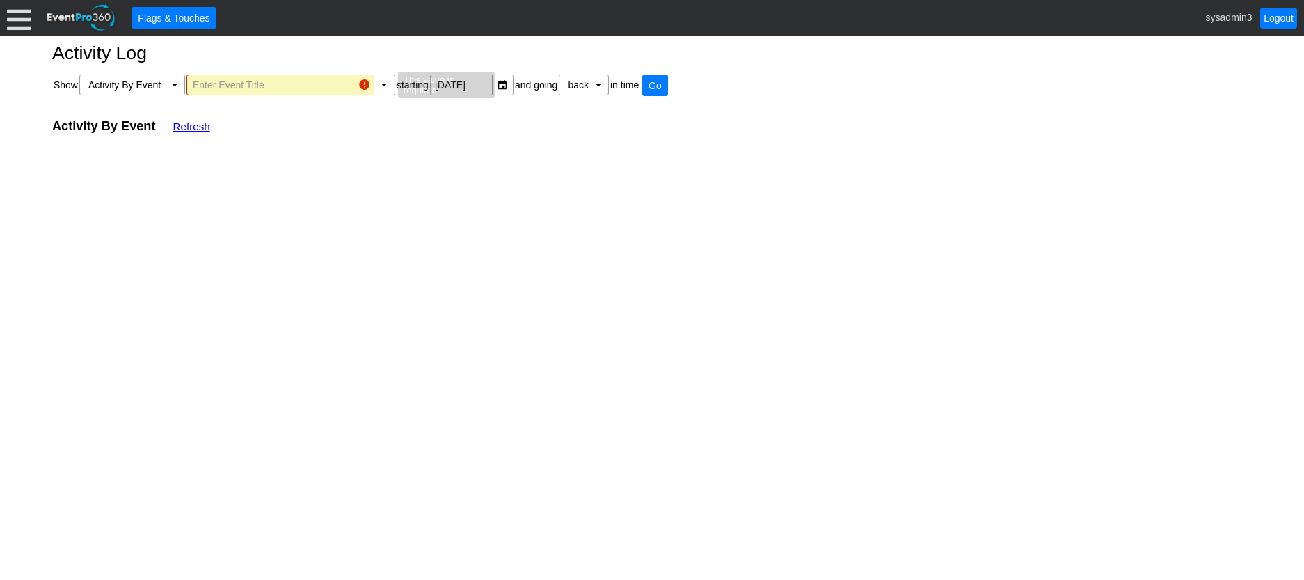
click at [275, 83] on input "text" at bounding box center [271, 84] width 161 height 19
click at [516, 119] on h2 "Activity By Event Refresh" at bounding box center [652, 126] width 1200 height 16
click at [196, 125] on link "Refresh" at bounding box center [191, 126] width 37 height 12
click at [19, 21] on div at bounding box center [19, 18] width 24 height 24
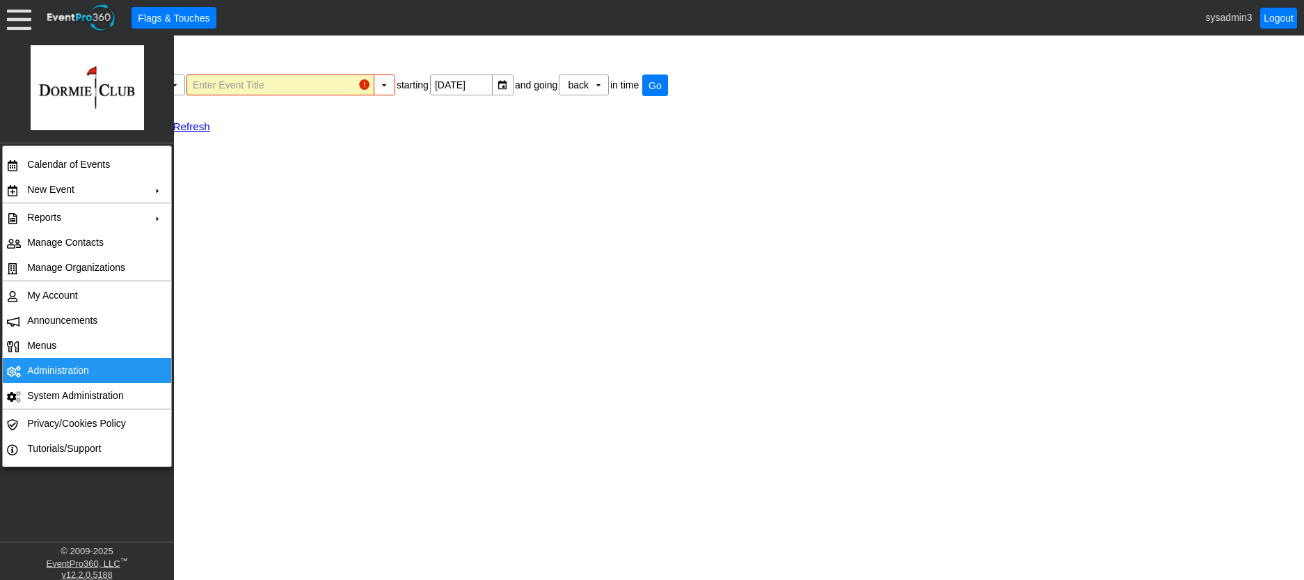
click at [83, 372] on td "Administration" at bounding box center [84, 370] width 125 height 25
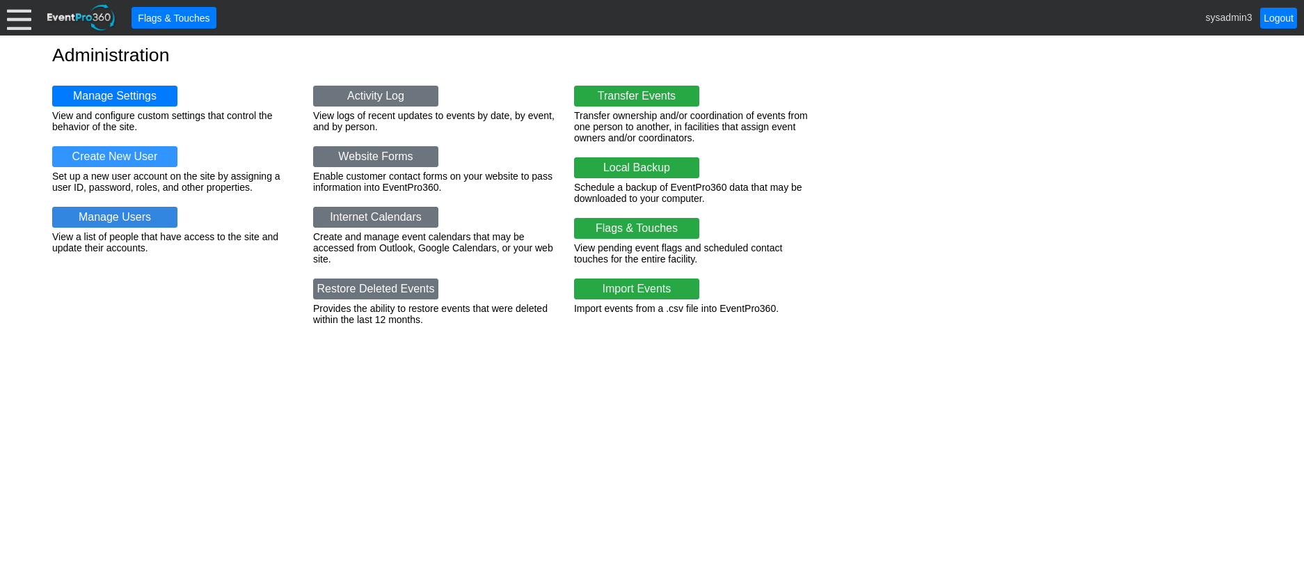
click at [143, 216] on link "Manage Users" at bounding box center [114, 217] width 125 height 21
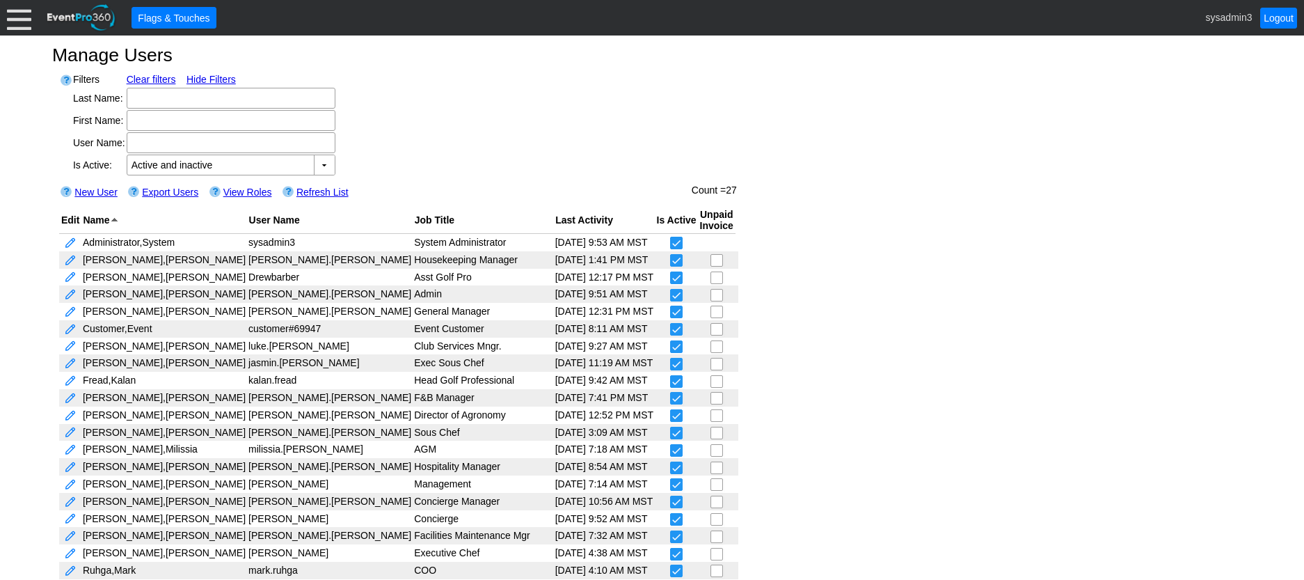
click at [14, 18] on div at bounding box center [19, 18] width 24 height 24
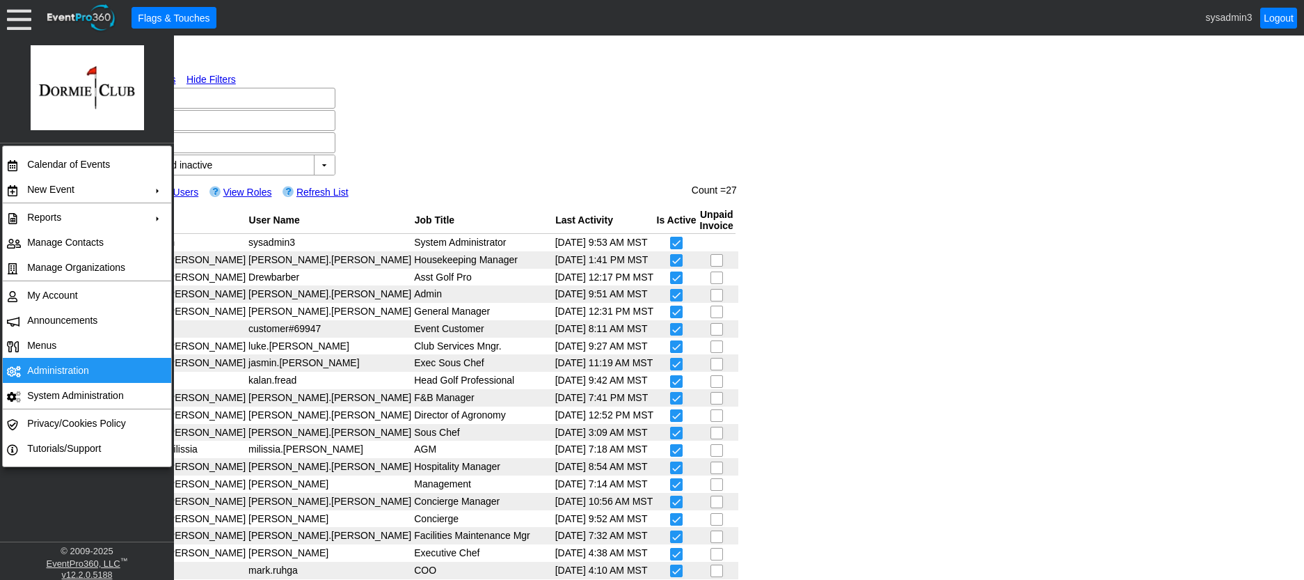
click at [76, 370] on td "Administration" at bounding box center [84, 370] width 125 height 25
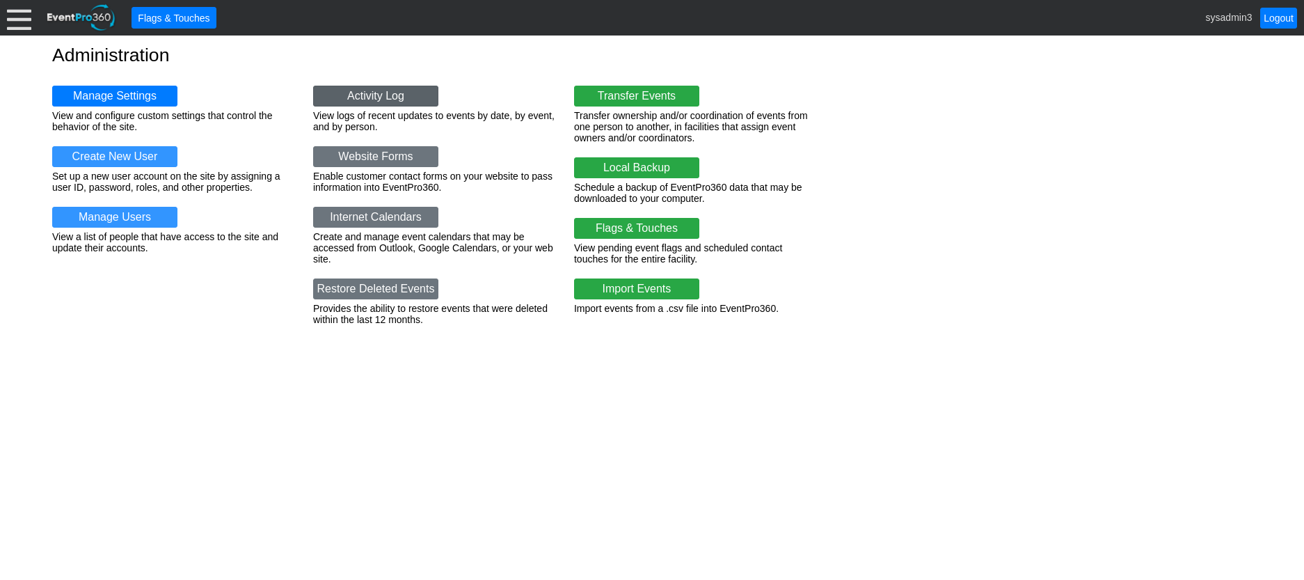
click at [395, 93] on link "Activity Log" at bounding box center [375, 96] width 125 height 21
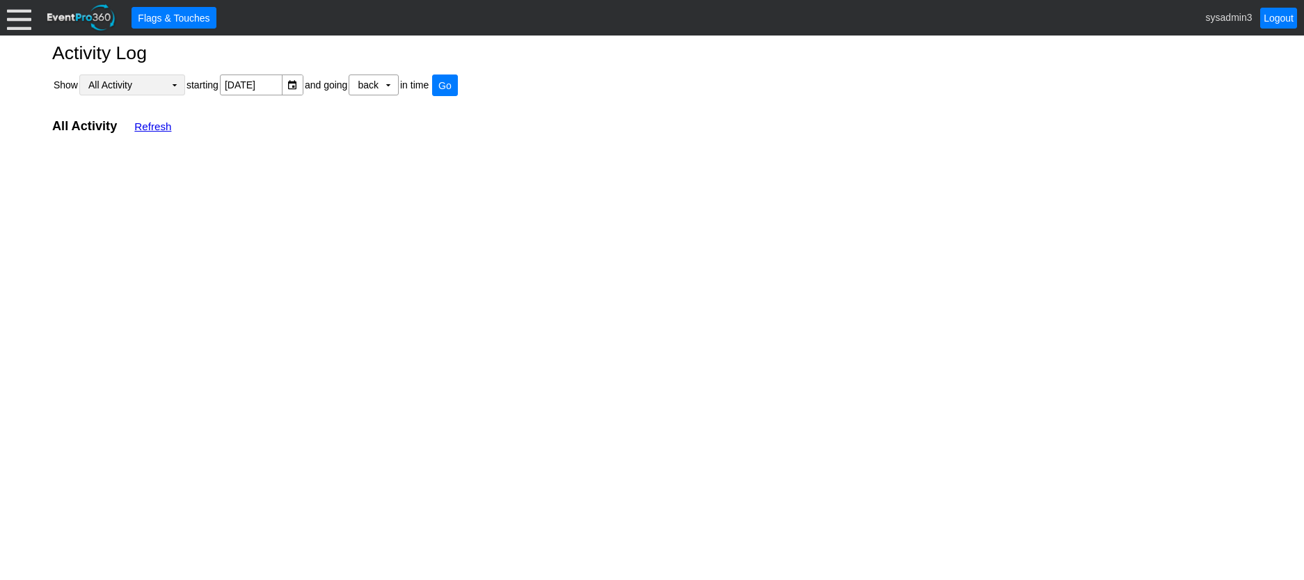
click at [158, 79] on td "All Activity Χ" at bounding box center [122, 84] width 85 height 19
click at [140, 168] on td "Activity By User" at bounding box center [132, 163] width 104 height 25
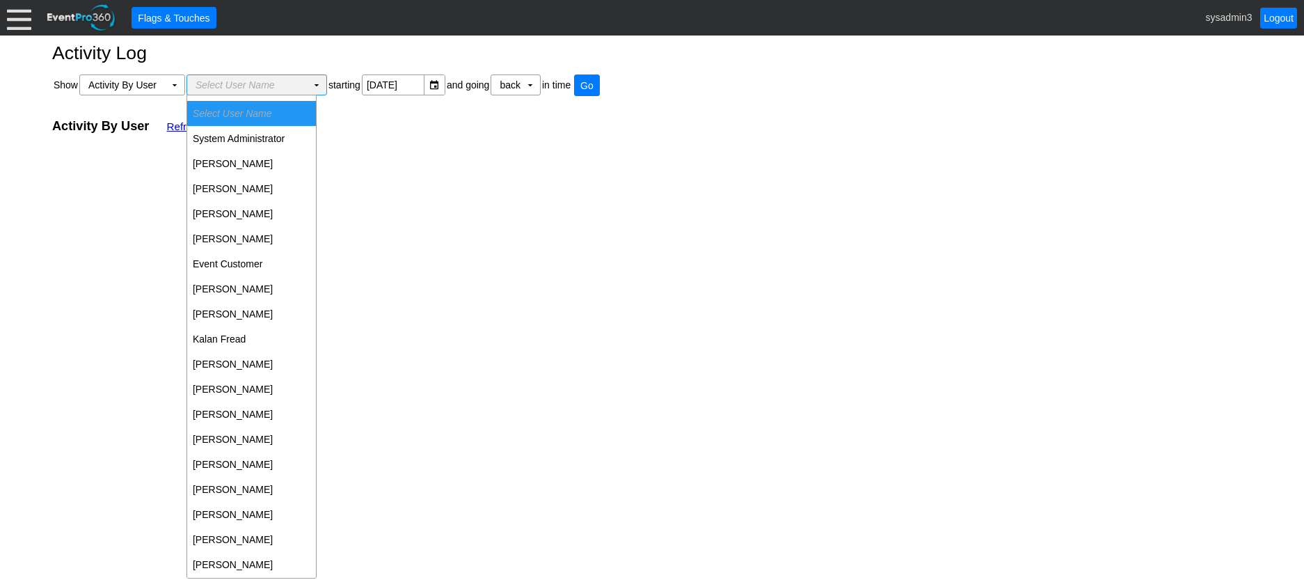
click at [271, 81] on span "Select User Name" at bounding box center [235, 84] width 79 height 11
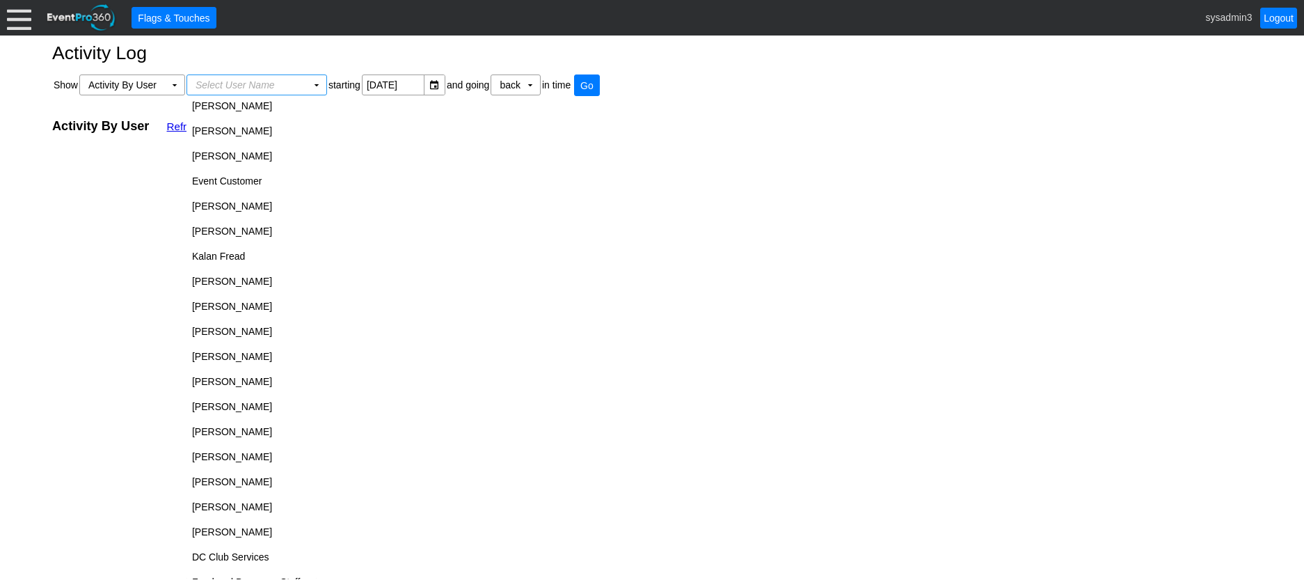
scroll to position [229, 0]
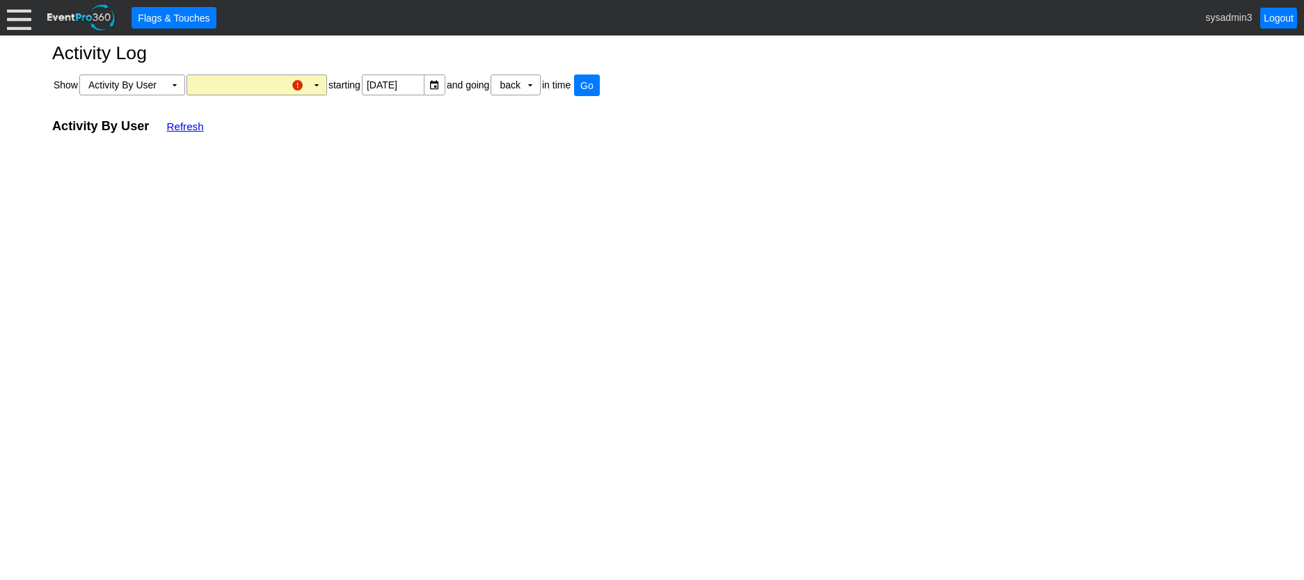
click at [14, 14] on div at bounding box center [19, 18] width 24 height 24
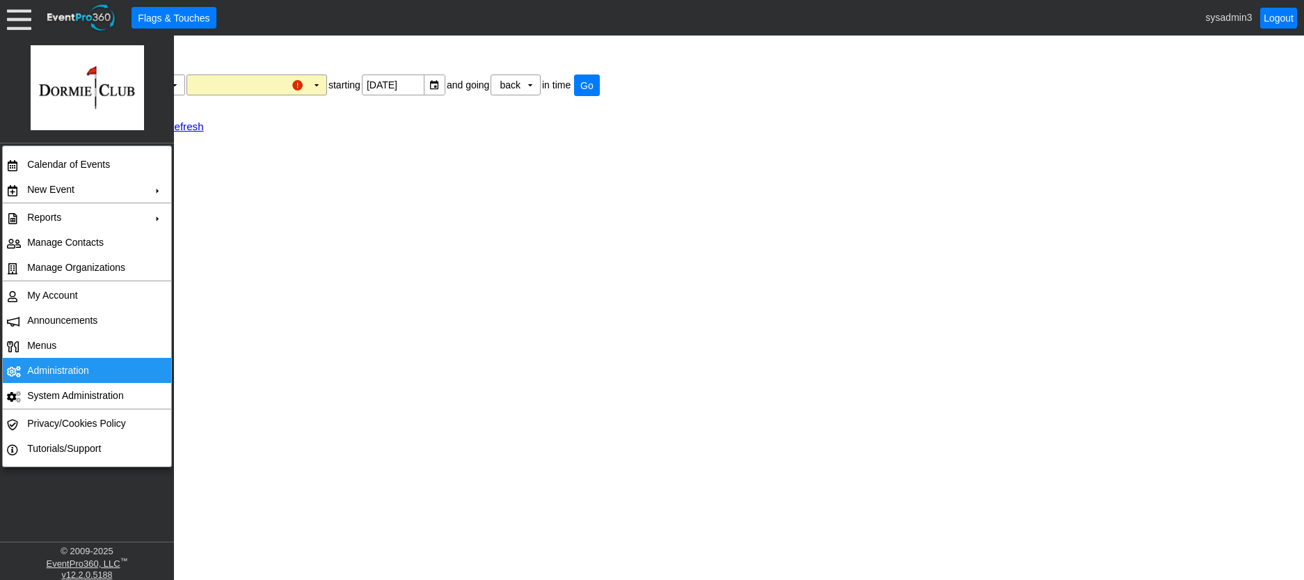
click at [79, 368] on td "Administration" at bounding box center [84, 370] width 125 height 25
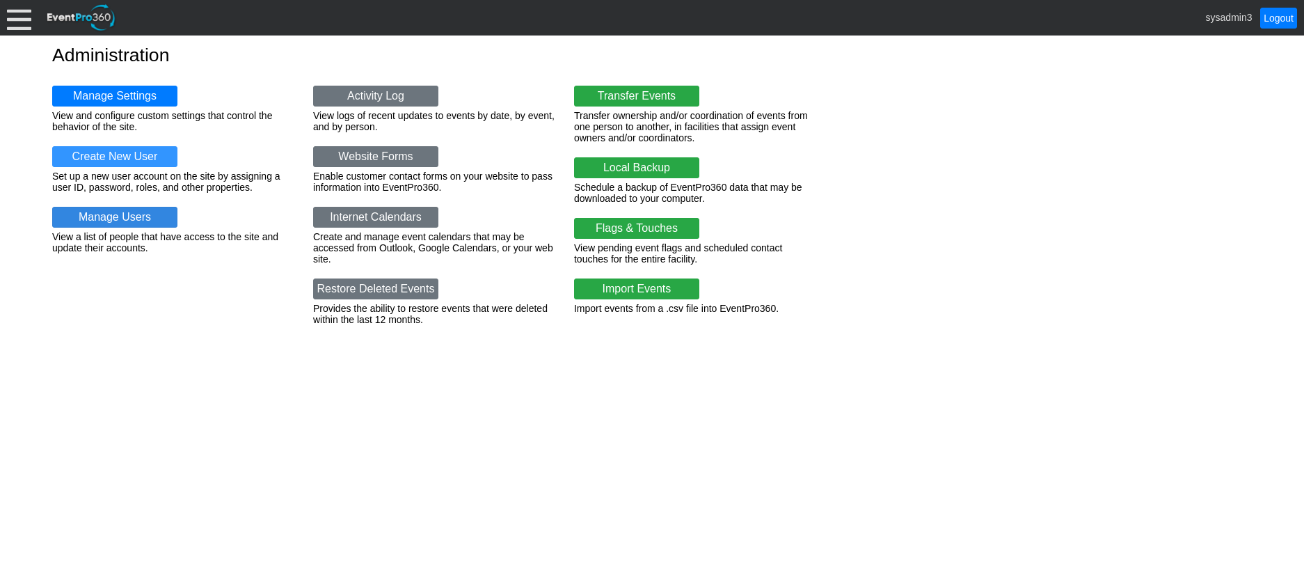
click at [139, 219] on link "Manage Users" at bounding box center [114, 217] width 125 height 21
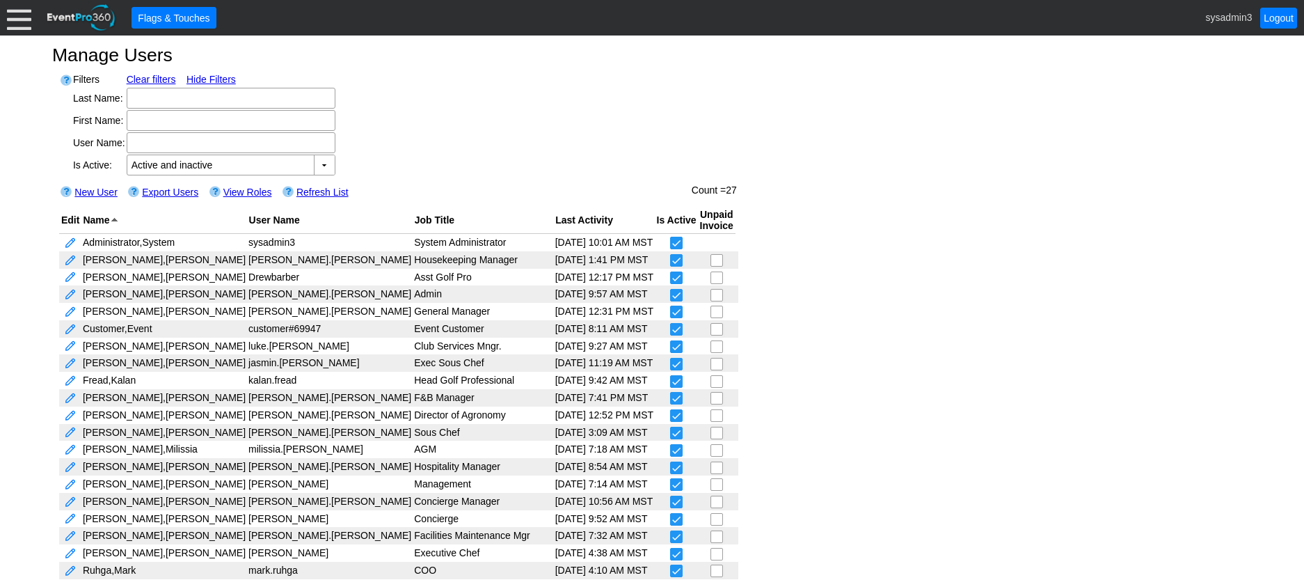
click at [15, 12] on div at bounding box center [19, 18] width 24 height 24
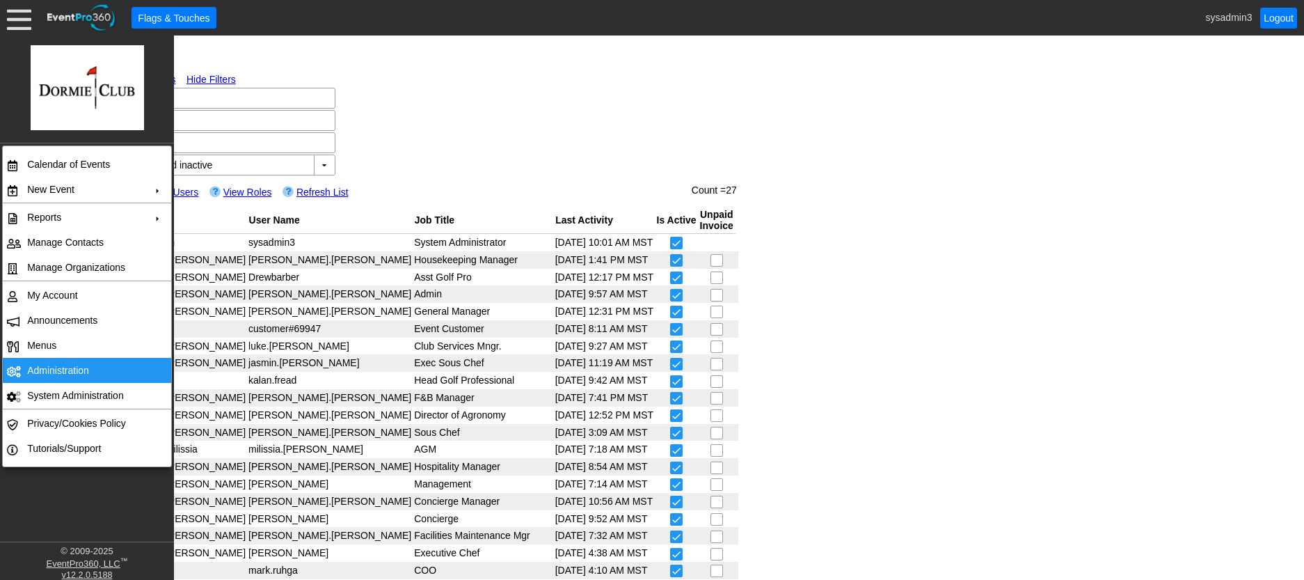
click at [60, 361] on td "Administration" at bounding box center [84, 370] width 125 height 25
